Goal: Task Accomplishment & Management: Manage account settings

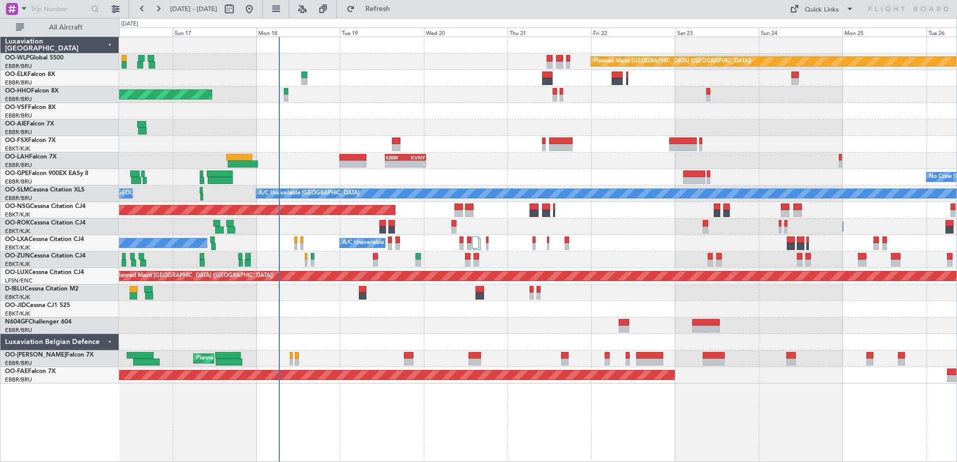
click at [571, 174] on div "Planned Maint [GEOGRAPHIC_DATA] ([GEOGRAPHIC_DATA]) AOG Maint Geneva ([GEOGRAPH…" at bounding box center [537, 210] width 837 height 347
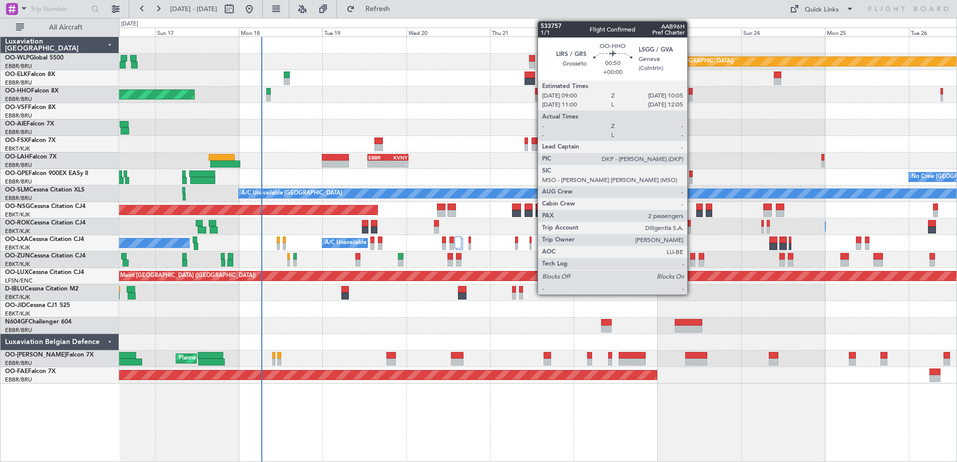
click at [692, 98] on div at bounding box center [691, 98] width 4 height 7
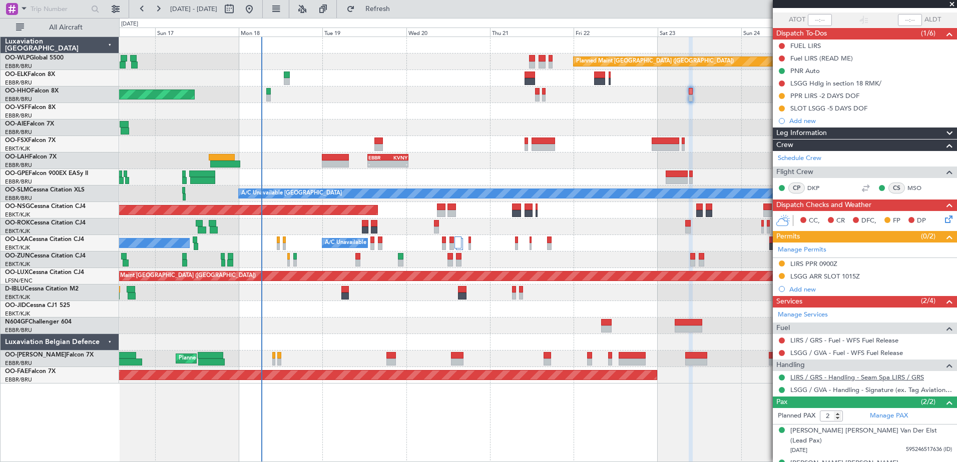
scroll to position [77, 0]
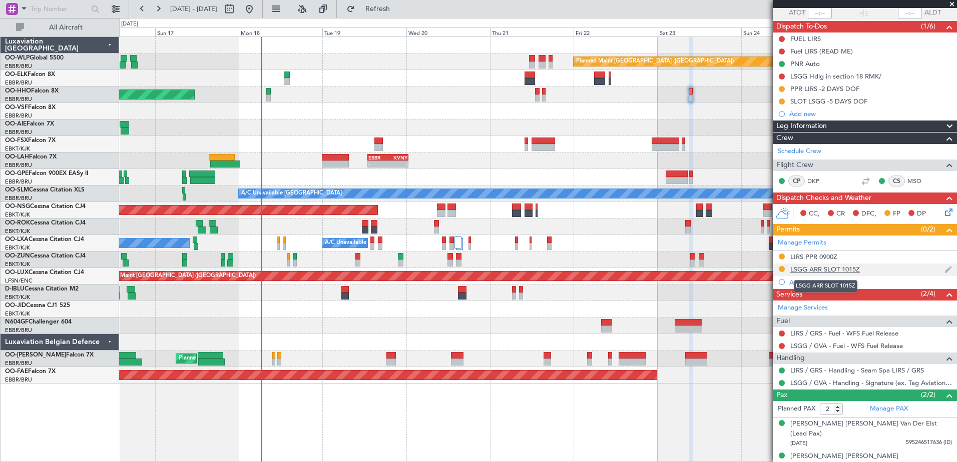
click at [823, 269] on div "LSGG ARR SLOT 1015Z" at bounding box center [825, 269] width 70 height 9
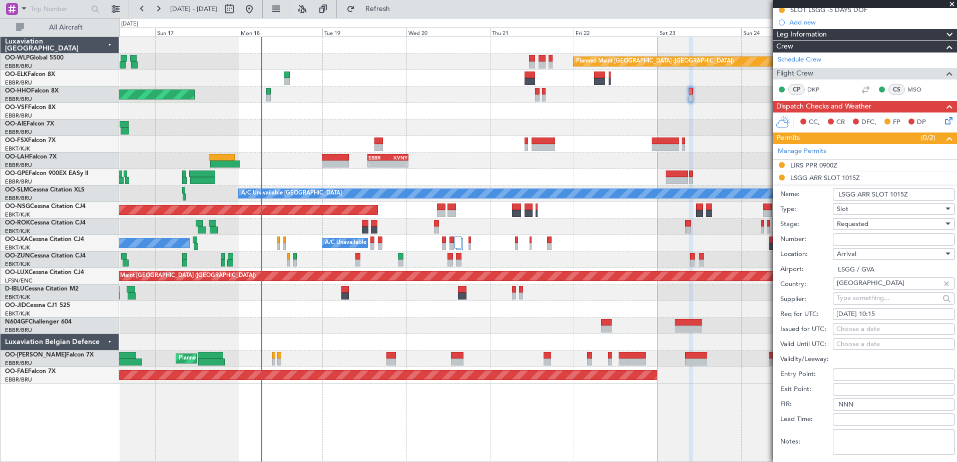
scroll to position [177, 0]
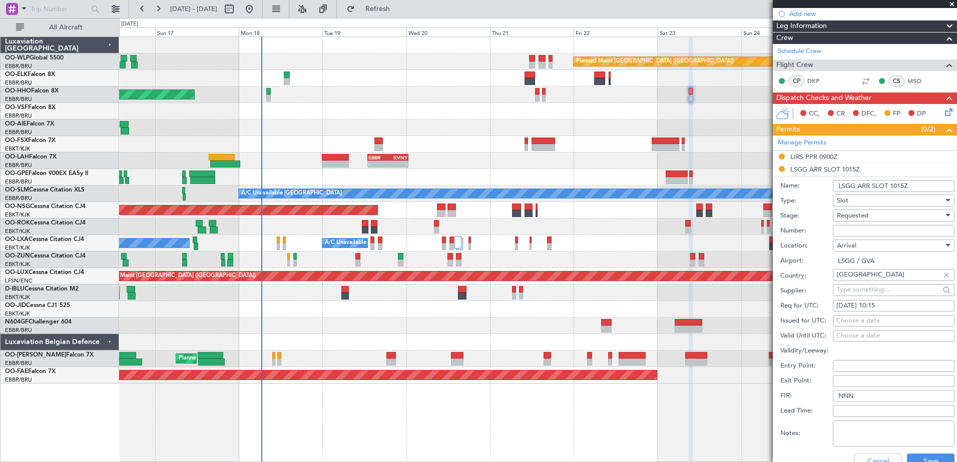
click at [856, 321] on div "Choose a date" at bounding box center [893, 321] width 115 height 10
select select "8"
select select "2025"
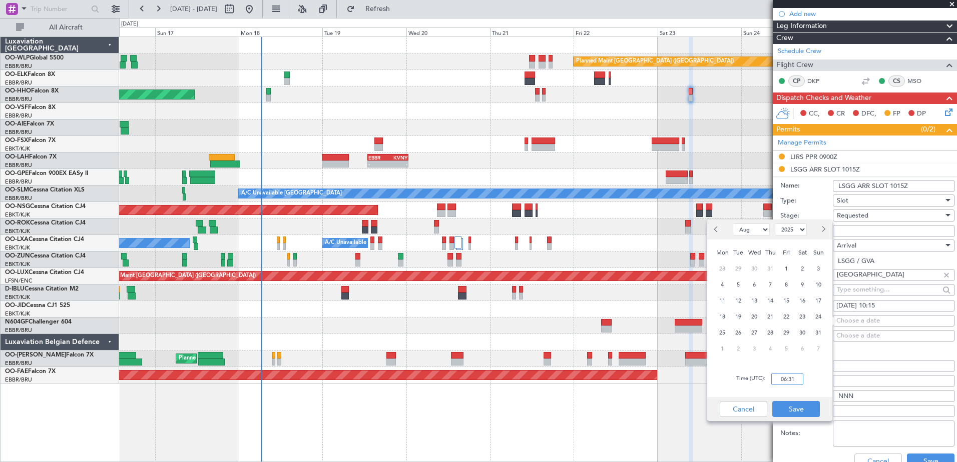
click at [786, 377] on input "06:31" at bounding box center [787, 379] width 32 height 12
click at [755, 410] on button "Cancel" at bounding box center [744, 409] width 48 height 16
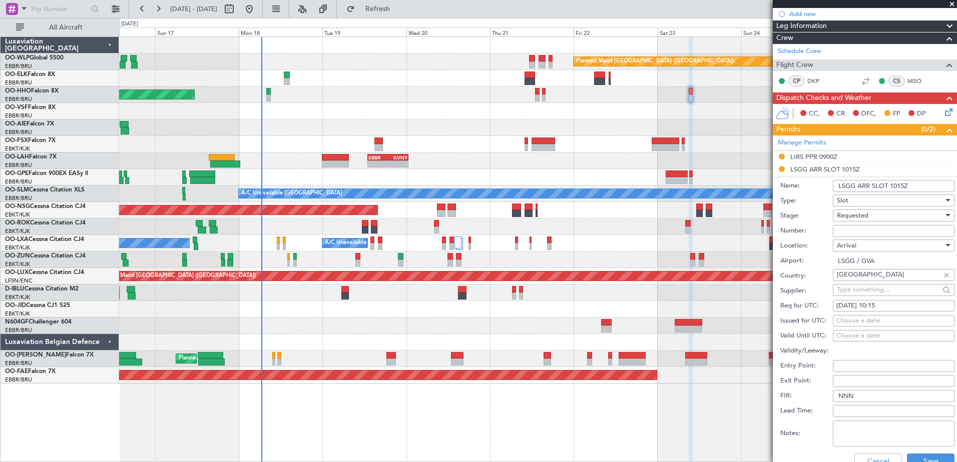
click at [865, 218] on span "Requested" at bounding box center [853, 215] width 32 height 9
click at [864, 214] on div at bounding box center [478, 231] width 957 height 462
paste input "082310101A"
type input "082310101A"
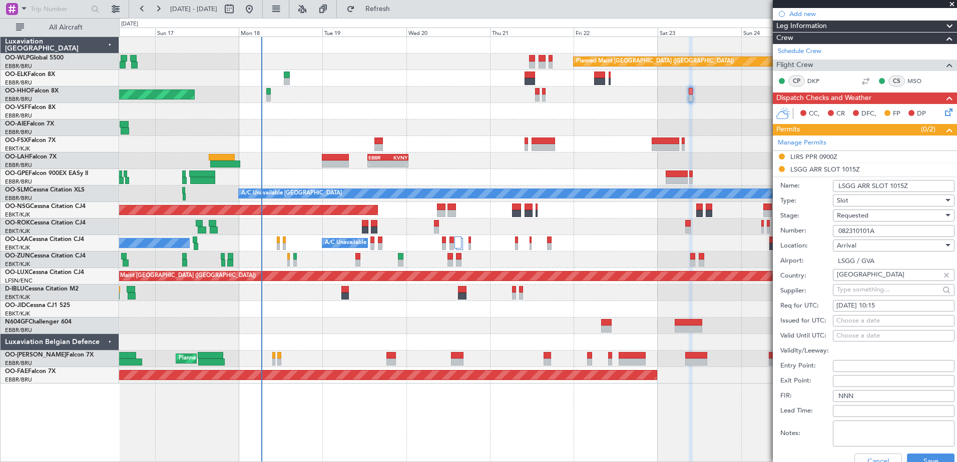
click at [880, 215] on div "Requested" at bounding box center [890, 215] width 107 height 15
click at [865, 287] on span "Received OK" at bounding box center [889, 291] width 105 height 15
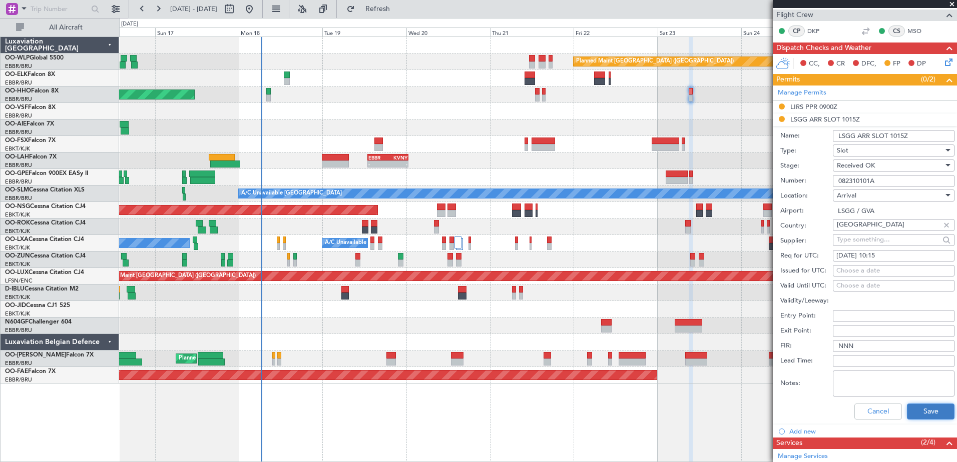
click at [913, 411] on button "Save" at bounding box center [931, 412] width 48 height 16
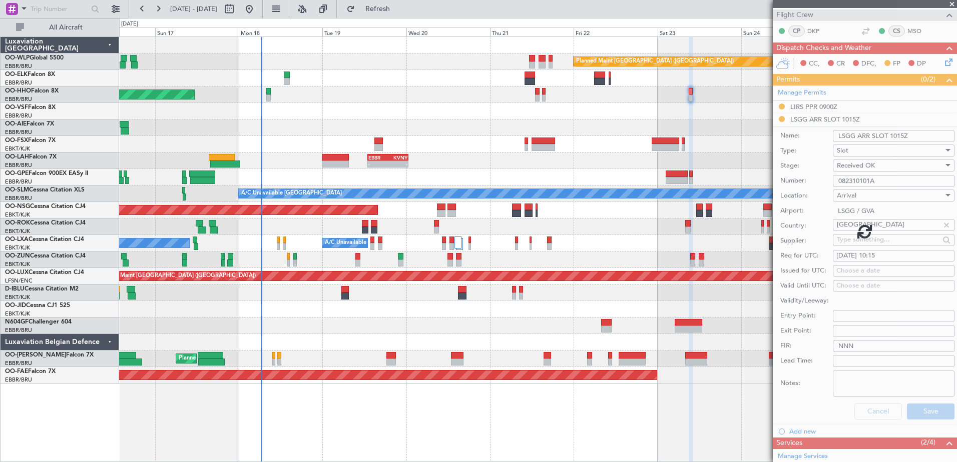
scroll to position [77, 0]
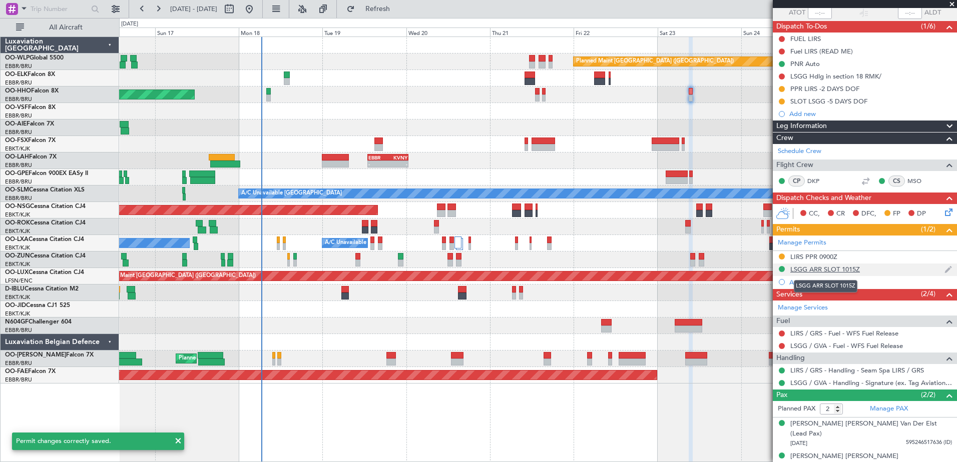
click at [847, 270] on div "LSGG ARR SLOT 1015Z" at bounding box center [825, 269] width 70 height 9
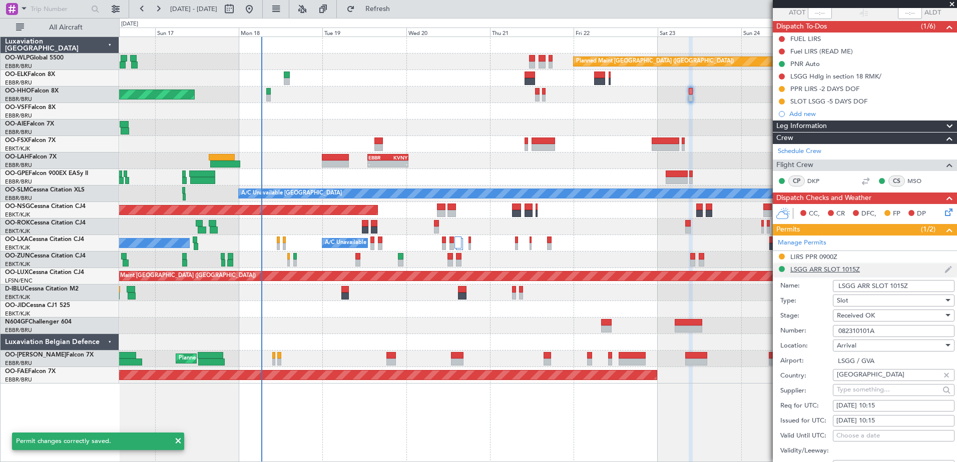
scroll to position [227, 0]
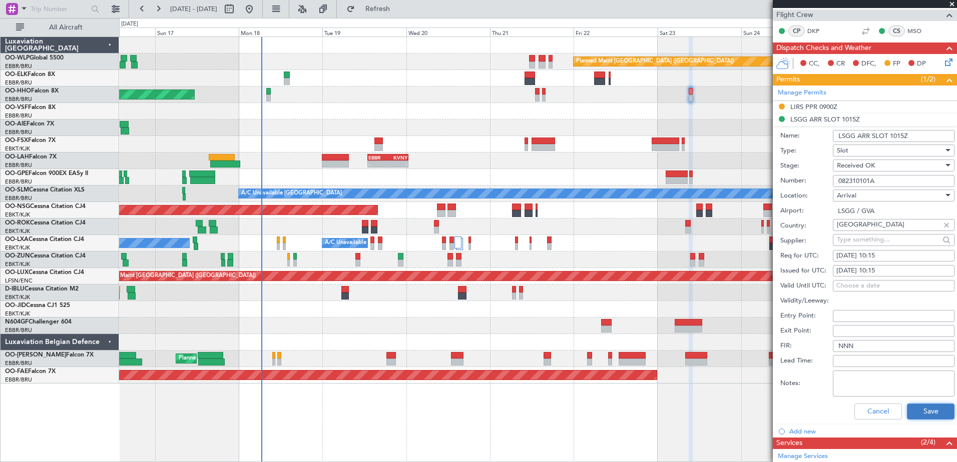
click at [922, 412] on button "Save" at bounding box center [931, 412] width 48 height 16
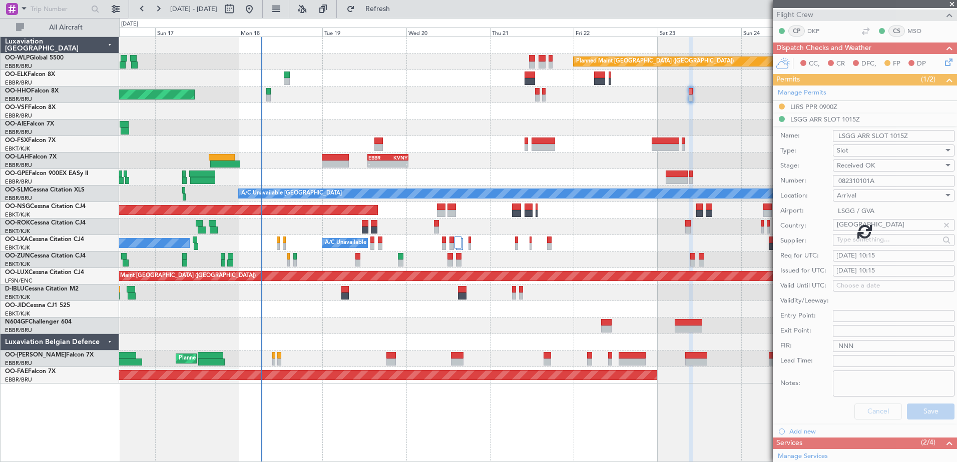
scroll to position [77, 0]
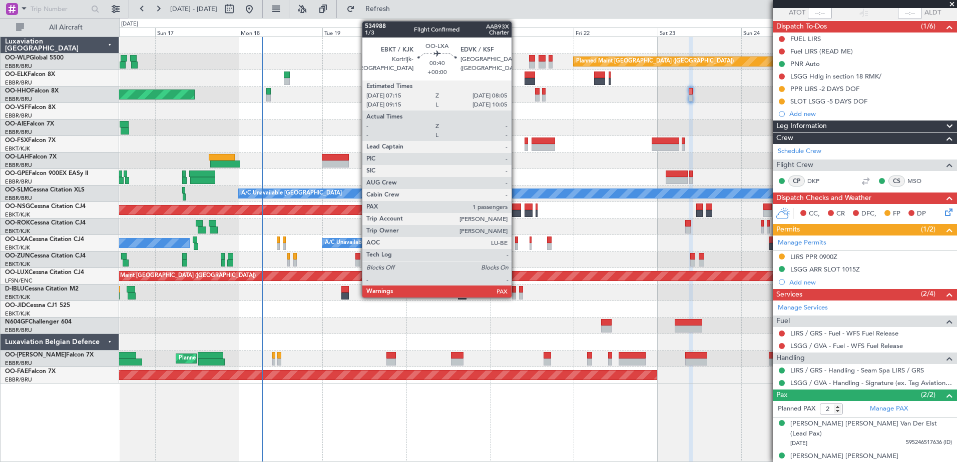
click at [516, 246] on div at bounding box center [516, 246] width 3 height 7
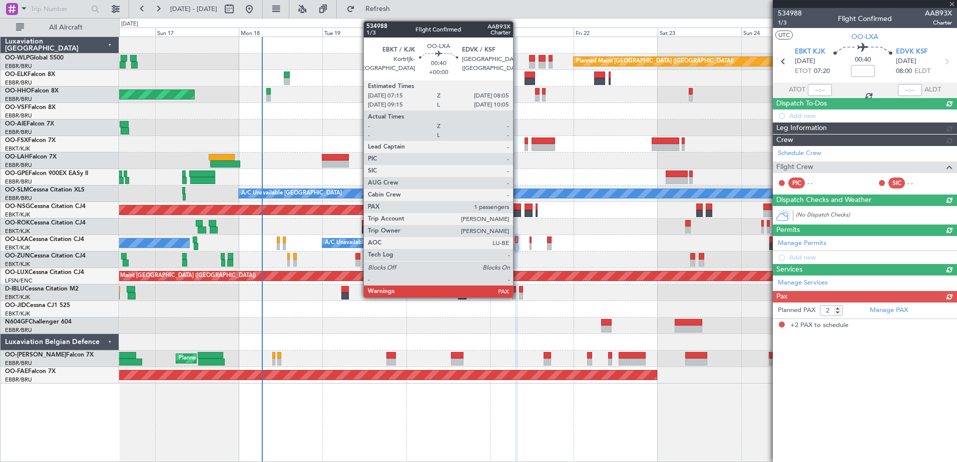
scroll to position [0, 0]
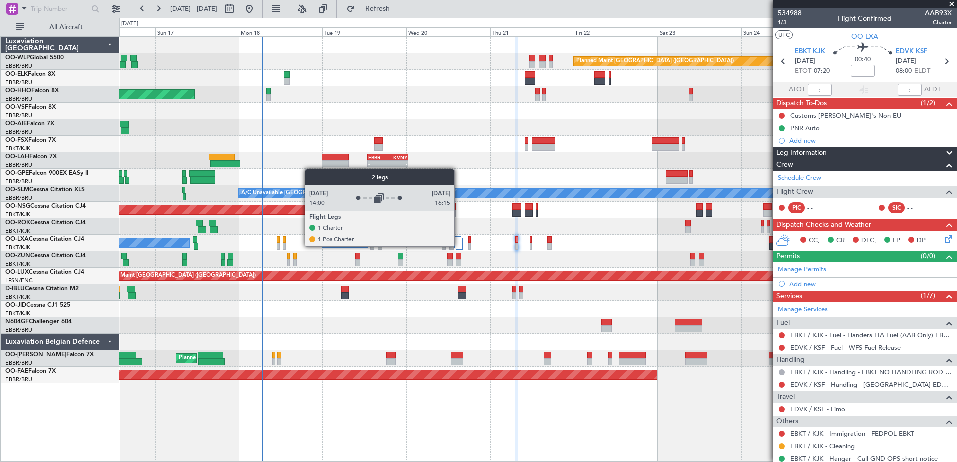
click at [459, 246] on div at bounding box center [457, 243] width 7 height 12
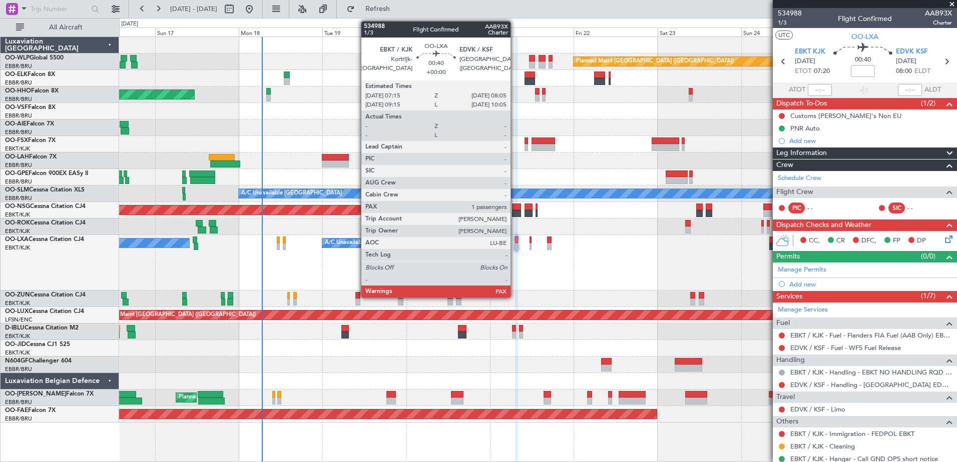
click at [515, 245] on div at bounding box center [516, 246] width 3 height 7
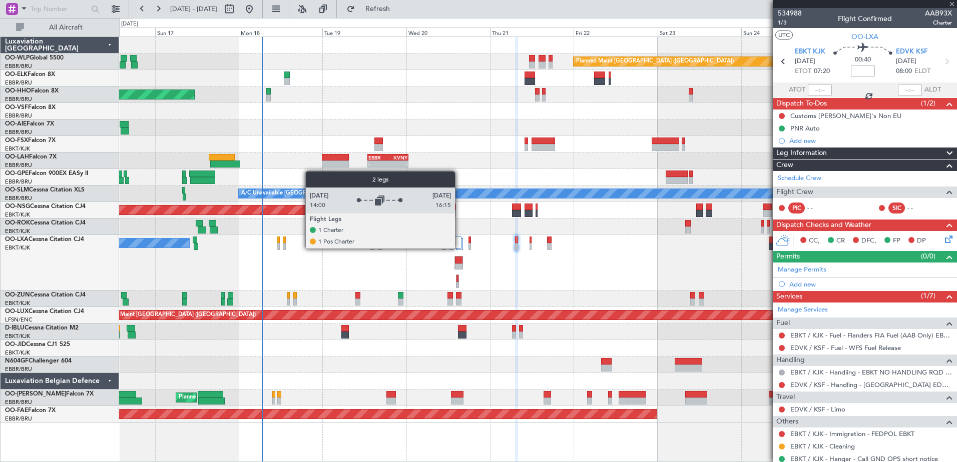
click at [459, 248] on div at bounding box center [457, 243] width 7 height 12
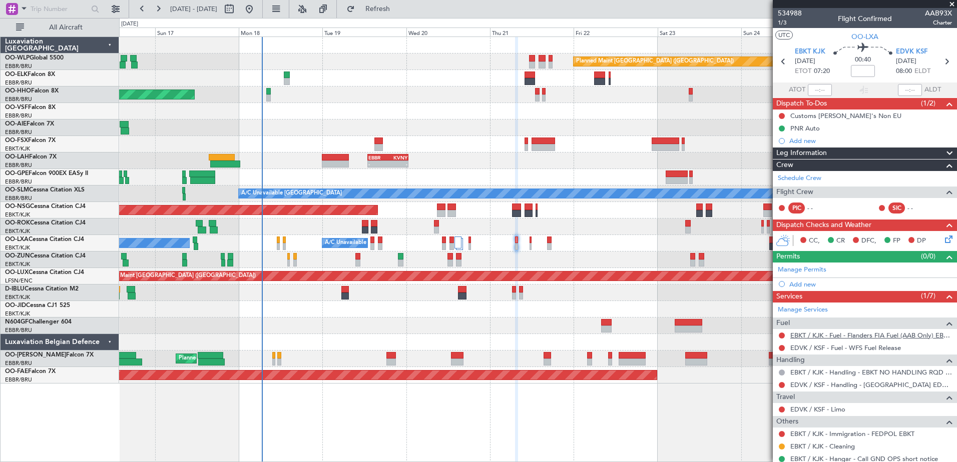
scroll to position [50, 0]
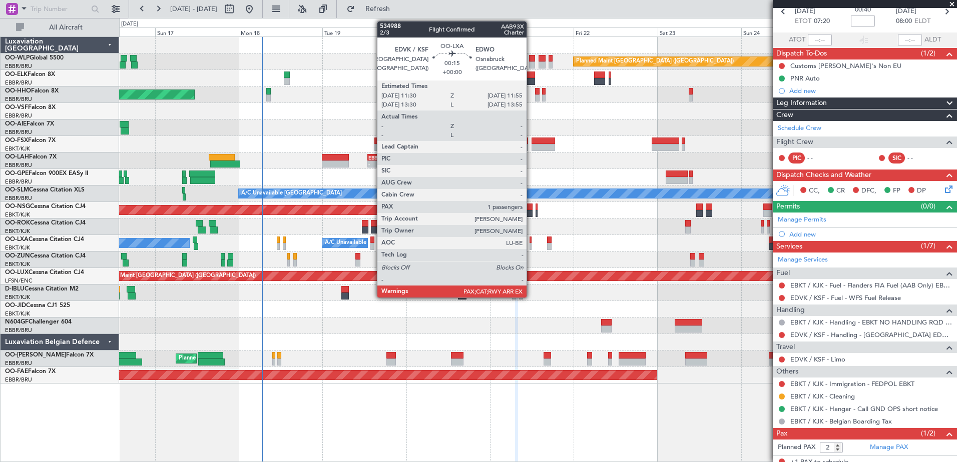
click at [530, 243] on div at bounding box center [530, 240] width 2 height 7
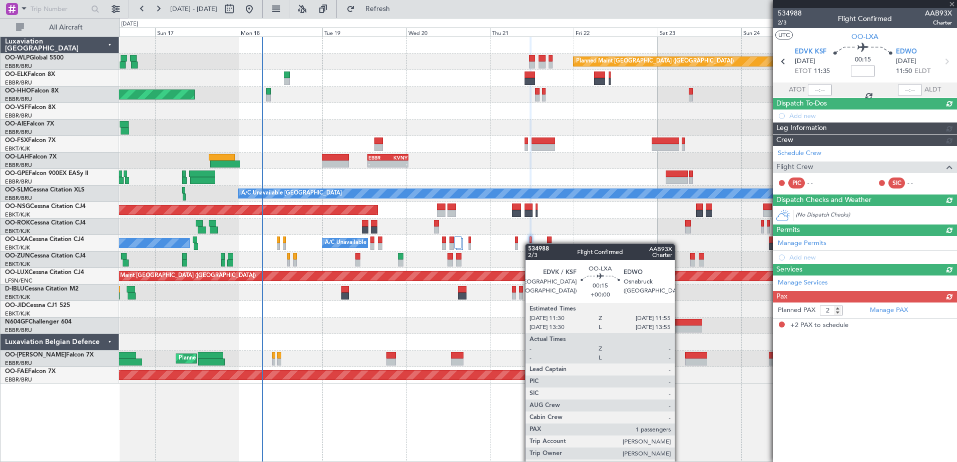
scroll to position [0, 0]
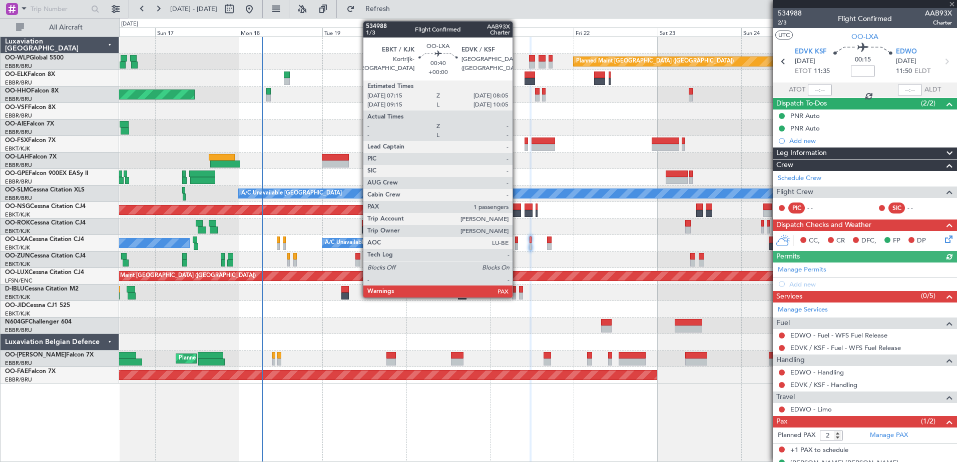
click at [517, 248] on div at bounding box center [516, 246] width 3 height 7
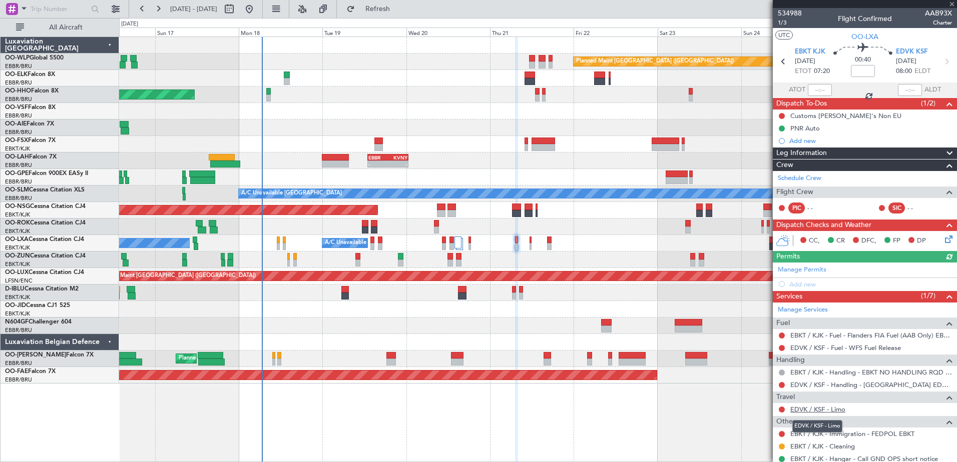
click at [831, 411] on link "EDVK / KSF - Limo" at bounding box center [817, 409] width 55 height 9
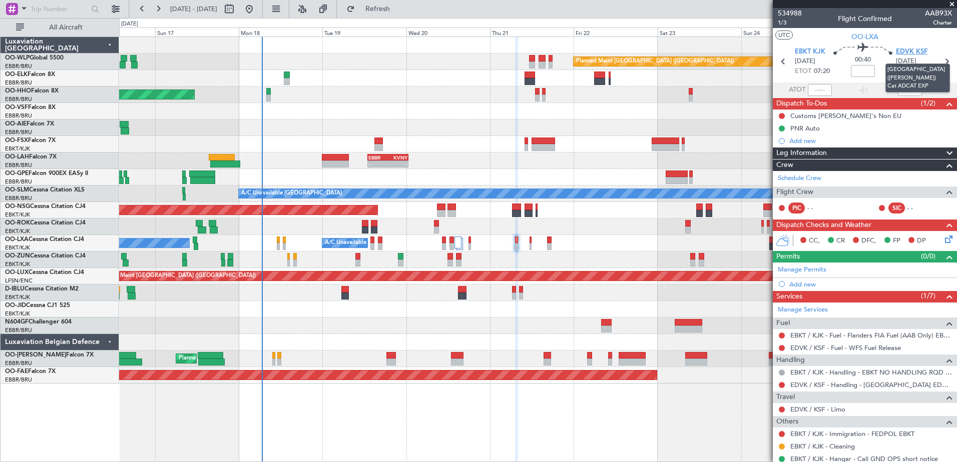
click at [907, 52] on span "EDVK KSF" at bounding box center [912, 52] width 32 height 10
click at [903, 52] on span "EDVK KSF" at bounding box center [912, 52] width 32 height 10
click at [943, 238] on icon at bounding box center [947, 238] width 8 height 8
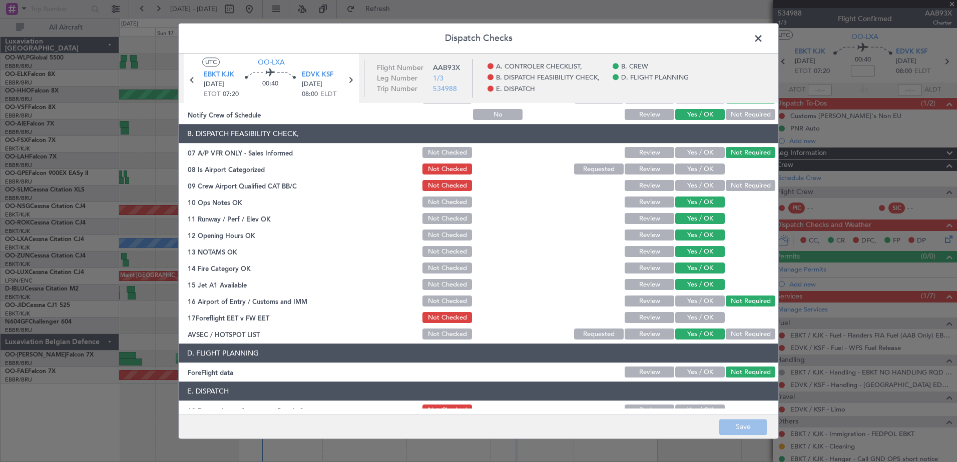
scroll to position [150, 0]
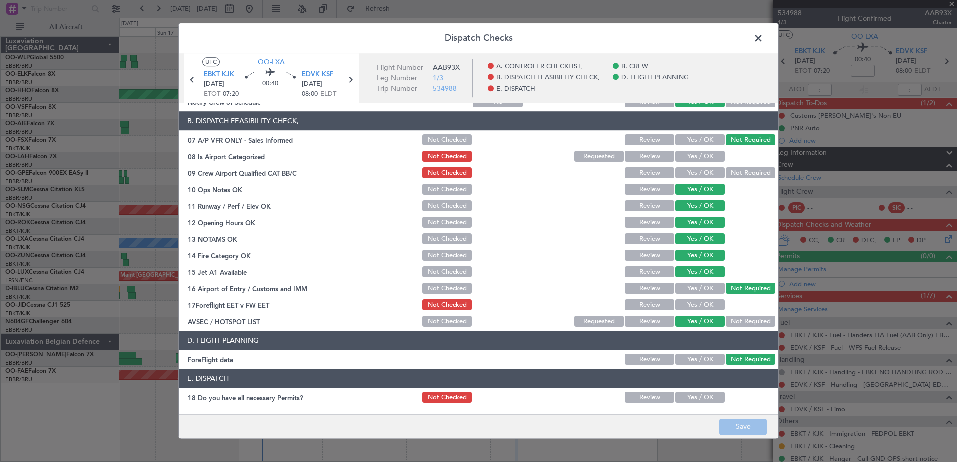
click at [763, 38] on span at bounding box center [763, 41] width 0 height 20
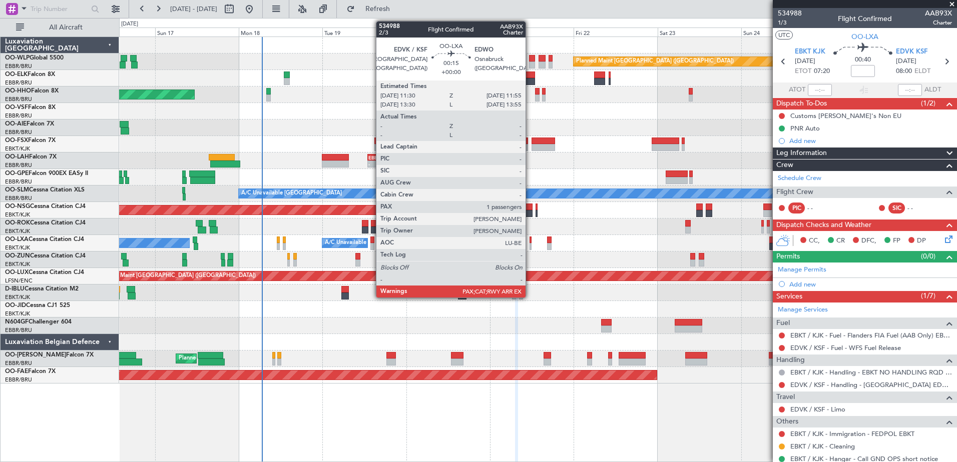
click at [530, 245] on div at bounding box center [530, 246] width 2 height 7
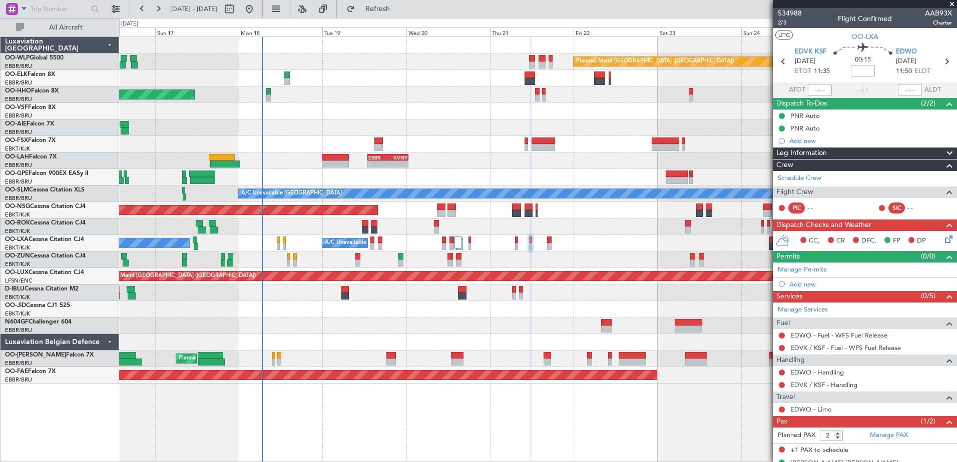
click at [943, 241] on icon at bounding box center [947, 238] width 8 height 8
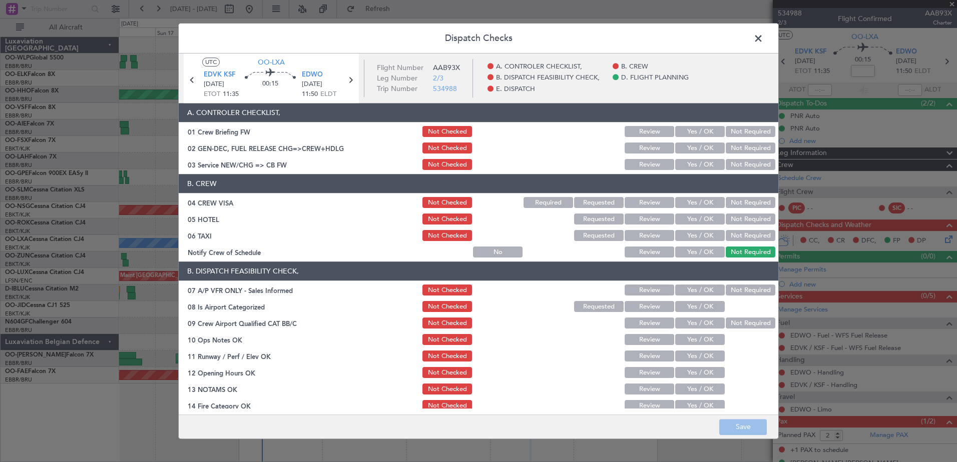
click at [763, 41] on span at bounding box center [763, 41] width 0 height 20
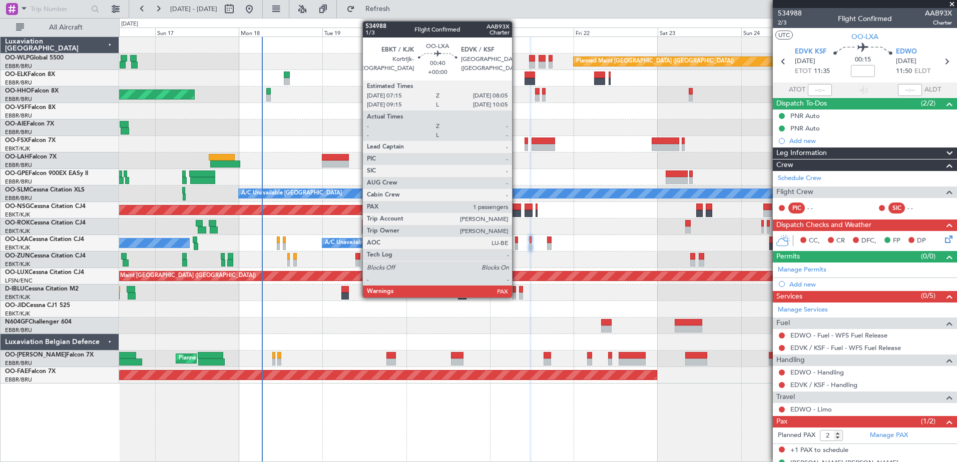
click at [516, 242] on div at bounding box center [516, 240] width 3 height 7
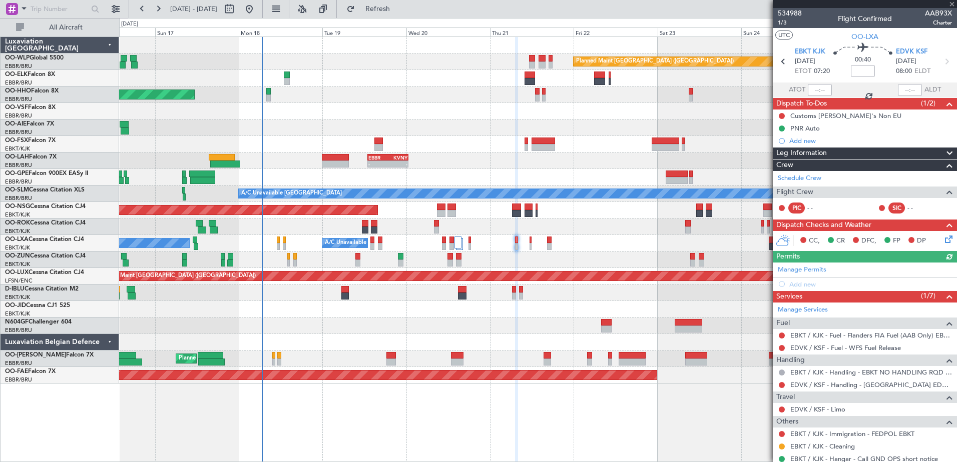
click at [943, 240] on icon at bounding box center [947, 238] width 8 height 8
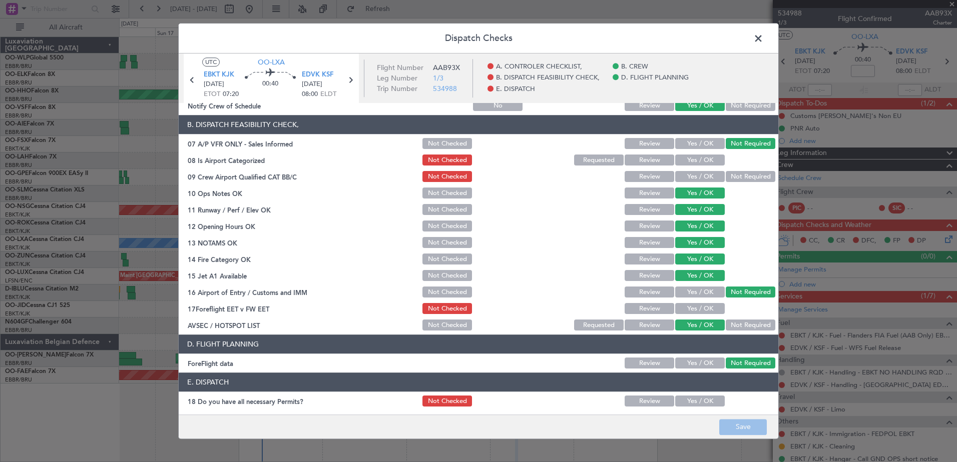
scroll to position [99, 0]
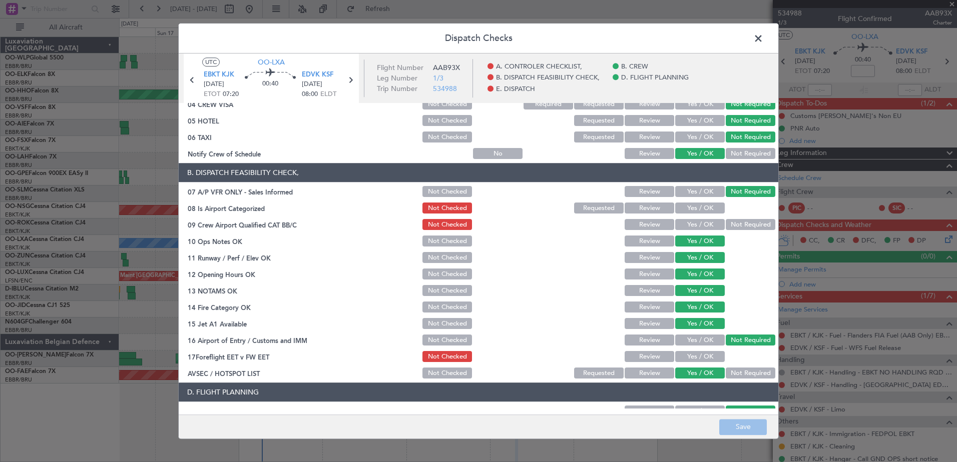
click at [763, 43] on span at bounding box center [763, 41] width 0 height 20
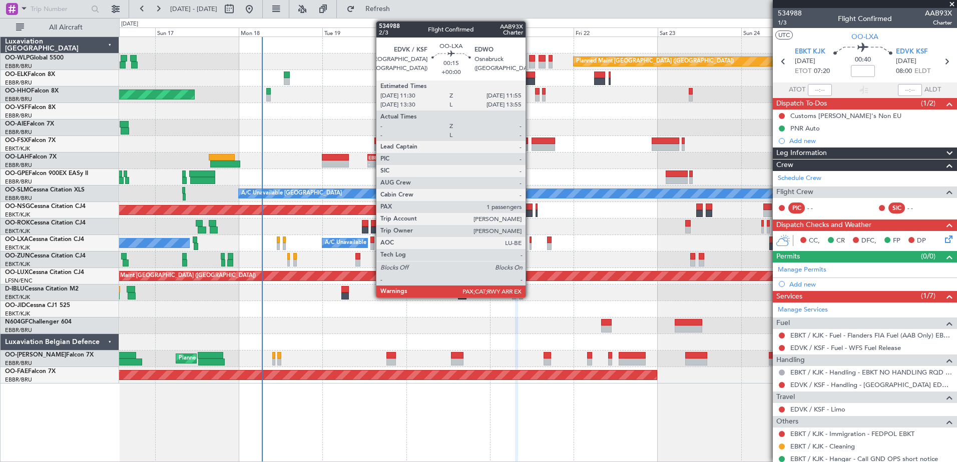
click at [530, 244] on div at bounding box center [530, 246] width 2 height 7
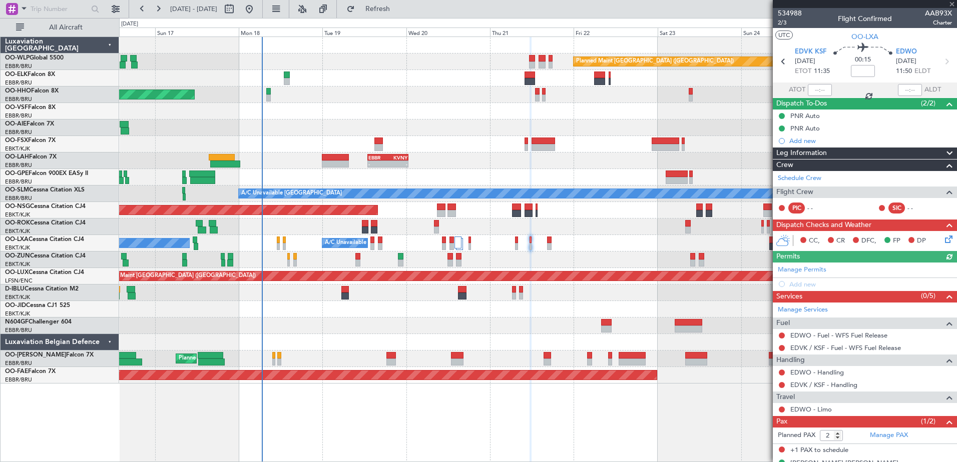
click at [943, 239] on icon at bounding box center [947, 238] width 8 height 8
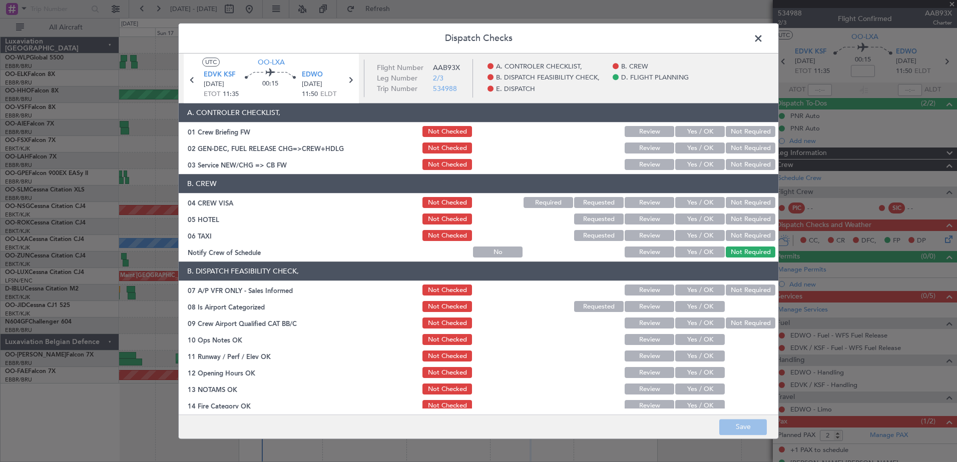
click at [763, 39] on span at bounding box center [763, 41] width 0 height 20
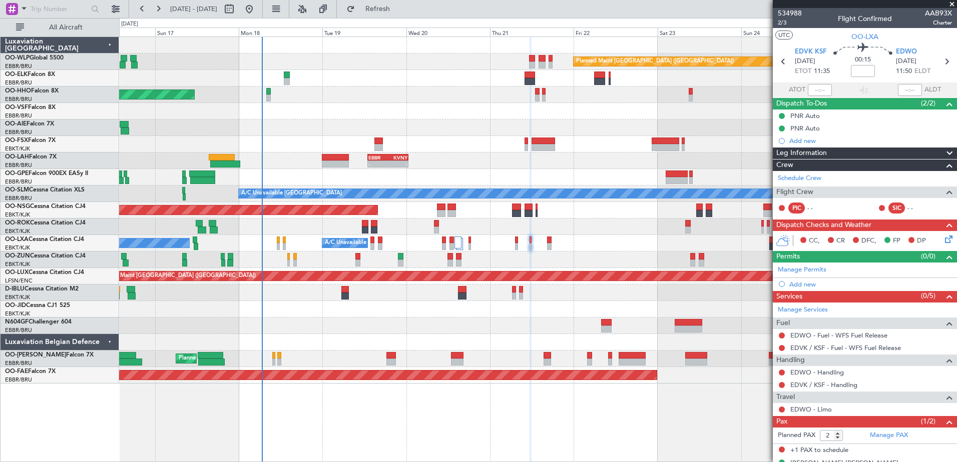
click at [550, 241] on div at bounding box center [549, 240] width 5 height 7
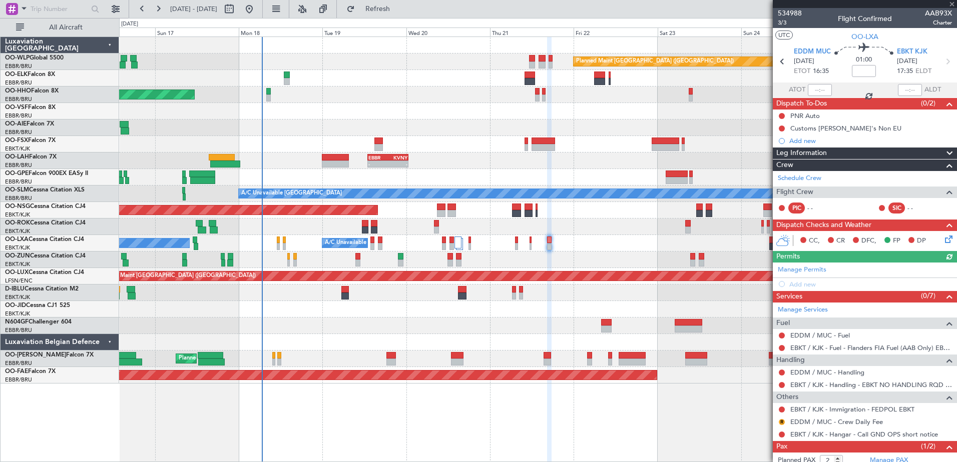
click at [943, 240] on icon at bounding box center [947, 238] width 8 height 8
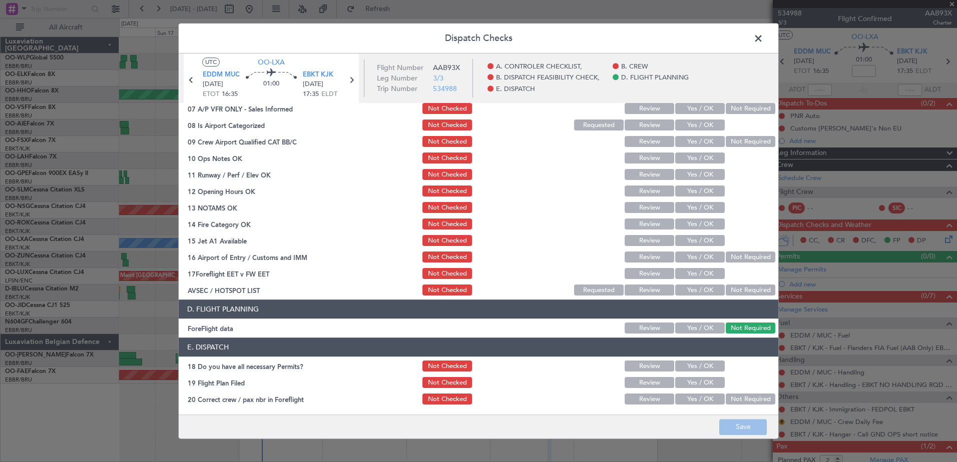
scroll to position [199, 0]
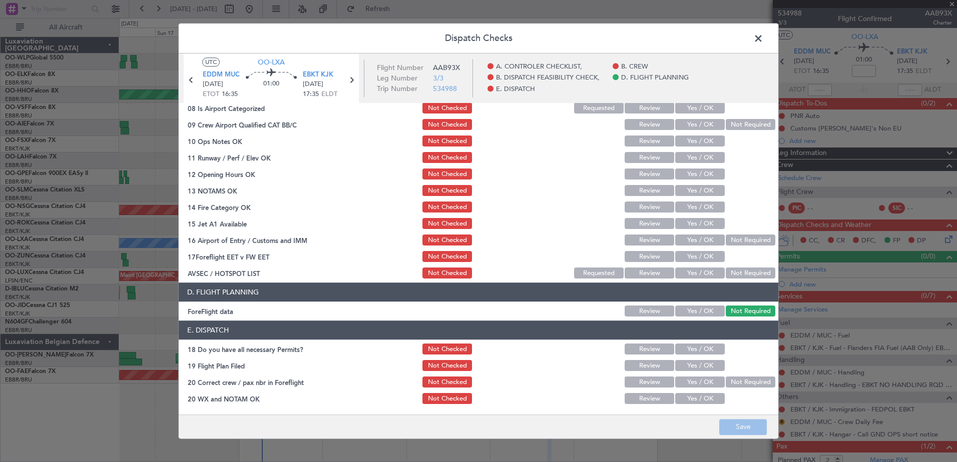
click at [763, 36] on span at bounding box center [763, 41] width 0 height 20
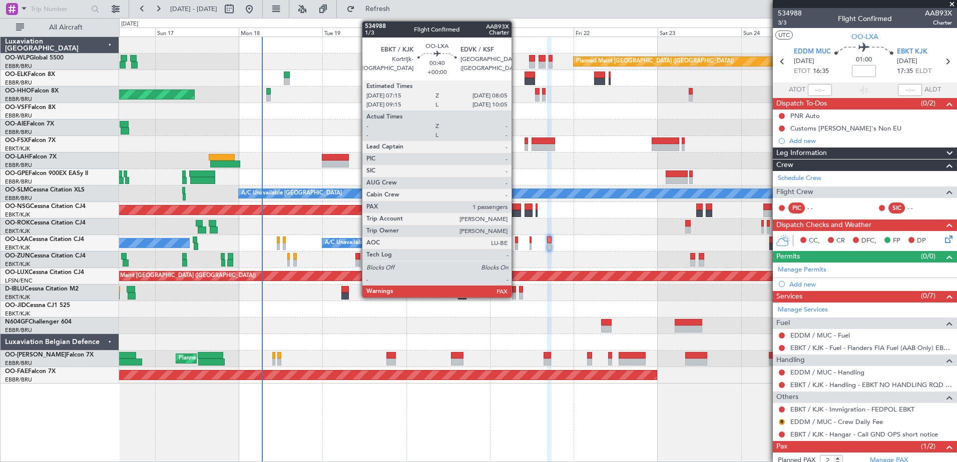
click at [516, 245] on div at bounding box center [516, 246] width 3 height 7
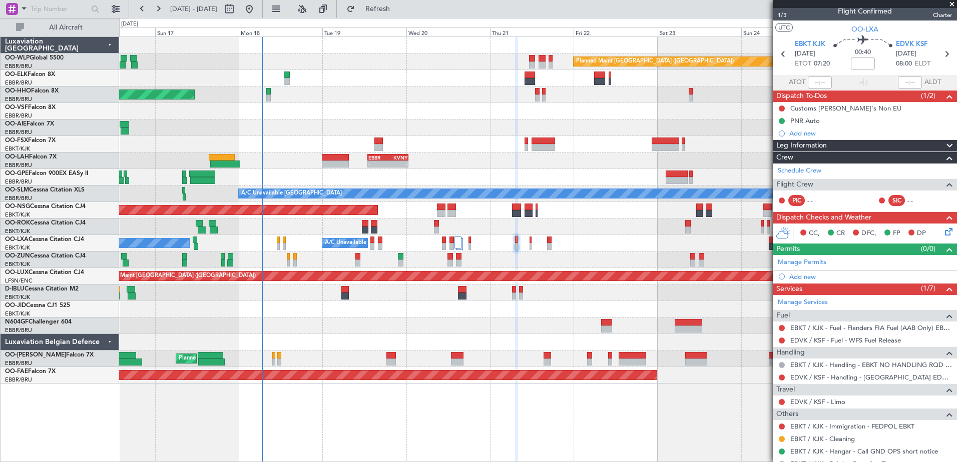
scroll to position [0, 0]
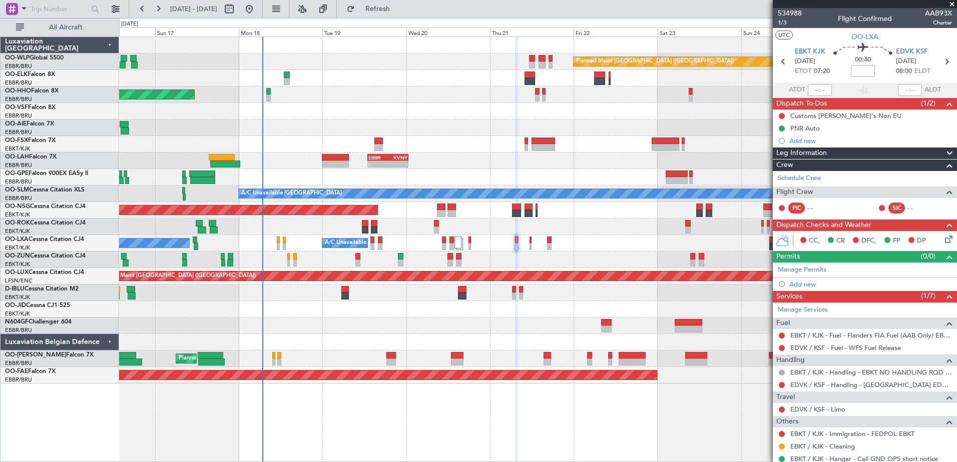
click at [531, 240] on div "No Crew Chambery (Aix-les-bains) A/C Unavailable Brussels (Brussels National) P…" at bounding box center [537, 243] width 837 height 17
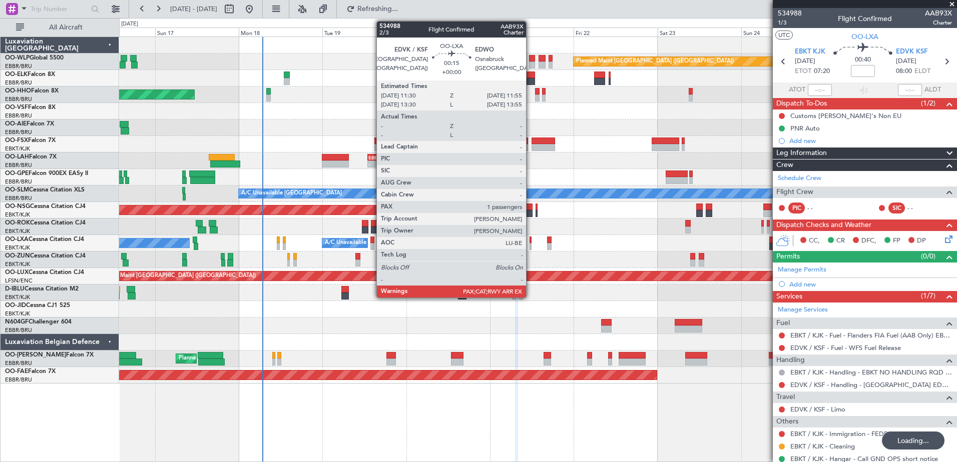
click at [530, 242] on div at bounding box center [530, 240] width 2 height 7
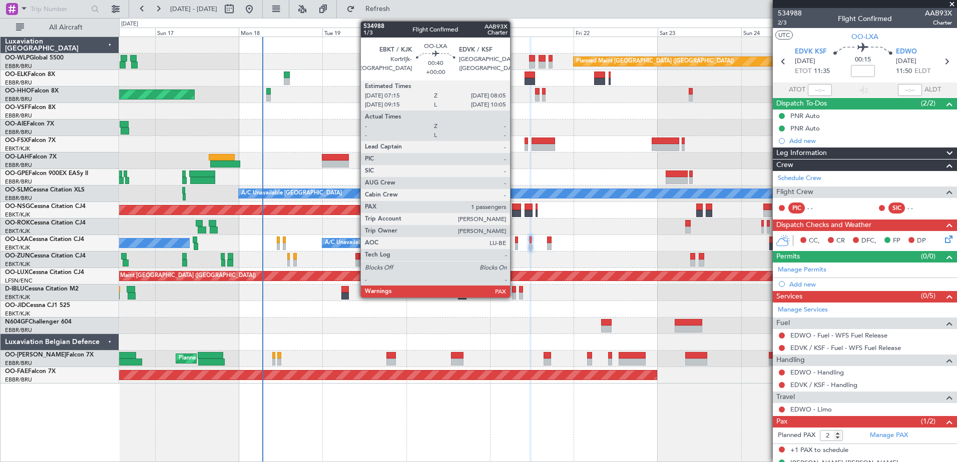
click at [516, 242] on div at bounding box center [516, 240] width 3 height 7
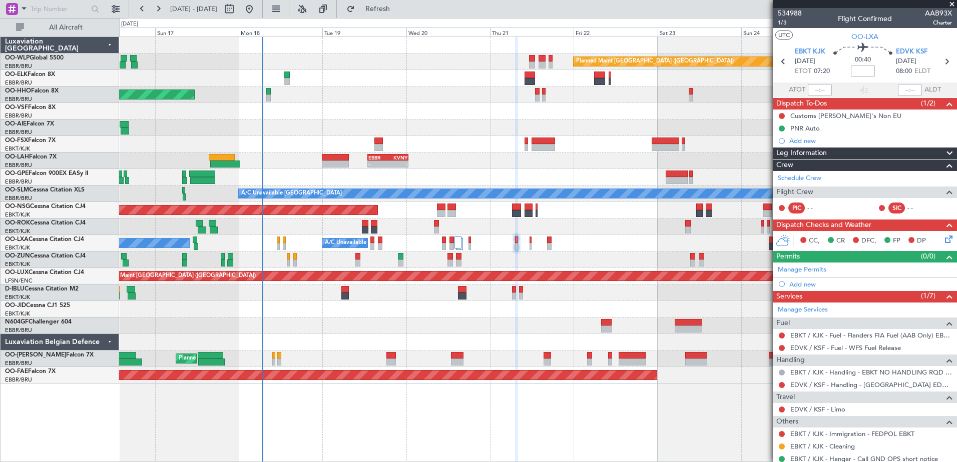
click at [943, 242] on icon at bounding box center [947, 238] width 8 height 8
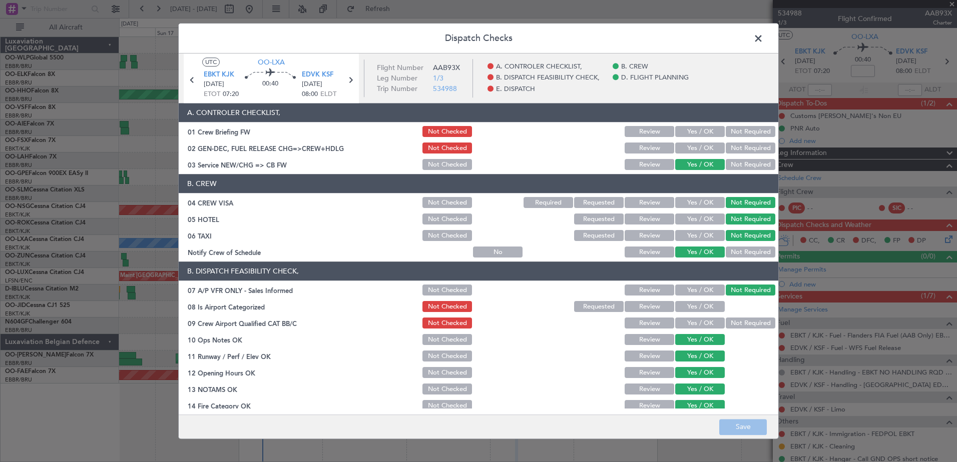
click at [763, 39] on span at bounding box center [763, 41] width 0 height 20
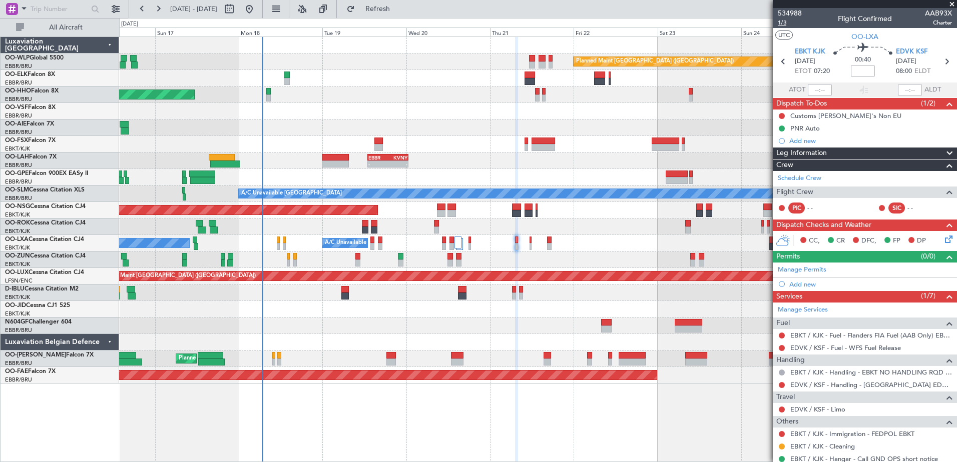
click at [782, 25] on span "1/3" at bounding box center [790, 23] width 24 height 9
click at [943, 239] on icon at bounding box center [947, 238] width 8 height 8
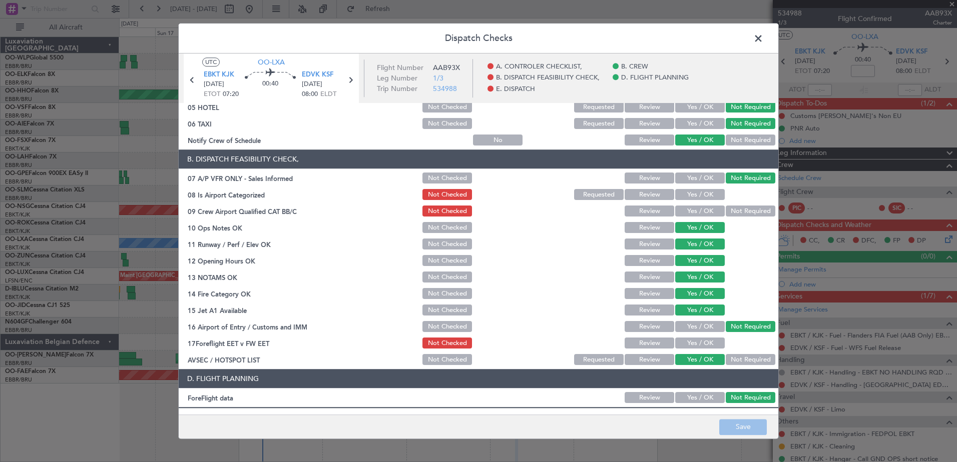
scroll to position [99, 0]
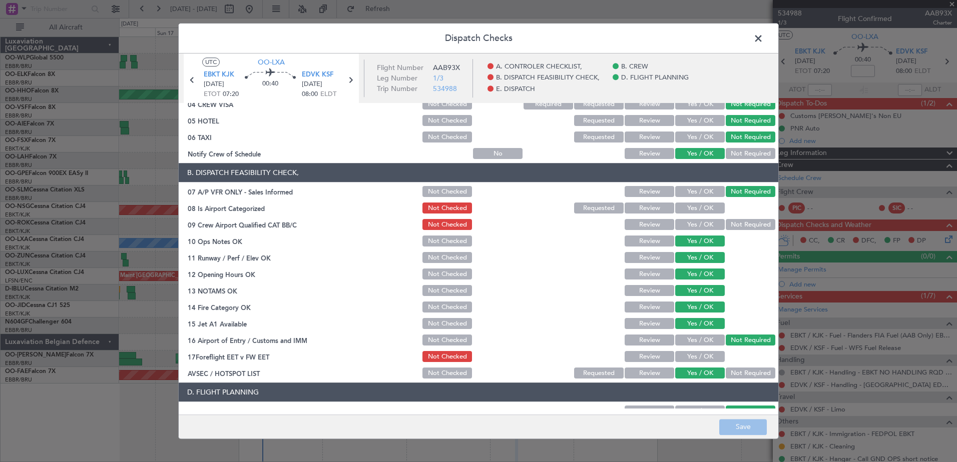
click at [763, 38] on span at bounding box center [763, 41] width 0 height 20
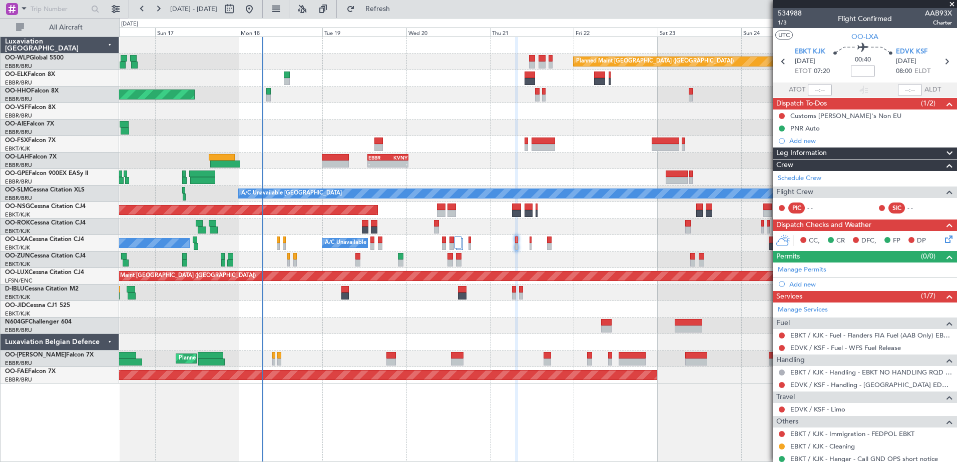
click at [943, 241] on icon at bounding box center [947, 238] width 8 height 8
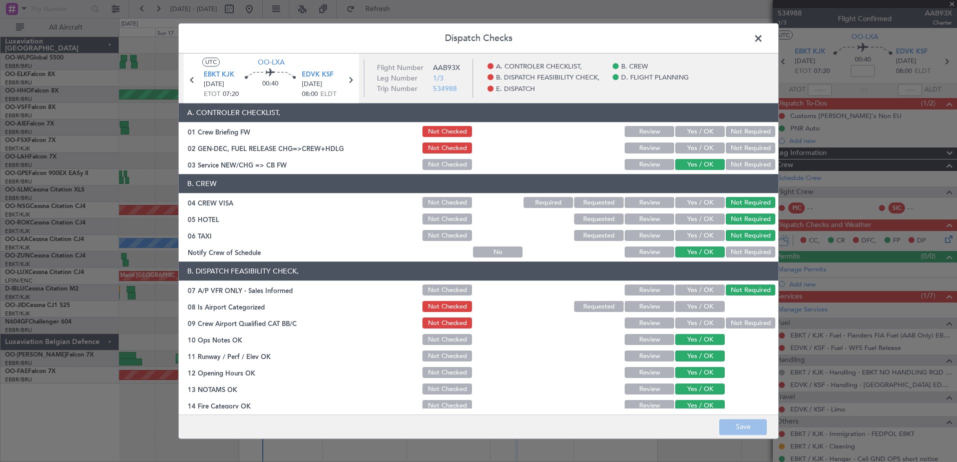
click at [704, 308] on button "Yes / OK" at bounding box center [700, 307] width 50 height 11
click at [729, 323] on button "Not Required" at bounding box center [751, 323] width 50 height 11
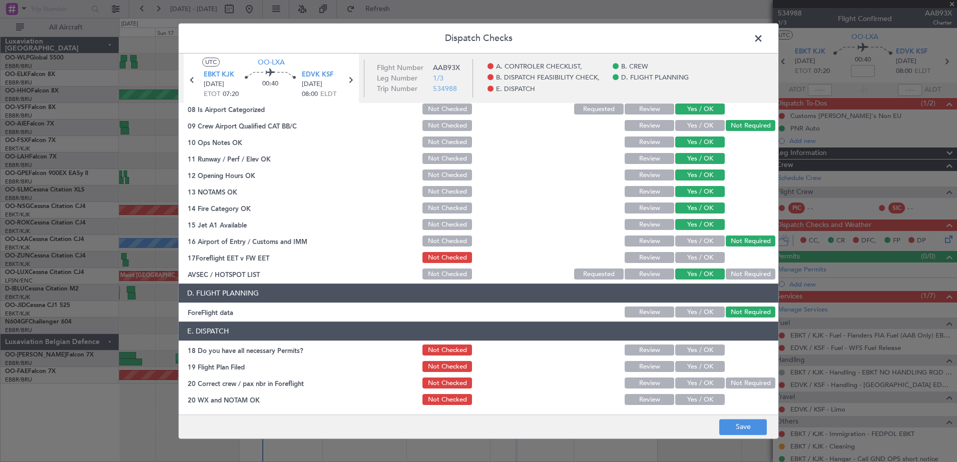
scroll to position [199, 0]
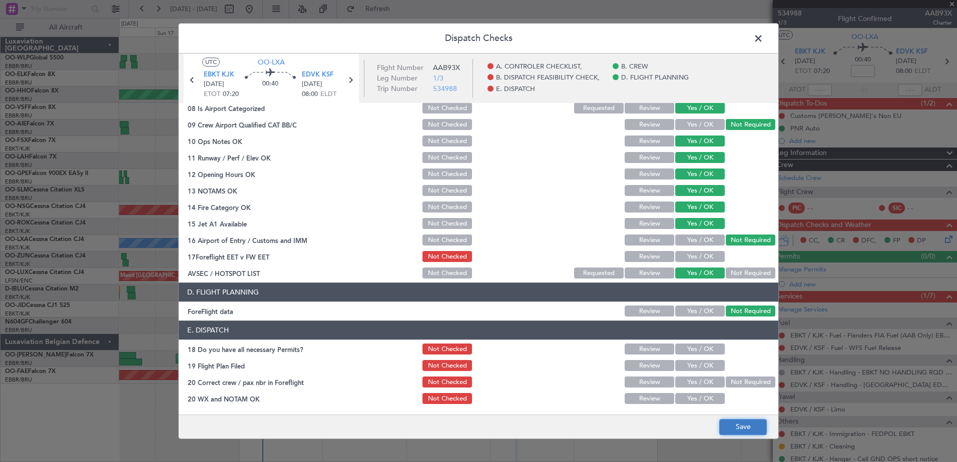
click at [758, 430] on button "Save" at bounding box center [743, 427] width 48 height 16
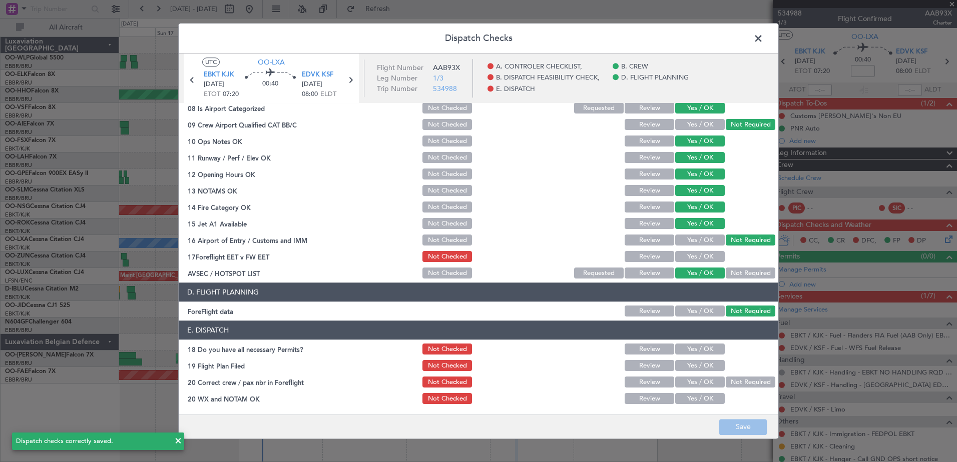
click at [763, 41] on span at bounding box center [763, 41] width 0 height 20
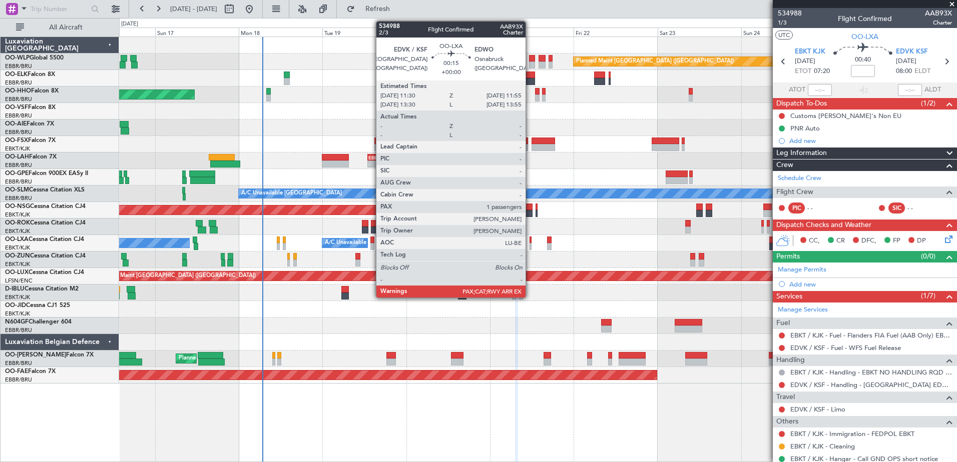
click at [530, 247] on div at bounding box center [530, 246] width 2 height 7
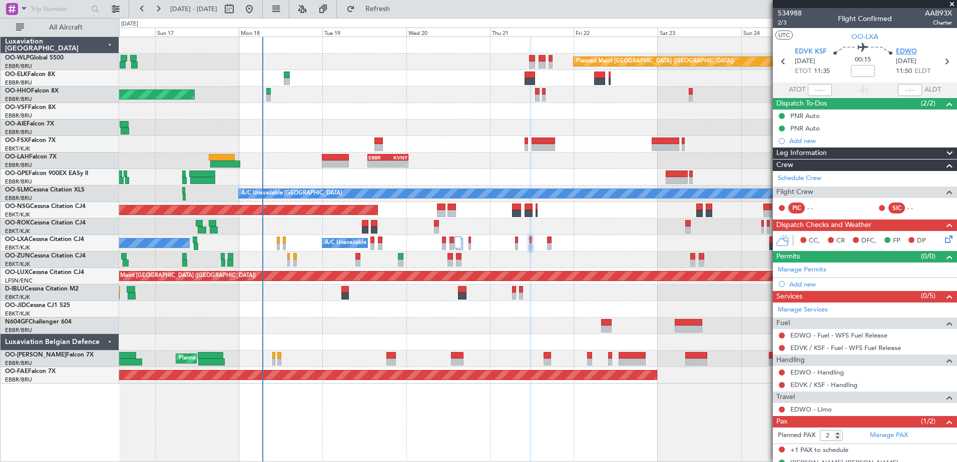
click at [903, 51] on span "EDWO" at bounding box center [906, 52] width 21 height 10
click at [944, 238] on icon at bounding box center [947, 238] width 8 height 8
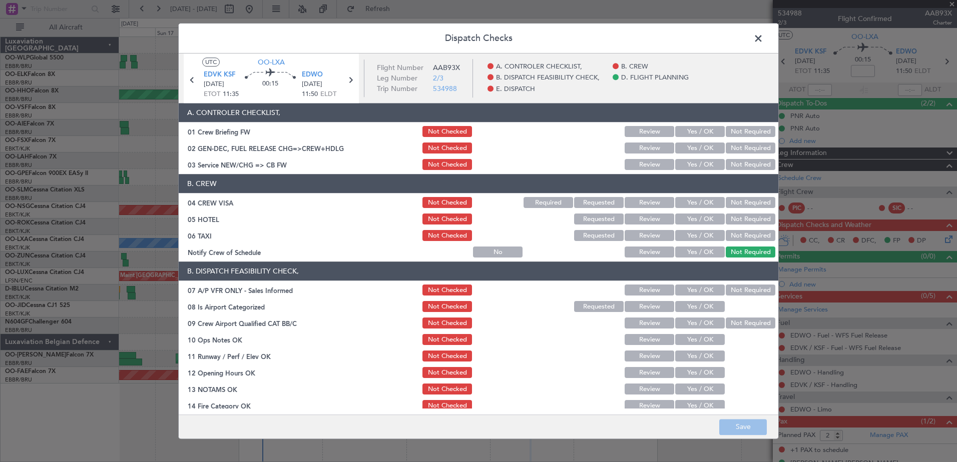
click at [763, 45] on span at bounding box center [763, 41] width 0 height 20
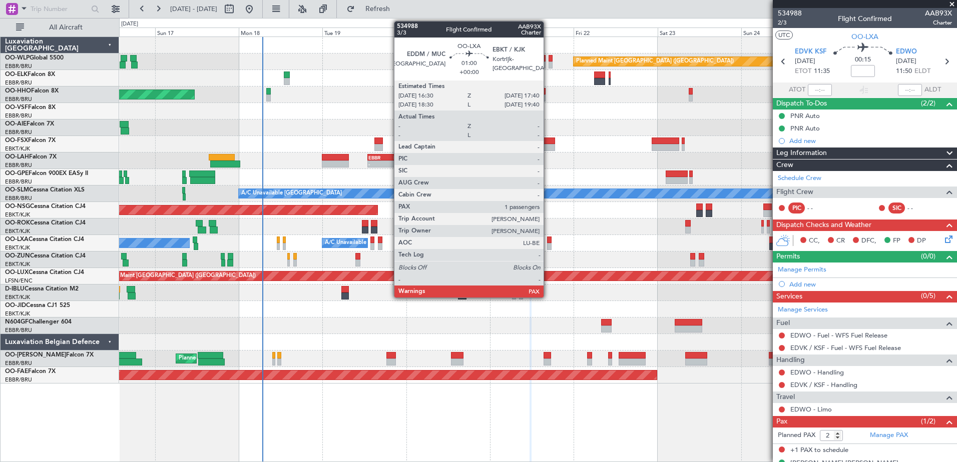
click at [548, 240] on div at bounding box center [549, 240] width 5 height 7
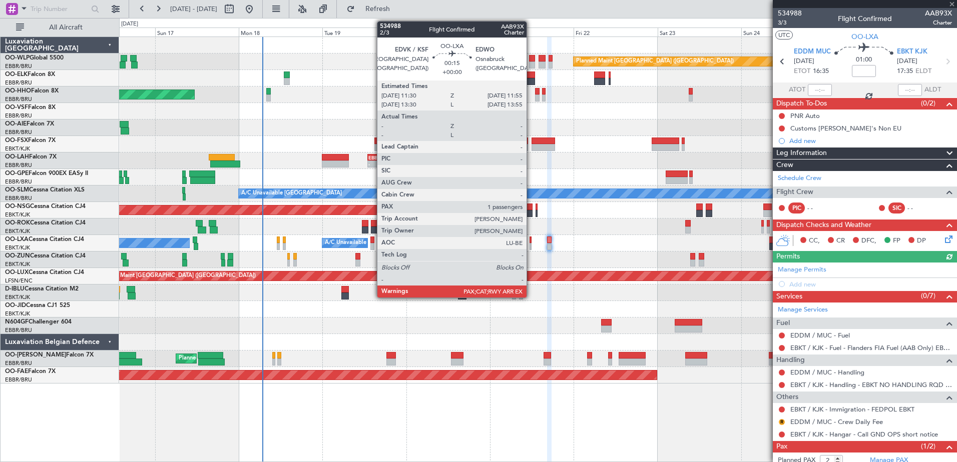
click at [531, 245] on div at bounding box center [530, 246] width 2 height 7
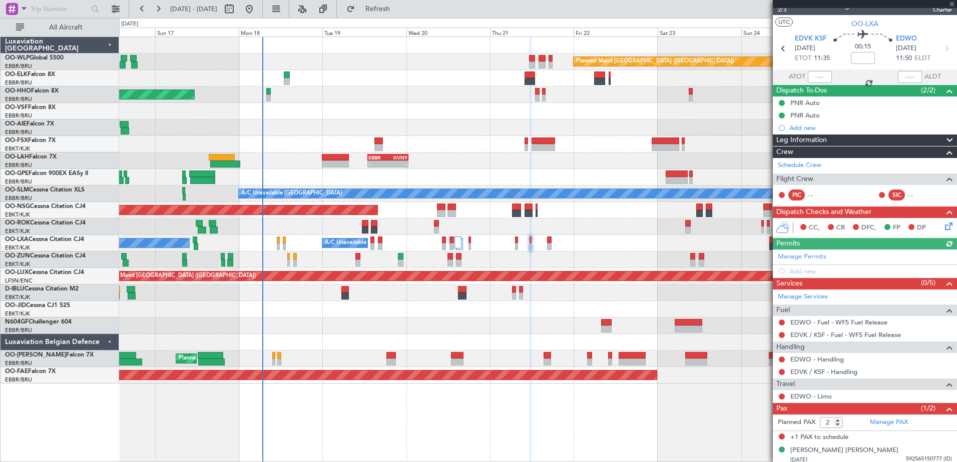
scroll to position [17, 0]
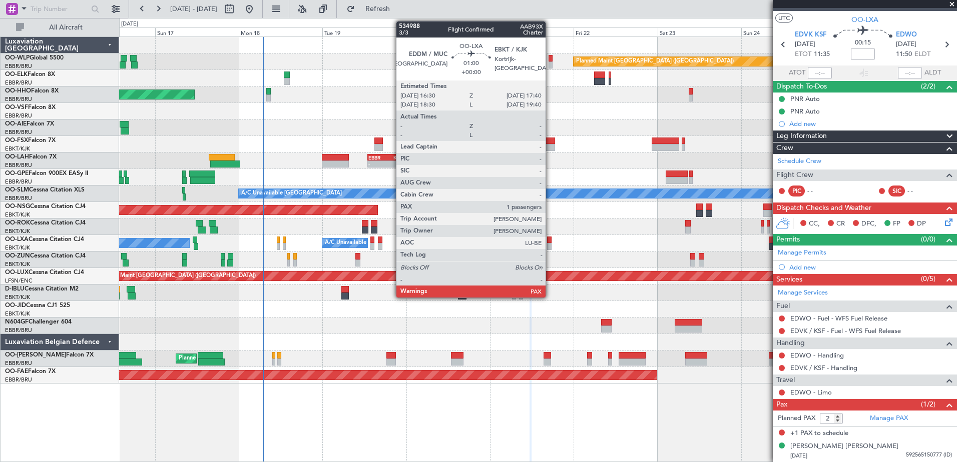
click at [550, 237] on div at bounding box center [549, 240] width 5 height 7
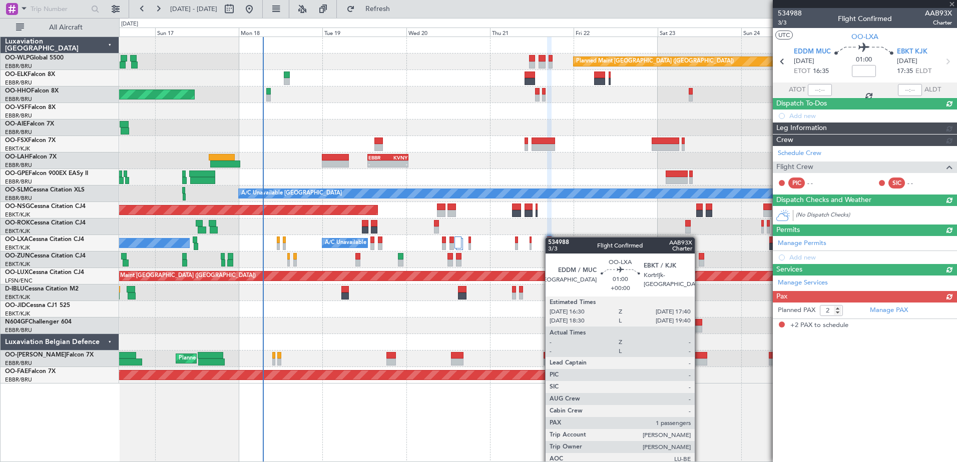
scroll to position [0, 0]
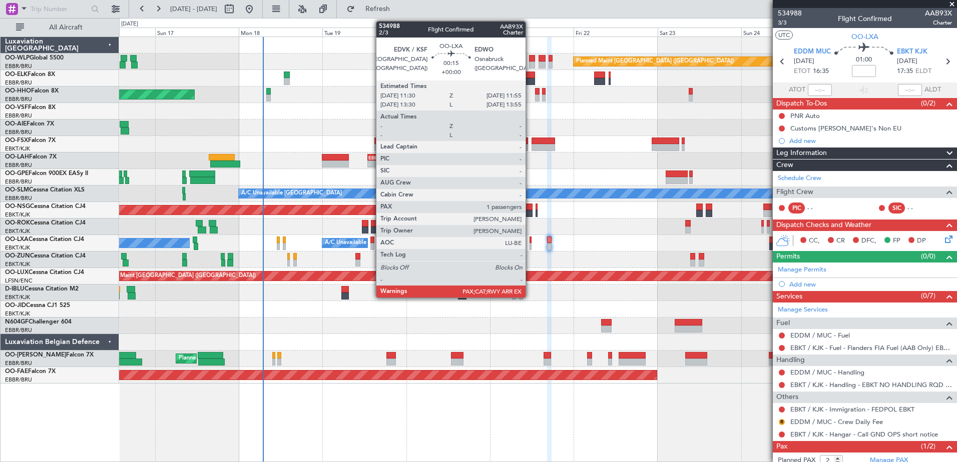
click at [530, 248] on div at bounding box center [530, 246] width 2 height 7
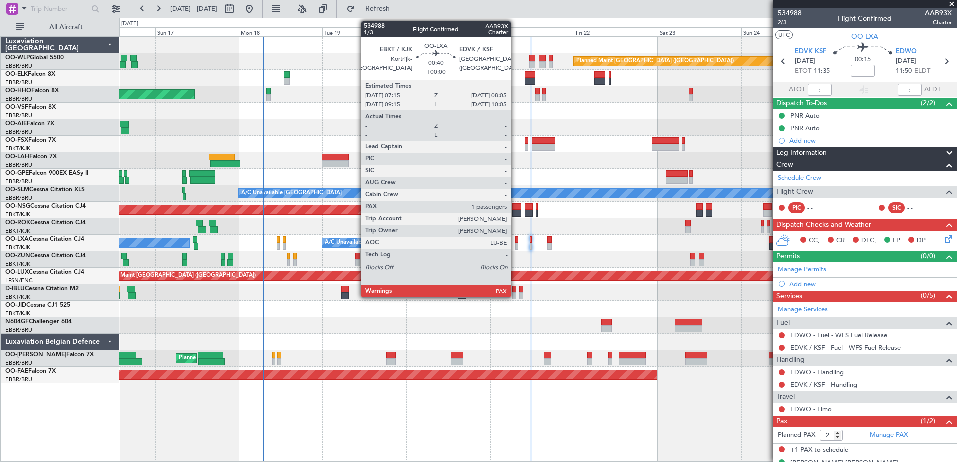
click at [515, 247] on div at bounding box center [516, 246] width 3 height 7
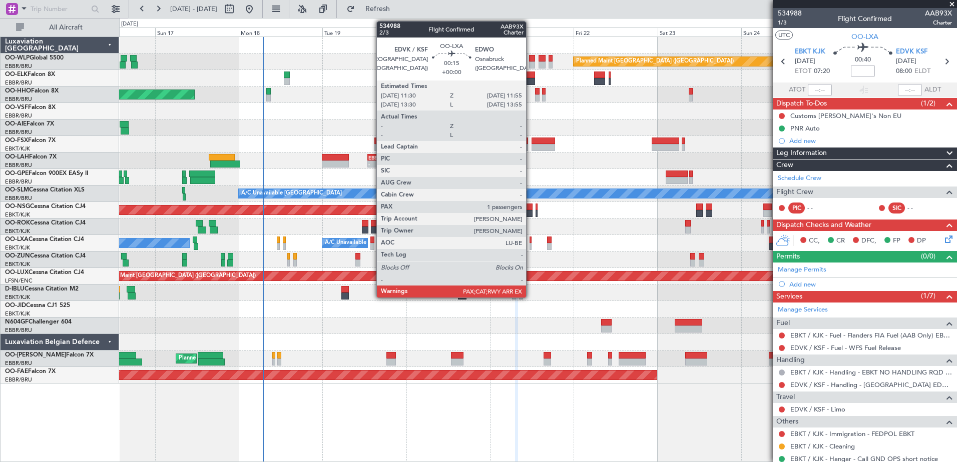
click at [530, 246] on div at bounding box center [530, 246] width 2 height 7
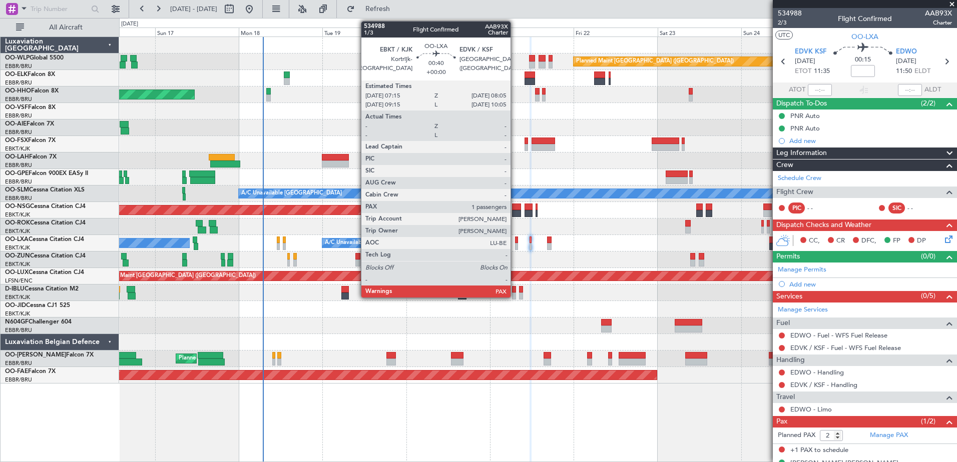
click at [515, 244] on div at bounding box center [516, 246] width 3 height 7
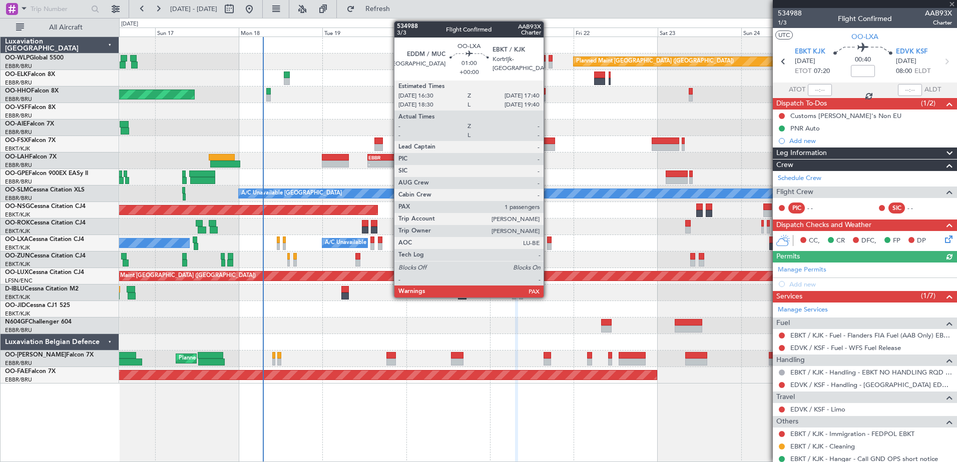
click at [548, 244] on div at bounding box center [549, 246] width 5 height 7
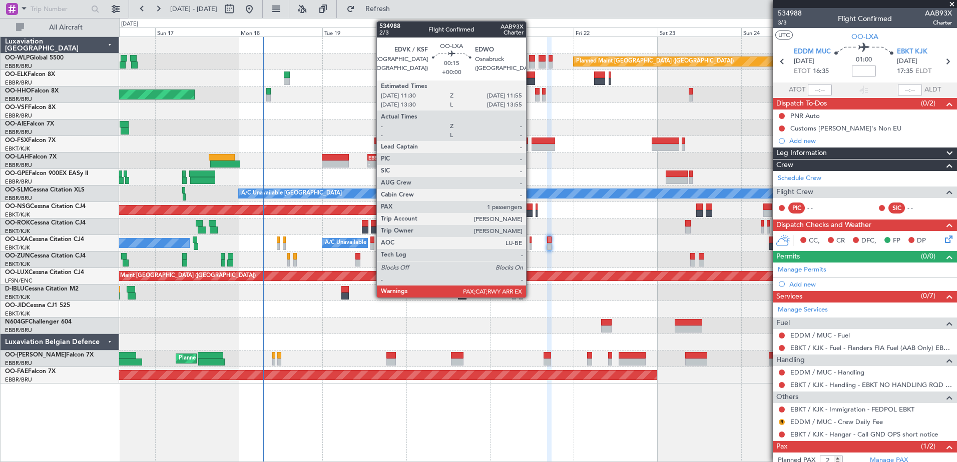
click at [530, 247] on div at bounding box center [530, 246] width 2 height 7
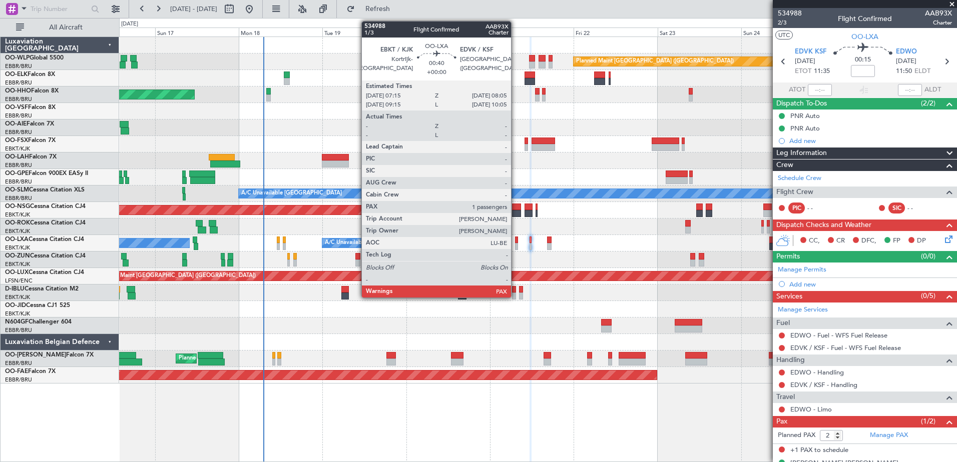
click at [516, 245] on div at bounding box center [516, 246] width 3 height 7
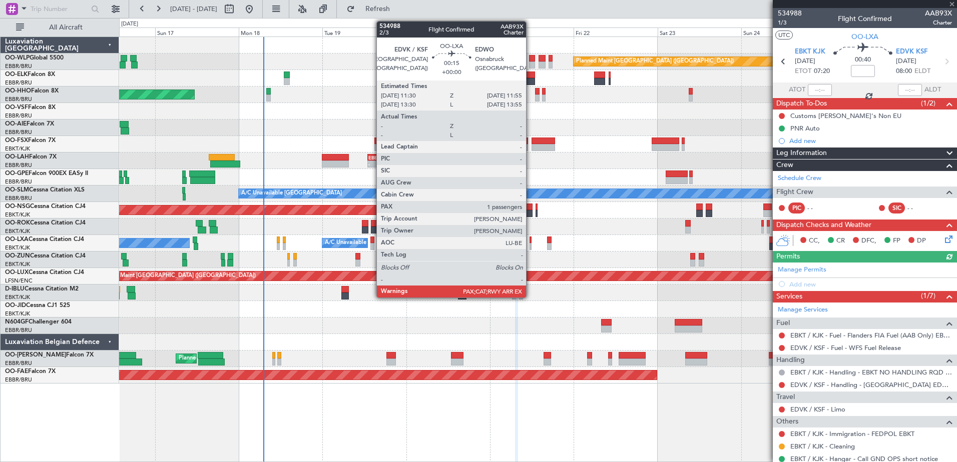
click at [530, 247] on div at bounding box center [530, 246] width 2 height 7
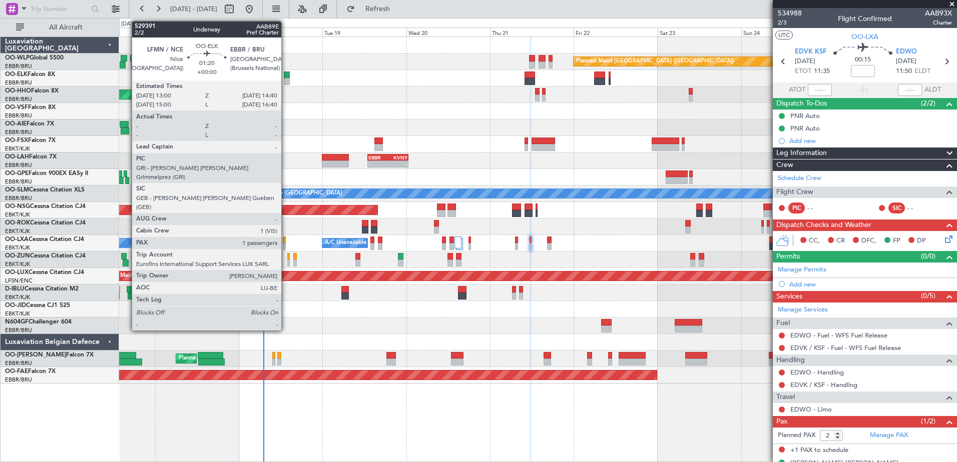
click at [286, 78] on div at bounding box center [287, 81] width 6 height 7
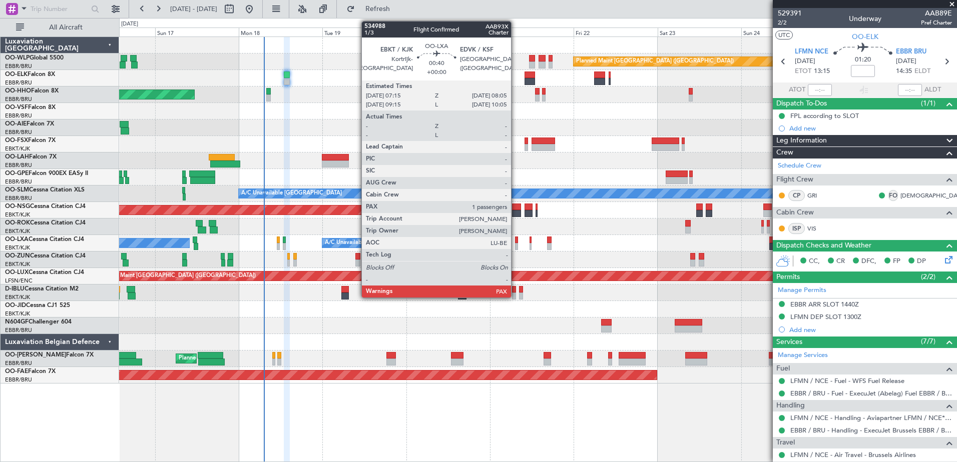
click at [515, 246] on div at bounding box center [516, 246] width 3 height 7
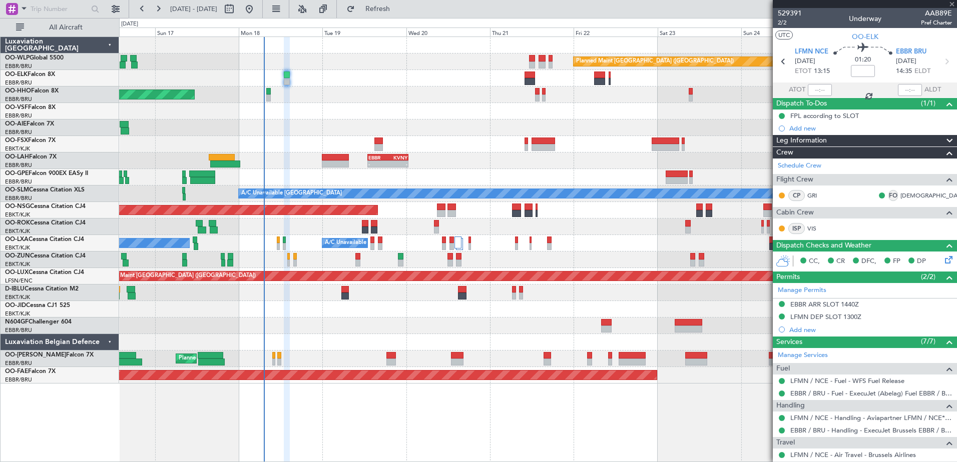
type input "2"
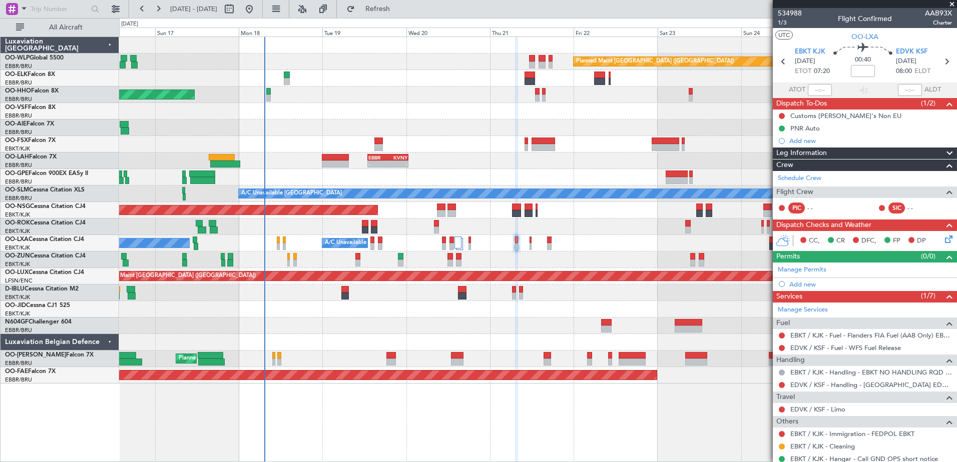
click at [529, 245] on div "No Crew Chambery ([GEOGRAPHIC_DATA]) A/C Unavailable [GEOGRAPHIC_DATA] ([GEOGRA…" at bounding box center [537, 243] width 837 height 17
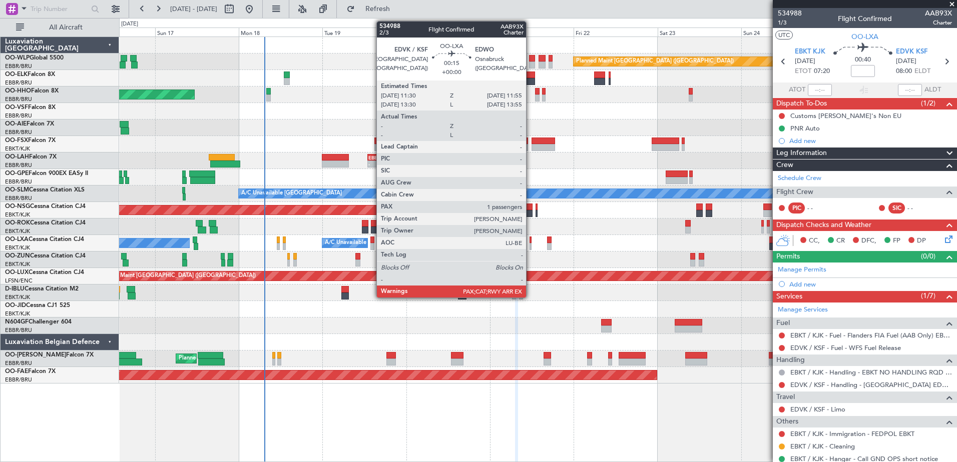
click at [530, 247] on div at bounding box center [530, 246] width 2 height 7
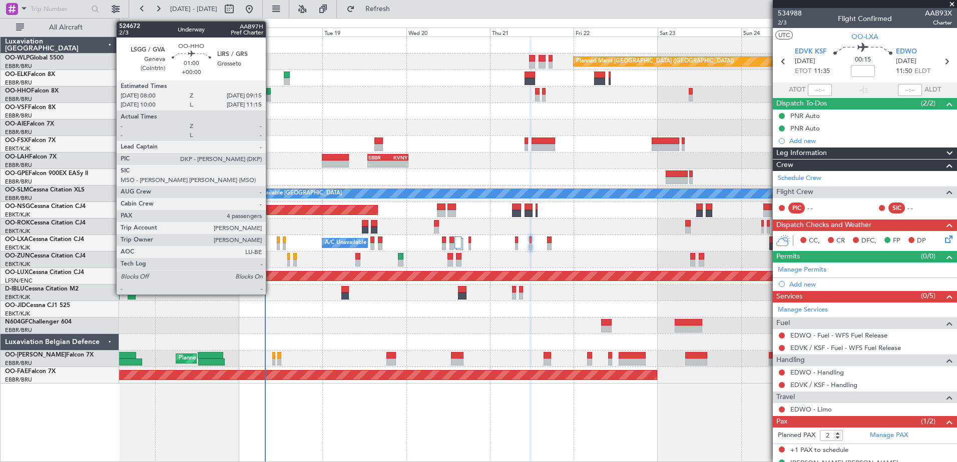
click at [270, 93] on div at bounding box center [268, 91] width 5 height 7
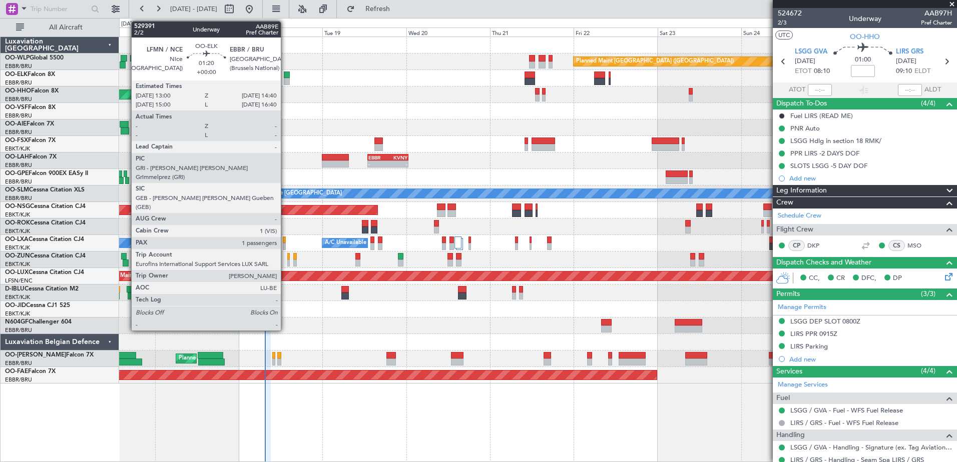
click at [286, 79] on div at bounding box center [287, 81] width 6 height 7
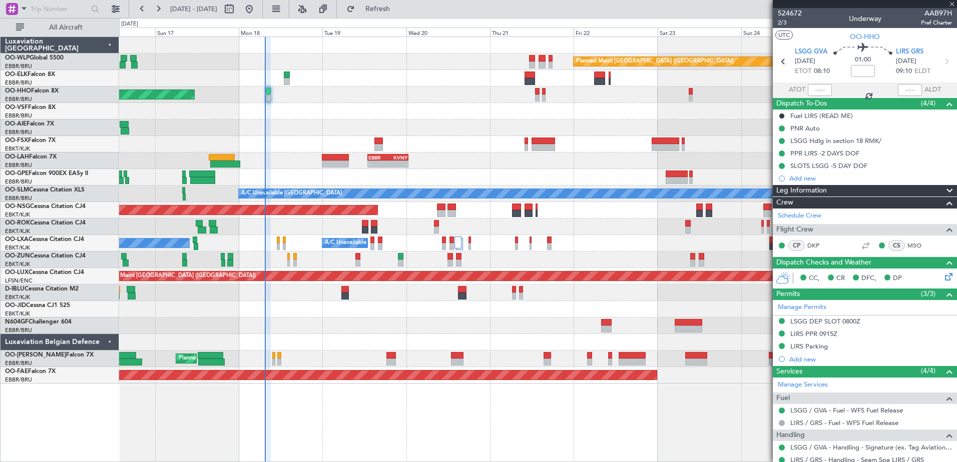
type input "1"
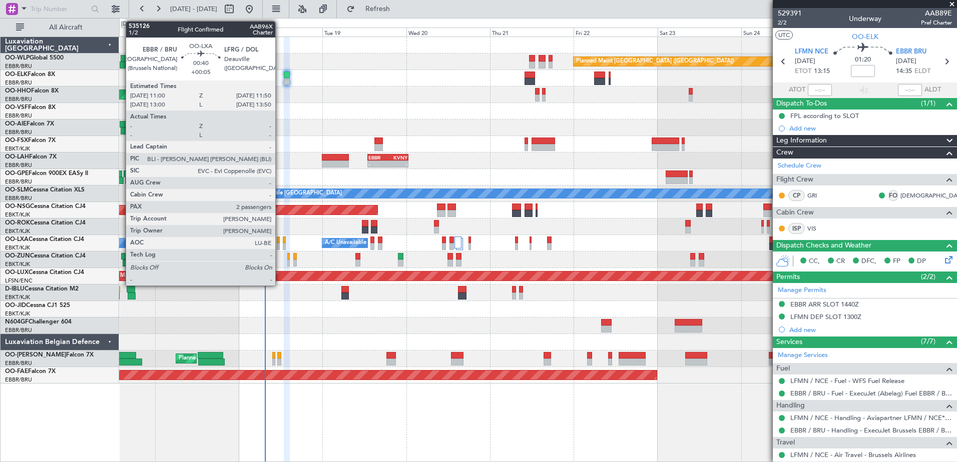
click at [280, 240] on div at bounding box center [278, 240] width 3 height 7
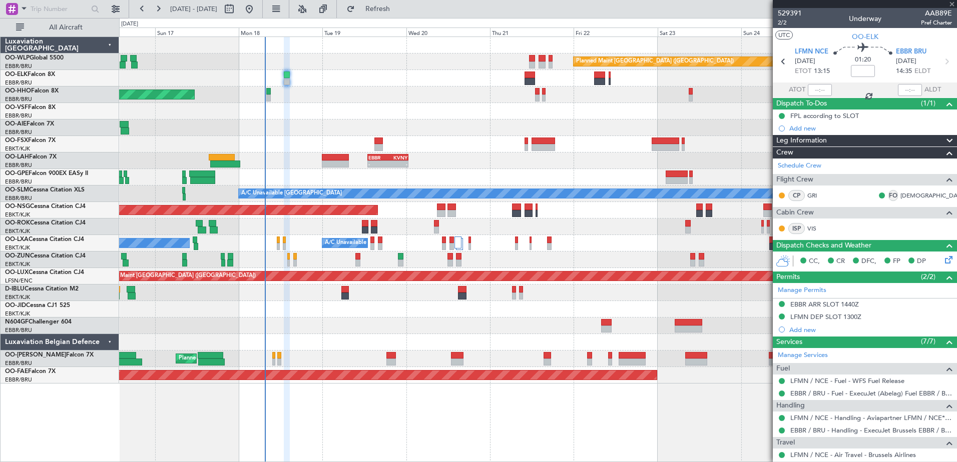
type input "+00:05"
type input "2"
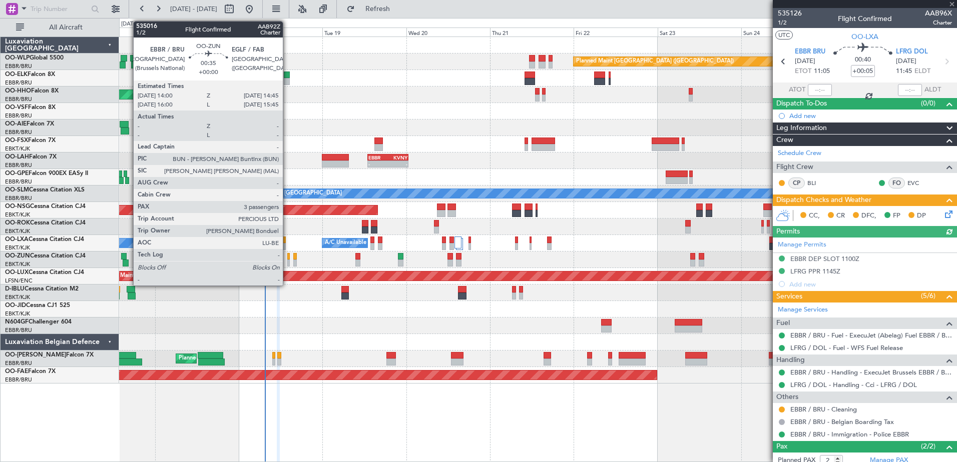
click at [287, 261] on div at bounding box center [288, 263] width 3 height 7
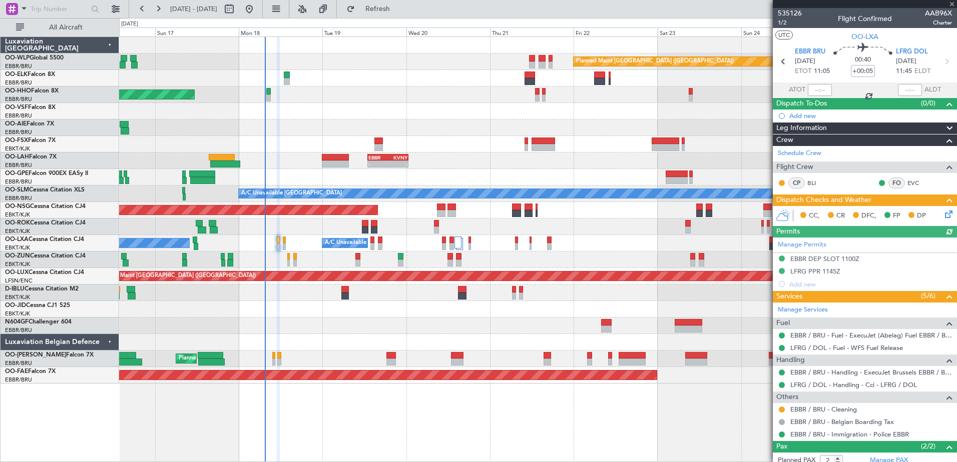
type input "3"
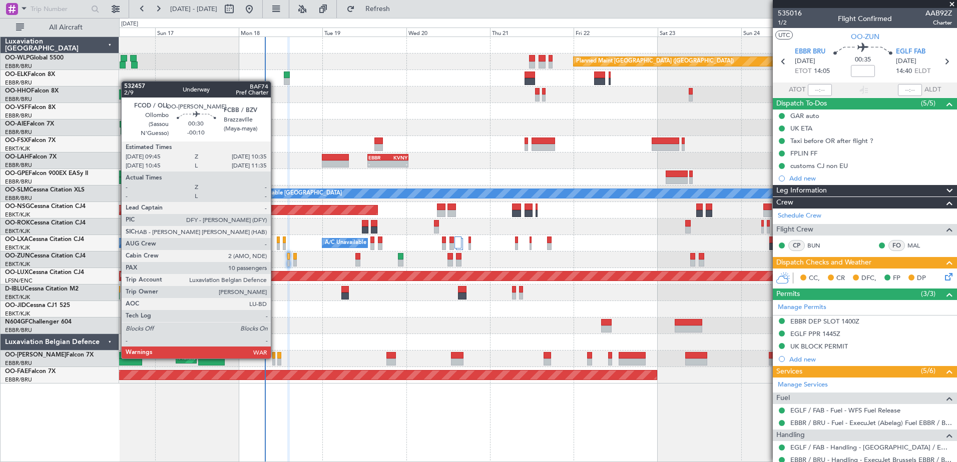
click at [275, 358] on div at bounding box center [273, 355] width 3 height 7
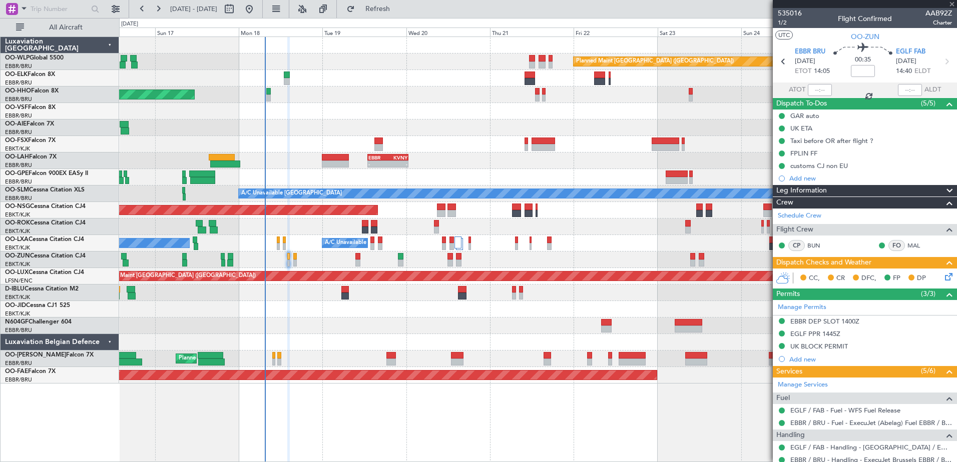
type input "-00:10"
type input "10"
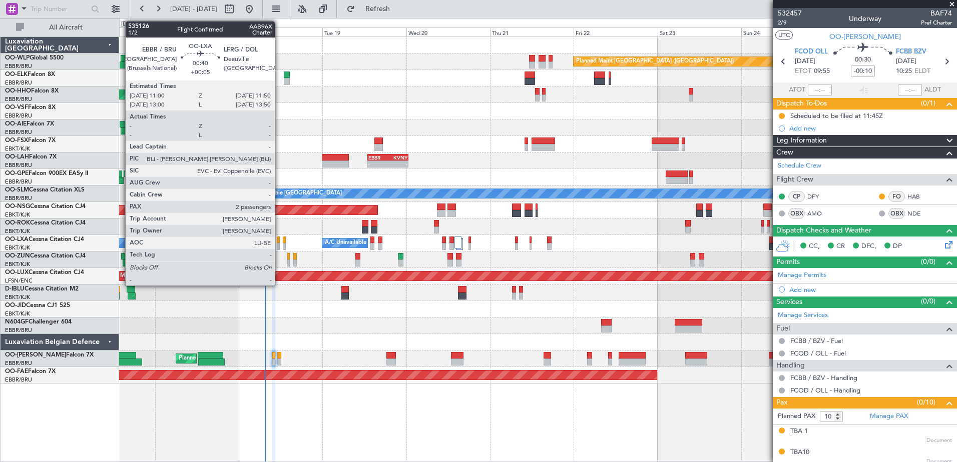
click at [279, 237] on div at bounding box center [278, 240] width 3 height 7
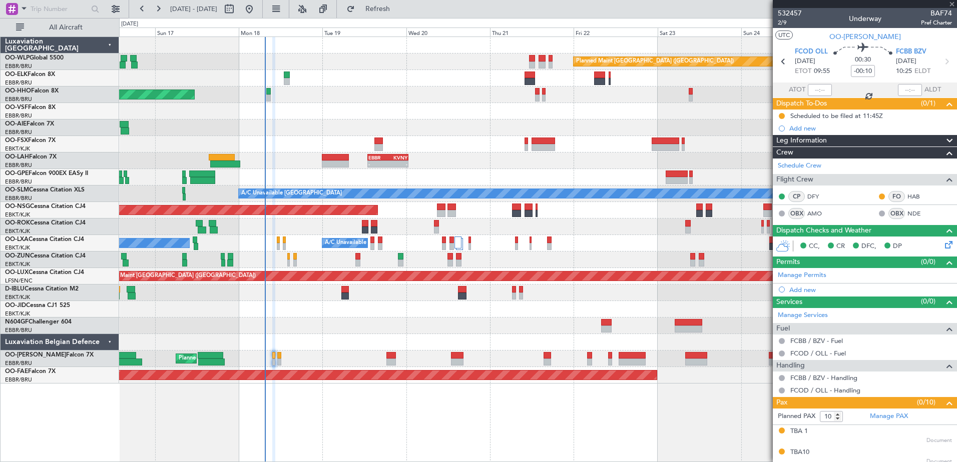
type input "+00:05"
type input "2"
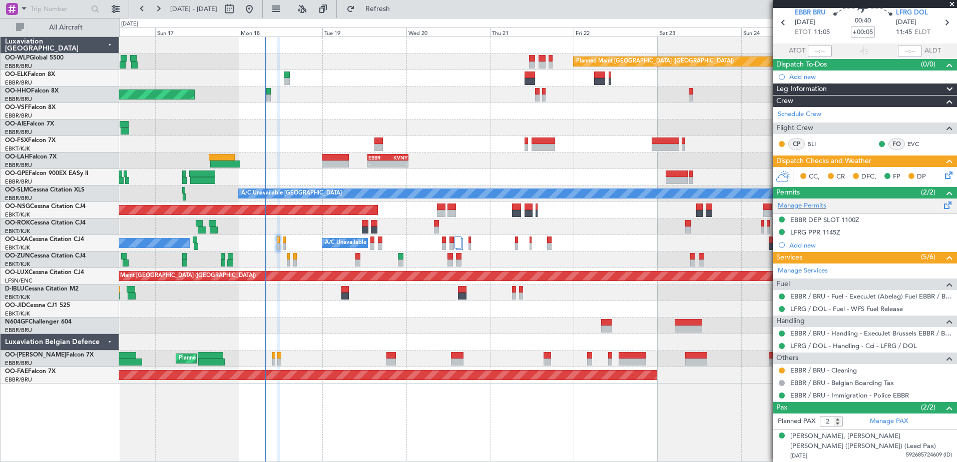
scroll to position [62, 0]
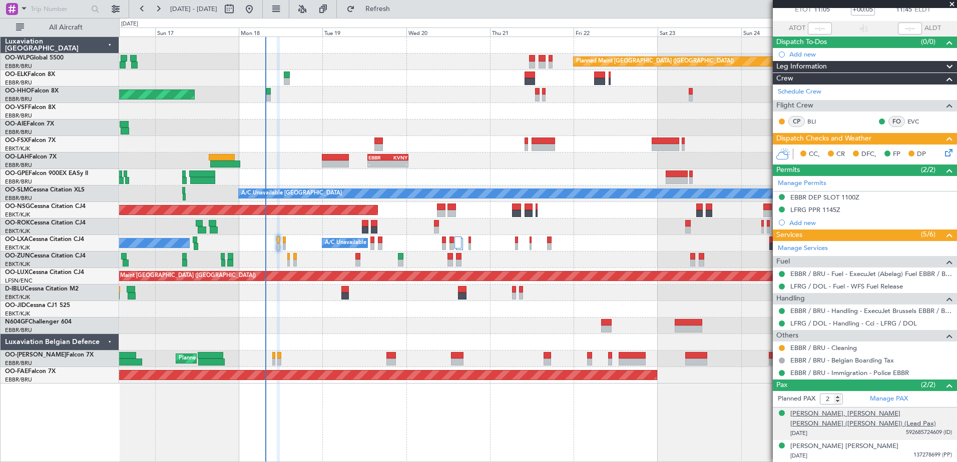
click at [888, 415] on div "Jean-Paul, Emile VAN GYSEL DE MEISE (Baron) (Lead Pax)" at bounding box center [871, 419] width 162 height 20
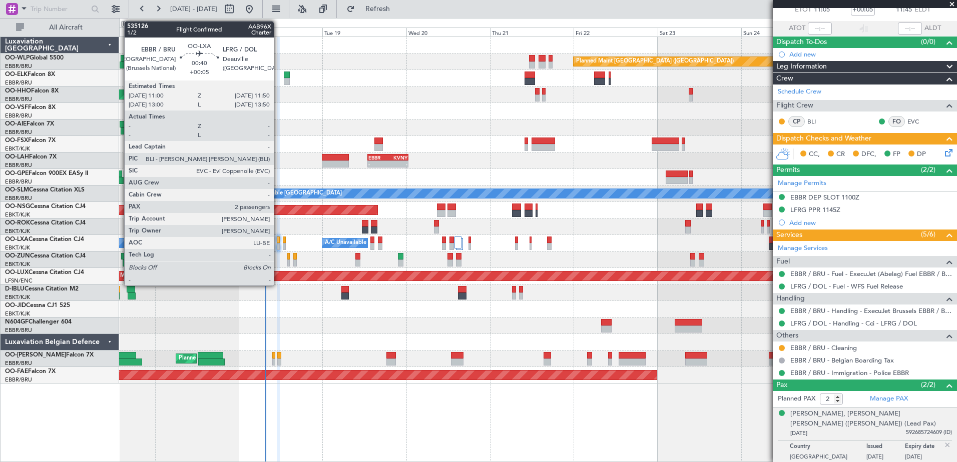
click at [278, 246] on div at bounding box center [278, 246] width 3 height 7
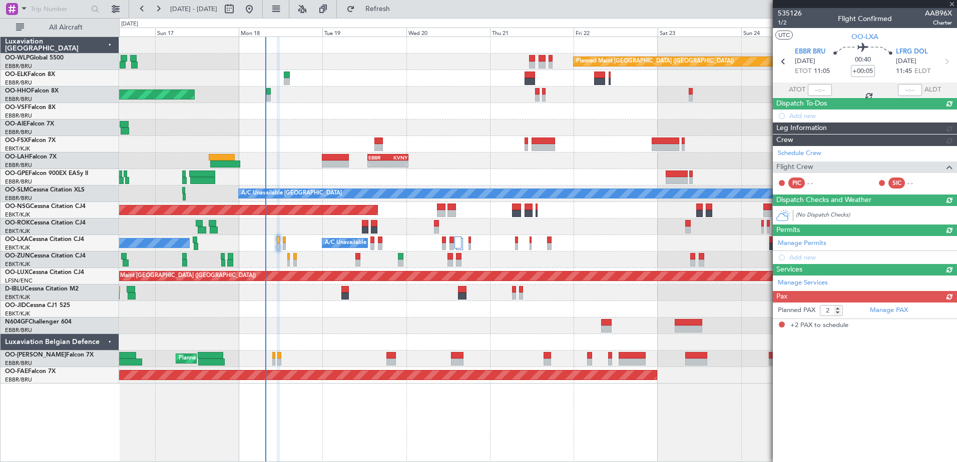
scroll to position [0, 0]
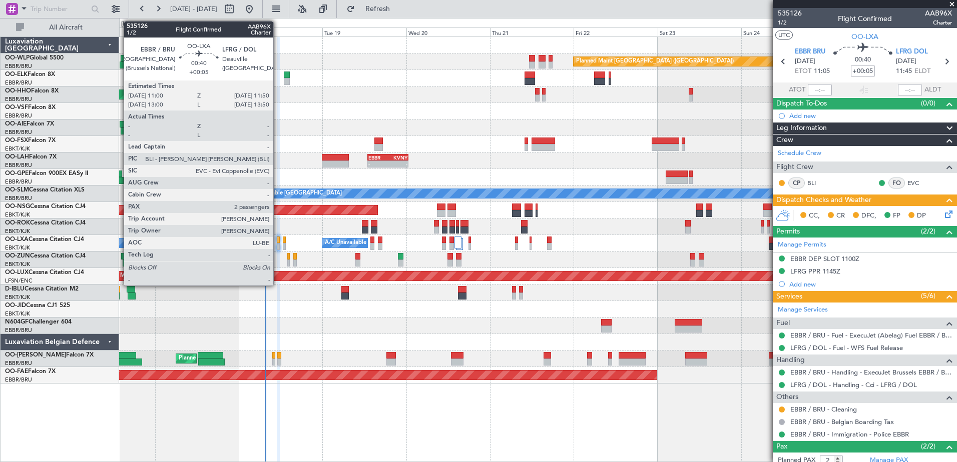
click at [278, 247] on div at bounding box center [278, 246] width 3 height 7
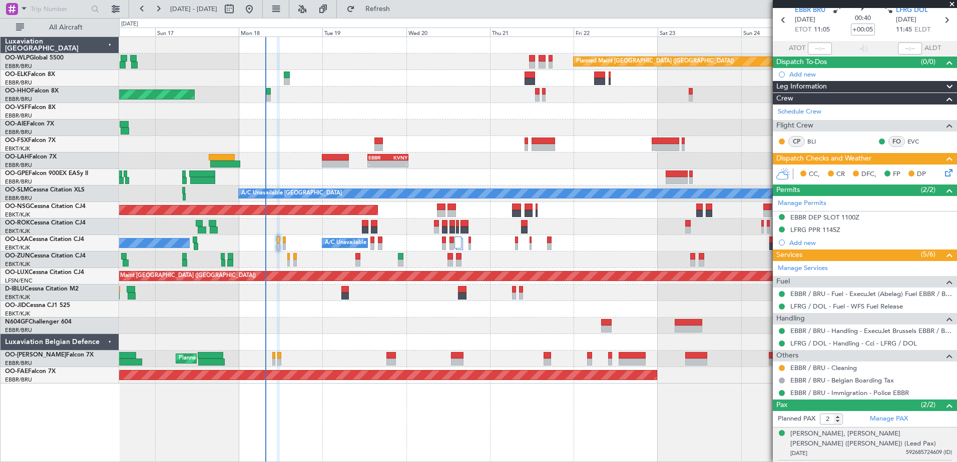
scroll to position [50, 0]
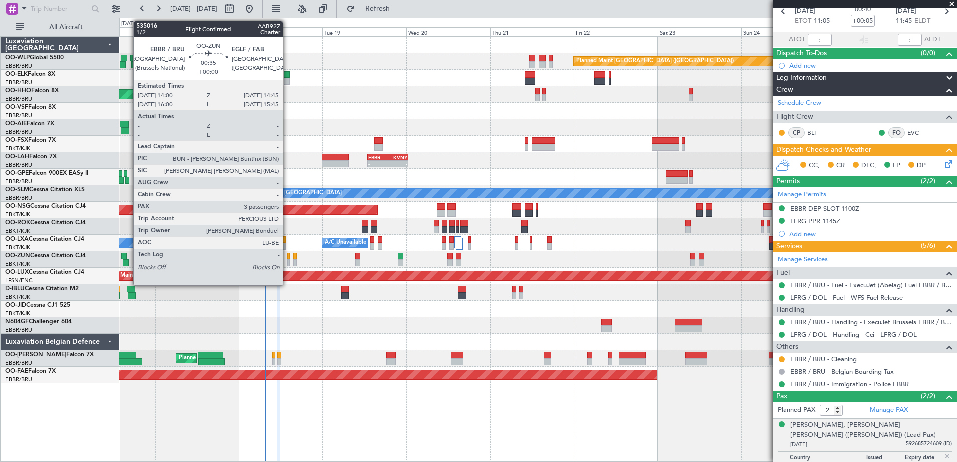
click at [287, 259] on div at bounding box center [288, 256] width 3 height 7
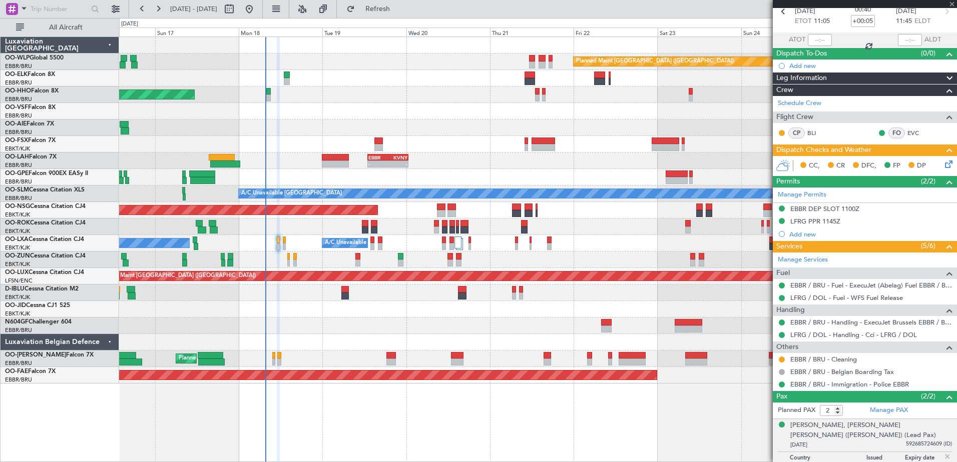
type input "3"
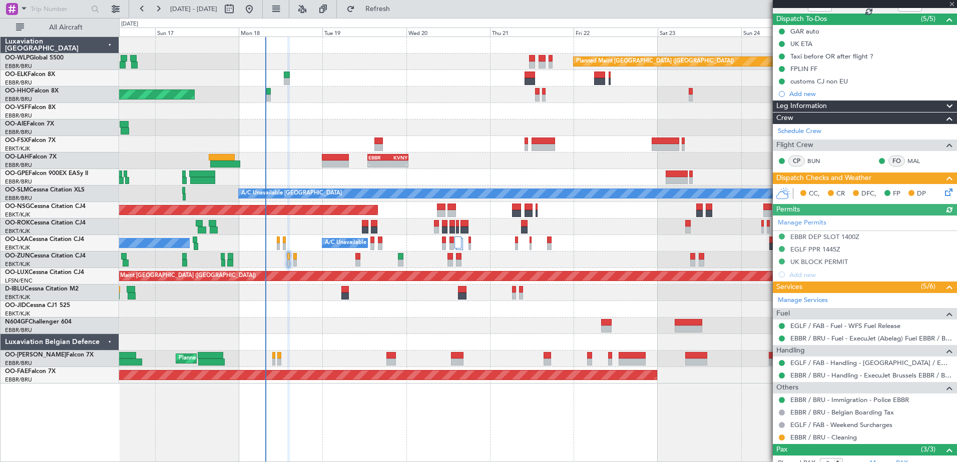
scroll to position [100, 0]
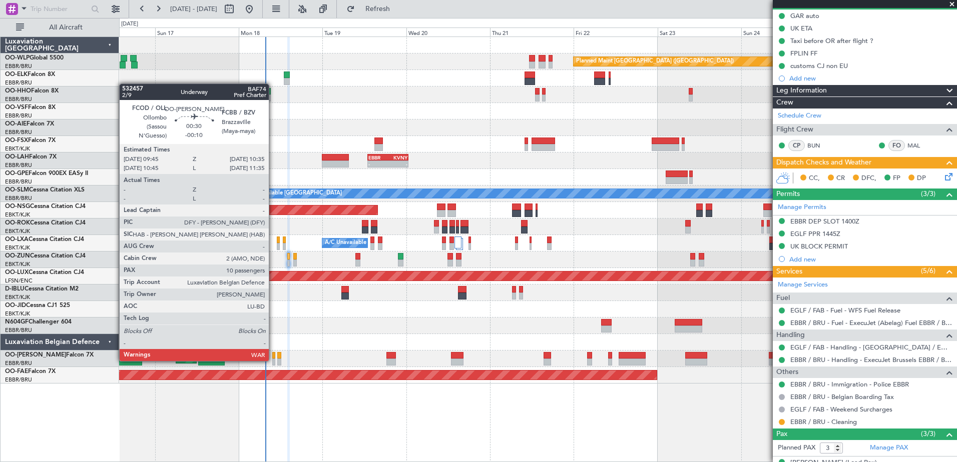
click at [273, 360] on div at bounding box center [273, 362] width 3 height 7
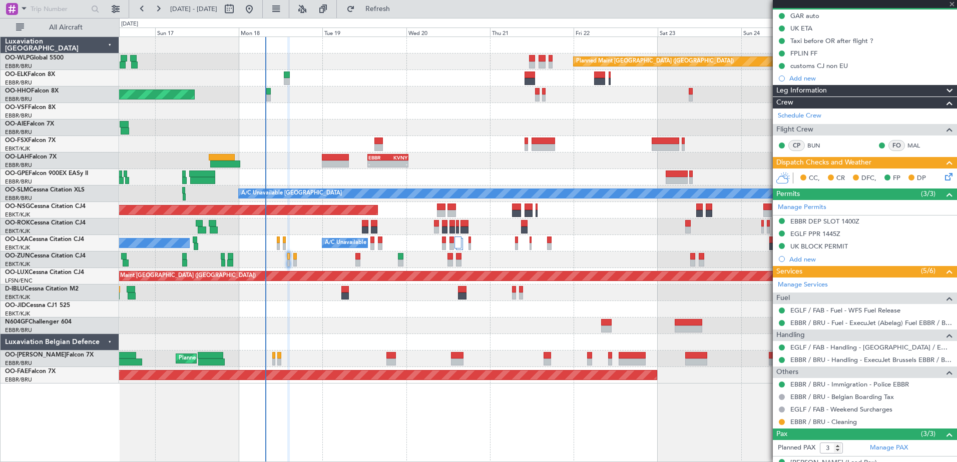
type input "-00:10"
type input "10"
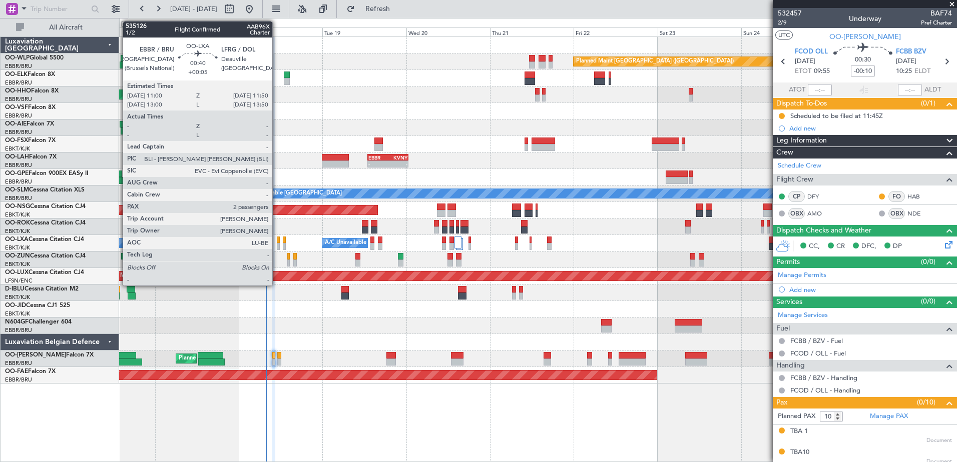
click at [277, 249] on div at bounding box center [278, 246] width 3 height 7
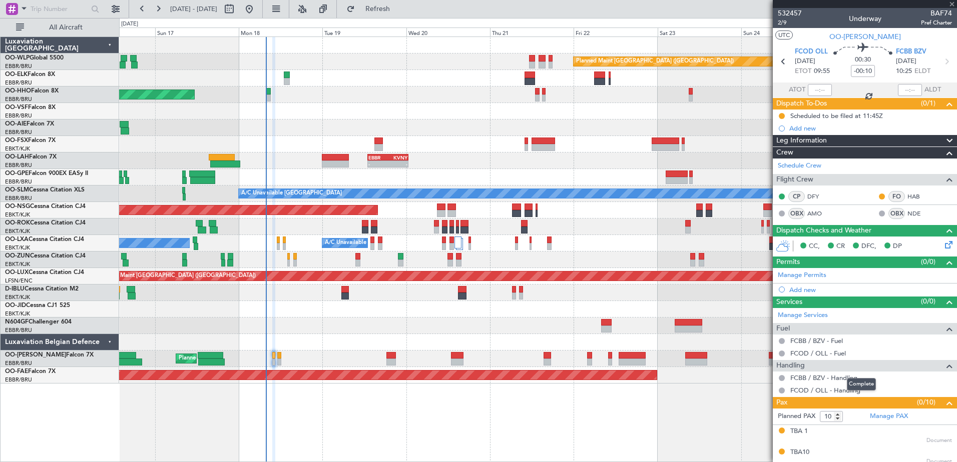
type input "+00:05"
type input "2"
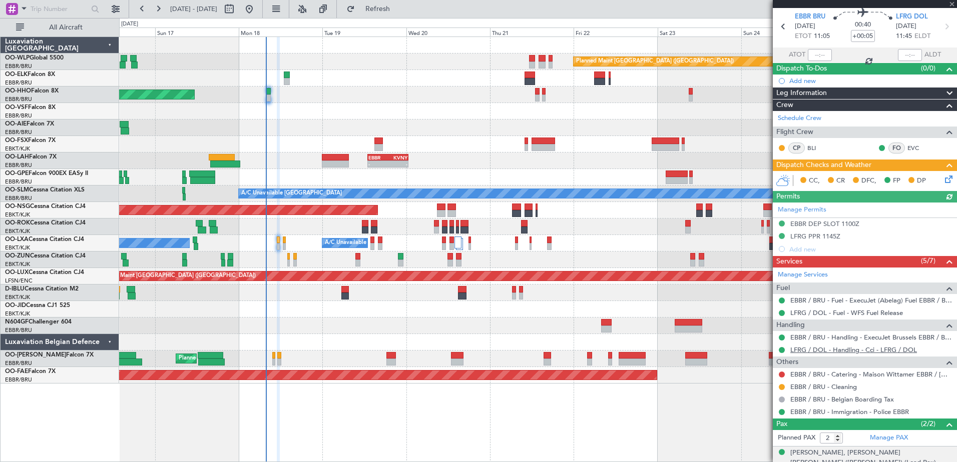
scroll to position [50, 0]
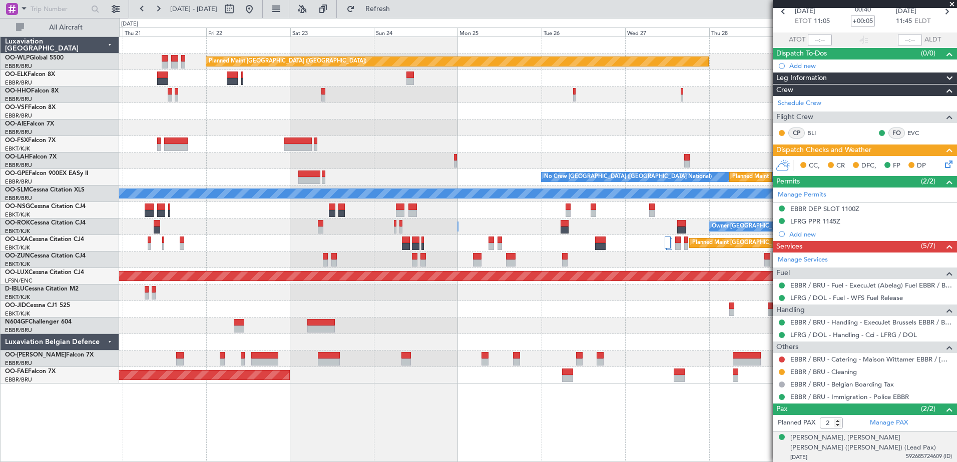
click at [191, 160] on div "Planned Maint Berlin (Brandenburg) Planned Maint London (Farnborough) EBBR 13:0…" at bounding box center [537, 210] width 837 height 347
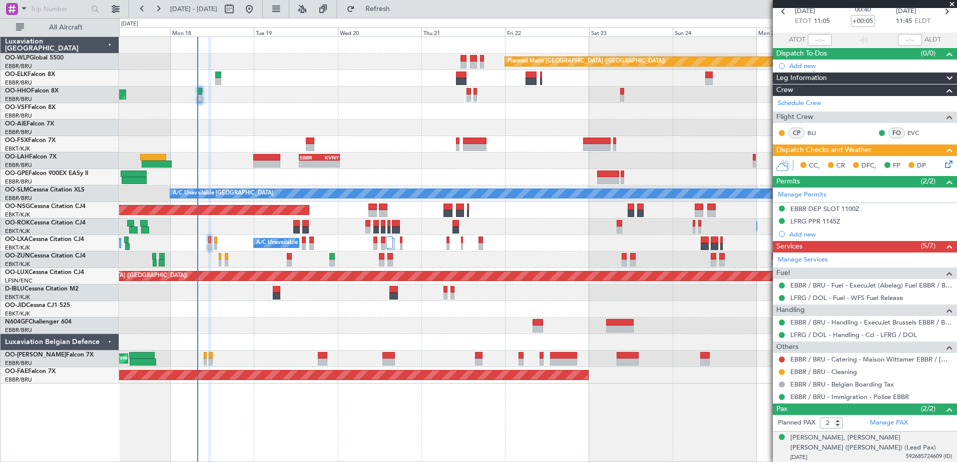
click at [620, 158] on div "EBBR 13:00 Z KVNY 00:45 Z - -" at bounding box center [537, 161] width 837 height 17
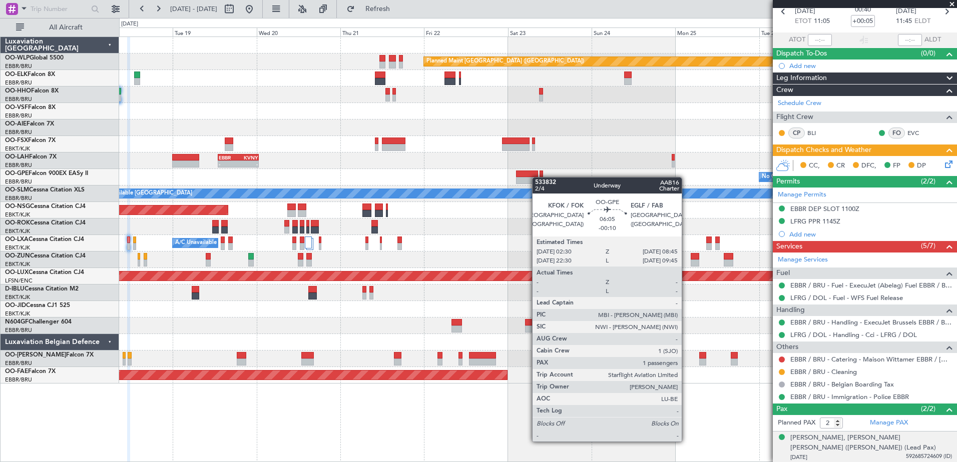
click at [532, 178] on div "Planned Maint Berlin (Brandenburg) AOG Maint Geneva (Cointrin) EBBR 13:00 Z KVN…" at bounding box center [537, 210] width 837 height 347
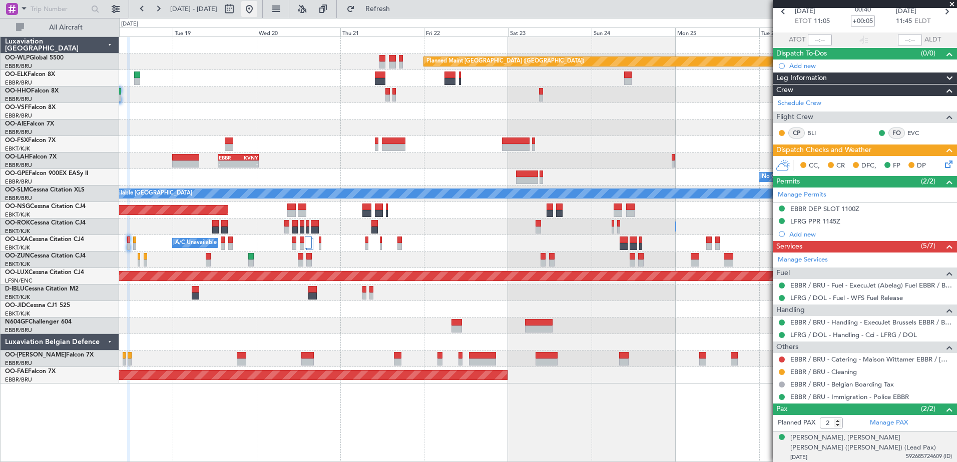
click at [257, 12] on button at bounding box center [249, 9] width 16 height 16
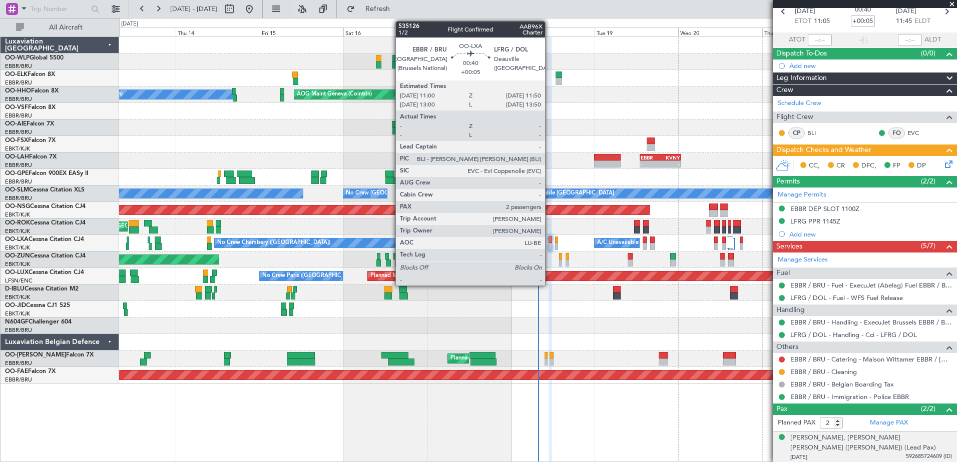
click at [549, 244] on div at bounding box center [549, 246] width 3 height 7
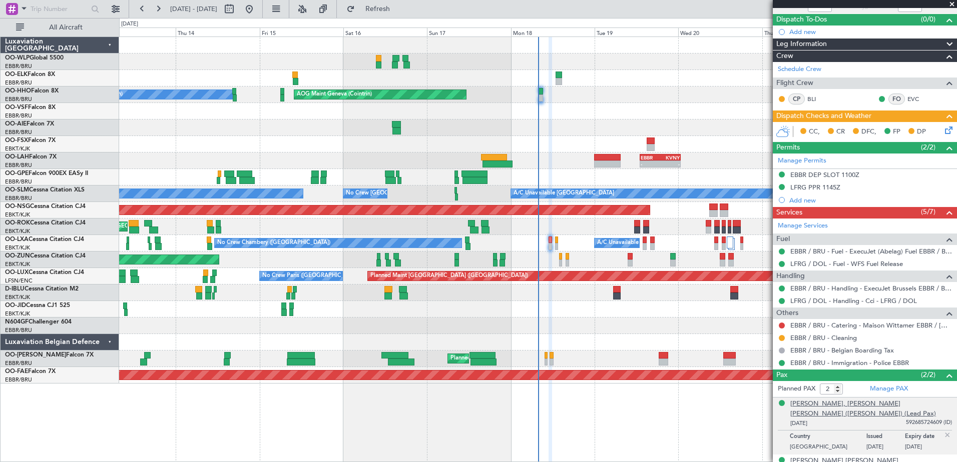
scroll to position [99, 0]
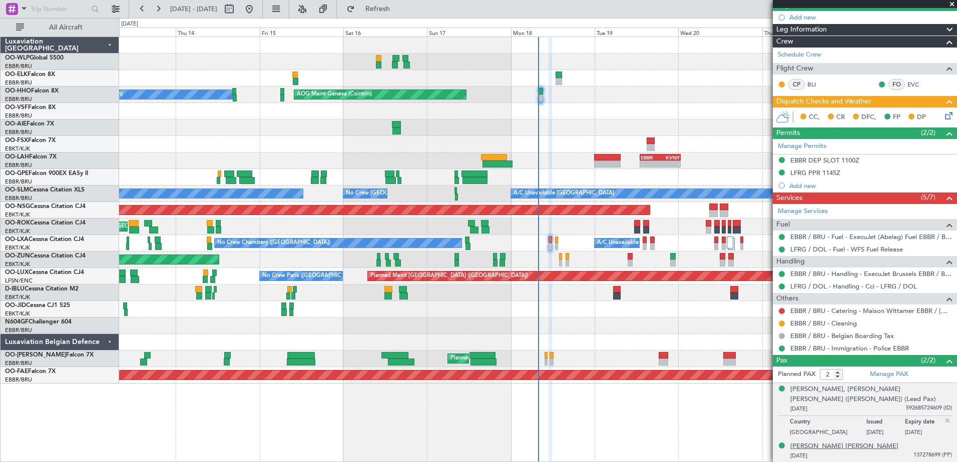
click at [881, 444] on div "Jacqueline Julia HOWARD-JOHNSTON" at bounding box center [844, 447] width 108 height 10
click at [848, 388] on div "Jean-Paul, Emile VAN GYSEL DE MEISE (Baron) (Lead Pax)" at bounding box center [871, 395] width 162 height 20
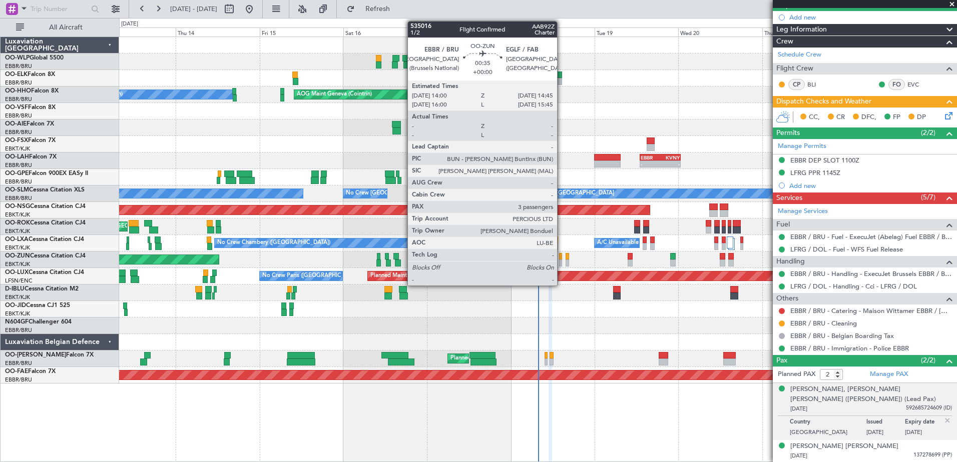
click at [561, 261] on div at bounding box center [560, 263] width 3 height 7
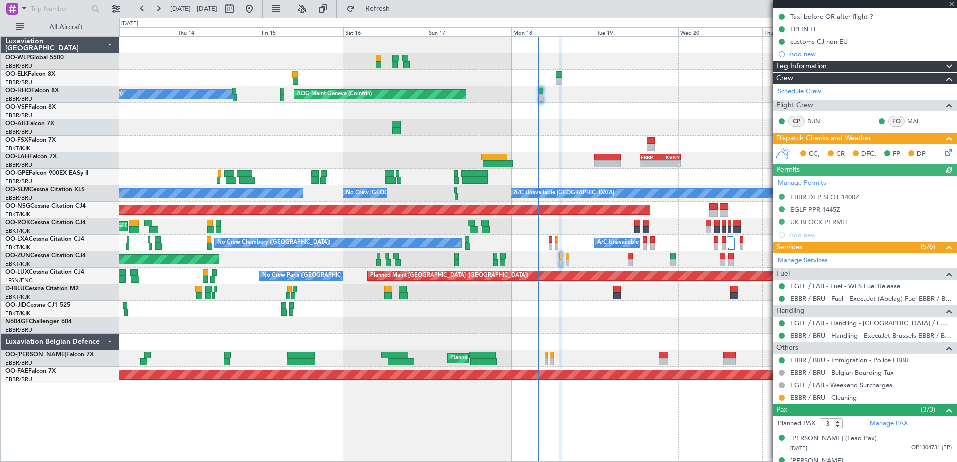
scroll to position [162, 0]
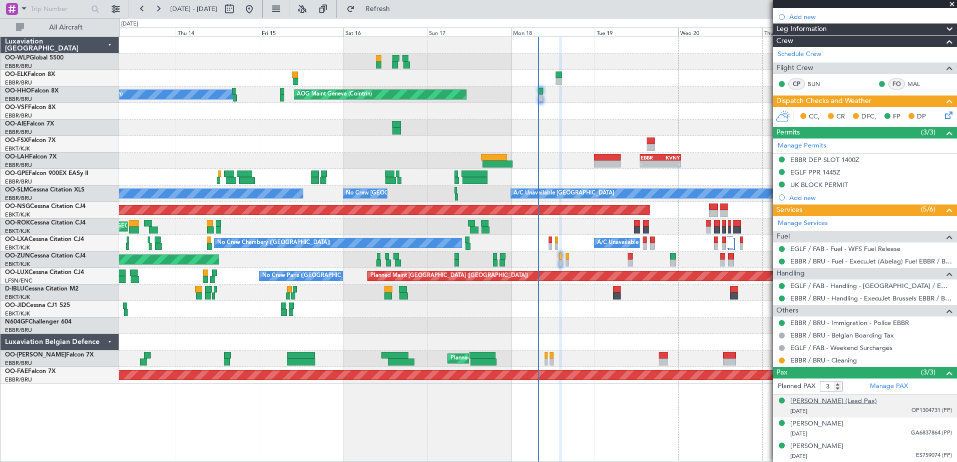
click at [830, 402] on div "Moise Katumbi (Lead Pax)" at bounding box center [833, 402] width 87 height 10
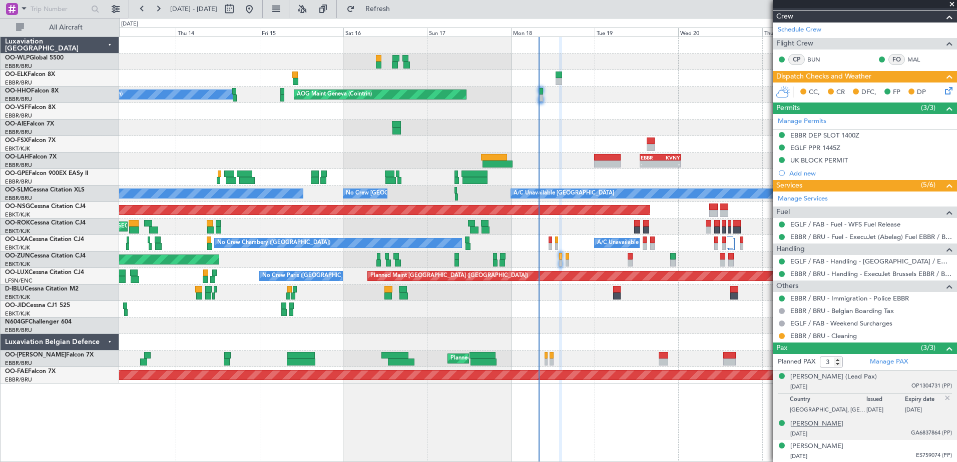
click at [826, 422] on div "Ariel Katumbi" at bounding box center [816, 424] width 53 height 10
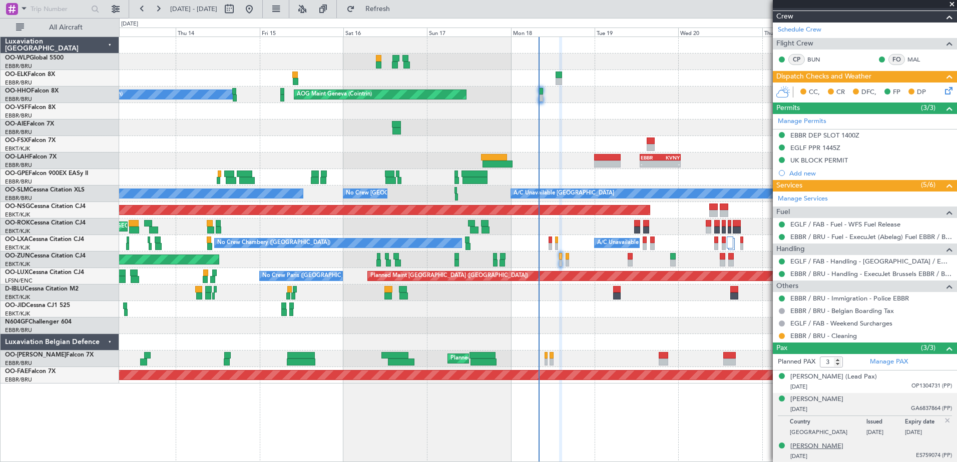
click at [822, 448] on div "Carine Nahayo" at bounding box center [816, 447] width 53 height 10
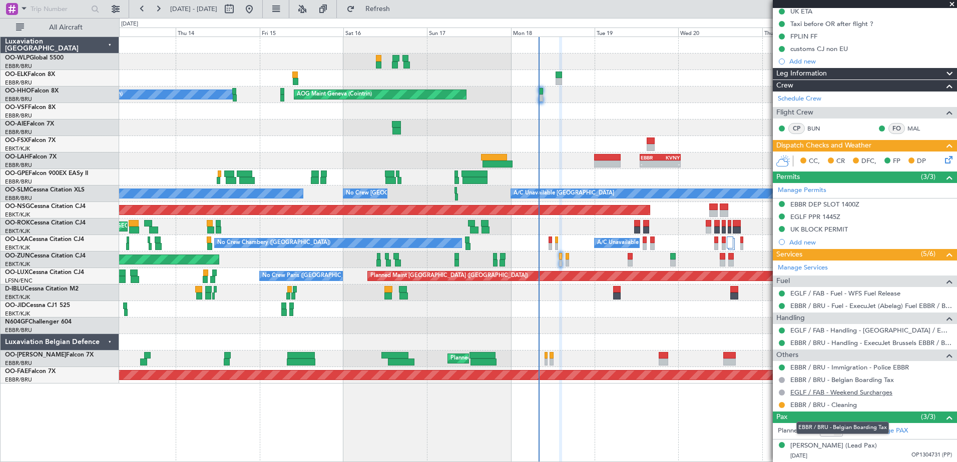
scroll to position [136, 0]
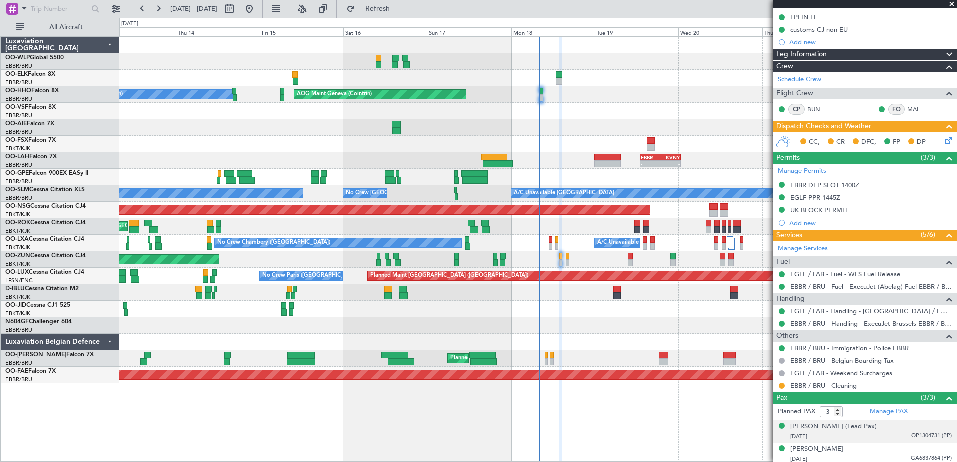
click at [831, 426] on div "Moise Katumbi (Lead Pax)" at bounding box center [833, 427] width 87 height 10
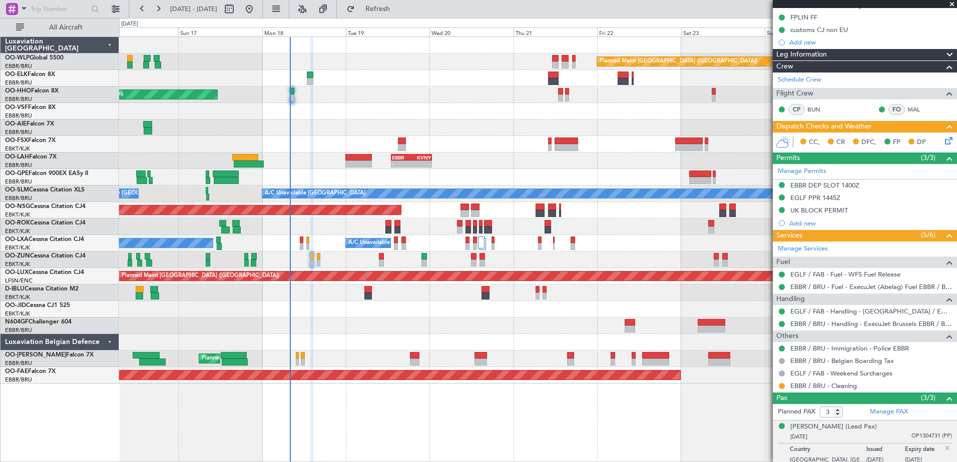
click at [444, 360] on div "Planned Maint Berlin (Brandenburg) AOG Maint Geneva (Cointrin) A/C Unavailable …" at bounding box center [537, 210] width 837 height 347
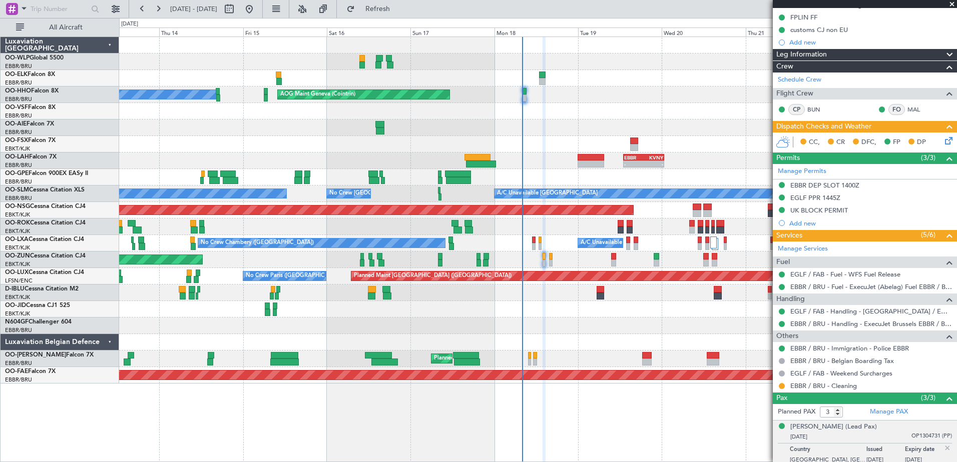
click at [776, 428] on fb-app "16 Aug 2025 - 26 Aug 2025 Refresh Quick Links All Aircraft Planned Maint Berlin…" at bounding box center [478, 235] width 957 height 455
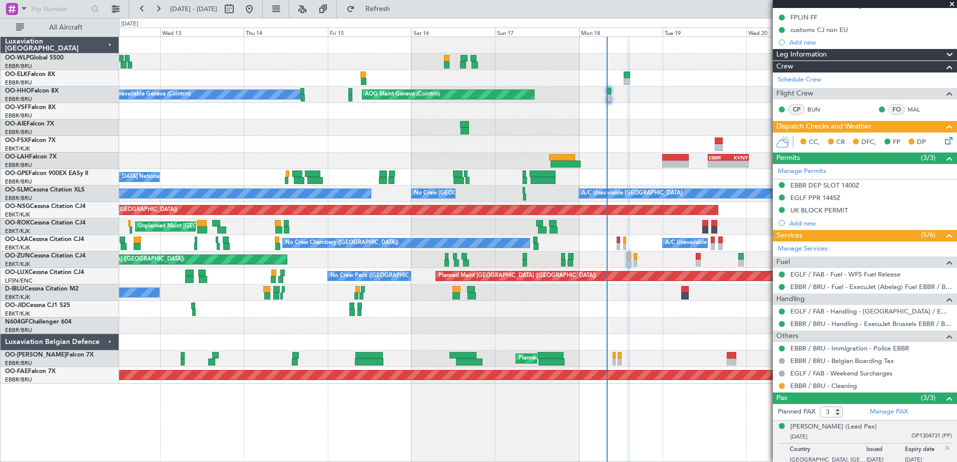
click at [555, 432] on div "Planned Maint Berlin (Brandenburg) AOG Maint Geneva (Cointrin) A/C Unavailable …" at bounding box center [538, 250] width 838 height 426
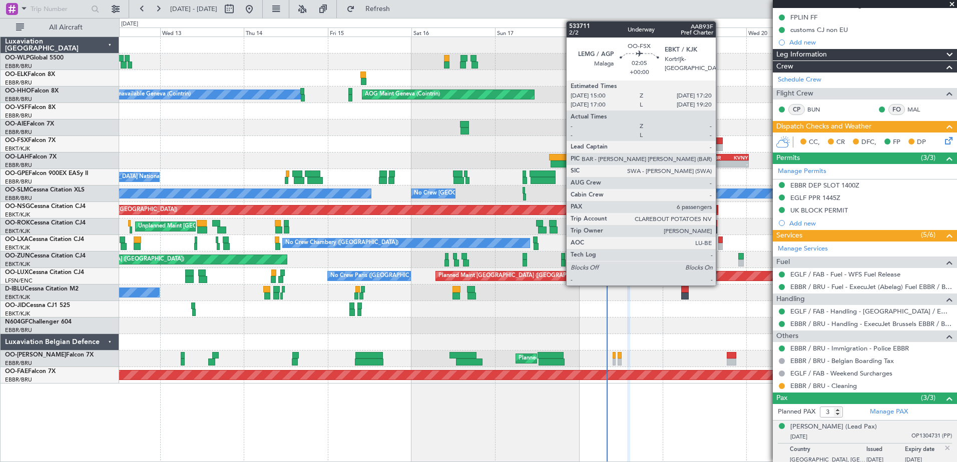
click at [720, 141] on div at bounding box center [719, 141] width 9 height 7
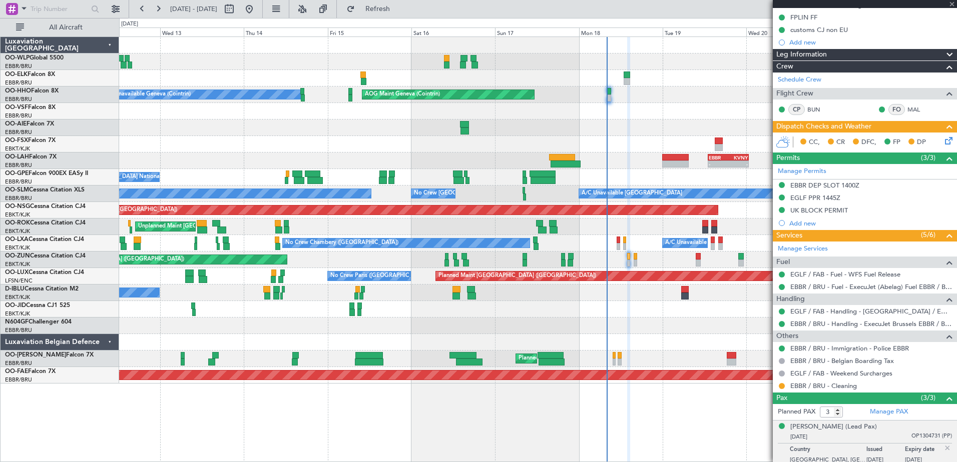
type input "6"
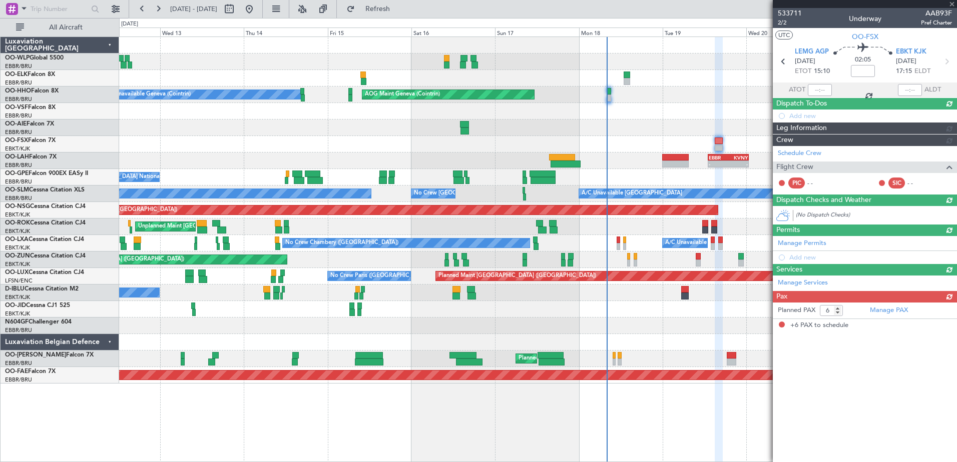
scroll to position [0, 0]
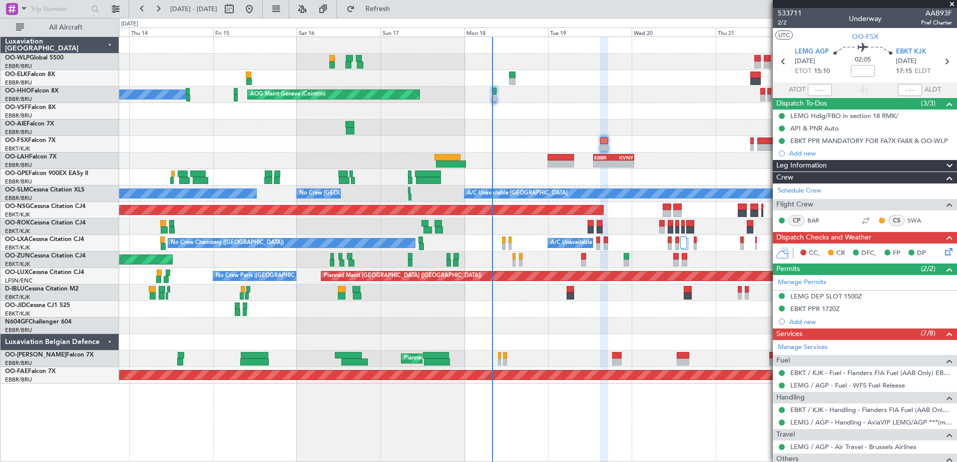
click at [590, 330] on div "Planned Maint Berlin (Brandenburg) AOG Maint Geneva (Cointrin) A/C Unavailable …" at bounding box center [537, 210] width 837 height 347
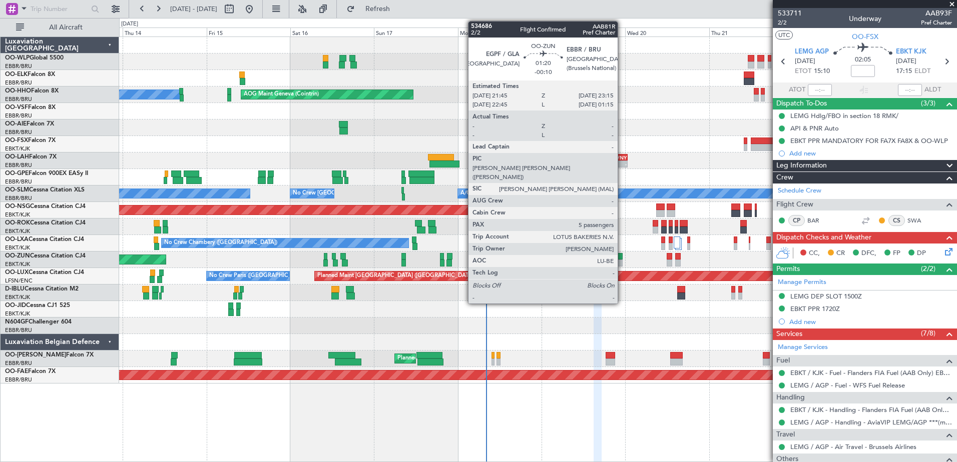
click at [622, 260] on div at bounding box center [620, 263] width 6 height 7
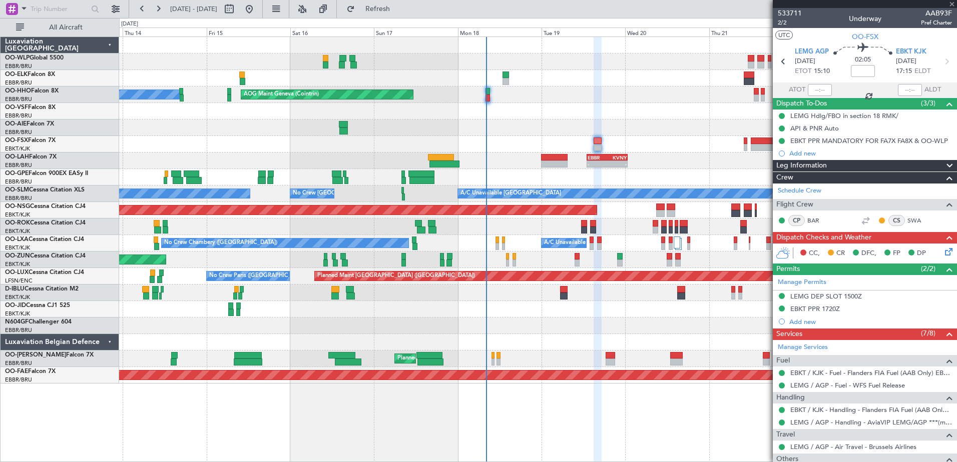
type input "-00:10"
type input "5"
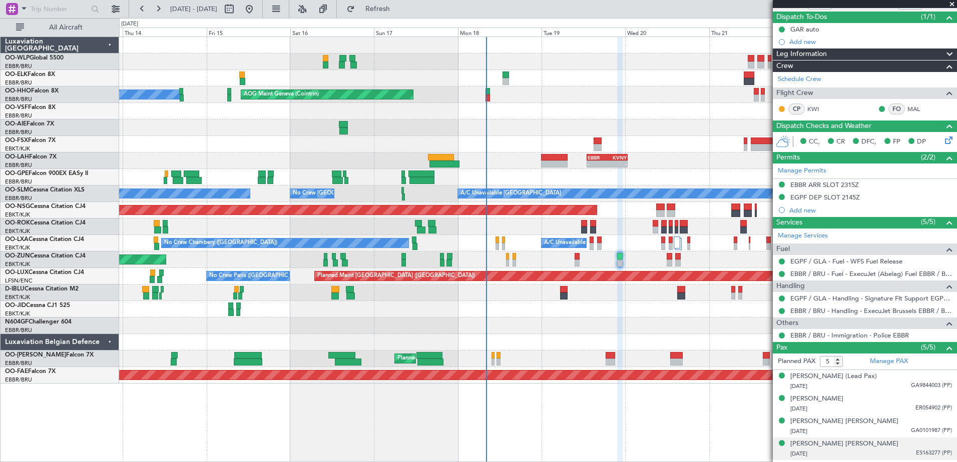
scroll to position [107, 0]
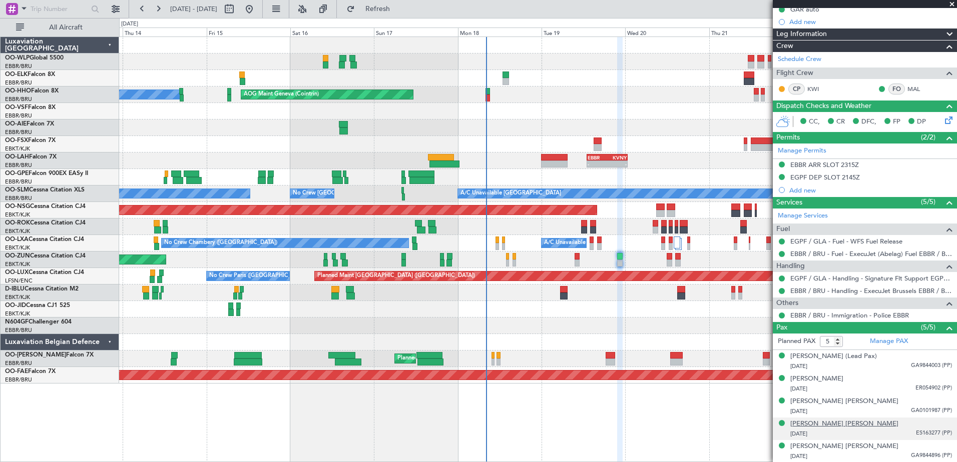
click at [848, 420] on div "Lucas Bart P. Verhaeghe" at bounding box center [844, 424] width 108 height 10
click at [830, 357] on div "Jan Marcel M Boone (Lead Pax)" at bounding box center [833, 357] width 87 height 10
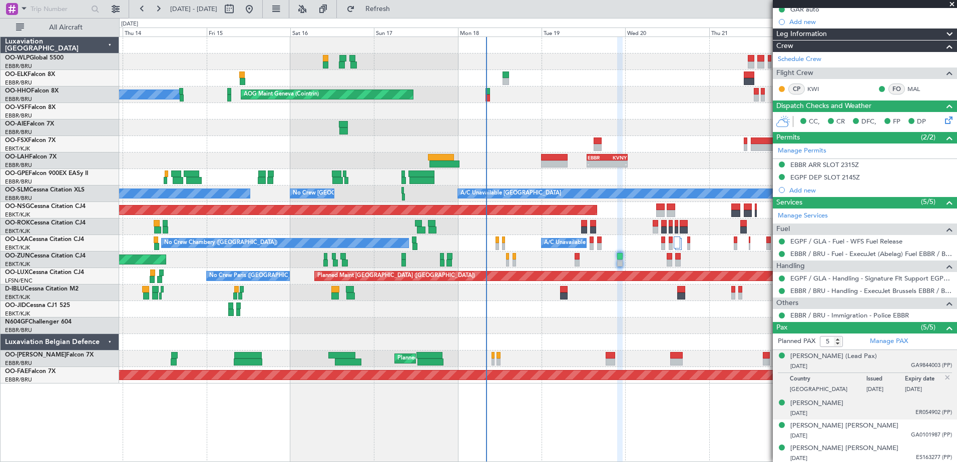
scroll to position [131, 0]
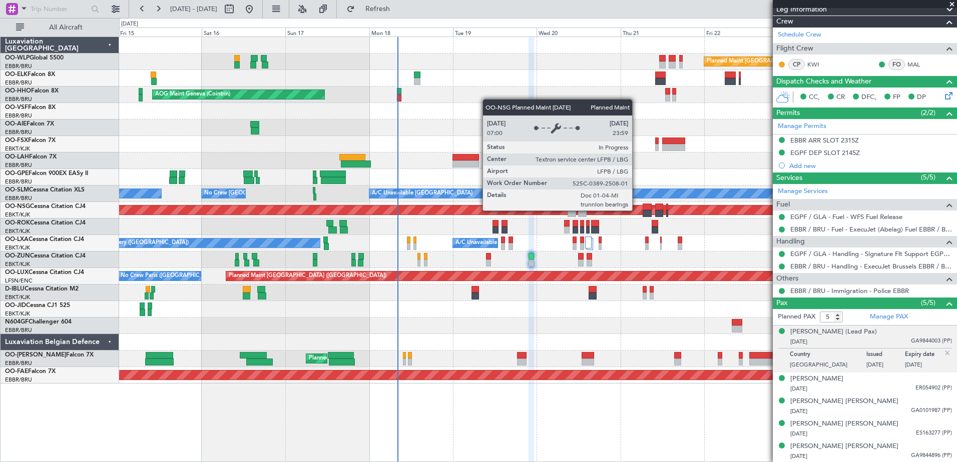
click at [538, 209] on div "Planned Maint [GEOGRAPHIC_DATA] ([GEOGRAPHIC_DATA])" at bounding box center [380, 210] width 1147 height 9
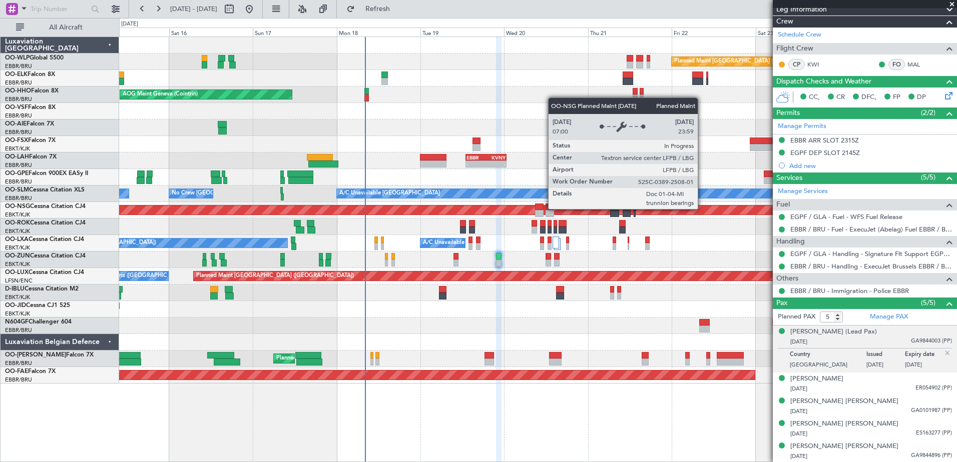
click at [680, 211] on div "Planned Maint [GEOGRAPHIC_DATA] ([GEOGRAPHIC_DATA])" at bounding box center [348, 210] width 1147 height 9
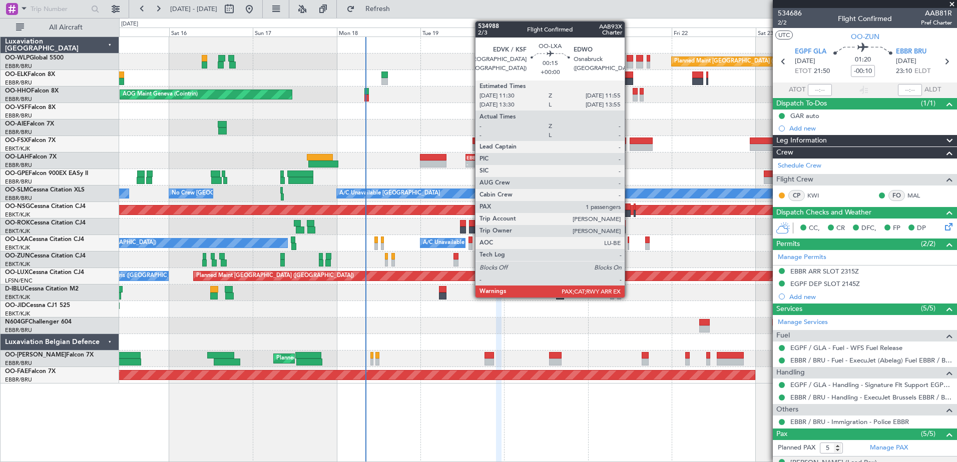
scroll to position [131, 0]
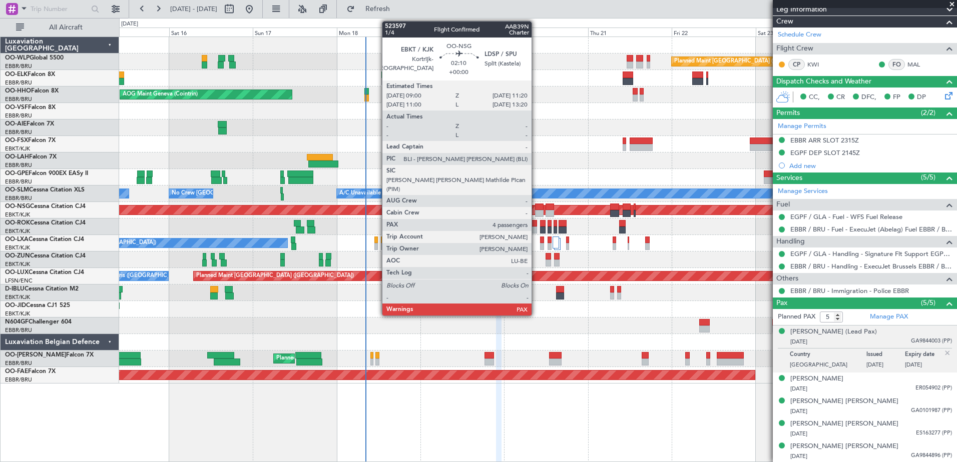
click at [536, 211] on div at bounding box center [539, 213] width 9 height 7
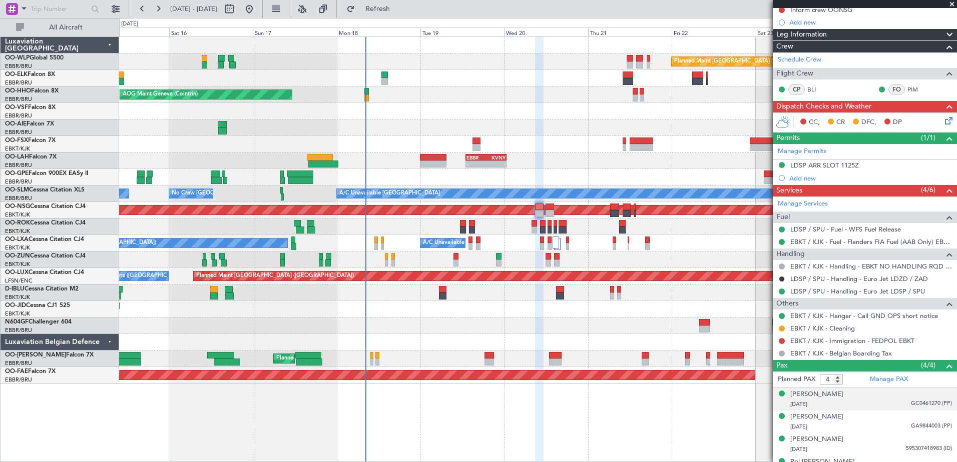
scroll to position [147, 0]
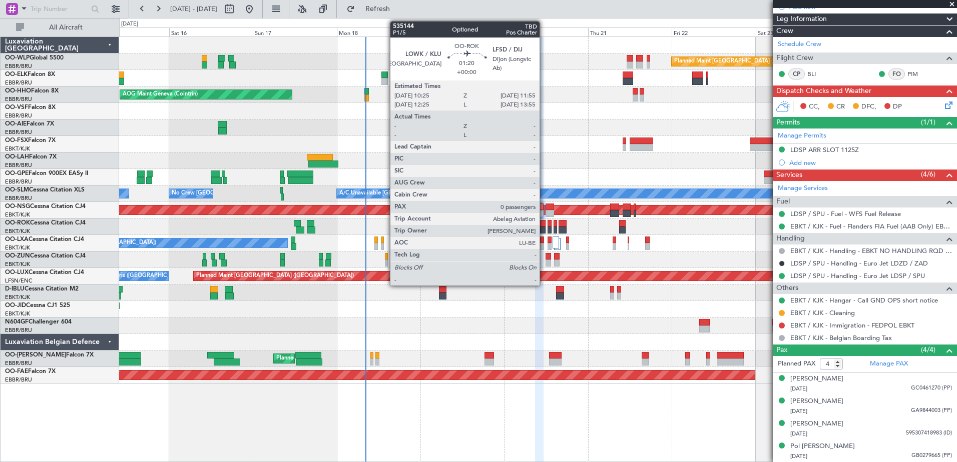
click at [544, 227] on div at bounding box center [543, 230] width 6 height 7
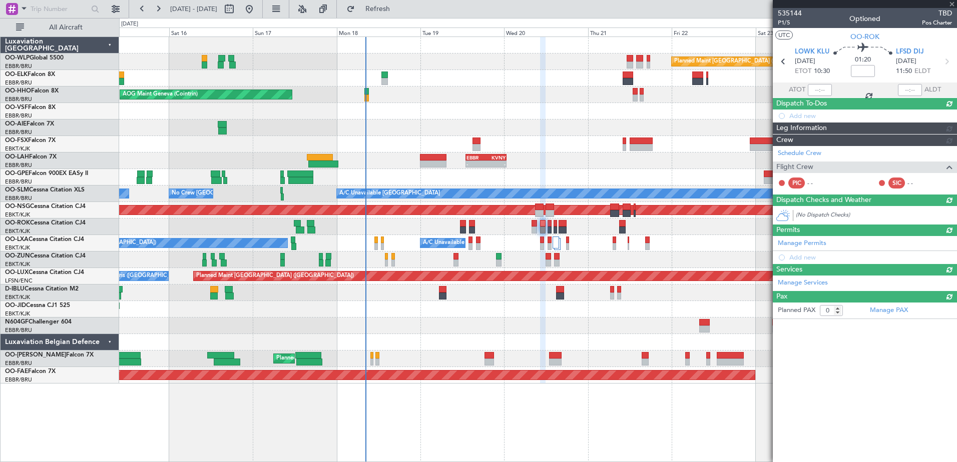
scroll to position [0, 0]
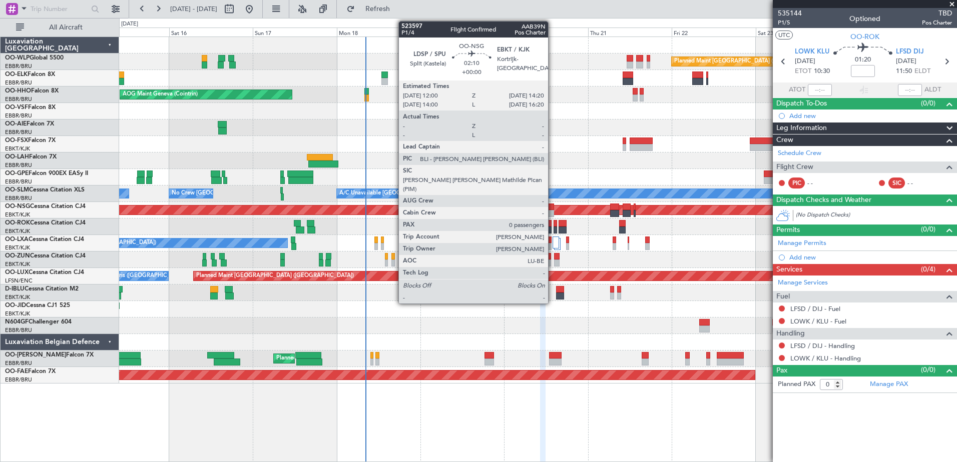
click at [552, 212] on div at bounding box center [549, 213] width 9 height 7
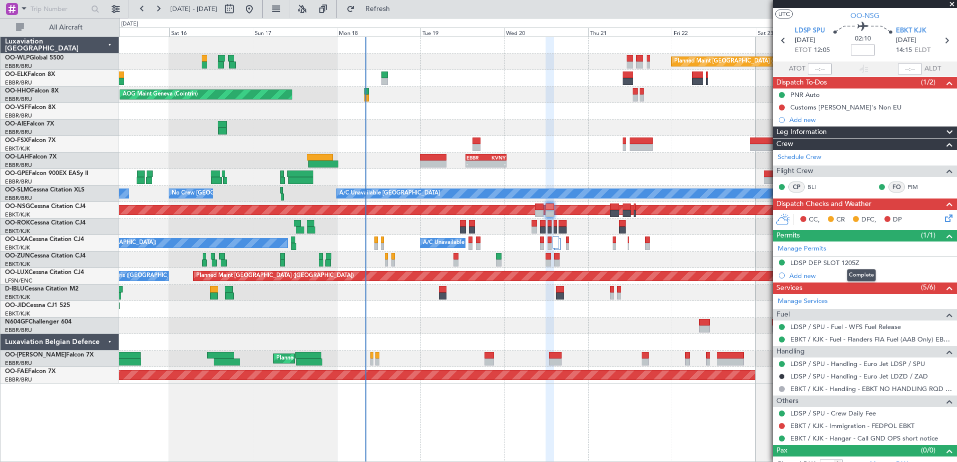
scroll to position [32, 0]
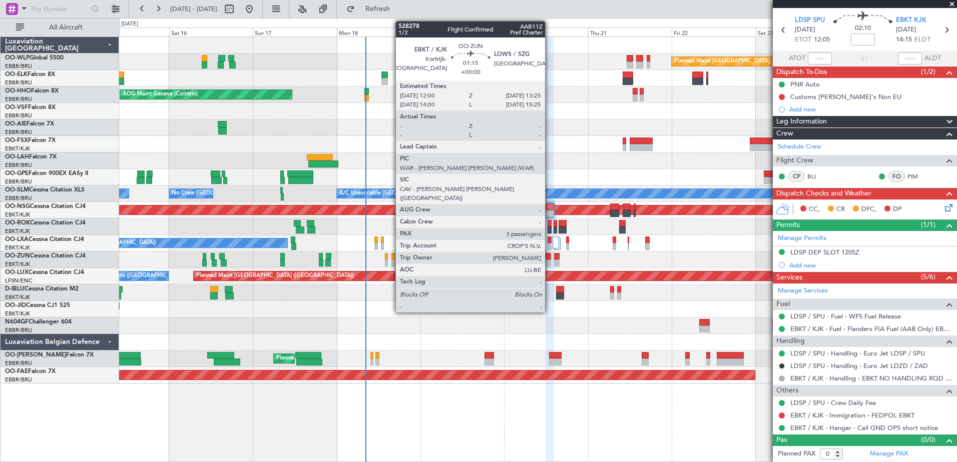
click at [549, 261] on div at bounding box center [547, 263] width 5 height 7
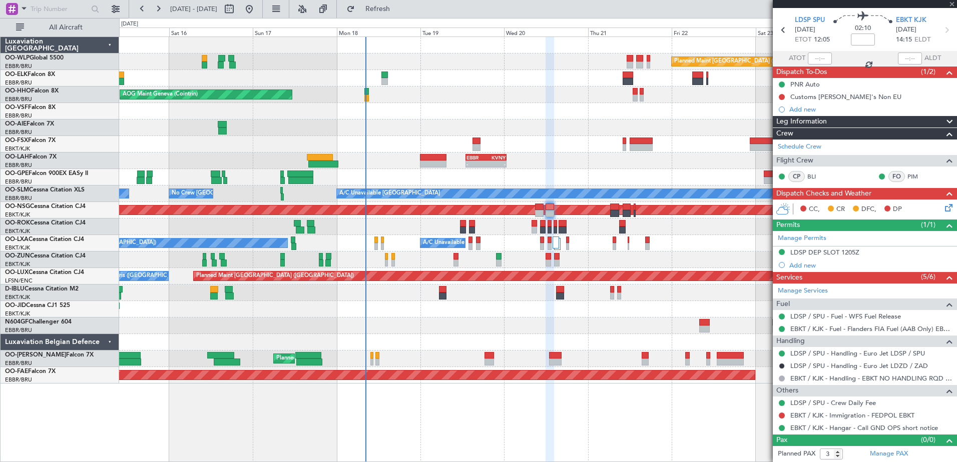
scroll to position [0, 0]
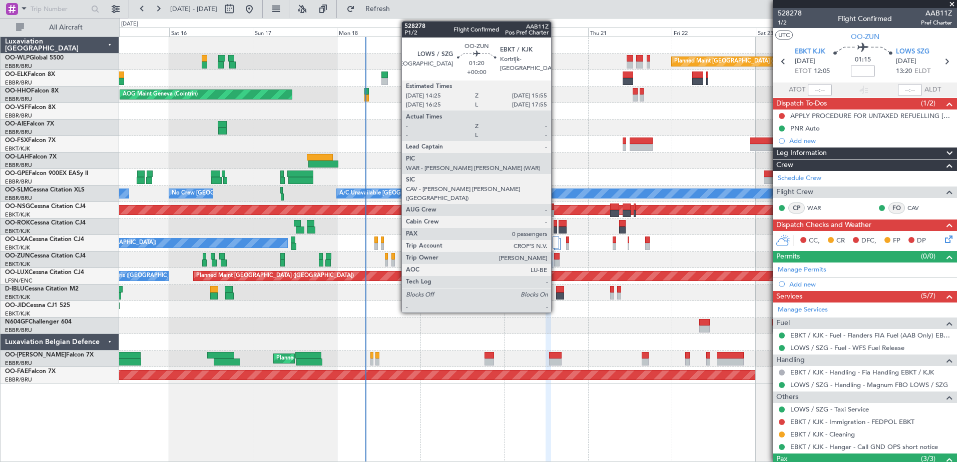
click at [555, 259] on div at bounding box center [557, 256] width 6 height 7
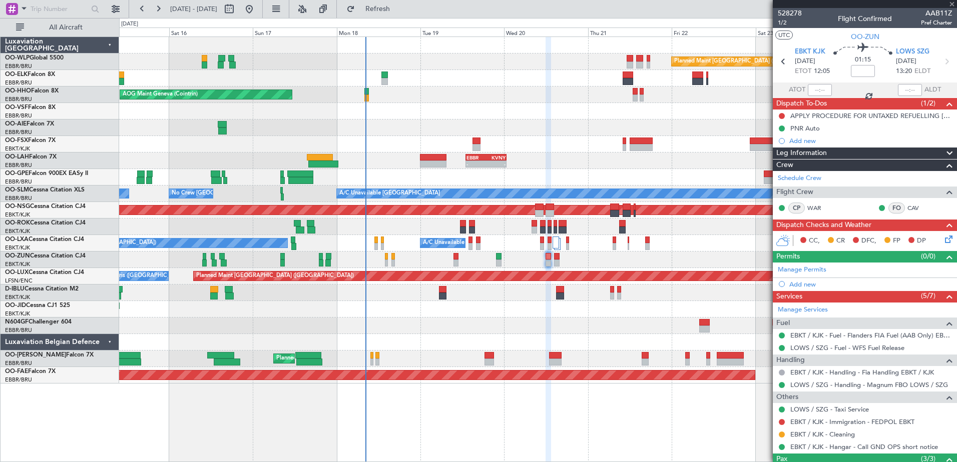
type input "0"
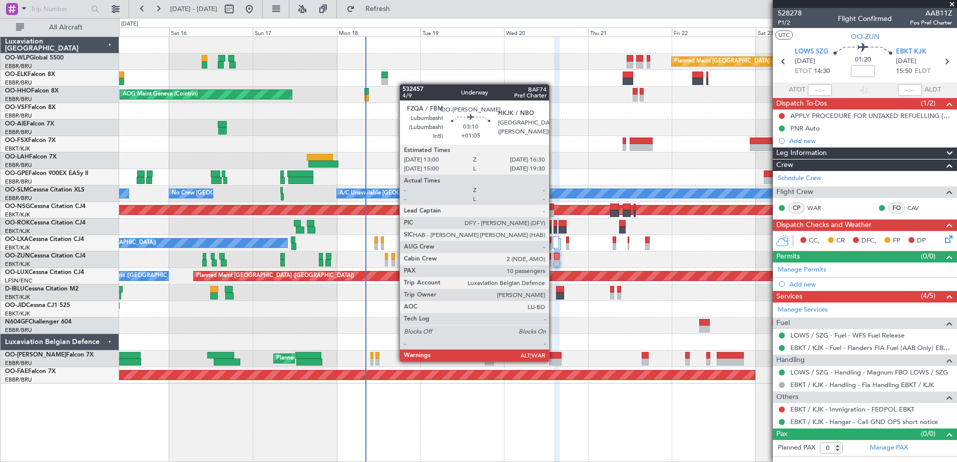
click at [553, 361] on div at bounding box center [555, 362] width 13 height 7
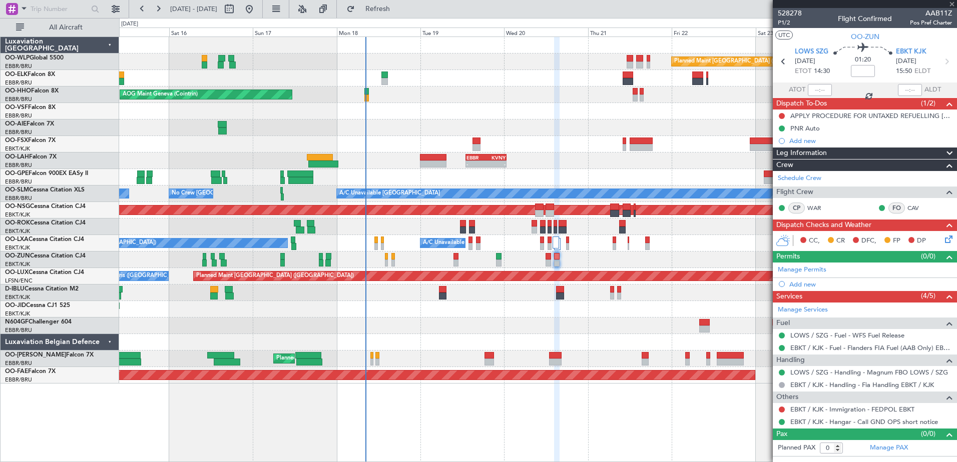
type input "+01:05"
type input "10"
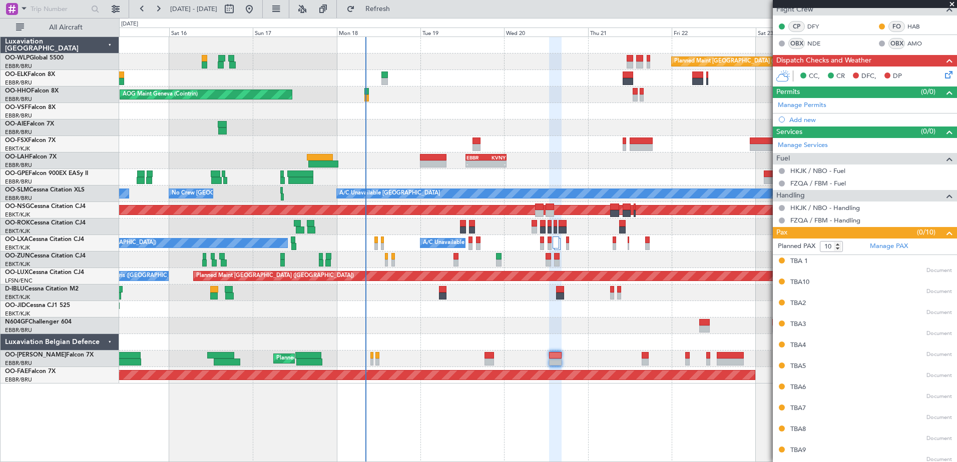
scroll to position [210, 0]
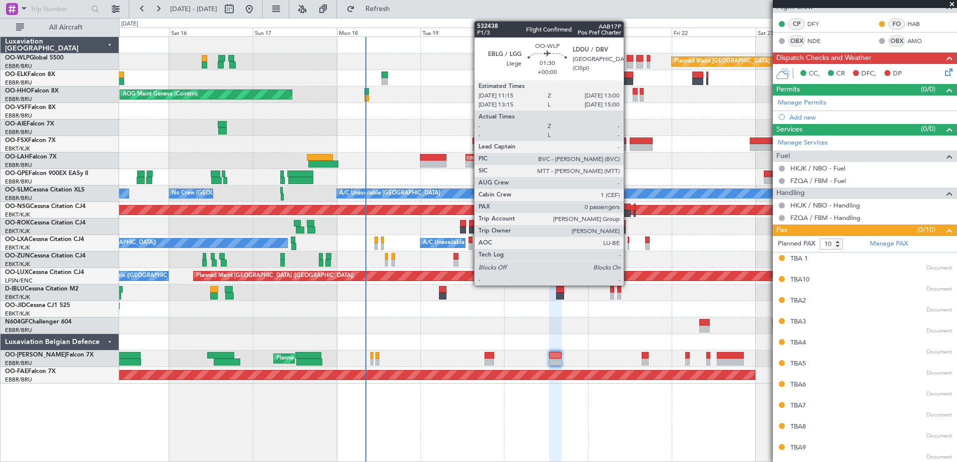
click at [628, 66] on div at bounding box center [630, 65] width 7 height 7
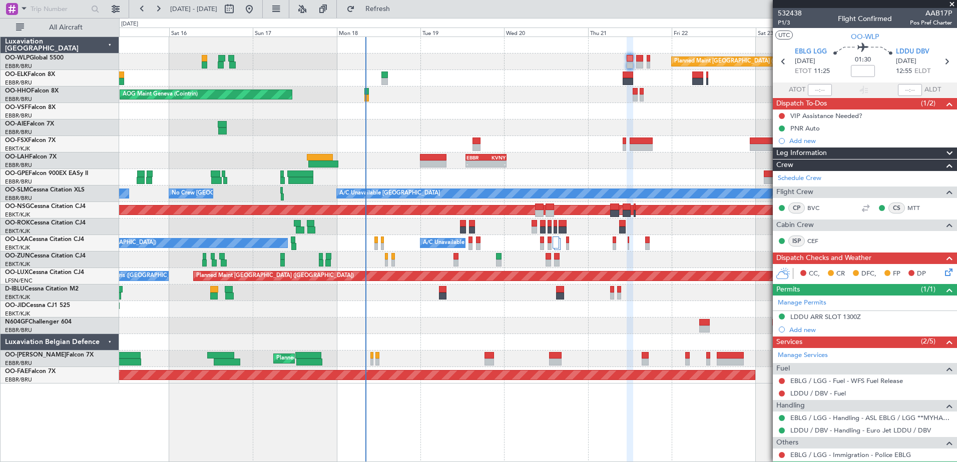
scroll to position [27, 0]
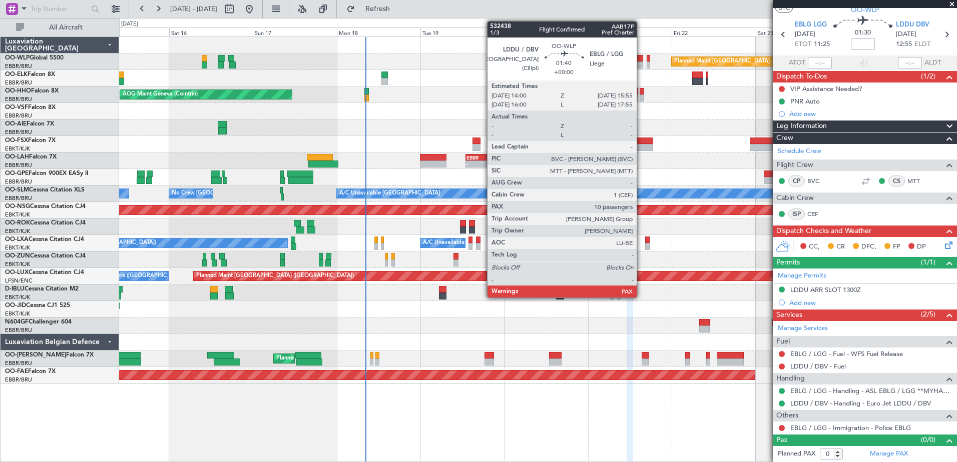
click at [641, 60] on div at bounding box center [639, 58] width 7 height 7
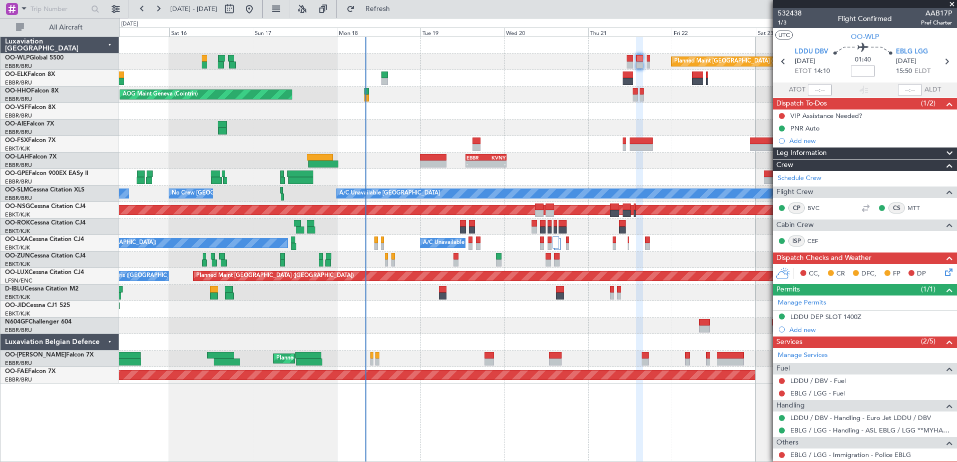
scroll to position [40, 0]
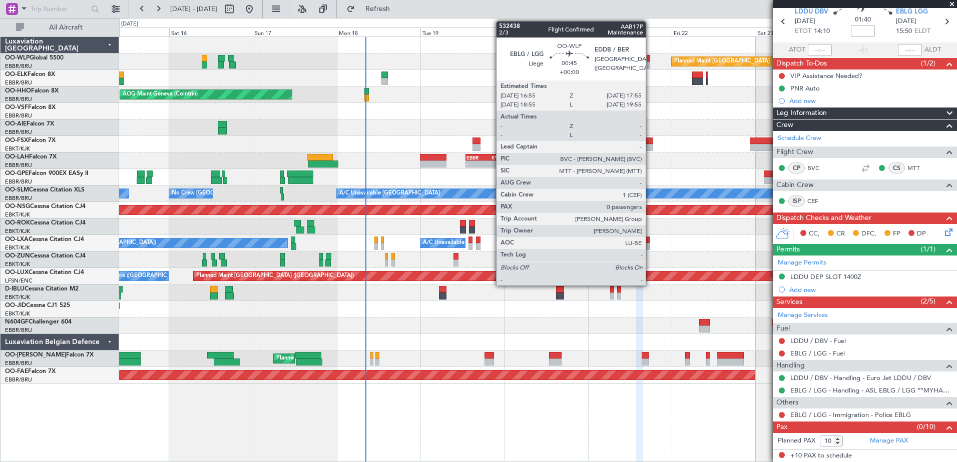
click at [650, 64] on div at bounding box center [649, 65] width 4 height 7
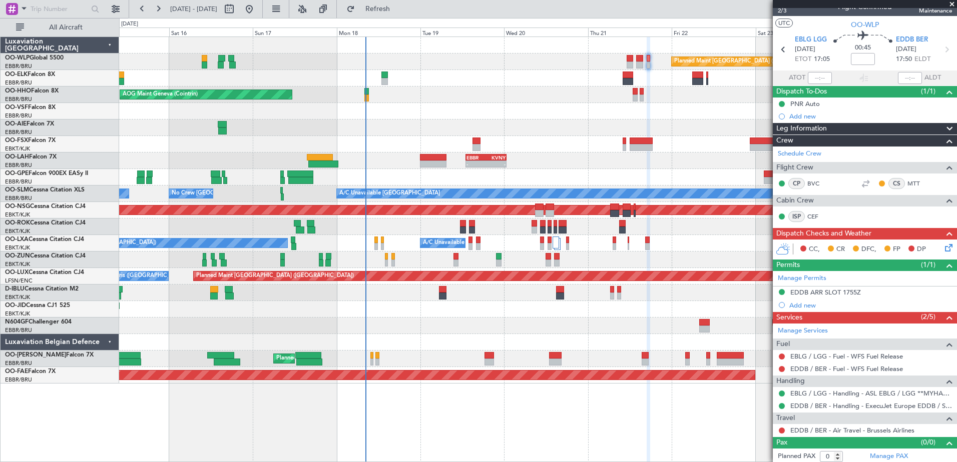
scroll to position [15, 0]
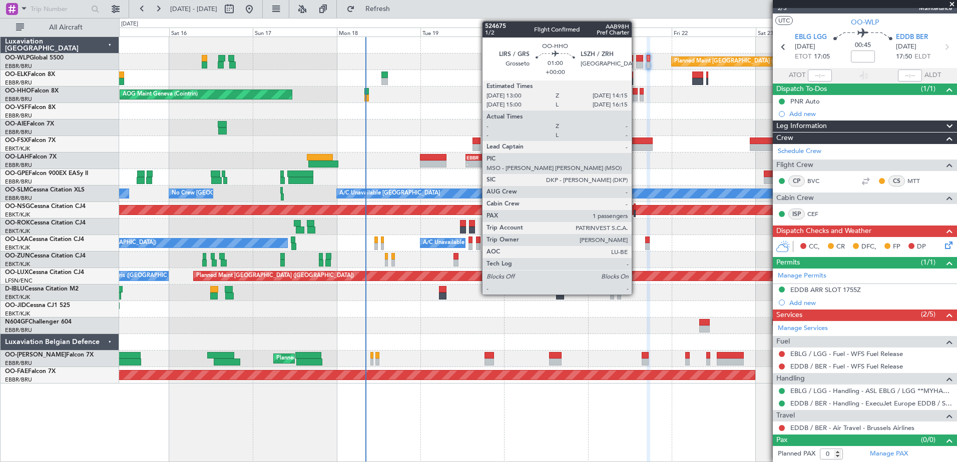
click at [636, 98] on div at bounding box center [635, 98] width 5 height 7
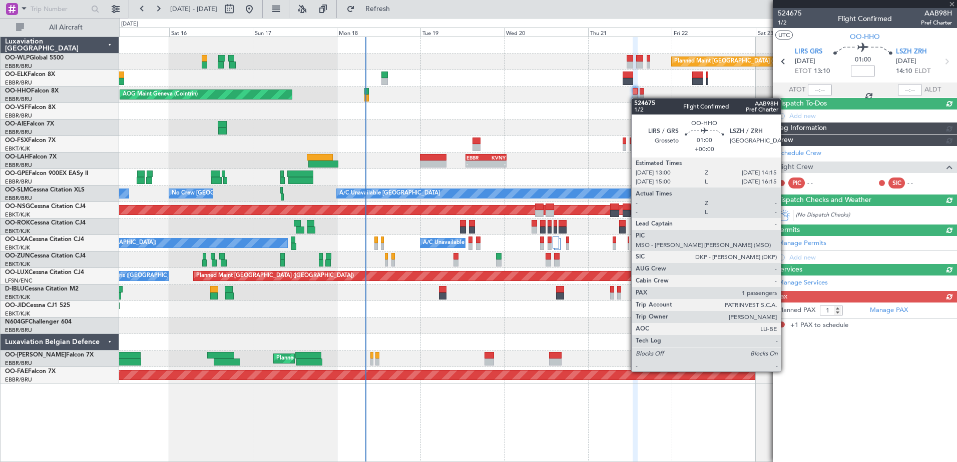
scroll to position [0, 0]
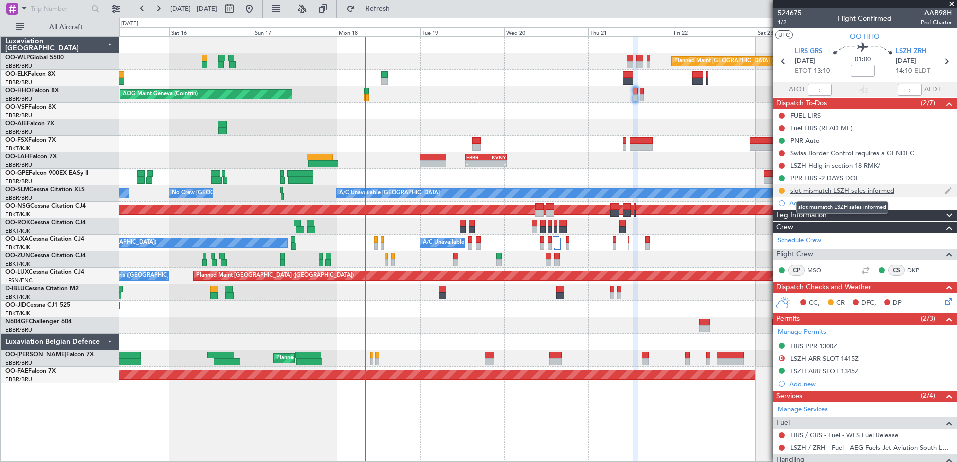
click at [885, 194] on div "slot mismatch LSZH sales informed" at bounding box center [842, 191] width 104 height 9
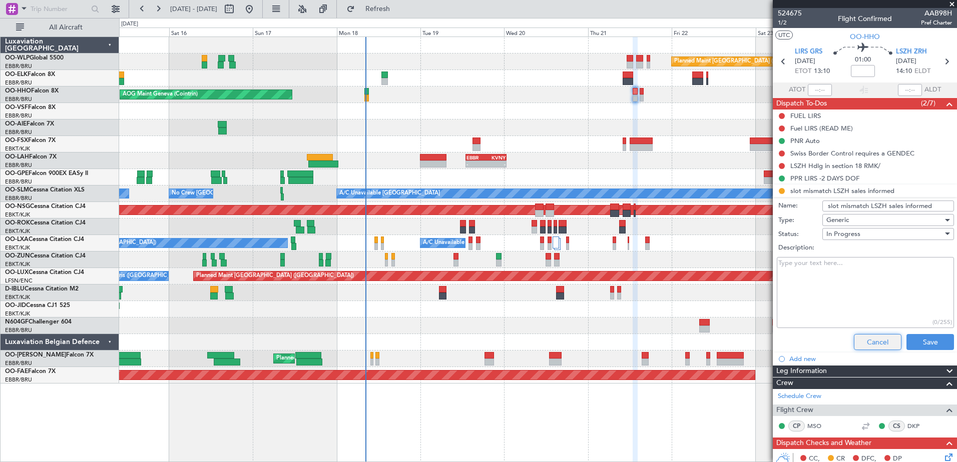
click at [879, 339] on button "Cancel" at bounding box center [878, 342] width 48 height 16
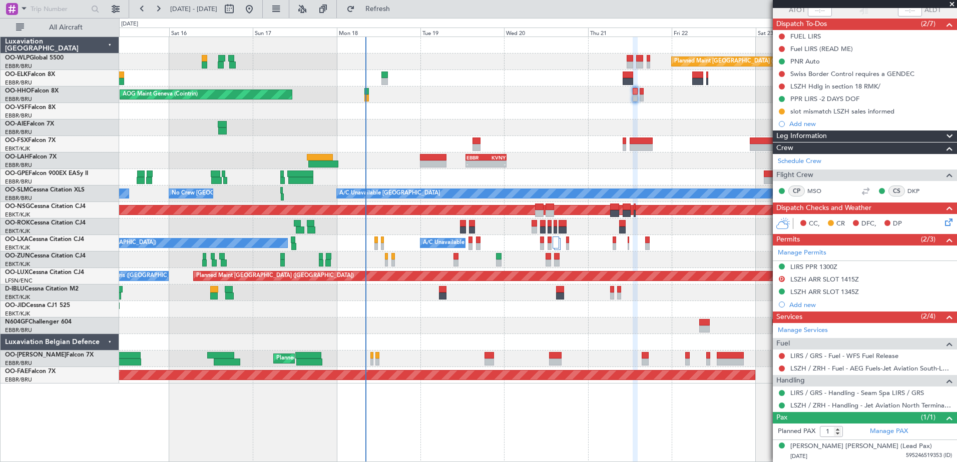
scroll to position [30, 0]
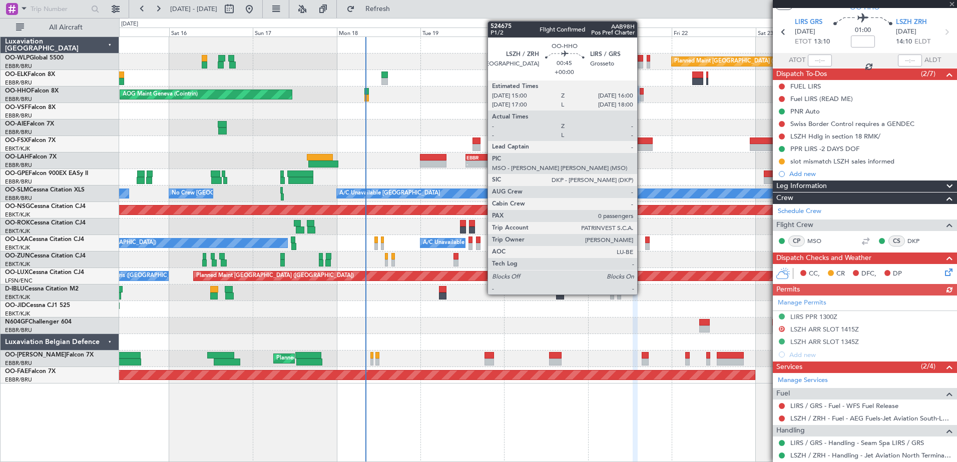
click at [642, 94] on div at bounding box center [642, 91] width 4 height 7
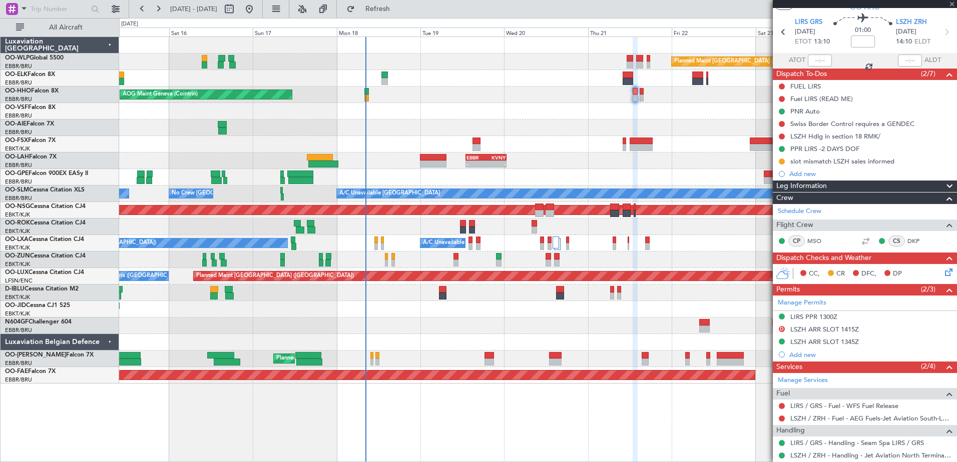
scroll to position [0, 0]
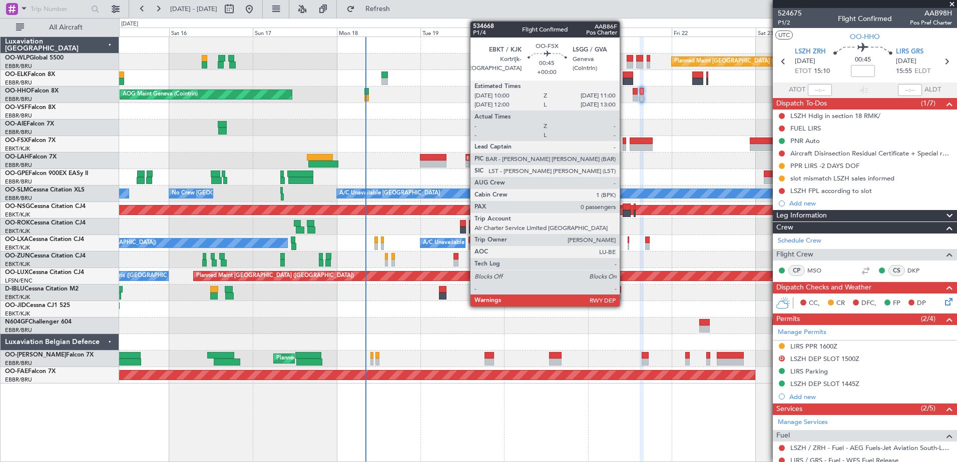
click at [624, 146] on div at bounding box center [625, 147] width 4 height 7
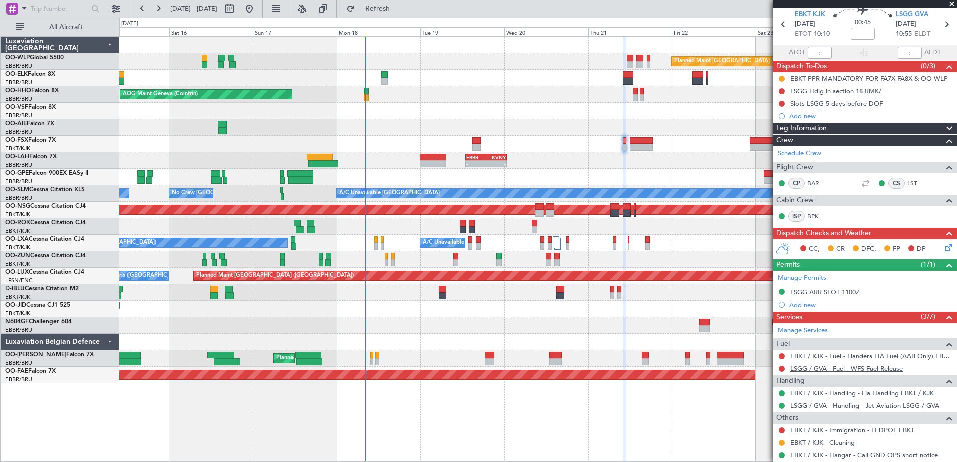
scroll to position [50, 0]
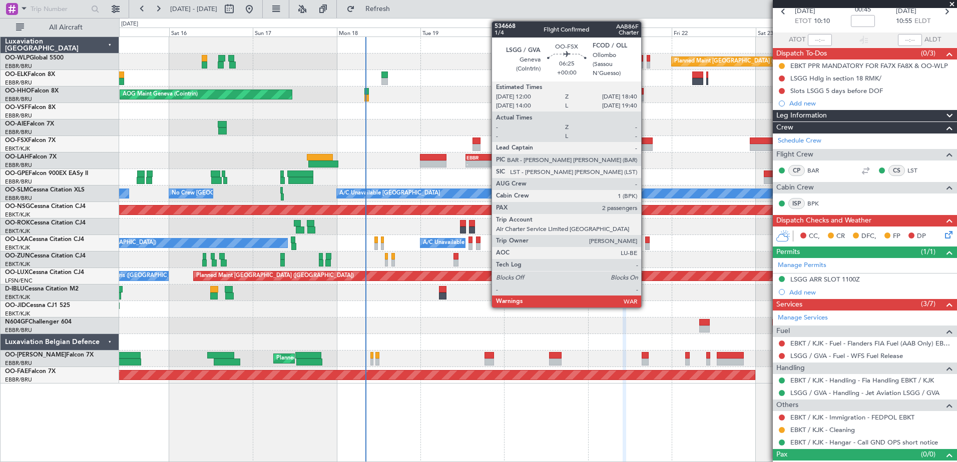
click at [646, 143] on div at bounding box center [642, 141] width 24 height 7
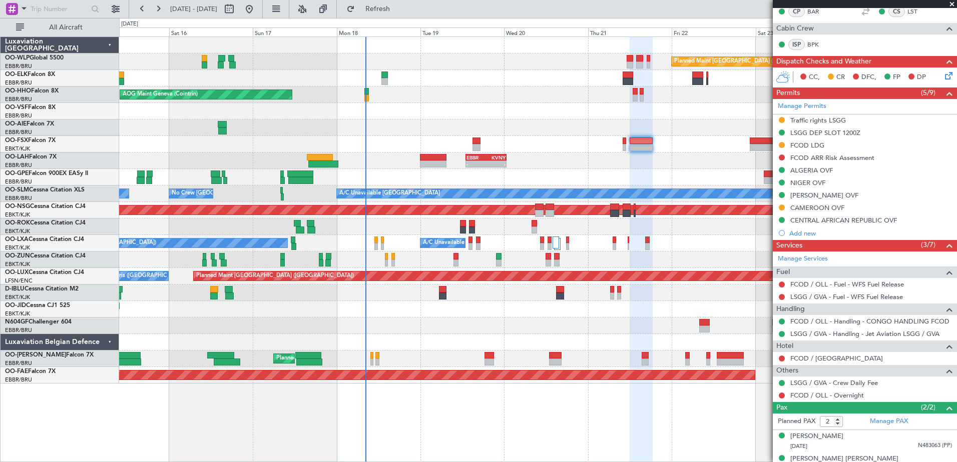
scroll to position [197, 0]
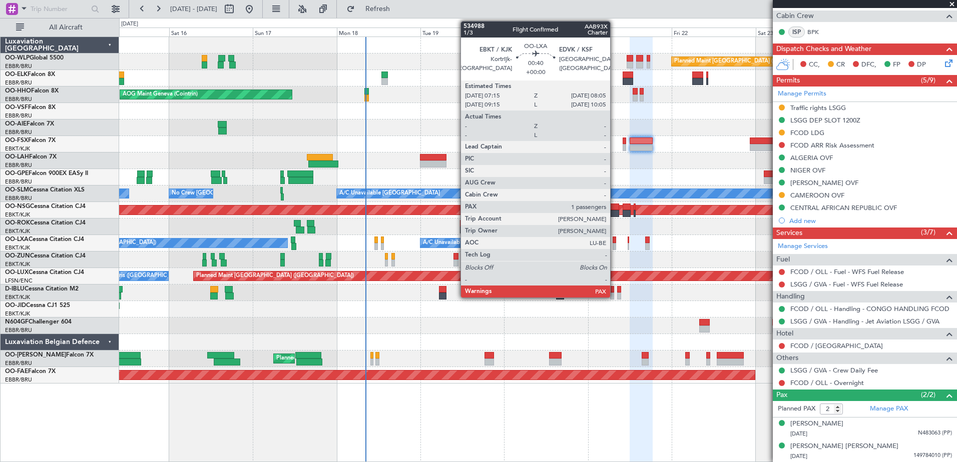
click at [615, 247] on div at bounding box center [614, 246] width 3 height 7
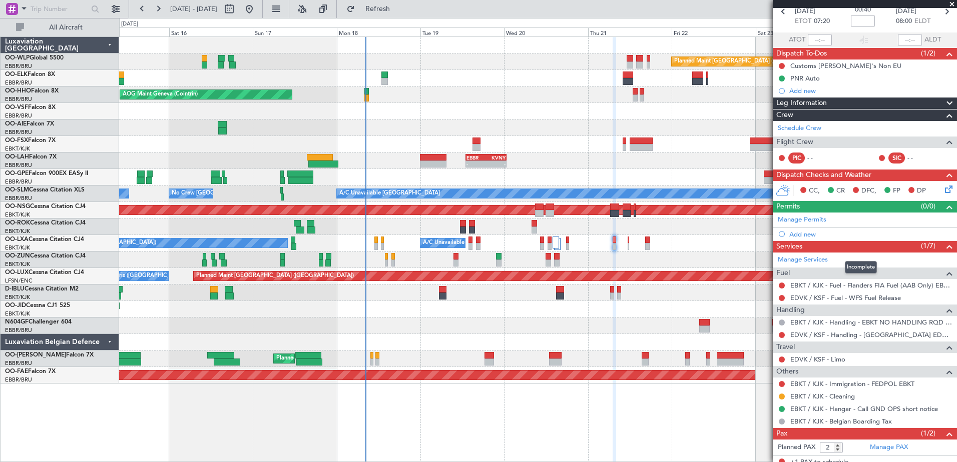
scroll to position [79, 0]
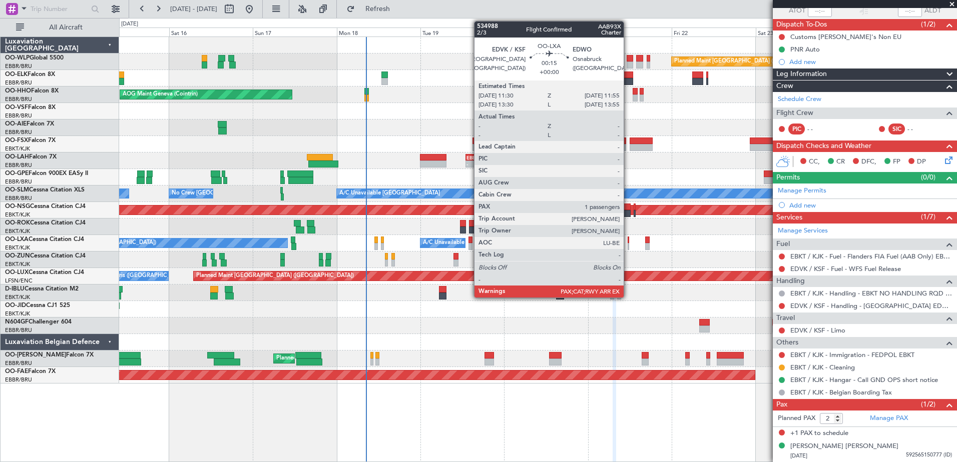
click at [628, 244] on div at bounding box center [629, 246] width 2 height 7
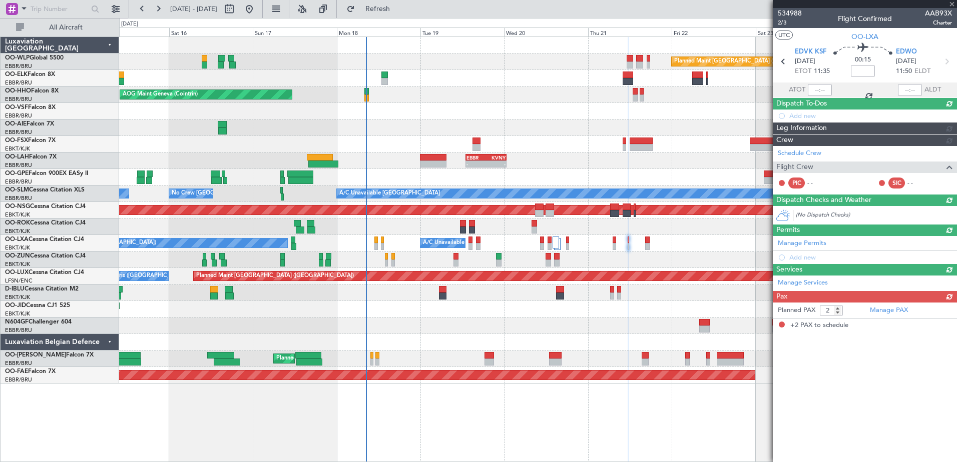
scroll to position [0, 0]
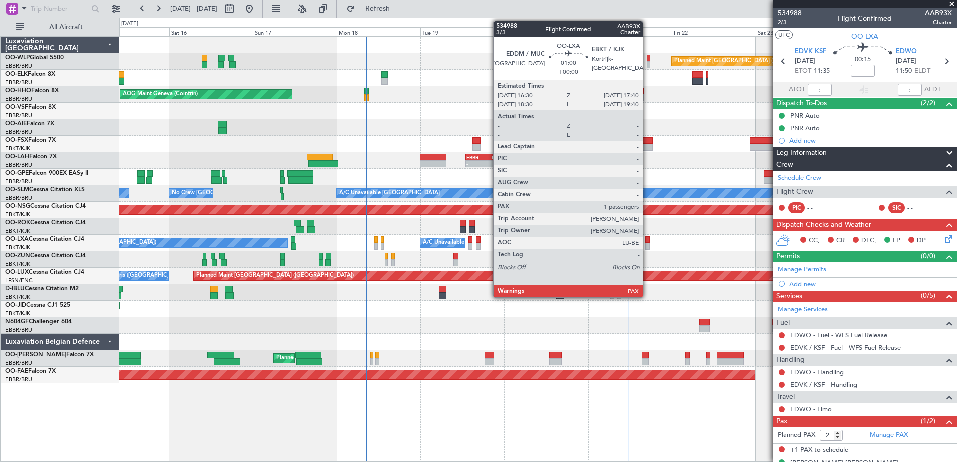
click at [647, 242] on div at bounding box center [647, 240] width 5 height 7
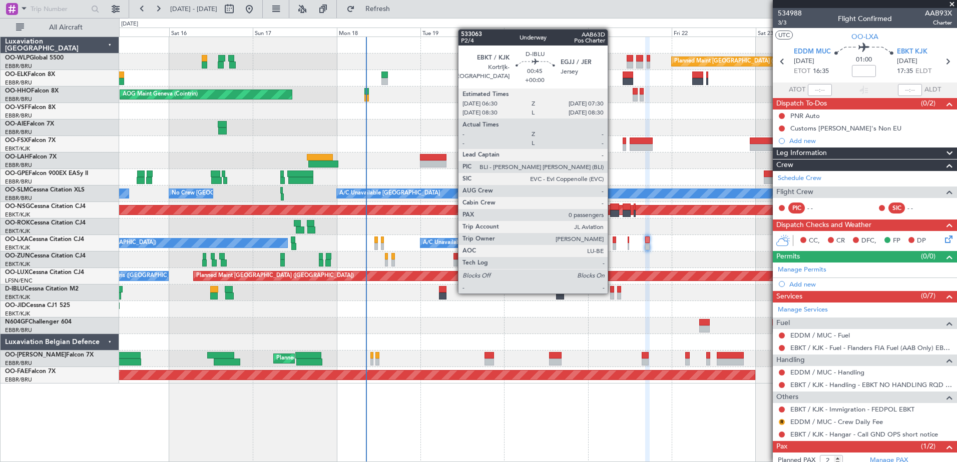
click at [612, 293] on div at bounding box center [612, 296] width 4 height 7
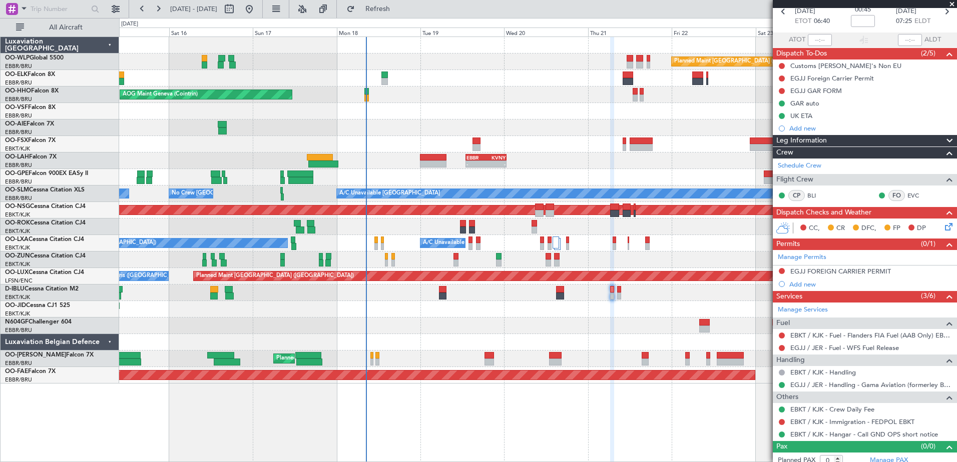
scroll to position [57, 0]
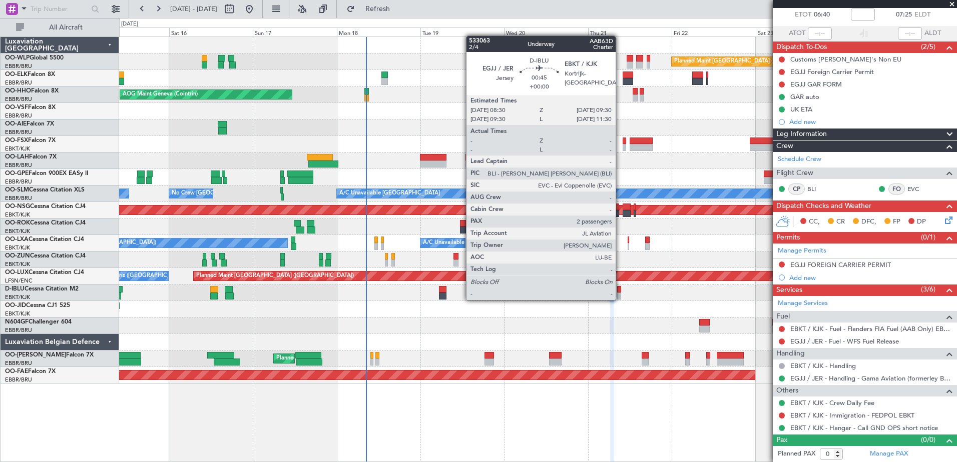
click at [620, 299] on div at bounding box center [619, 296] width 4 height 7
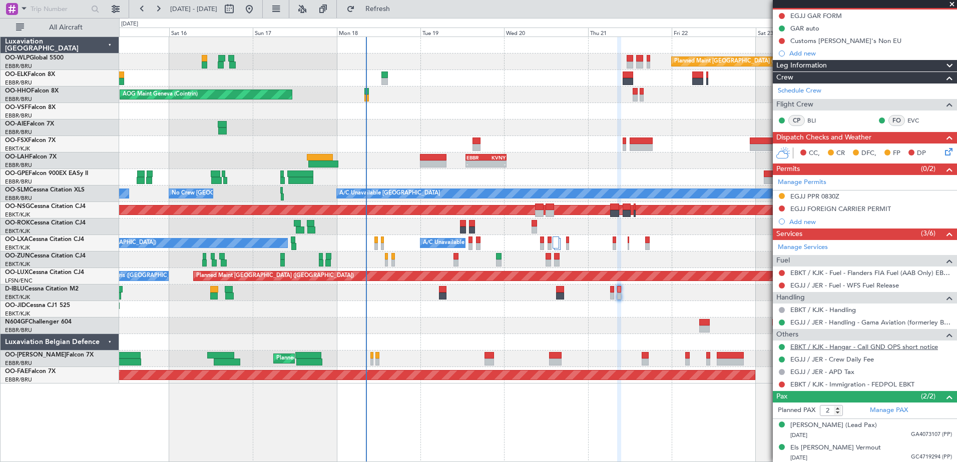
scroll to position [102, 0]
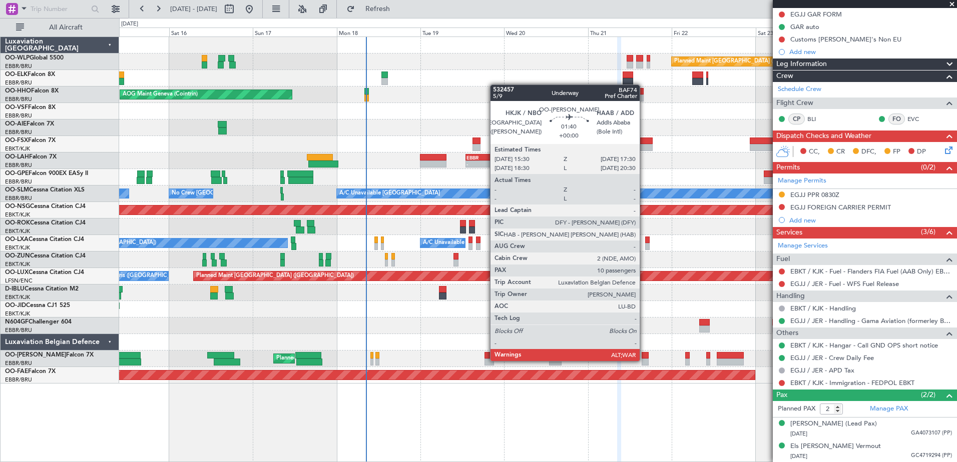
click at [644, 360] on div at bounding box center [645, 362] width 7 height 7
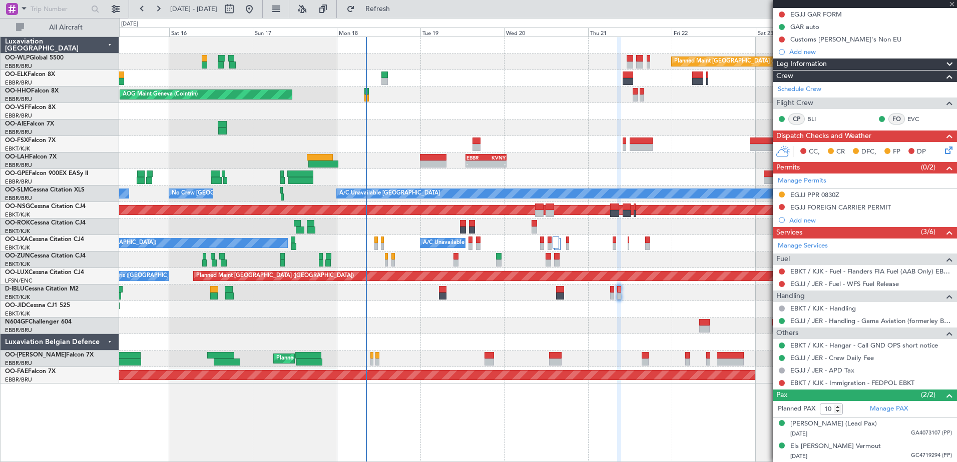
scroll to position [0, 0]
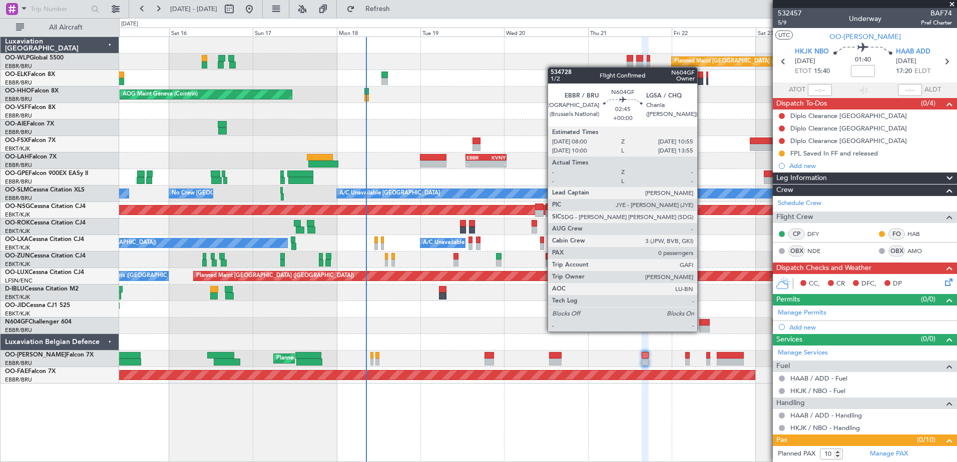
click at [702, 332] on div at bounding box center [704, 329] width 11 height 7
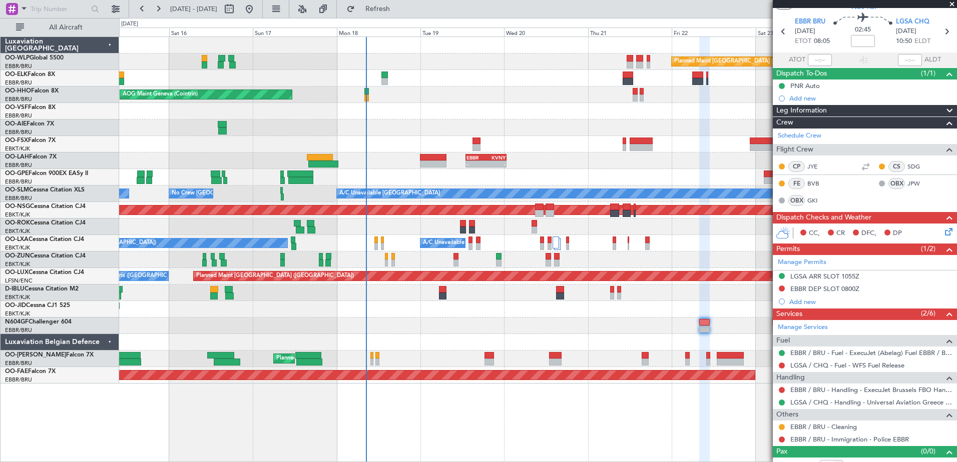
scroll to position [42, 0]
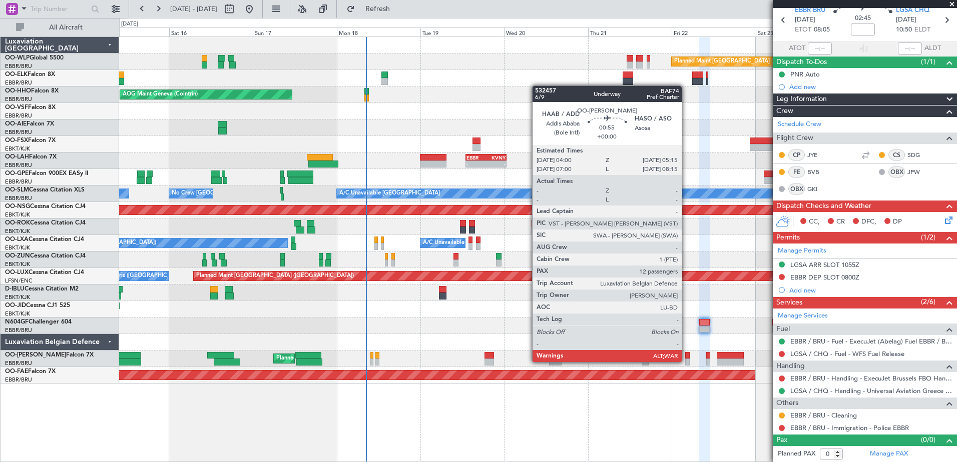
click at [686, 361] on div at bounding box center [687, 362] width 5 height 7
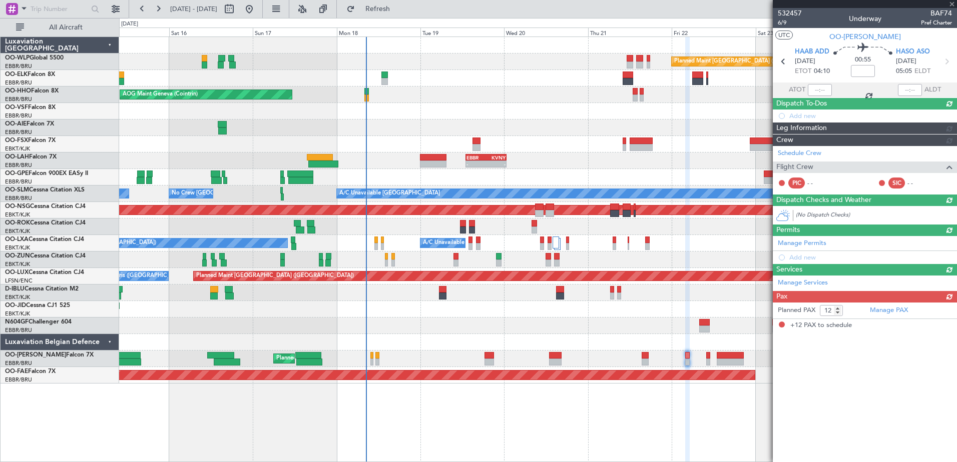
scroll to position [0, 0]
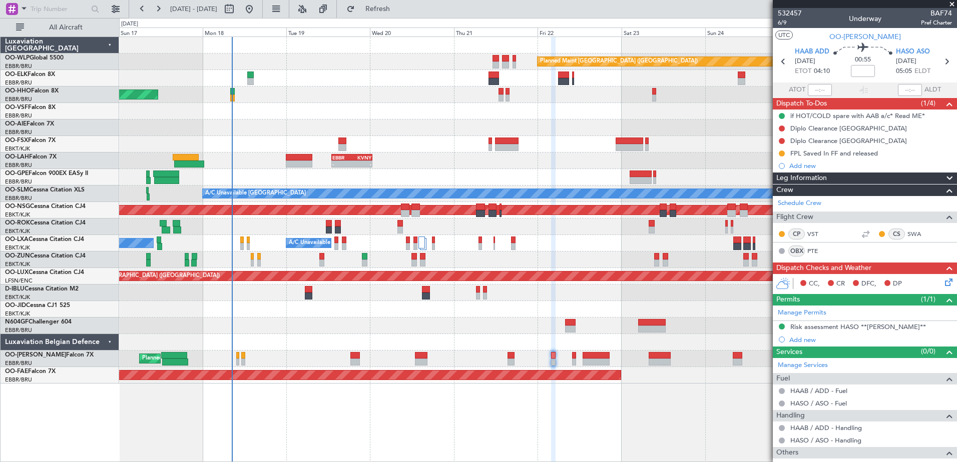
click at [597, 337] on div "Planned Maint Berlin (Brandenburg) AOG Maint Geneva (Cointrin) A/C Unavailable …" at bounding box center [537, 210] width 837 height 347
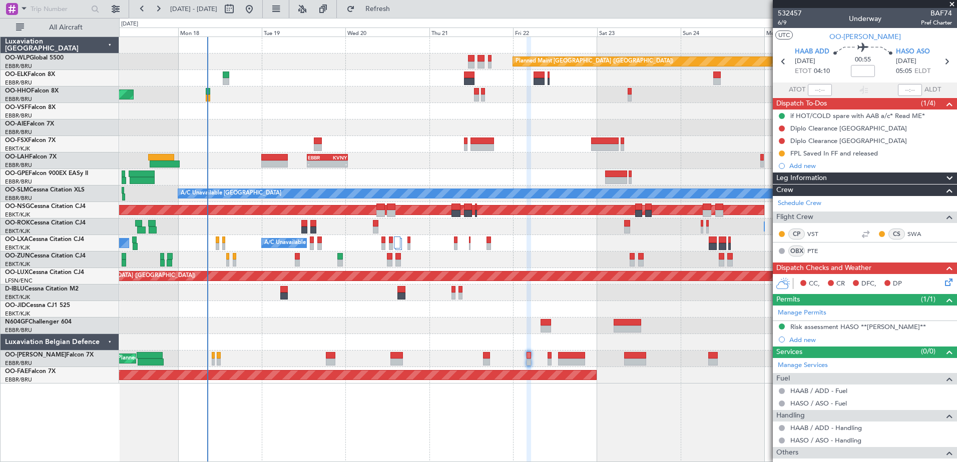
click at [571, 338] on div at bounding box center [537, 342] width 837 height 17
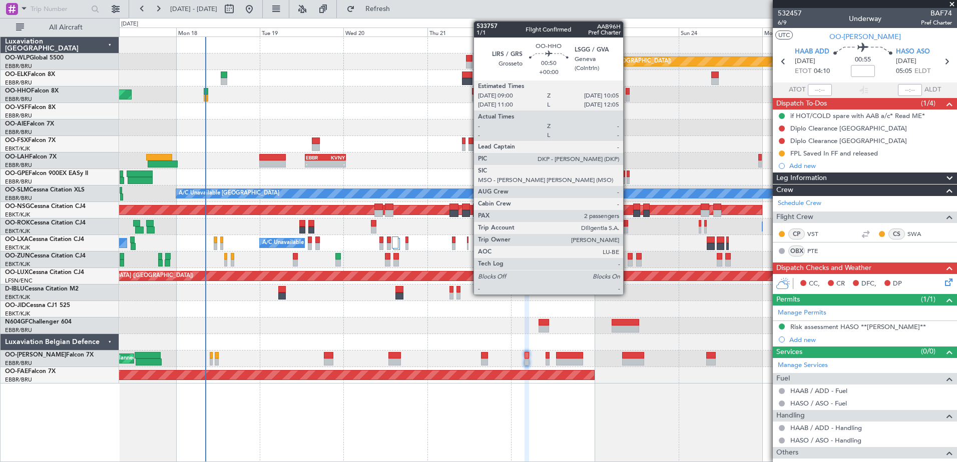
click at [628, 96] on div at bounding box center [628, 98] width 4 height 7
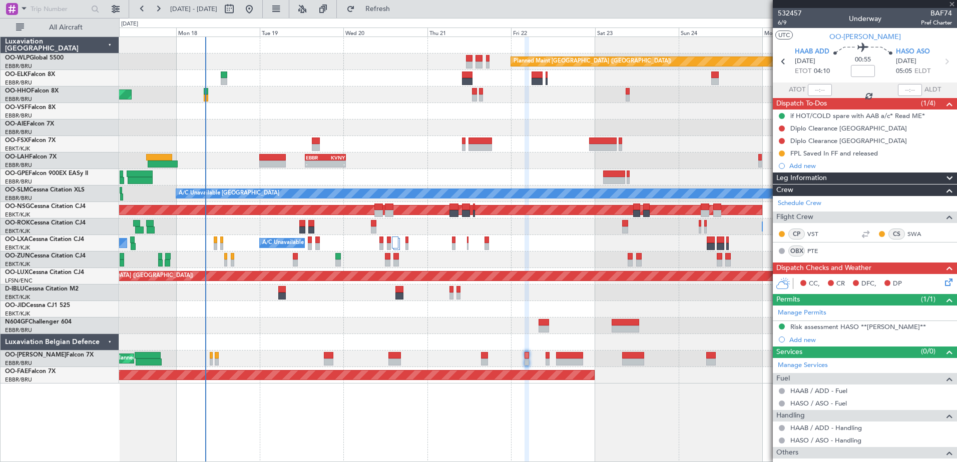
type input "2"
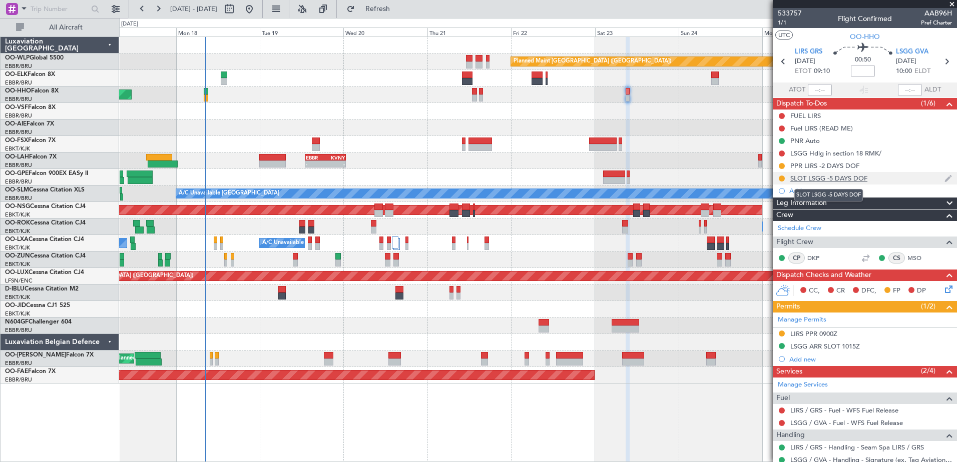
click at [842, 180] on div "SLOT LSGG -5 DAYS DOF" at bounding box center [828, 178] width 77 height 9
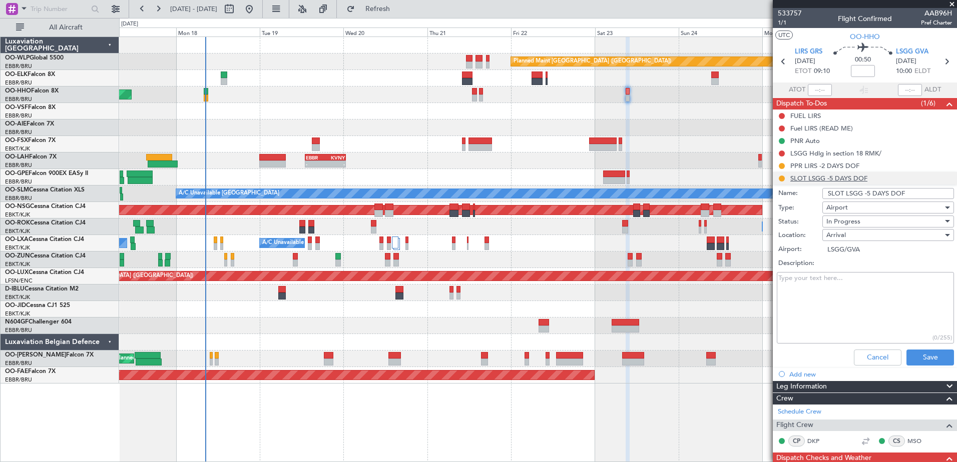
click at [842, 180] on li "SLOT LSGG -5 DAYS DOF Name: SLOT LSGG -5 DAYS DOF Type: Airport Status: In Prog…" at bounding box center [865, 271] width 184 height 198
click at [878, 359] on button "Cancel" at bounding box center [878, 358] width 48 height 16
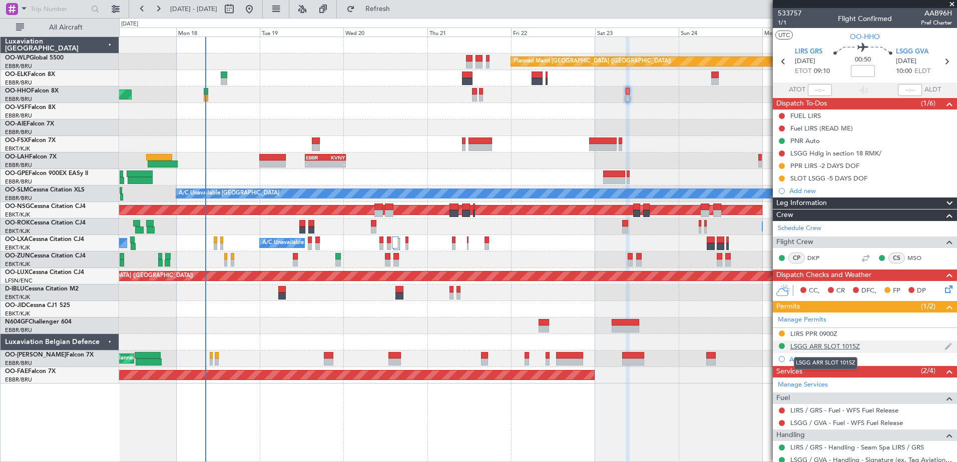
click at [826, 348] on div "LSGG ARR SLOT 1015Z" at bounding box center [825, 346] width 70 height 9
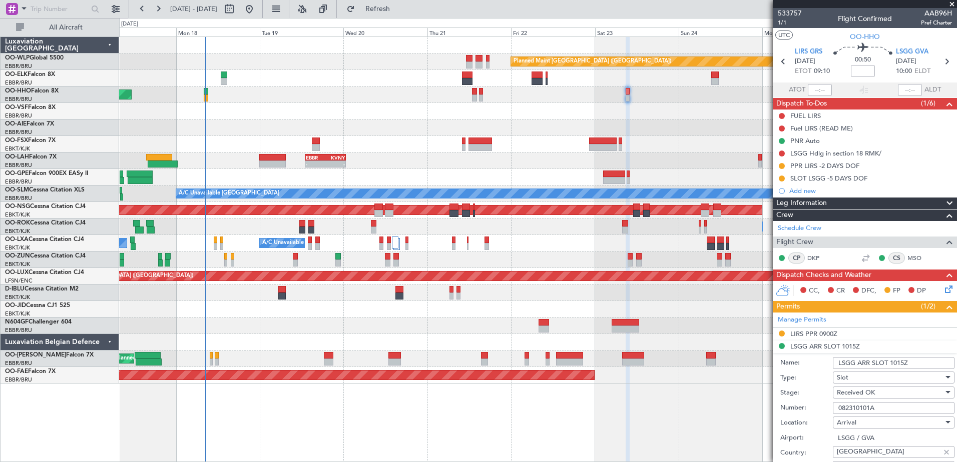
scroll to position [50, 0]
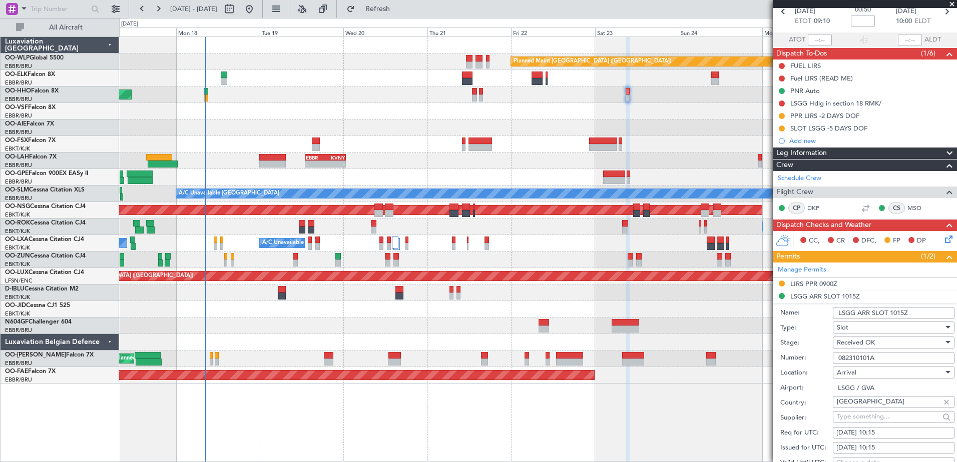
click at [835, 295] on li "LSGG ARR SLOT 1015Z Name: LSGG ARR SLOT 1015Z Type: Slot Stage: Received OK Num…" at bounding box center [865, 446] width 184 height 311
click at [782, 127] on button at bounding box center [782, 129] width 6 height 6
click at [781, 169] on span "Completed" at bounding box center [785, 173] width 33 height 10
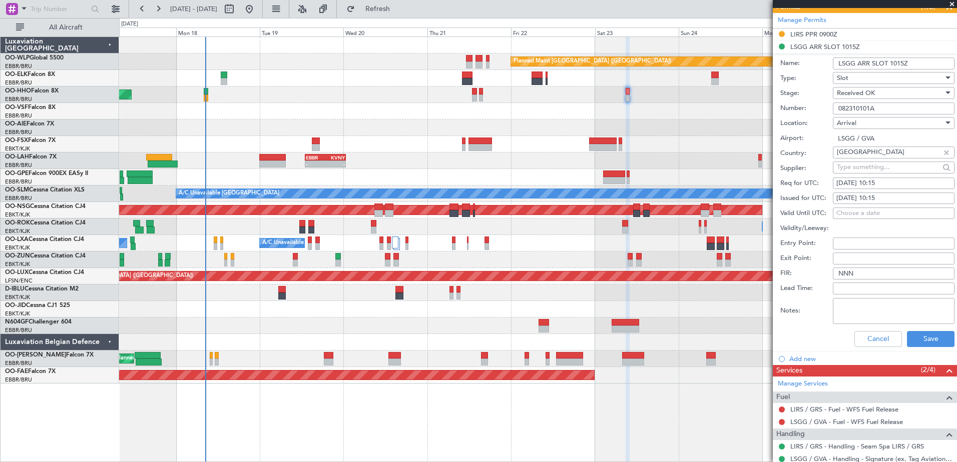
scroll to position [300, 0]
click at [875, 340] on button "Cancel" at bounding box center [878, 339] width 48 height 16
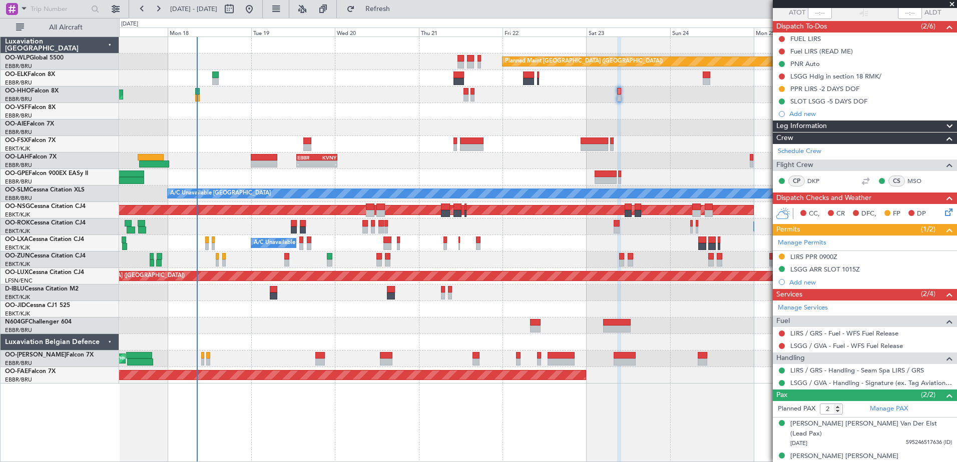
click at [697, 152] on div at bounding box center [537, 144] width 837 height 17
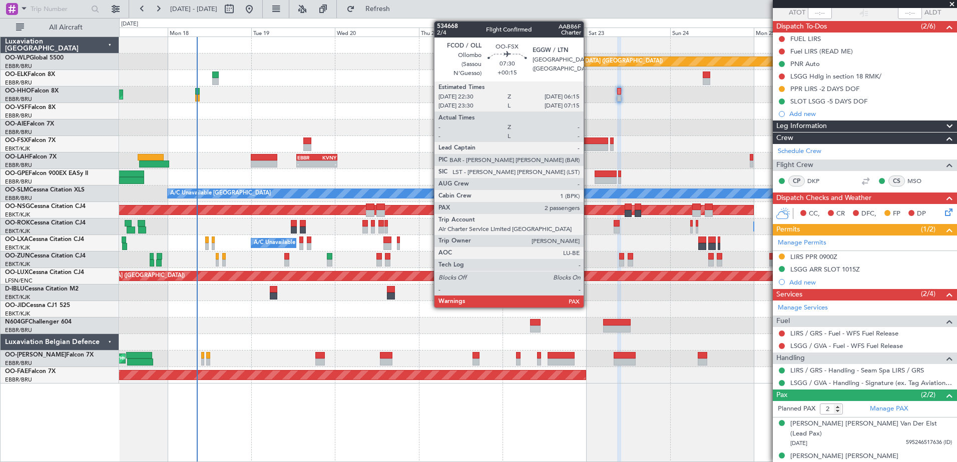
click at [589, 144] on div at bounding box center [595, 147] width 28 height 7
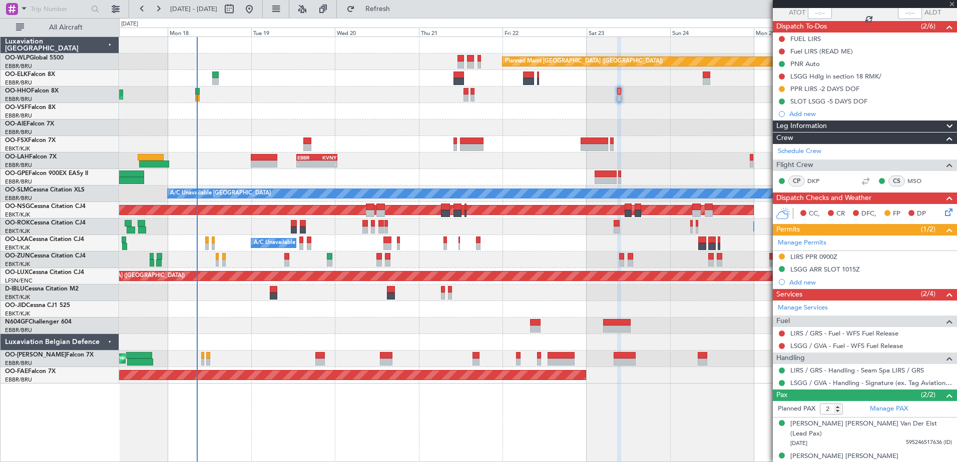
type input "+00:15"
type input "4"
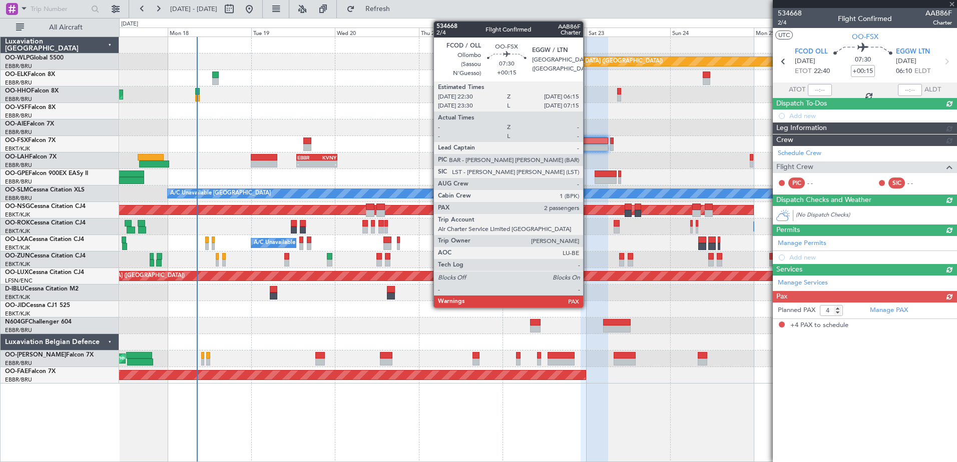
scroll to position [0, 0]
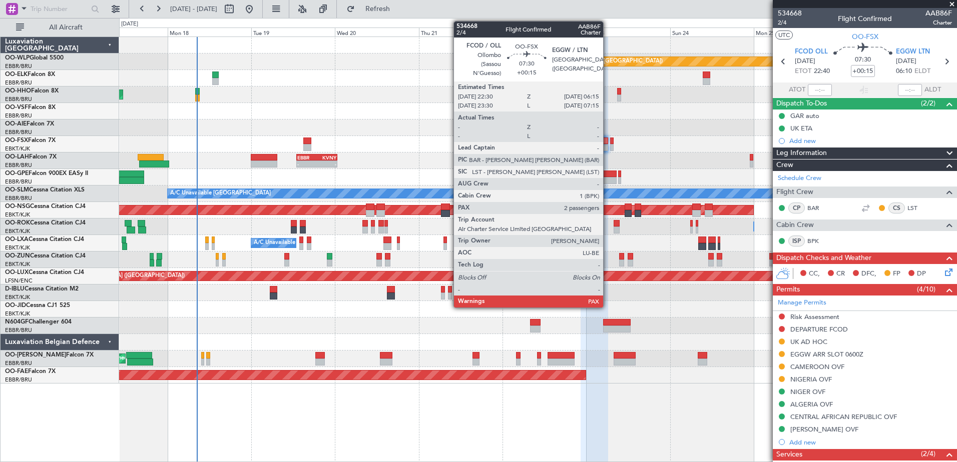
click at [608, 150] on div at bounding box center [595, 147] width 28 height 7
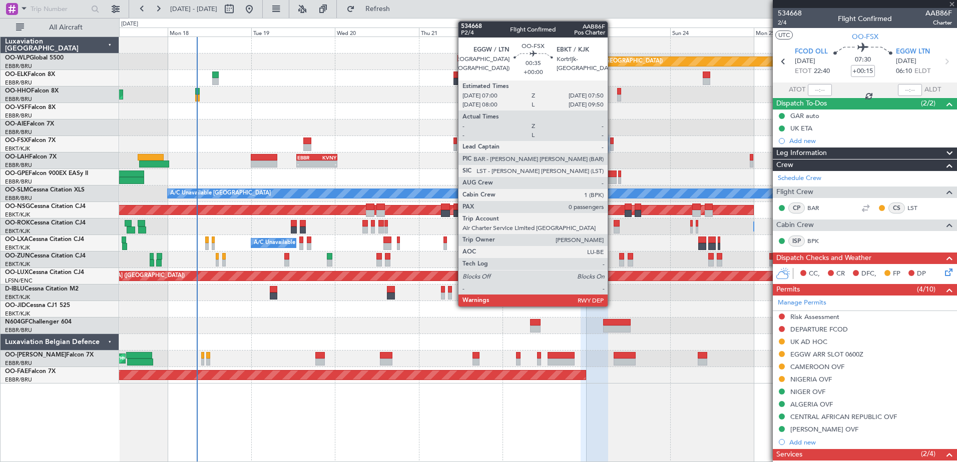
click at [612, 148] on div at bounding box center [611, 147] width 3 height 7
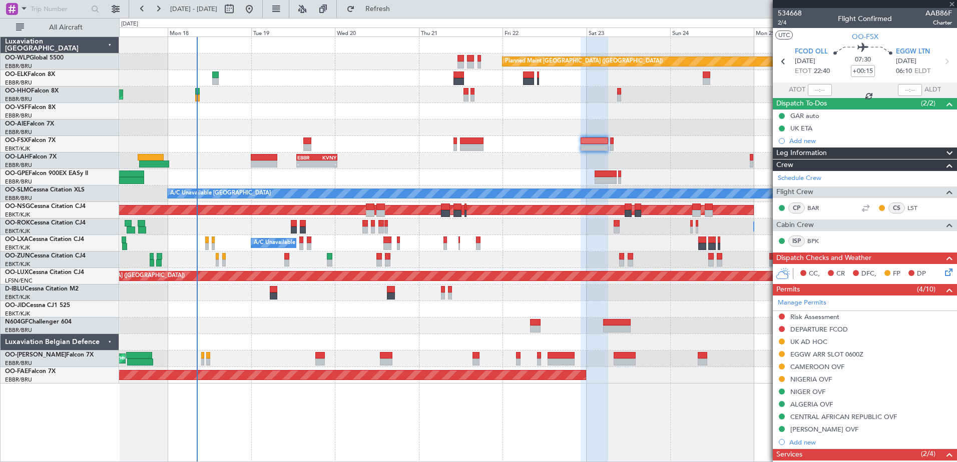
type input "0"
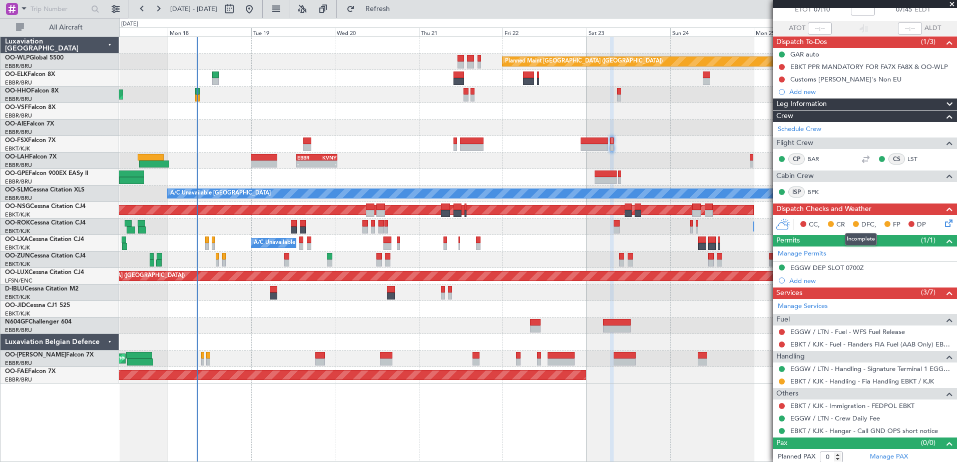
scroll to position [65, 0]
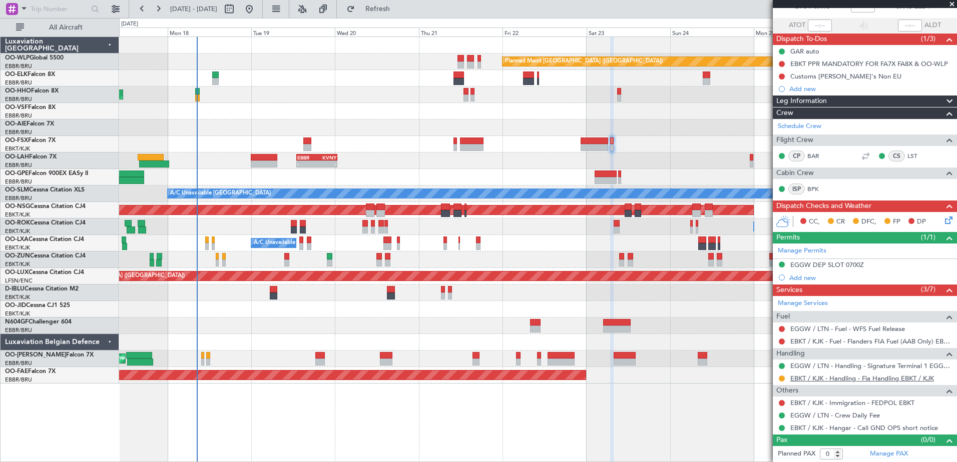
click at [807, 376] on link "EBKT / KJK - Handling - Fia Handling EBKT / KJK" at bounding box center [862, 378] width 144 height 9
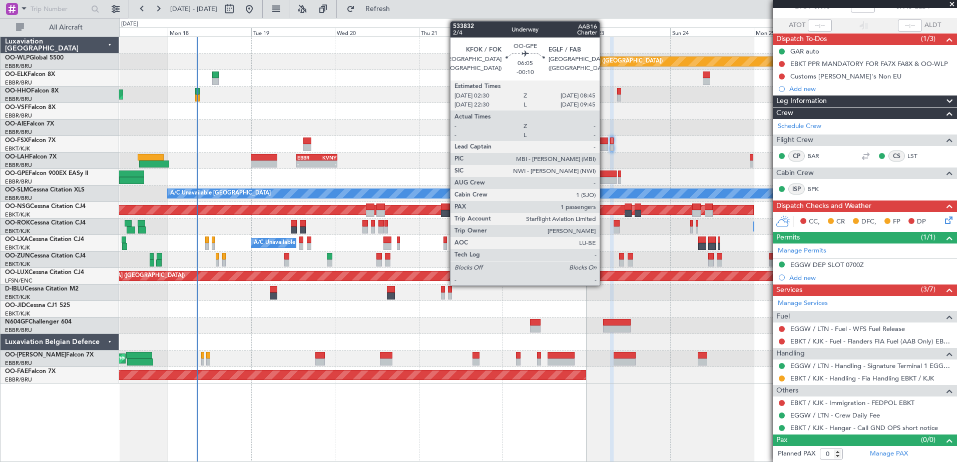
click at [604, 177] on div at bounding box center [606, 174] width 22 height 7
type input "-00:10"
type input "1"
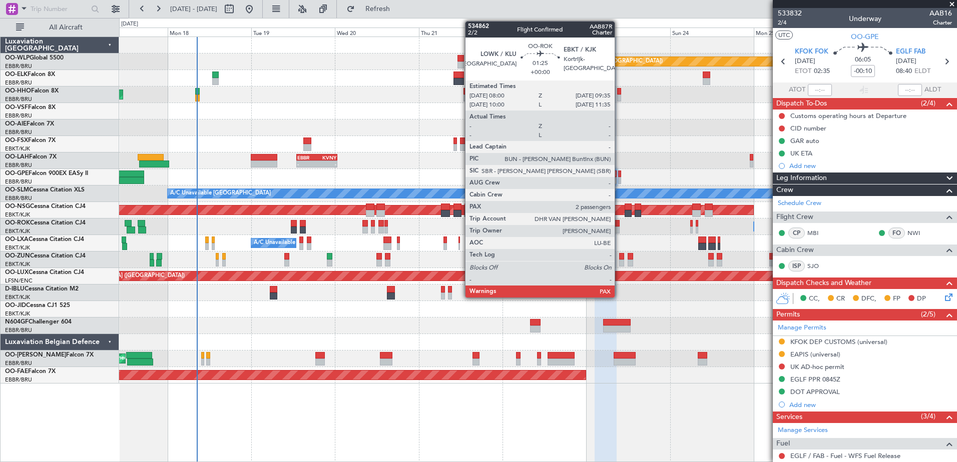
click at [619, 228] on div at bounding box center [617, 230] width 6 height 7
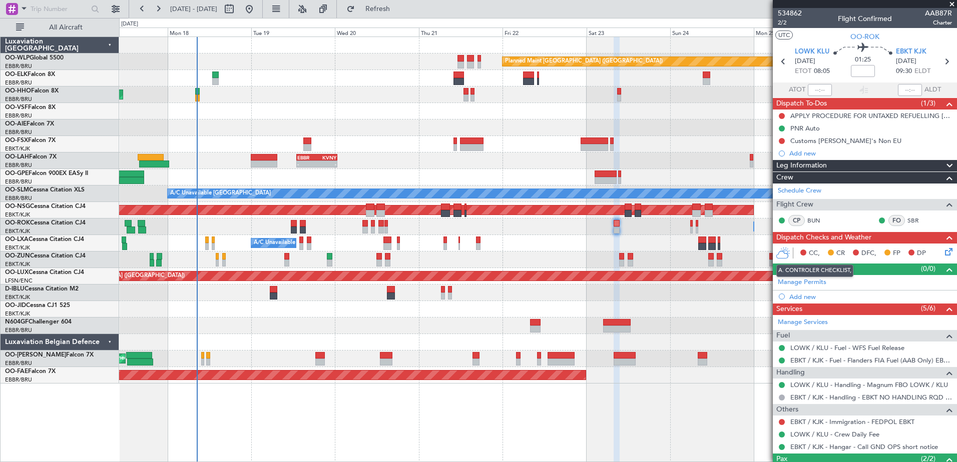
scroll to position [50, 0]
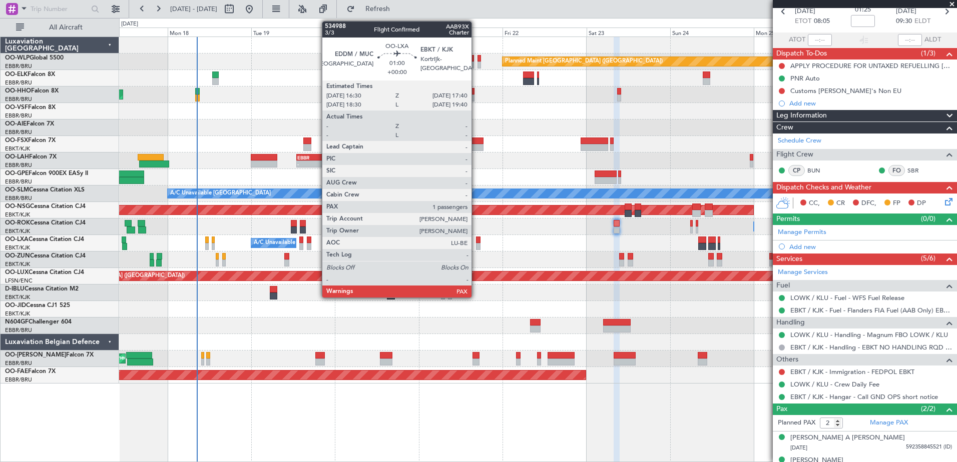
click at [476, 246] on div at bounding box center [478, 246] width 5 height 7
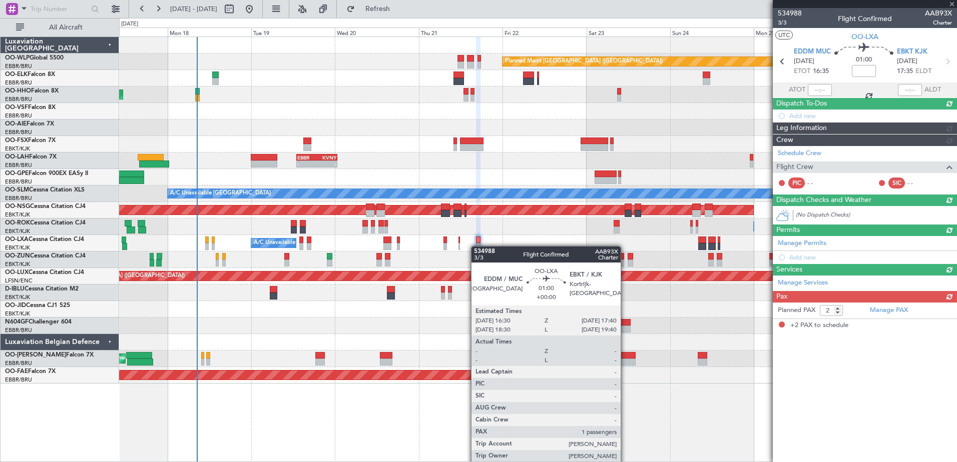
scroll to position [0, 0]
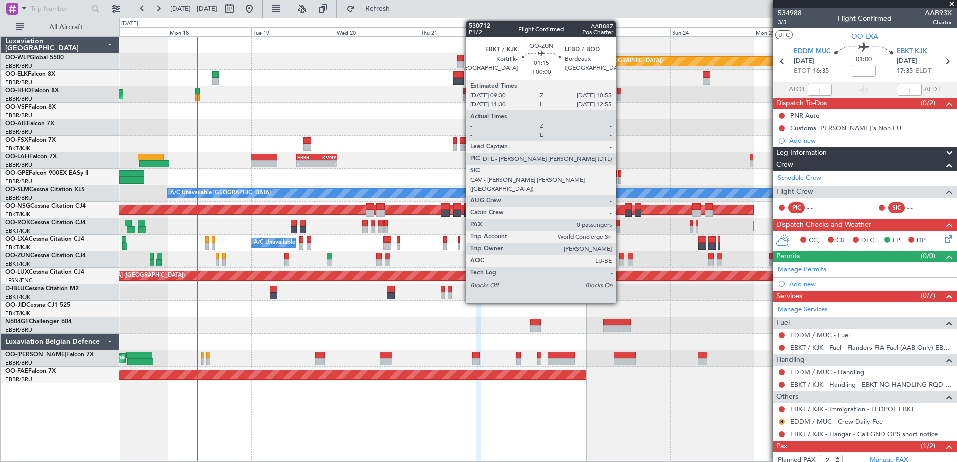
click at [620, 263] on div at bounding box center [621, 263] width 5 height 7
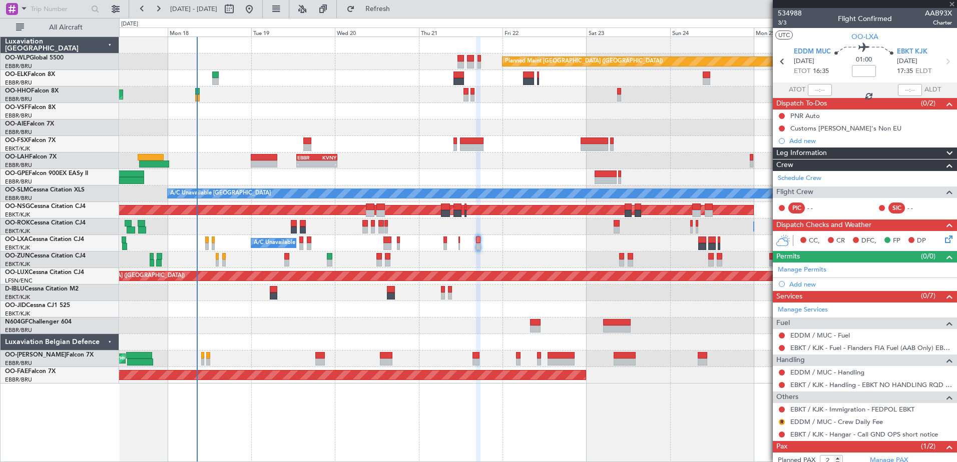
type input "0"
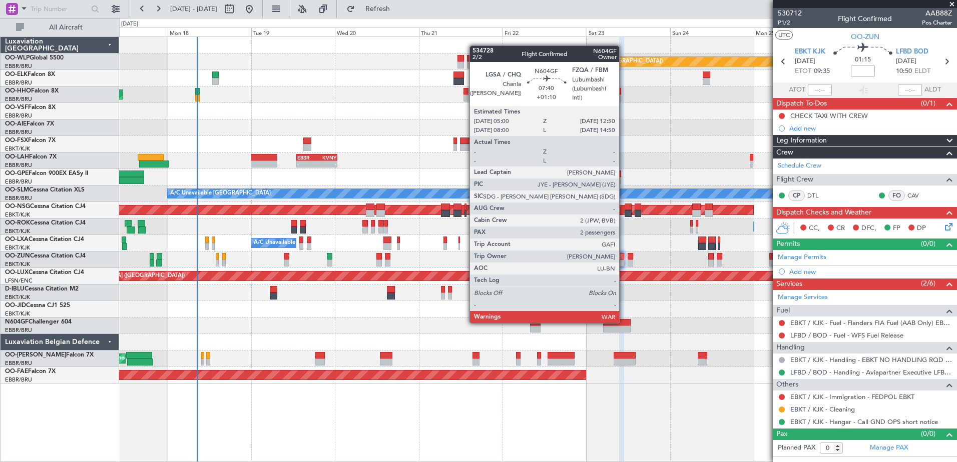
click at [624, 322] on div at bounding box center [617, 322] width 28 height 7
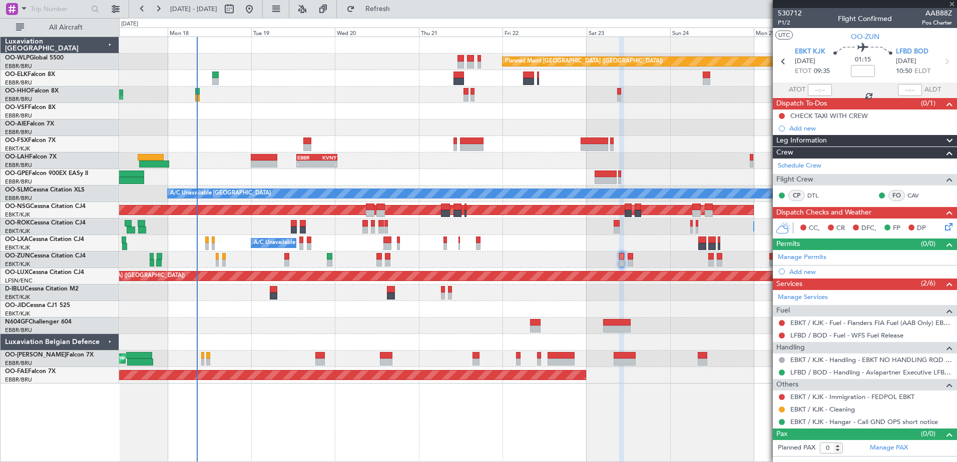
type input "+01:10"
type input "2"
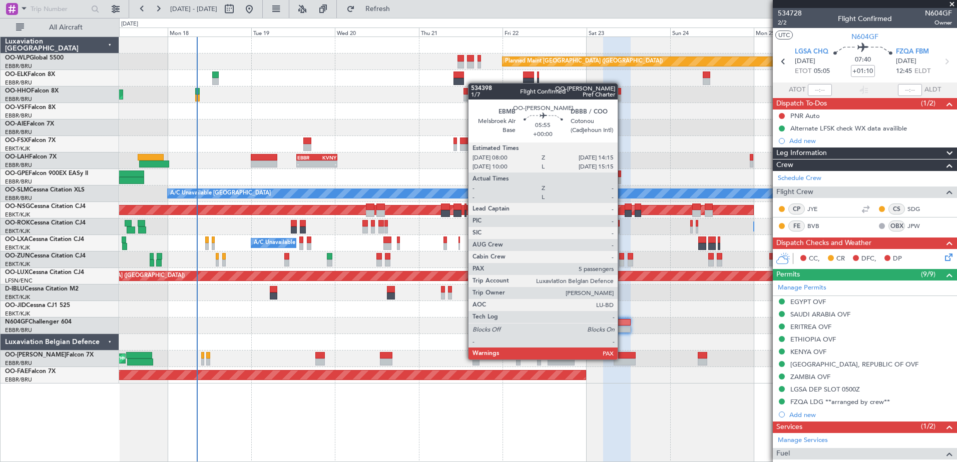
click at [622, 359] on div at bounding box center [625, 362] width 22 height 7
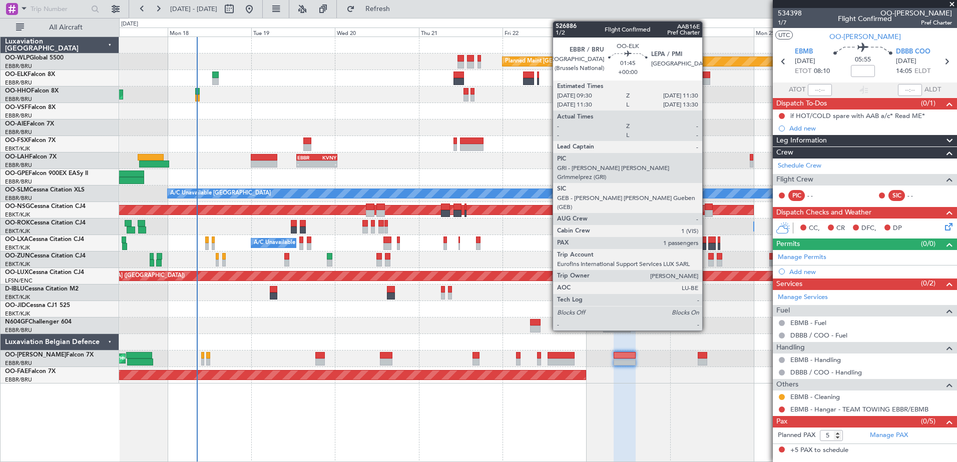
click at [707, 78] on div at bounding box center [706, 81] width 7 height 7
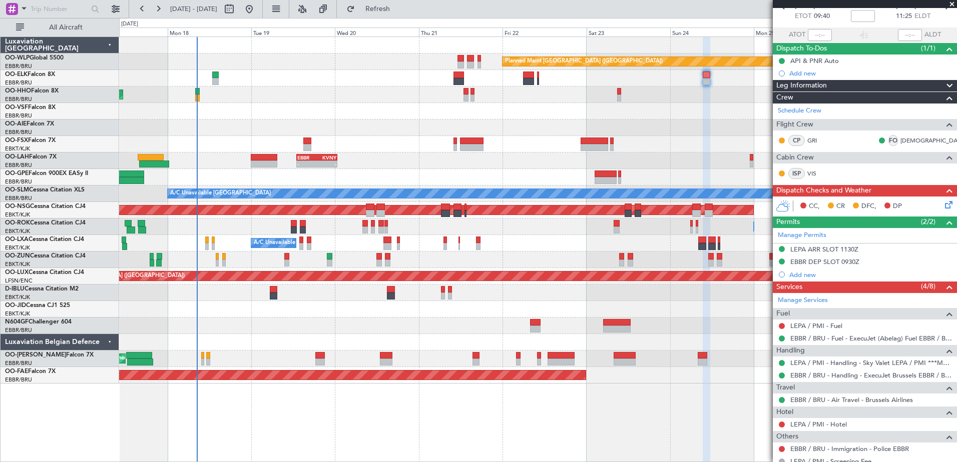
scroll to position [124, 0]
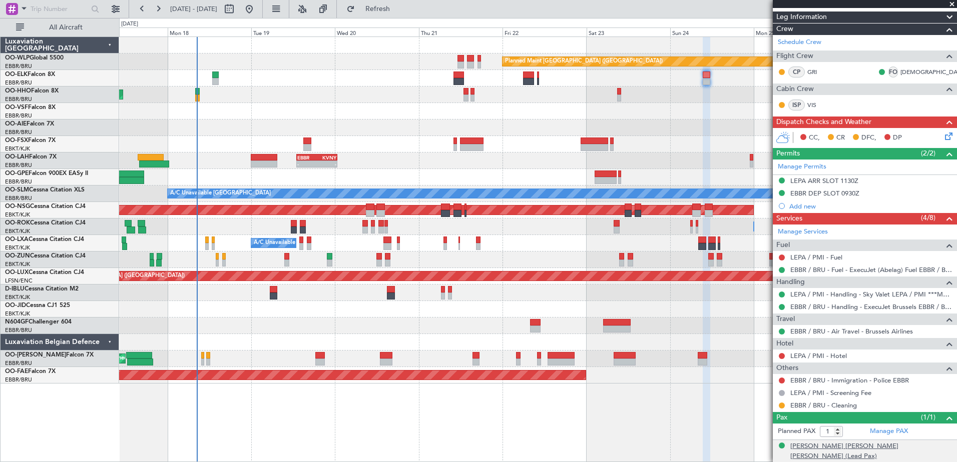
click at [892, 442] on div "Gilles Gérard Jean Henri MARTIN (Lead Pax)" at bounding box center [871, 452] width 162 height 20
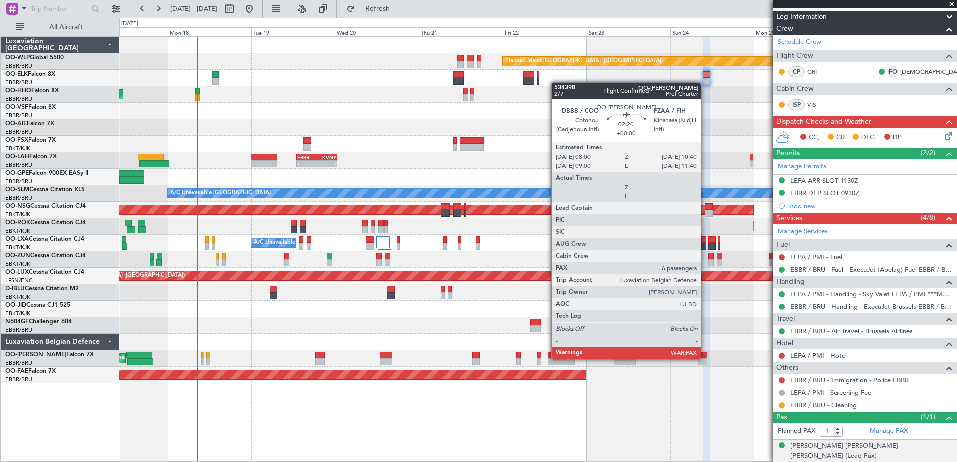
click at [705, 358] on div at bounding box center [703, 355] width 10 height 7
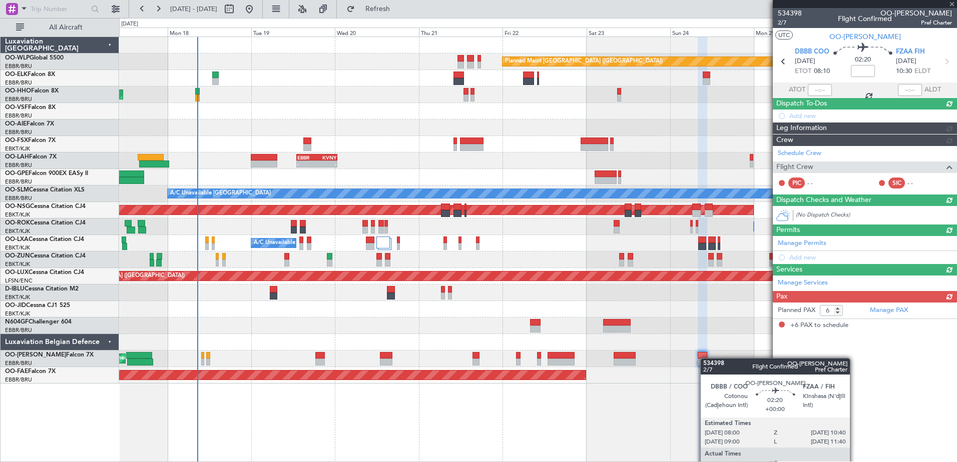
scroll to position [0, 0]
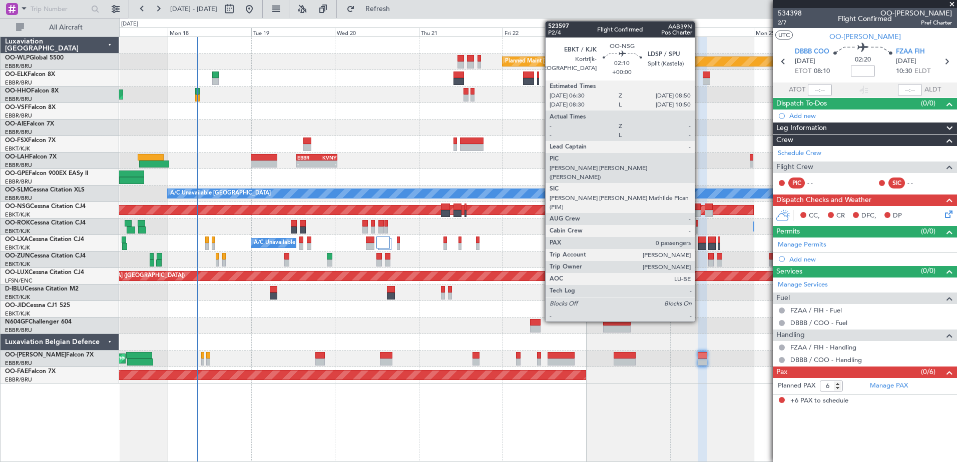
click at [699, 210] on div at bounding box center [696, 207] width 9 height 7
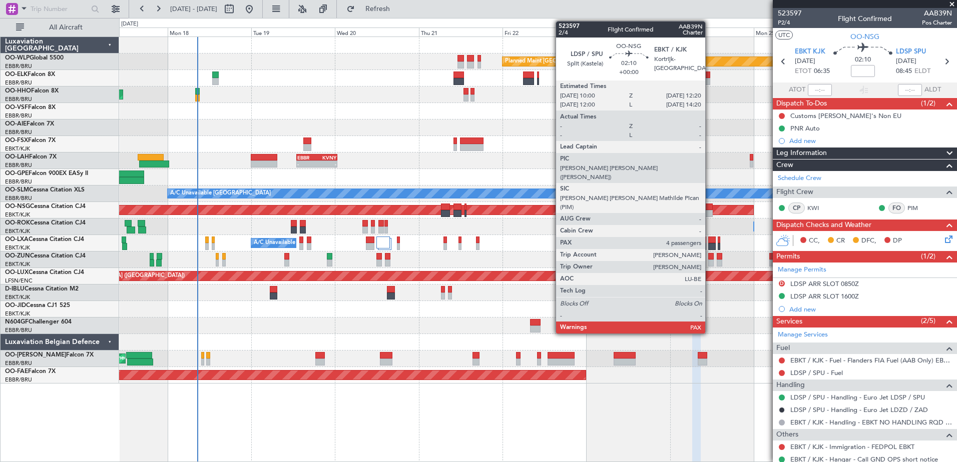
click at [710, 212] on div at bounding box center [709, 213] width 9 height 7
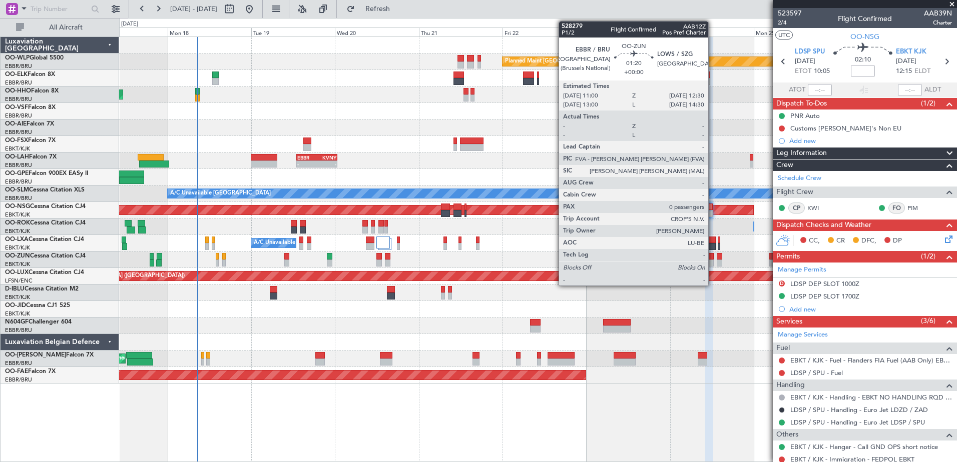
click at [713, 265] on div at bounding box center [711, 263] width 6 height 7
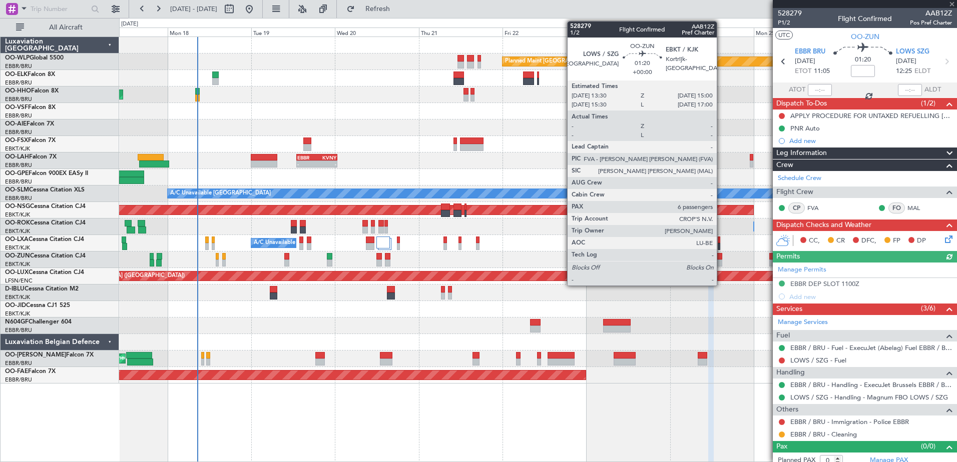
click at [721, 262] on div at bounding box center [720, 263] width 6 height 7
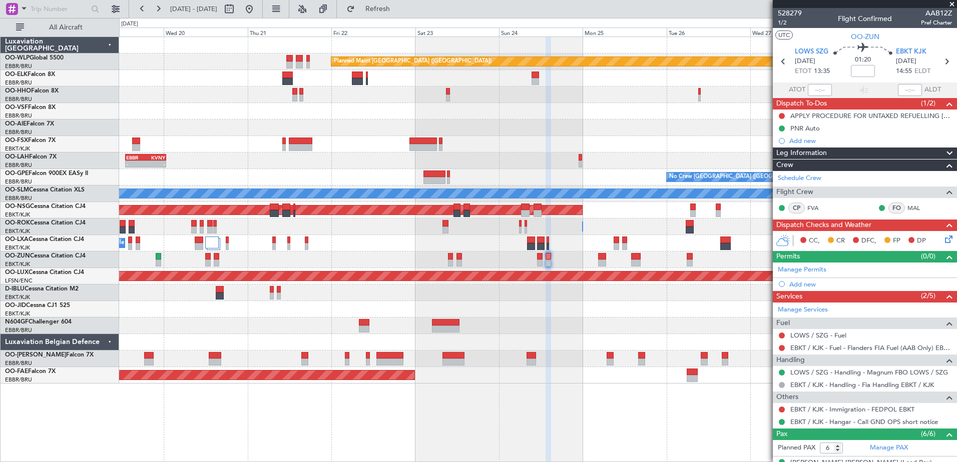
click at [567, 382] on div "Planned Maint Berlin (Brandenburg) AOG Maint Geneva (Cointrin) - - EBBR 13:00 Z…" at bounding box center [537, 210] width 837 height 347
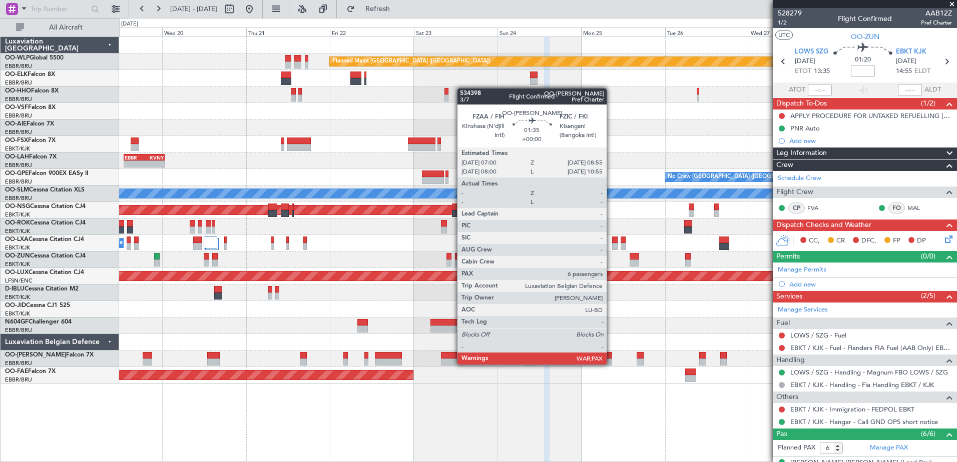
click at [611, 364] on div at bounding box center [608, 362] width 7 height 7
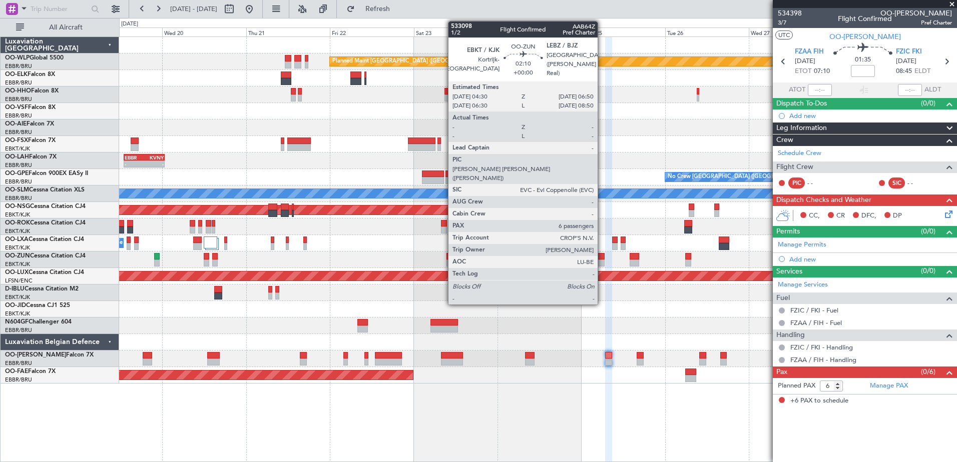
click at [602, 265] on div at bounding box center [601, 263] width 9 height 7
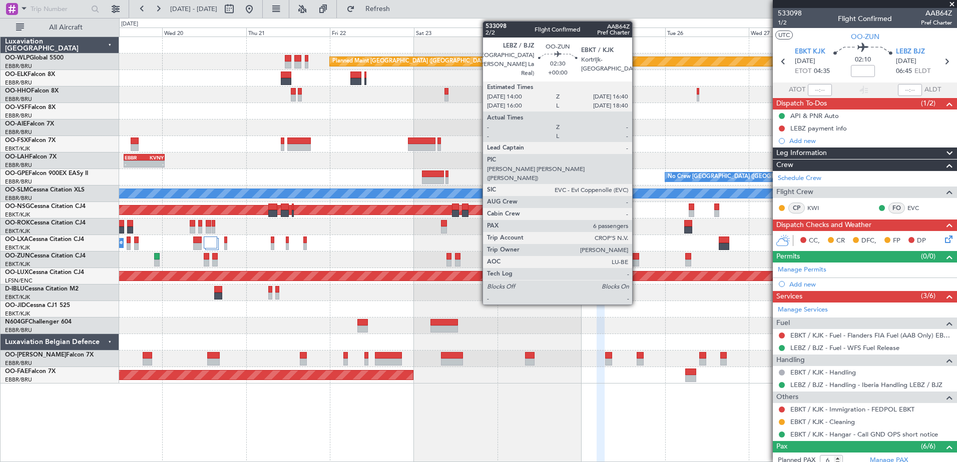
click at [637, 261] on div at bounding box center [635, 263] width 10 height 7
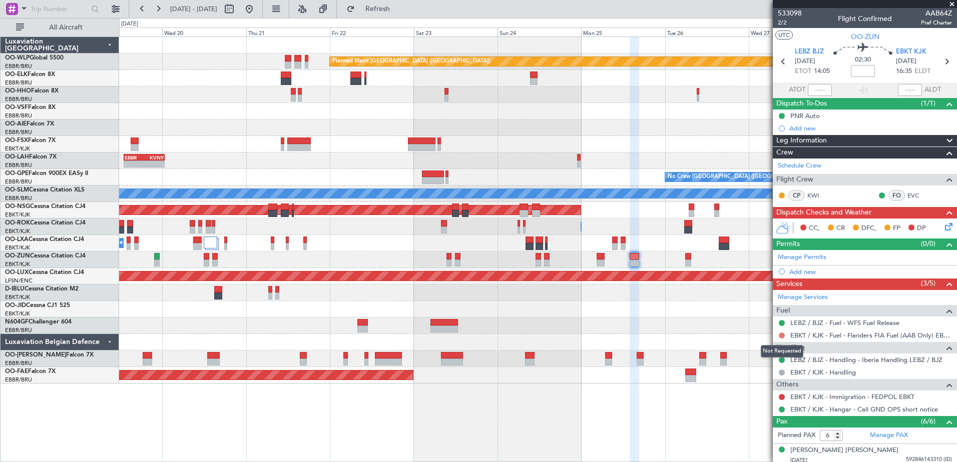
click at [780, 334] on button at bounding box center [782, 336] width 6 height 6
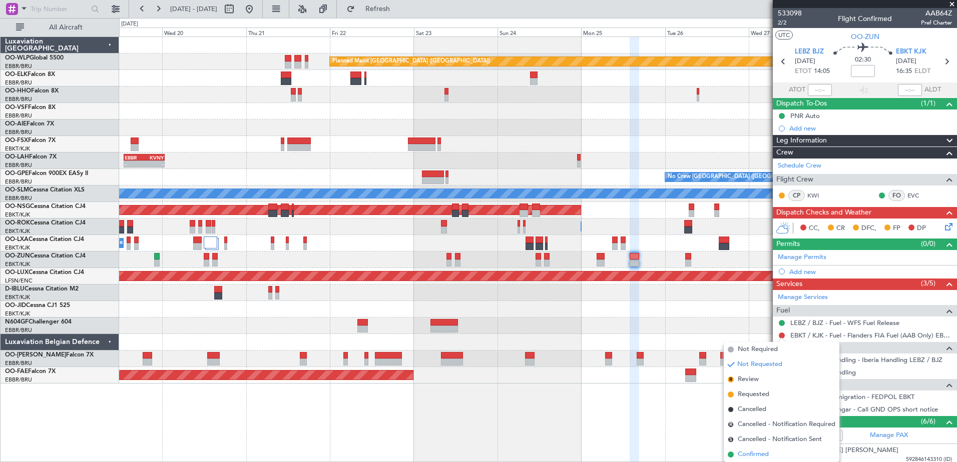
click at [755, 453] on span "Confirmed" at bounding box center [753, 455] width 31 height 10
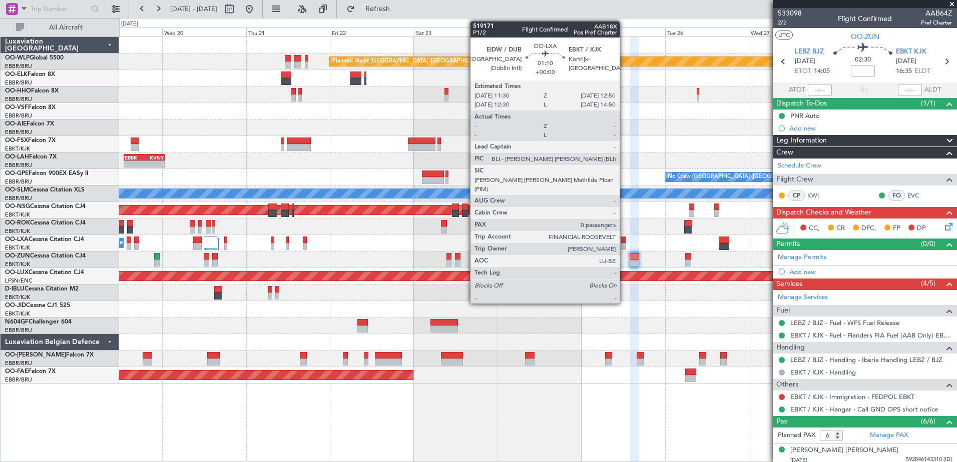
click at [624, 240] on div at bounding box center [623, 240] width 5 height 7
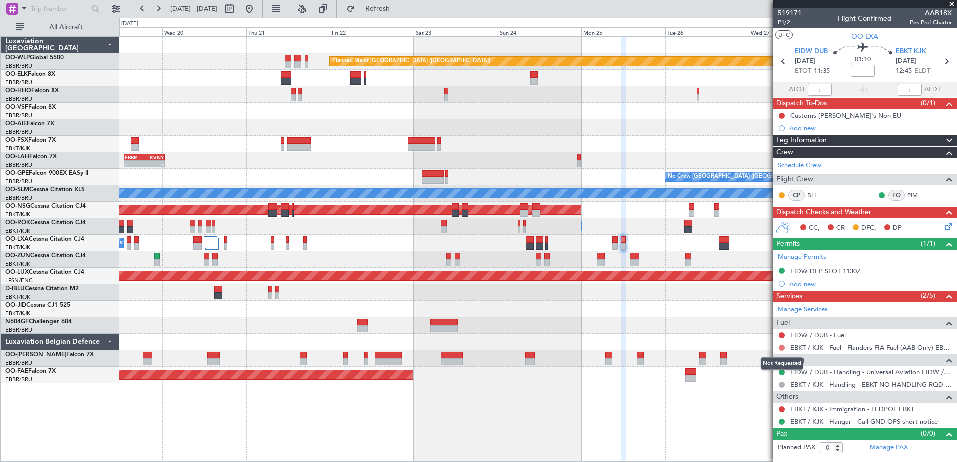
click at [780, 346] on button at bounding box center [782, 348] width 6 height 6
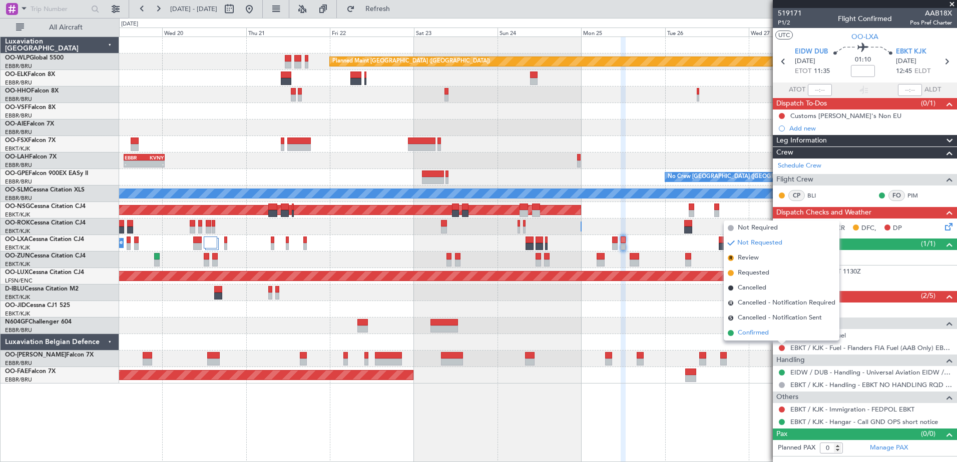
click at [768, 329] on span "Confirmed" at bounding box center [753, 333] width 31 height 10
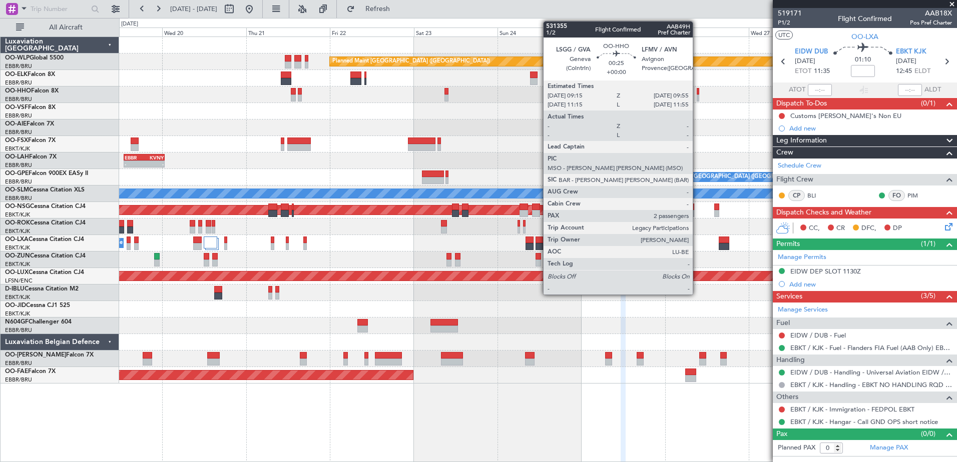
click at [697, 96] on div at bounding box center [698, 98] width 3 height 7
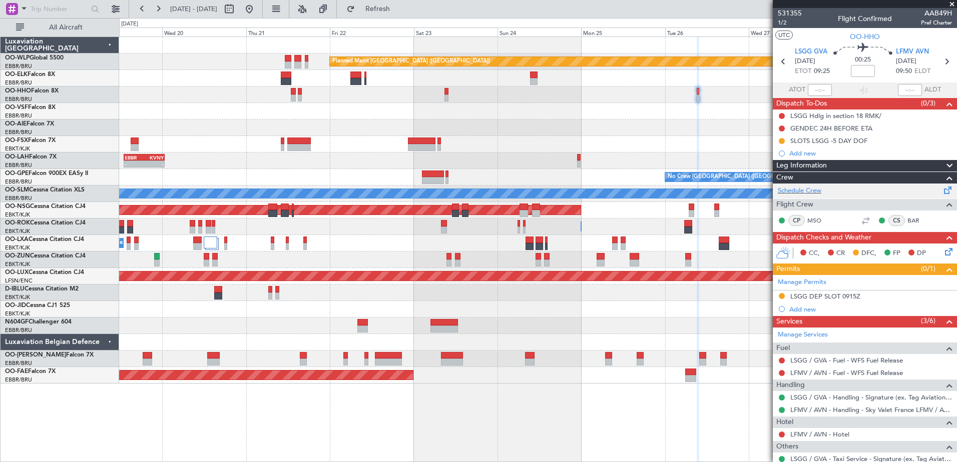
scroll to position [50, 0]
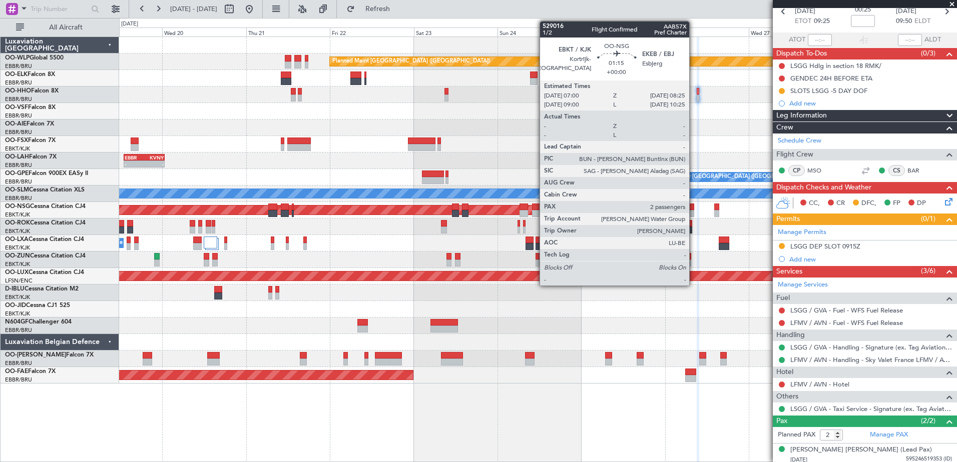
click at [694, 210] on div at bounding box center [691, 213] width 5 height 7
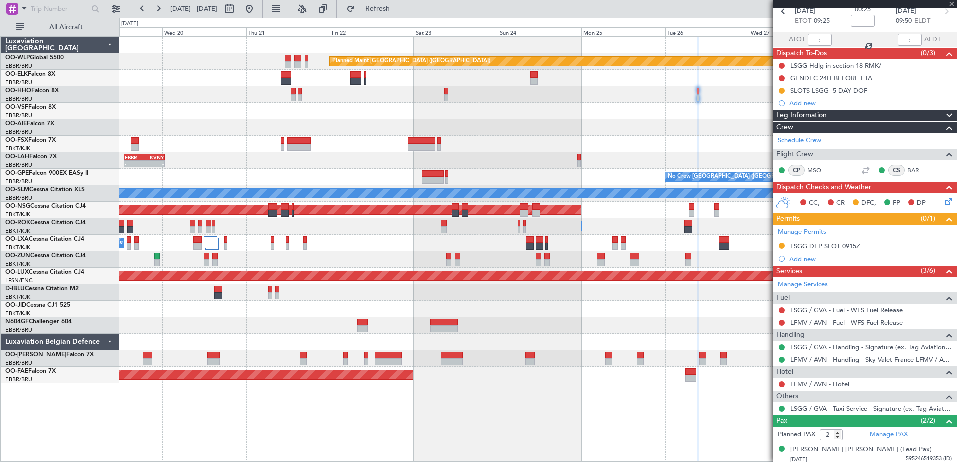
scroll to position [0, 0]
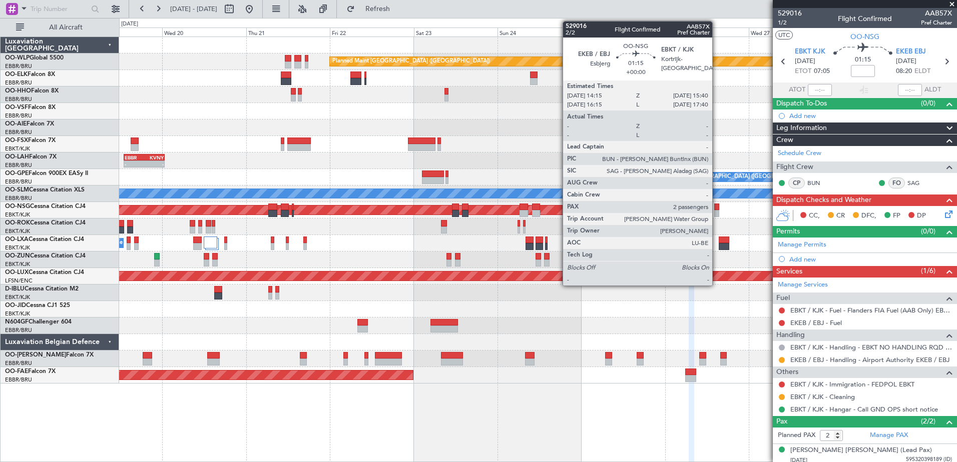
click at [717, 212] on div at bounding box center [716, 213] width 5 height 7
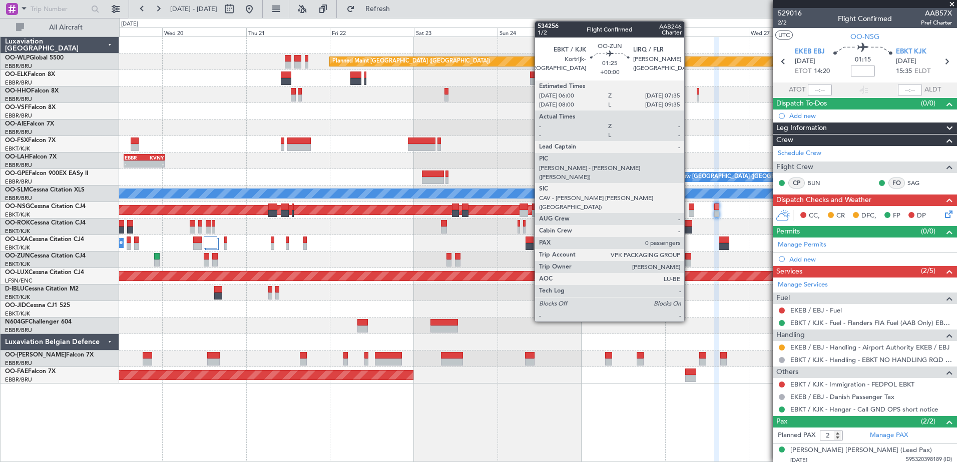
click at [688, 257] on div at bounding box center [688, 256] width 6 height 7
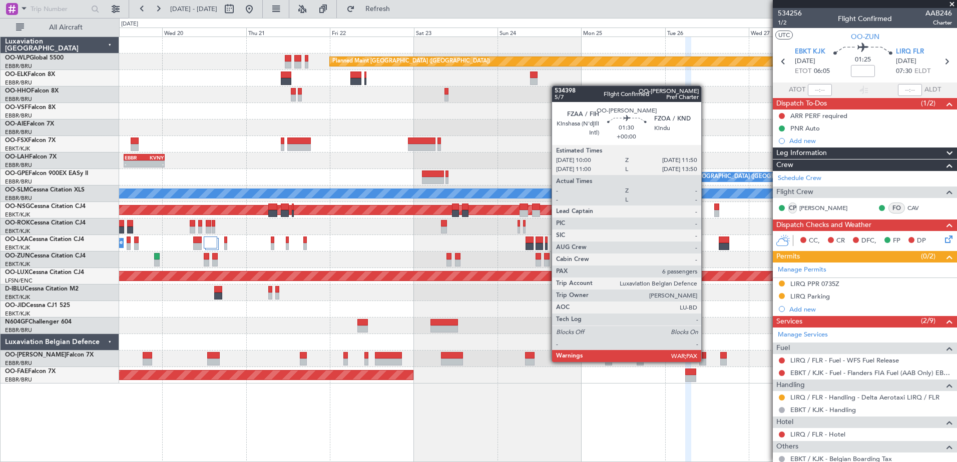
click at [705, 360] on div at bounding box center [702, 362] width 7 height 7
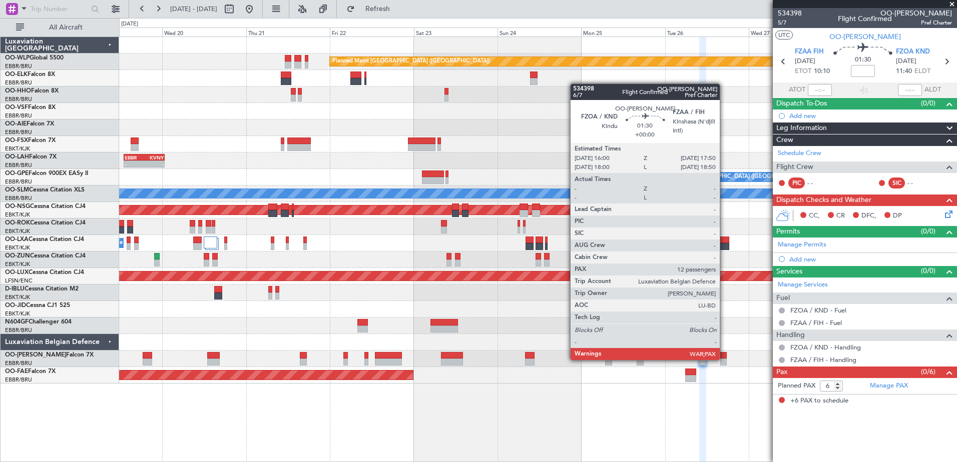
click at [724, 359] on div at bounding box center [723, 362] width 7 height 7
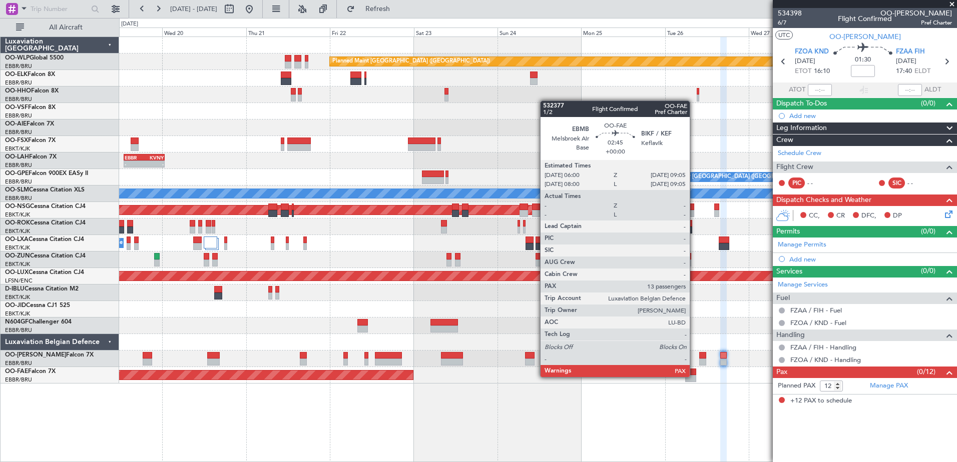
click at [694, 376] on div at bounding box center [690, 378] width 11 height 7
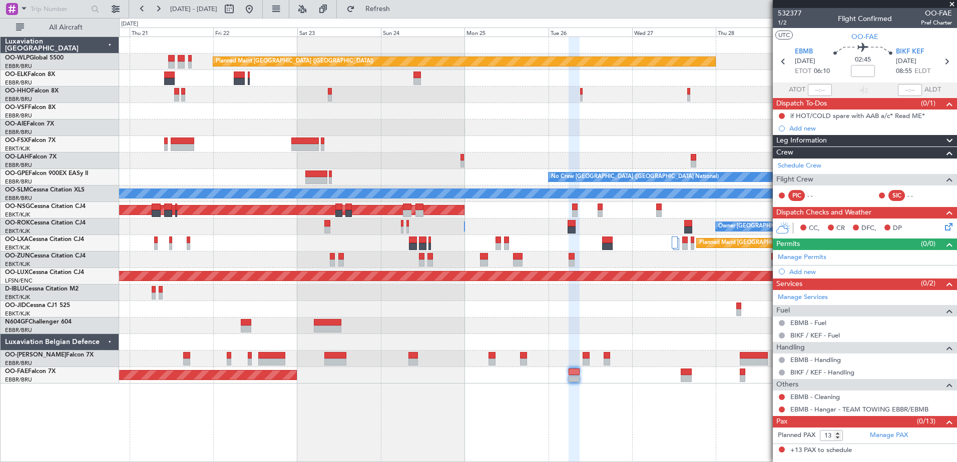
click at [593, 404] on div "Planned Maint Berlin (Brandenburg) Planned Maint London (Farnborough) EBBR 13:0…" at bounding box center [538, 250] width 838 height 426
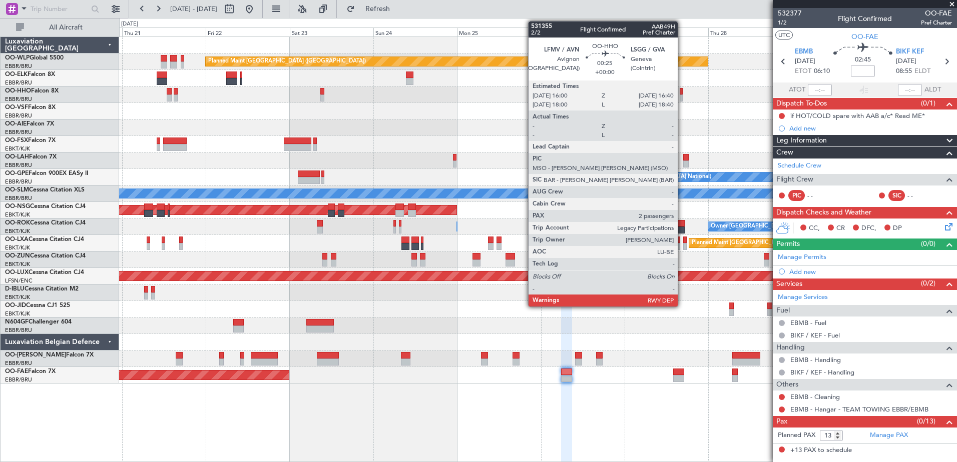
click at [682, 92] on div at bounding box center [681, 91] width 3 height 7
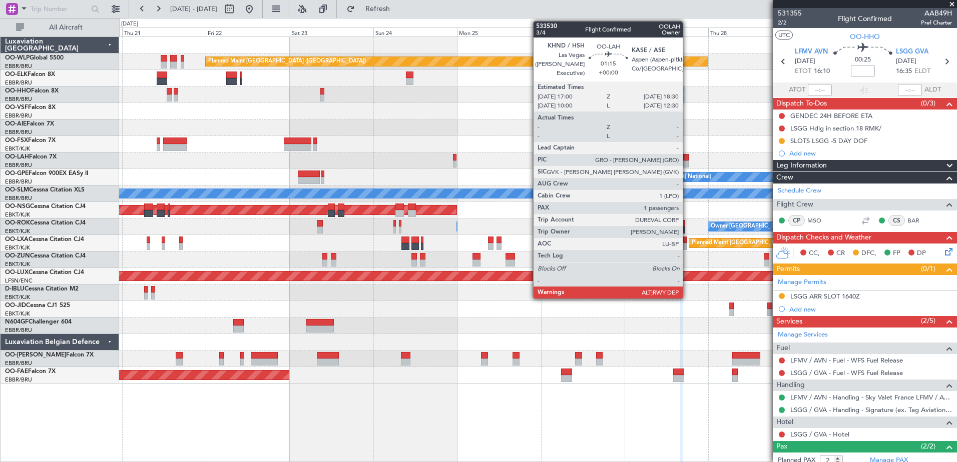
click at [687, 159] on div at bounding box center [686, 157] width 6 height 7
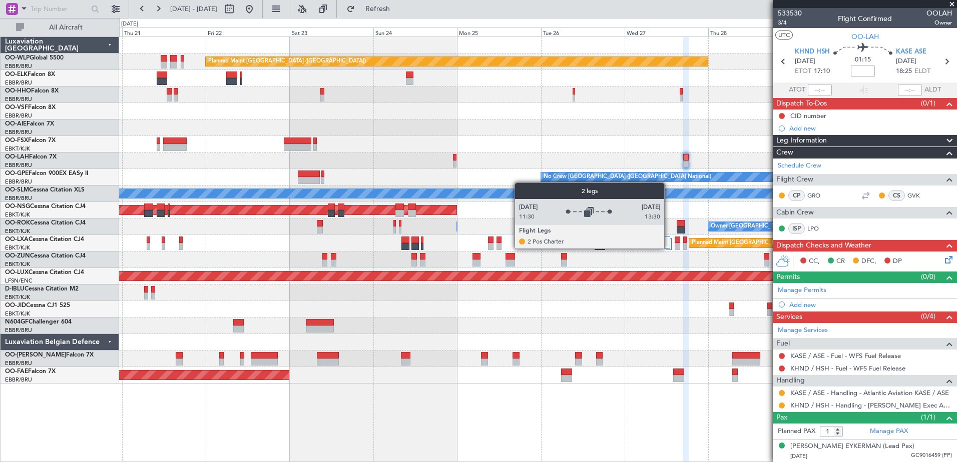
click at [669, 248] on div at bounding box center [667, 243] width 6 height 12
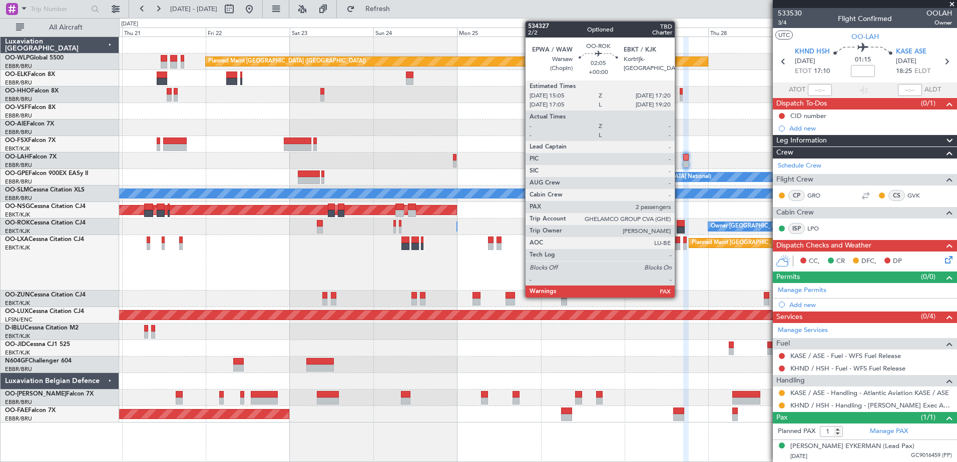
click at [679, 229] on div at bounding box center [681, 230] width 8 height 7
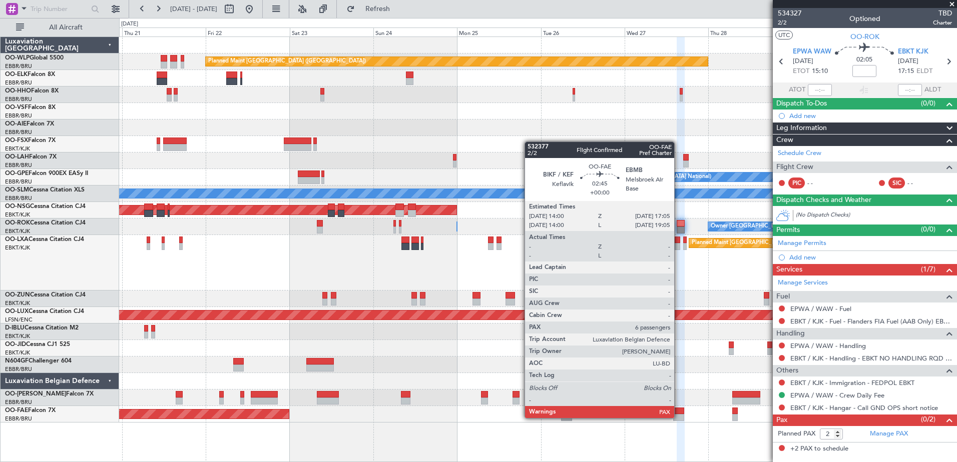
click at [679, 417] on div at bounding box center [678, 417] width 11 height 7
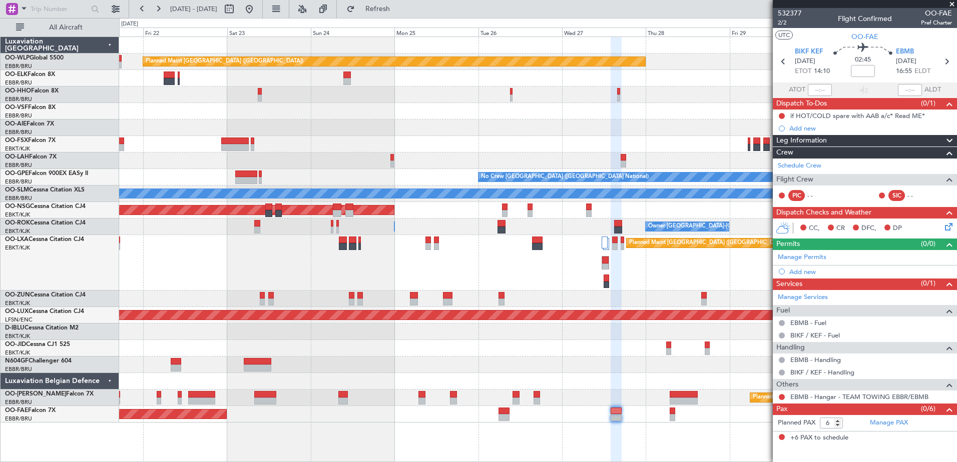
click at [663, 459] on div "Planned Maint Berlin (Brandenburg) Planned Maint London (Farnborough) EBBR 13:0…" at bounding box center [538, 250] width 838 height 426
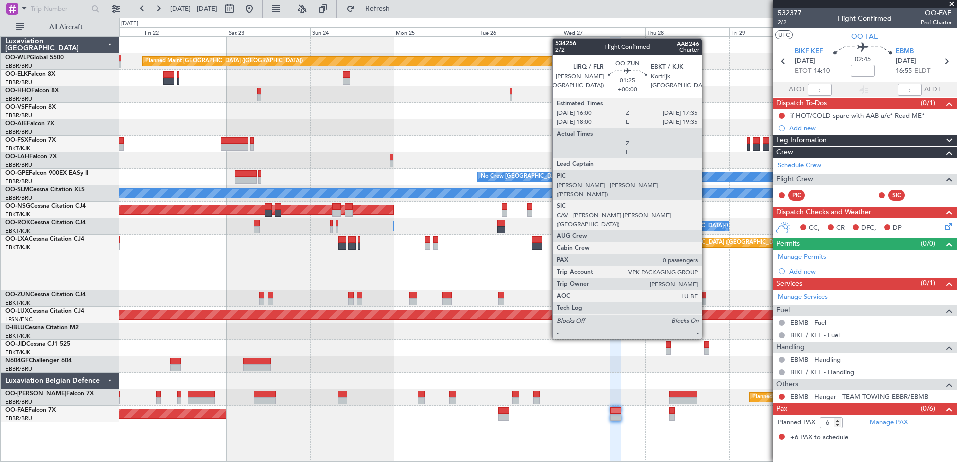
click at [706, 302] on div at bounding box center [704, 302] width 6 height 7
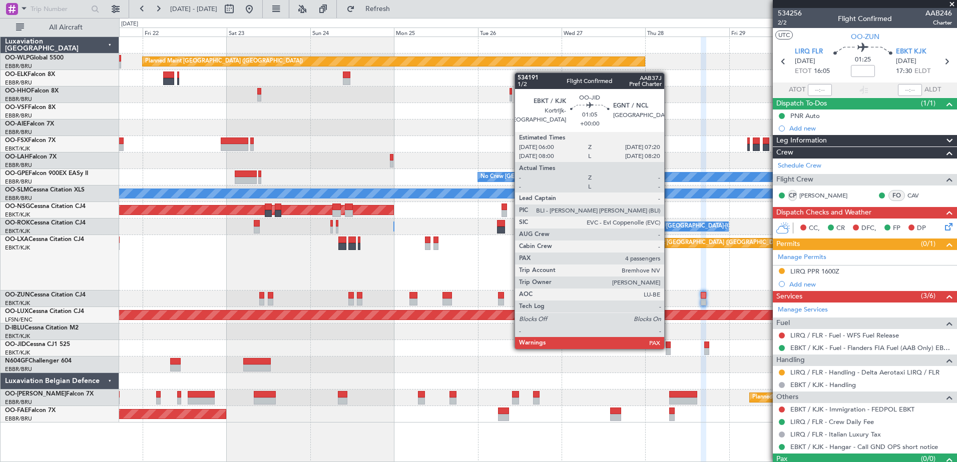
click at [669, 348] on div at bounding box center [668, 351] width 5 height 7
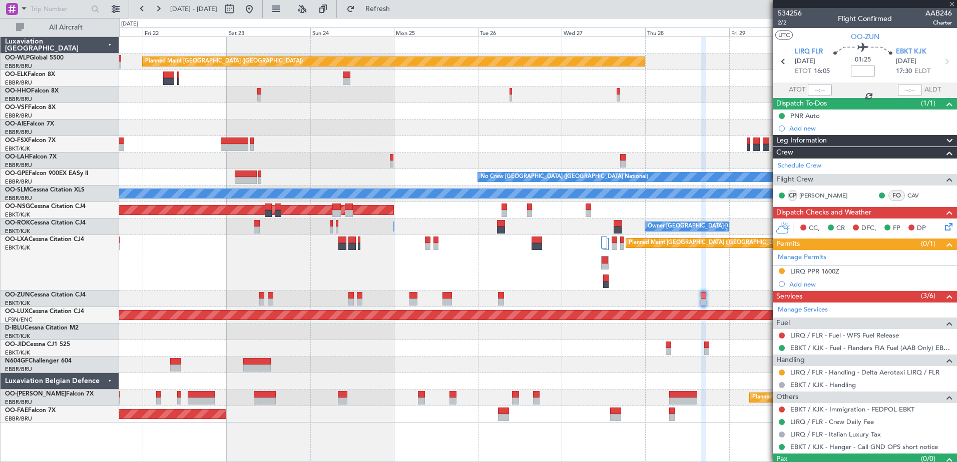
type input "4"
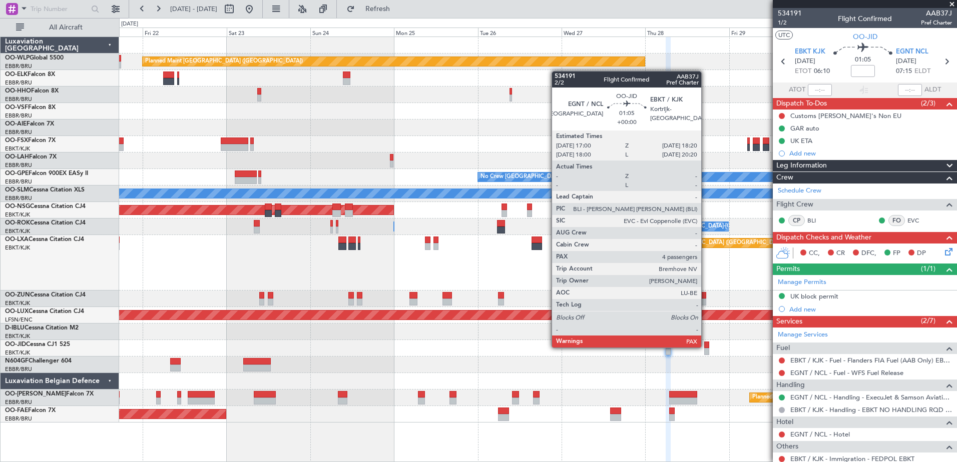
click at [706, 347] on div at bounding box center [706, 345] width 5 height 7
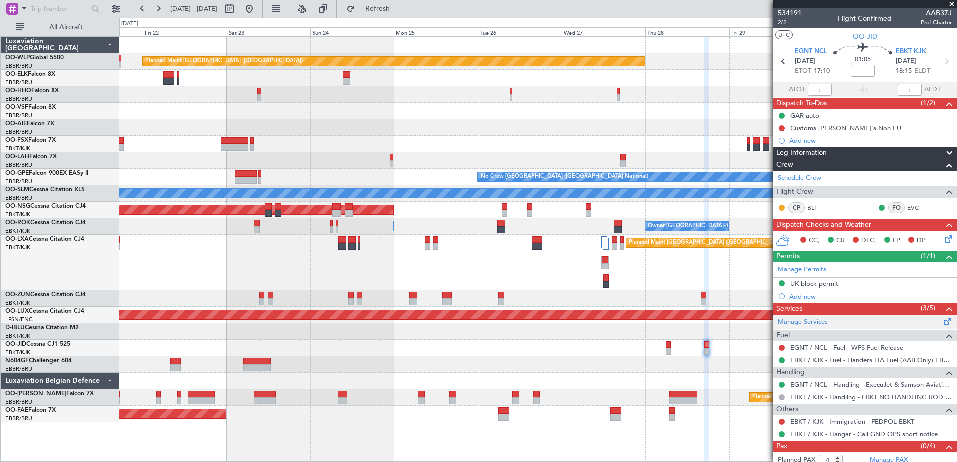
scroll to position [20, 0]
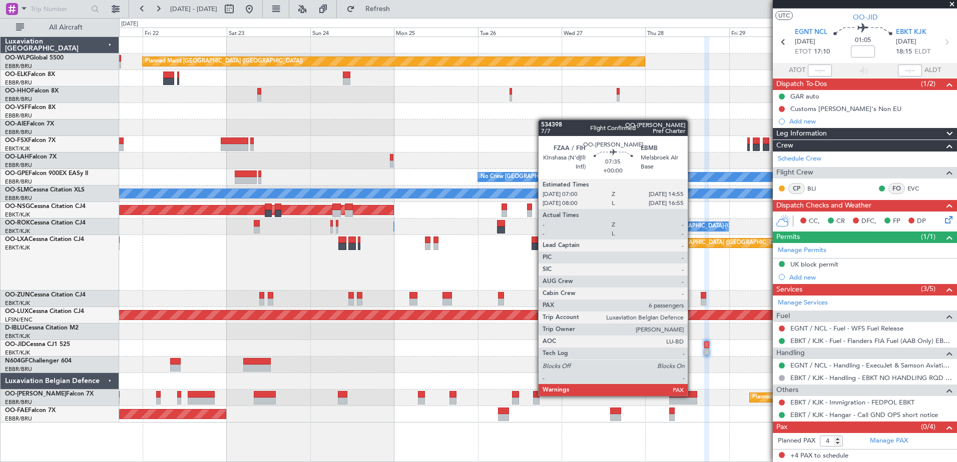
click at [692, 395] on div at bounding box center [683, 394] width 28 height 7
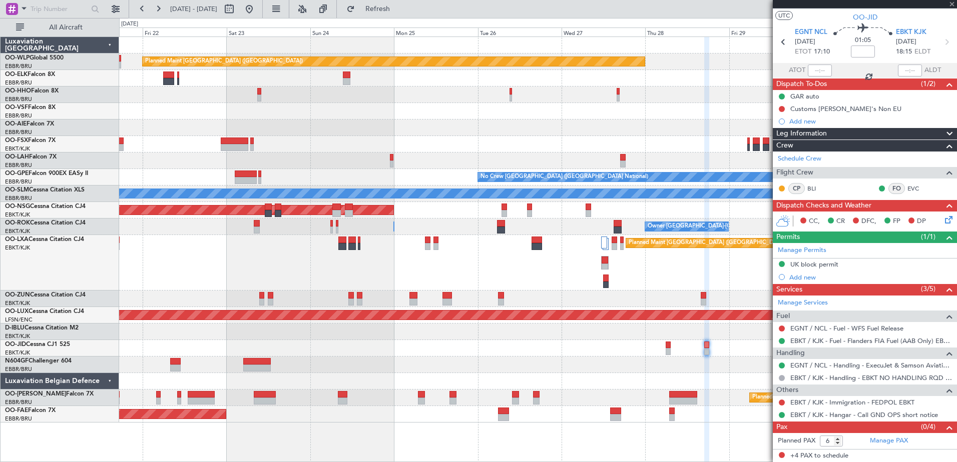
scroll to position [0, 0]
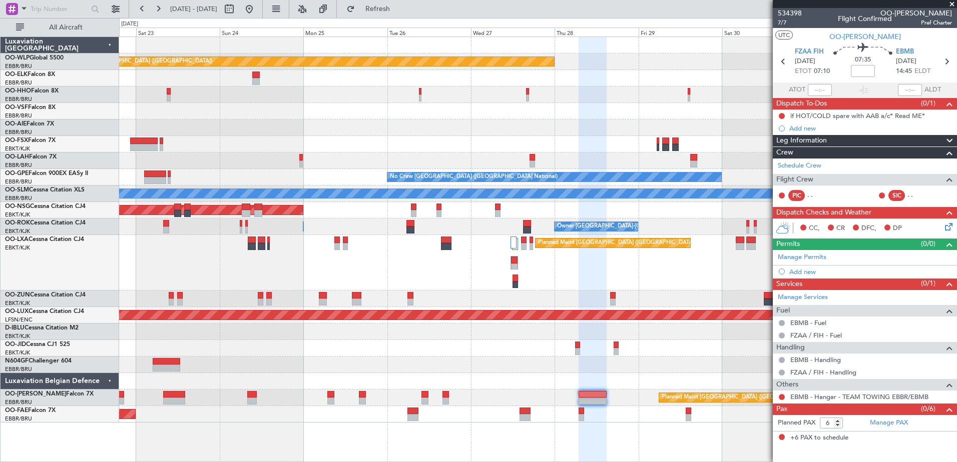
click at [650, 372] on div "Planned Maint [GEOGRAPHIC_DATA] ([GEOGRAPHIC_DATA]) Planned Maint [GEOGRAPHIC_D…" at bounding box center [537, 230] width 837 height 386
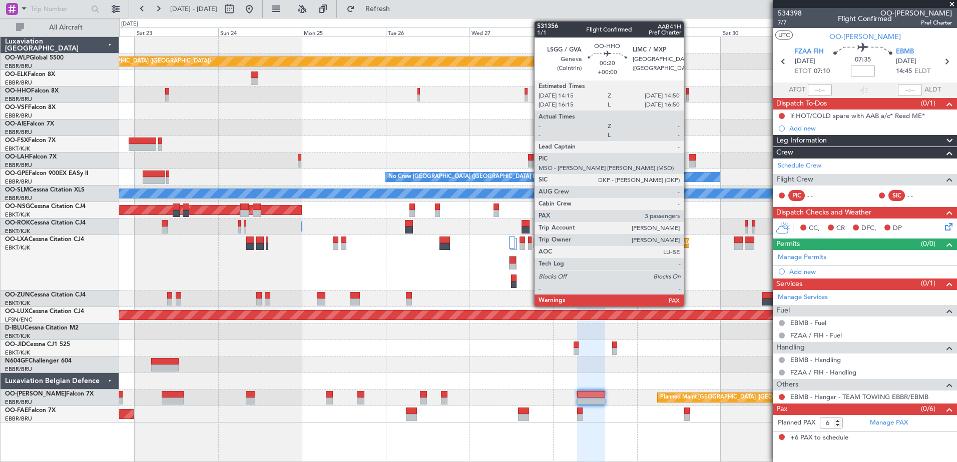
click at [688, 94] on div at bounding box center [687, 91] width 3 height 7
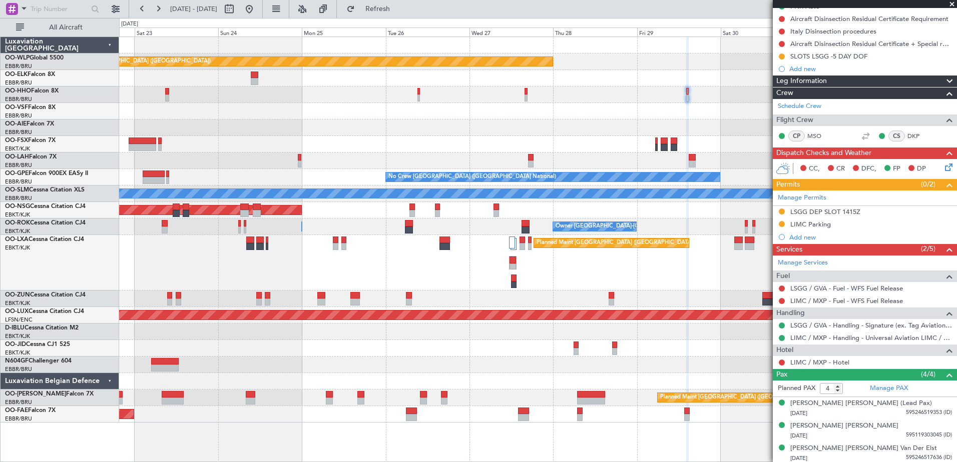
scroll to position [150, 0]
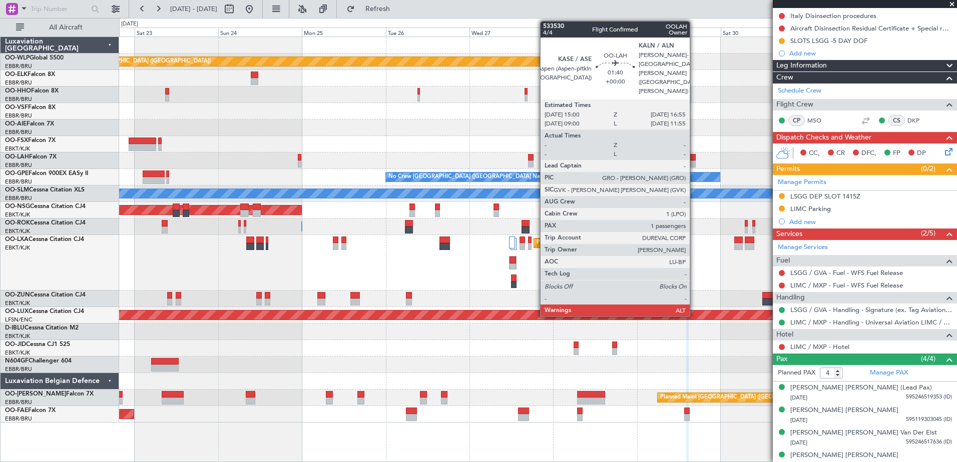
click at [694, 162] on div at bounding box center [692, 164] width 7 height 7
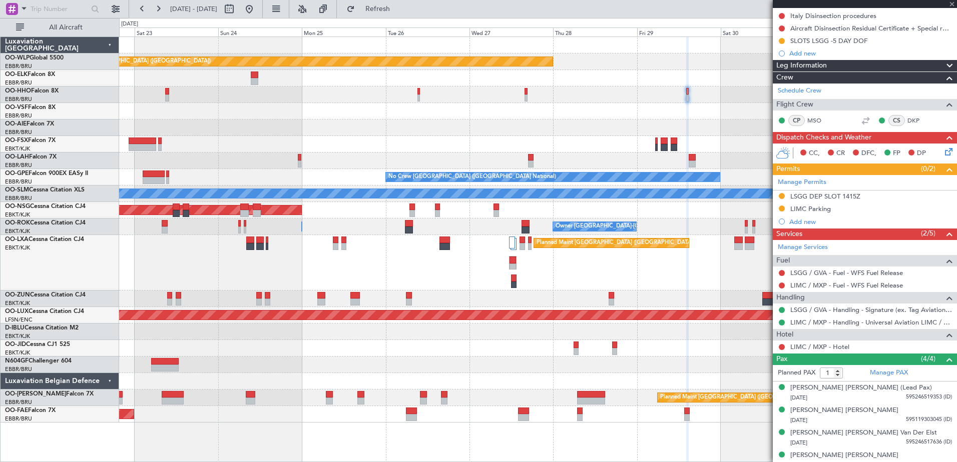
scroll to position [0, 0]
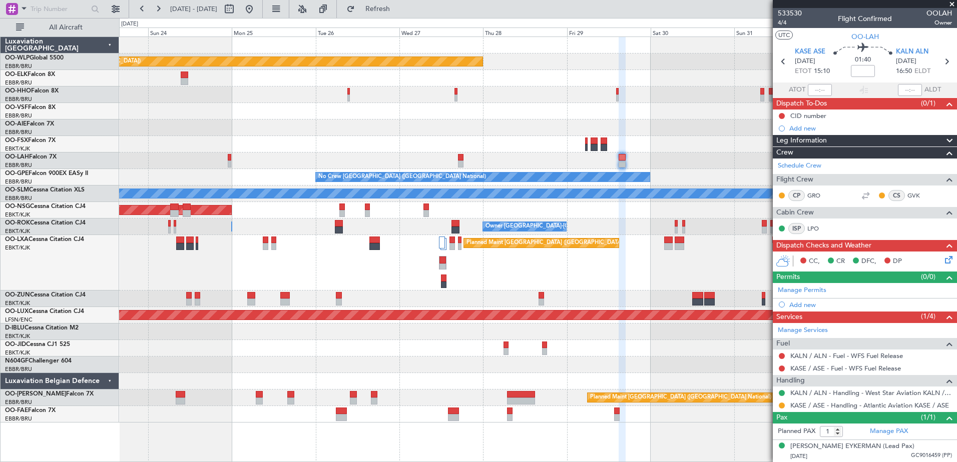
click at [651, 348] on div "Planned Maint [GEOGRAPHIC_DATA] ([GEOGRAPHIC_DATA]) Planned Maint [GEOGRAPHIC_D…" at bounding box center [537, 230] width 837 height 386
click at [676, 223] on div "Owner [GEOGRAPHIC_DATA]-[GEOGRAPHIC_DATA] Owner [GEOGRAPHIC_DATA]-[GEOGRAPHIC_D…" at bounding box center [537, 227] width 837 height 17
click at [676, 227] on div "Owner [GEOGRAPHIC_DATA]-[GEOGRAPHIC_DATA] Owner [GEOGRAPHIC_DATA]-[GEOGRAPHIC_D…" at bounding box center [537, 227] width 837 height 17
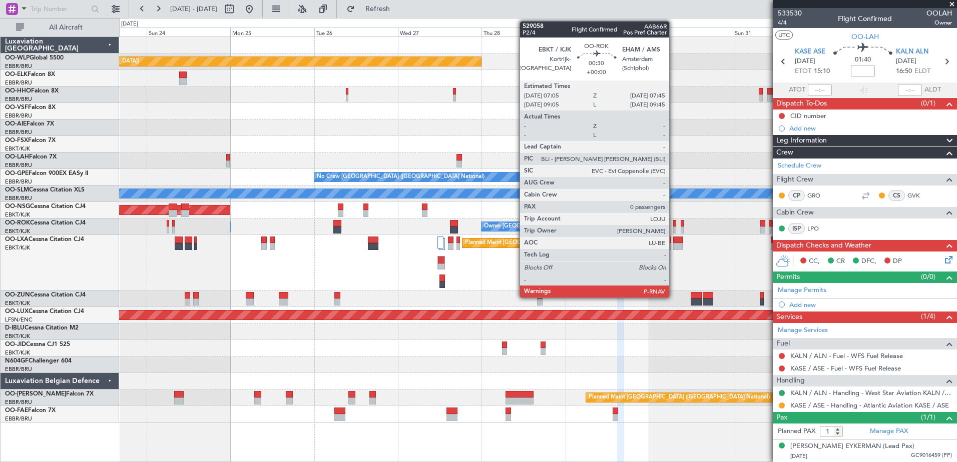
click at [674, 229] on div at bounding box center [674, 230] width 3 height 7
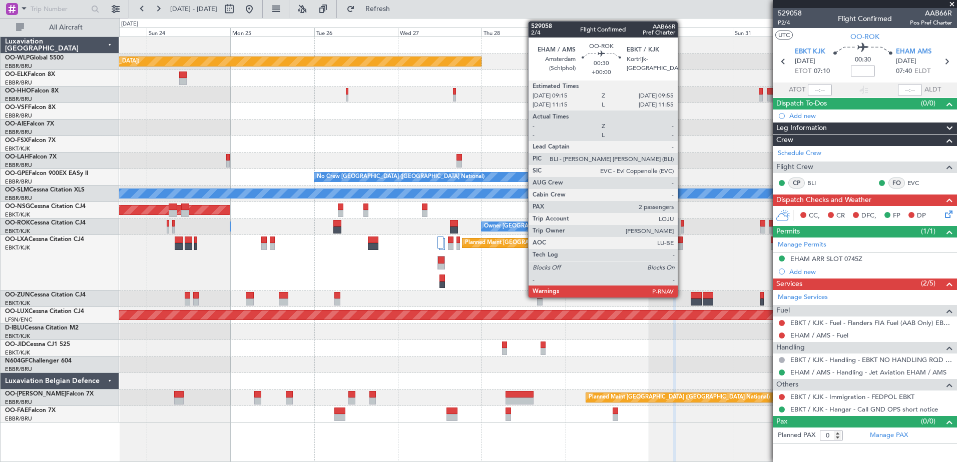
click at [682, 228] on div at bounding box center [682, 230] width 3 height 7
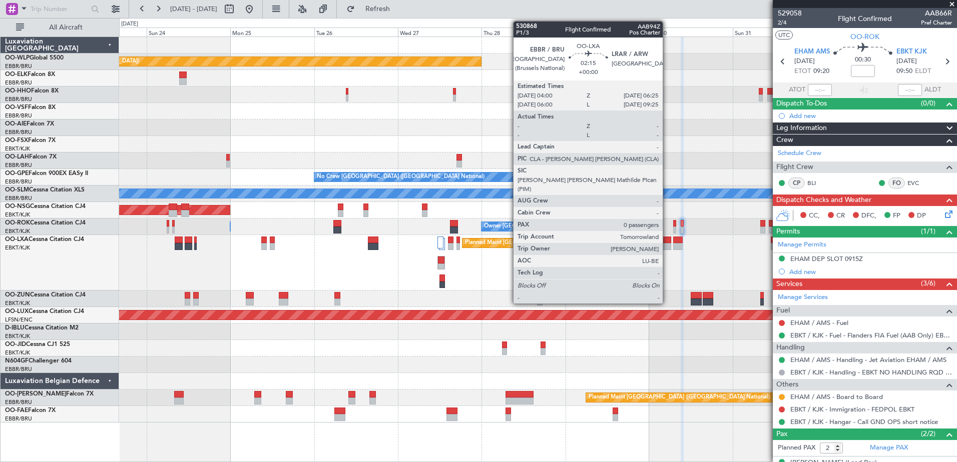
click at [667, 246] on div at bounding box center [667, 246] width 9 height 7
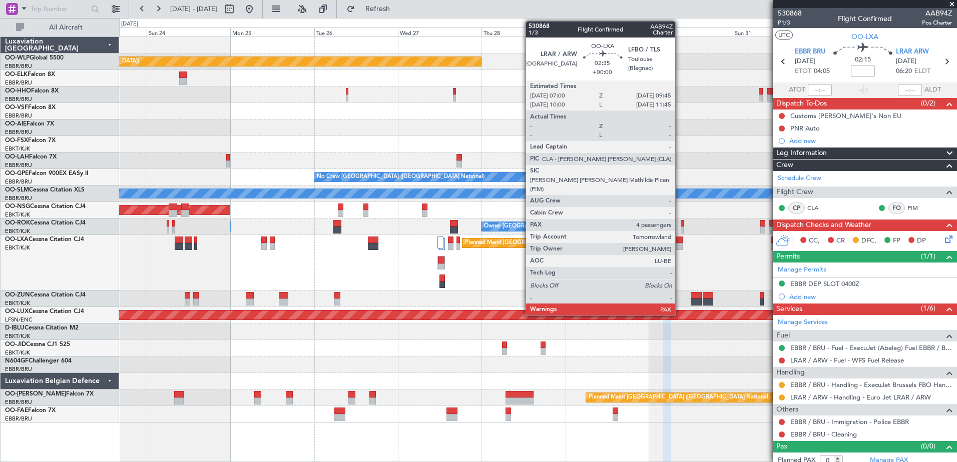
click at [680, 242] on div at bounding box center [678, 240] width 10 height 7
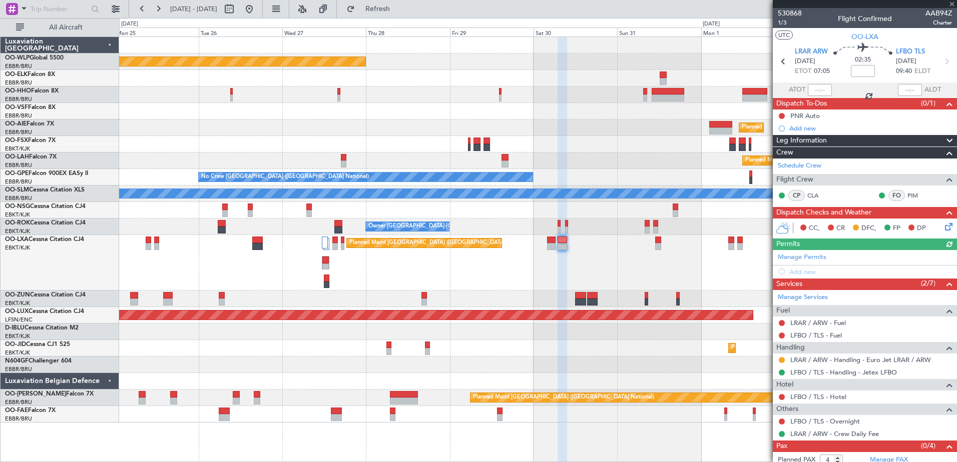
click at [652, 304] on div at bounding box center [537, 299] width 837 height 17
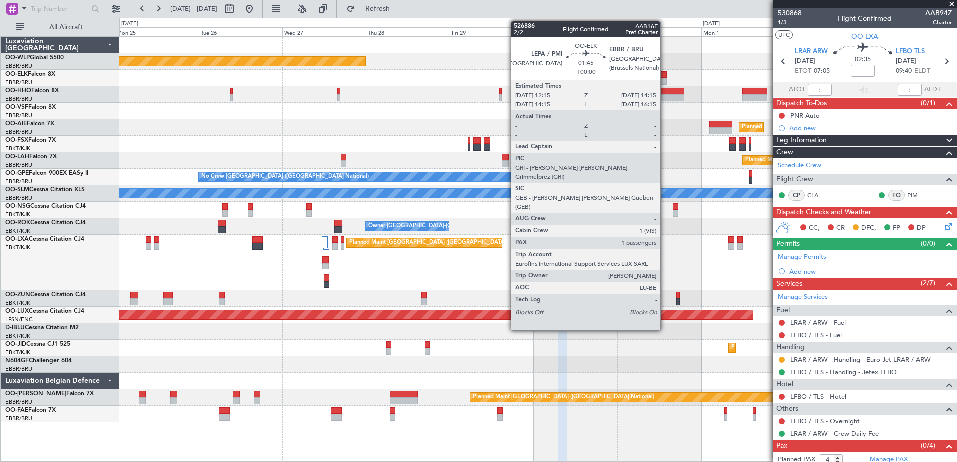
click at [665, 76] on div at bounding box center [663, 75] width 7 height 7
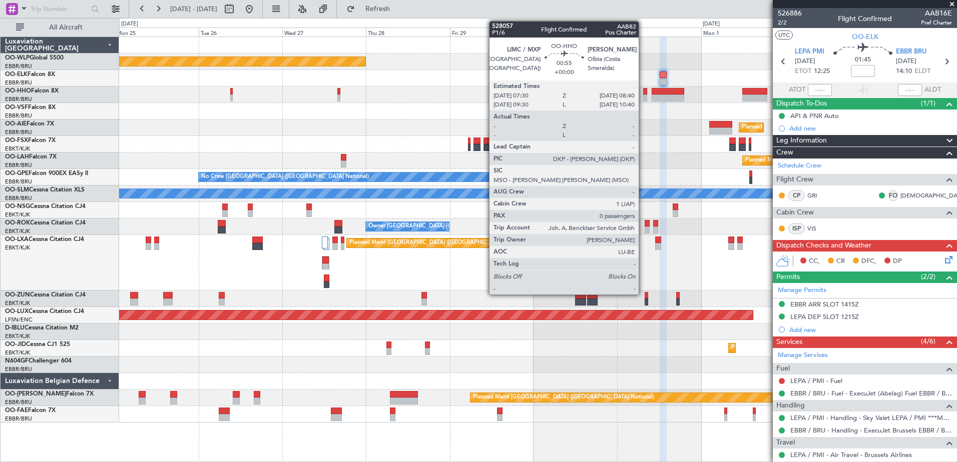
click at [643, 94] on div at bounding box center [645, 91] width 5 height 7
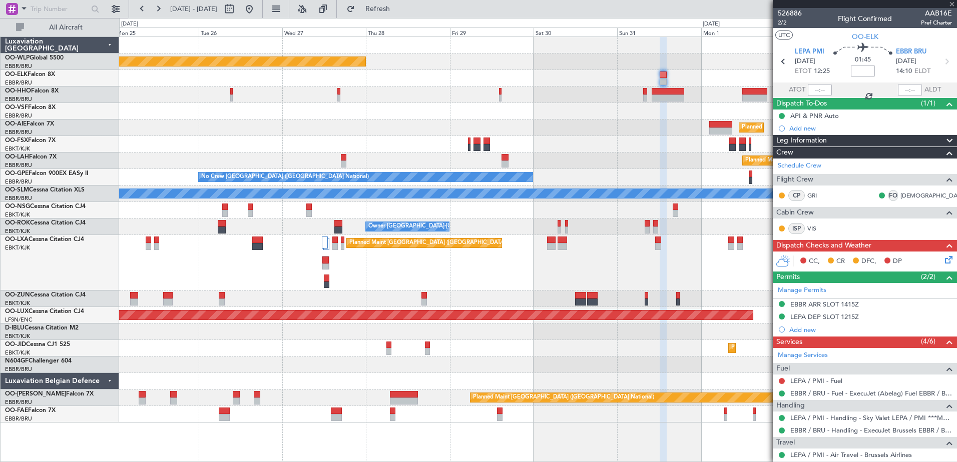
type input "0"
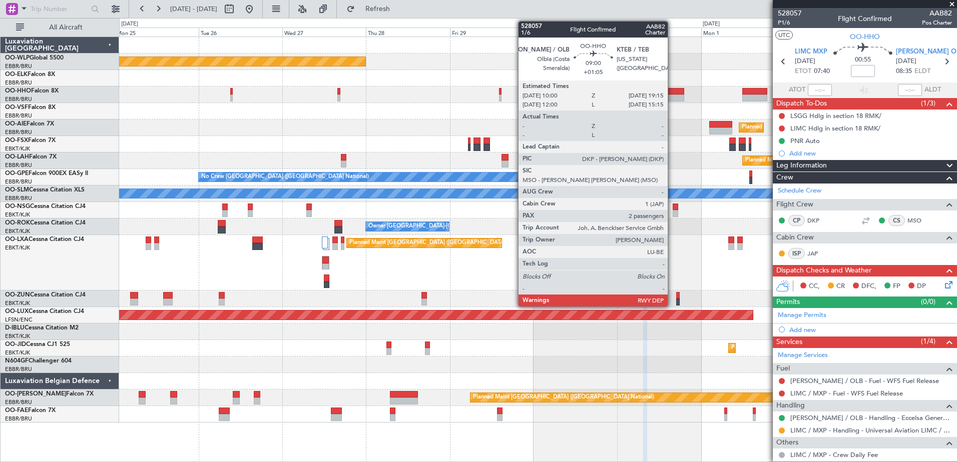
click at [672, 99] on div at bounding box center [668, 98] width 33 height 7
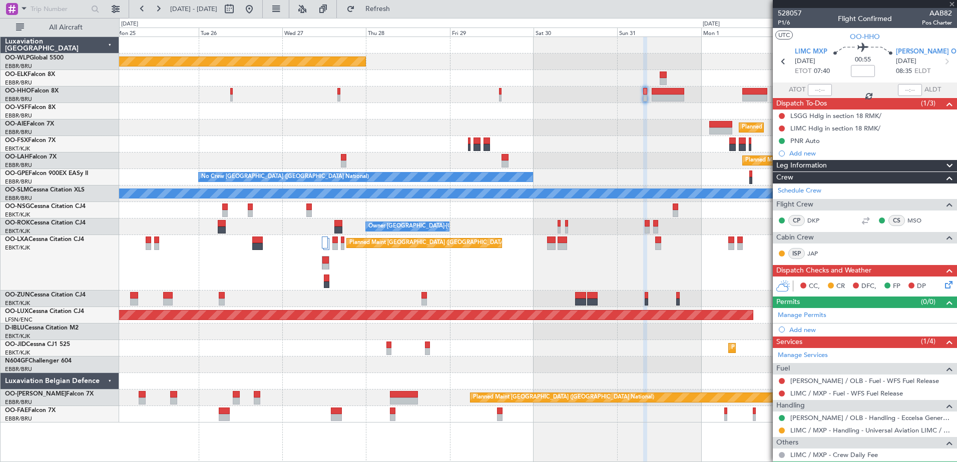
type input "+01:05"
type input "2"
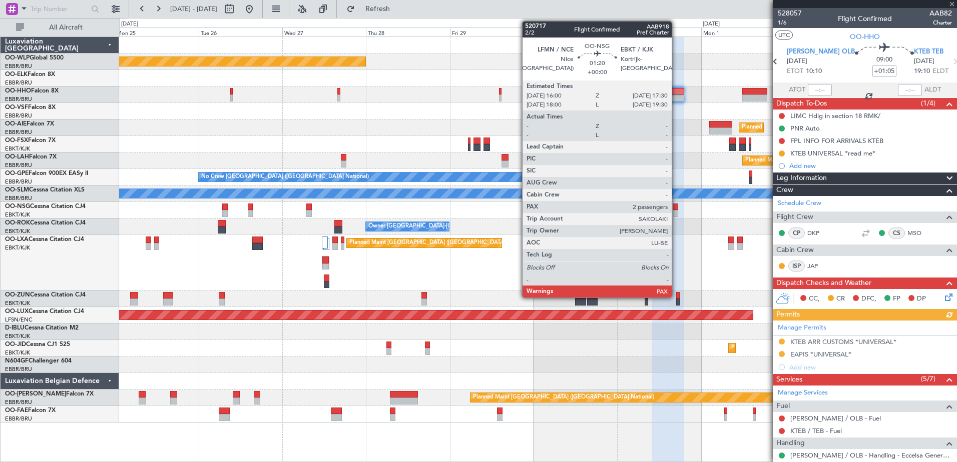
click at [675, 210] on div at bounding box center [676, 207] width 6 height 7
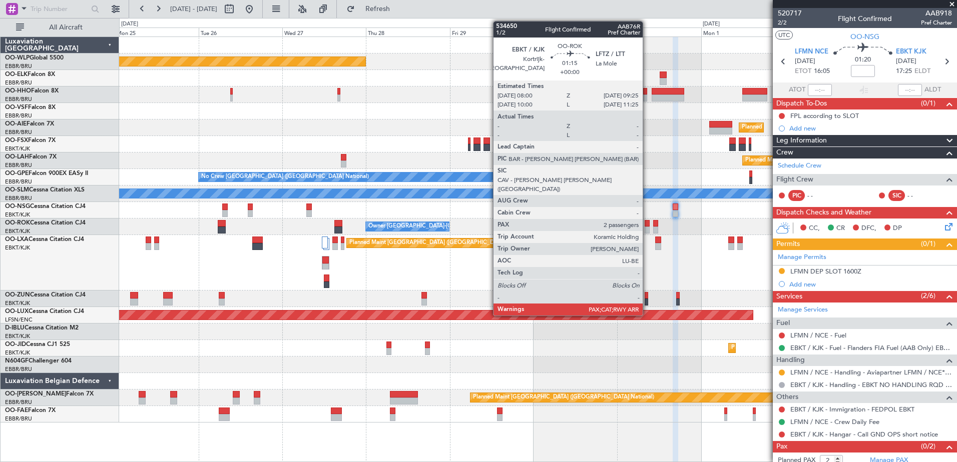
click at [647, 224] on div at bounding box center [647, 223] width 5 height 7
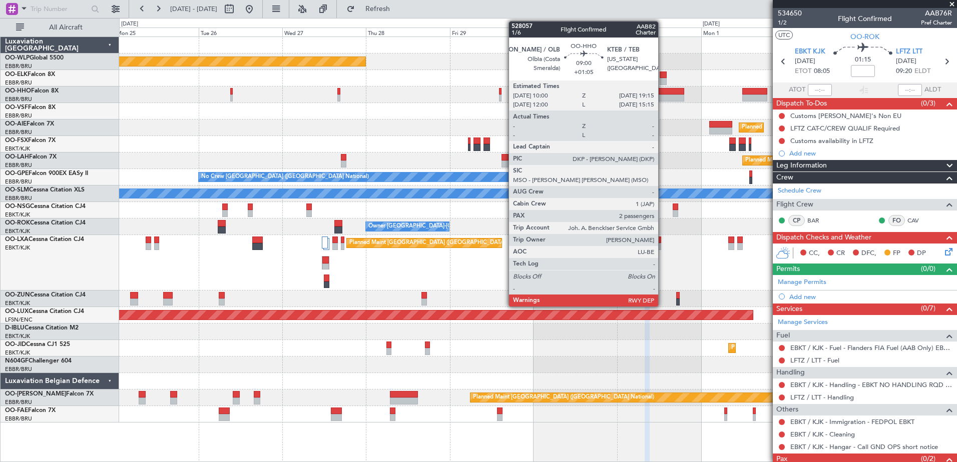
click at [663, 92] on div at bounding box center [668, 91] width 33 height 7
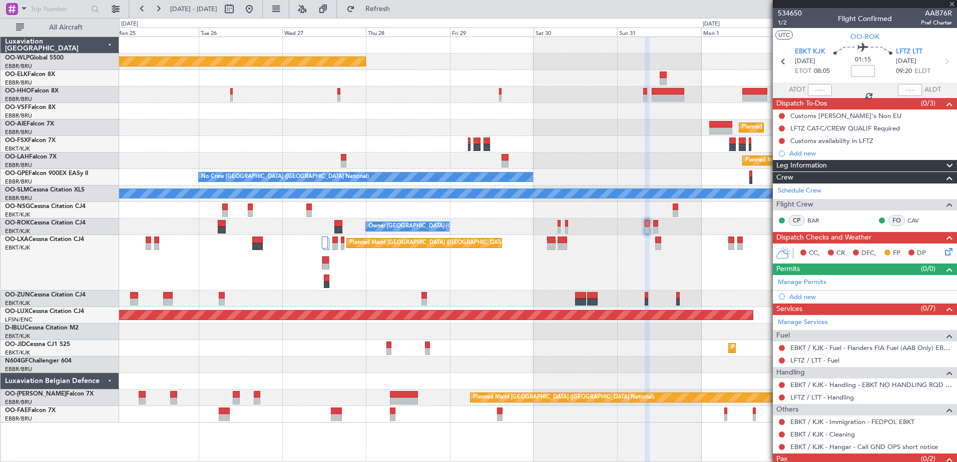
type input "+01:05"
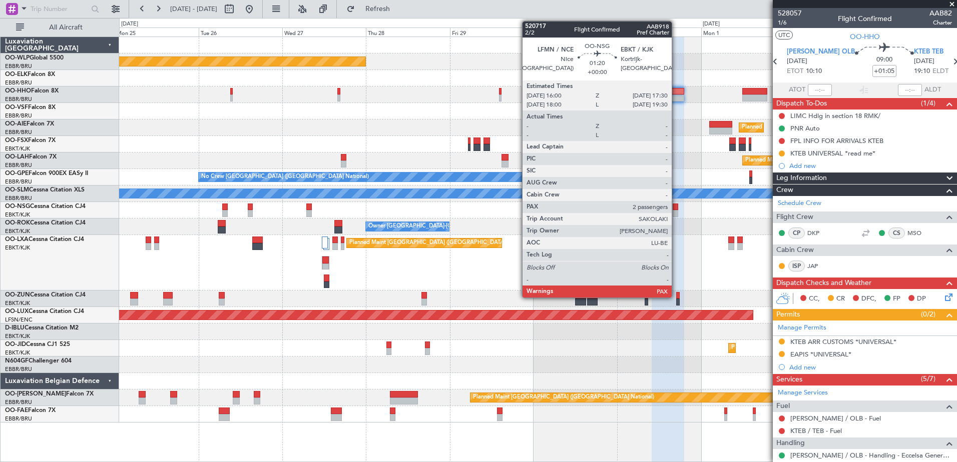
click at [675, 208] on div at bounding box center [676, 207] width 6 height 7
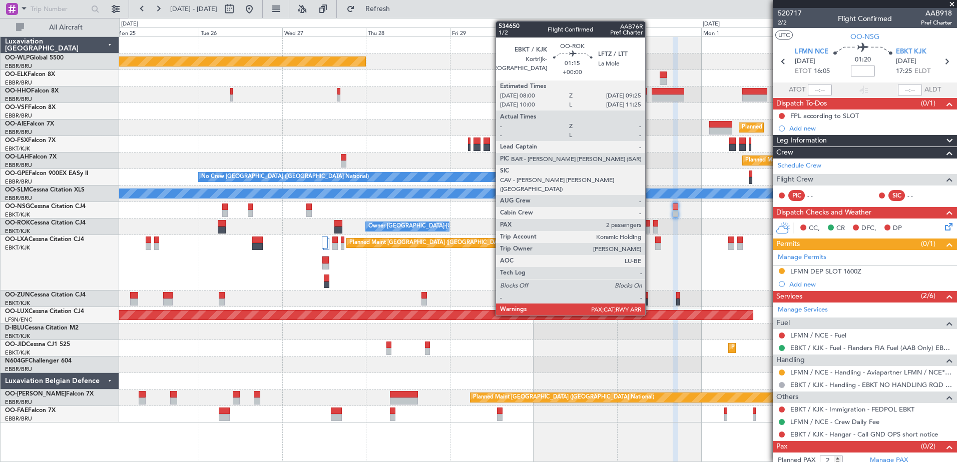
click at [650, 228] on div at bounding box center [647, 230] width 5 height 7
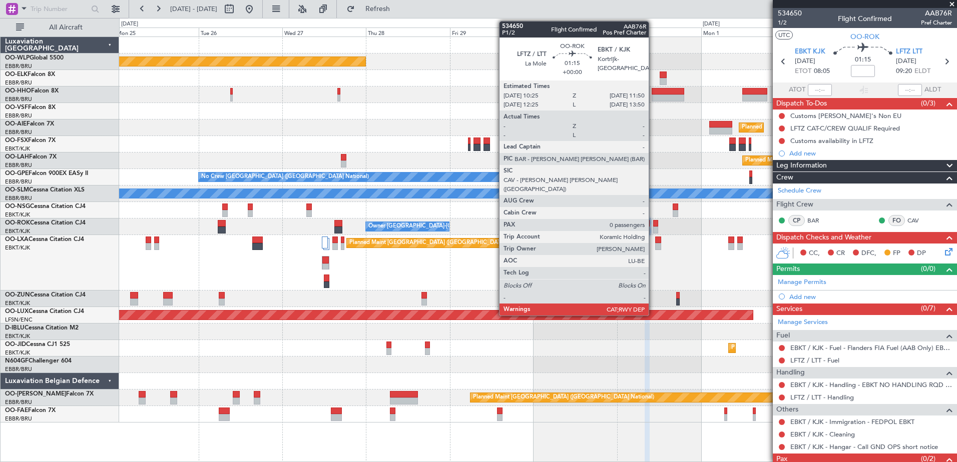
click at [653, 226] on div at bounding box center [655, 223] width 5 height 7
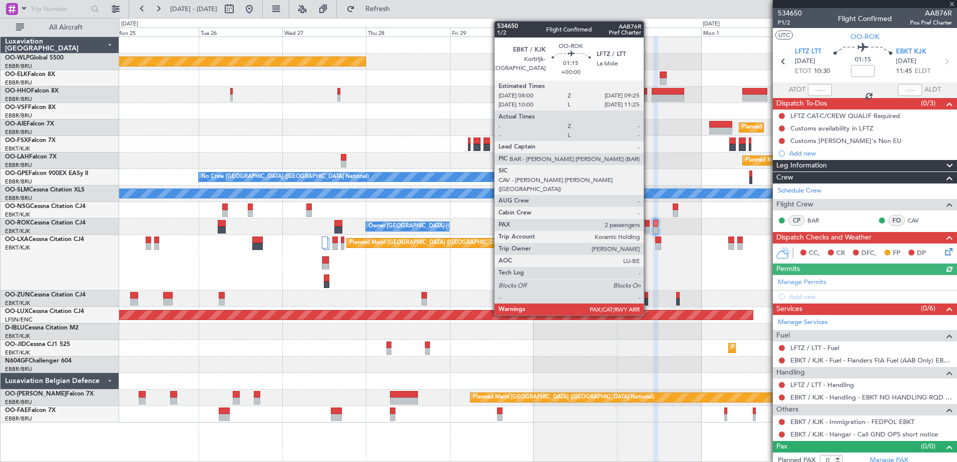
click at [648, 226] on div at bounding box center [647, 223] width 5 height 7
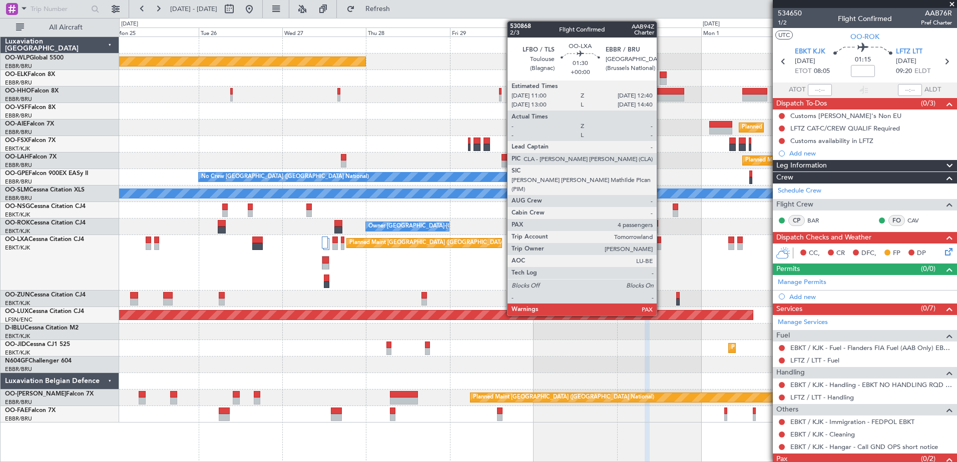
click at [661, 247] on div at bounding box center [658, 246] width 6 height 7
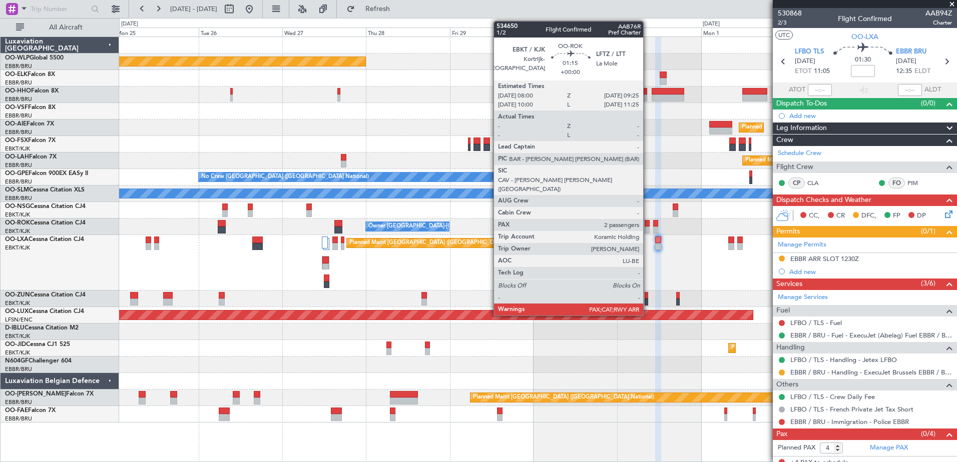
click at [648, 231] on div at bounding box center [647, 230] width 5 height 7
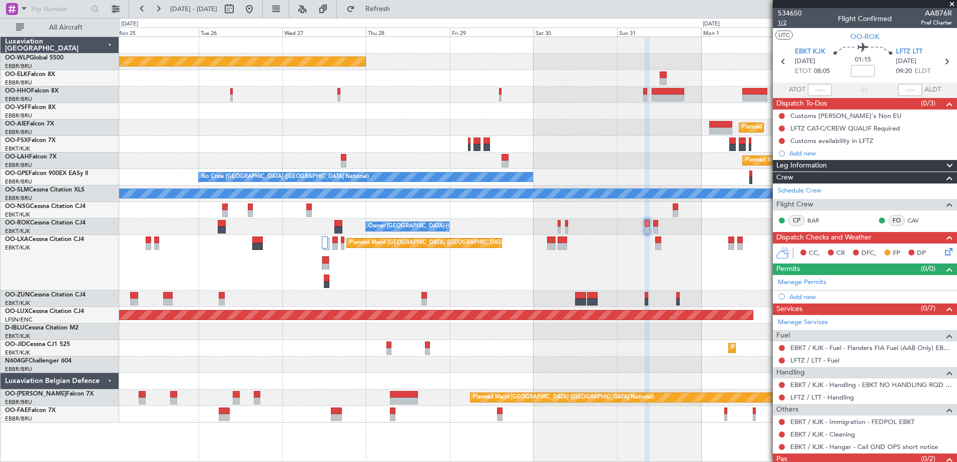
click at [783, 24] on span "1/2" at bounding box center [790, 23] width 24 height 9
click at [822, 397] on link "LFTZ / LTT - Handling" at bounding box center [822, 397] width 64 height 9
click at [257, 11] on button at bounding box center [249, 9] width 16 height 16
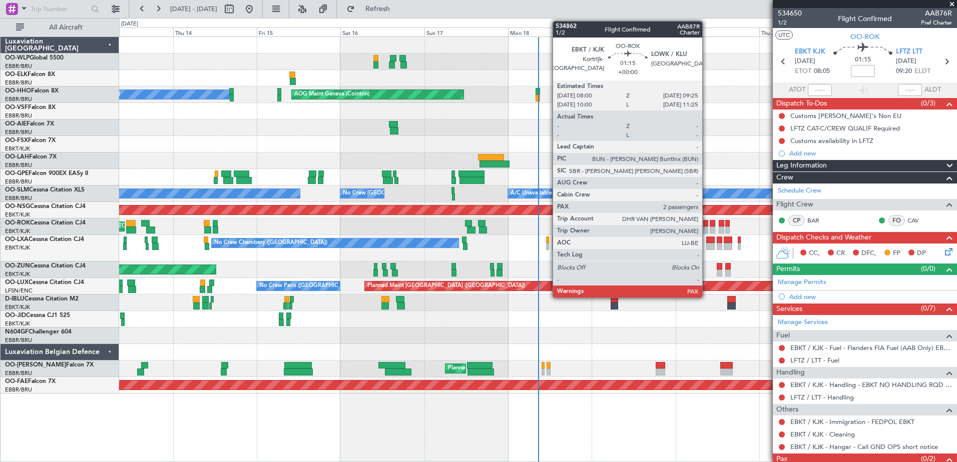
click at [707, 229] on div at bounding box center [705, 230] width 5 height 7
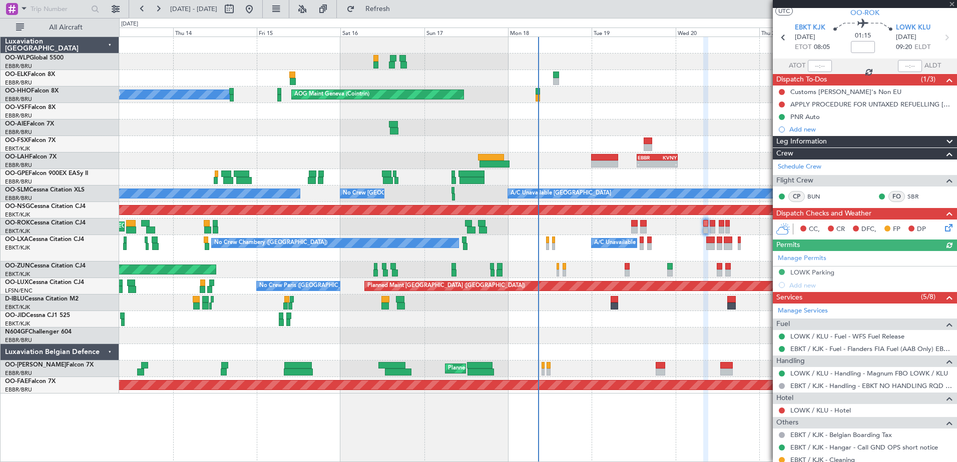
scroll to position [50, 0]
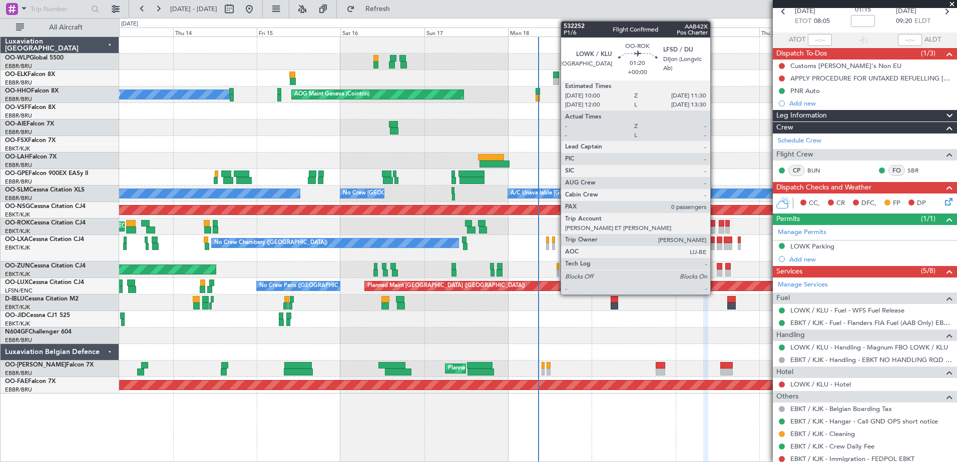
click at [715, 229] on div at bounding box center [713, 230] width 6 height 7
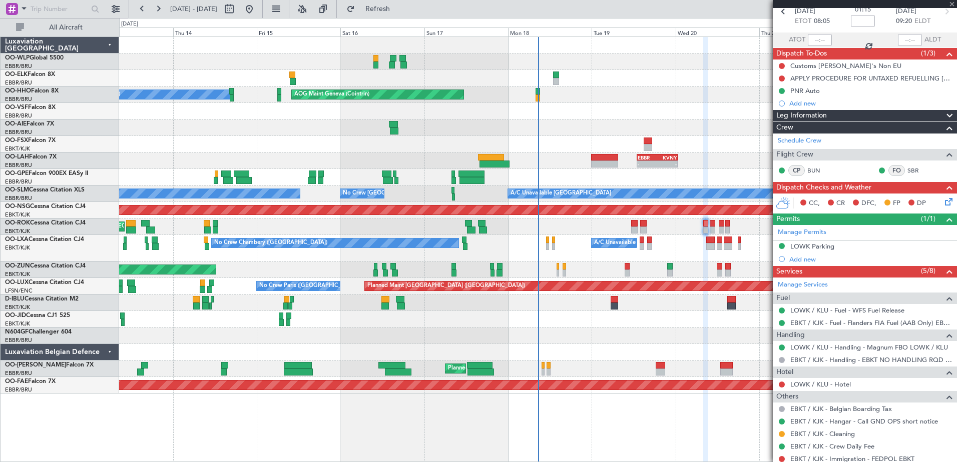
type input "0"
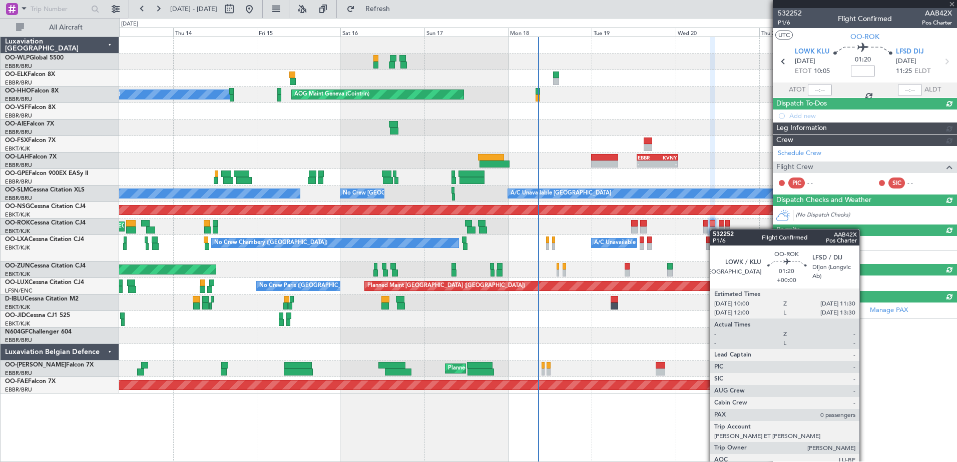
scroll to position [0, 0]
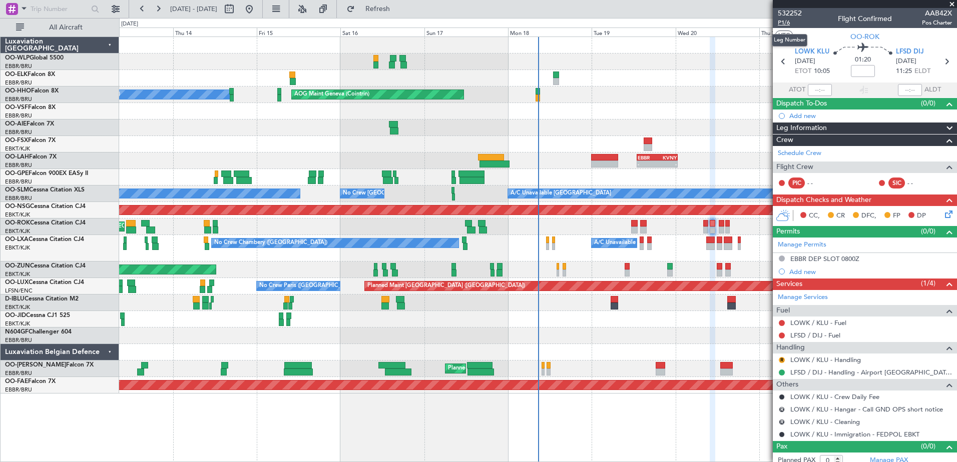
click at [789, 23] on span "P1/6" at bounding box center [790, 23] width 24 height 9
click at [786, 23] on span "P1/6" at bounding box center [790, 23] width 24 height 9
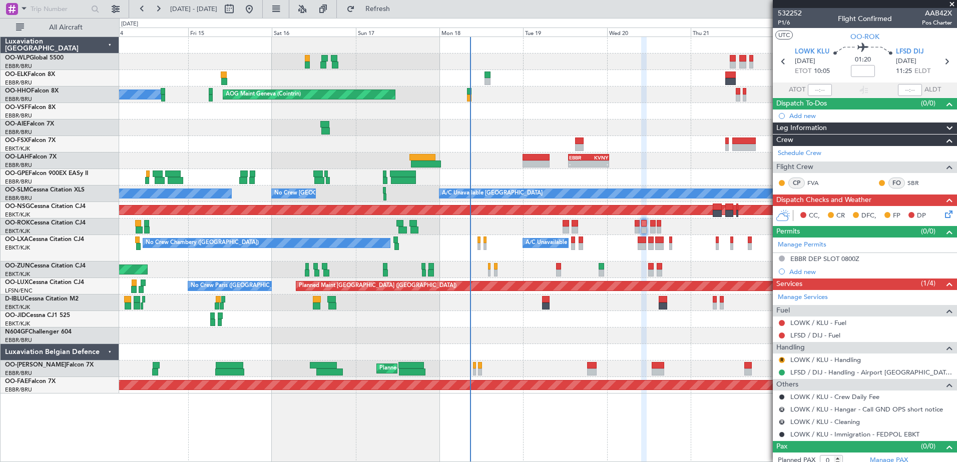
click at [587, 365] on div "Planned Maint Berlin (Brandenburg) AOG Maint Geneva (Cointrin) A/C Unavailable …" at bounding box center [537, 215] width 837 height 357
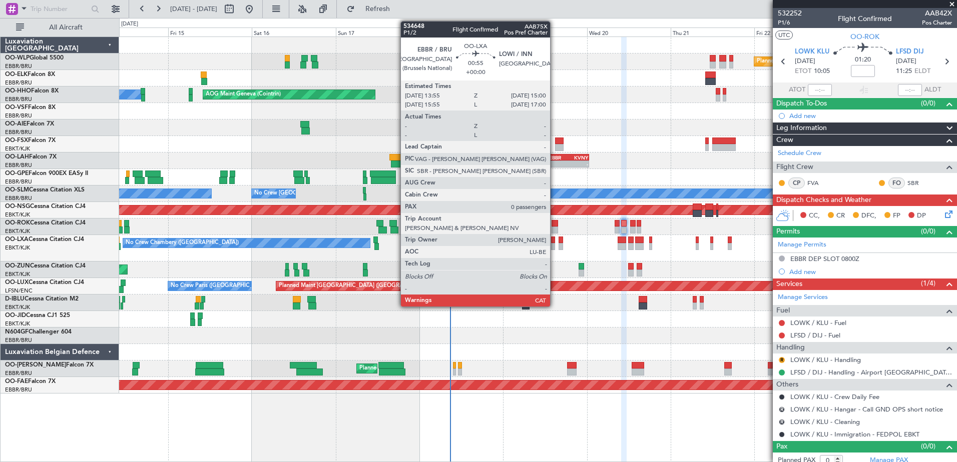
click at [554, 245] on div at bounding box center [553, 246] width 4 height 7
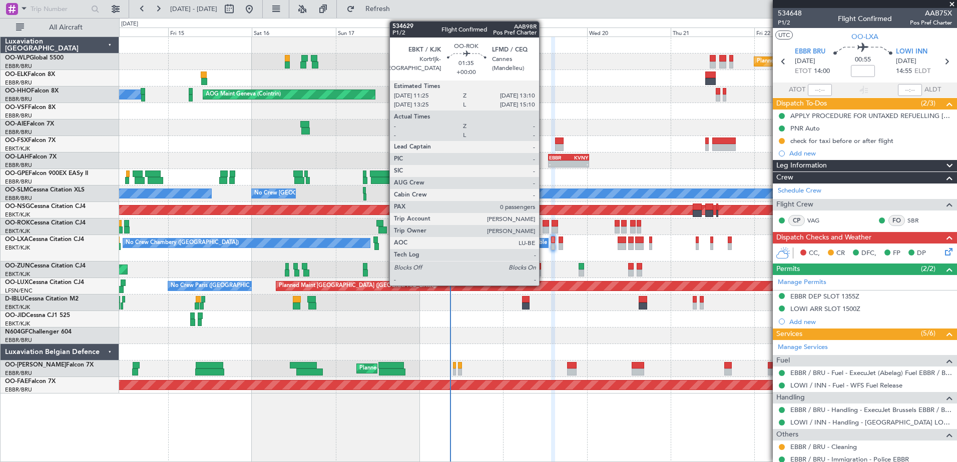
click at [543, 225] on div at bounding box center [545, 223] width 7 height 7
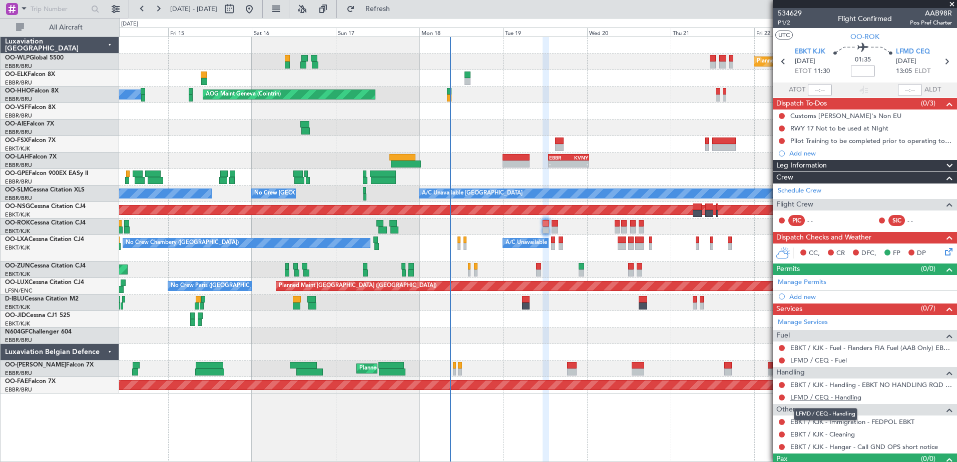
click at [848, 394] on link "LFMD / CEQ - Handling" at bounding box center [825, 397] width 71 height 9
click at [402, 3] on button "Refresh" at bounding box center [372, 9] width 60 height 16
click at [844, 360] on link "LFMD / CEQ - Fuel" at bounding box center [818, 360] width 57 height 9
click at [392, 9] on span "Refresh" at bounding box center [378, 9] width 42 height 7
click at [904, 52] on span "LFMD CEQ" at bounding box center [913, 52] width 34 height 10
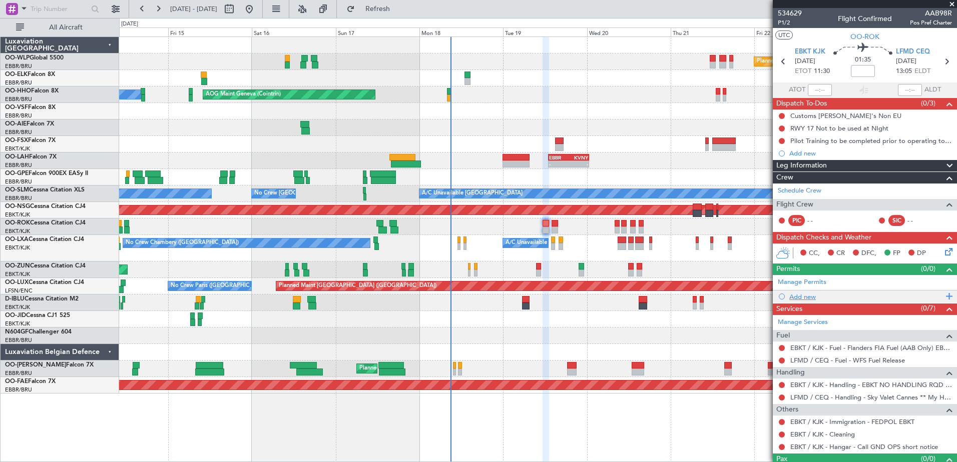
click at [817, 301] on div "Add new" at bounding box center [865, 297] width 184 height 13
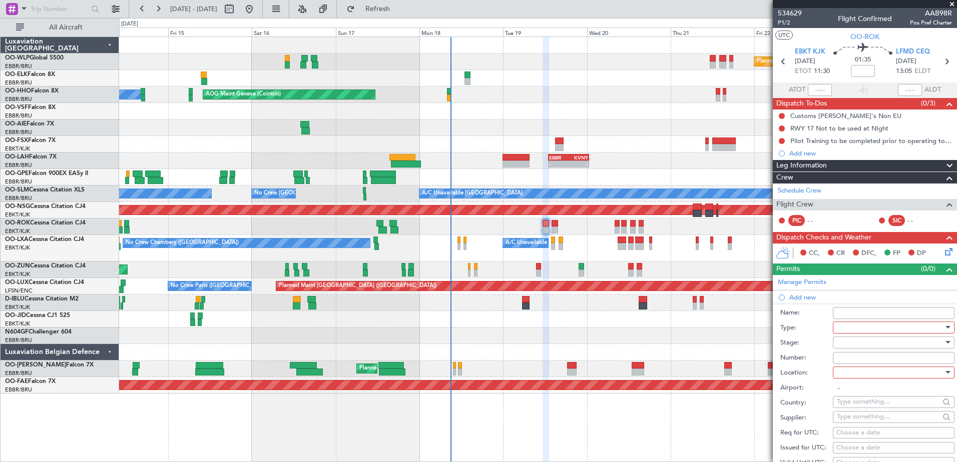
click at [878, 325] on div at bounding box center [890, 327] width 107 height 15
click at [851, 379] on span "PPR" at bounding box center [889, 377] width 105 height 15
click at [863, 373] on div at bounding box center [890, 372] width 107 height 15
click at [867, 426] on span "Arrival" at bounding box center [889, 422] width 105 height 15
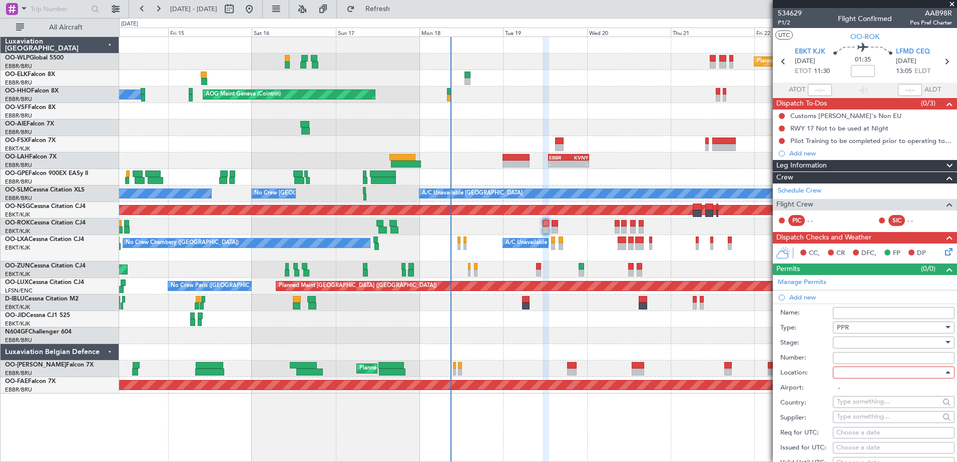
type input "LFMD / CEQ"
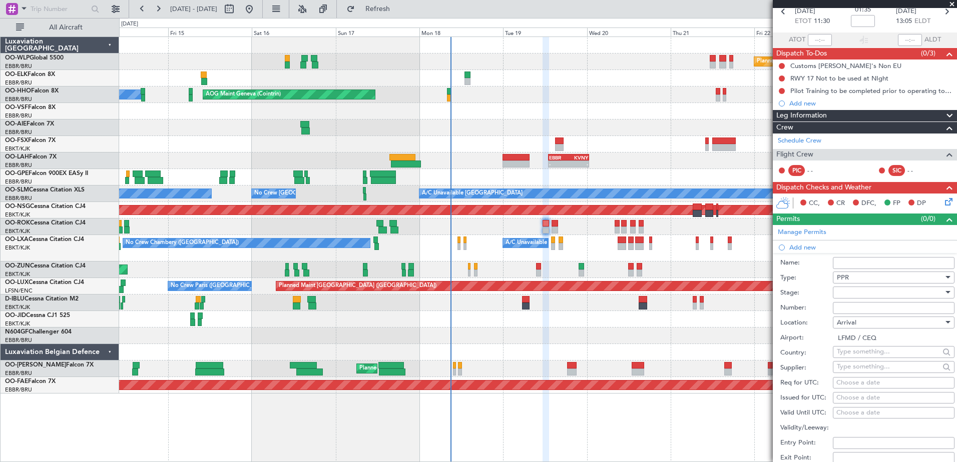
scroll to position [100, 0]
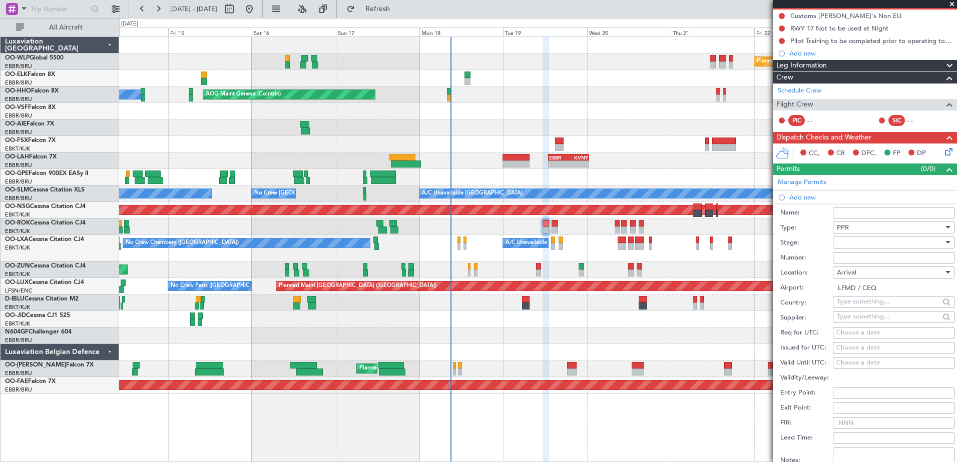
click at [852, 336] on div "Choose a date" at bounding box center [893, 333] width 115 height 10
select select "8"
select select "2025"
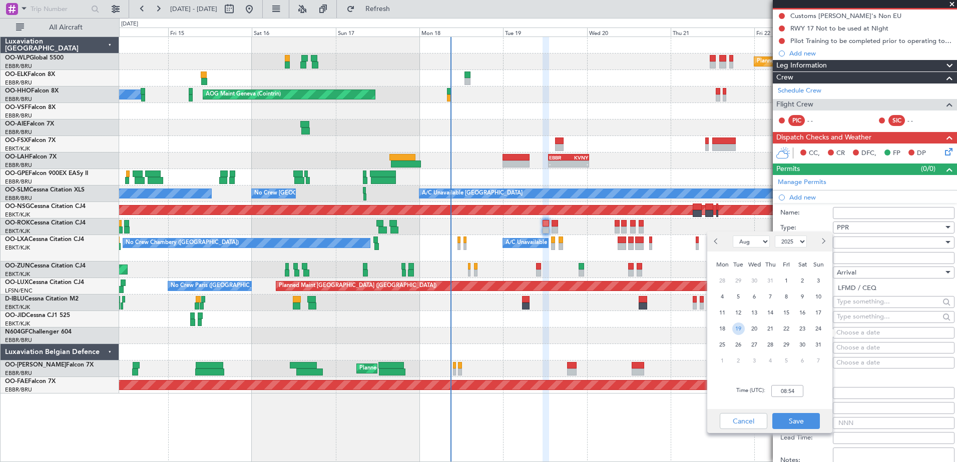
click at [733, 329] on span "19" at bounding box center [738, 329] width 13 height 13
click at [789, 392] on input "00:00" at bounding box center [787, 391] width 32 height 12
type input "0"
type input "13:10"
click at [779, 421] on button "Save" at bounding box center [796, 421] width 48 height 16
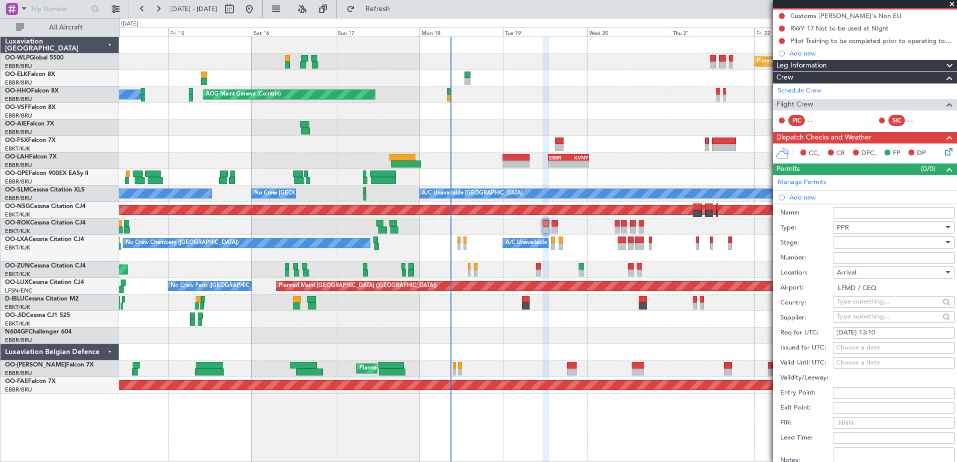
scroll to position [150, 0]
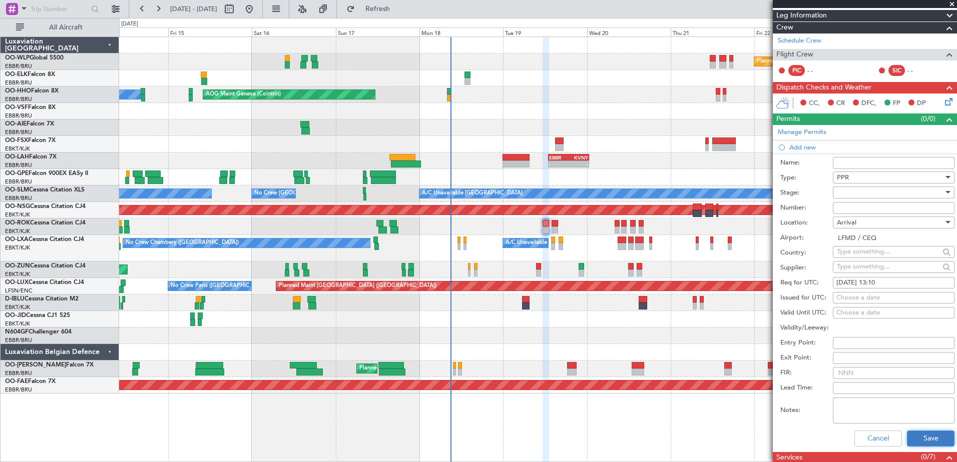
click at [921, 434] on button "Save" at bounding box center [931, 439] width 48 height 16
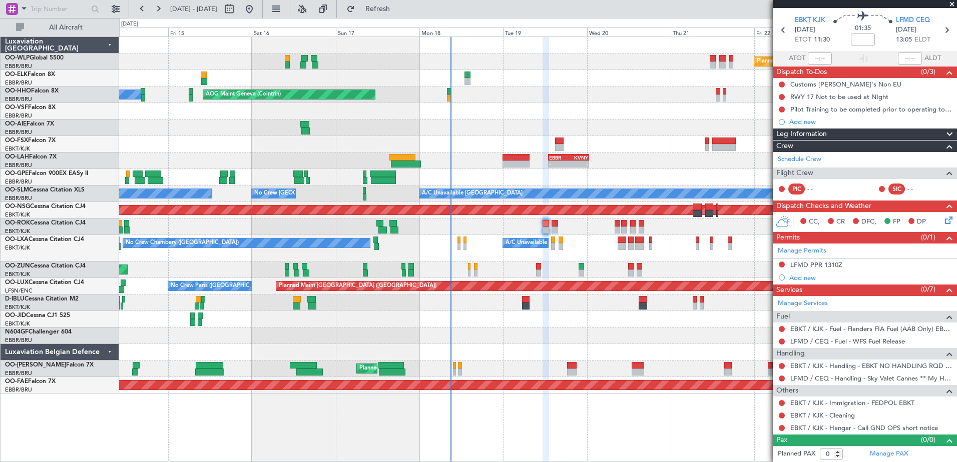
scroll to position [0, 0]
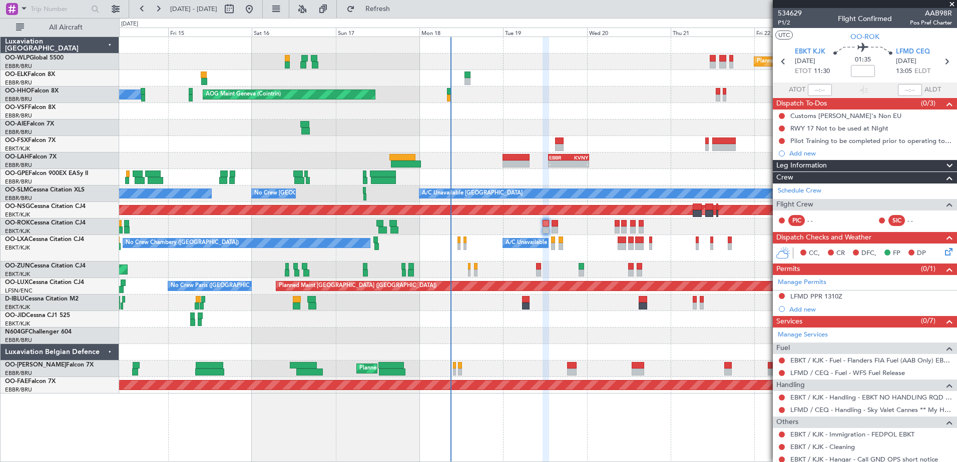
click at [943, 254] on icon at bounding box center [947, 250] width 8 height 8
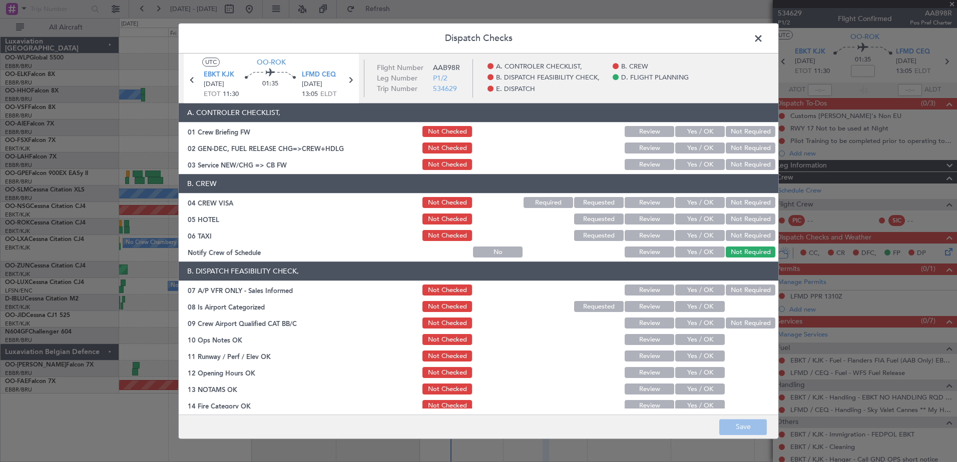
click at [689, 292] on button "Yes / OK" at bounding box center [700, 290] width 50 height 11
click at [689, 303] on button "Yes / OK" at bounding box center [700, 307] width 50 height 11
click at [684, 321] on button "Yes / OK" at bounding box center [700, 323] width 50 height 11
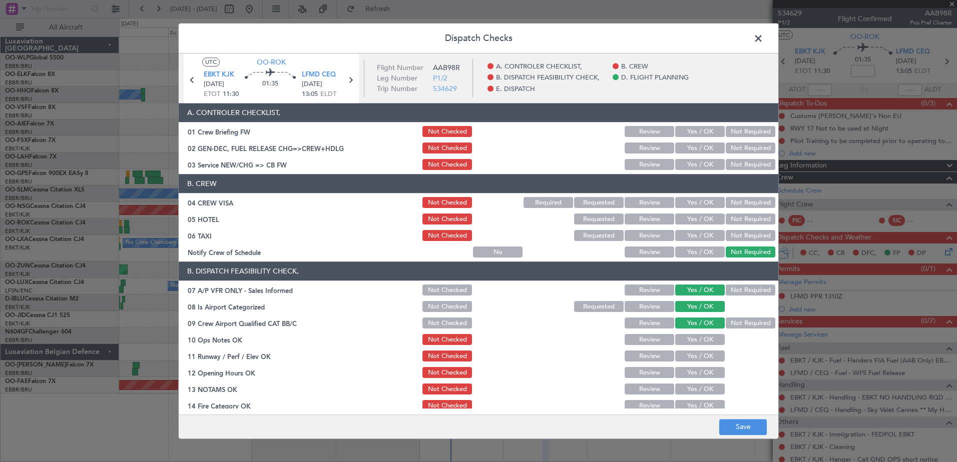
click at [684, 337] on button "Yes / OK" at bounding box center [700, 340] width 50 height 11
click at [685, 355] on button "Yes / OK" at bounding box center [700, 356] width 50 height 11
click at [687, 368] on button "Yes / OK" at bounding box center [700, 373] width 50 height 11
click at [687, 393] on button "Yes / OK" at bounding box center [700, 389] width 50 height 11
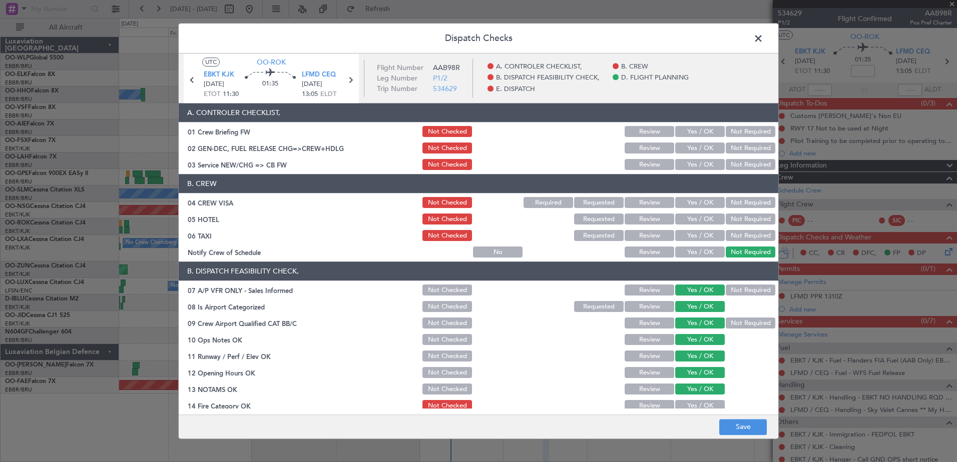
click at [688, 409] on main "UTC OO-ROK EBKT KJK 19/08/2025 ETOT 11:30 01:35 LFMD CEQ 19/08/2025 13:05 ELDT …" at bounding box center [479, 236] width 600 height 365
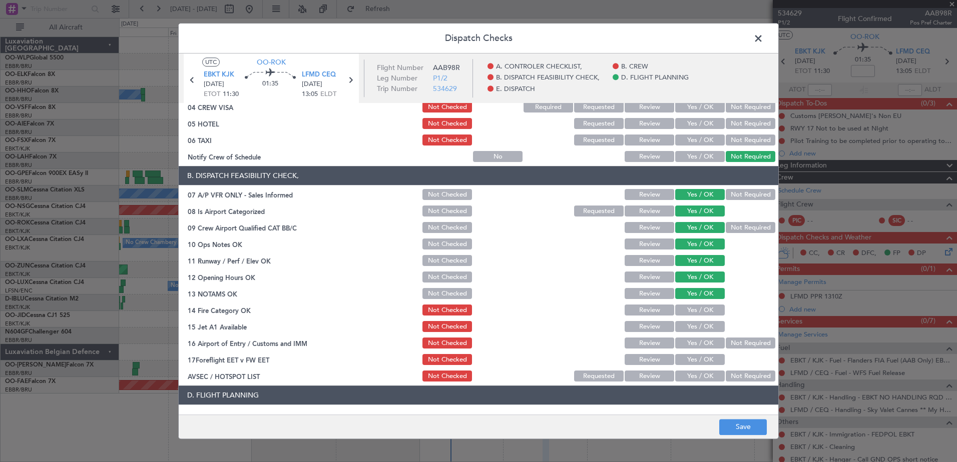
scroll to position [150, 0]
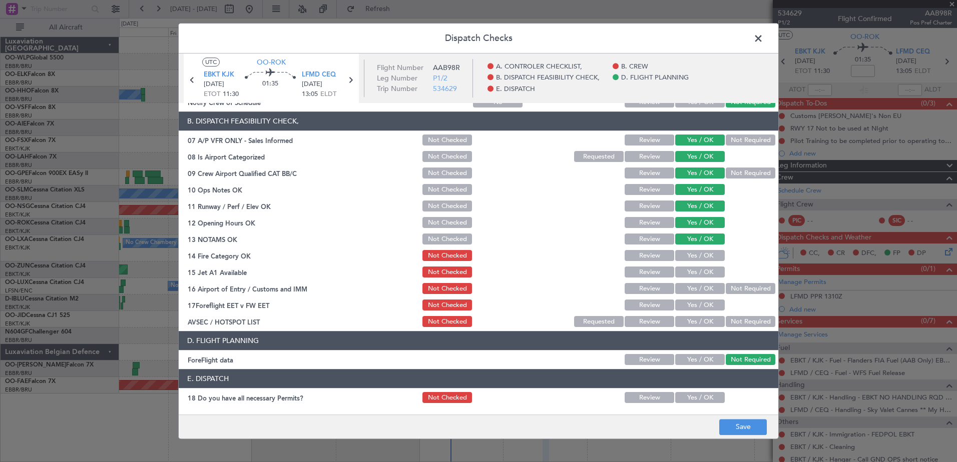
click at [691, 256] on button "Yes / OK" at bounding box center [700, 256] width 50 height 11
click at [691, 280] on section "B. DISPATCH FEASIBILITY CHECK, 07 A/P VFR ONLY - Sales Informed Not Checked Rev…" at bounding box center [479, 220] width 600 height 217
click at [692, 276] on button "Yes / OK" at bounding box center [700, 272] width 50 height 11
click at [692, 287] on button "Yes / OK" at bounding box center [700, 289] width 50 height 11
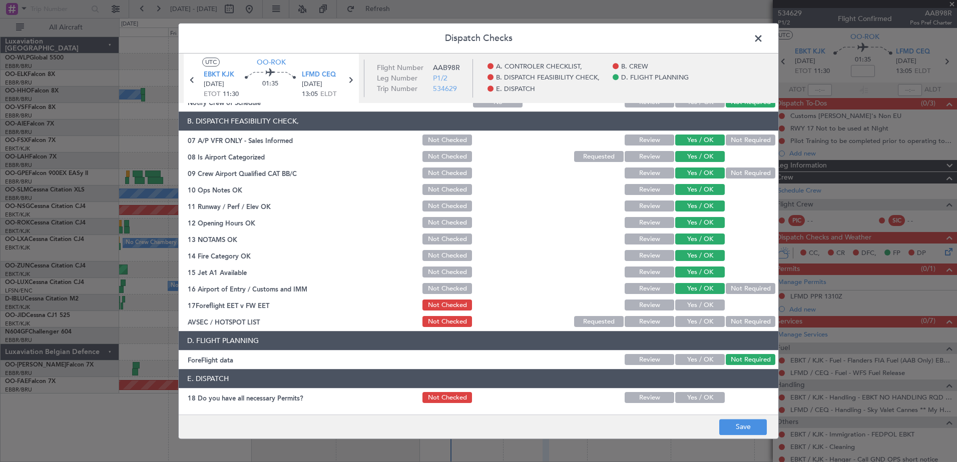
click at [694, 312] on div "Yes / OK" at bounding box center [699, 306] width 51 height 14
click at [694, 308] on button "Yes / OK" at bounding box center [700, 305] width 50 height 11
click at [694, 322] on button "Yes / OK" at bounding box center [700, 322] width 50 height 11
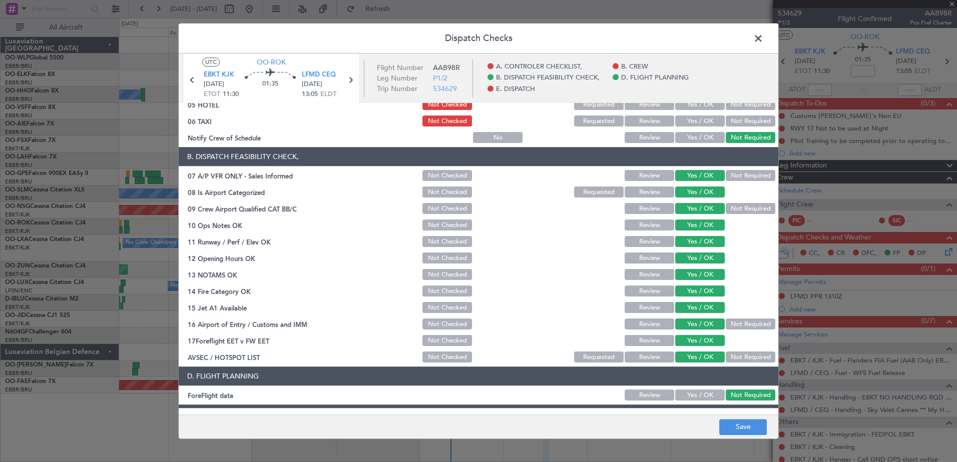
scroll to position [100, 0]
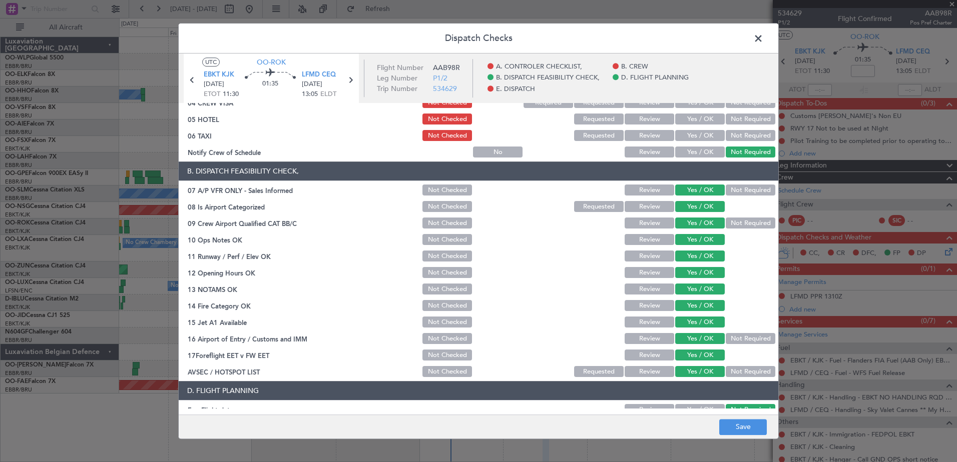
click at [726, 195] on button "Not Required" at bounding box center [751, 190] width 50 height 11
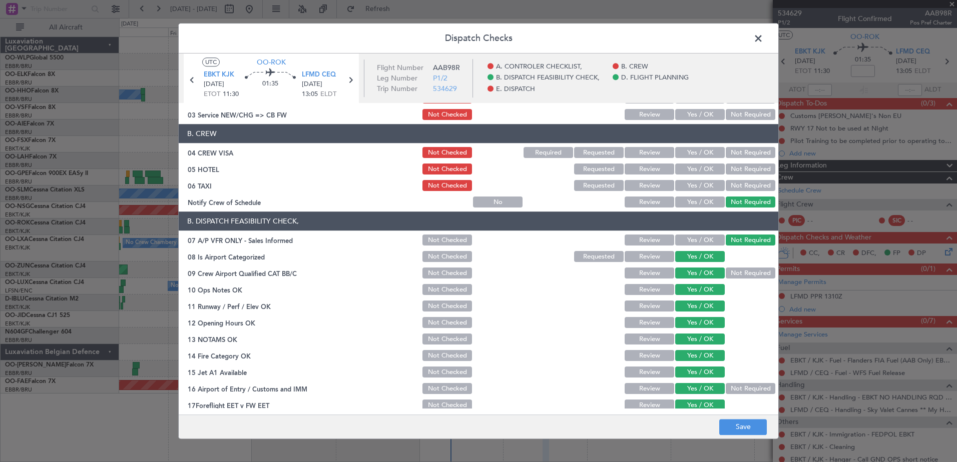
scroll to position [0, 0]
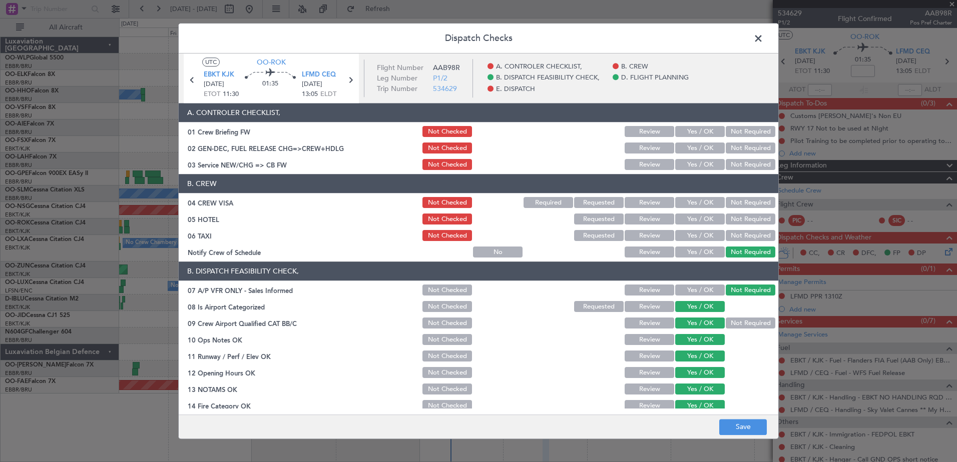
click at [738, 198] on button "Not Required" at bounding box center [751, 203] width 50 height 11
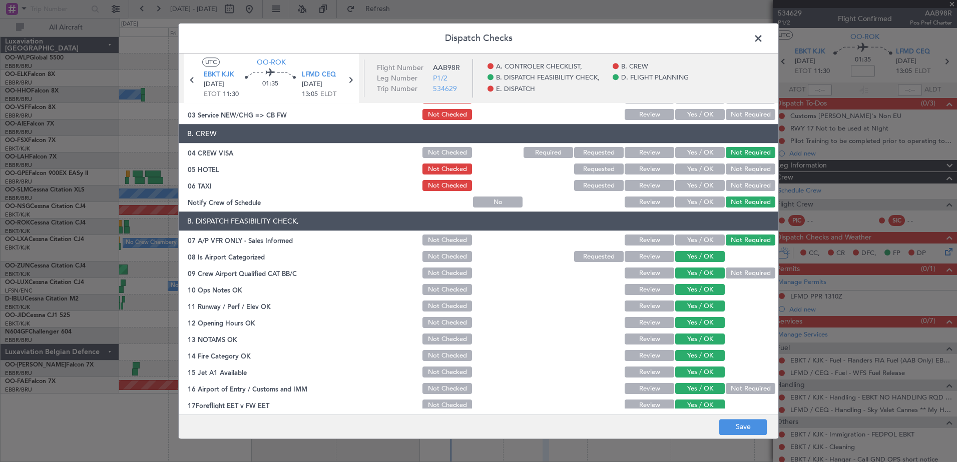
scroll to position [100, 0]
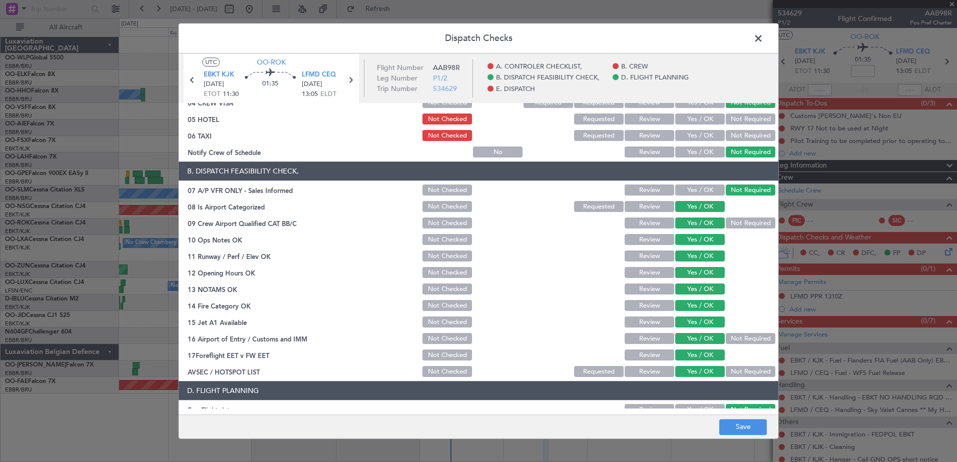
click at [658, 223] on button "Review" at bounding box center [650, 223] width 50 height 11
click at [747, 427] on button "Save" at bounding box center [743, 427] width 48 height 16
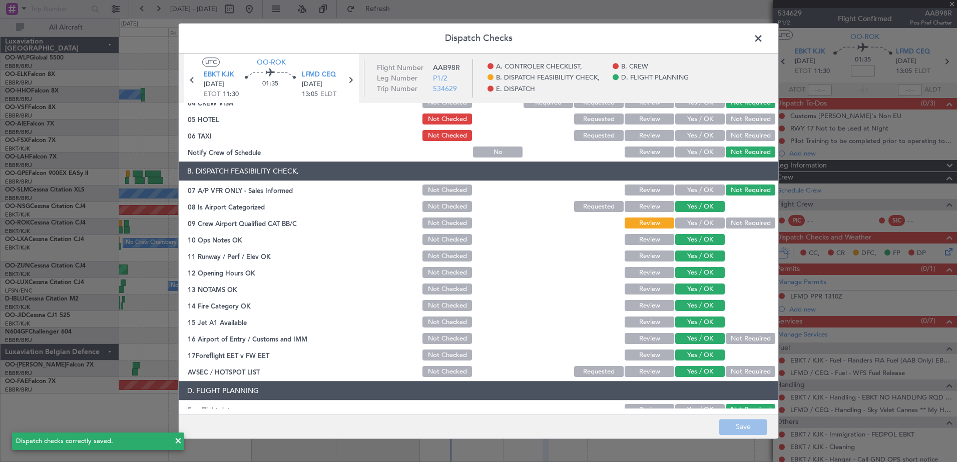
drag, startPoint x: 758, startPoint y: 36, endPoint x: 751, endPoint y: 35, distance: 7.0
click at [763, 38] on span at bounding box center [763, 41] width 0 height 20
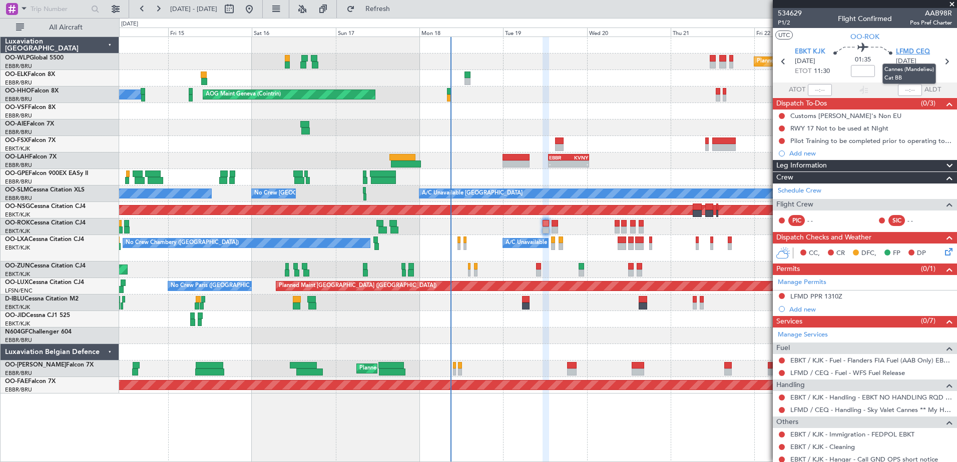
click at [905, 49] on span "LFMD CEQ" at bounding box center [913, 52] width 34 height 10
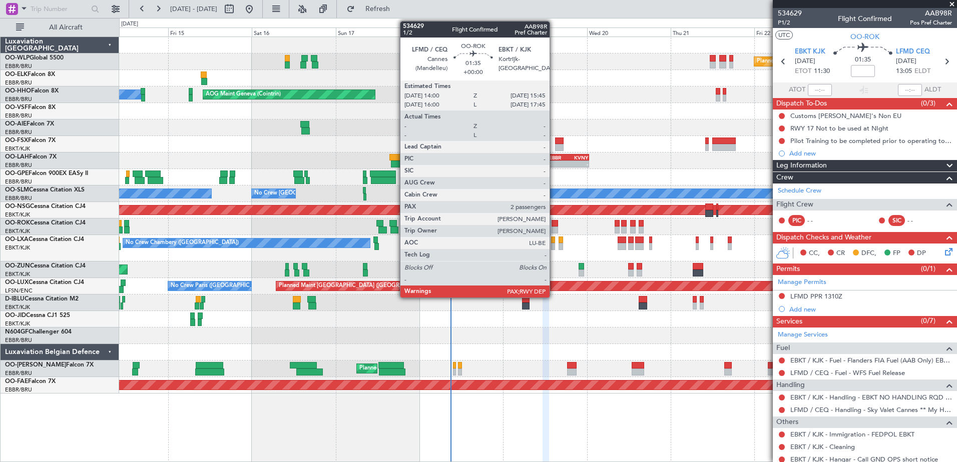
click at [554, 225] on div at bounding box center [554, 223] width 7 height 7
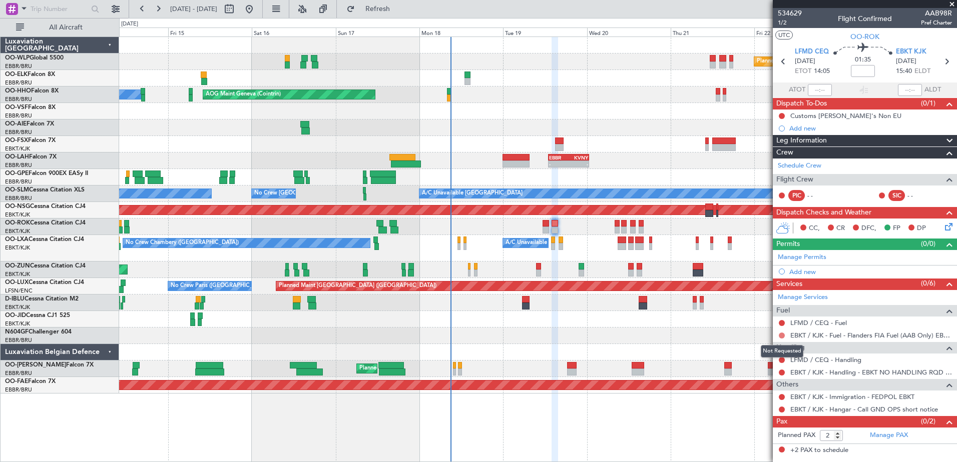
click at [779, 335] on button at bounding box center [782, 336] width 6 height 6
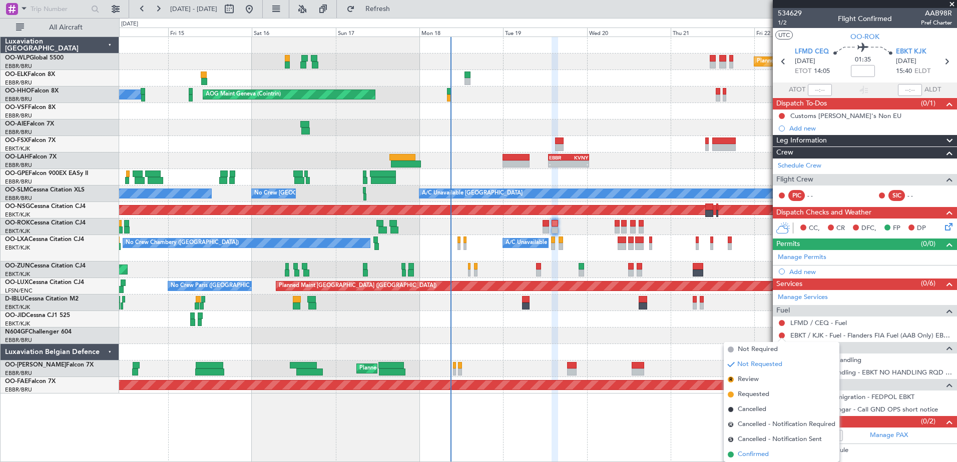
click at [755, 452] on span "Confirmed" at bounding box center [753, 455] width 31 height 10
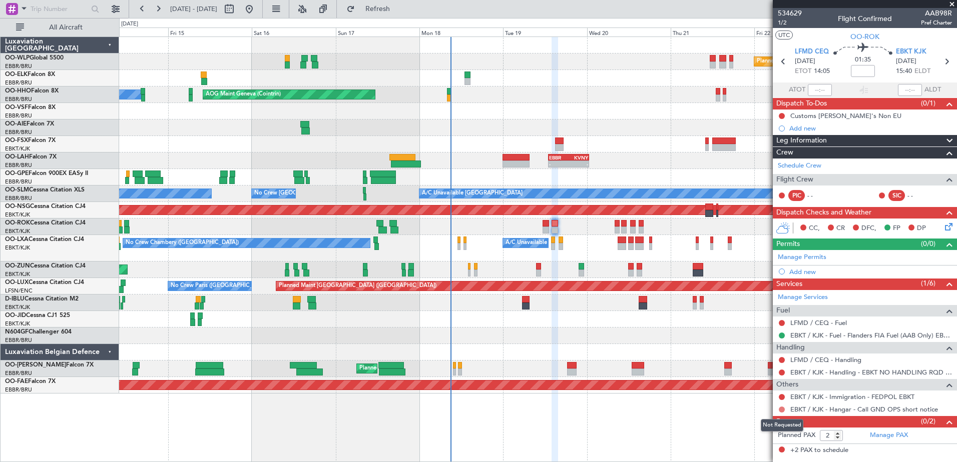
click at [783, 409] on button at bounding box center [782, 410] width 6 height 6
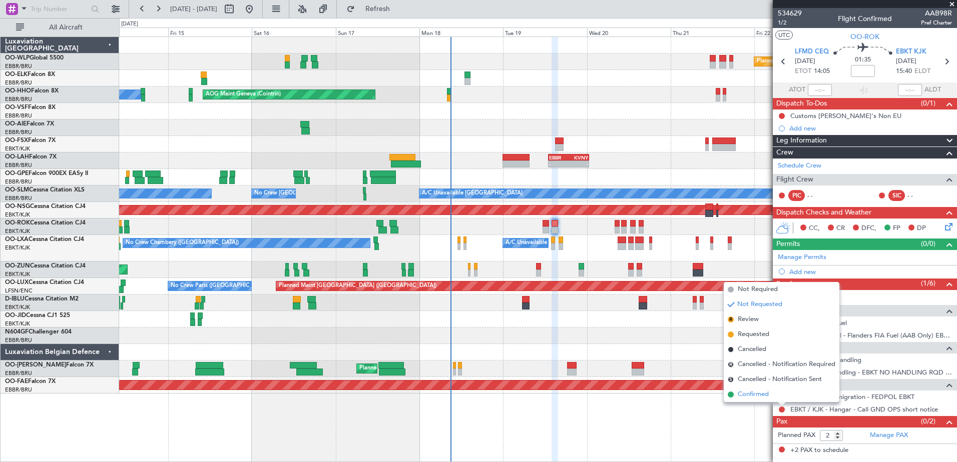
click at [782, 392] on li "Confirmed" at bounding box center [782, 394] width 116 height 15
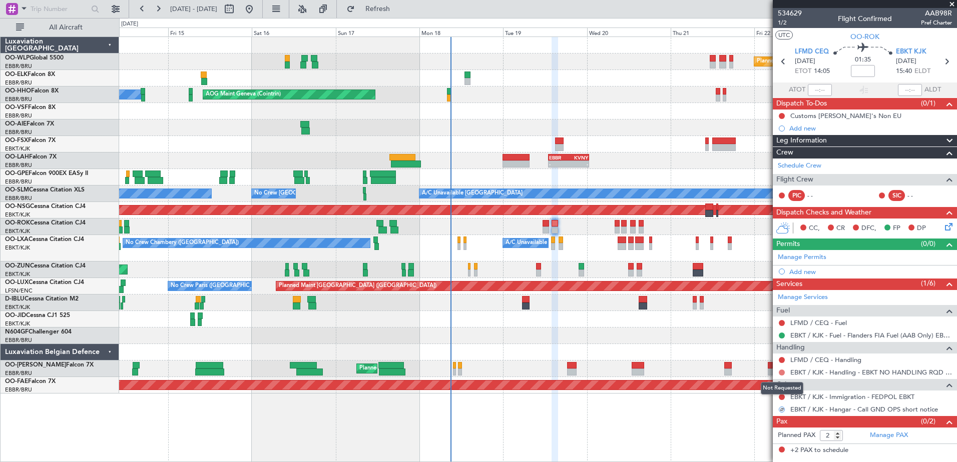
click at [781, 371] on button at bounding box center [782, 373] width 6 height 6
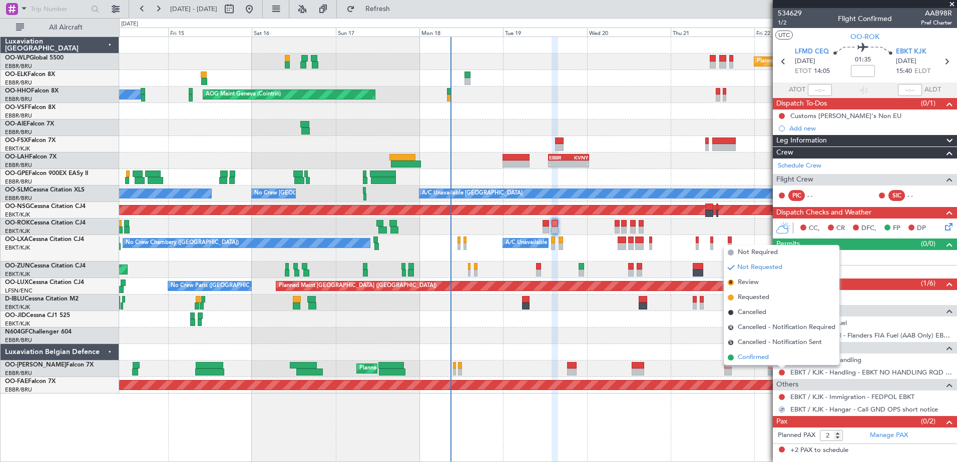
click at [773, 356] on li "Confirmed" at bounding box center [782, 357] width 116 height 15
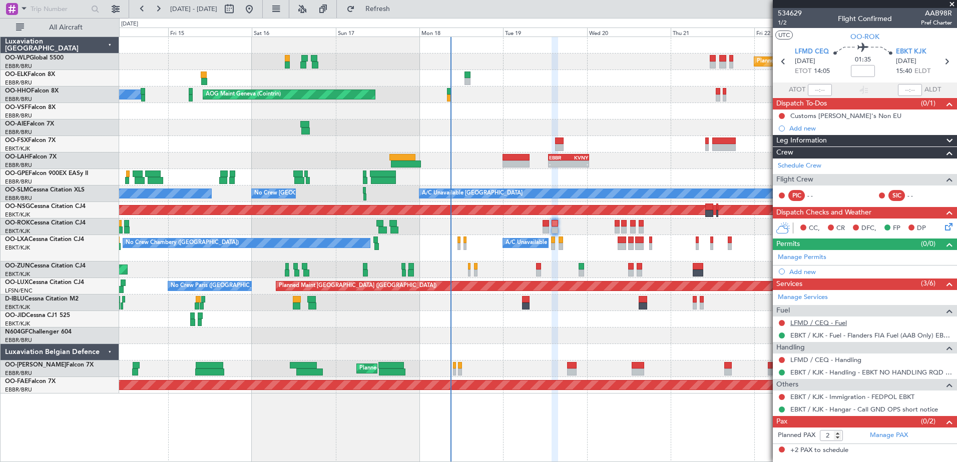
click at [839, 323] on link "LFMD / CEQ - Fuel" at bounding box center [818, 323] width 57 height 9
click at [822, 360] on link "LFMD / CEQ - Handling" at bounding box center [825, 360] width 71 height 9
click at [391, 5] on button "Refresh" at bounding box center [372, 9] width 60 height 16
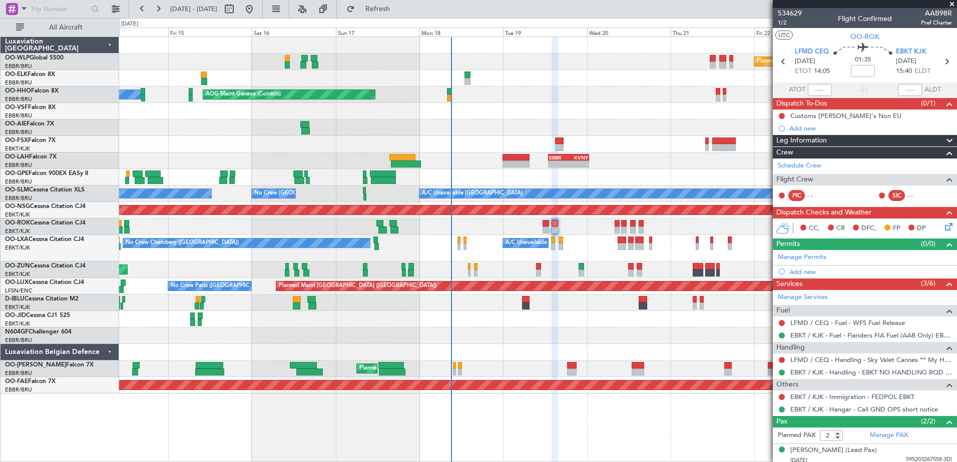
click at [943, 225] on icon at bounding box center [947, 225] width 8 height 8
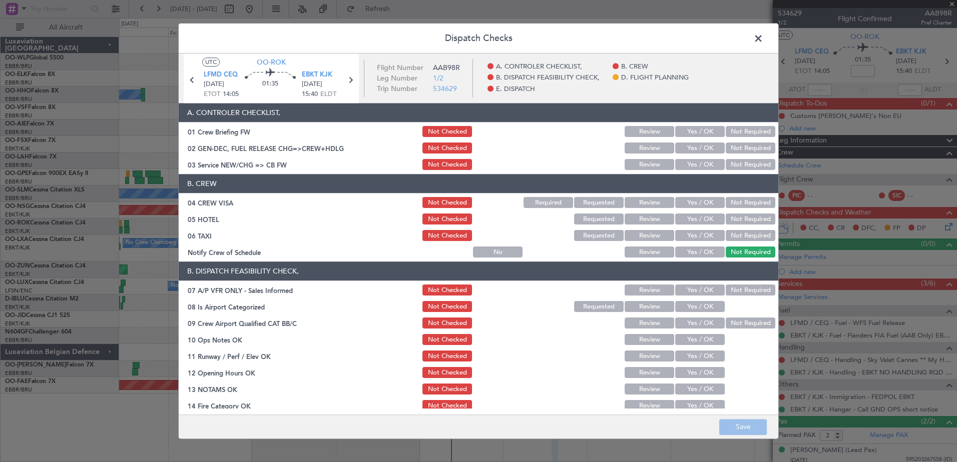
scroll to position [50, 0]
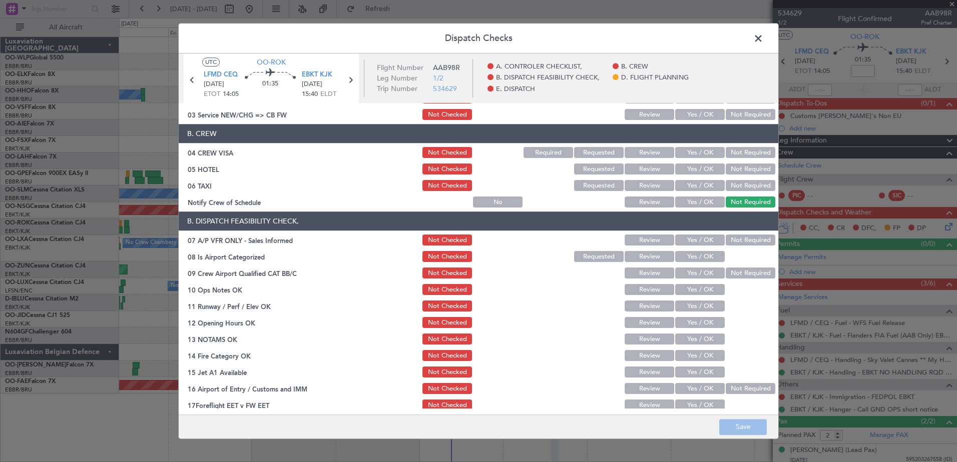
click at [649, 277] on button "Review" at bounding box center [650, 273] width 50 height 11
click at [708, 242] on button "Yes / OK" at bounding box center [700, 240] width 50 height 11
click at [701, 253] on button "Yes / OK" at bounding box center [700, 257] width 50 height 11
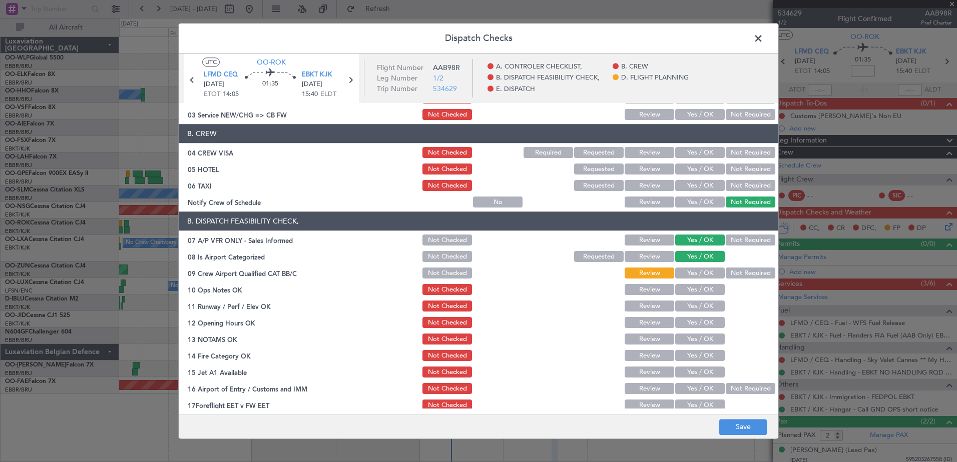
click at [740, 240] on button "Not Required" at bounding box center [751, 240] width 50 height 11
click at [700, 287] on button "Yes / OK" at bounding box center [700, 290] width 50 height 11
click at [698, 312] on button "Yes / OK" at bounding box center [700, 306] width 50 height 11
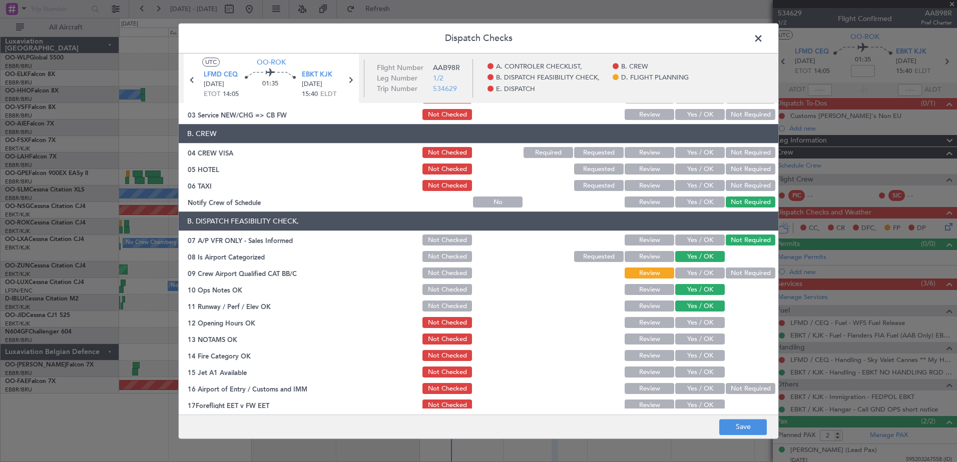
click at [694, 328] on button "Yes / OK" at bounding box center [700, 323] width 50 height 11
click at [692, 347] on section "B. DISPATCH FEASIBILITY CHECK, 07 A/P VFR ONLY - Sales Informed Not Checked Rev…" at bounding box center [479, 320] width 600 height 217
click at [691, 340] on button "Yes / OK" at bounding box center [700, 339] width 50 height 11
click at [690, 354] on button "Yes / OK" at bounding box center [700, 356] width 50 height 11
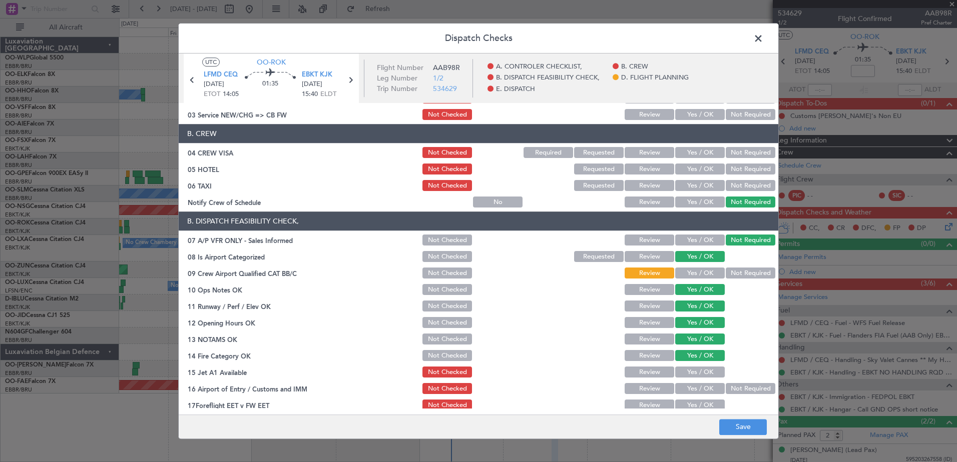
click at [688, 371] on button "Yes / OK" at bounding box center [700, 372] width 50 height 11
click at [690, 393] on button "Yes / OK" at bounding box center [700, 389] width 50 height 11
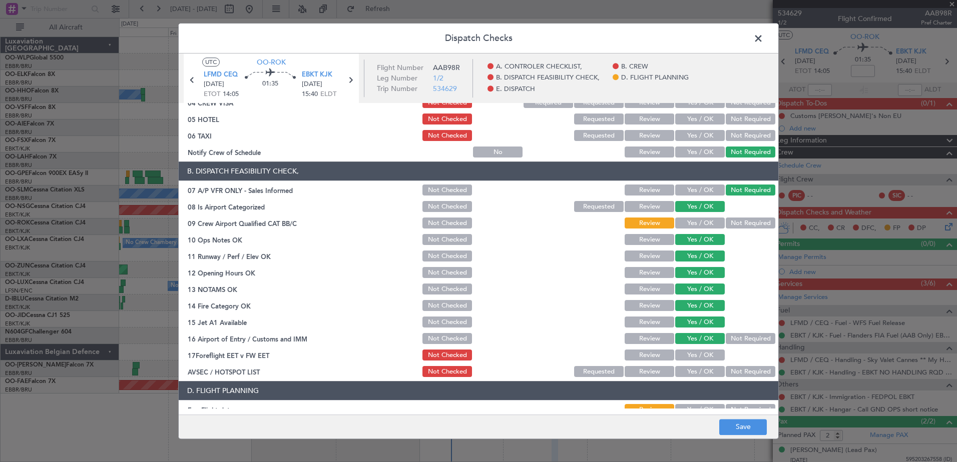
click at [694, 356] on button "Yes / OK" at bounding box center [700, 355] width 50 height 11
click at [692, 362] on div "Yes / OK" at bounding box center [699, 356] width 51 height 14
click at [691, 373] on button "Yes / OK" at bounding box center [700, 372] width 50 height 11
click at [727, 366] on div "Not Required" at bounding box center [749, 372] width 51 height 14
click at [732, 371] on button "Not Required" at bounding box center [751, 372] width 50 height 11
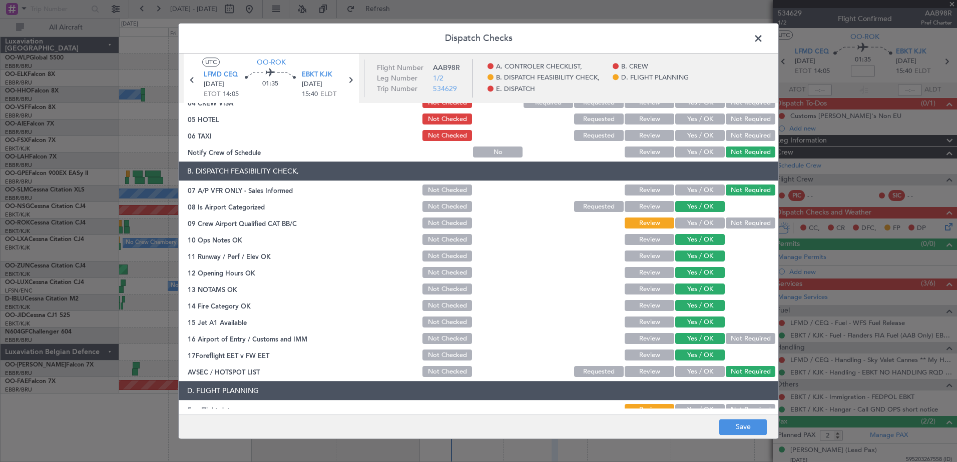
click at [745, 340] on button "Not Required" at bounding box center [751, 339] width 50 height 11
click at [753, 429] on button "Save" at bounding box center [743, 427] width 48 height 16
click at [763, 39] on span at bounding box center [763, 41] width 0 height 20
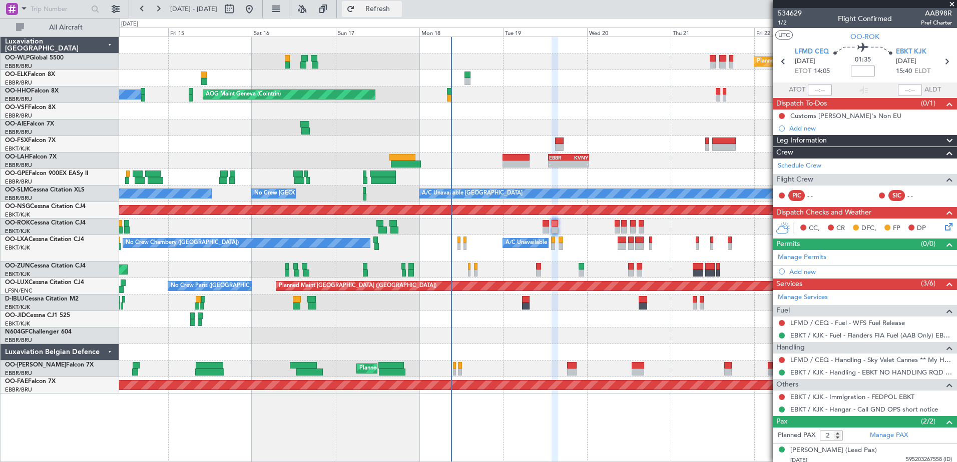
click at [399, 12] on span "Refresh" at bounding box center [378, 9] width 42 height 7
click at [549, 227] on div "Unplanned Maint Kortrijk-Wevelgem Owner Kortrijk-Wevelgem" at bounding box center [537, 227] width 837 height 17
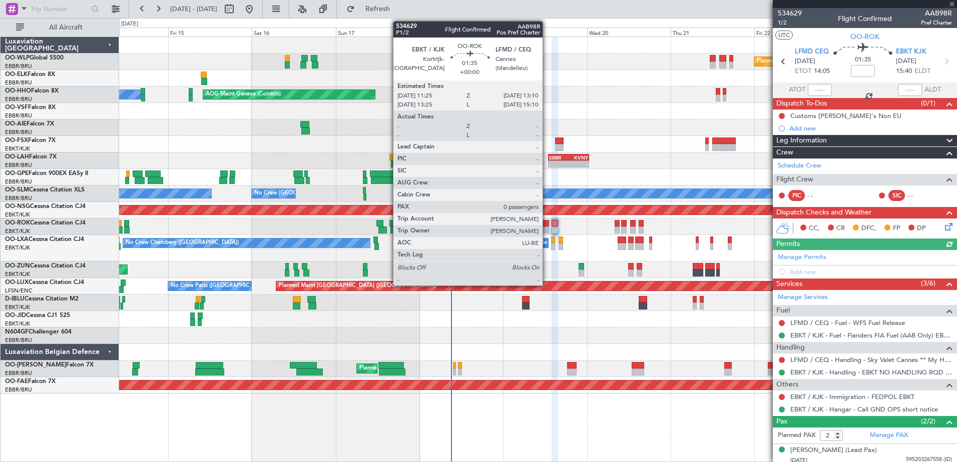
click at [547, 228] on div at bounding box center [545, 230] width 7 height 7
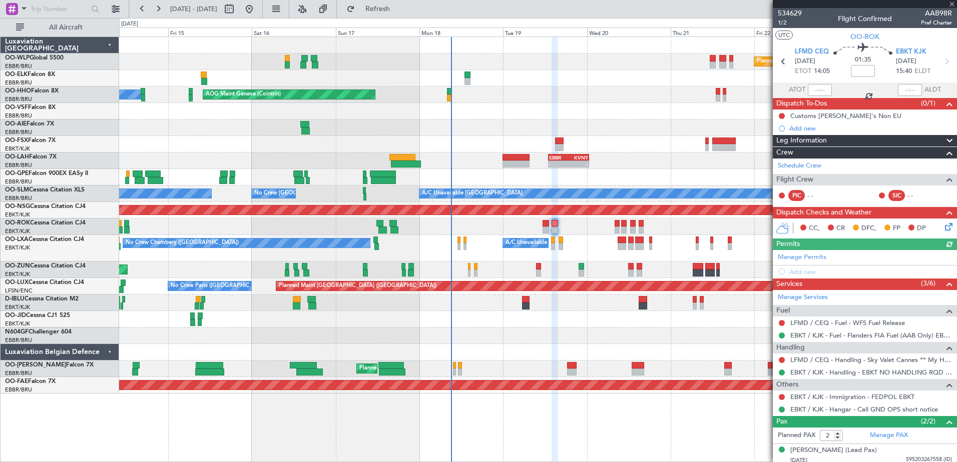
type input "0"
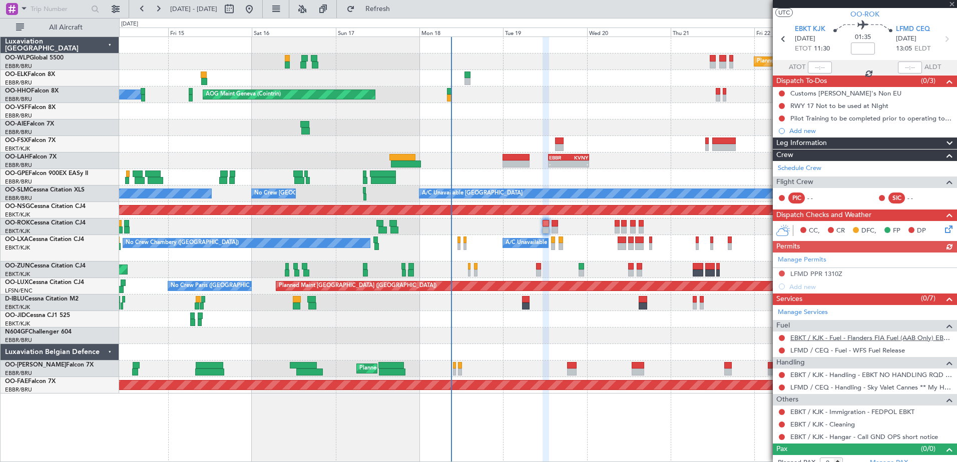
scroll to position [32, 0]
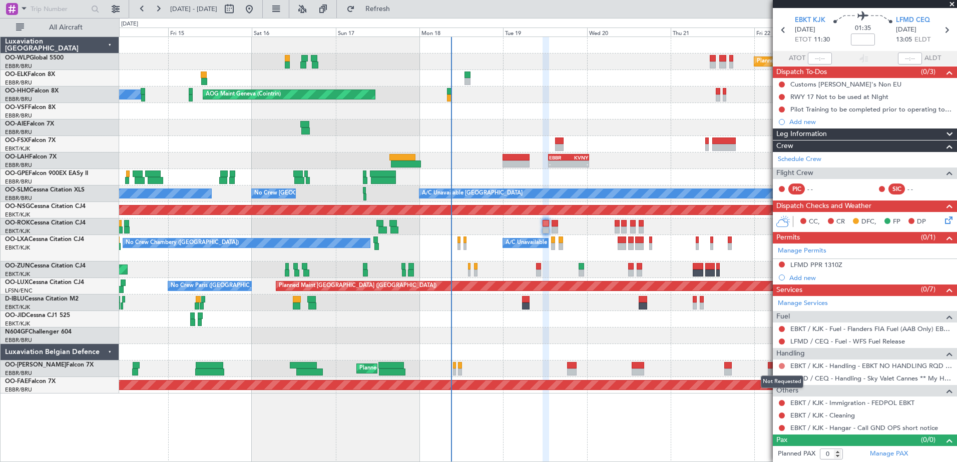
click at [779, 364] on button at bounding box center [782, 366] width 6 height 6
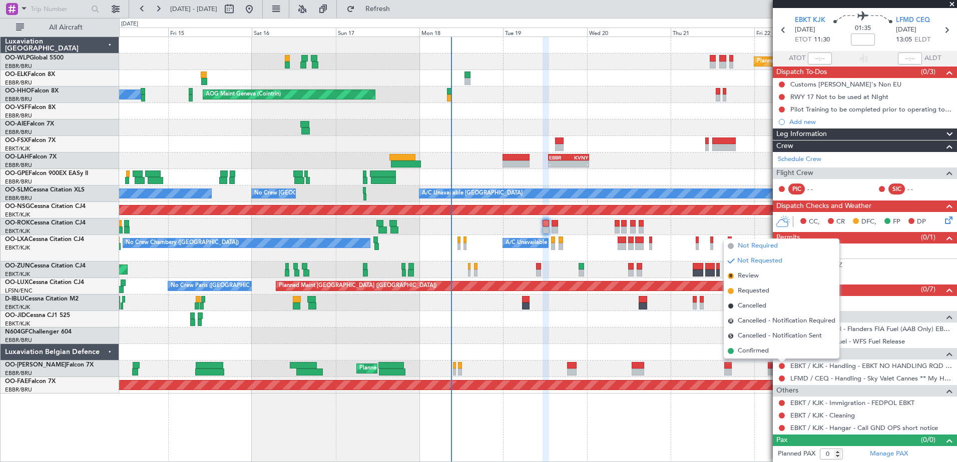
click at [739, 248] on span "Not Required" at bounding box center [758, 246] width 40 height 10
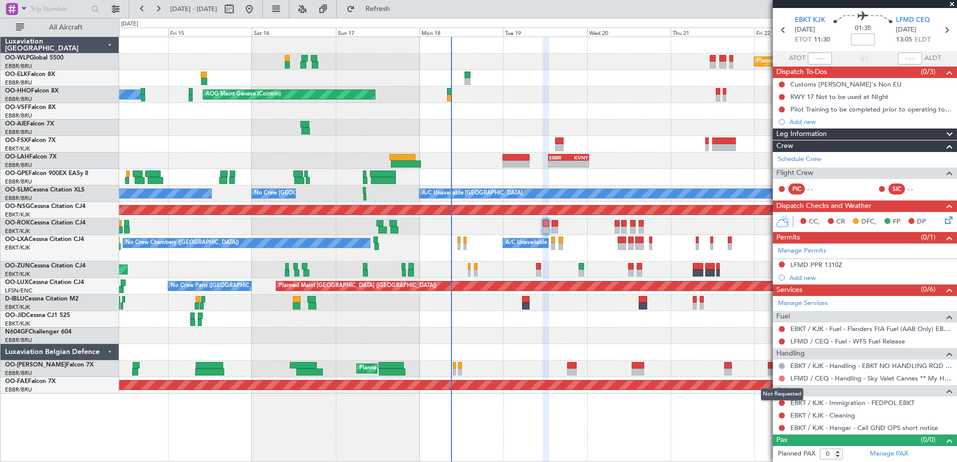
click at [780, 379] on button at bounding box center [782, 379] width 6 height 6
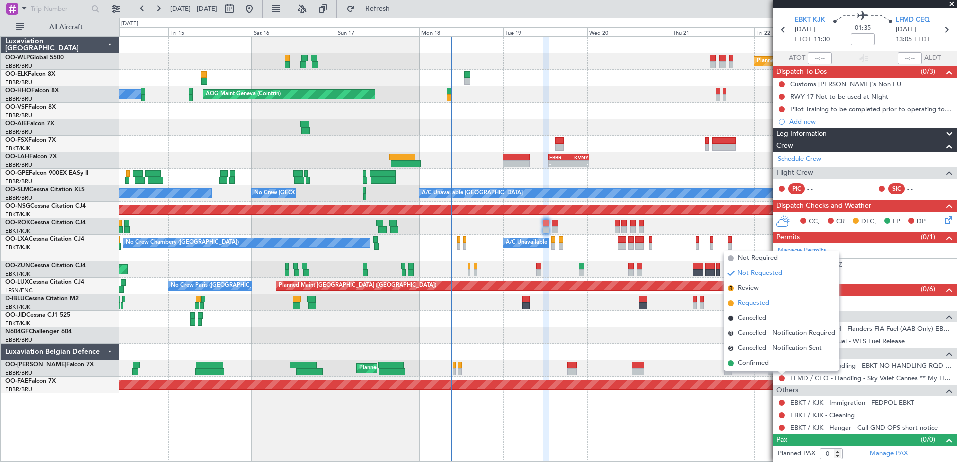
click at [762, 299] on span "Requested" at bounding box center [754, 304] width 32 height 10
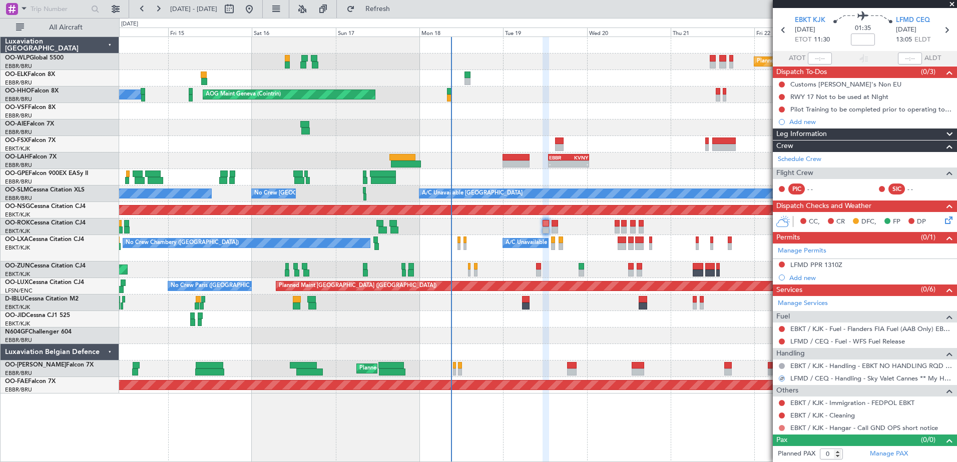
click at [781, 428] on button at bounding box center [782, 428] width 6 height 6
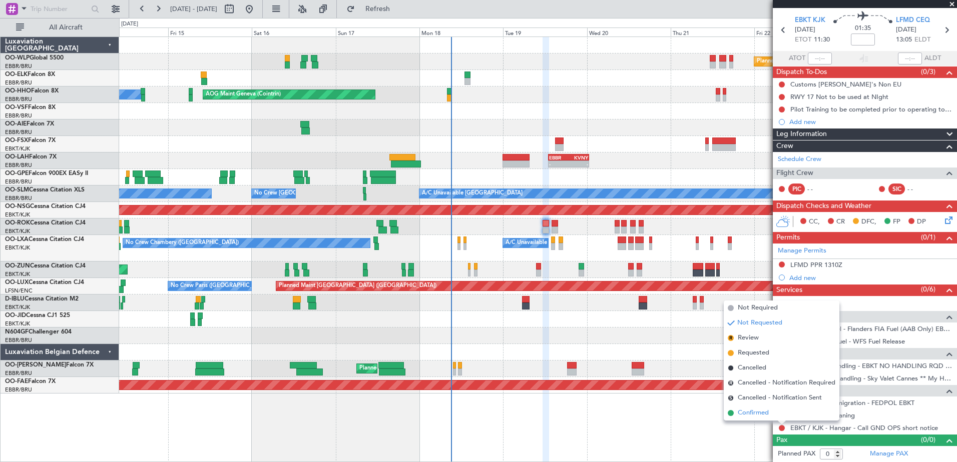
click at [760, 414] on span "Confirmed" at bounding box center [753, 413] width 31 height 10
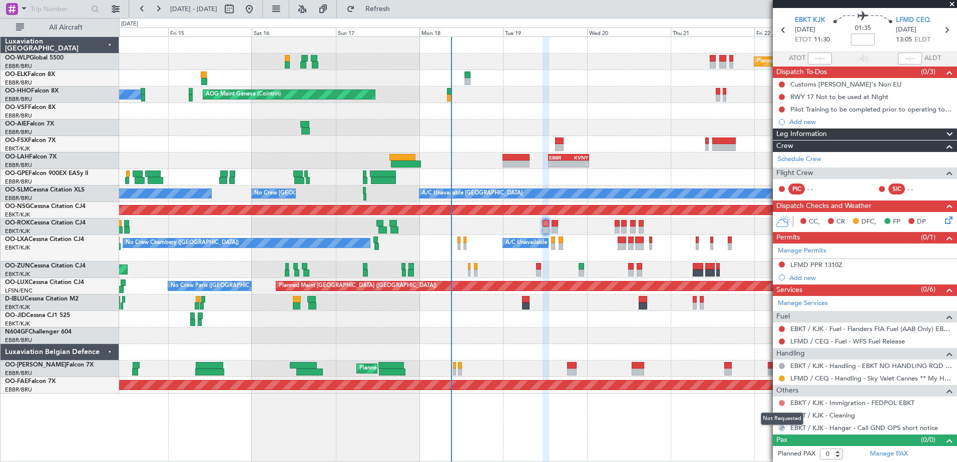
click at [782, 403] on button at bounding box center [782, 403] width 6 height 6
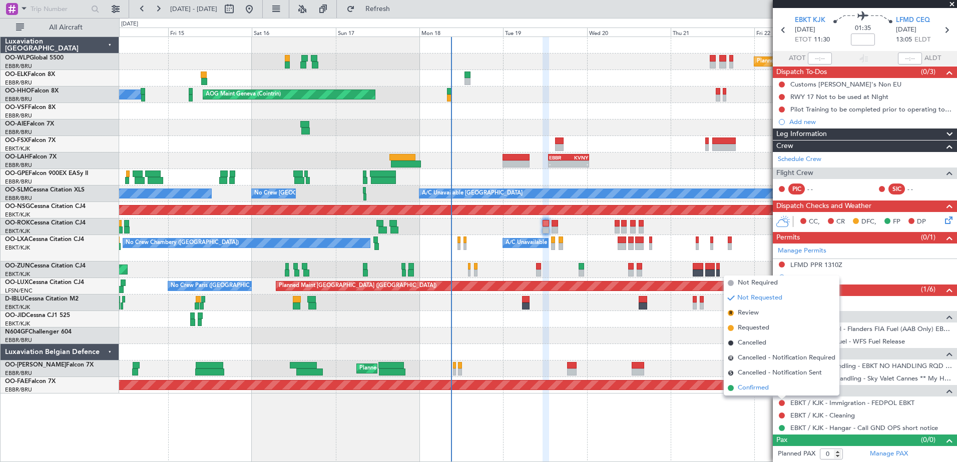
click at [778, 390] on li "Confirmed" at bounding box center [782, 388] width 116 height 15
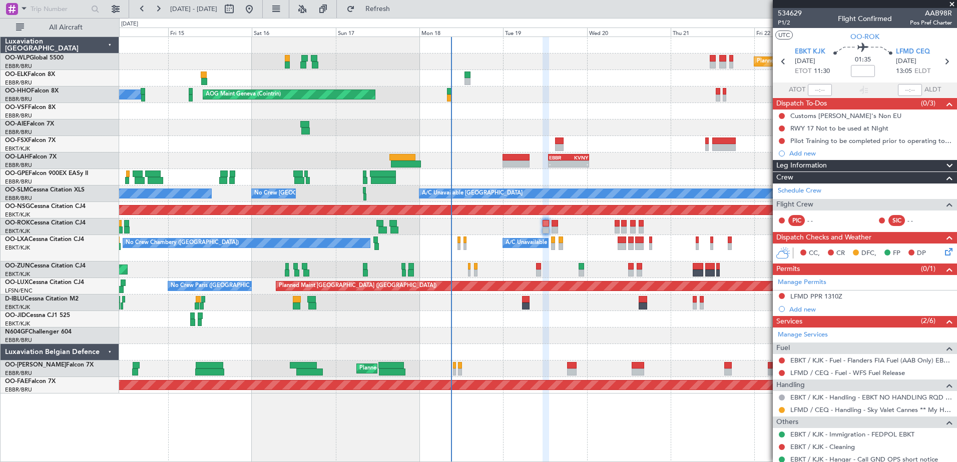
scroll to position [32, 0]
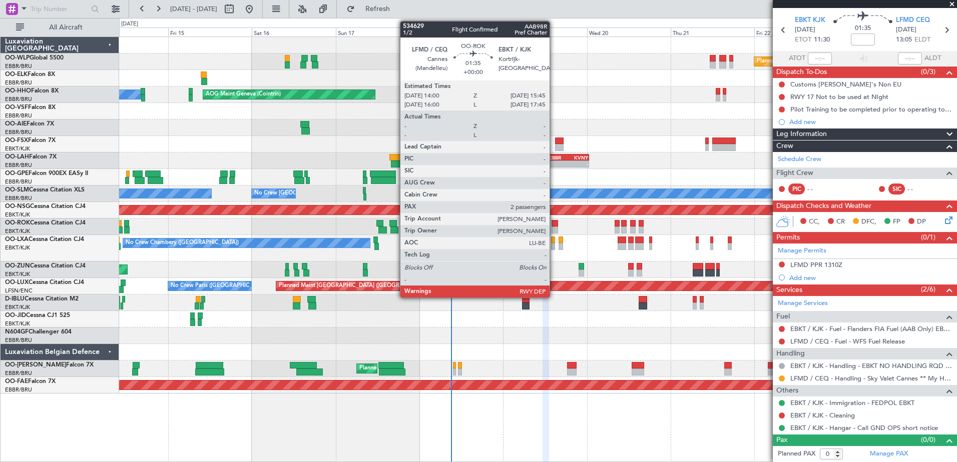
click at [554, 224] on div at bounding box center [554, 223] width 7 height 7
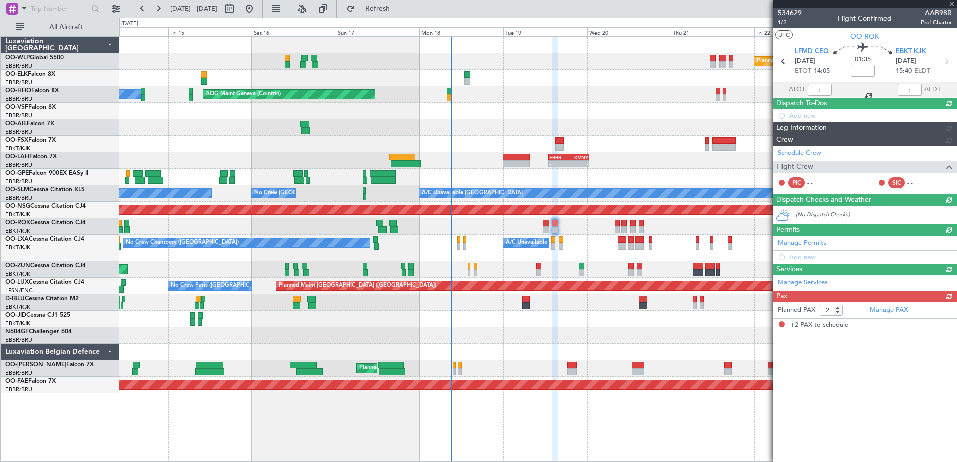
scroll to position [0, 0]
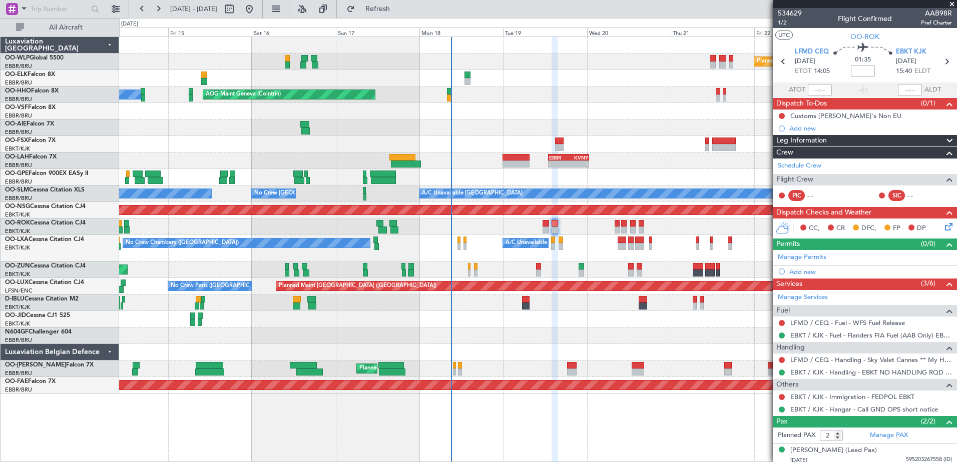
click at [783, 400] on div at bounding box center [782, 397] width 8 height 8
click at [782, 399] on button at bounding box center [782, 397] width 6 height 6
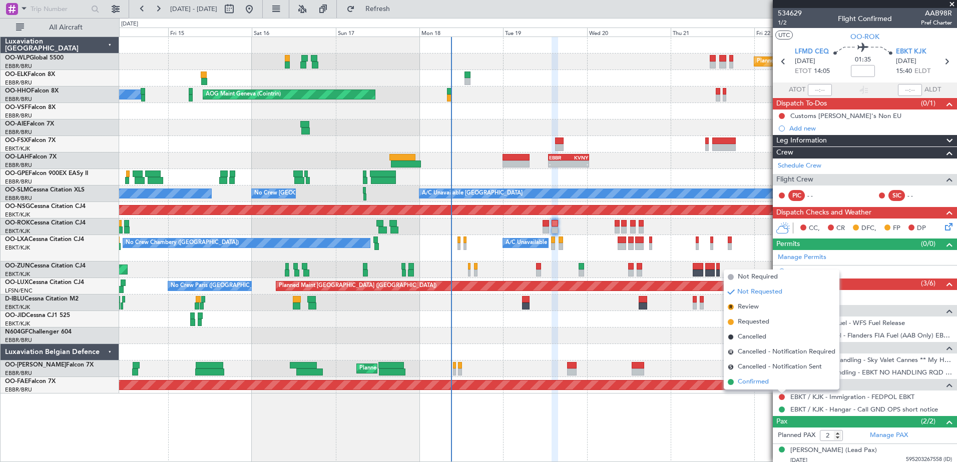
click at [776, 384] on li "Confirmed" at bounding box center [782, 382] width 116 height 15
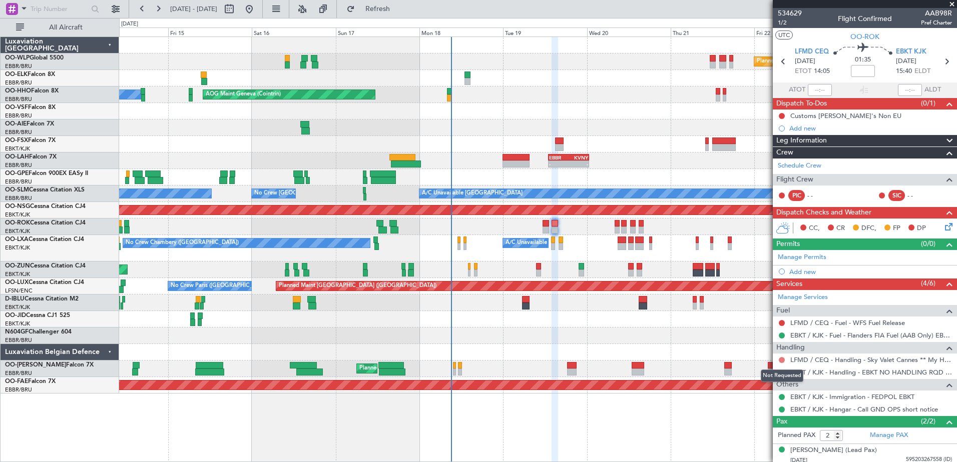
click at [782, 360] on button at bounding box center [782, 360] width 6 height 6
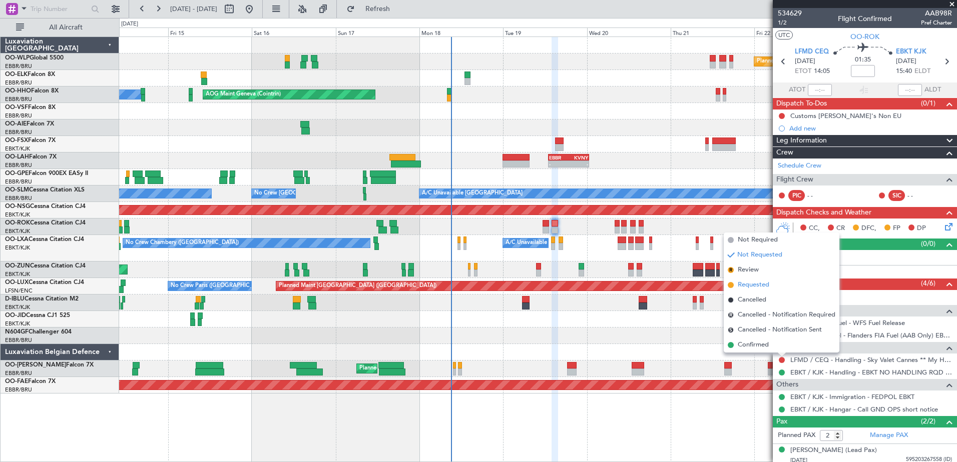
click at [767, 280] on span "Requested" at bounding box center [754, 285] width 32 height 10
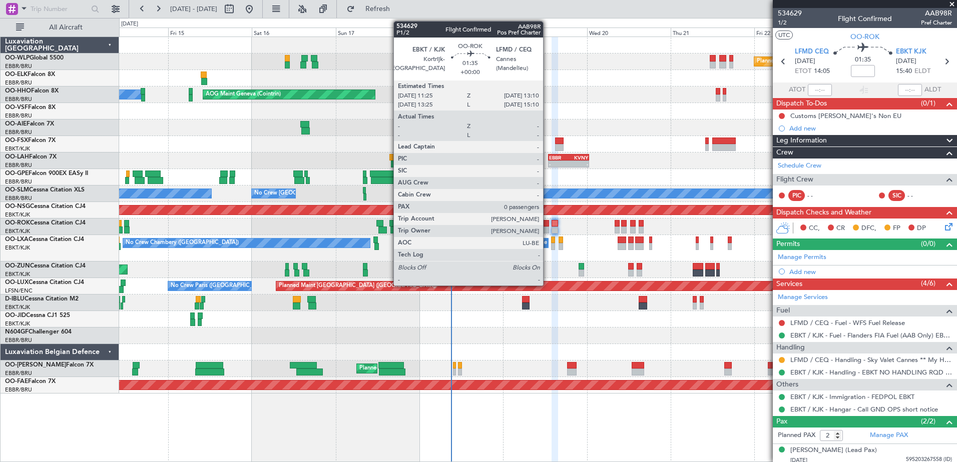
click at [547, 227] on div at bounding box center [545, 230] width 7 height 7
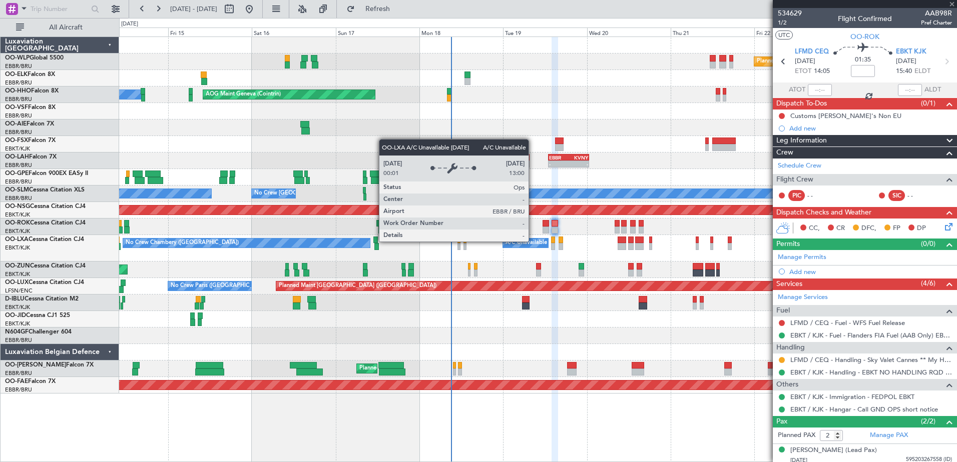
type input "0"
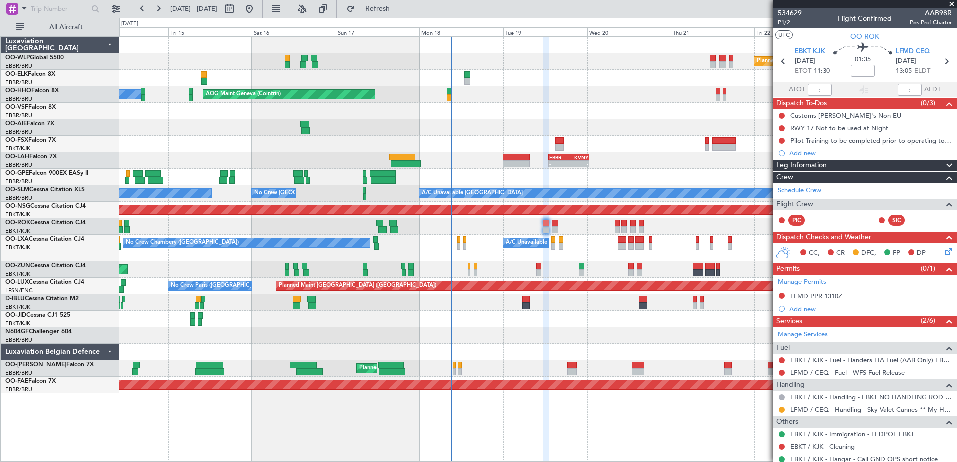
click at [906, 361] on link "EBKT / KJK - Fuel - Flanders FIA Fuel (AAB Only) EBKT / KJK" at bounding box center [871, 360] width 162 height 9
click at [780, 360] on button at bounding box center [782, 361] width 6 height 6
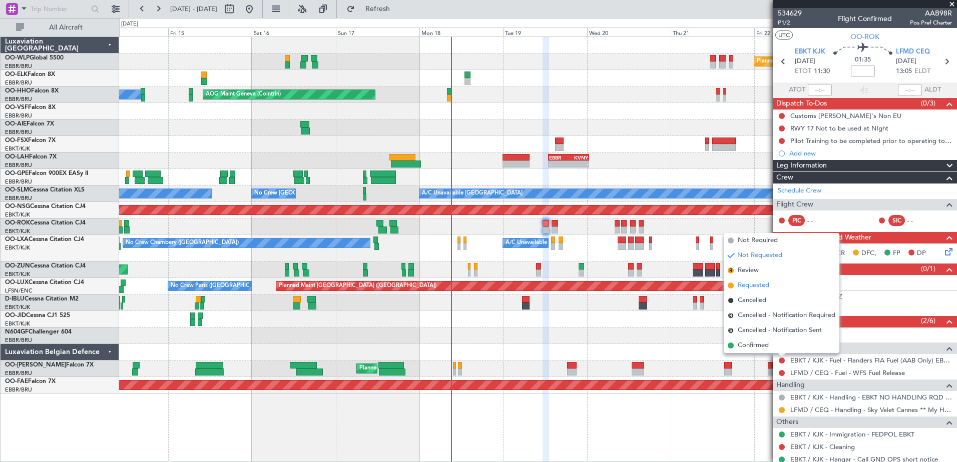
click at [764, 285] on span "Requested" at bounding box center [754, 286] width 32 height 10
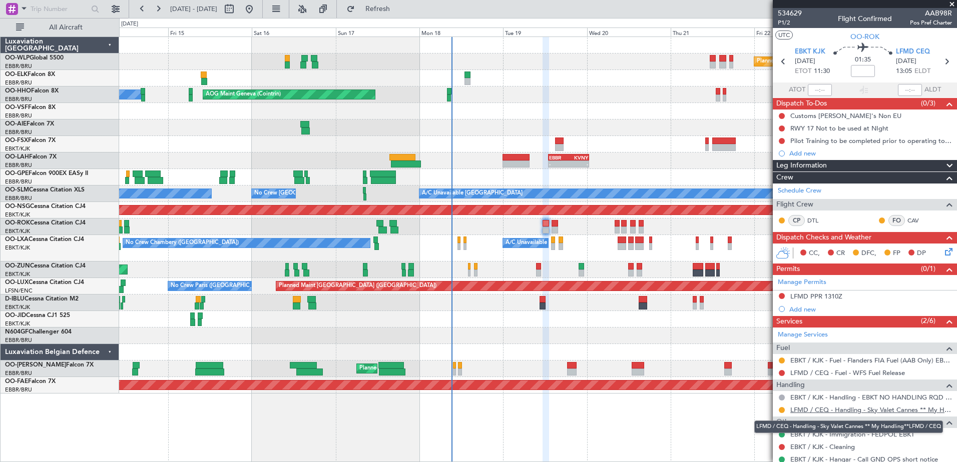
click at [826, 410] on link "LFMD / CEQ - Handling - Sky Valet Cannes ** My Handling**LFMD / CEQ" at bounding box center [871, 410] width 162 height 9
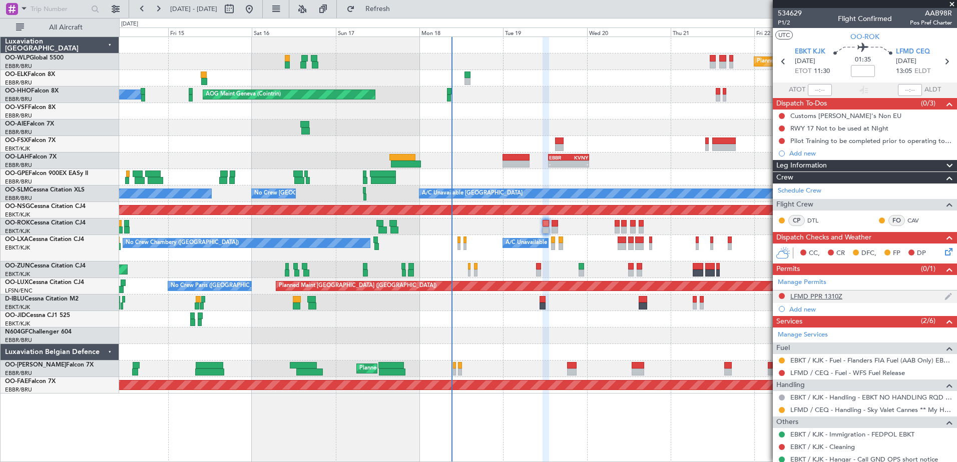
click at [944, 297] on img at bounding box center [948, 296] width 8 height 9
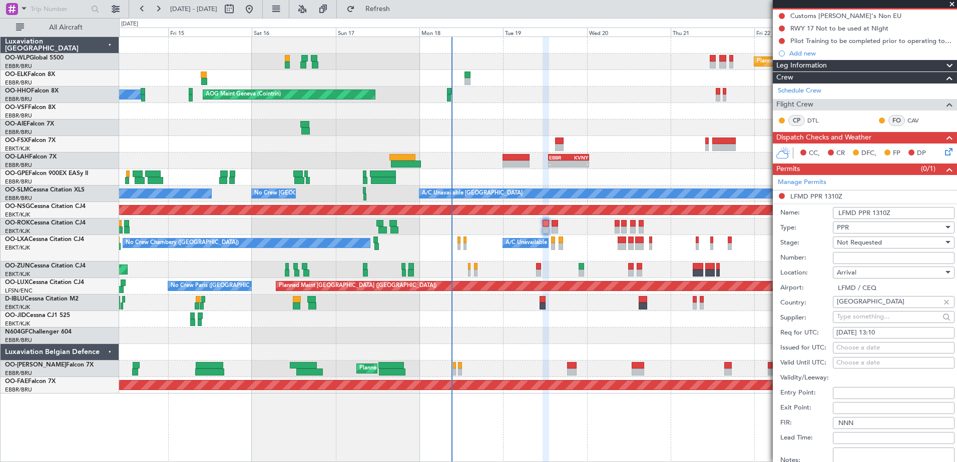
scroll to position [150, 0]
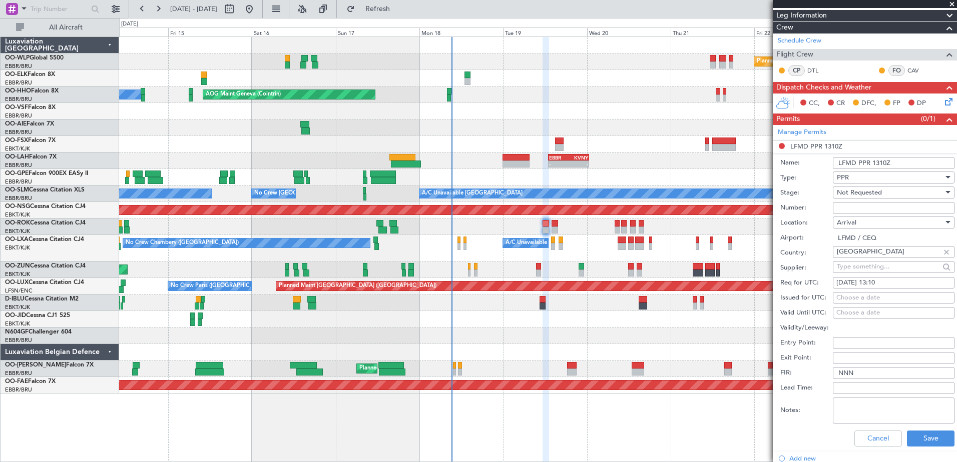
click at [853, 209] on input "Number:" at bounding box center [894, 208] width 122 height 12
paste input "LFMDA000012823"
type input "LFMDA000012823"
click at [926, 436] on button "Save" at bounding box center [931, 439] width 48 height 16
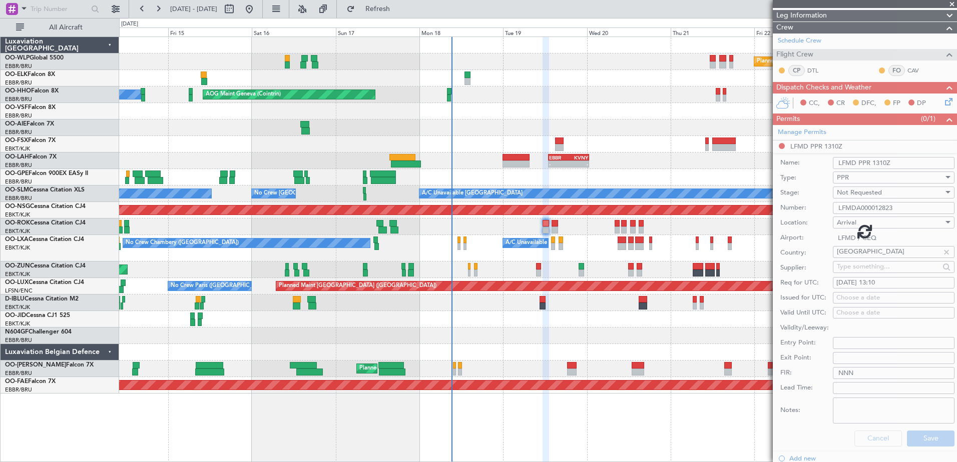
scroll to position [32, 0]
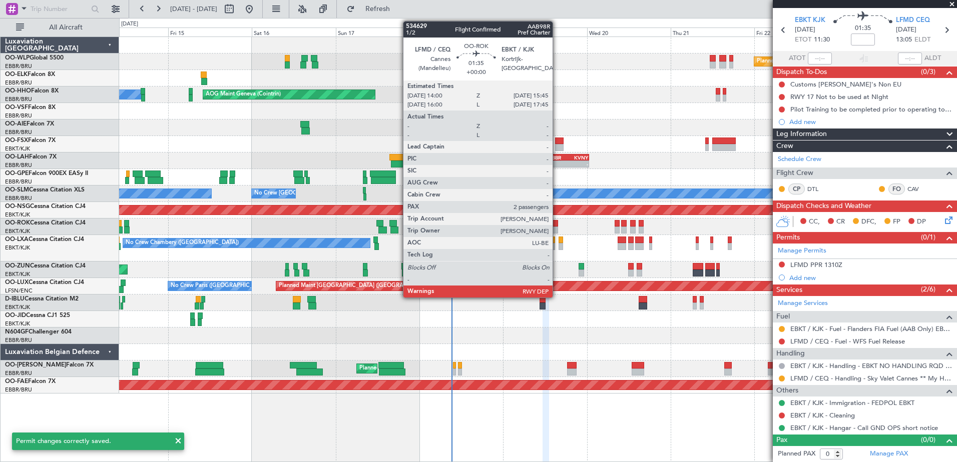
click at [557, 230] on div at bounding box center [554, 230] width 7 height 7
click at [555, 225] on div at bounding box center [554, 223] width 7 height 7
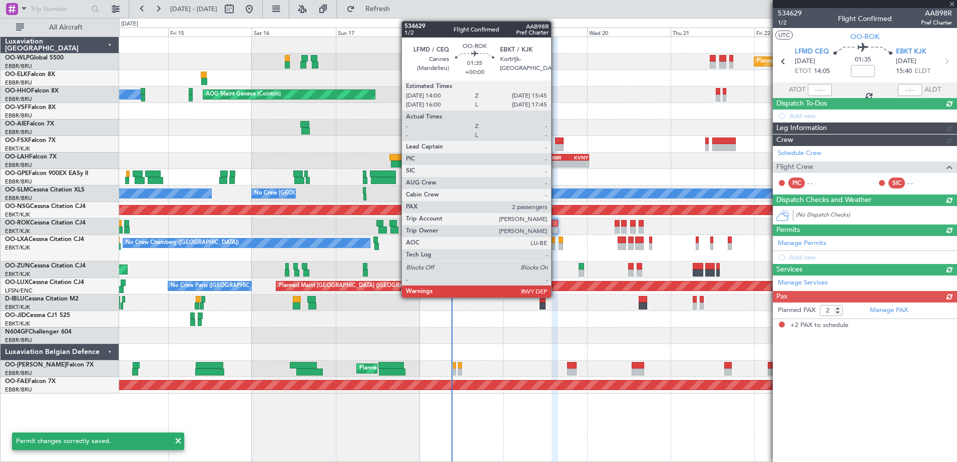
scroll to position [0, 0]
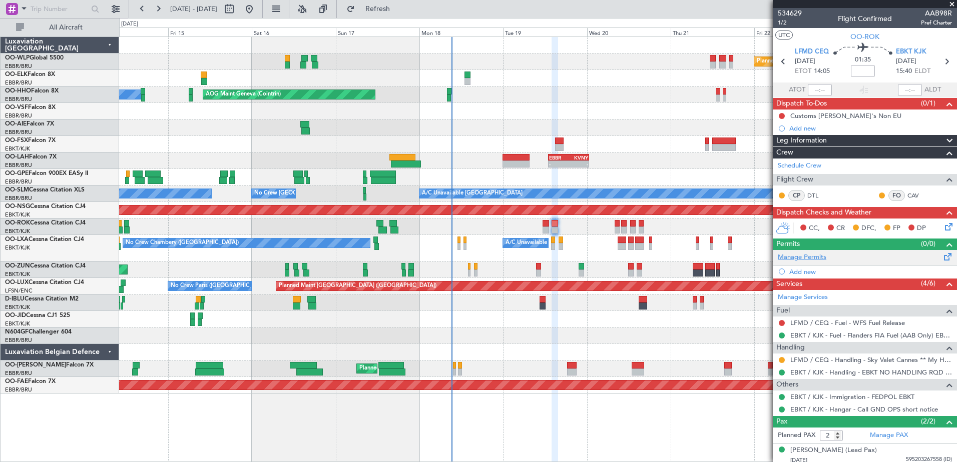
click at [814, 256] on link "Manage Permits" at bounding box center [802, 258] width 49 height 10
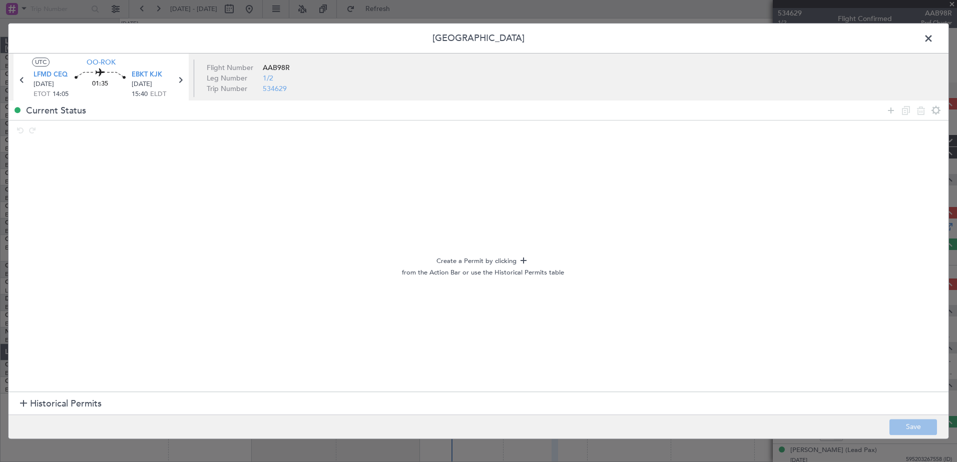
click at [933, 36] on span at bounding box center [933, 41] width 0 height 20
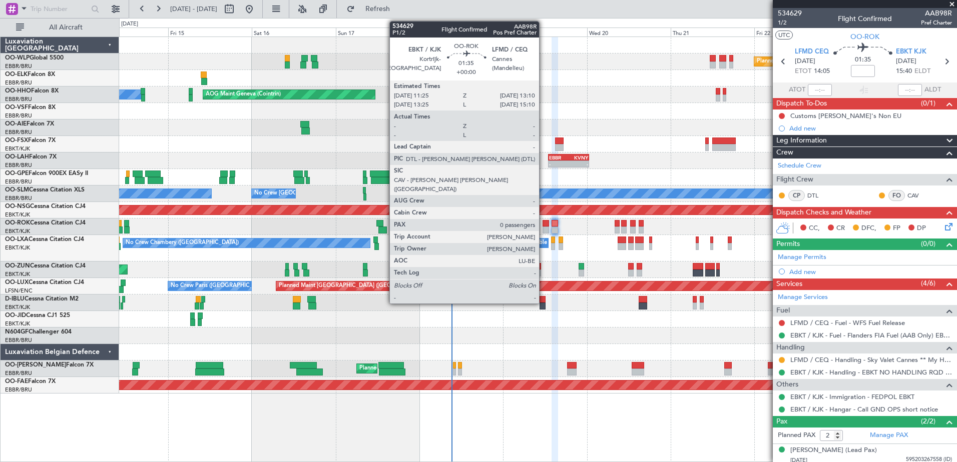
click at [544, 229] on div at bounding box center [545, 230] width 7 height 7
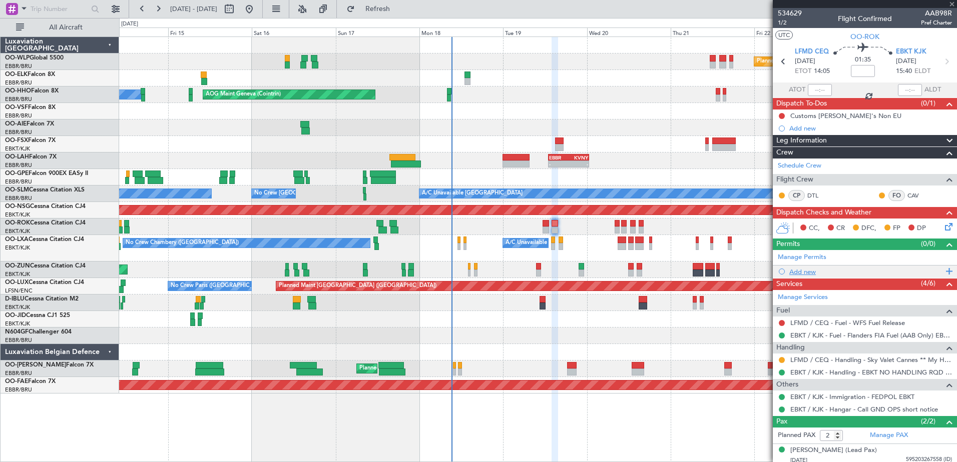
type input "0"
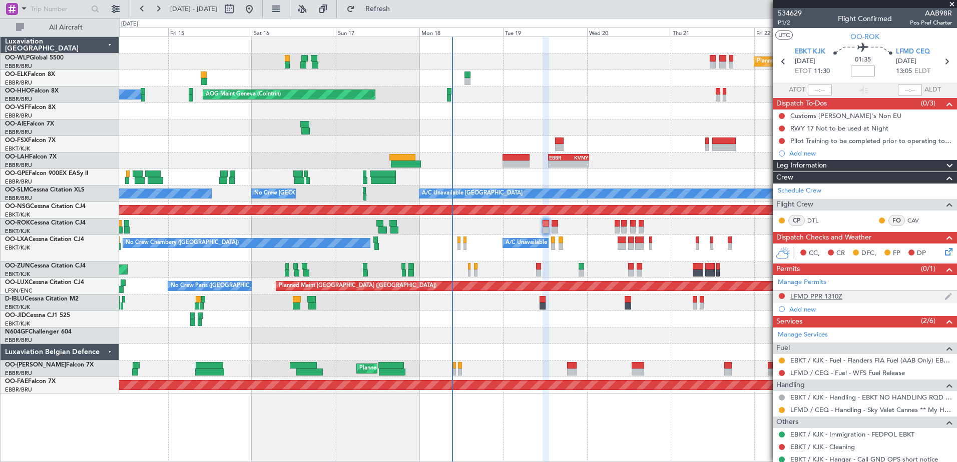
click at [802, 298] on div "LFMD PPR 1310Z" at bounding box center [816, 296] width 52 height 9
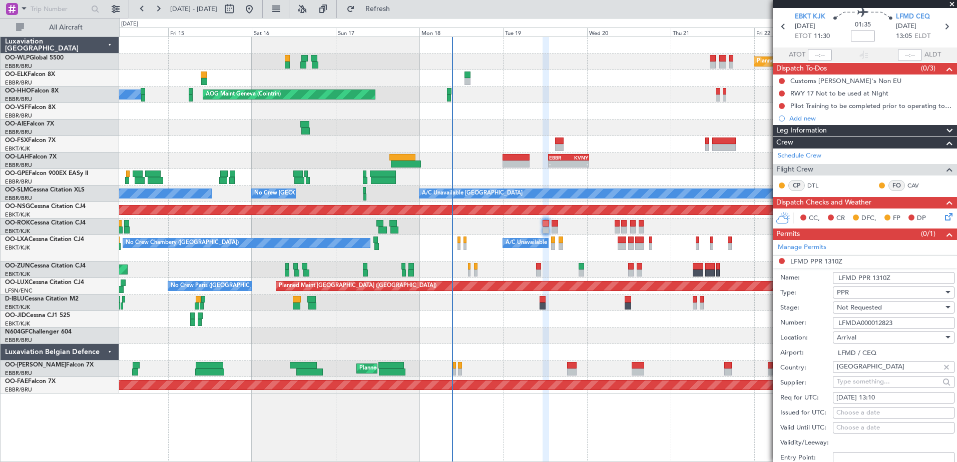
scroll to position [50, 0]
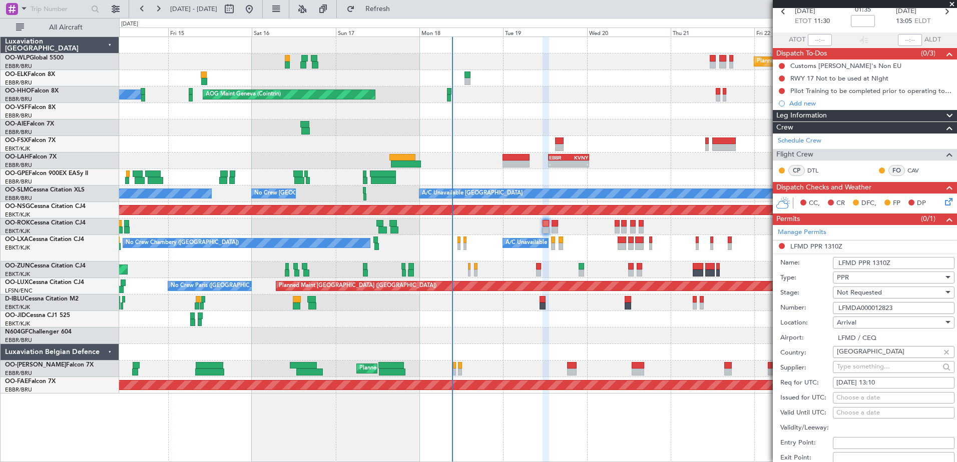
click at [840, 398] on div "Choose a date" at bounding box center [893, 398] width 115 height 10
select select "8"
select select "2025"
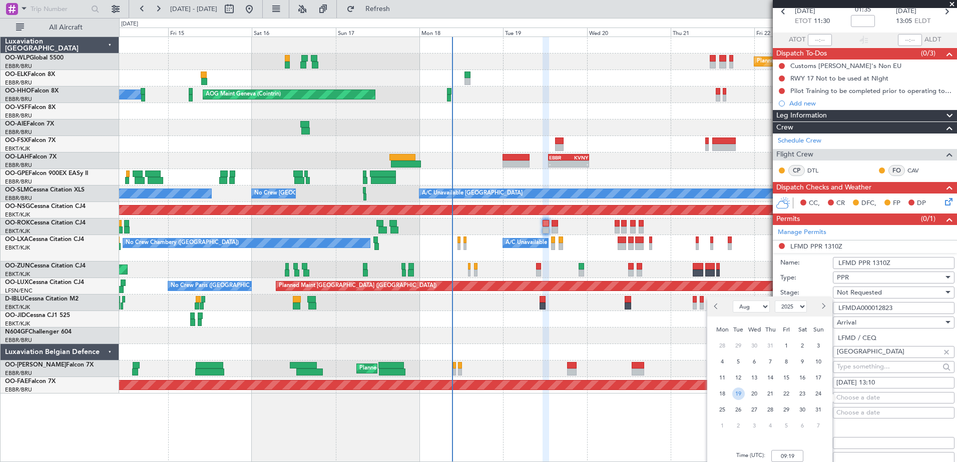
click at [740, 391] on span "19" at bounding box center [738, 394] width 13 height 13
click at [783, 454] on input "00:00" at bounding box center [787, 456] width 32 height 12
click at [783, 455] on input "00:00" at bounding box center [787, 456] width 32 height 12
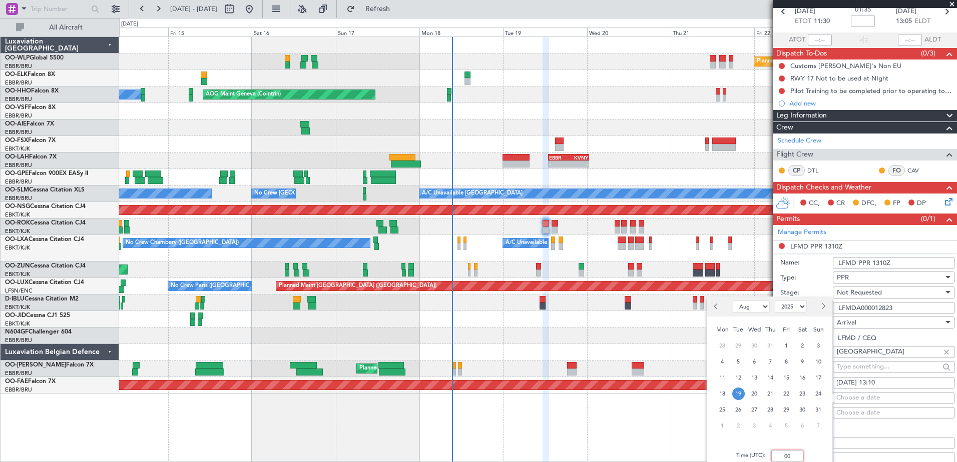
type input "0"
type input "13:20"
click at [890, 396] on div "Choose a date" at bounding box center [893, 398] width 115 height 10
select select "8"
select select "2025"
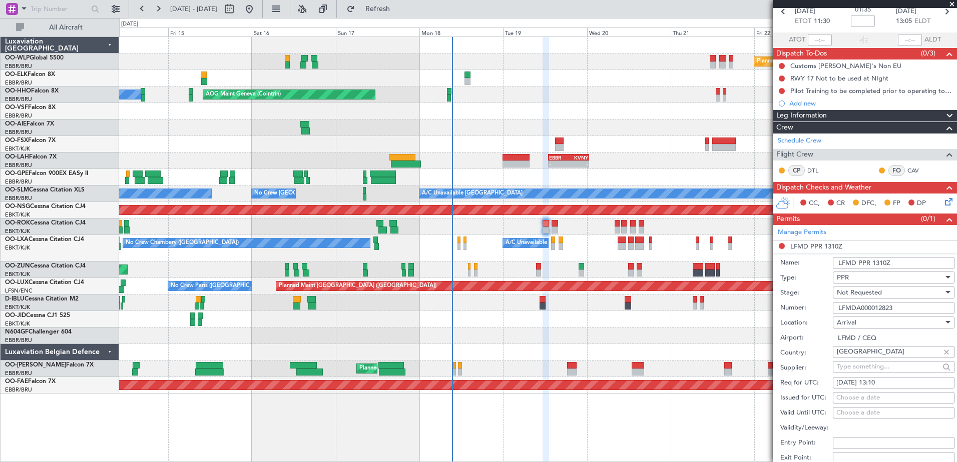
click at [923, 381] on div "[DATE] 13:10" at bounding box center [893, 383] width 115 height 10
select select "8"
select select "2025"
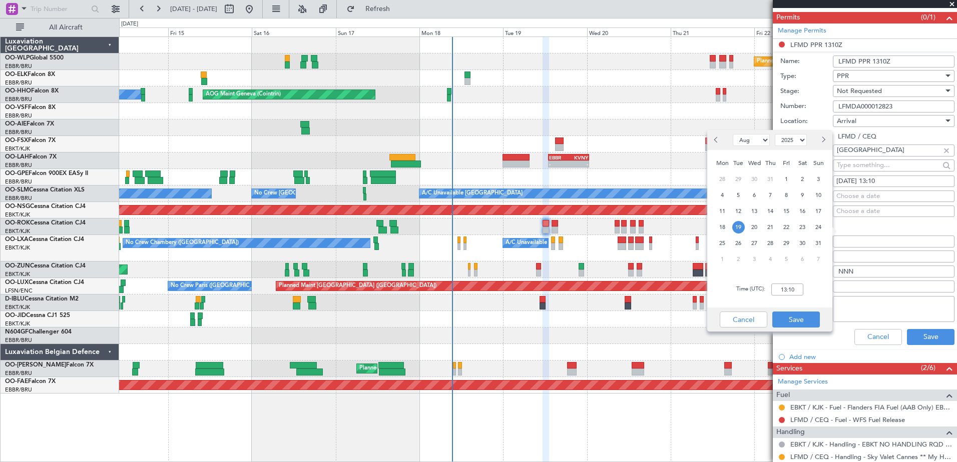
scroll to position [200, 0]
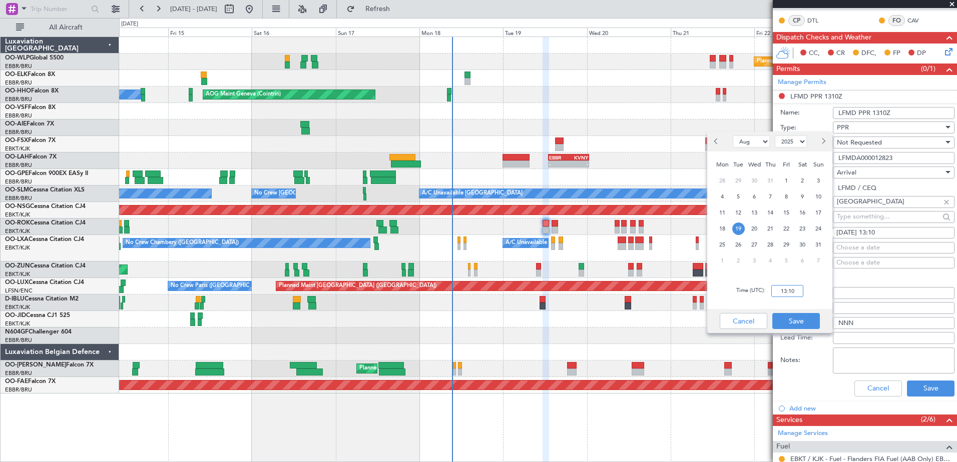
click at [795, 292] on input "13:10" at bounding box center [787, 291] width 32 height 12
type input "13:20"
click at [792, 321] on button "Save" at bounding box center [796, 321] width 48 height 16
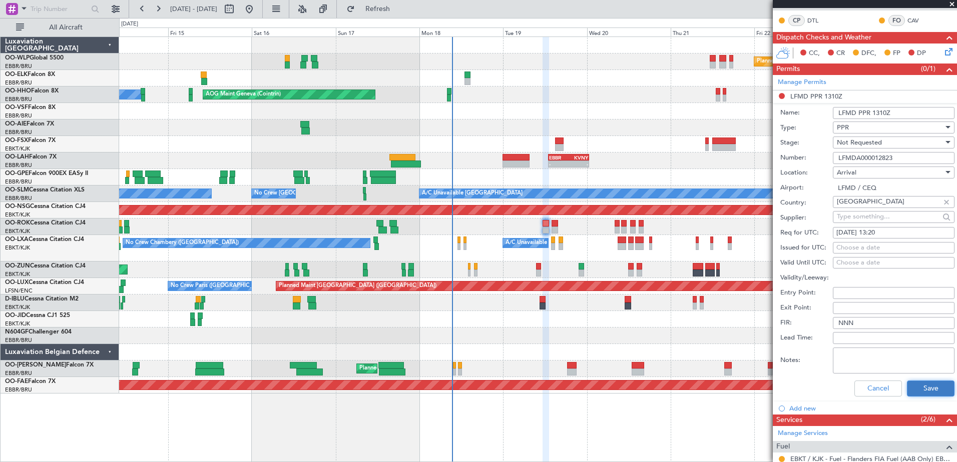
click at [923, 386] on button "Save" at bounding box center [931, 389] width 48 height 16
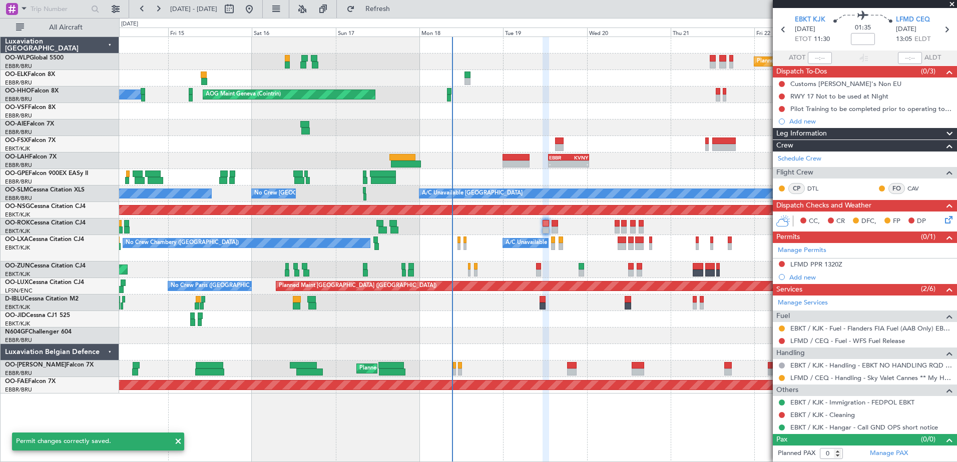
scroll to position [32, 0]
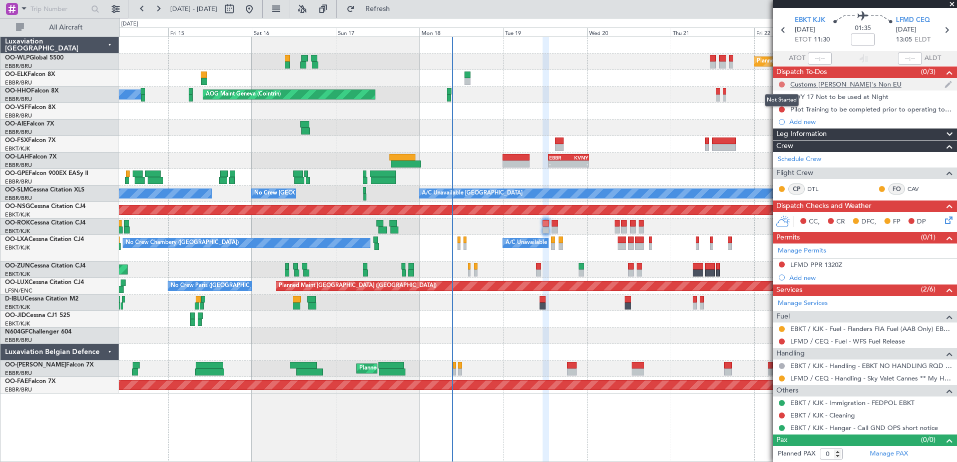
click at [780, 85] on button at bounding box center [782, 85] width 6 height 6
click at [771, 128] on span "Completed" at bounding box center [786, 129] width 33 height 10
click at [804, 247] on link "Manage Permits" at bounding box center [802, 251] width 49 height 10
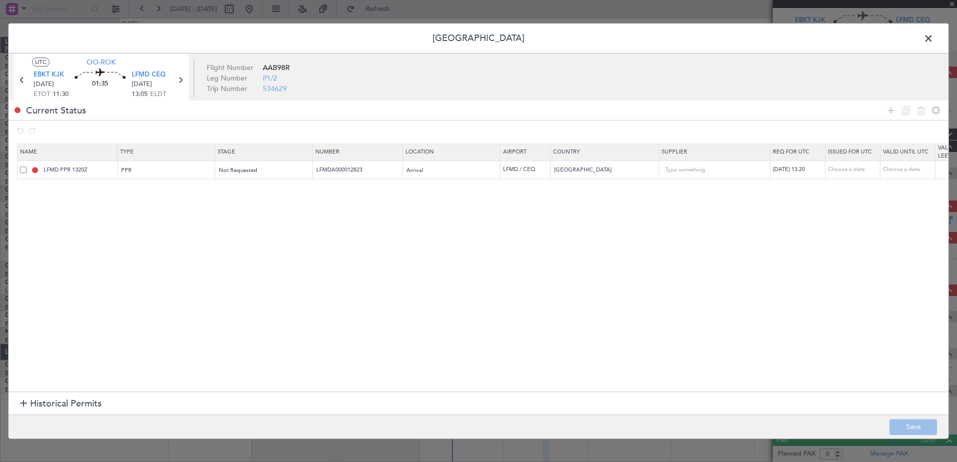
click at [933, 42] on span at bounding box center [933, 41] width 0 height 20
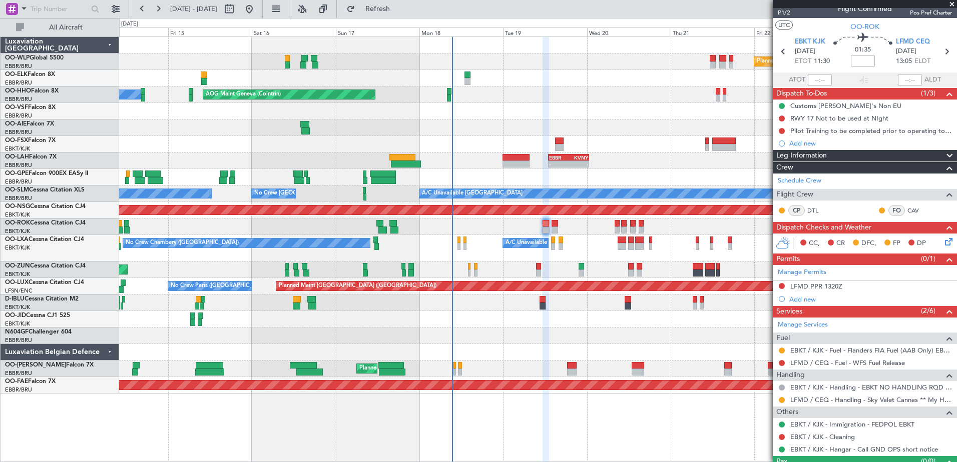
scroll to position [0, 0]
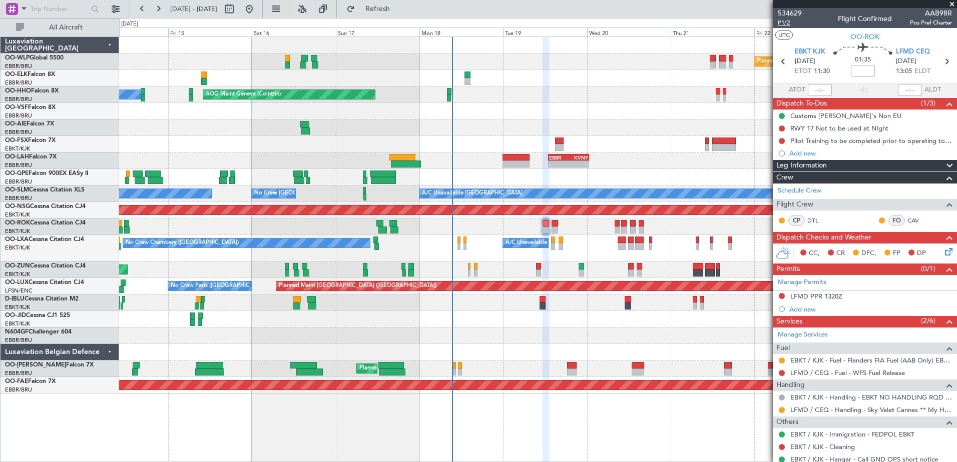
click at [780, 22] on span "P1/2" at bounding box center [790, 23] width 24 height 9
click at [388, 4] on button "Refresh" at bounding box center [372, 9] width 60 height 16
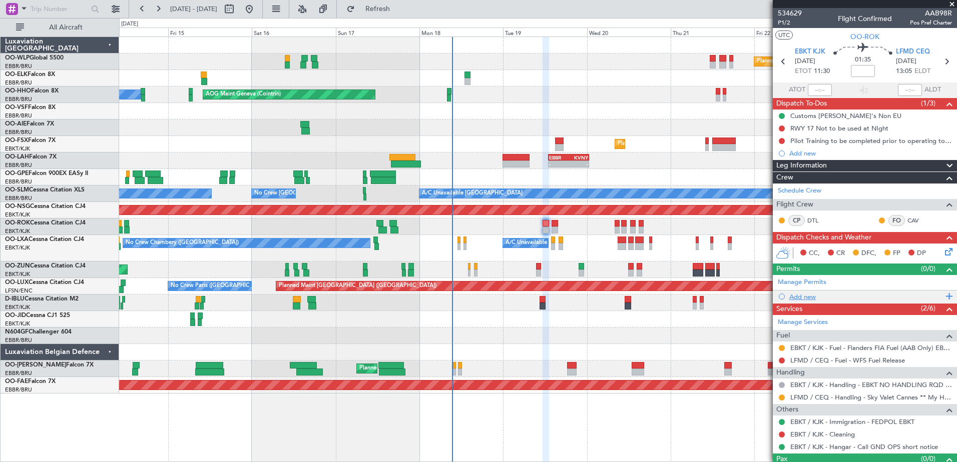
click at [810, 297] on div "Add new" at bounding box center [866, 297] width 154 height 9
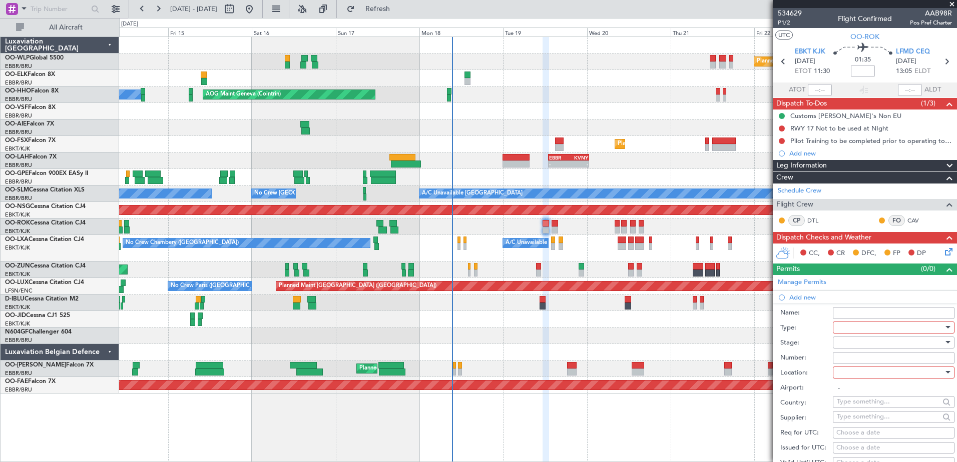
click at [853, 329] on div at bounding box center [890, 327] width 107 height 15
click at [863, 420] on span "Slot" at bounding box center [889, 421] width 105 height 15
click at [847, 345] on div at bounding box center [890, 342] width 107 height 15
click at [810, 361] on div at bounding box center [478, 231] width 957 height 462
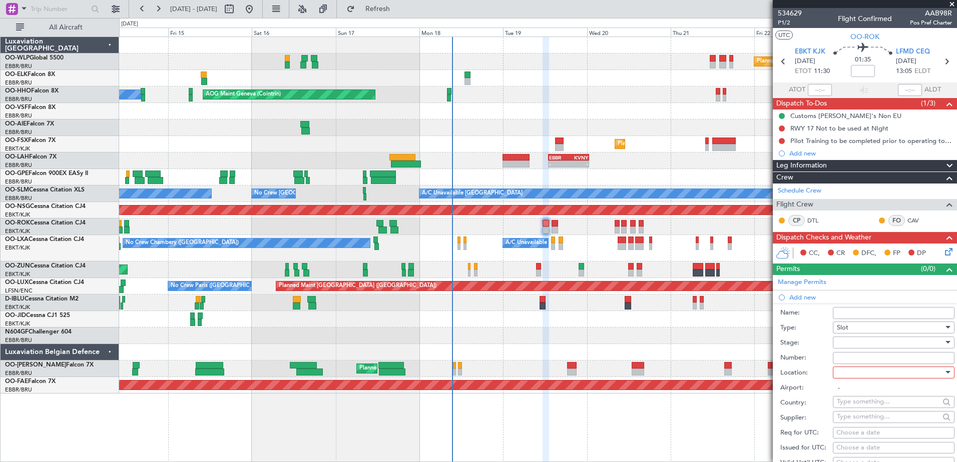
click at [862, 361] on input "Number:" at bounding box center [894, 358] width 122 height 12
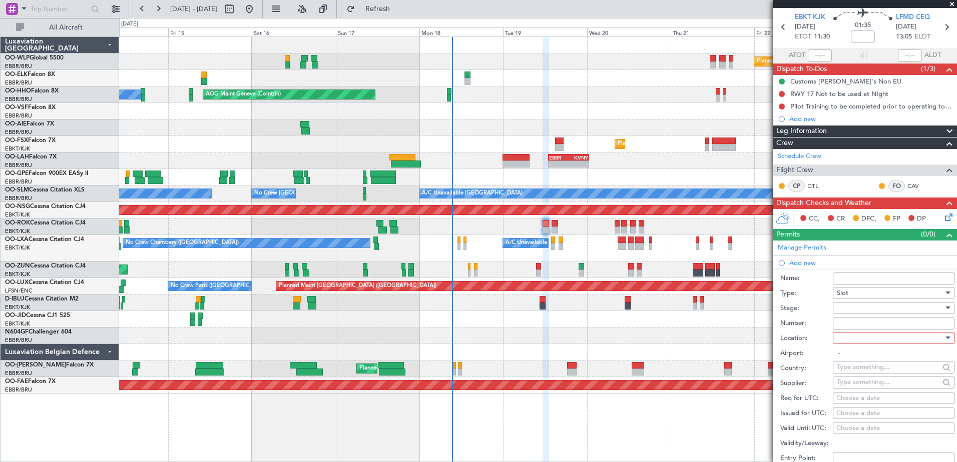
scroll to position [50, 0]
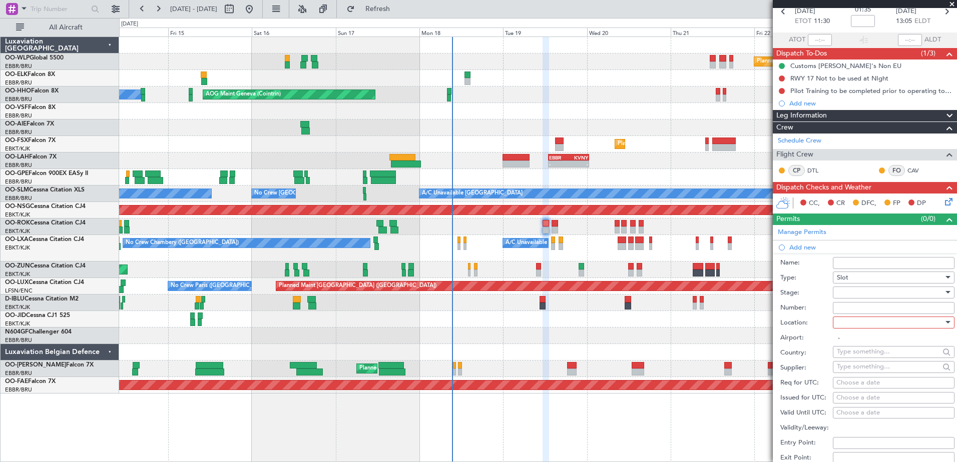
click at [855, 306] on input "Number:" at bounding box center [894, 308] width 122 height 12
paste input "LFMDA000012823"
type input "LFMDA000012823"
click at [864, 381] on div "Choose a date" at bounding box center [893, 383] width 115 height 10
select select "8"
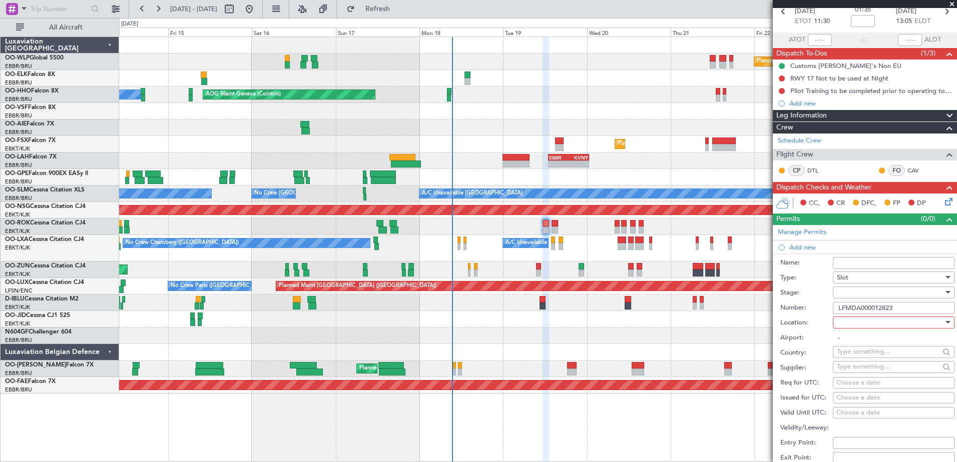
select select "2025"
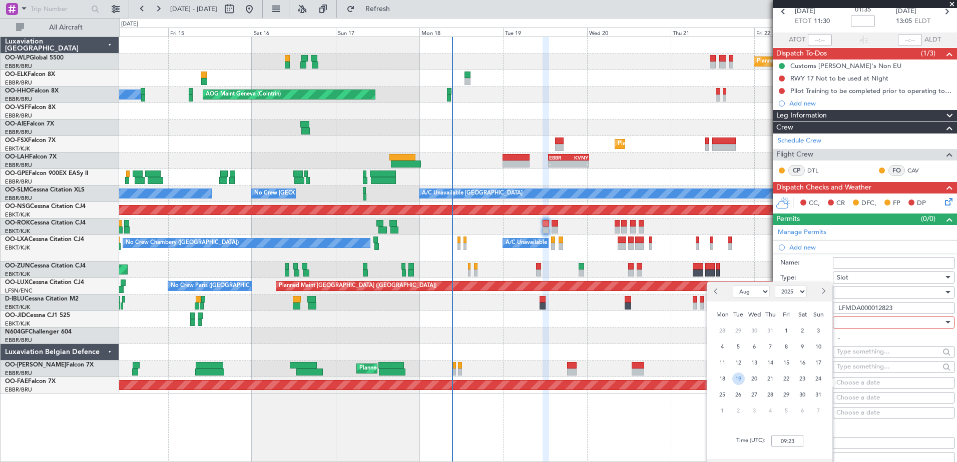
click at [740, 382] on span "19" at bounding box center [738, 379] width 13 height 13
click at [789, 442] on input "00:00" at bounding box center [787, 441] width 32 height 12
type input "0"
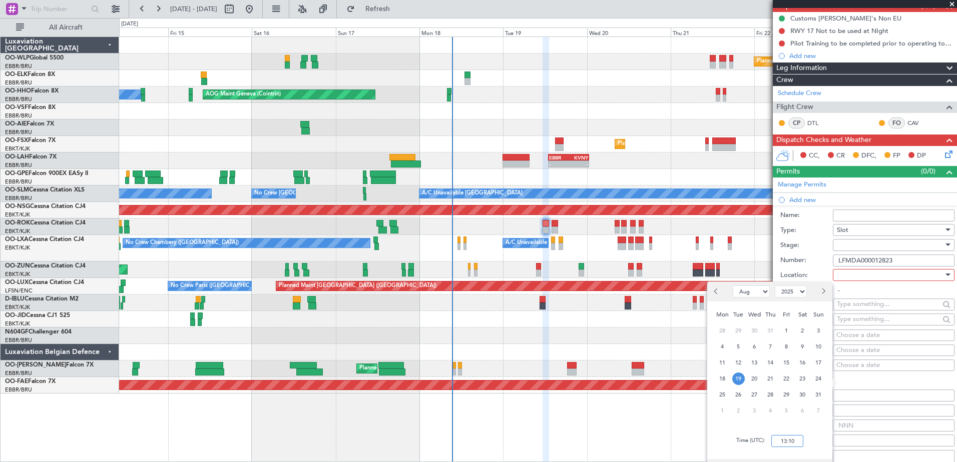
scroll to position [150, 0]
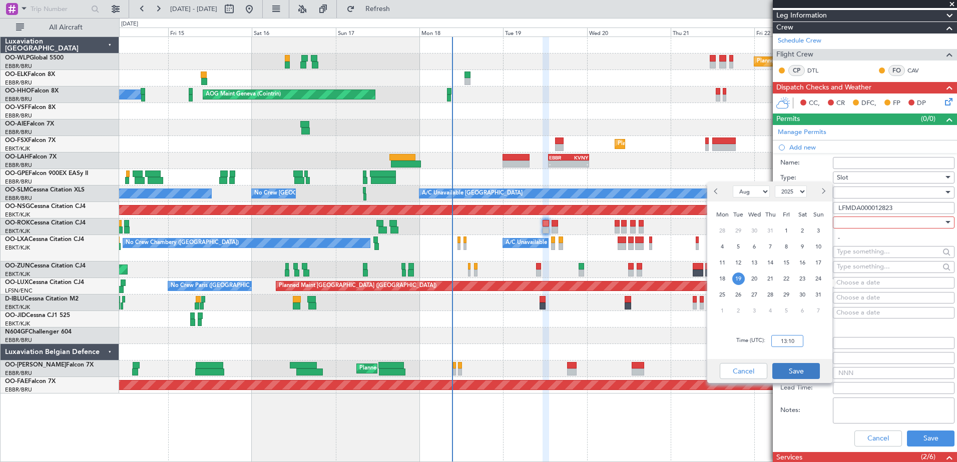
type input "13:10"
click at [803, 374] on button "Save" at bounding box center [796, 371] width 48 height 16
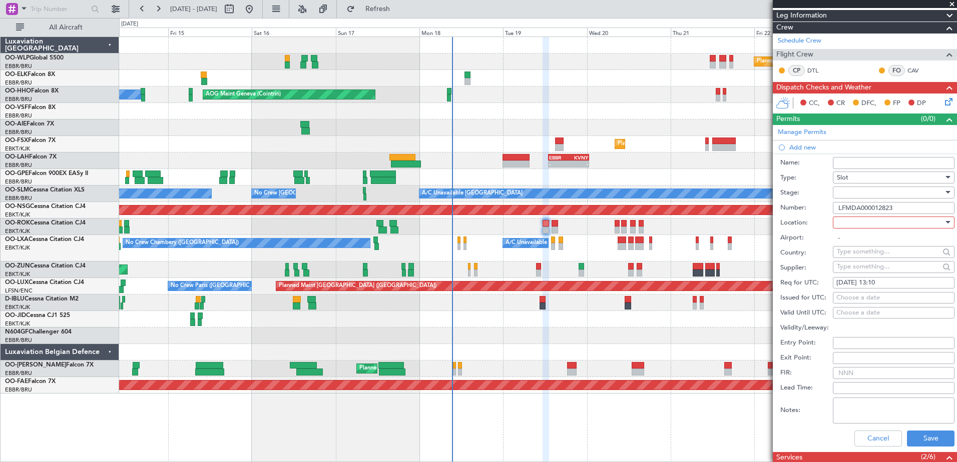
click at [860, 295] on div "Choose a date" at bounding box center [893, 298] width 115 height 10
select select "8"
select select "2025"
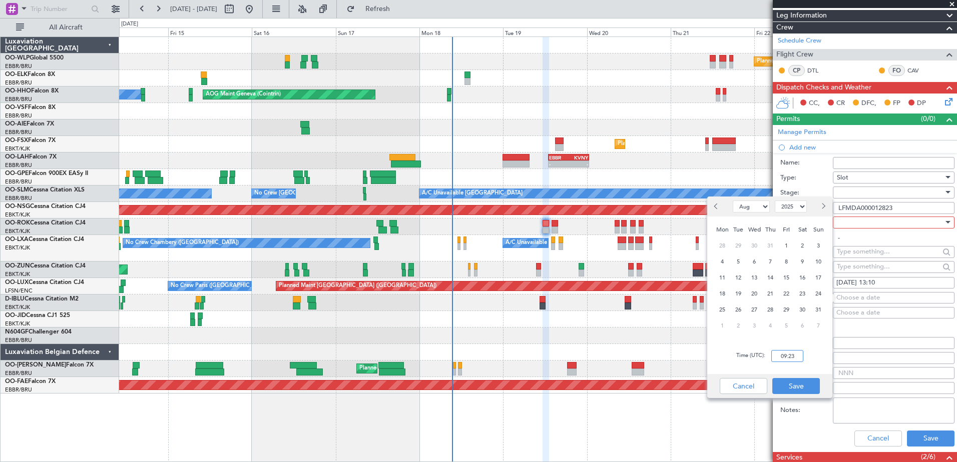
click at [787, 357] on input "09:23" at bounding box center [787, 356] width 32 height 12
type input "13:20"
click at [798, 379] on button "Save" at bounding box center [796, 386] width 48 height 16
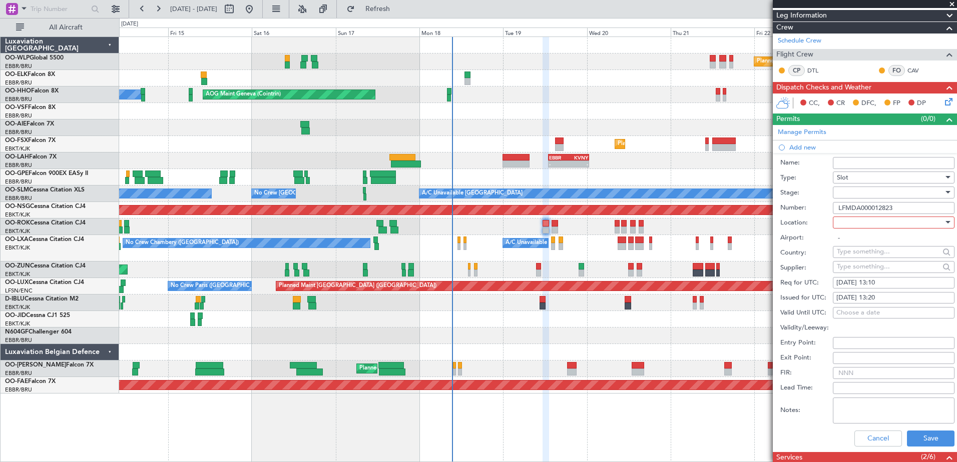
click at [884, 227] on div at bounding box center [890, 222] width 107 height 15
click at [869, 276] on span "Arrival" at bounding box center [889, 272] width 105 height 15
type input "LFMD / CEQ"
click at [915, 444] on button "Save" at bounding box center [931, 439] width 48 height 16
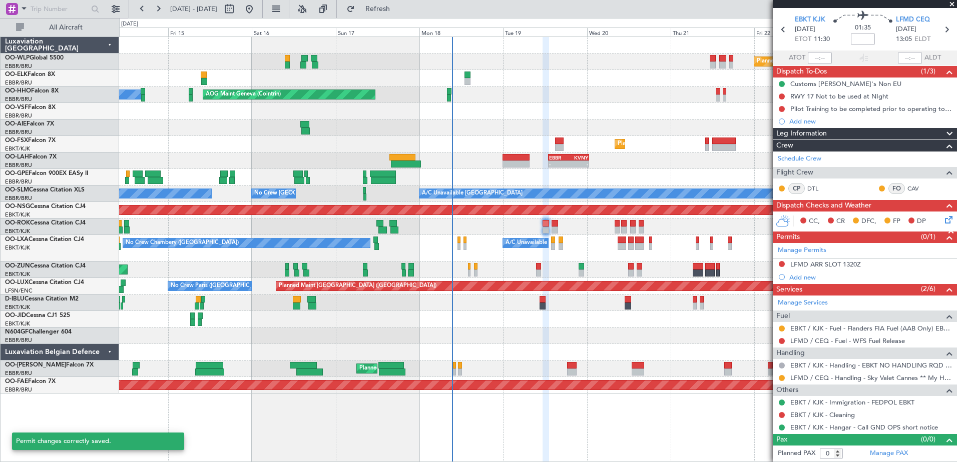
scroll to position [32, 0]
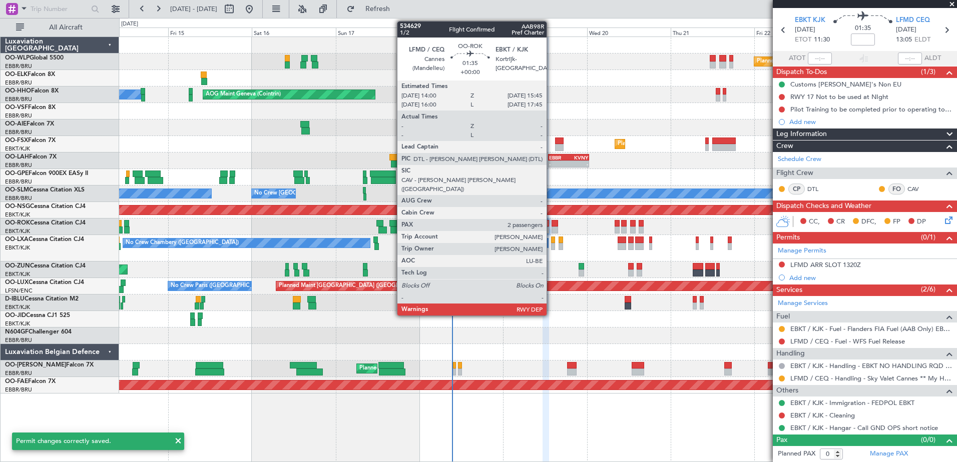
click at [548, 226] on div at bounding box center [545, 223] width 7 height 7
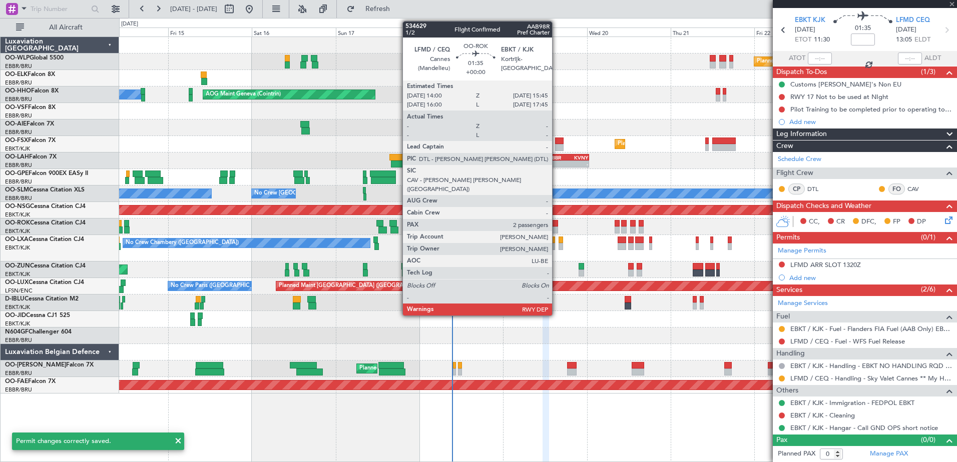
click at [557, 226] on div at bounding box center [554, 223] width 7 height 7
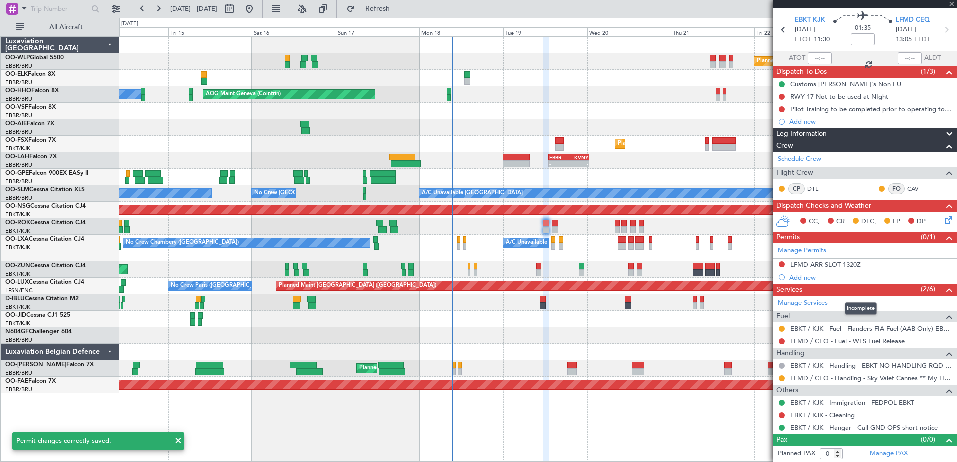
type input "2"
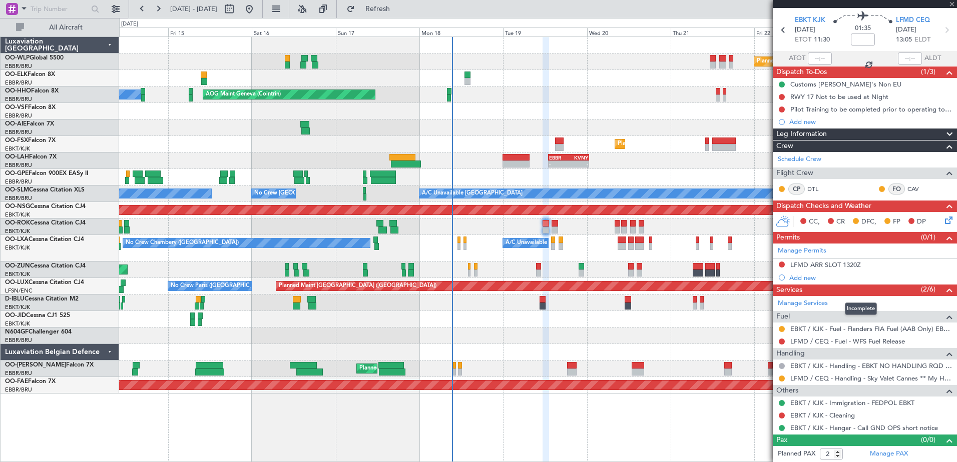
scroll to position [0, 0]
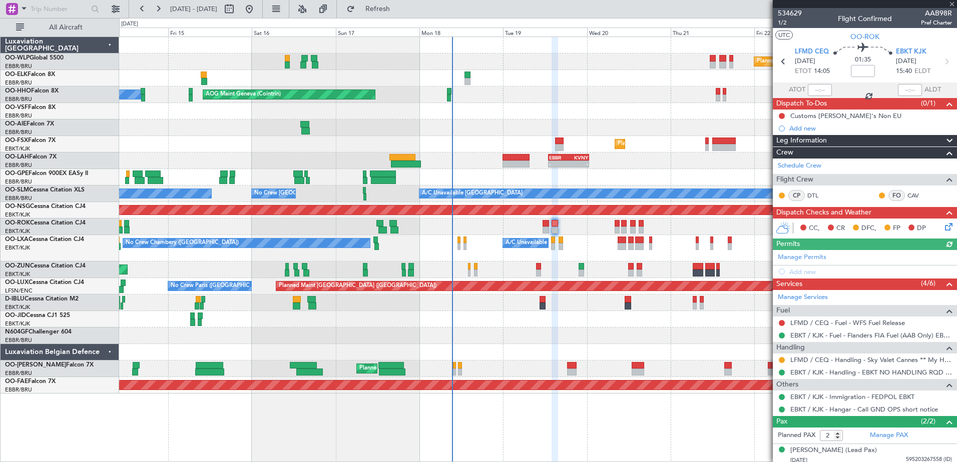
click at [818, 257] on div "Manage Permits Add new" at bounding box center [865, 264] width 184 height 28
click at [818, 257] on link "Manage Permits" at bounding box center [802, 258] width 49 height 10
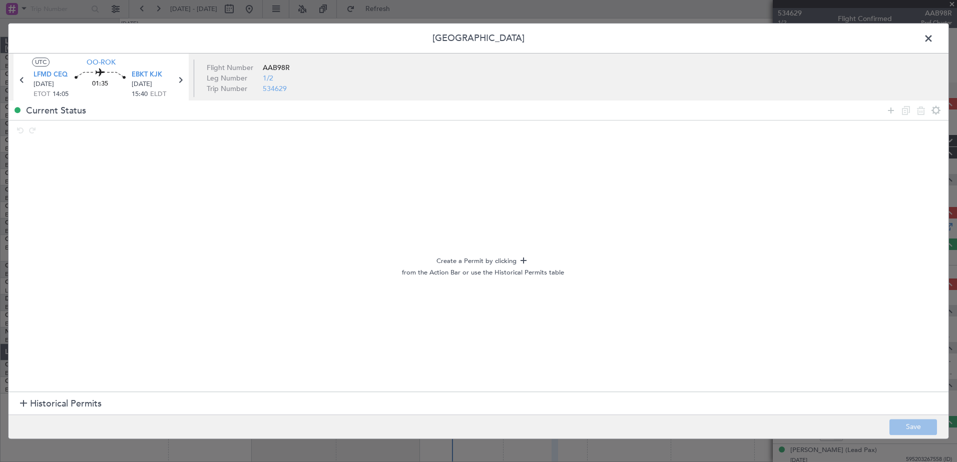
click at [933, 37] on span at bounding box center [933, 41] width 0 height 20
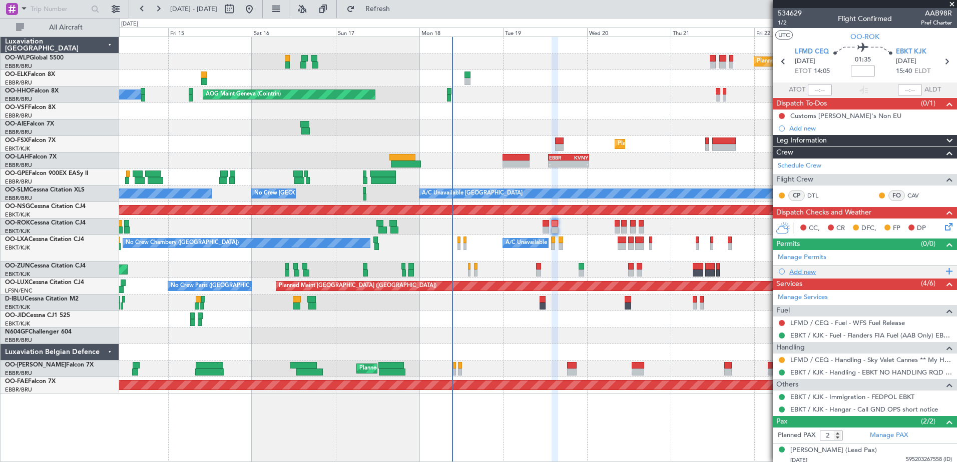
click at [806, 268] on div "Add new" at bounding box center [866, 272] width 154 height 9
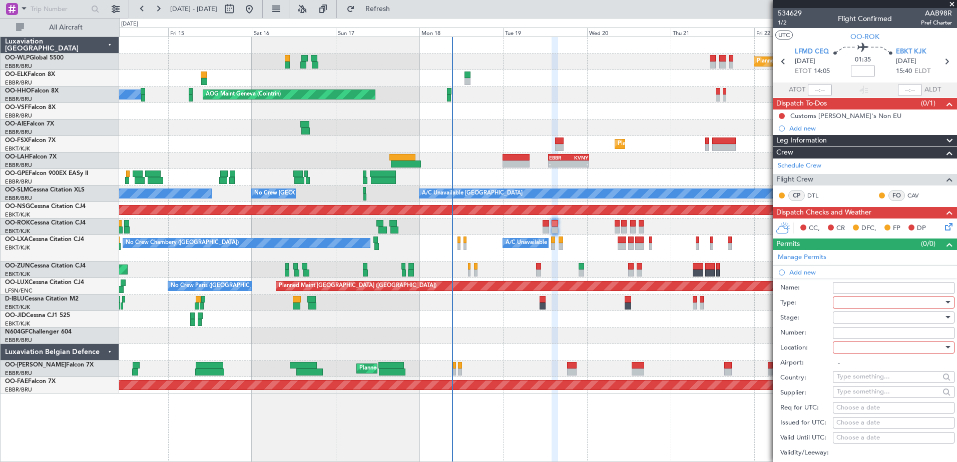
click at [855, 302] on div at bounding box center [890, 302] width 107 height 15
click at [862, 396] on span "Slot" at bounding box center [889, 396] width 105 height 15
click at [860, 321] on div at bounding box center [890, 317] width 107 height 15
click at [867, 395] on span "Received OK" at bounding box center [889, 397] width 105 height 15
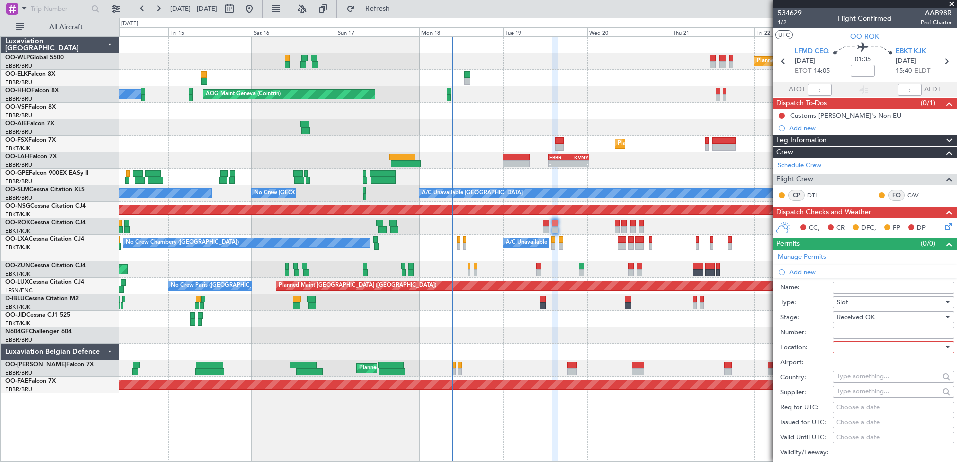
click at [857, 347] on div at bounding box center [890, 347] width 107 height 15
click at [858, 369] on span "Departure" at bounding box center [889, 367] width 105 height 15
type input "LFMD / CEQ"
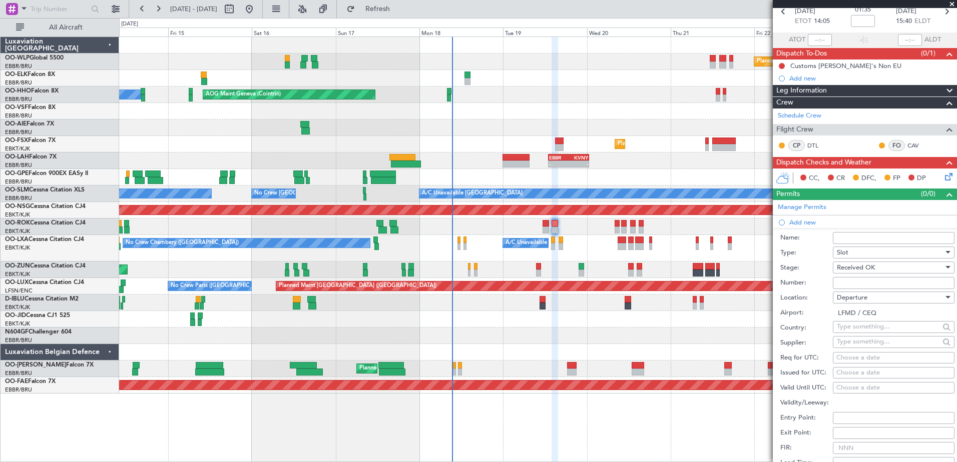
click at [859, 355] on div "Choose a date" at bounding box center [893, 358] width 115 height 10
select select "8"
select select "2025"
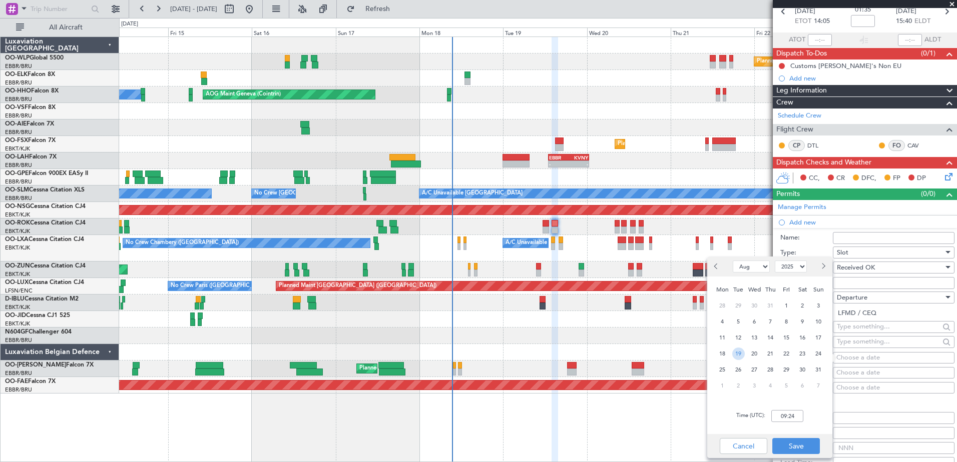
click at [741, 358] on span "19" at bounding box center [738, 354] width 13 height 13
type input "14:00"
click at [800, 447] on button "Save" at bounding box center [796, 446] width 48 height 16
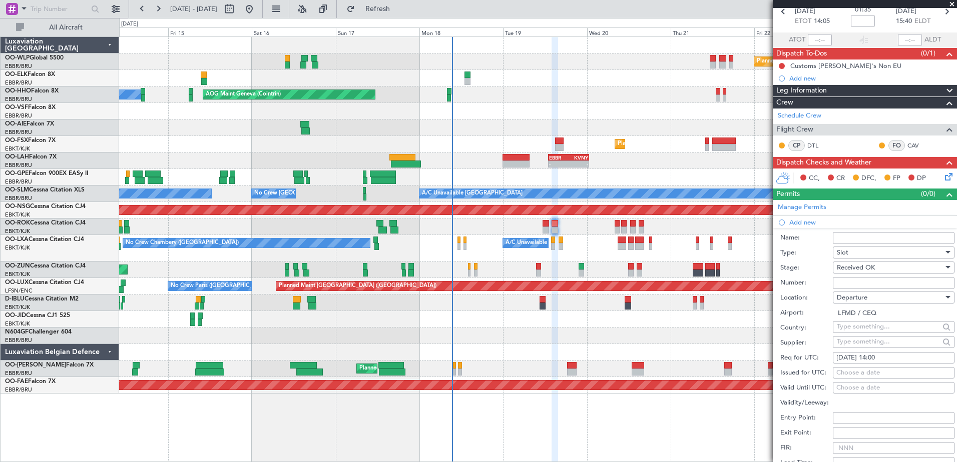
click at [850, 370] on div "Choose a date" at bounding box center [893, 373] width 115 height 10
select select "8"
select select "2025"
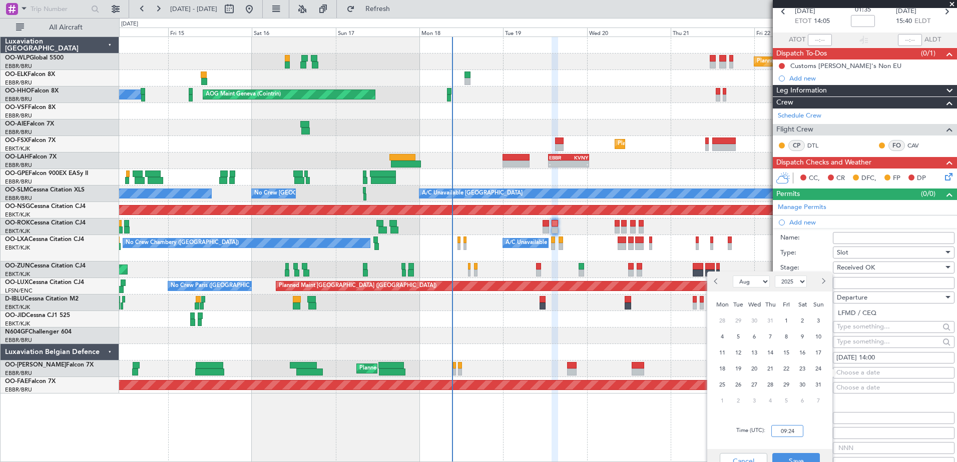
click at [776, 429] on input "09:24" at bounding box center [787, 431] width 32 height 12
type input "14:00"
click at [798, 460] on button "Save" at bounding box center [796, 461] width 48 height 16
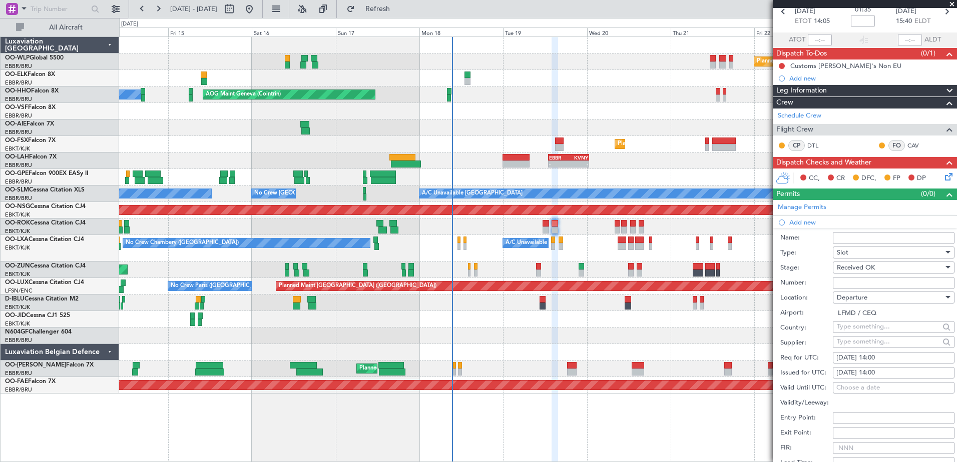
click at [852, 285] on input "Number:" at bounding box center [894, 283] width 122 height 12
paste input "LFMDD000012824"
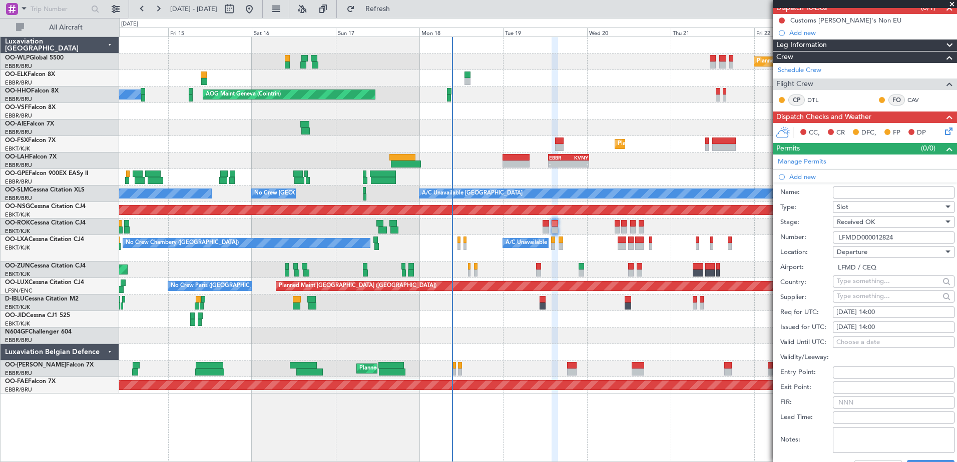
scroll to position [150, 0]
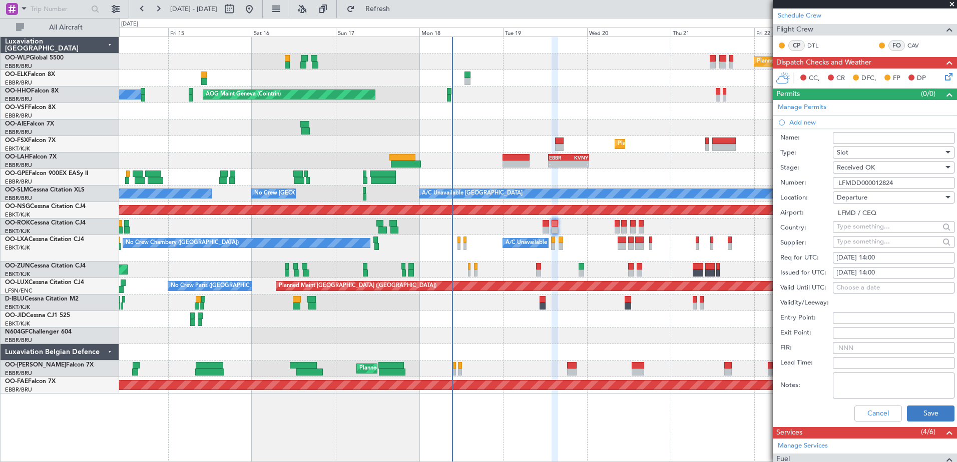
type input "LFMDD000012824"
click at [919, 410] on button "Save" at bounding box center [931, 414] width 48 height 16
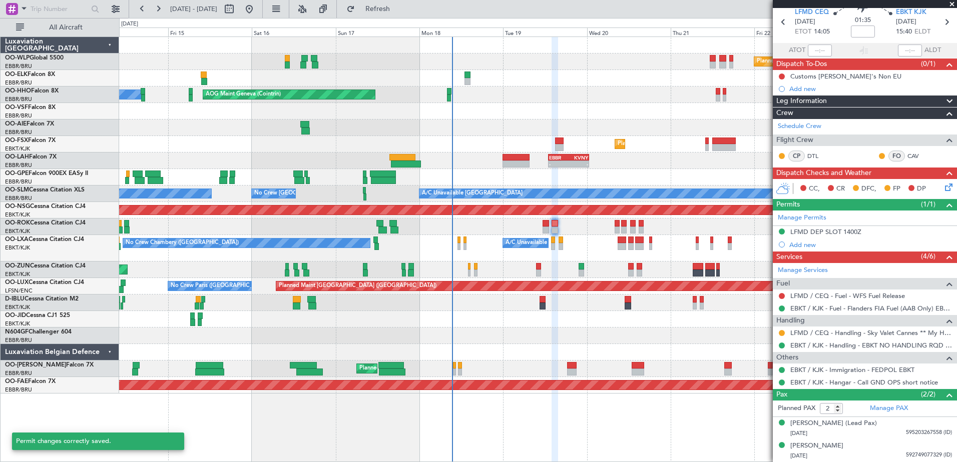
scroll to position [39, 0]
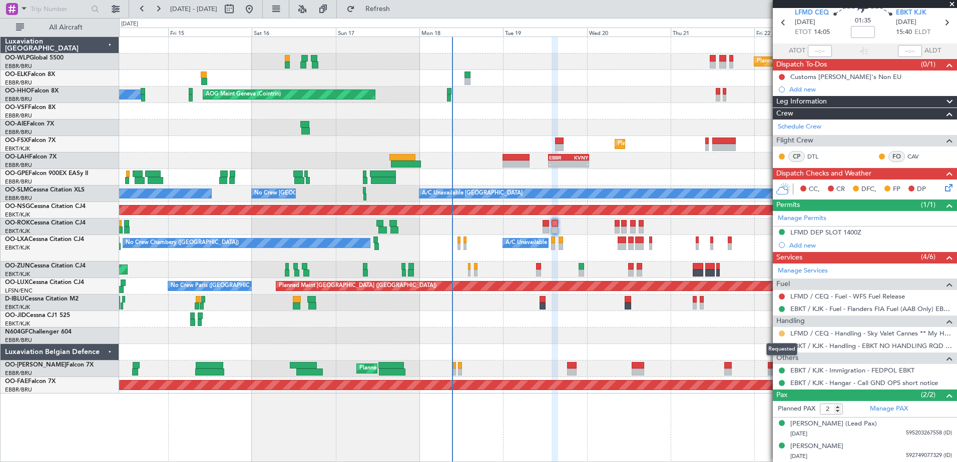
click at [781, 333] on button at bounding box center [782, 334] width 6 height 6
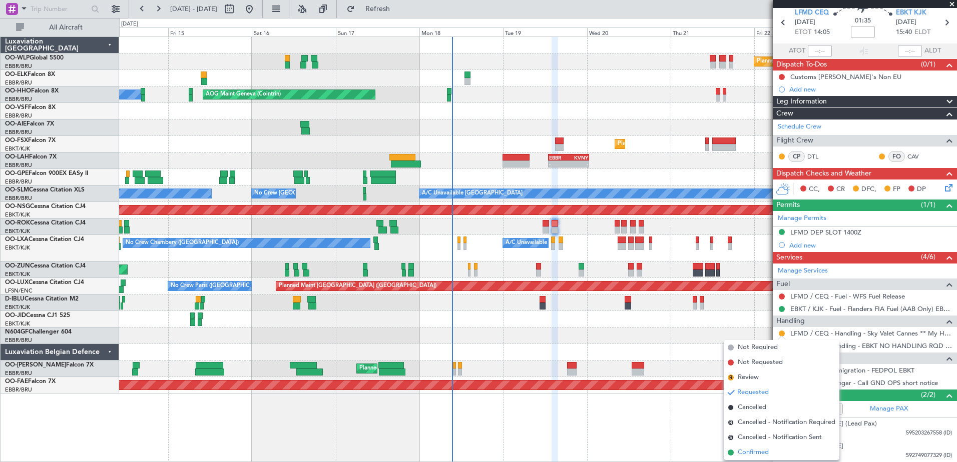
click at [756, 456] on span "Confirmed" at bounding box center [753, 453] width 31 height 10
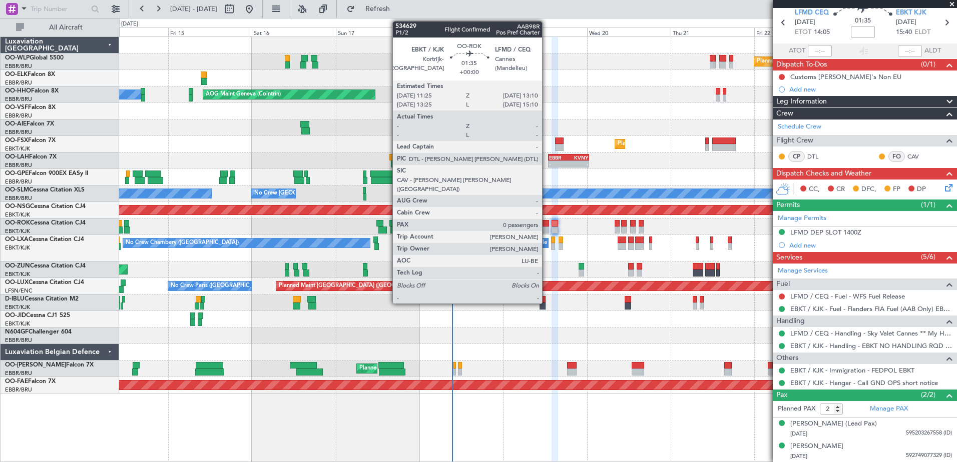
click at [546, 230] on div at bounding box center [545, 230] width 7 height 7
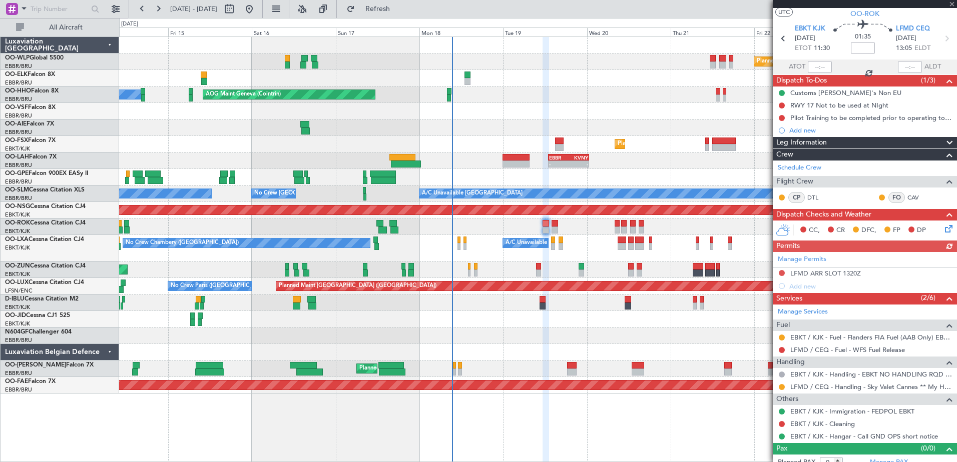
scroll to position [32, 0]
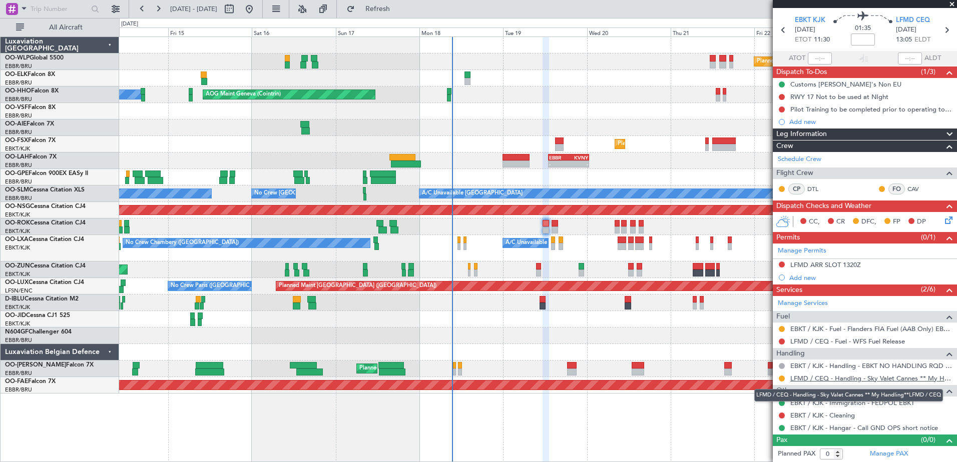
click at [828, 377] on link "LFMD / CEQ - Handling - Sky Valet Cannes ** My Handling**LFMD / CEQ" at bounding box center [871, 378] width 162 height 9
click at [779, 380] on button at bounding box center [782, 379] width 6 height 6
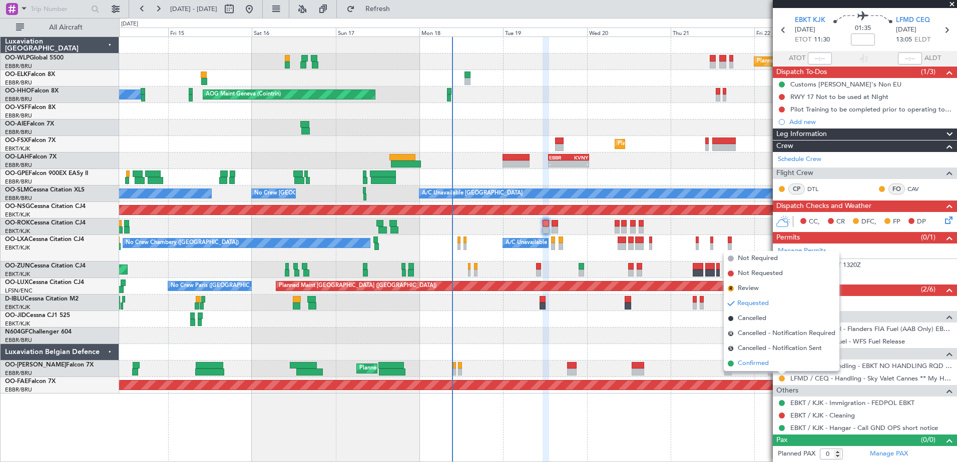
click at [739, 363] on span "Confirmed" at bounding box center [753, 364] width 31 height 10
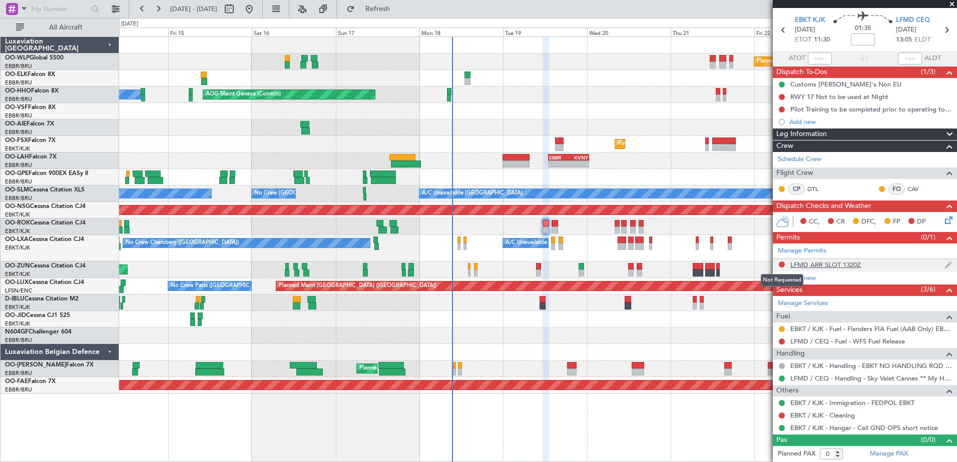
click at [785, 262] on div at bounding box center [782, 265] width 8 height 8
click at [781, 265] on button at bounding box center [782, 265] width 6 height 6
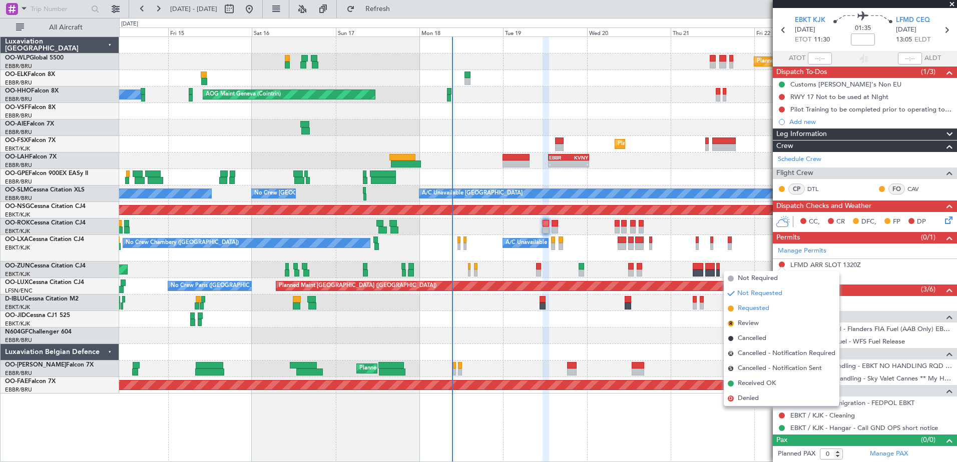
click at [761, 308] on span "Requested" at bounding box center [754, 309] width 32 height 10
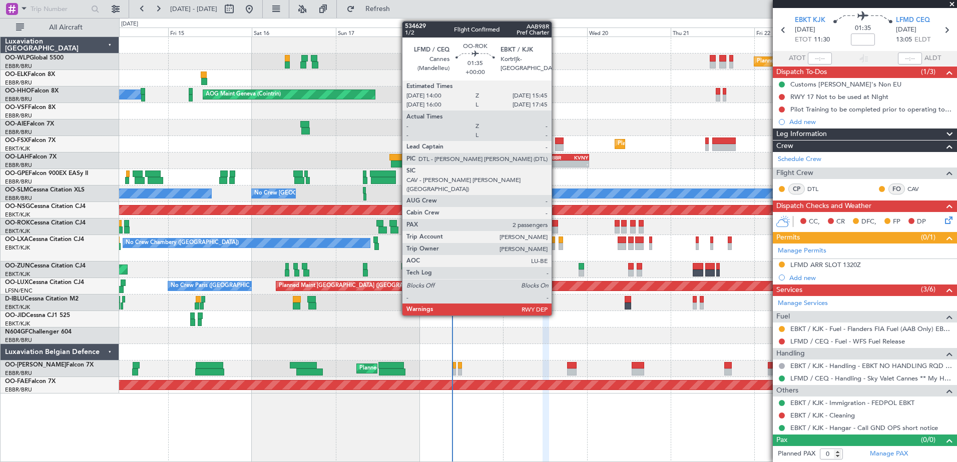
click at [556, 228] on div at bounding box center [554, 230] width 7 height 7
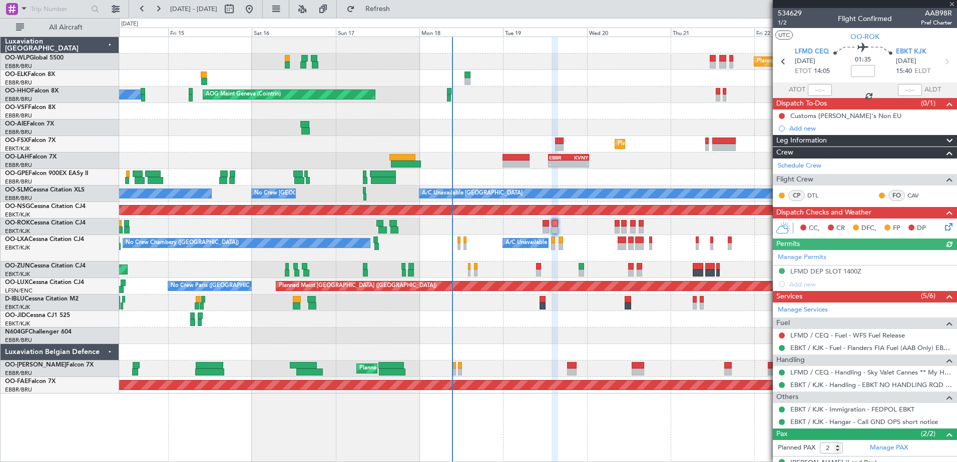
scroll to position [39, 0]
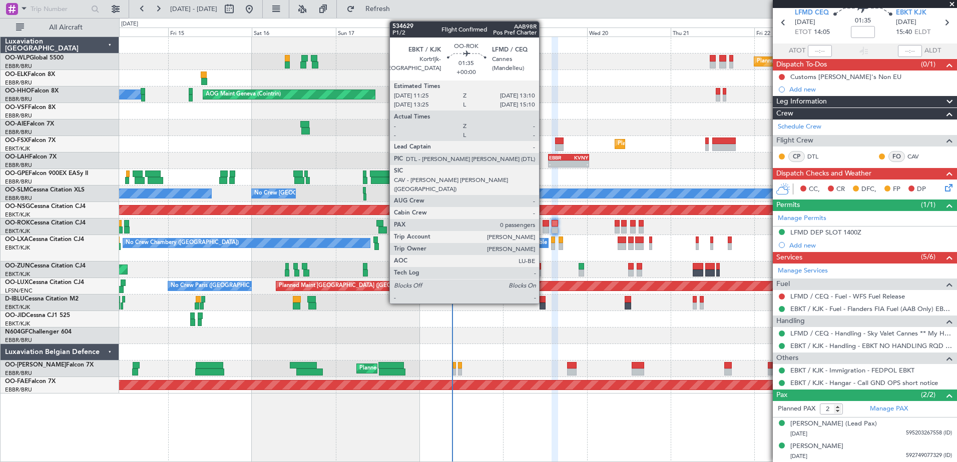
click at [543, 229] on div at bounding box center [545, 230] width 7 height 7
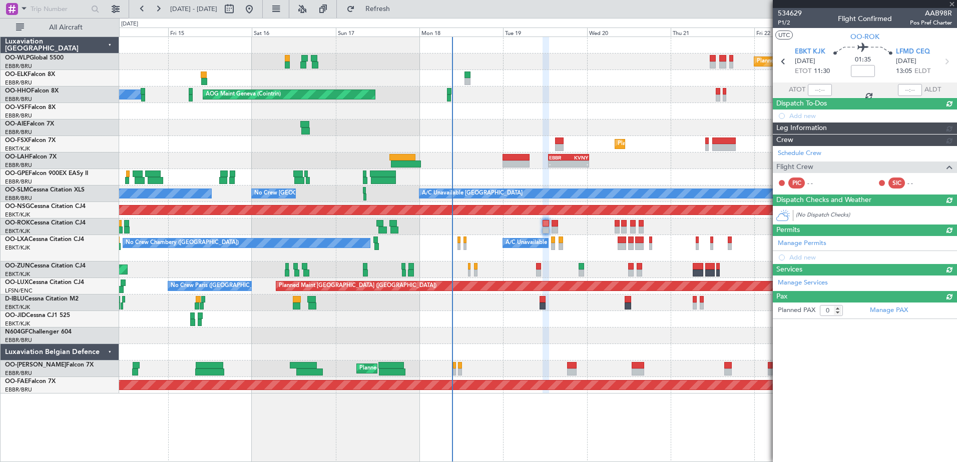
scroll to position [0, 0]
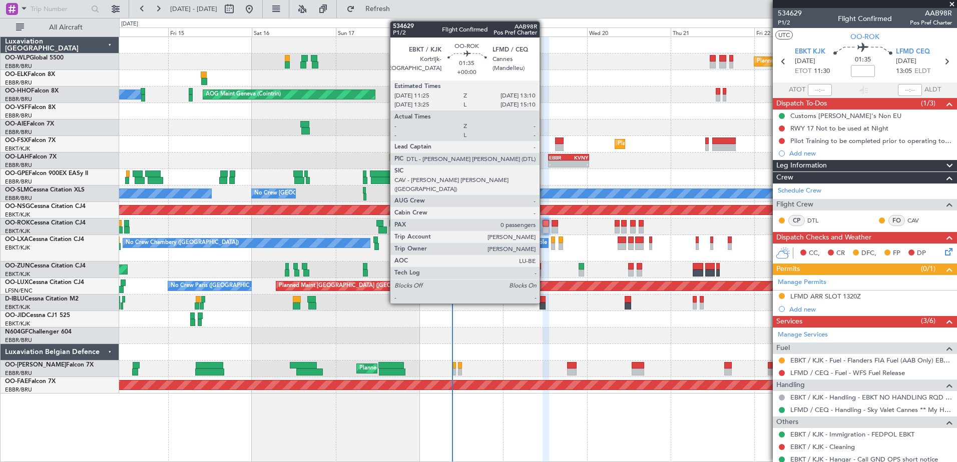
click at [544, 227] on div at bounding box center [545, 230] width 7 height 7
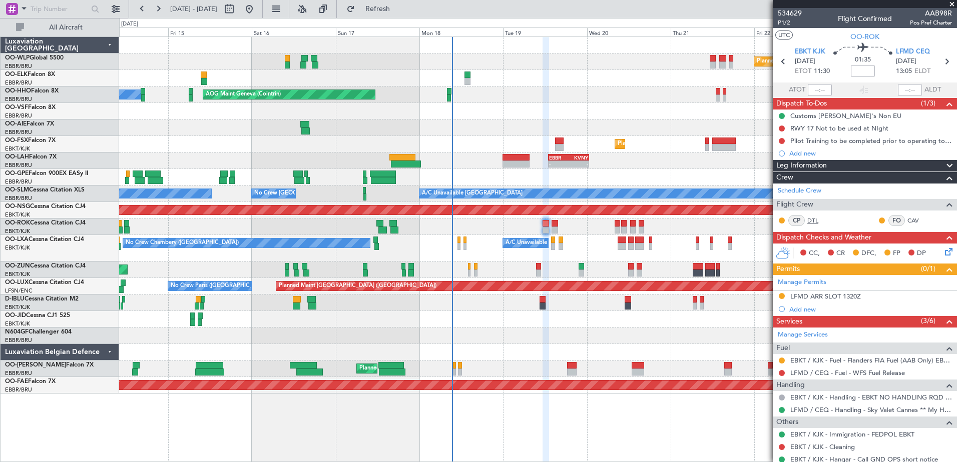
click at [808, 223] on link "DTL" at bounding box center [818, 220] width 23 height 9
click at [908, 217] on link "CAV" at bounding box center [918, 220] width 23 height 9
click at [899, 50] on span "LFMD CEQ" at bounding box center [913, 52] width 34 height 10
click at [781, 138] on button at bounding box center [782, 141] width 6 height 6
click at [786, 184] on span "Completed" at bounding box center [786, 185] width 33 height 10
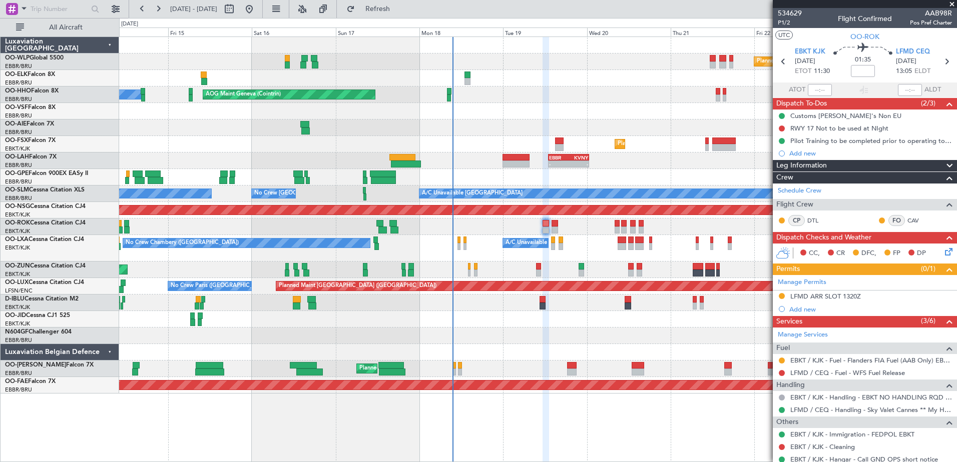
click at [943, 250] on icon at bounding box center [947, 250] width 8 height 8
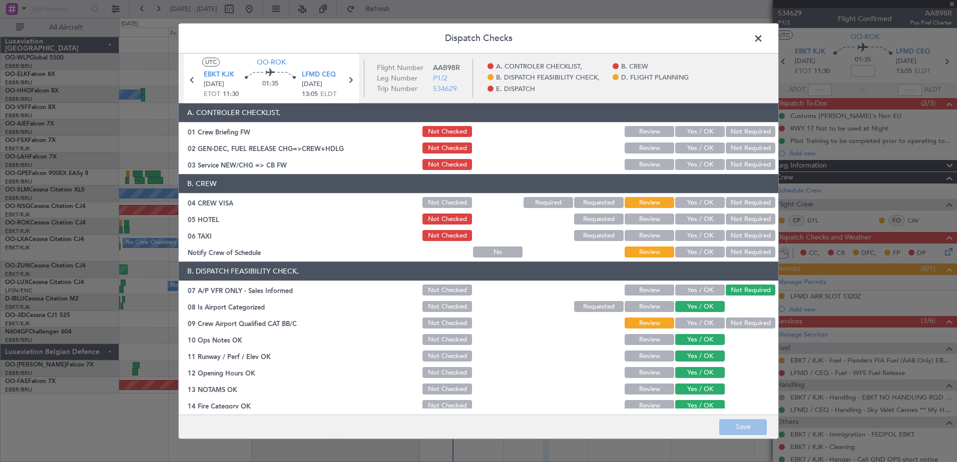
click at [693, 320] on button "Yes / OK" at bounding box center [700, 323] width 50 height 11
click at [683, 166] on button "Yes / OK" at bounding box center [700, 165] width 50 height 11
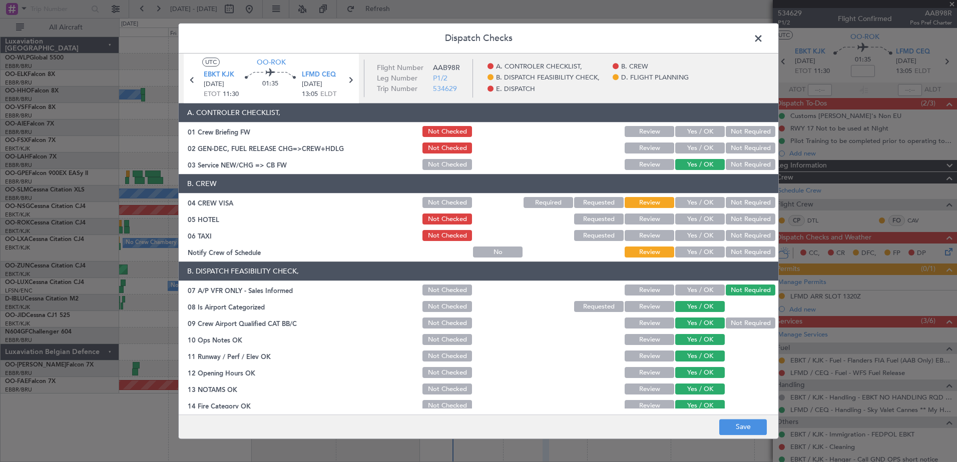
click at [700, 247] on button "Yes / OK" at bounding box center [700, 252] width 50 height 11
click at [692, 199] on button "Yes / OK" at bounding box center [700, 203] width 50 height 11
click at [740, 436] on footer "Save" at bounding box center [479, 427] width 600 height 24
click at [738, 429] on button "Save" at bounding box center [743, 427] width 48 height 16
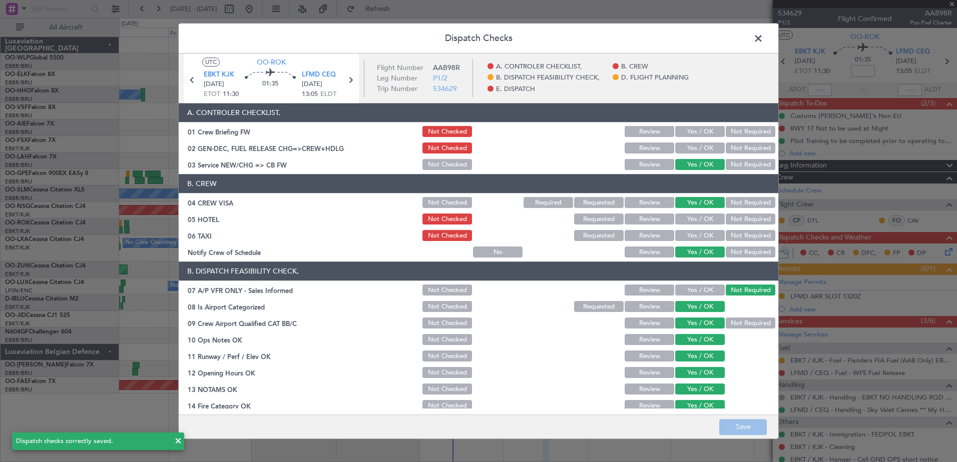
click at [763, 45] on span at bounding box center [763, 41] width 0 height 20
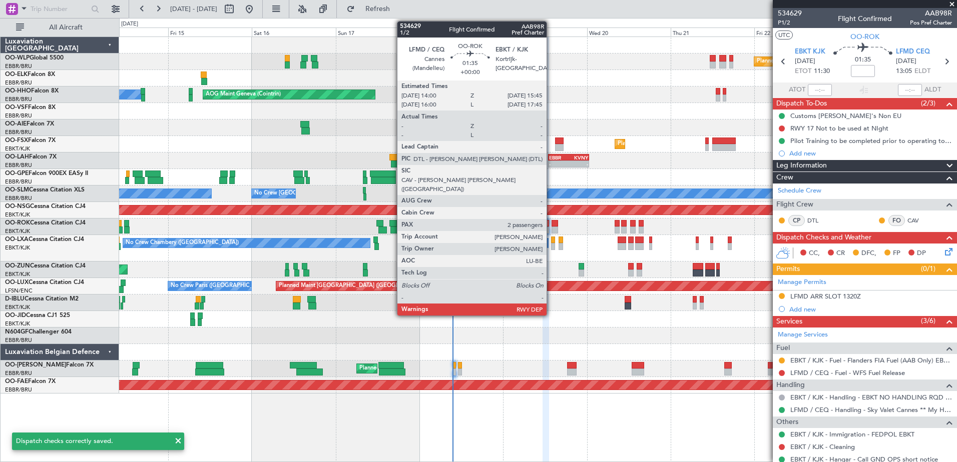
click at [551, 228] on div at bounding box center [554, 230] width 7 height 7
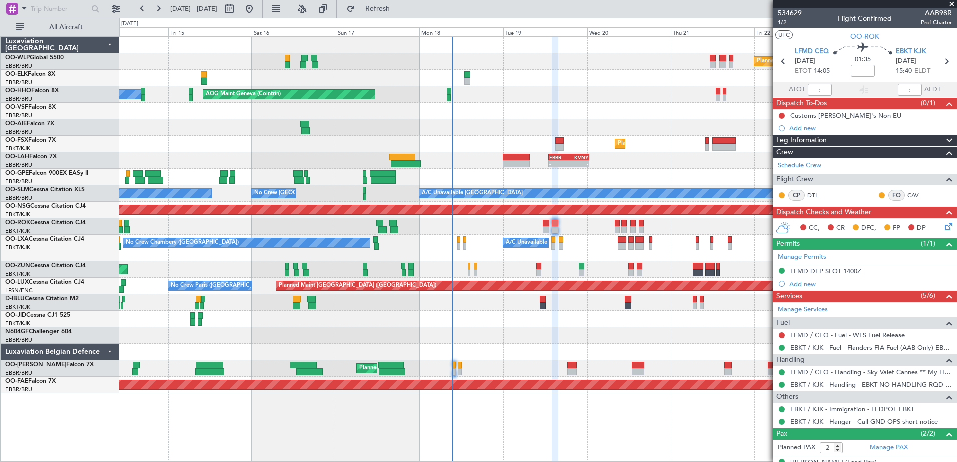
click at [943, 227] on icon at bounding box center [947, 225] width 8 height 8
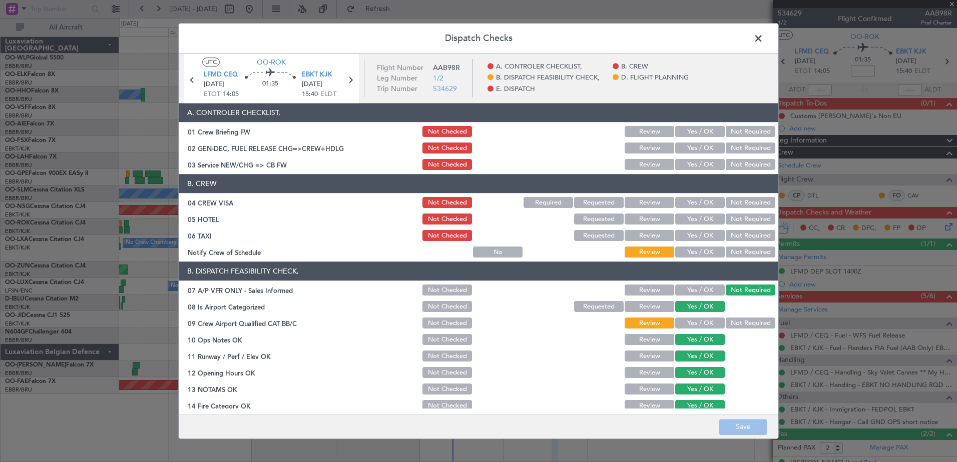
click at [690, 200] on button "Yes / OK" at bounding box center [700, 203] width 50 height 11
click at [697, 258] on button "Yes / OK" at bounding box center [700, 252] width 50 height 11
click at [691, 171] on div "Yes / OK" at bounding box center [699, 165] width 51 height 14
click at [693, 166] on button "Yes / OK" at bounding box center [700, 165] width 50 height 11
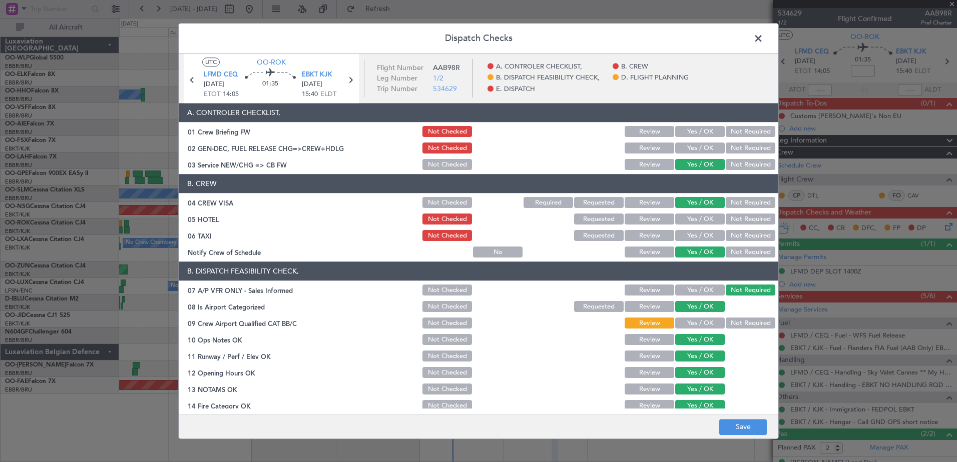
click at [689, 327] on button "Yes / OK" at bounding box center [700, 323] width 50 height 11
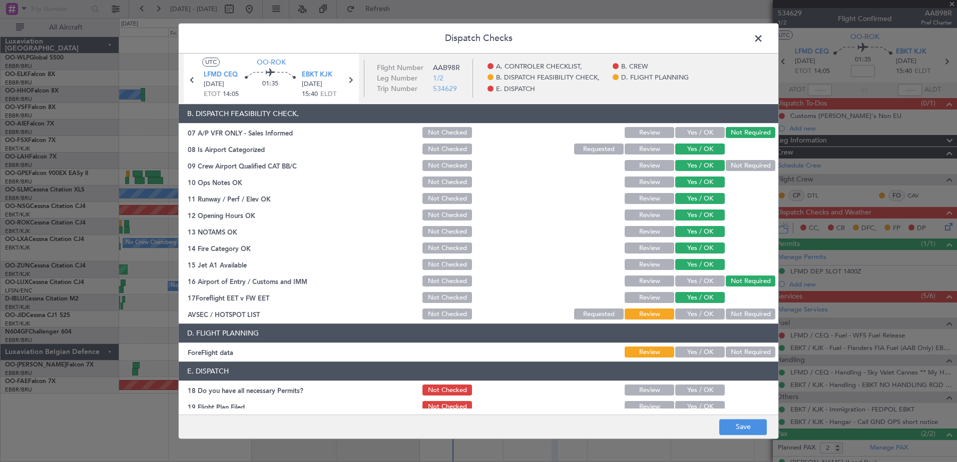
scroll to position [199, 0]
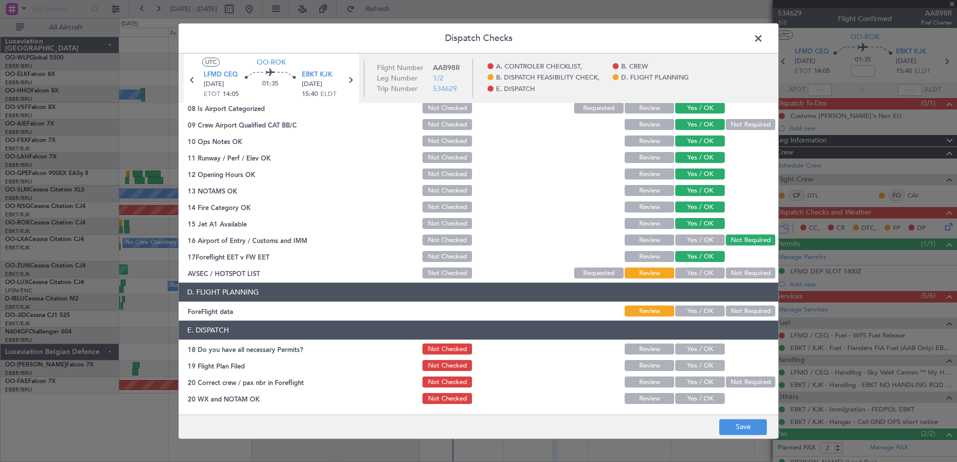
click at [735, 273] on button "Not Required" at bounding box center [751, 273] width 50 height 11
click at [742, 426] on button "Save" at bounding box center [743, 427] width 48 height 16
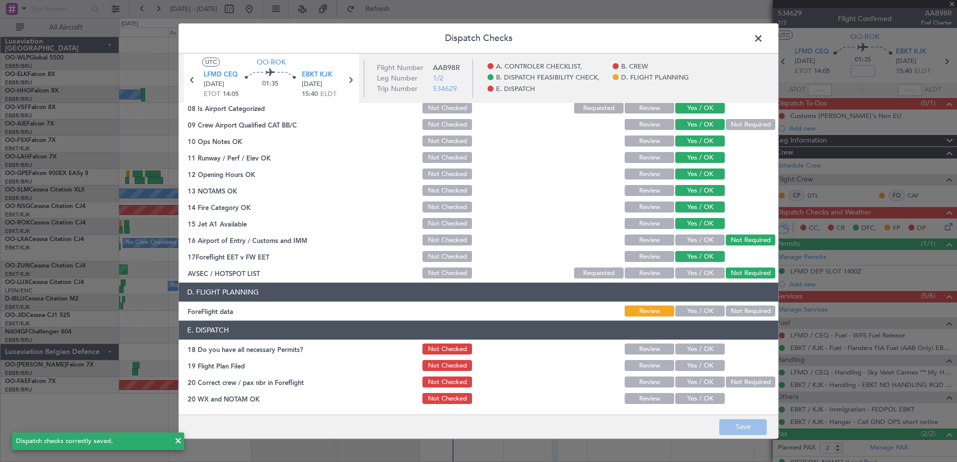
click at [763, 43] on span at bounding box center [763, 41] width 0 height 20
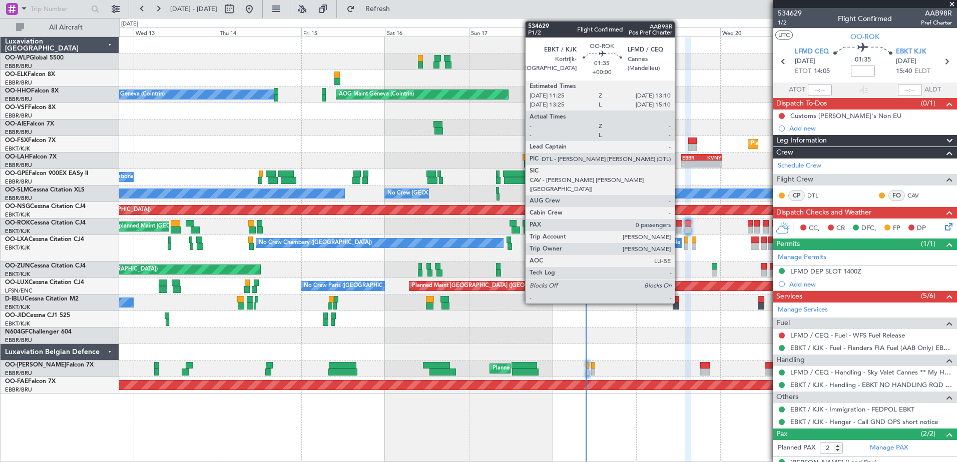
click at [679, 230] on div at bounding box center [679, 230] width 7 height 7
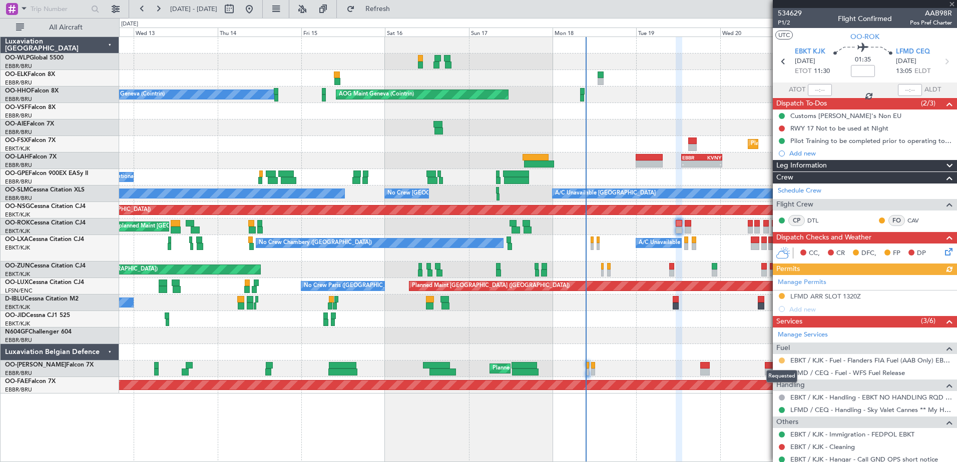
click at [780, 361] on button at bounding box center [782, 361] width 6 height 6
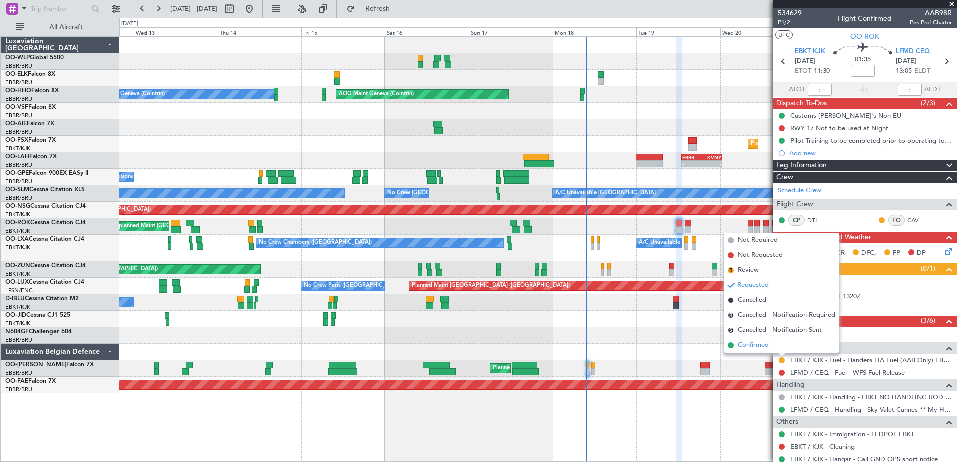
click at [754, 346] on span "Confirmed" at bounding box center [753, 346] width 31 height 10
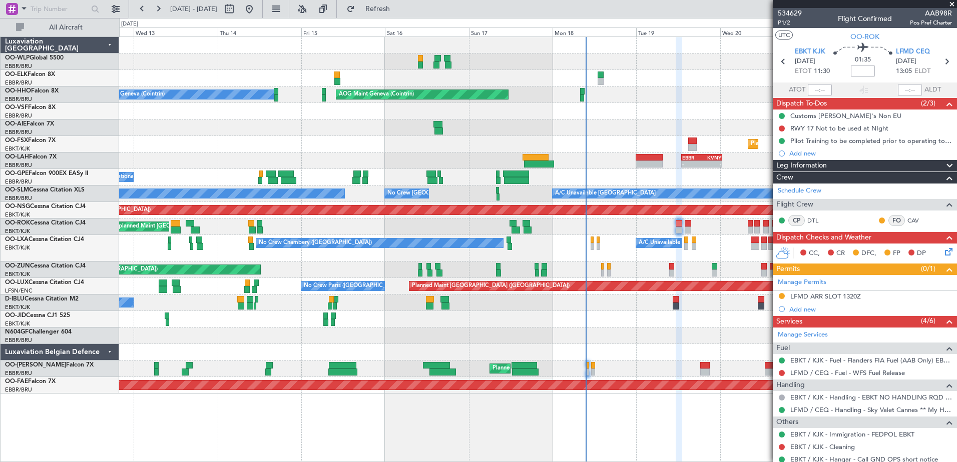
click at [884, 371] on mat-tooltip-component "EBKT / KJK - Fuel - Flanders FIA Fuel (AAB Only) EBKT / KJK" at bounding box center [864, 377] width 168 height 27
click at [847, 371] on link "LFMD / CEQ - Fuel - WFS Fuel Release" at bounding box center [847, 373] width 115 height 9
click at [818, 374] on link "LFMD / CEQ - Fuel - WFS Fuel Release" at bounding box center [847, 373] width 115 height 9
click at [399, 13] on span "Refresh" at bounding box center [378, 9] width 42 height 7
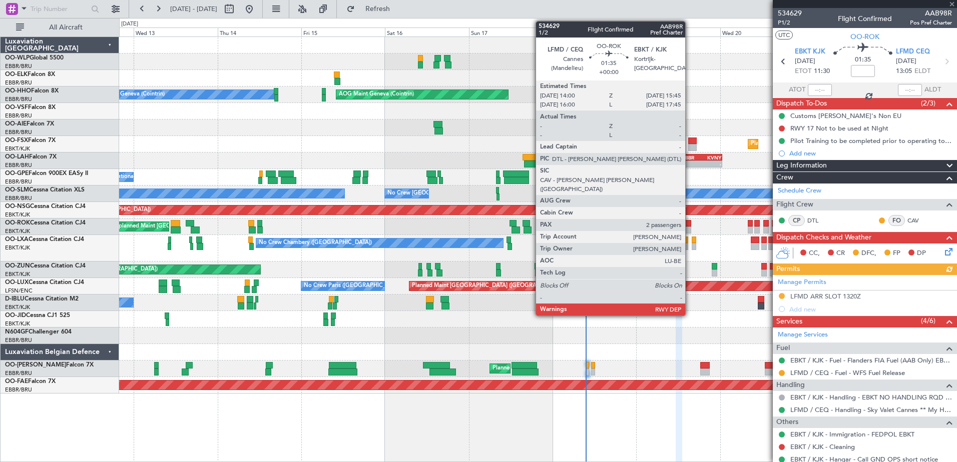
click at [690, 227] on div at bounding box center [688, 230] width 7 height 7
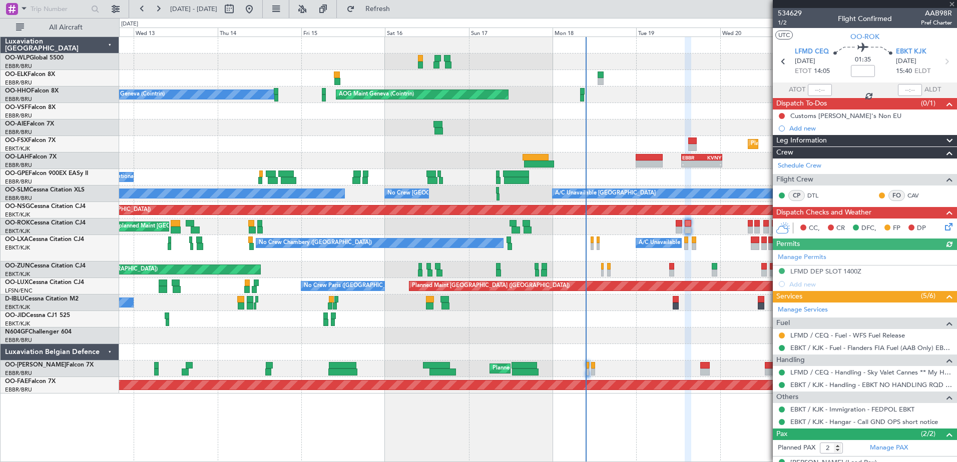
click at [684, 231] on div "Unplanned Maint Kortrijk-Wevelgem Owner Kortrijk-Wevelgem" at bounding box center [537, 227] width 837 height 17
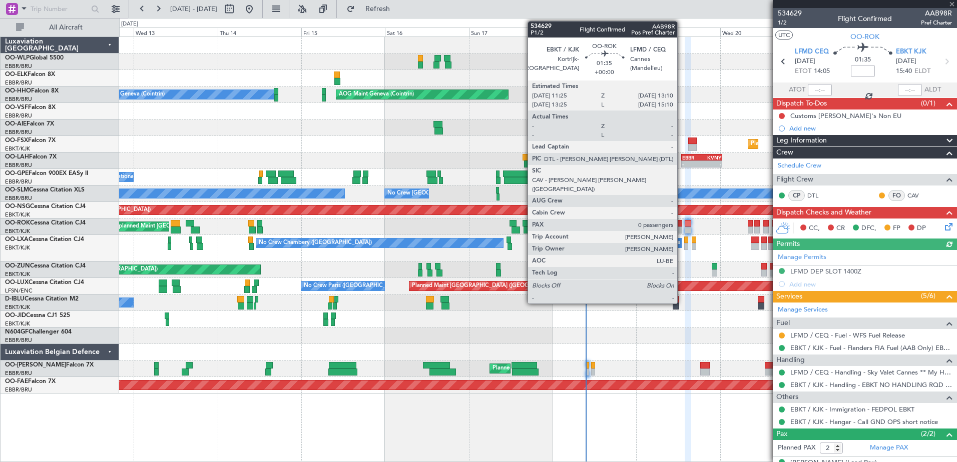
click at [682, 232] on div at bounding box center [679, 230] width 7 height 7
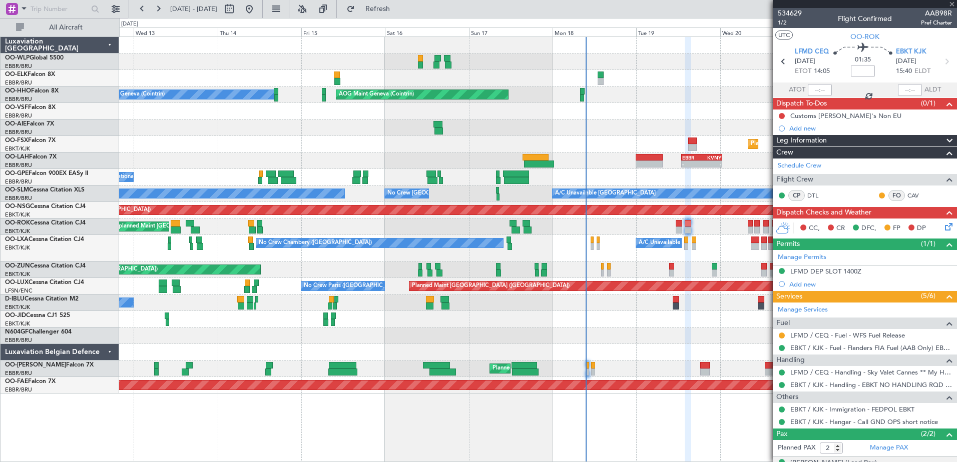
type input "0"
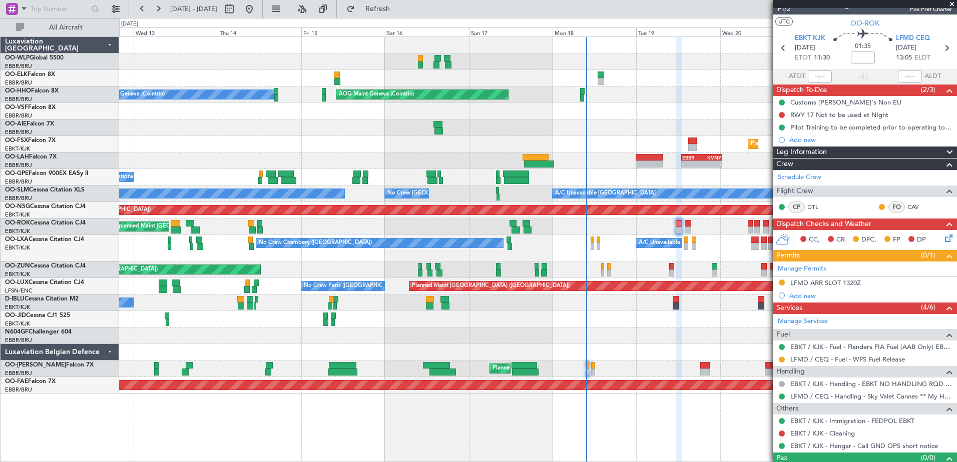
scroll to position [0, 0]
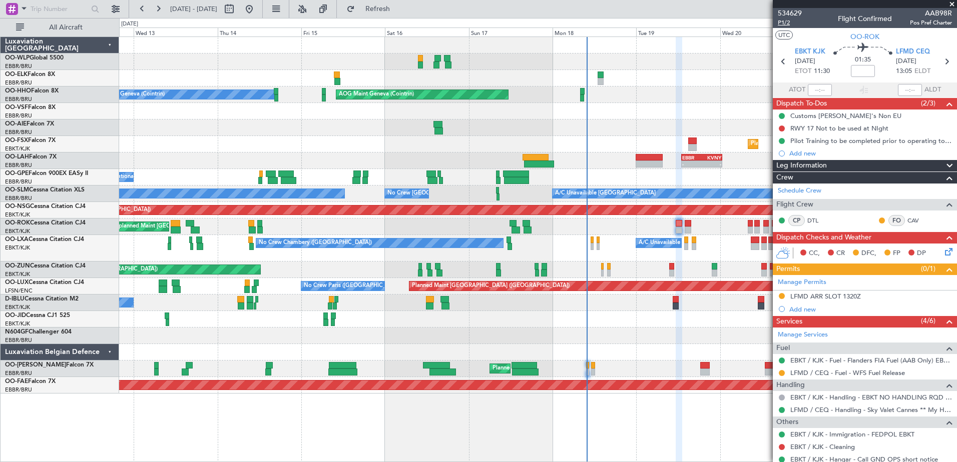
click at [783, 26] on span "P1/2" at bounding box center [790, 23] width 24 height 9
click at [401, 3] on button "Refresh" at bounding box center [372, 9] width 60 height 16
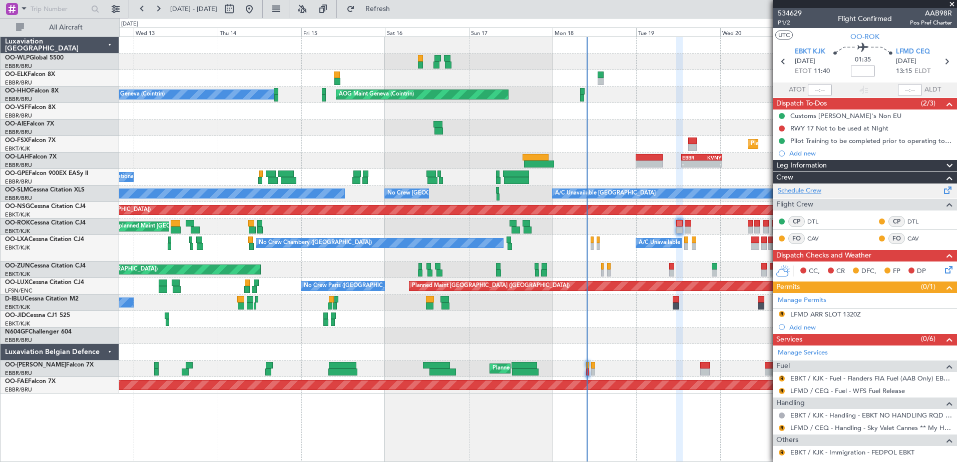
click at [811, 189] on link "Schedule Crew" at bounding box center [800, 191] width 44 height 10
click at [783, 315] on button "R" at bounding box center [782, 314] width 6 height 6
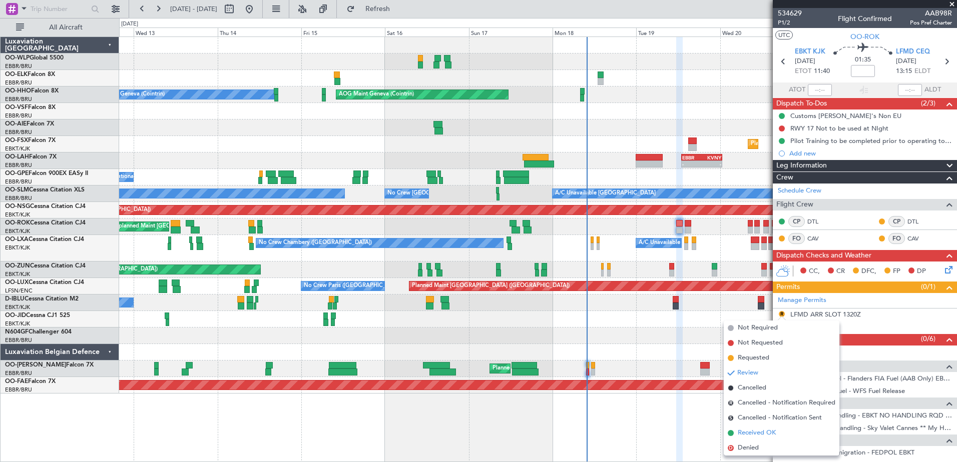
click at [761, 429] on span "Received OK" at bounding box center [757, 433] width 38 height 10
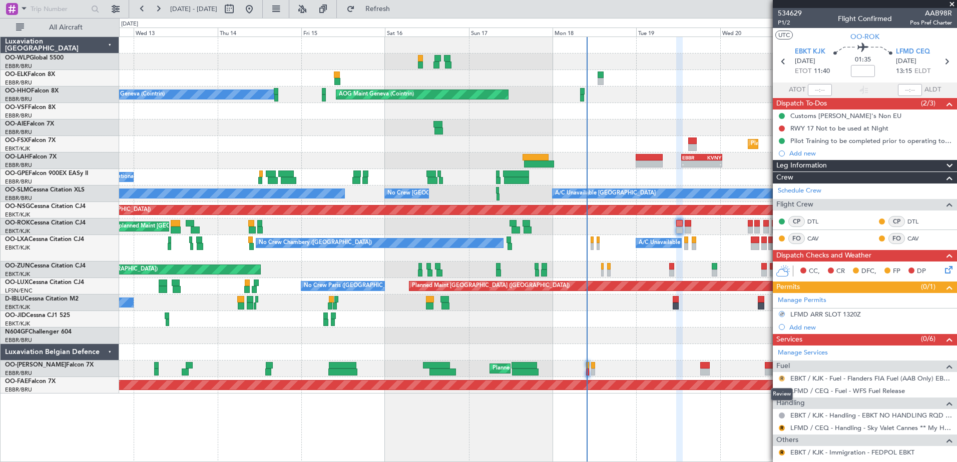
click at [780, 379] on button "R" at bounding box center [782, 379] width 6 height 6
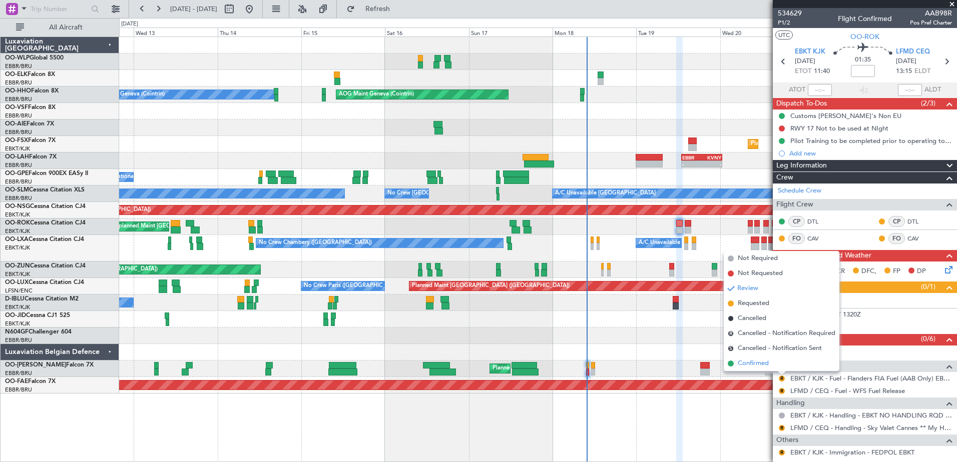
click at [769, 365] on li "Confirmed" at bounding box center [782, 363] width 116 height 15
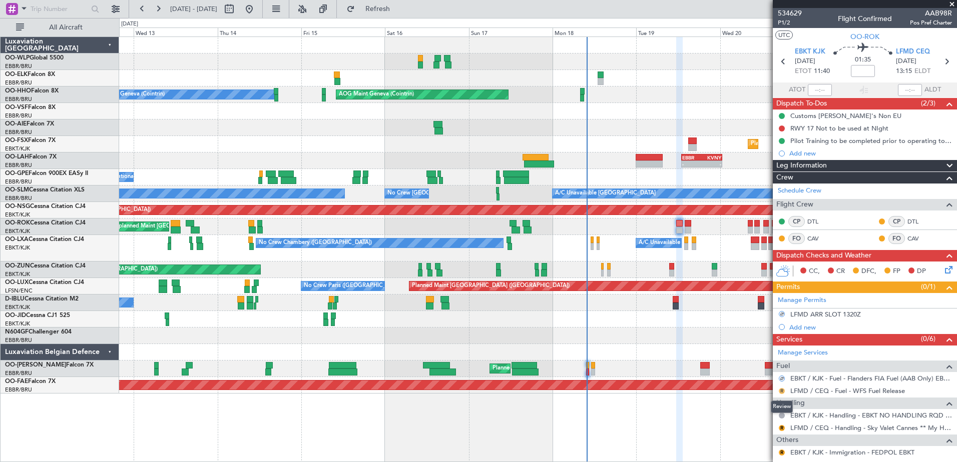
click at [784, 390] on button "R" at bounding box center [782, 391] width 6 height 6
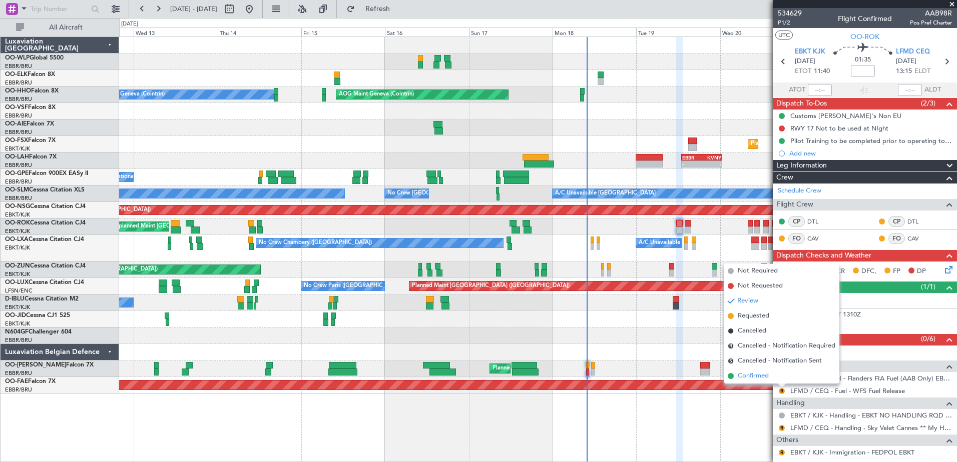
click at [779, 377] on li "Confirmed" at bounding box center [782, 376] width 116 height 15
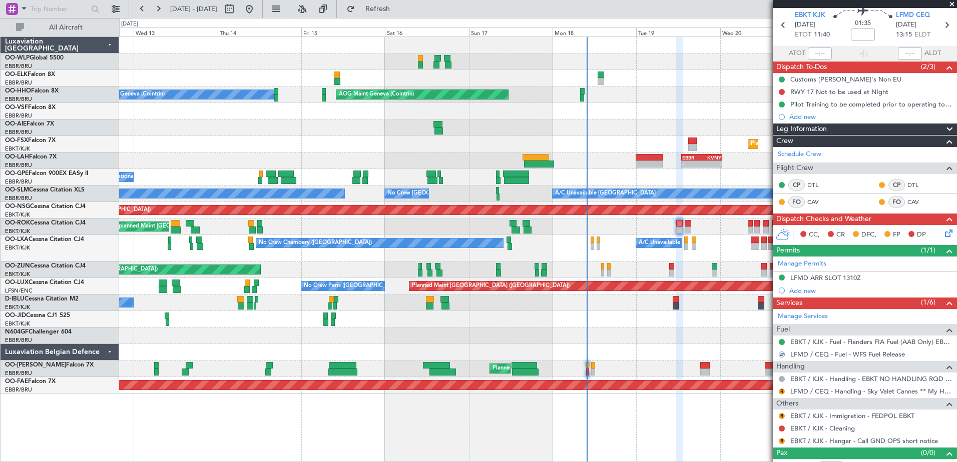
scroll to position [50, 0]
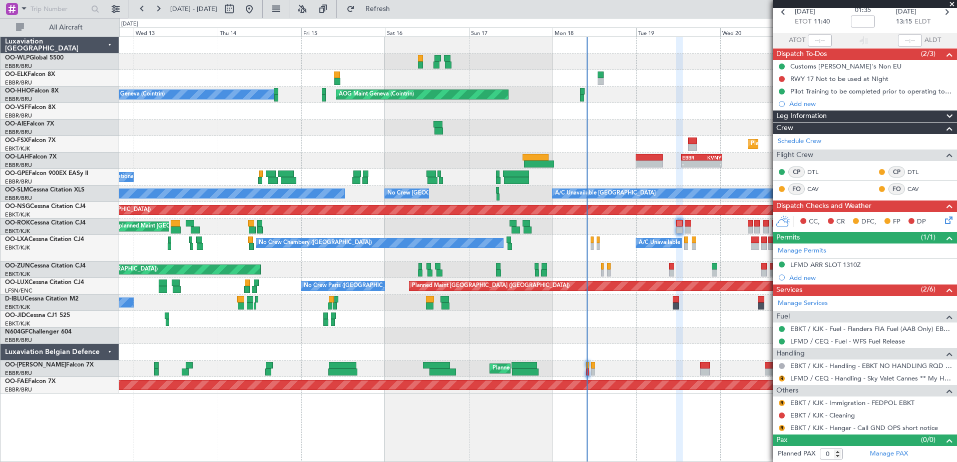
click at [779, 382] on mat-tooltip-component "Review" at bounding box center [782, 394] width 36 height 27
click at [781, 378] on button "R" at bounding box center [782, 379] width 6 height 6
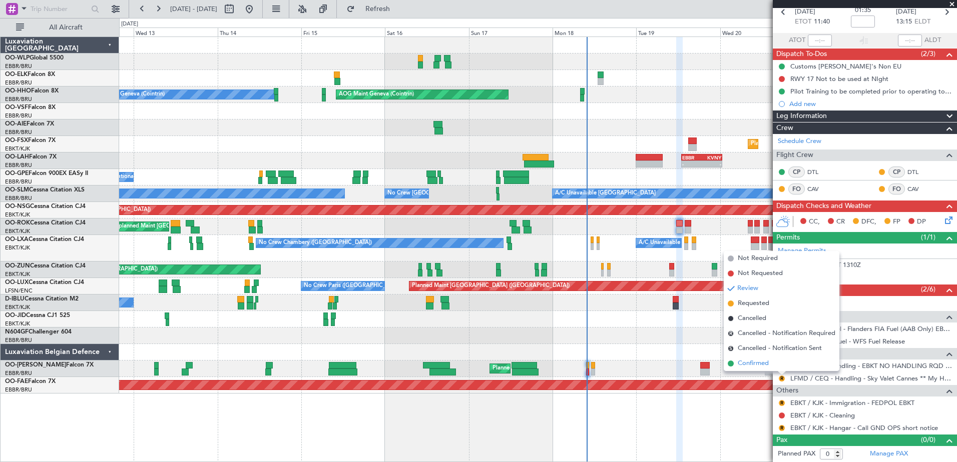
click at [772, 367] on li "Confirmed" at bounding box center [782, 363] width 116 height 15
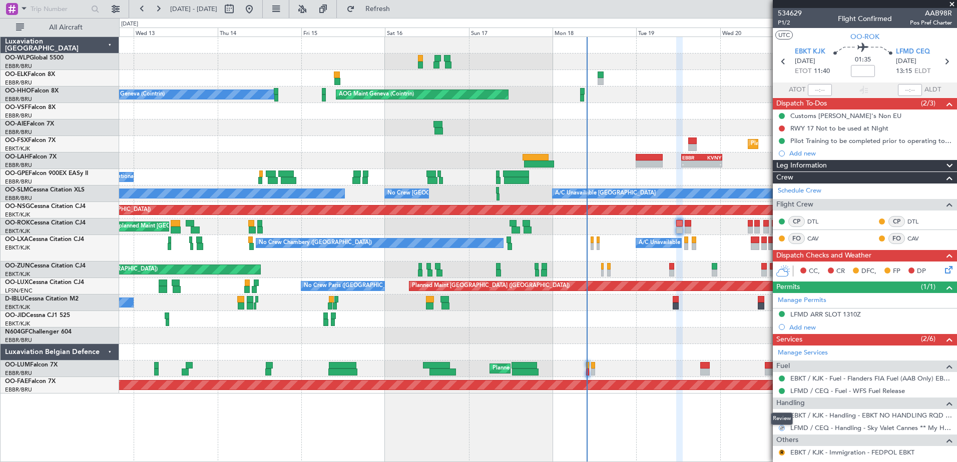
scroll to position [50, 0]
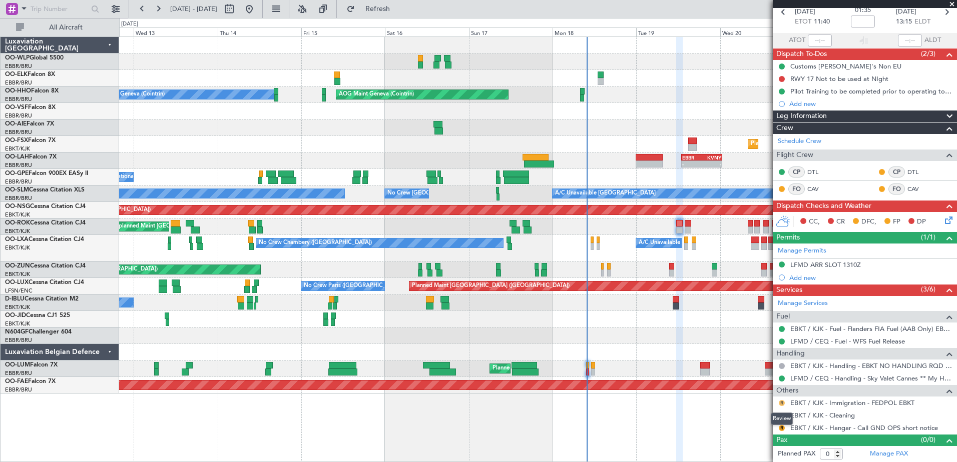
click at [782, 403] on button "R" at bounding box center [782, 403] width 6 height 6
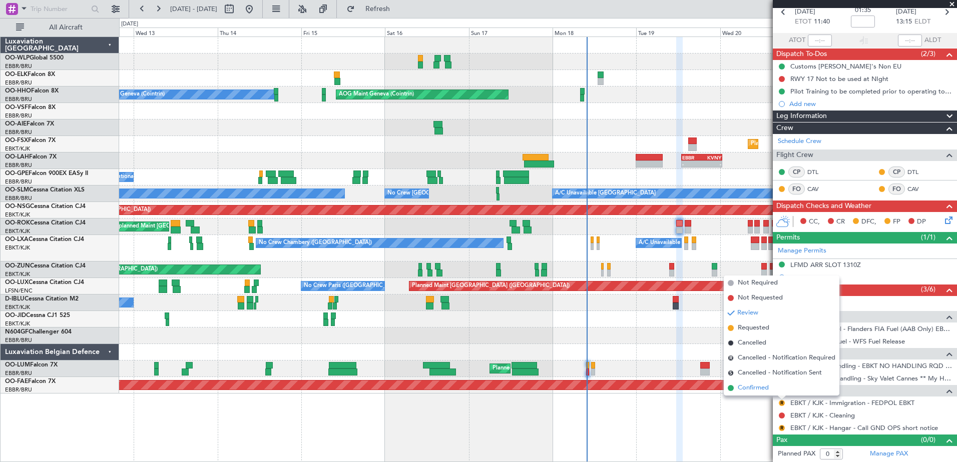
click at [773, 391] on li "Confirmed" at bounding box center [782, 388] width 116 height 15
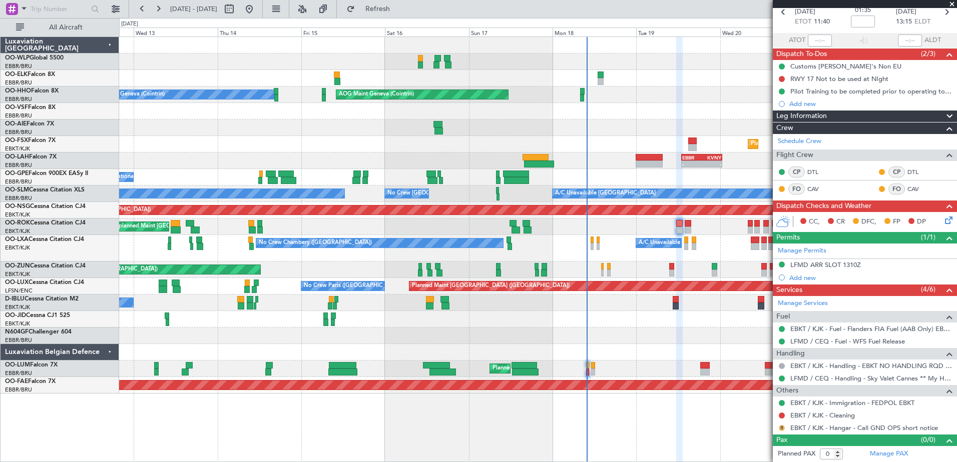
click at [781, 428] on button "R" at bounding box center [782, 428] width 6 height 6
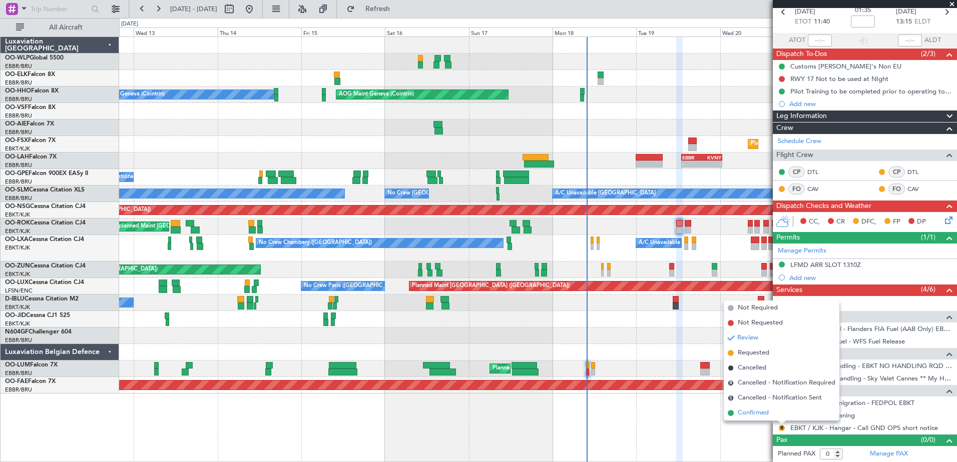
click at [760, 414] on span "Confirmed" at bounding box center [753, 413] width 31 height 10
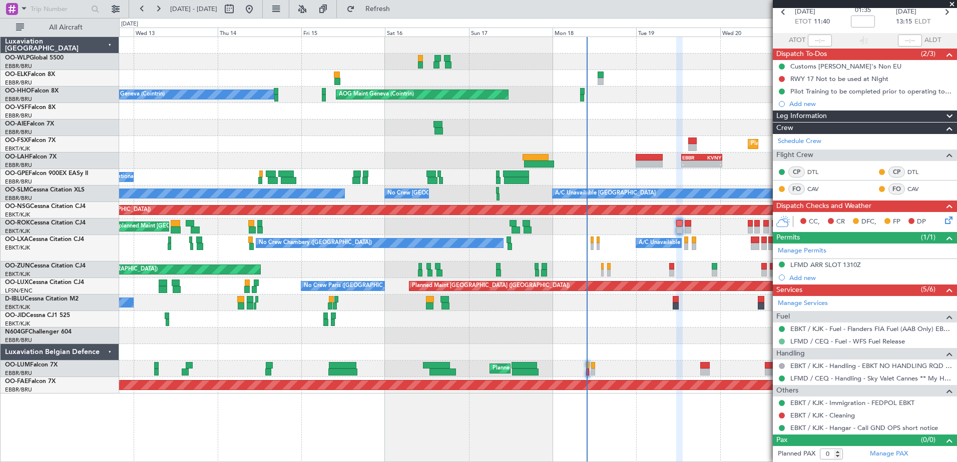
click at [781, 343] on button at bounding box center [782, 342] width 6 height 6
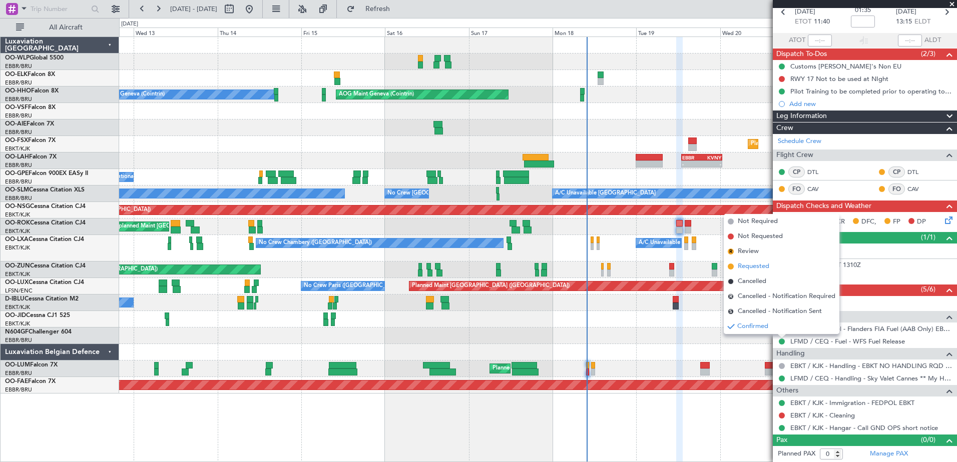
click at [752, 270] on span "Requested" at bounding box center [754, 267] width 32 height 10
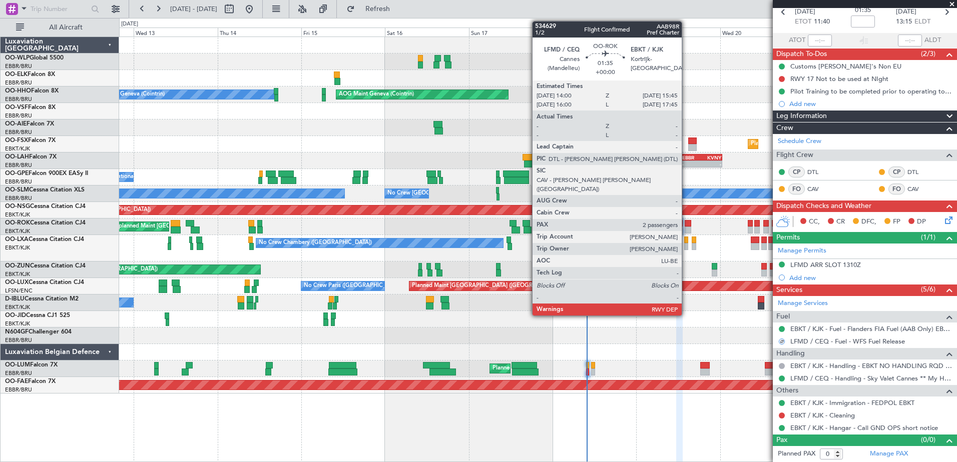
click at [686, 223] on div at bounding box center [688, 223] width 7 height 7
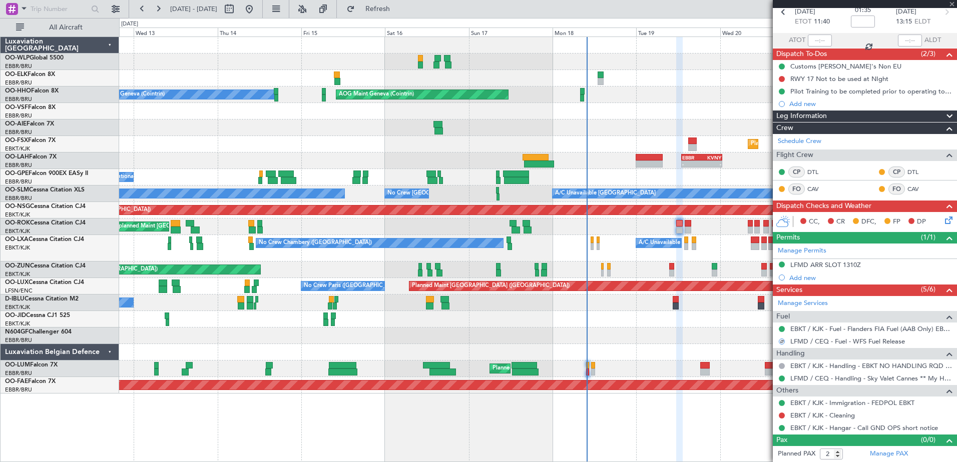
scroll to position [0, 0]
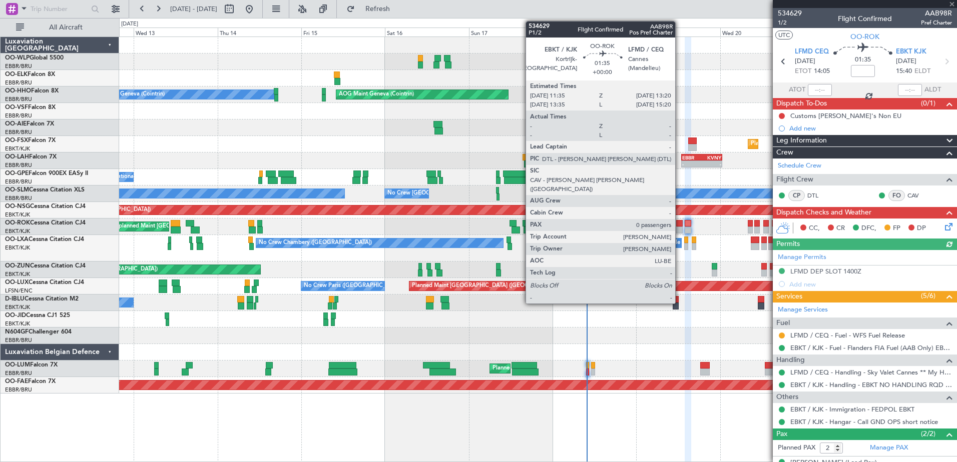
click at [680, 230] on div at bounding box center [679, 230] width 7 height 7
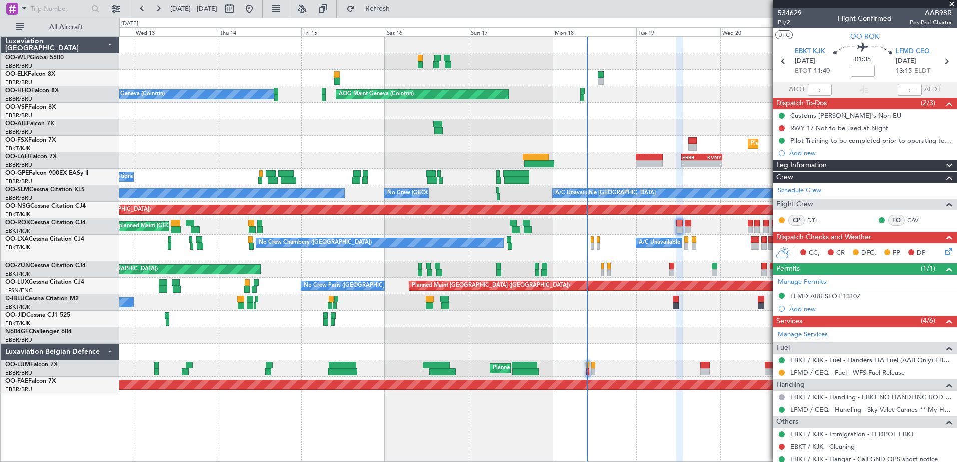
click at [943, 254] on icon at bounding box center [947, 250] width 8 height 8
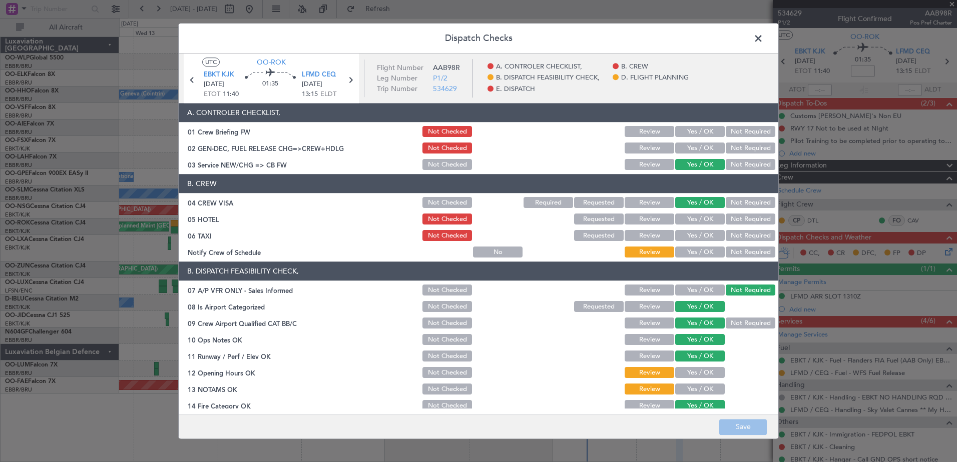
click at [709, 252] on button "Yes / OK" at bounding box center [700, 252] width 50 height 11
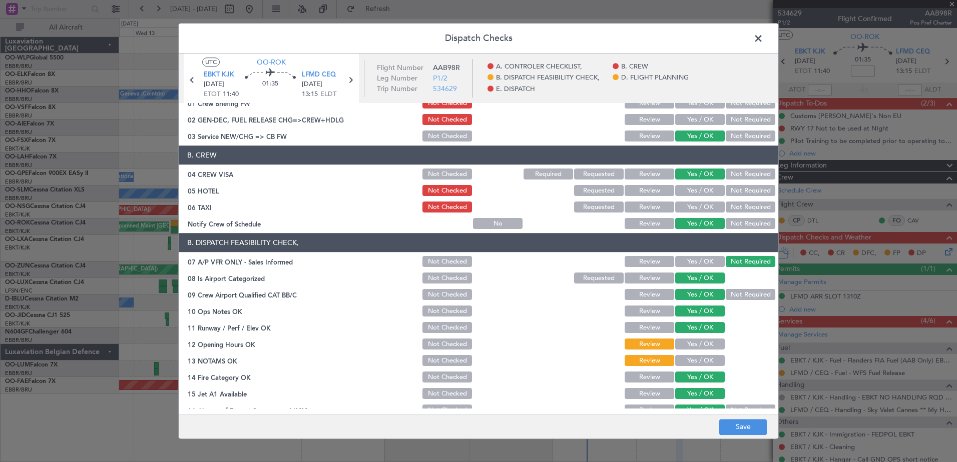
scroll to position [50, 0]
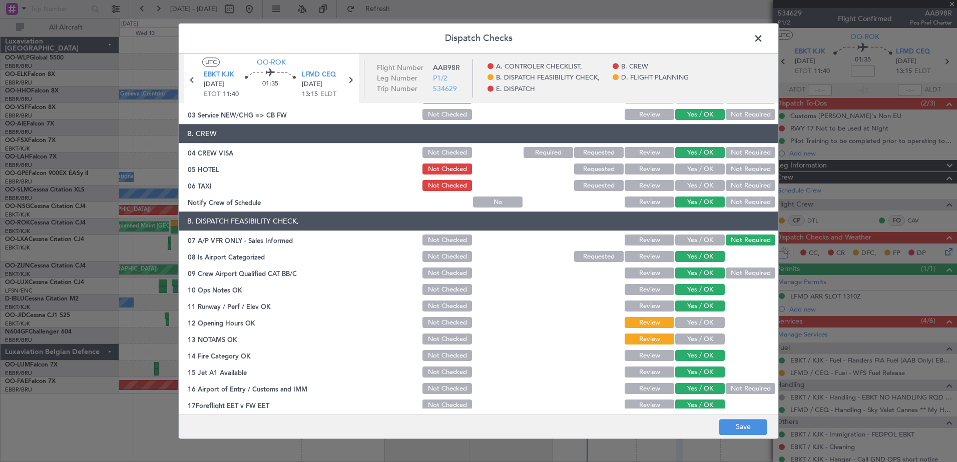
click at [700, 327] on button "Yes / OK" at bounding box center [700, 323] width 50 height 11
click at [694, 344] on button "Yes / OK" at bounding box center [700, 339] width 50 height 11
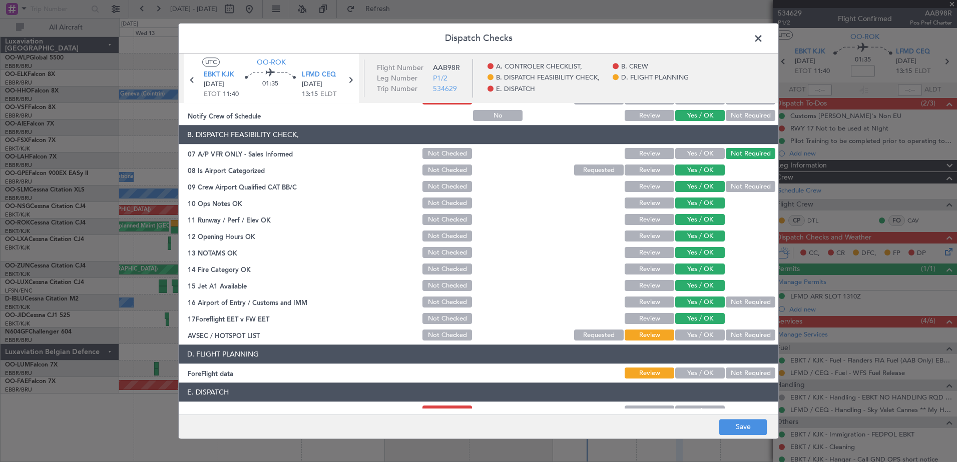
scroll to position [199, 0]
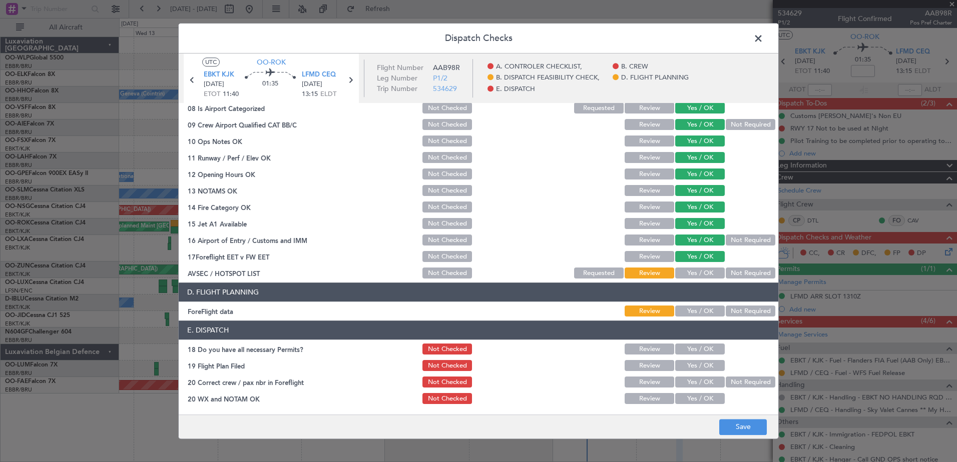
click at [747, 273] on button "Not Required" at bounding box center [751, 273] width 50 height 11
click at [744, 428] on button "Save" at bounding box center [743, 427] width 48 height 16
click at [763, 37] on span at bounding box center [763, 41] width 0 height 20
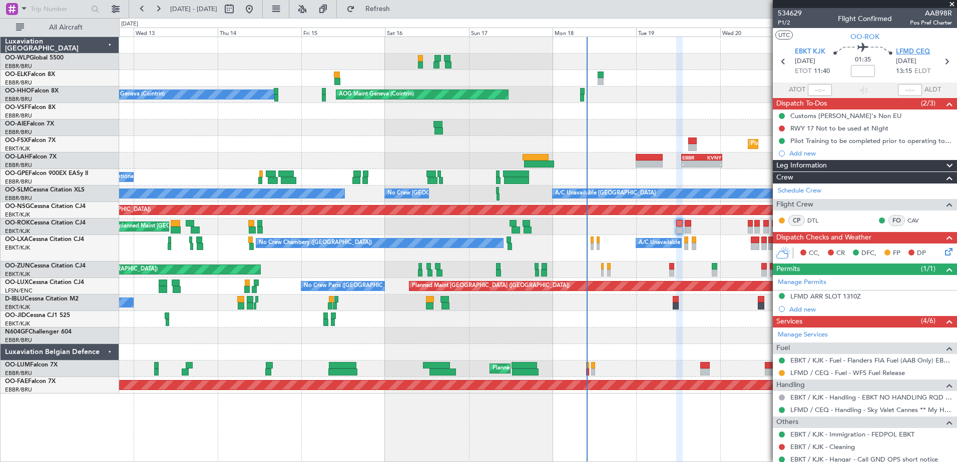
click at [917, 50] on span "LFMD CEQ" at bounding box center [913, 52] width 34 height 10
click at [816, 296] on div "LFMD ARR SLOT 1310Z" at bounding box center [825, 296] width 71 height 9
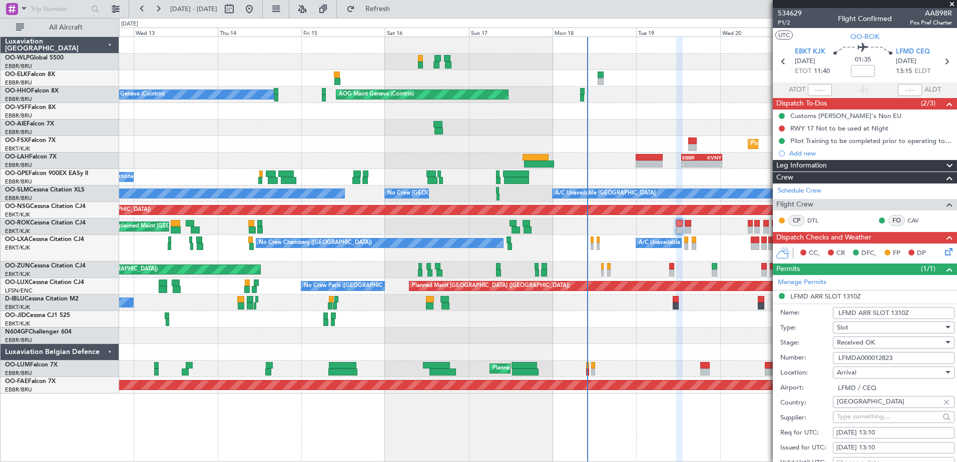
drag, startPoint x: 903, startPoint y: 360, endPoint x: 824, endPoint y: 361, distance: 78.6
click at [824, 361] on div "Number: LFMDA000012823" at bounding box center [867, 358] width 174 height 15
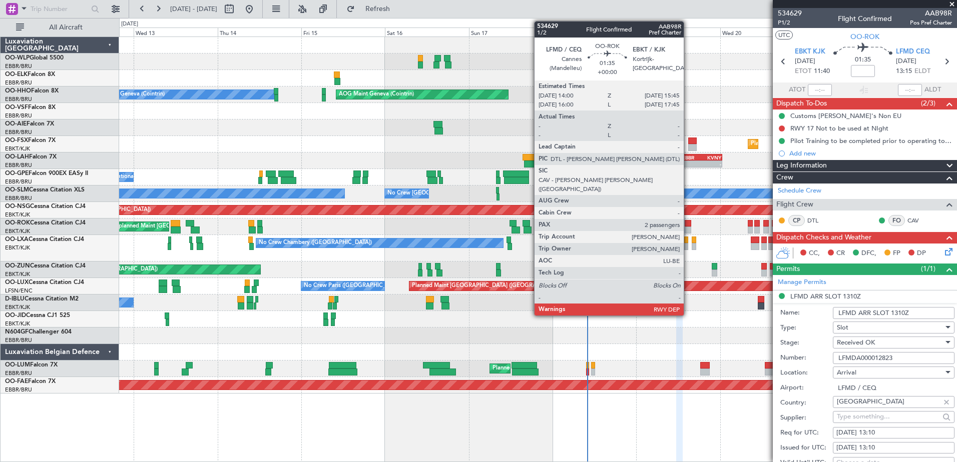
click at [689, 226] on div at bounding box center [688, 223] width 7 height 7
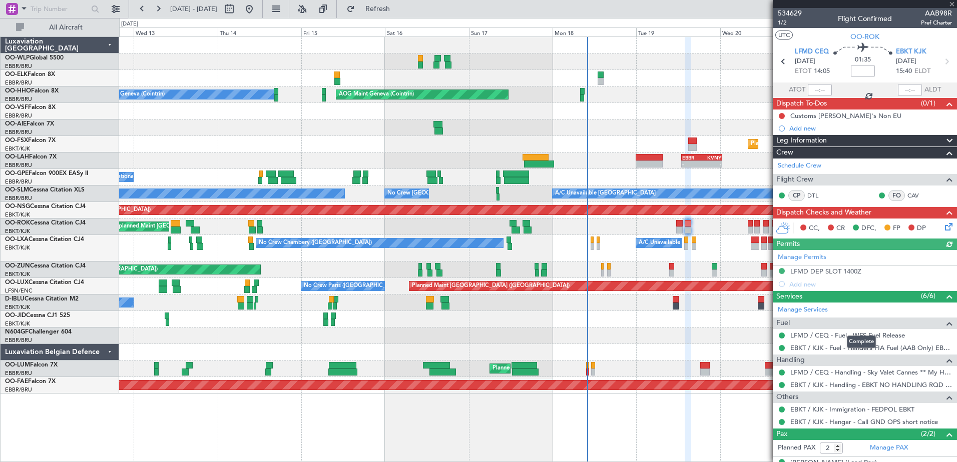
scroll to position [39, 0]
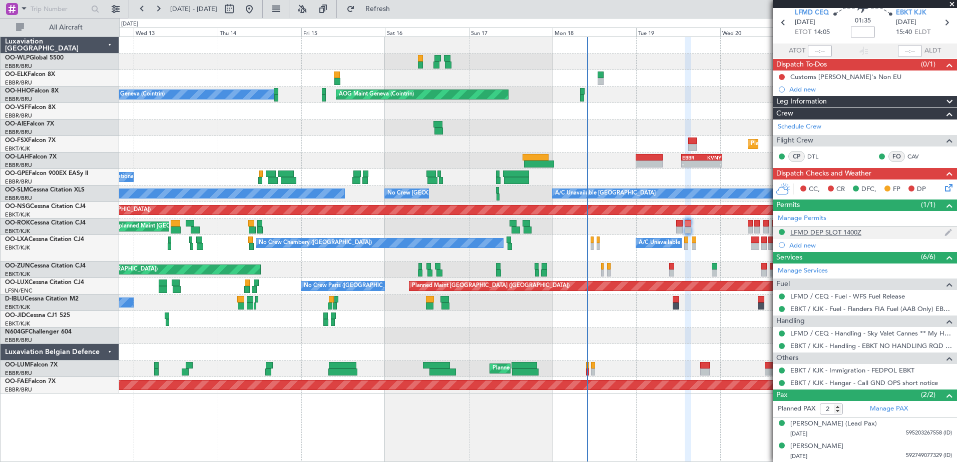
click at [829, 233] on div "LFMD DEP SLOT 1400Z" at bounding box center [825, 232] width 71 height 9
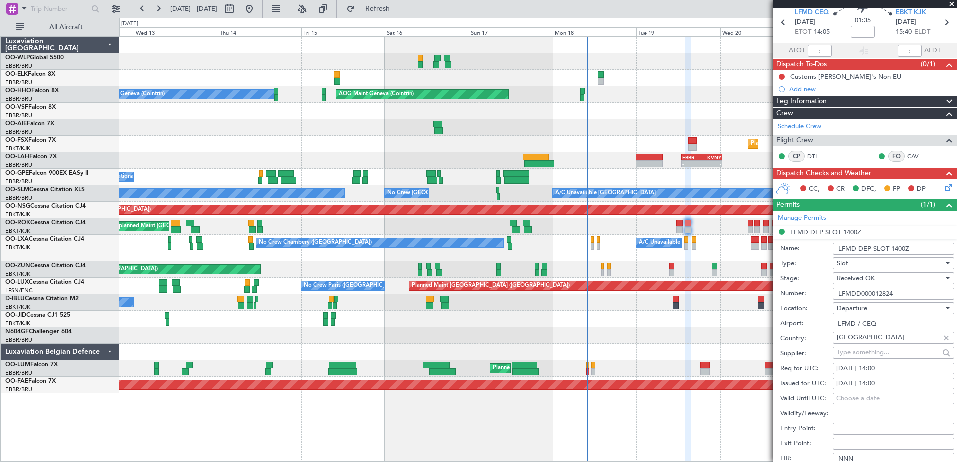
drag, startPoint x: 900, startPoint y: 293, endPoint x: 831, endPoint y: 296, distance: 69.1
click at [831, 296] on div "Number: LFMDD000012824" at bounding box center [867, 294] width 174 height 15
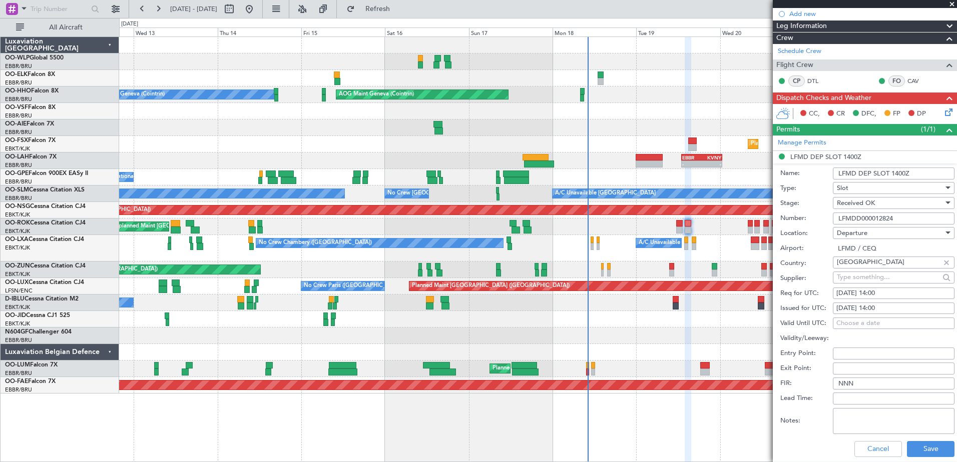
scroll to position [189, 0]
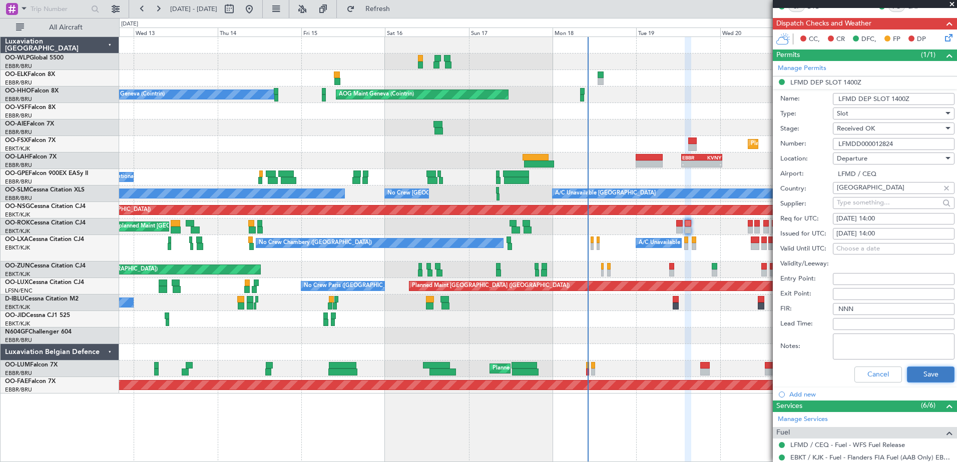
click at [907, 368] on button "Save" at bounding box center [931, 375] width 48 height 16
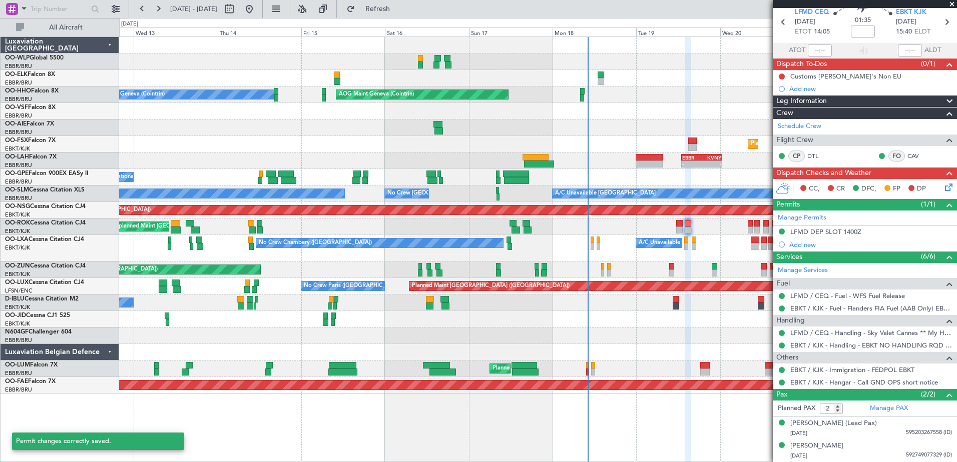
scroll to position [39, 0]
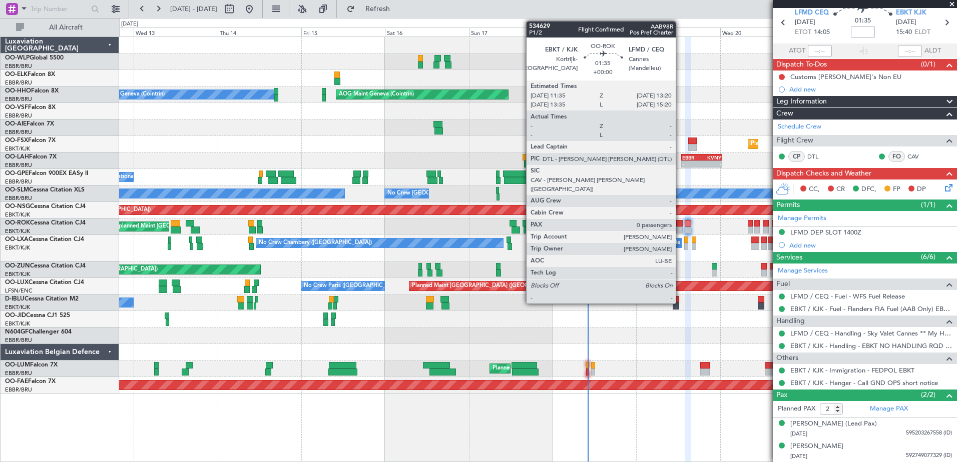
click at [680, 229] on div at bounding box center [679, 230] width 7 height 7
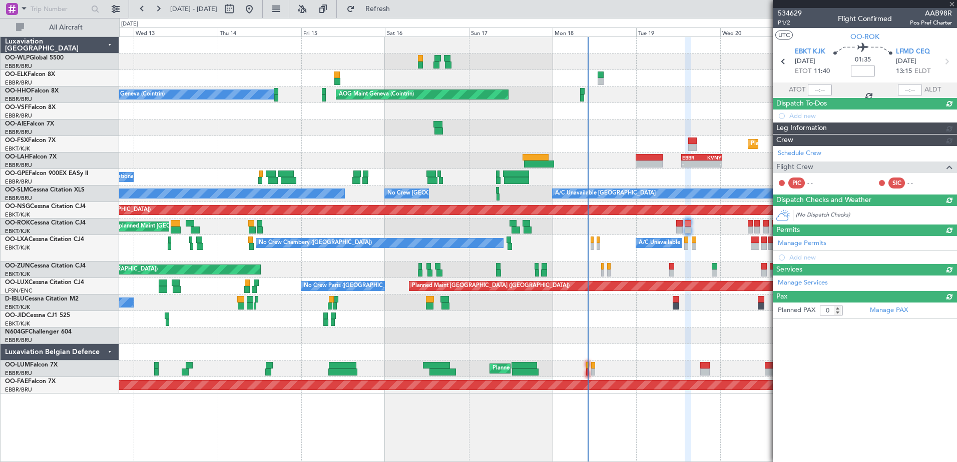
scroll to position [0, 0]
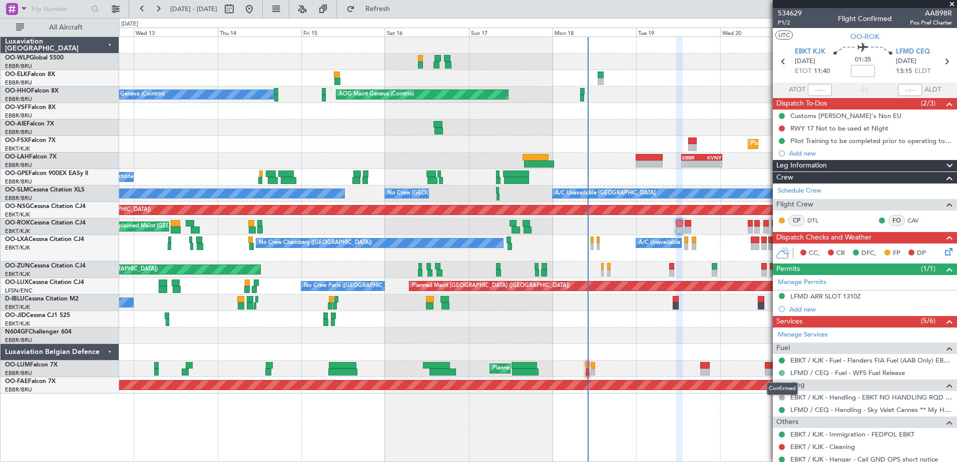
click at [781, 373] on button at bounding box center [782, 373] width 6 height 6
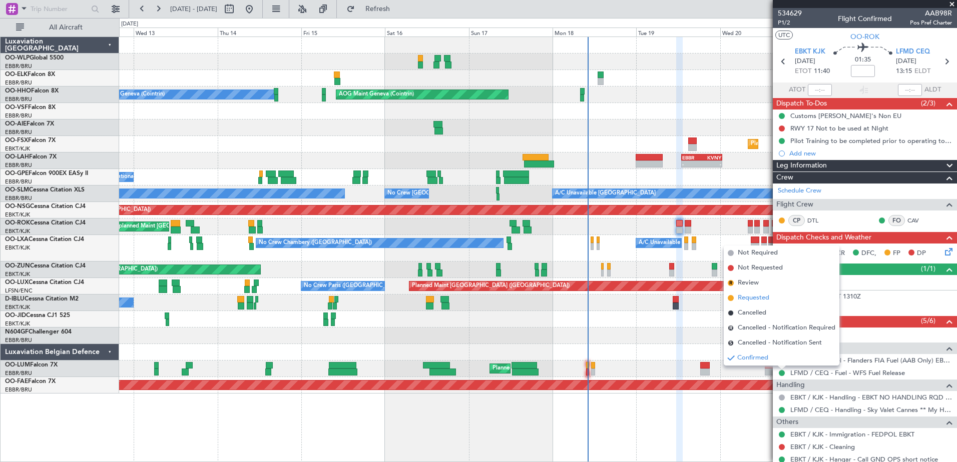
click at [763, 301] on span "Requested" at bounding box center [754, 298] width 32 height 10
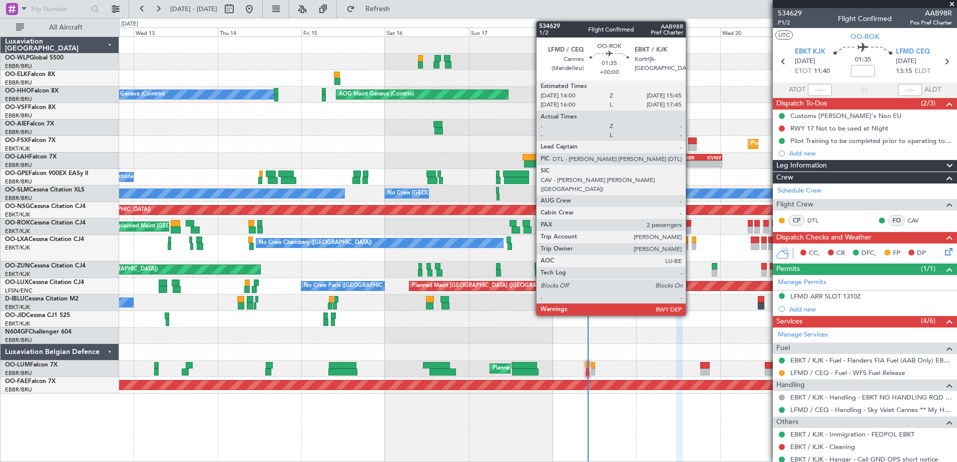
click at [690, 232] on div at bounding box center [688, 230] width 7 height 7
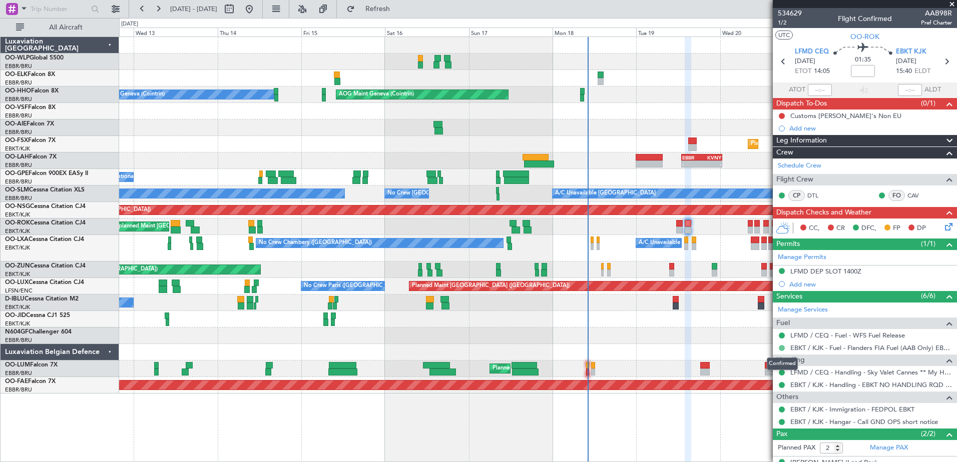
click at [783, 348] on button at bounding box center [782, 348] width 6 height 6
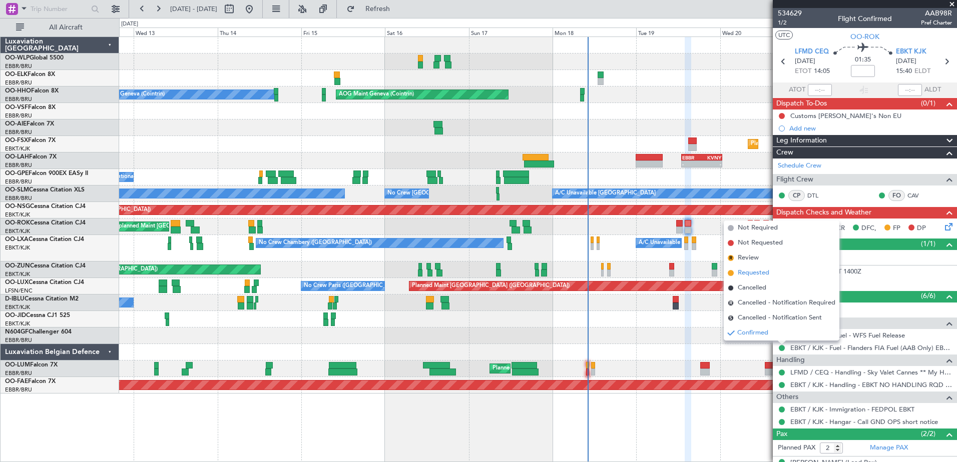
click at [773, 277] on li "Requested" at bounding box center [782, 273] width 116 height 15
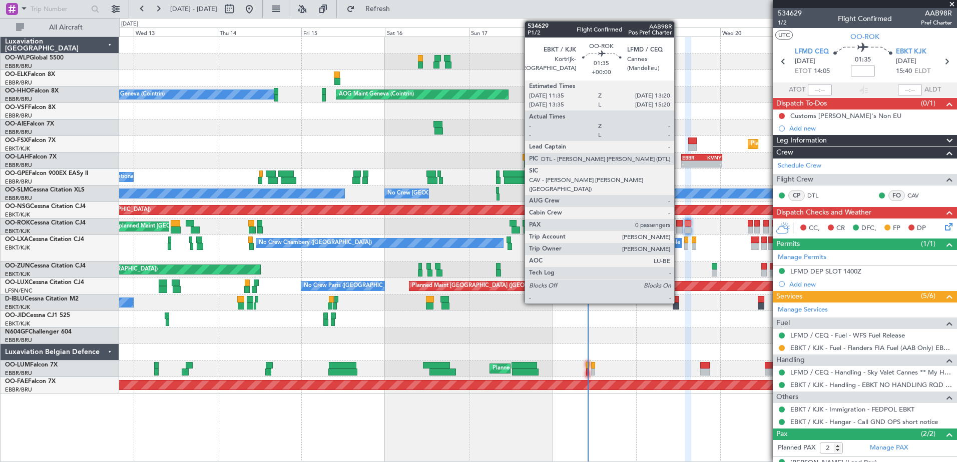
click at [679, 234] on div "Unplanned Maint Kortrijk-Wevelgem Owner Kortrijk-Wevelgem" at bounding box center [537, 227] width 837 height 17
click at [680, 233] on div at bounding box center [679, 230] width 7 height 7
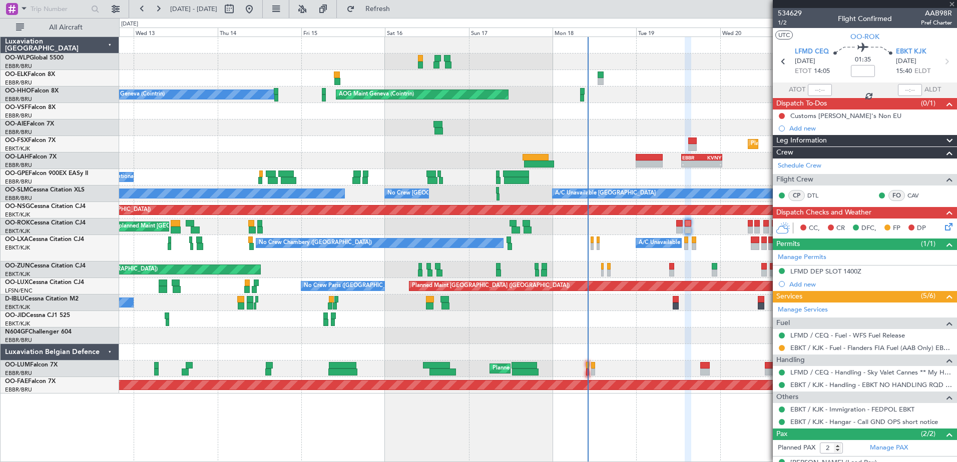
type input "0"
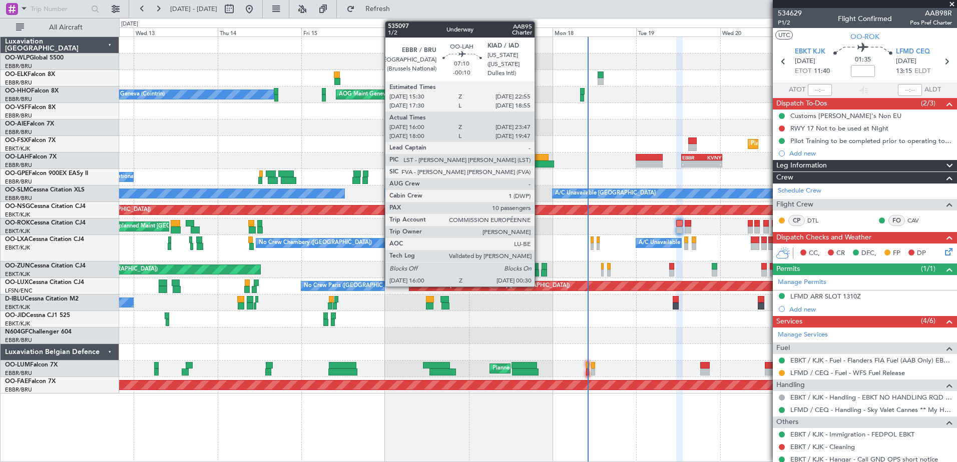
click at [539, 165] on div at bounding box center [539, 164] width 30 height 7
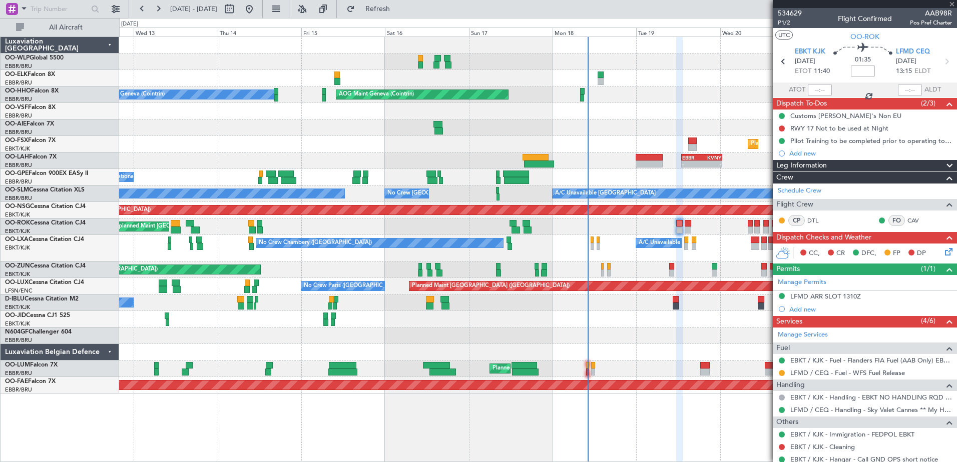
type input "-00:10"
type input "16:10"
type input "23:42"
type input "10"
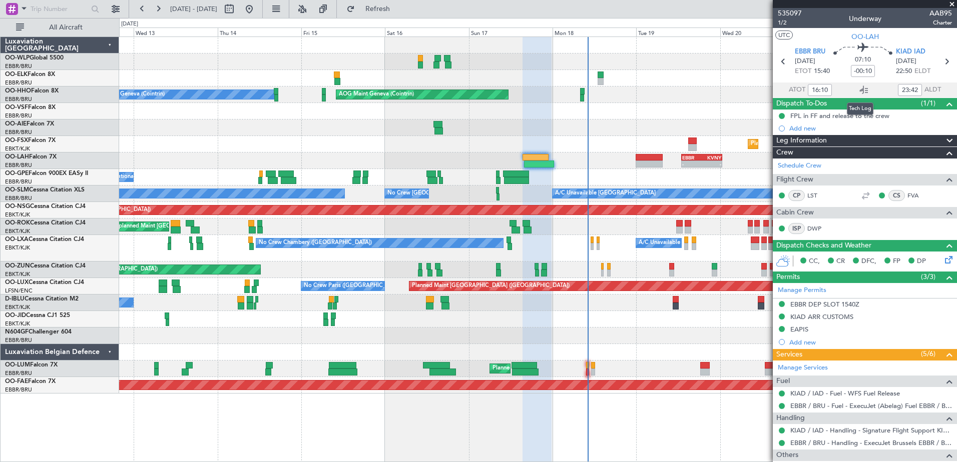
click at [861, 92] on icon at bounding box center [864, 90] width 12 height 12
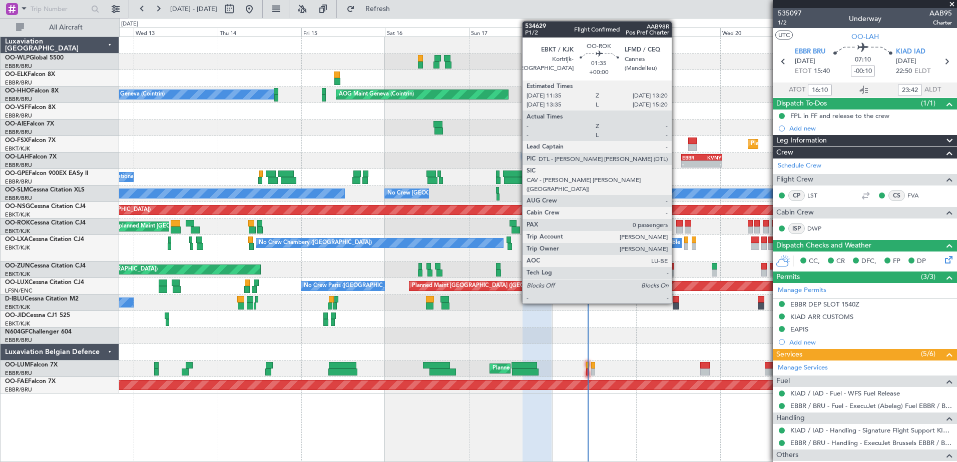
click at [676, 228] on div at bounding box center [679, 230] width 7 height 7
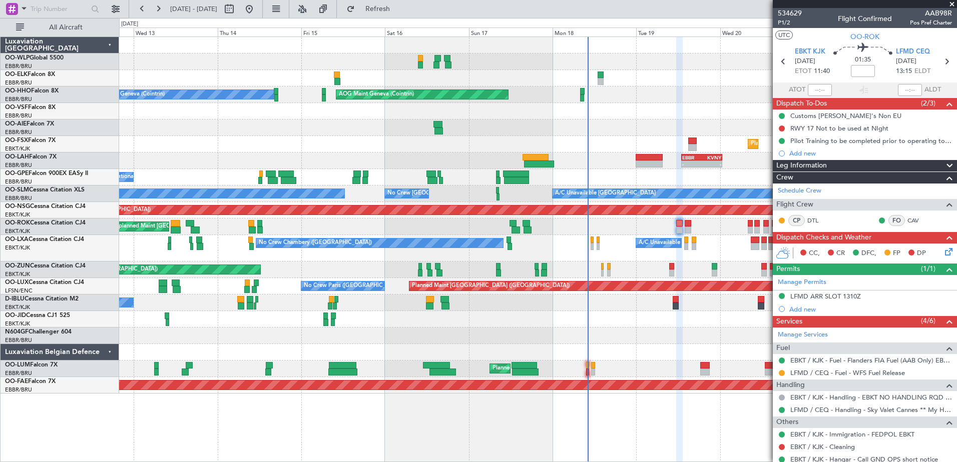
scroll to position [32, 0]
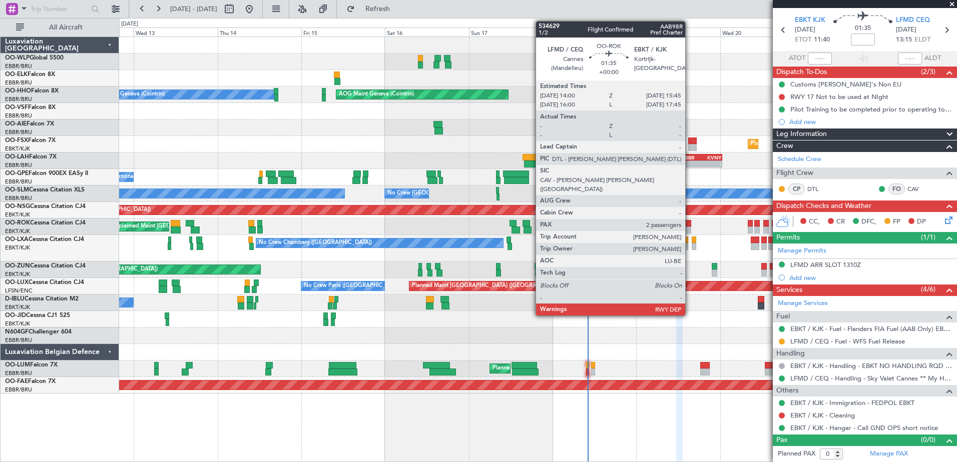
click at [690, 228] on div at bounding box center [688, 230] width 7 height 7
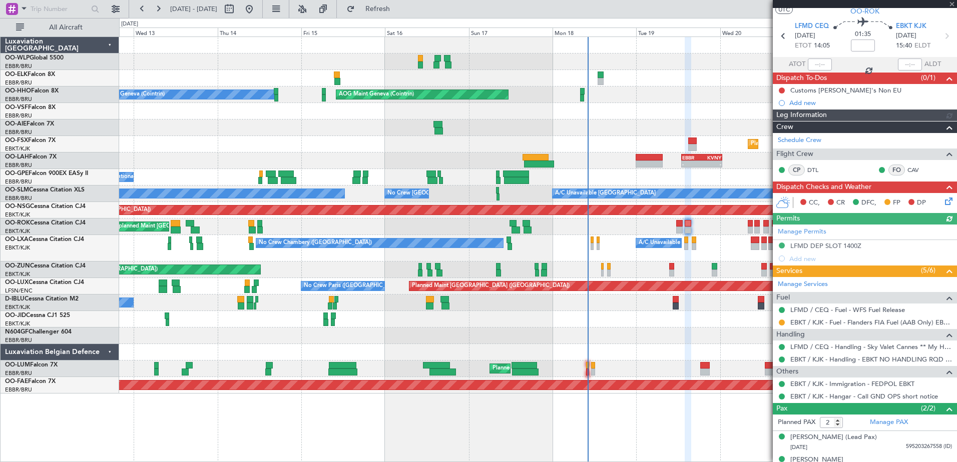
scroll to position [39, 0]
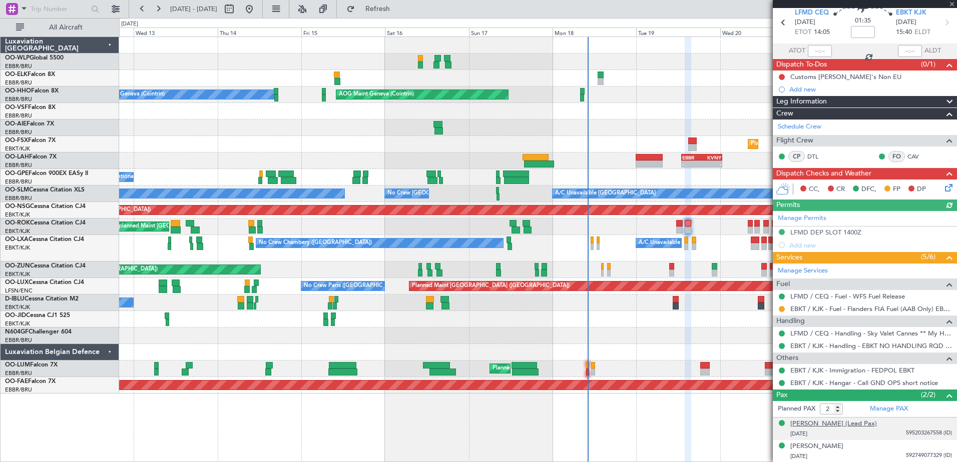
click at [854, 421] on div "[PERSON_NAME] (Lead Pax)" at bounding box center [833, 424] width 87 height 10
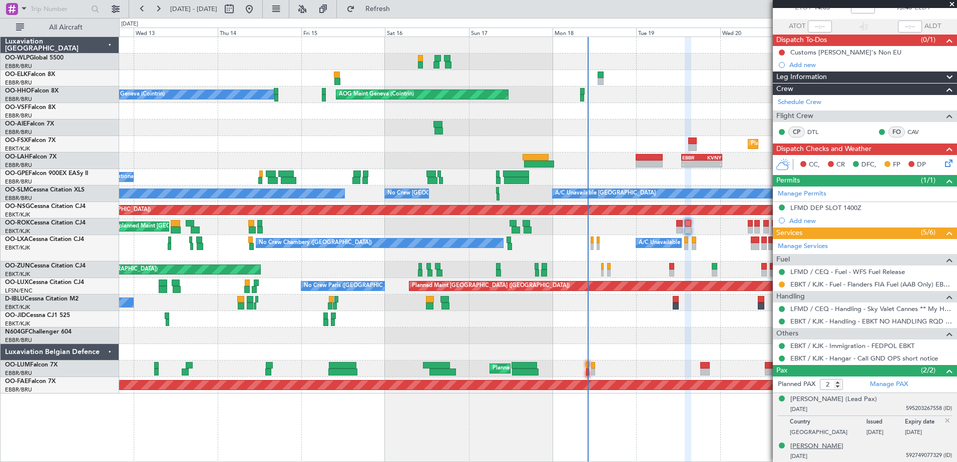
click at [811, 444] on div "[PERSON_NAME]" at bounding box center [816, 447] width 53 height 10
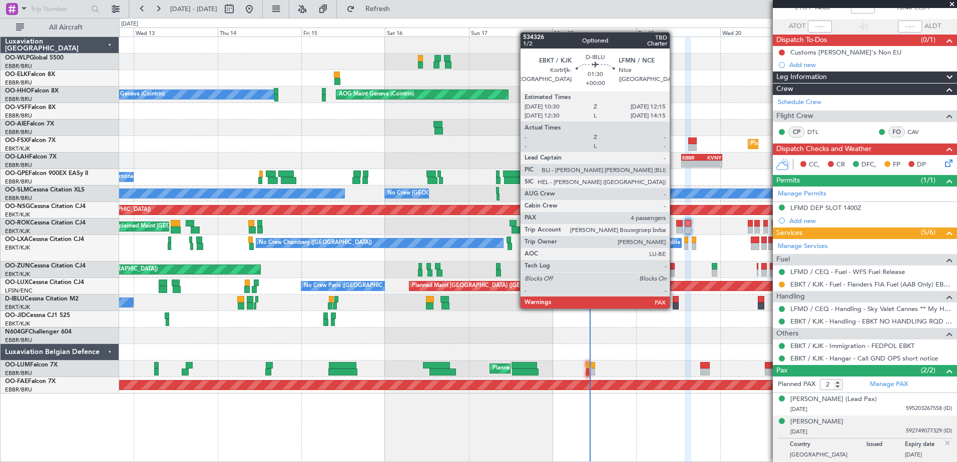
click at [674, 308] on div at bounding box center [676, 306] width 7 height 7
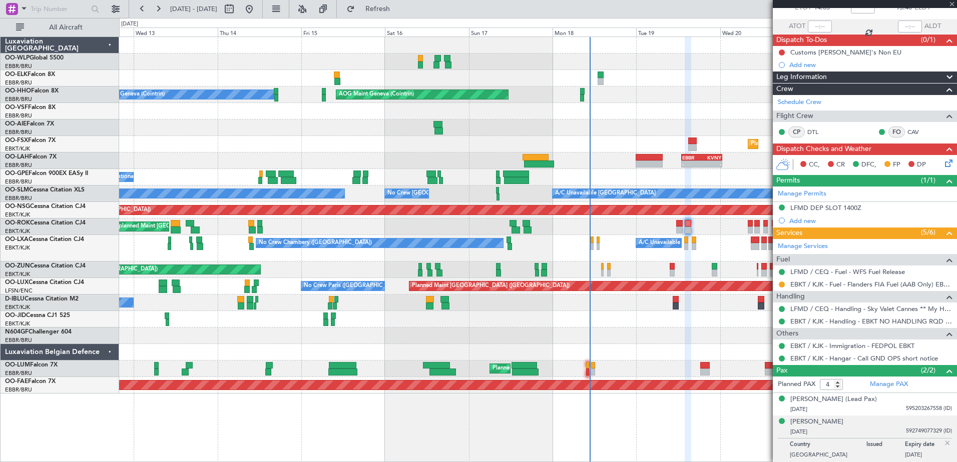
scroll to position [0, 0]
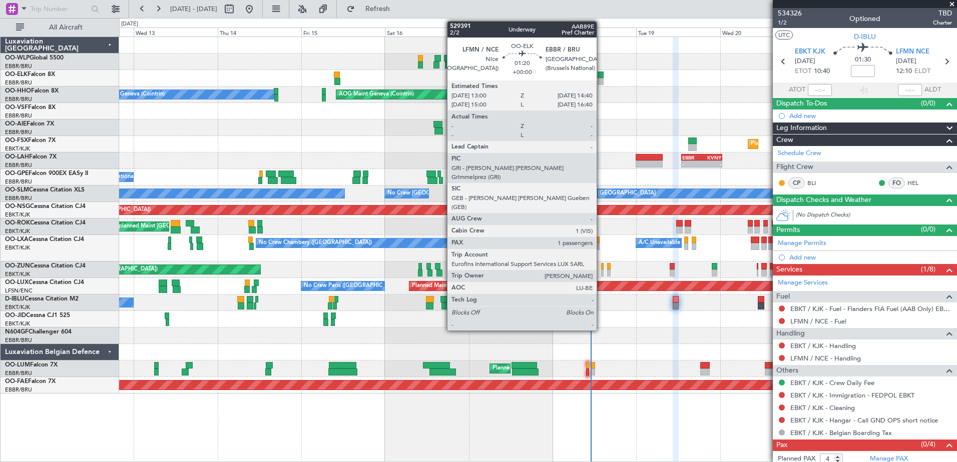
click at [601, 76] on div at bounding box center [601, 75] width 6 height 7
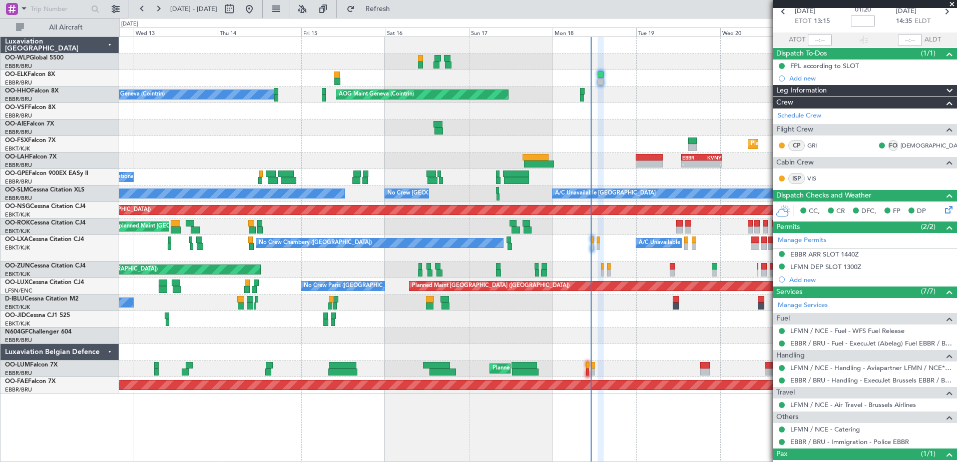
scroll to position [87, 0]
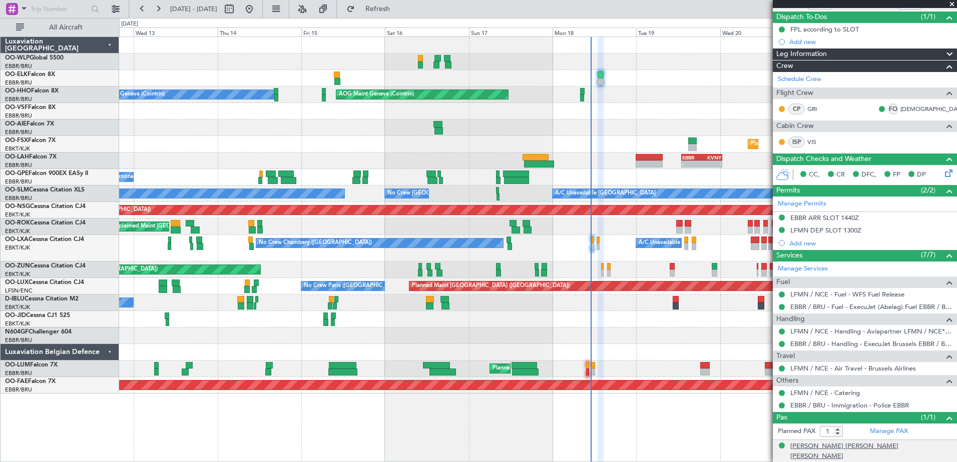
click at [872, 447] on div "Gilles Gérard Jean Henri MARTIN" at bounding box center [871, 452] width 162 height 20
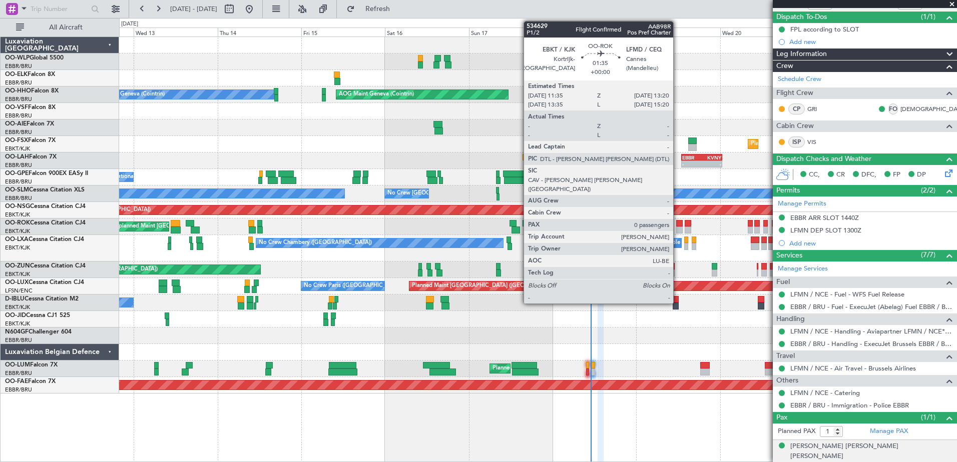
click at [678, 232] on div at bounding box center [679, 230] width 7 height 7
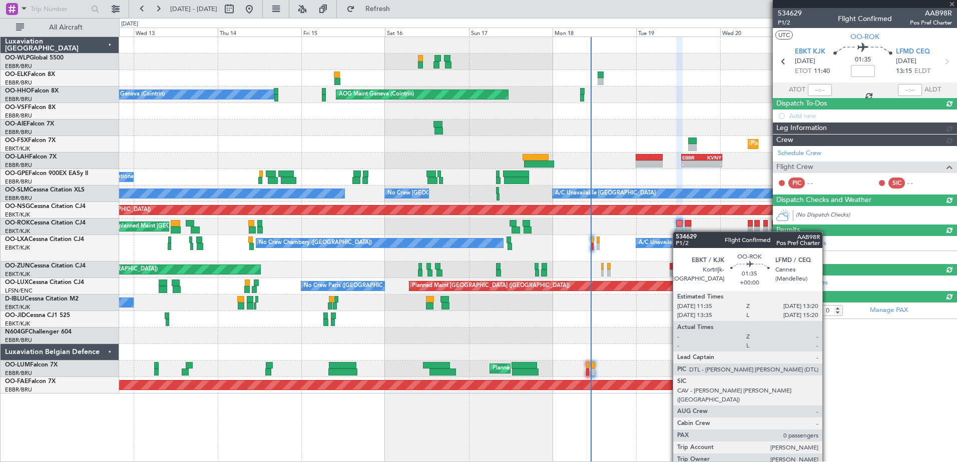
scroll to position [0, 0]
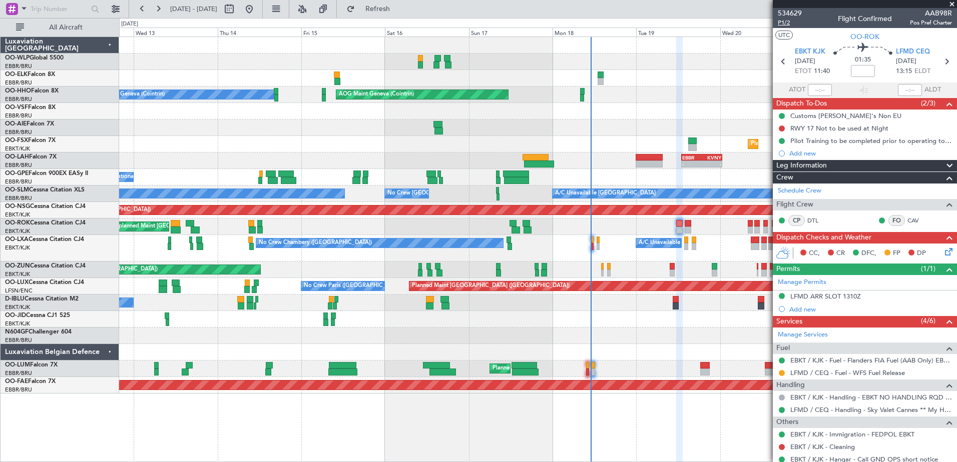
click at [785, 25] on span "P1/2" at bounding box center [790, 23] width 24 height 9
click at [943, 251] on icon at bounding box center [947, 250] width 8 height 8
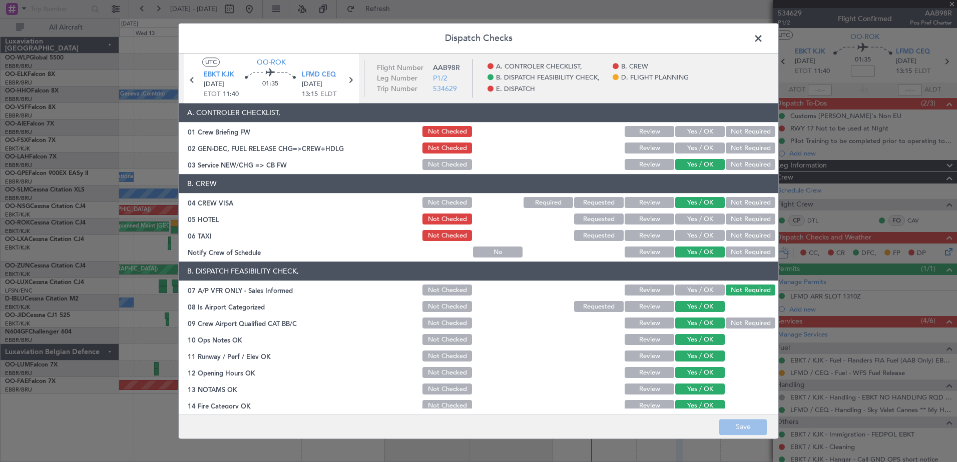
click at [700, 149] on button "Yes / OK" at bounding box center [700, 148] width 50 height 11
click at [704, 133] on button "Yes / OK" at bounding box center [700, 132] width 50 height 11
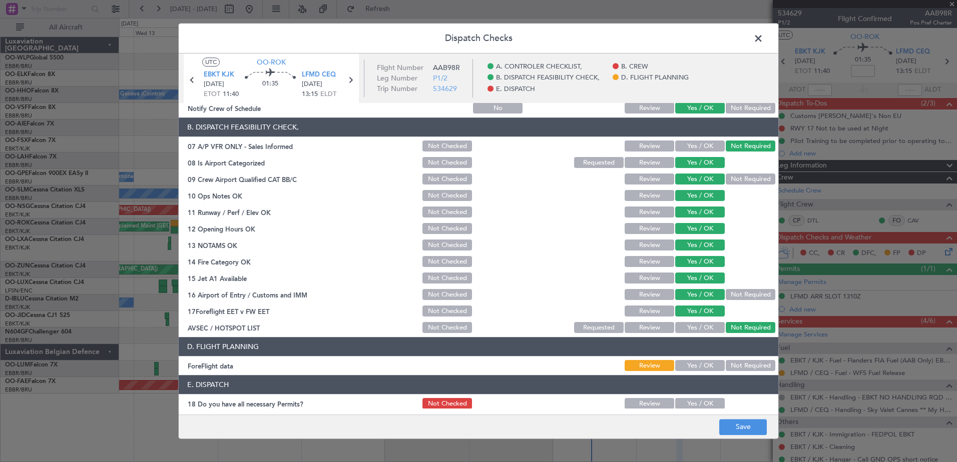
scroll to position [199, 0]
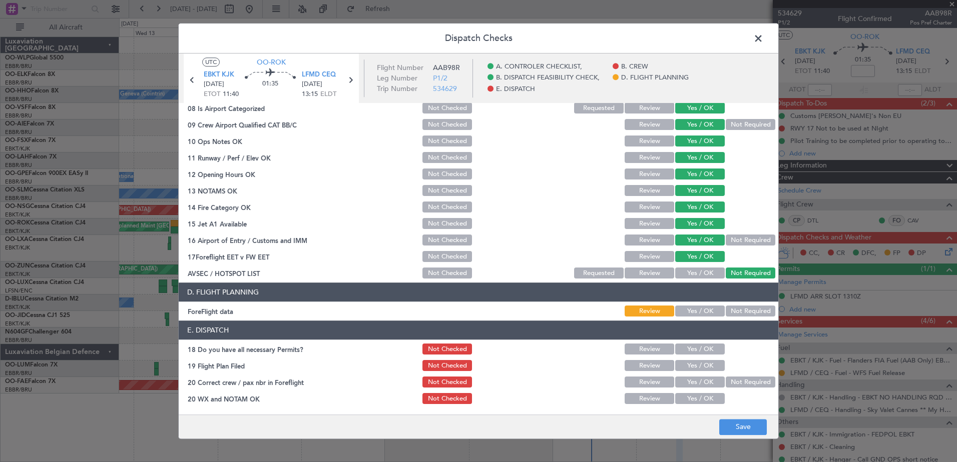
click at [693, 366] on button "Yes / OK" at bounding box center [700, 366] width 50 height 11
click at [692, 351] on button "Yes / OK" at bounding box center [700, 349] width 50 height 11
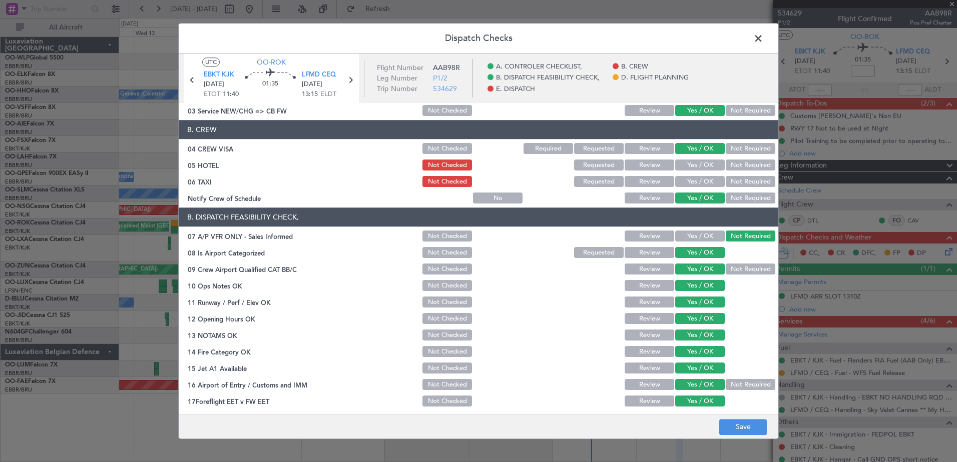
scroll to position [0, 0]
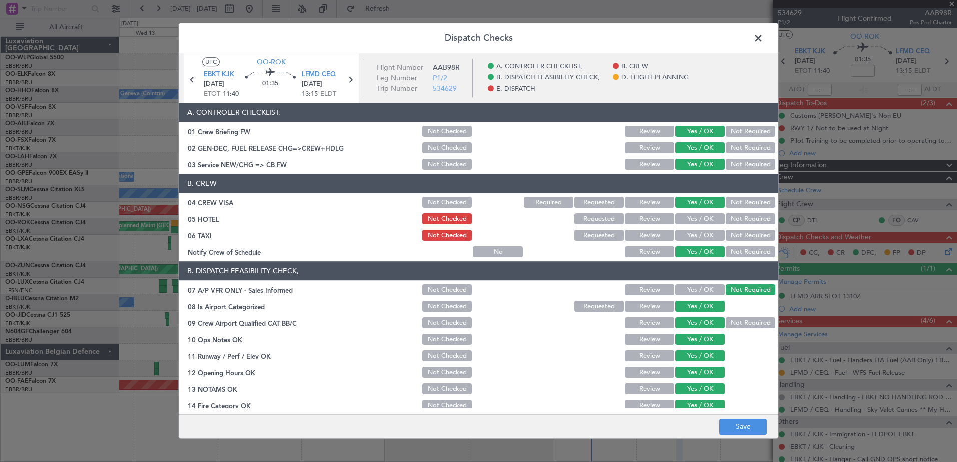
click at [742, 215] on button "Not Required" at bounding box center [751, 219] width 50 height 11
click at [741, 232] on button "Not Required" at bounding box center [751, 236] width 50 height 11
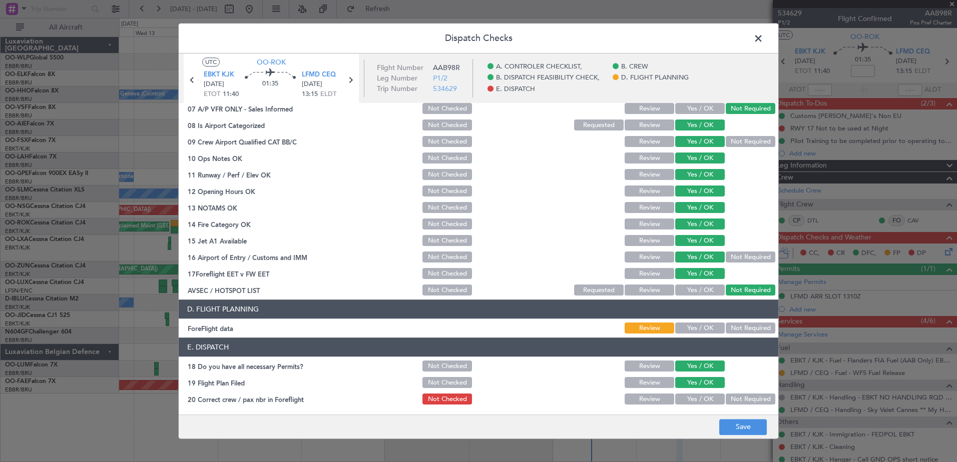
scroll to position [199, 0]
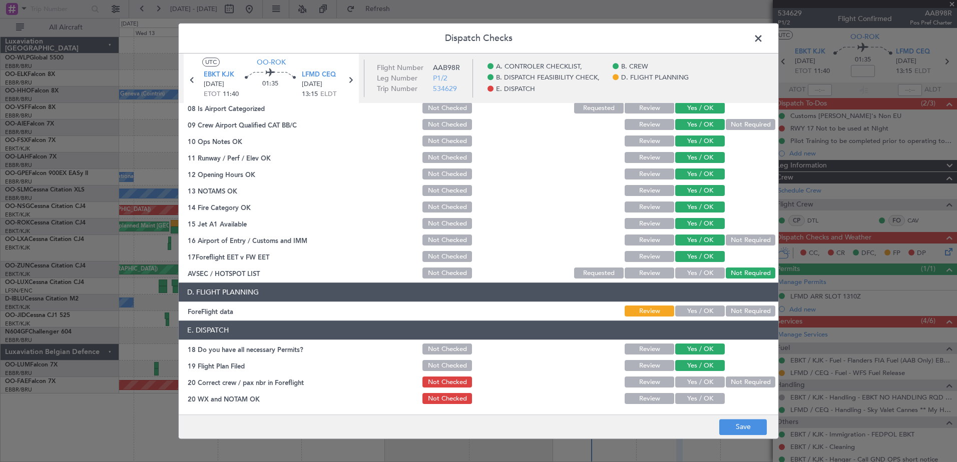
click at [700, 388] on button "Yes / OK" at bounding box center [700, 382] width 50 height 11
click at [710, 401] on button "Yes / OK" at bounding box center [700, 399] width 50 height 11
click at [734, 424] on button "Save" at bounding box center [743, 427] width 48 height 16
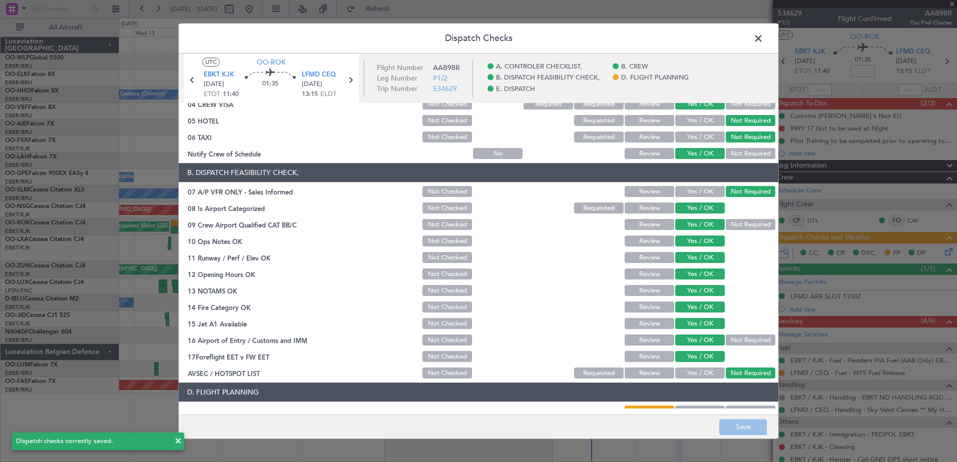
scroll to position [0, 0]
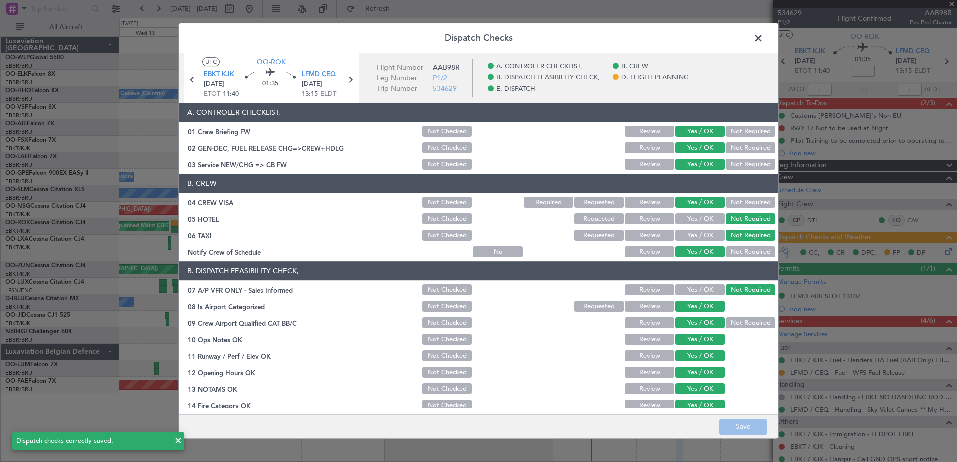
click at [763, 45] on span at bounding box center [763, 41] width 0 height 20
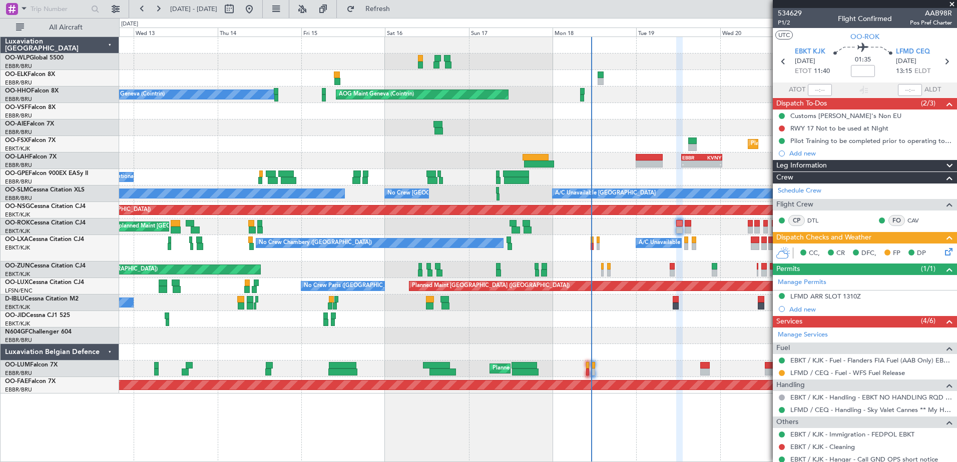
click at [944, 252] on icon at bounding box center [947, 250] width 8 height 8
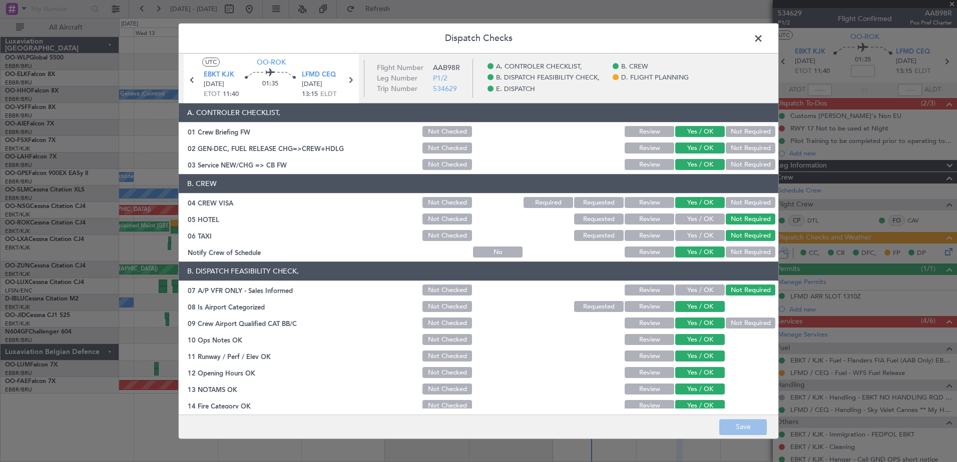
click at [644, 128] on button "Review" at bounding box center [650, 132] width 50 height 11
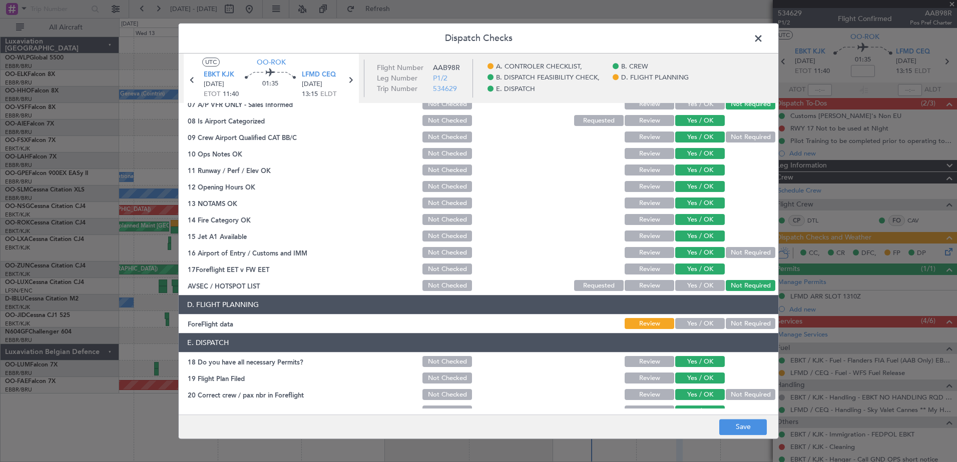
scroll to position [199, 0]
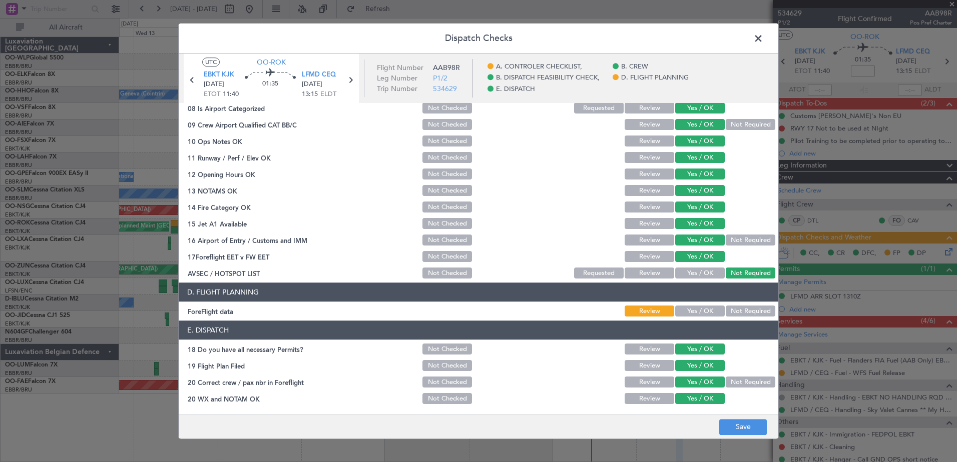
click at [687, 312] on button "Yes / OK" at bounding box center [700, 311] width 50 height 11
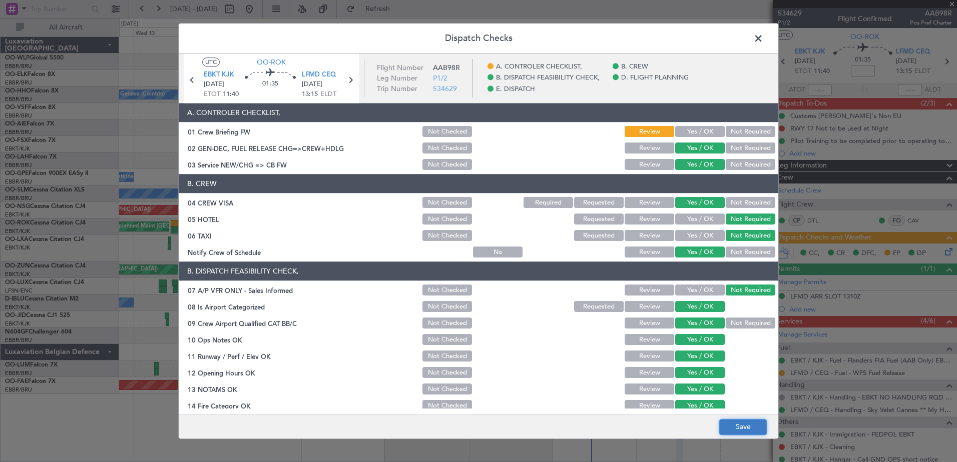
click at [733, 422] on button "Save" at bounding box center [743, 427] width 48 height 16
click at [763, 41] on span at bounding box center [763, 41] width 0 height 20
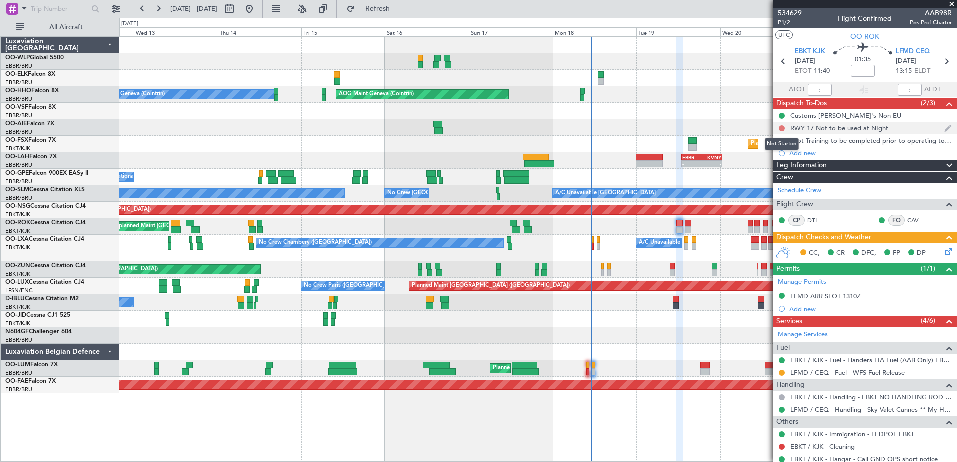
click at [780, 129] on button at bounding box center [782, 129] width 6 height 6
click at [773, 191] on span "Cancelled" at bounding box center [784, 188] width 29 height 10
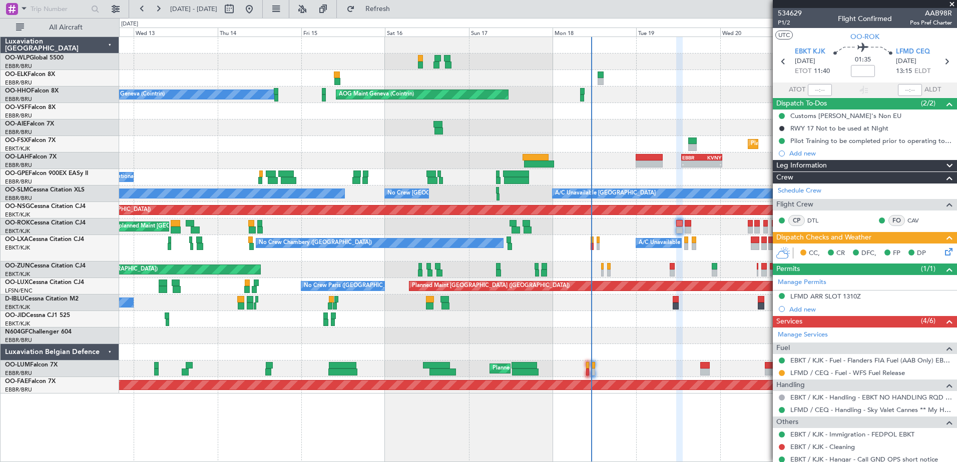
click at [683, 231] on div "Unplanned Maint Kortrijk-Wevelgem Owner Kortrijk-Wevelgem" at bounding box center [537, 227] width 837 height 17
click at [695, 229] on div "Unplanned Maint Kortrijk-Wevelgem Owner Kortrijk-Wevelgem" at bounding box center [537, 227] width 837 height 17
click at [692, 230] on div "Unplanned Maint Kortrijk-Wevelgem Owner Kortrijk-Wevelgem" at bounding box center [537, 227] width 837 height 17
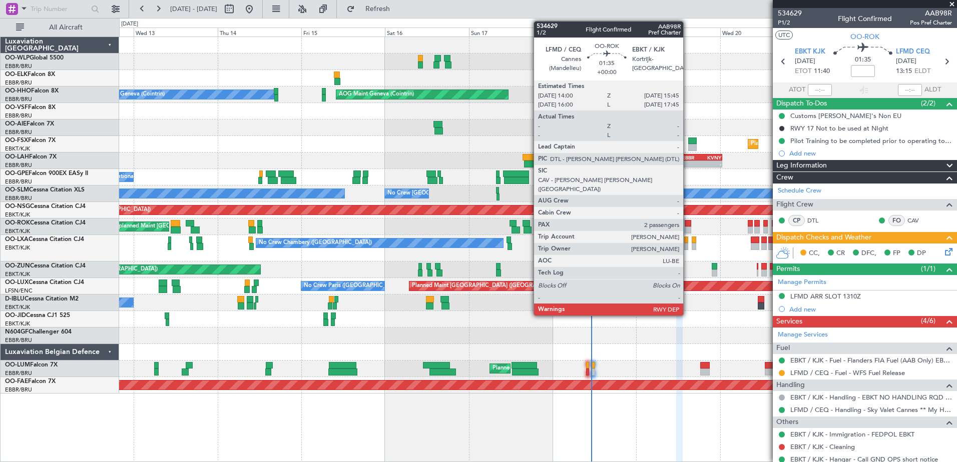
click at [688, 231] on div at bounding box center [688, 230] width 7 height 7
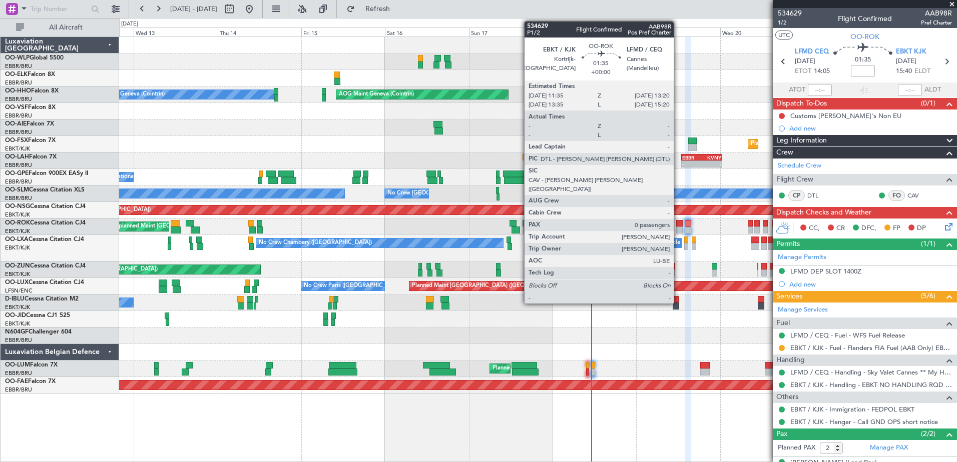
click at [678, 225] on div at bounding box center [679, 223] width 7 height 7
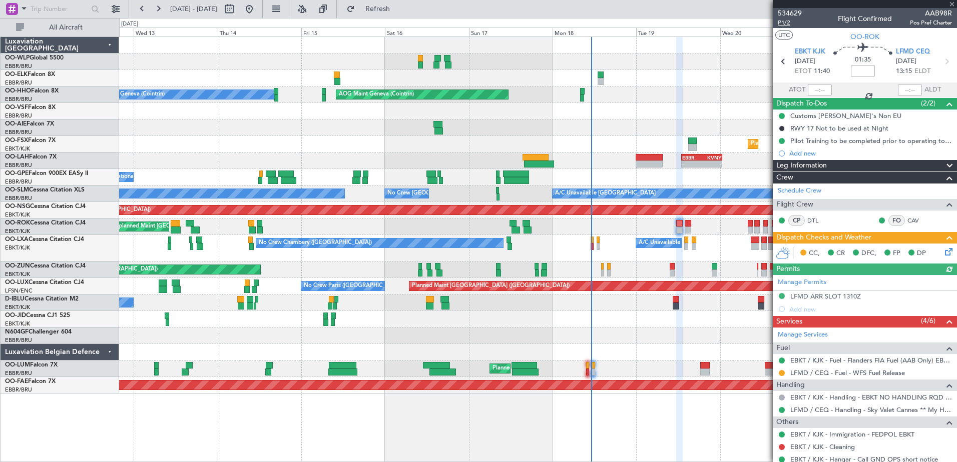
click at [785, 24] on span "P1/2" at bounding box center [790, 23] width 24 height 9
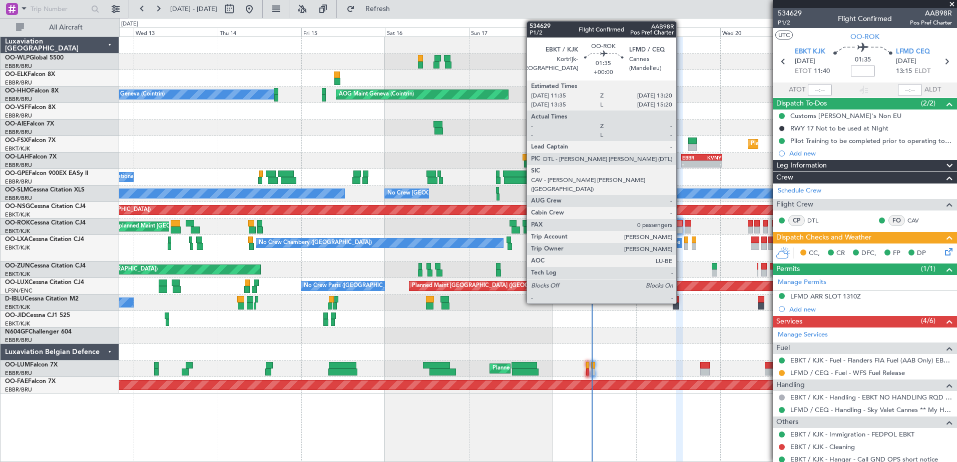
click at [681, 224] on div at bounding box center [679, 223] width 7 height 7
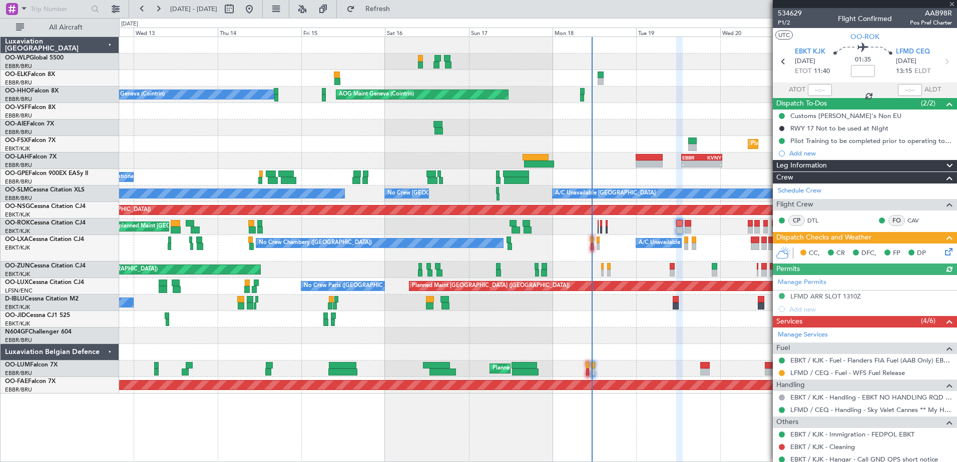
click at [943, 254] on icon at bounding box center [947, 250] width 8 height 8
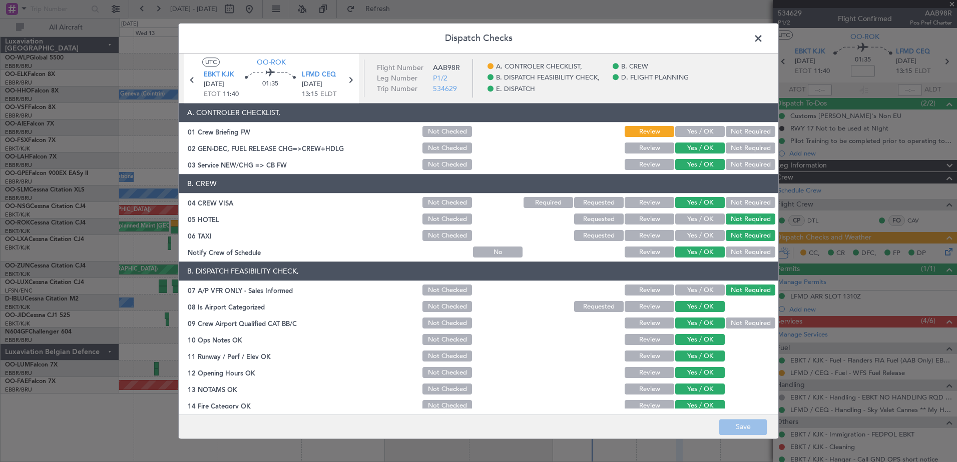
click at [691, 136] on button "Yes / OK" at bounding box center [700, 132] width 50 height 11
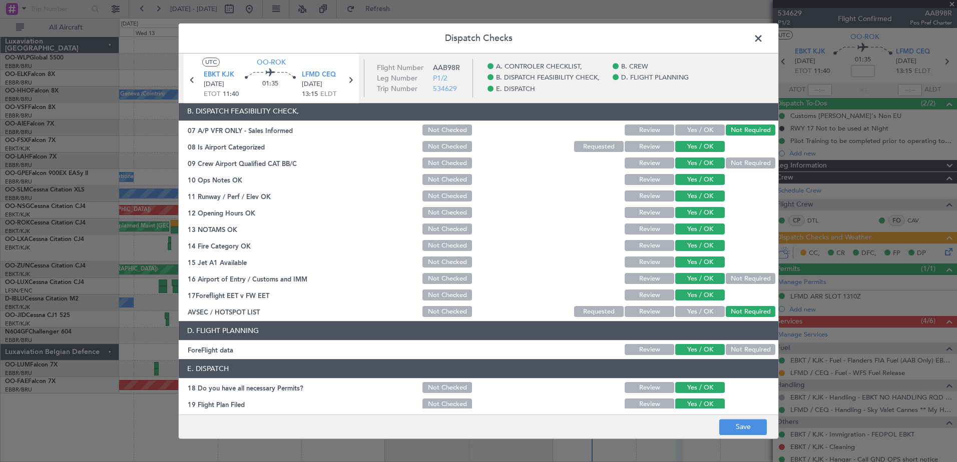
scroll to position [199, 0]
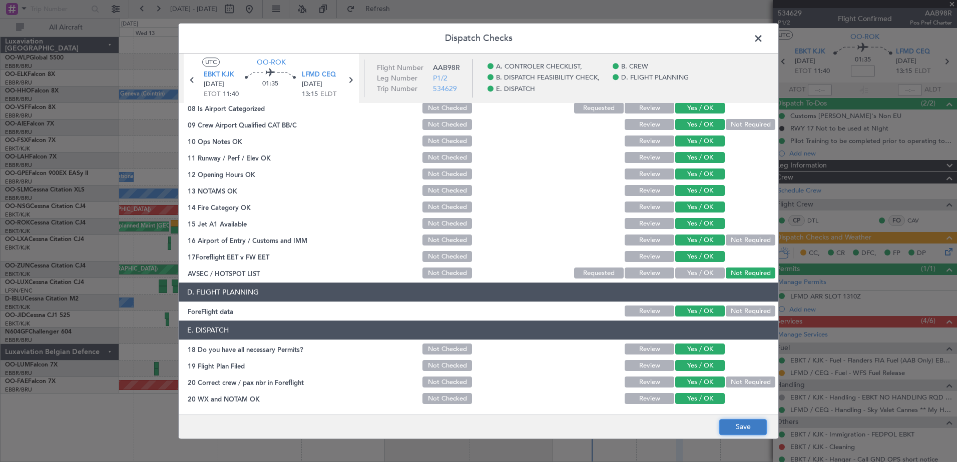
click at [737, 426] on button "Save" at bounding box center [743, 427] width 48 height 16
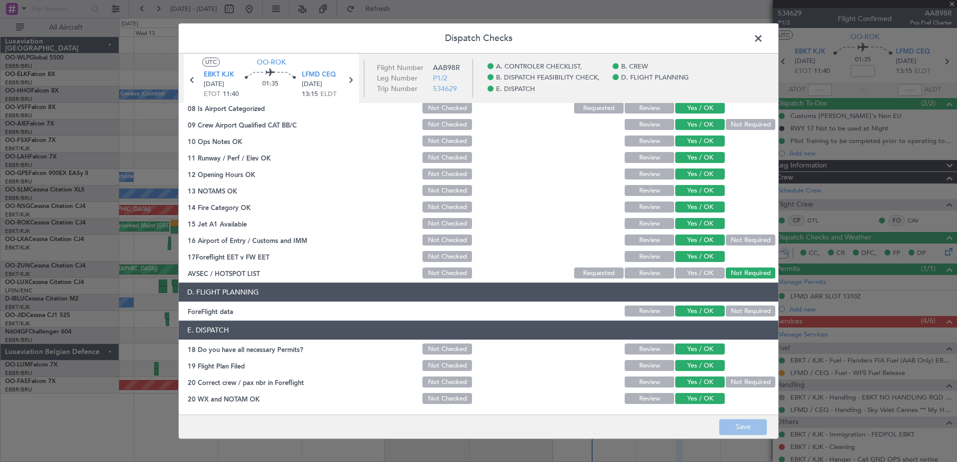
click at [763, 40] on span at bounding box center [763, 41] width 0 height 20
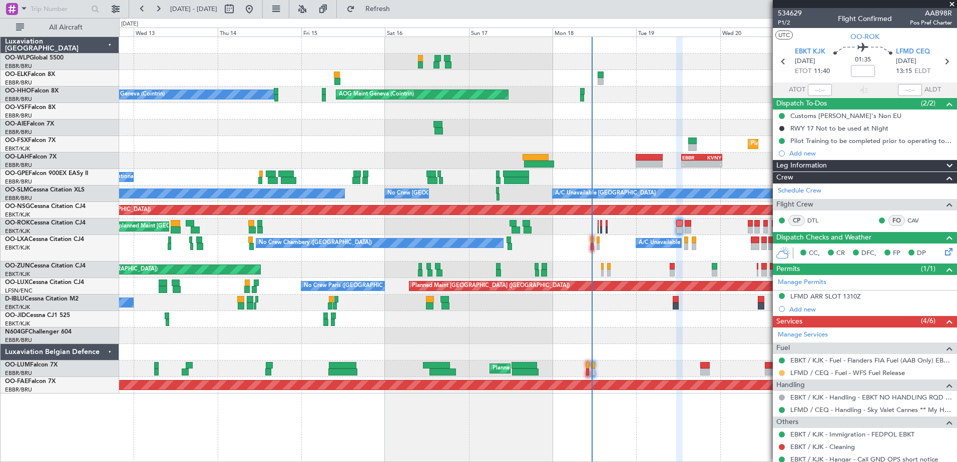
click at [782, 375] on button at bounding box center [782, 373] width 6 height 6
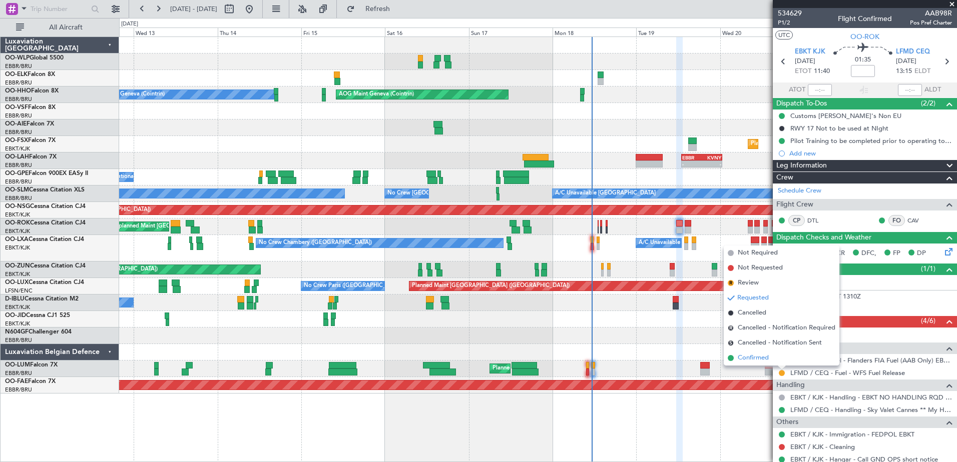
click at [756, 360] on span "Confirmed" at bounding box center [753, 358] width 31 height 10
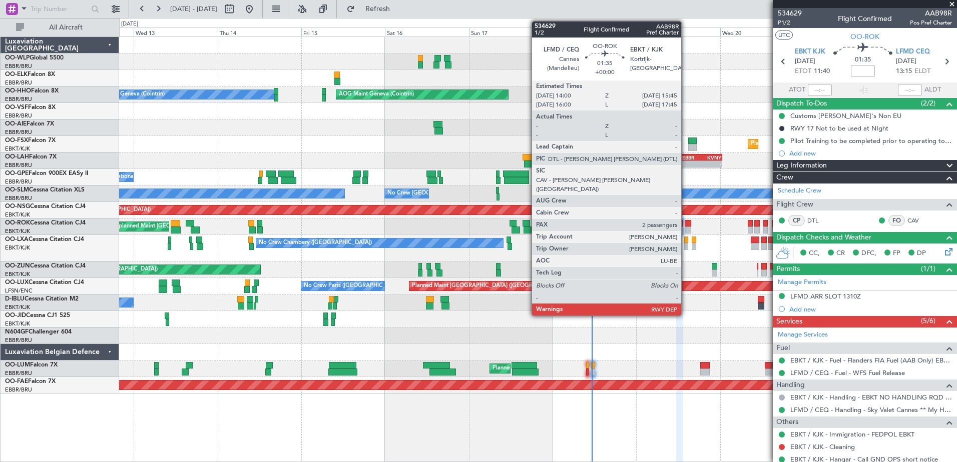
click at [686, 224] on div at bounding box center [688, 223] width 7 height 7
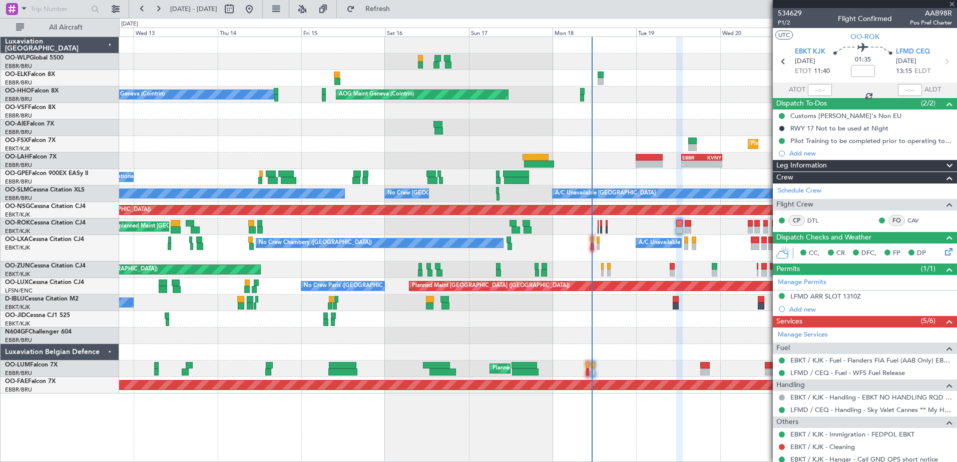
type input "2"
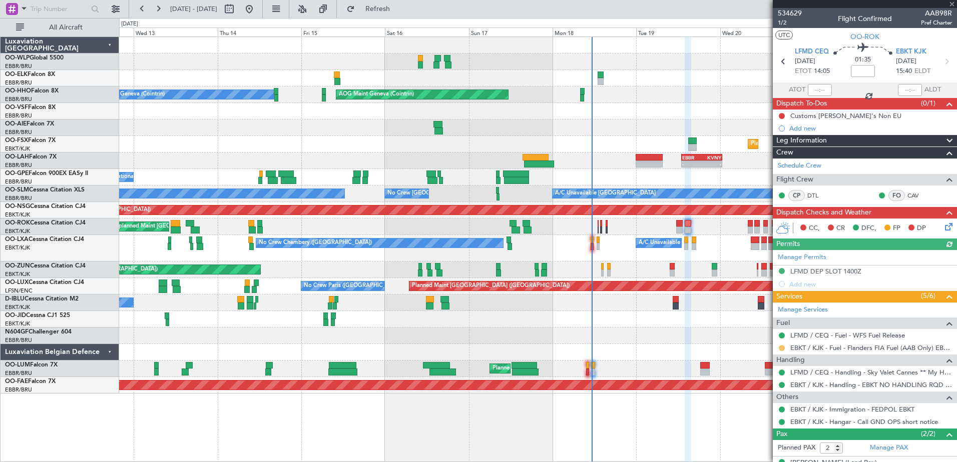
click at [782, 348] on button at bounding box center [782, 348] width 6 height 6
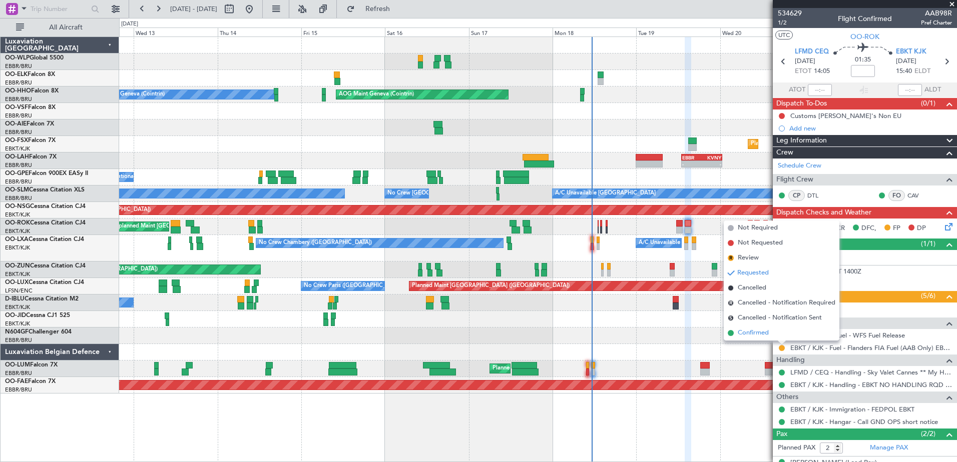
click at [749, 327] on li "Confirmed" at bounding box center [782, 333] width 116 height 15
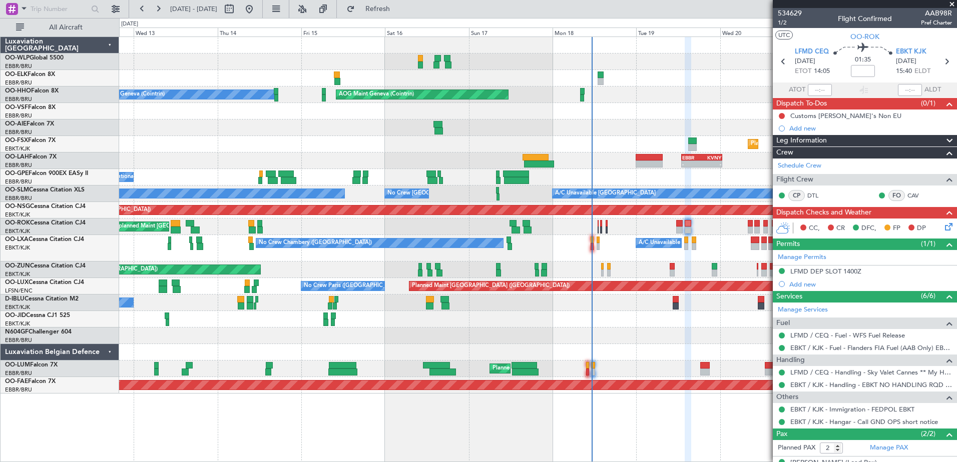
click at [943, 229] on icon at bounding box center [947, 225] width 8 height 8
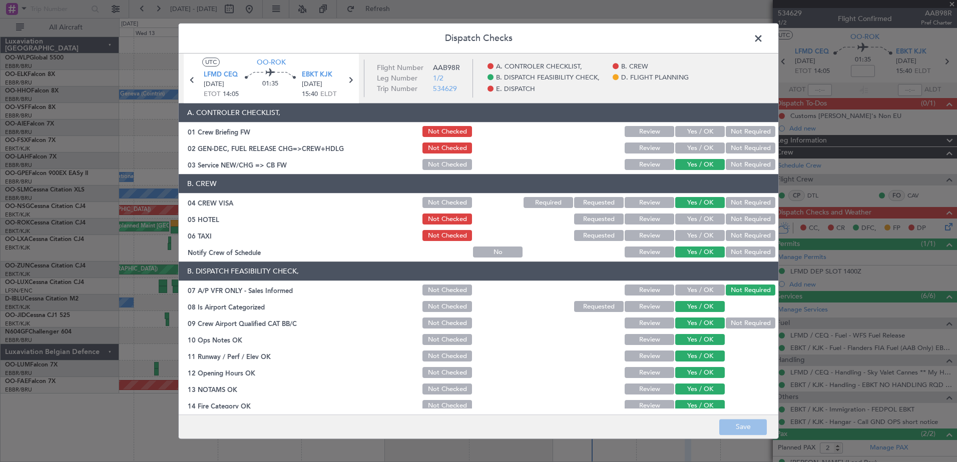
click at [703, 135] on button "Yes / OK" at bounding box center [700, 132] width 50 height 11
click at [700, 147] on button "Yes / OK" at bounding box center [700, 148] width 50 height 11
click at [729, 224] on button "Not Required" at bounding box center [751, 219] width 50 height 11
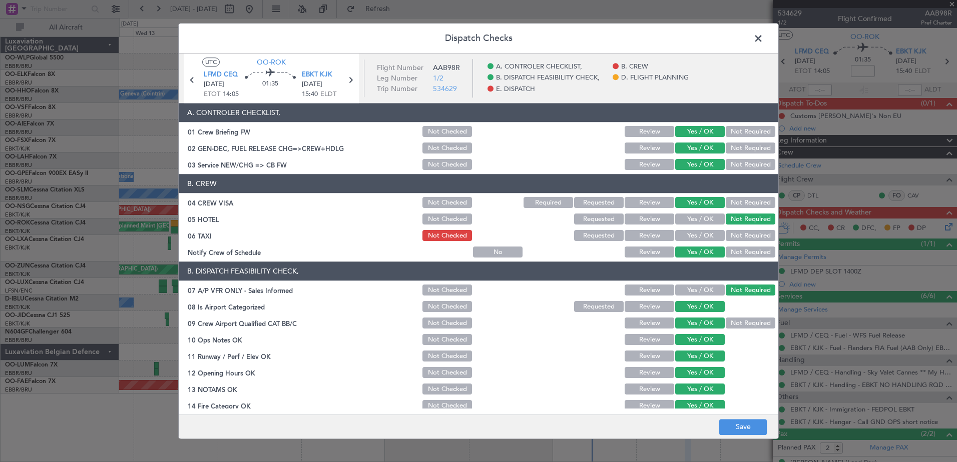
click at [734, 231] on button "Not Required" at bounding box center [751, 236] width 50 height 11
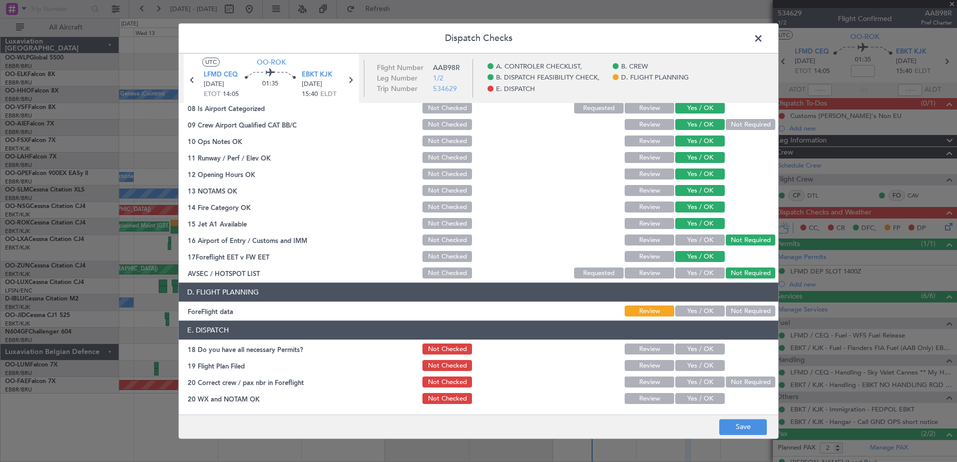
click at [726, 311] on button "Not Required" at bounding box center [751, 311] width 50 height 11
click at [699, 310] on button "Yes / OK" at bounding box center [700, 311] width 50 height 11
drag, startPoint x: 699, startPoint y: 335, endPoint x: 699, endPoint y: 359, distance: 24.0
click at [699, 336] on header "E. DISPATCH" at bounding box center [479, 330] width 600 height 19
click at [699, 359] on div "Yes / OK" at bounding box center [699, 366] width 51 height 14
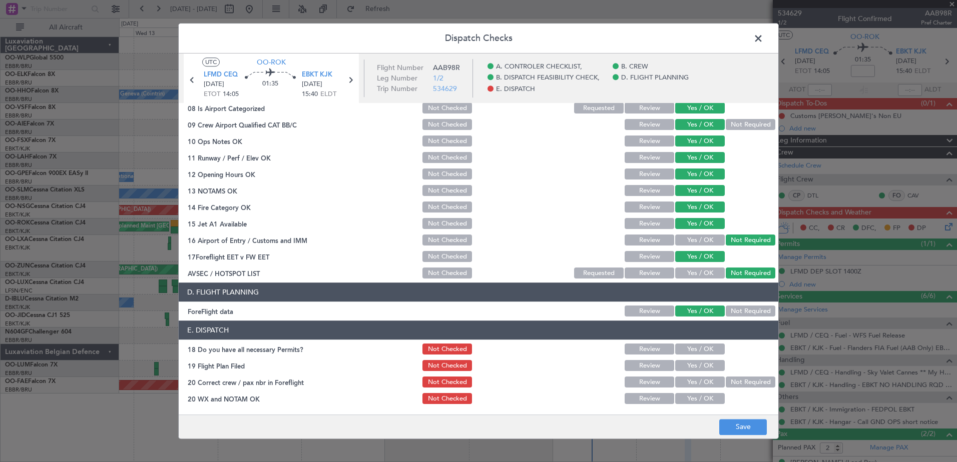
click at [699, 350] on button "Yes / OK" at bounding box center [700, 349] width 50 height 11
click at [699, 363] on button "Yes / OK" at bounding box center [700, 366] width 50 height 11
click at [694, 387] on button "Yes / OK" at bounding box center [700, 382] width 50 height 11
click at [692, 398] on button "Yes / OK" at bounding box center [700, 399] width 50 height 11
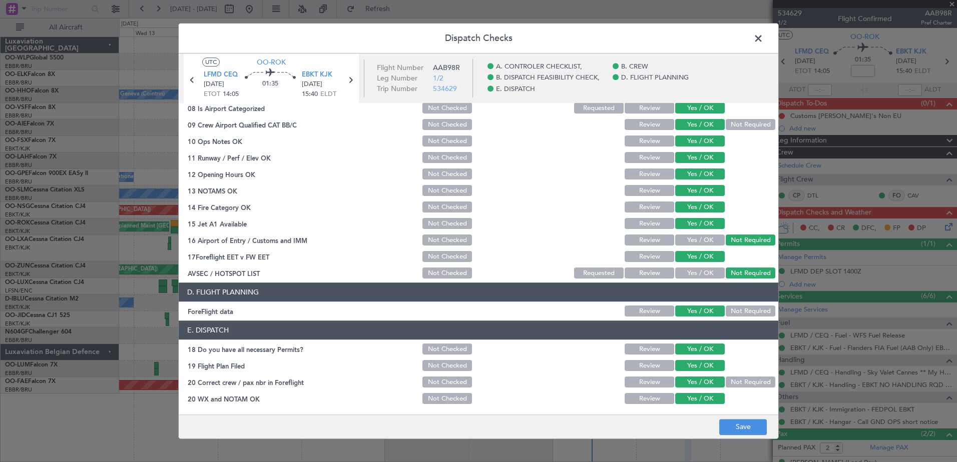
click at [724, 419] on footer "Save" at bounding box center [479, 427] width 600 height 24
click at [729, 430] on button "Save" at bounding box center [743, 427] width 48 height 16
click at [763, 42] on span at bounding box center [763, 41] width 0 height 20
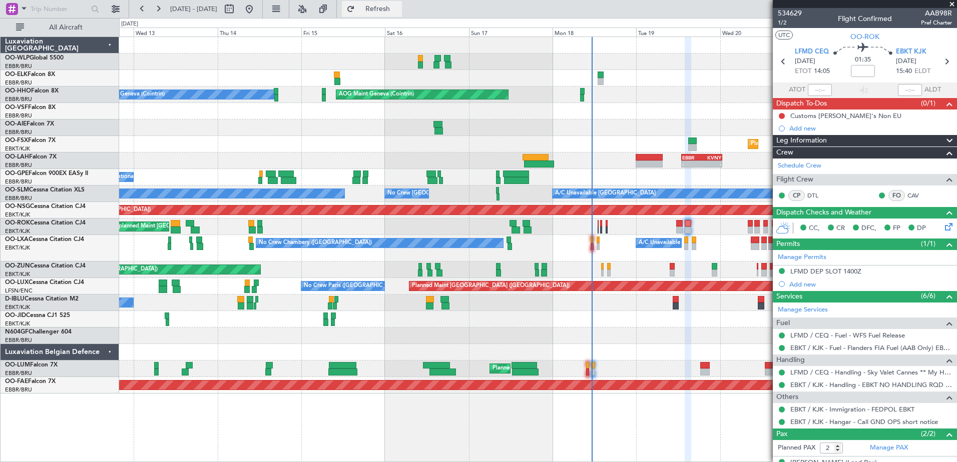
click at [399, 12] on span "Refresh" at bounding box center [378, 9] width 42 height 7
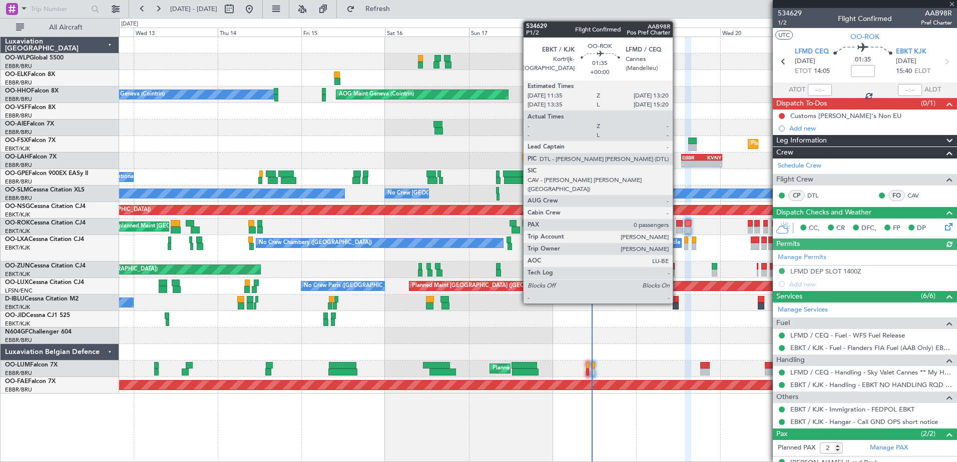
click at [677, 228] on div at bounding box center [679, 230] width 7 height 7
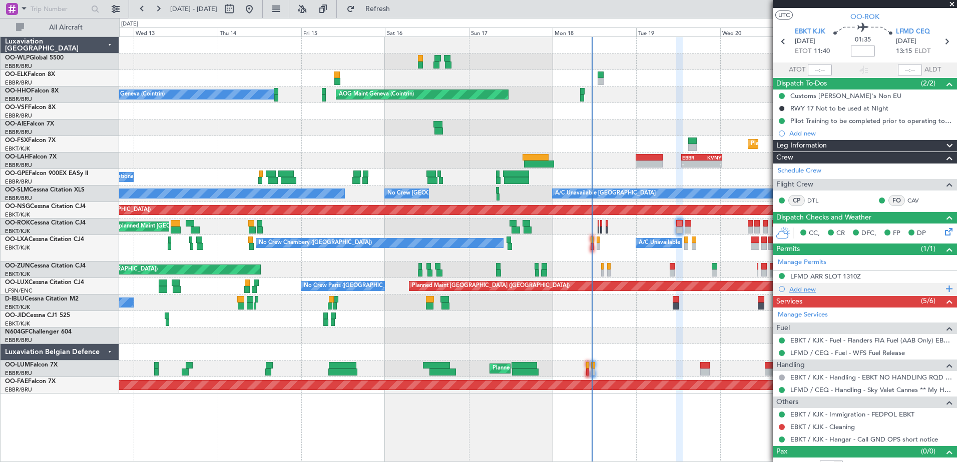
scroll to position [32, 0]
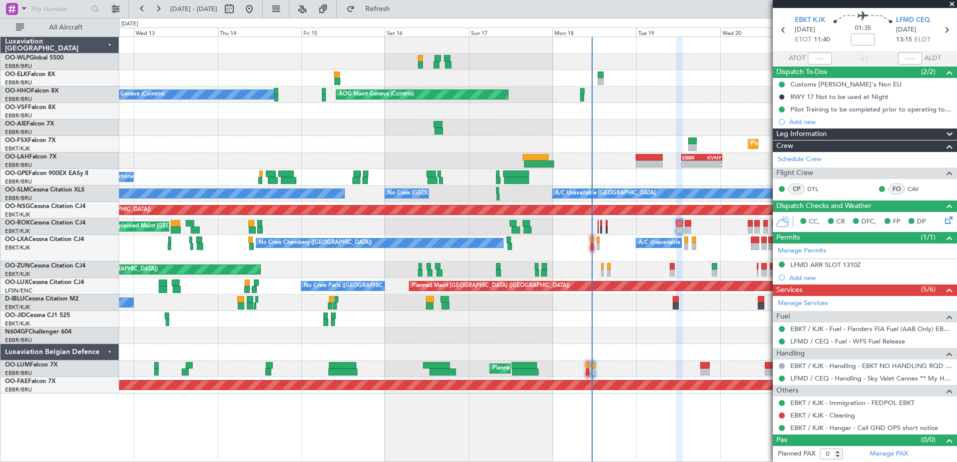
click at [944, 220] on icon at bounding box center [947, 219] width 8 height 8
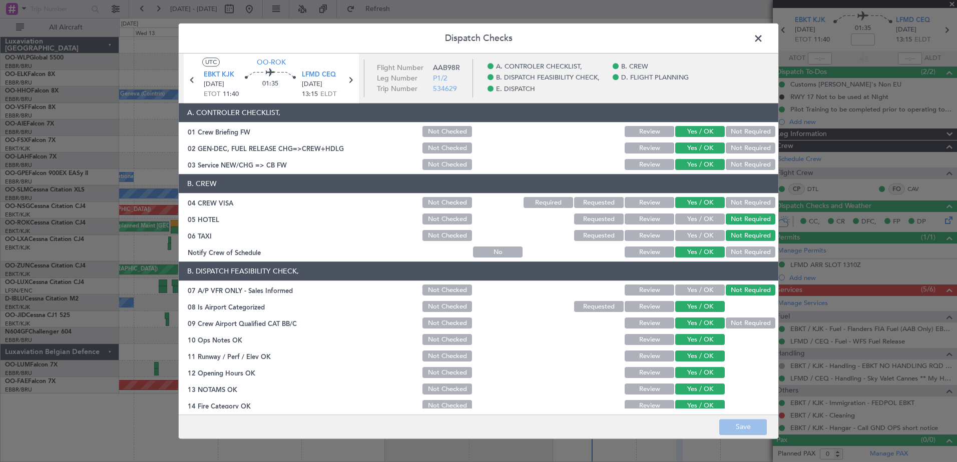
scroll to position [199, 0]
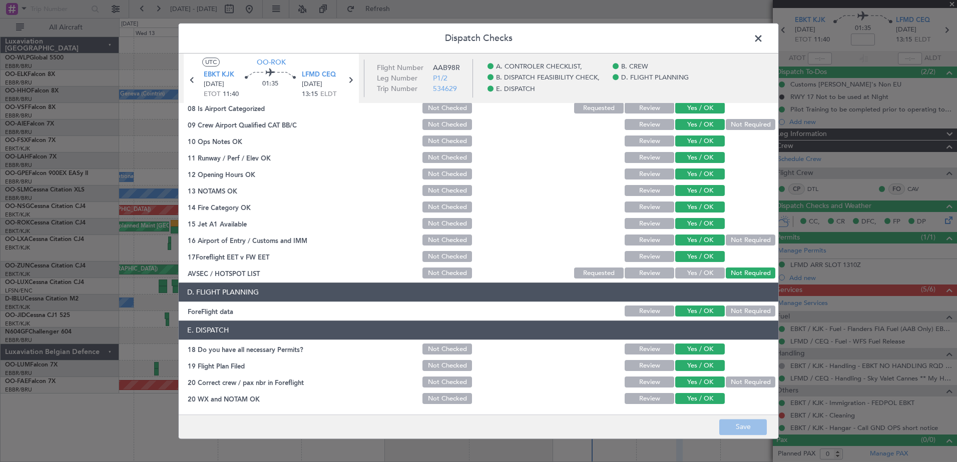
click at [763, 41] on span at bounding box center [763, 41] width 0 height 20
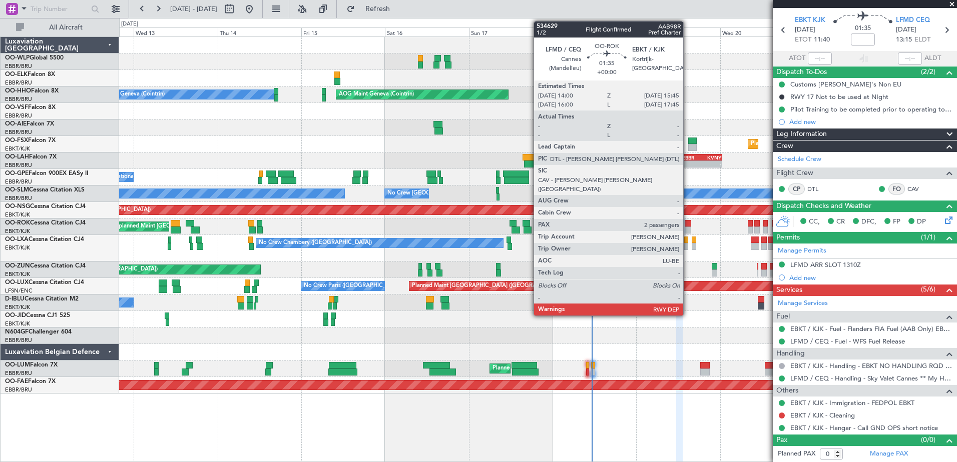
click at [688, 225] on div at bounding box center [688, 223] width 7 height 7
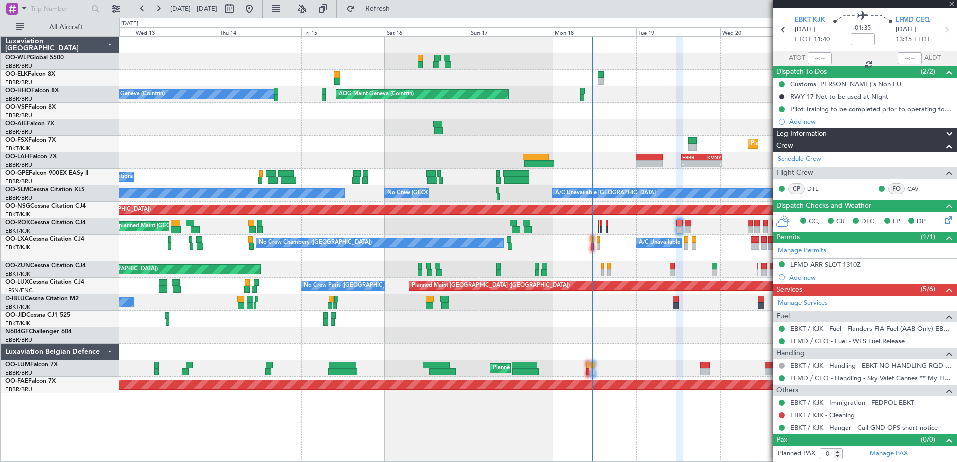
type input "2"
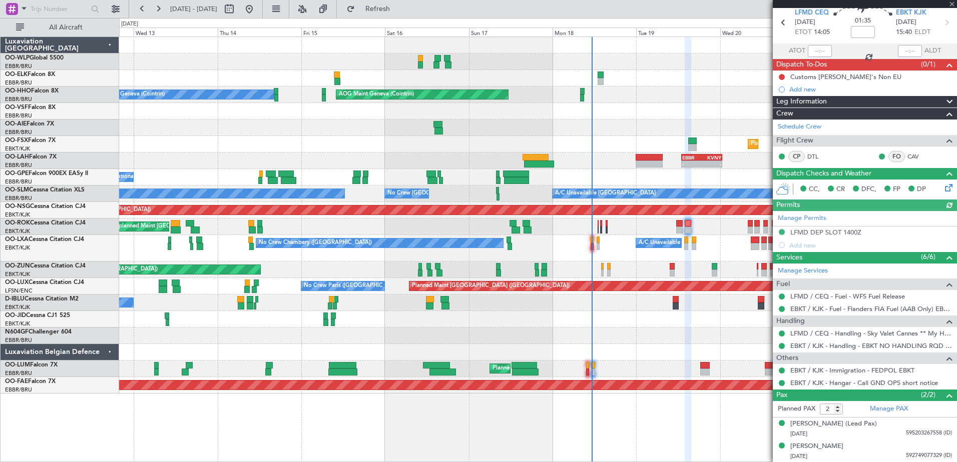
scroll to position [0, 0]
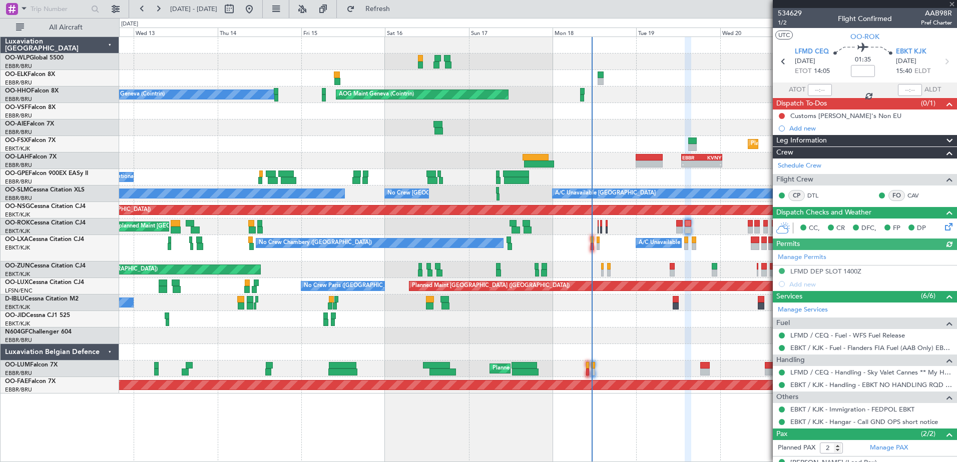
click at [943, 229] on icon at bounding box center [947, 225] width 8 height 8
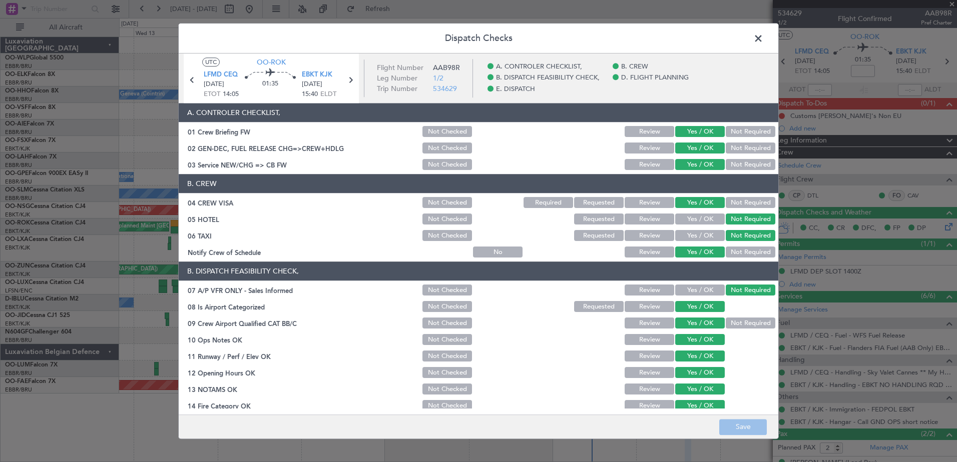
scroll to position [199, 0]
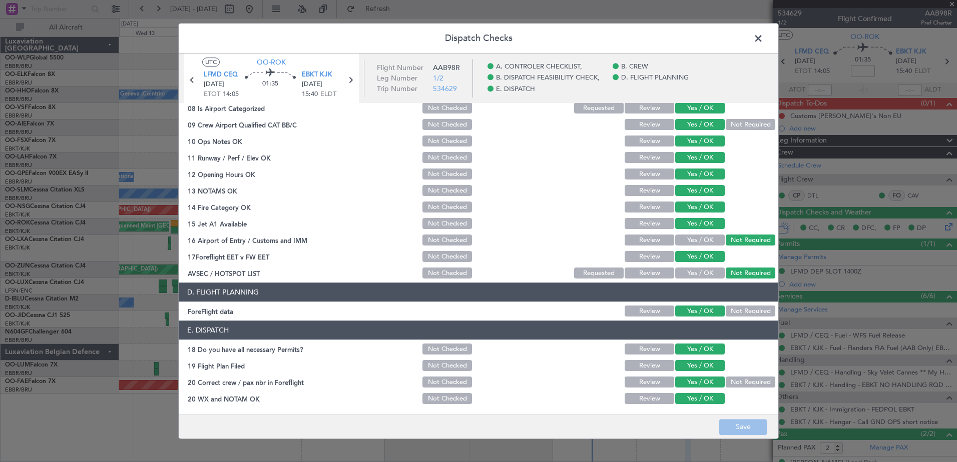
click at [763, 42] on span at bounding box center [763, 41] width 0 height 20
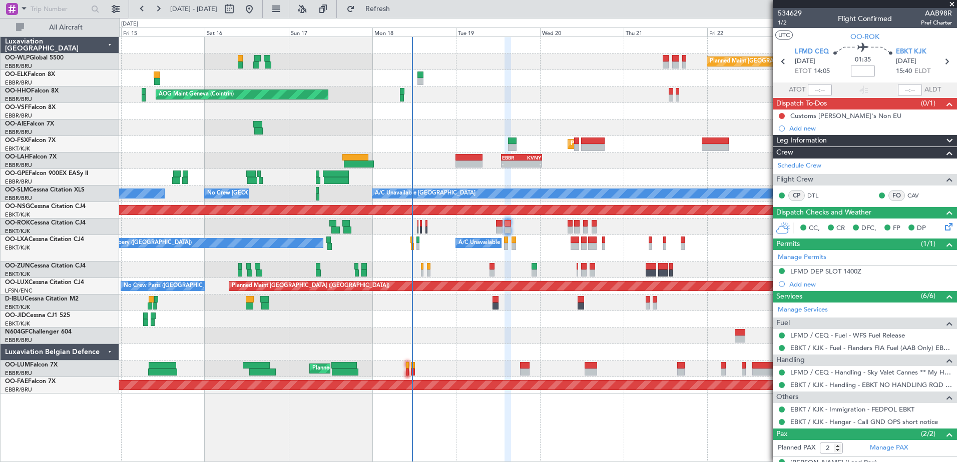
click at [528, 114] on div at bounding box center [537, 111] width 837 height 17
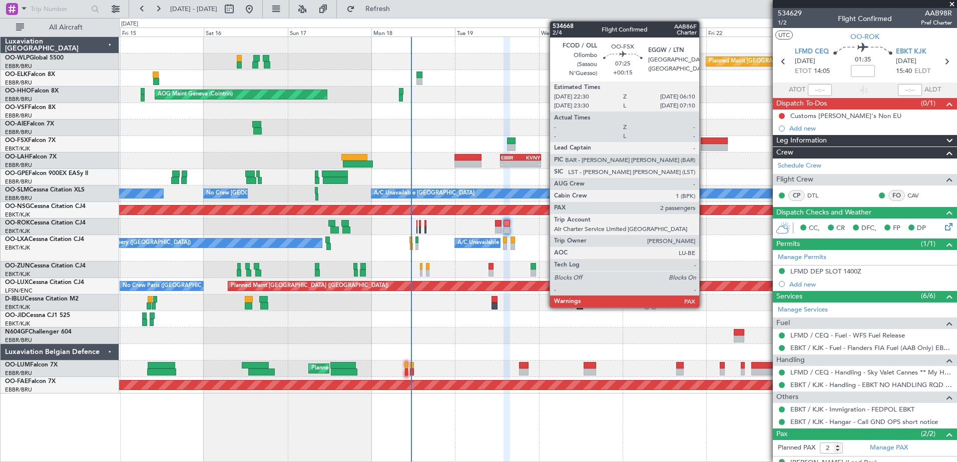
click at [704, 144] on div at bounding box center [714, 147] width 27 height 7
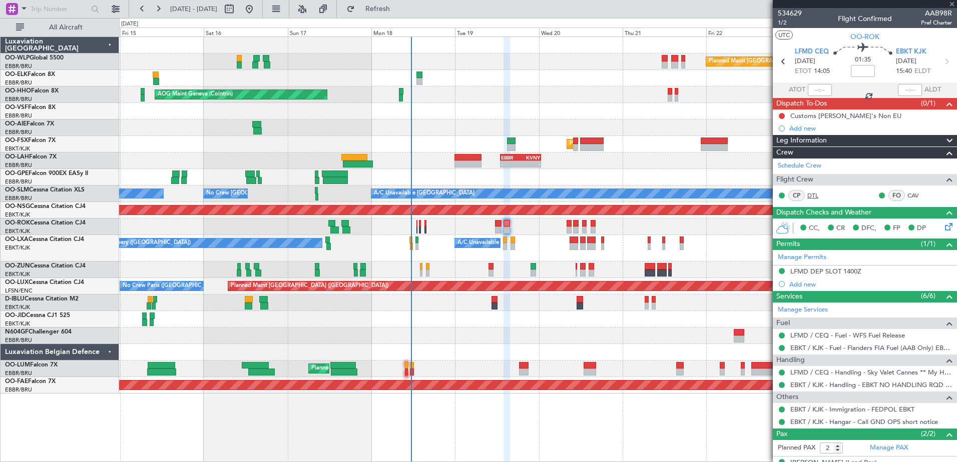
type input "+00:15"
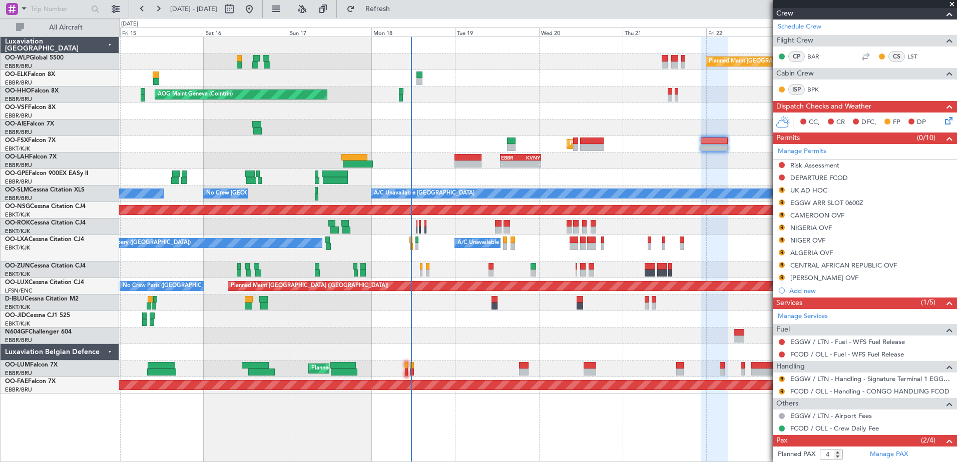
scroll to position [210, 0]
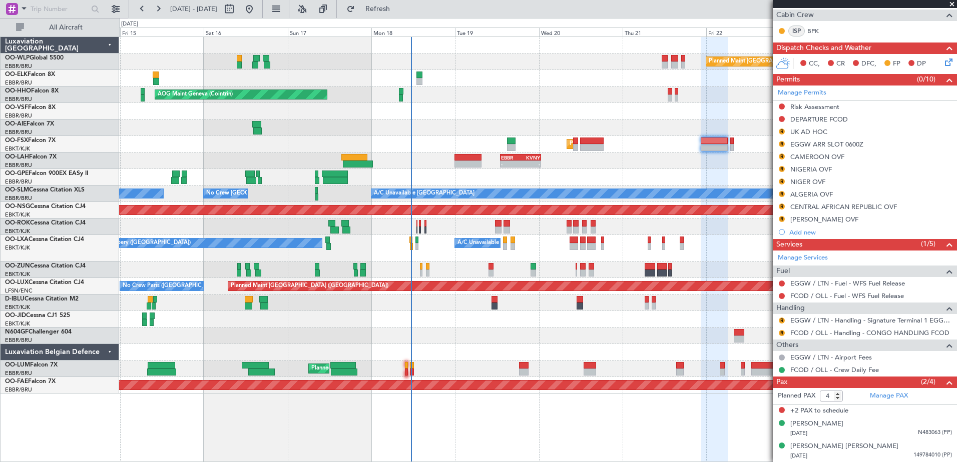
click at [951, 2] on span at bounding box center [952, 4] width 10 height 9
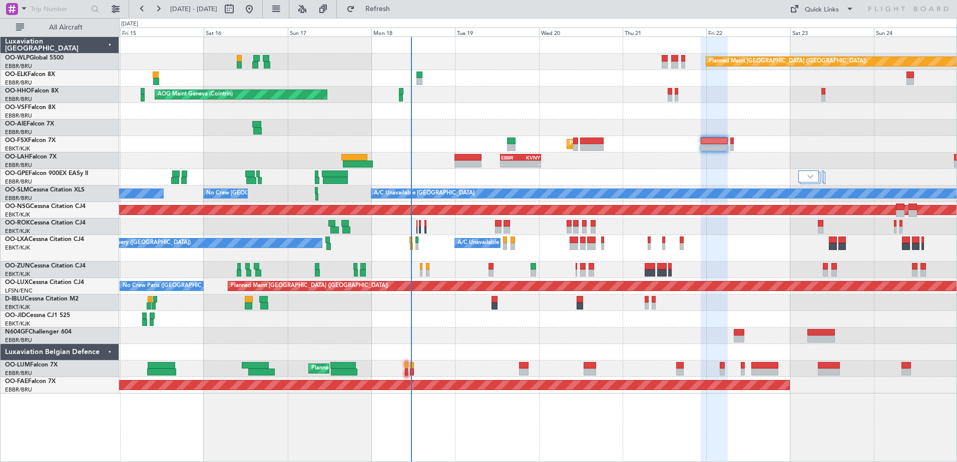
type input "0"
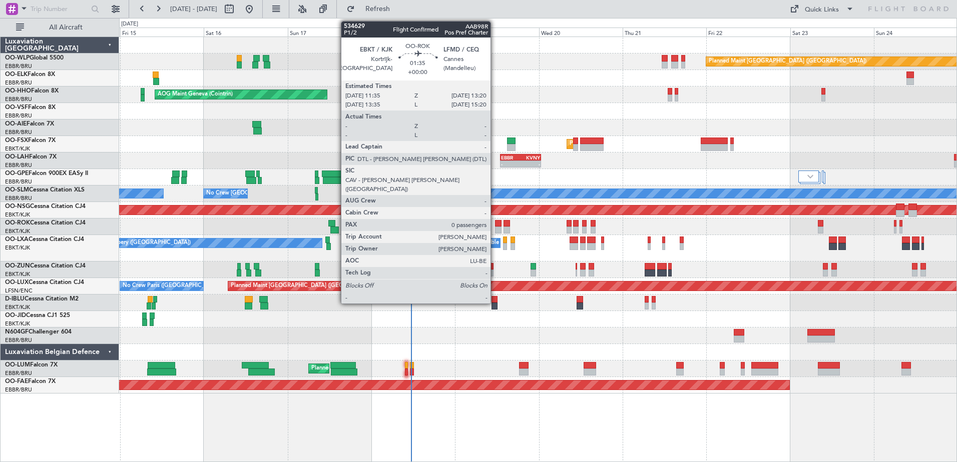
click at [495, 227] on div at bounding box center [498, 230] width 7 height 7
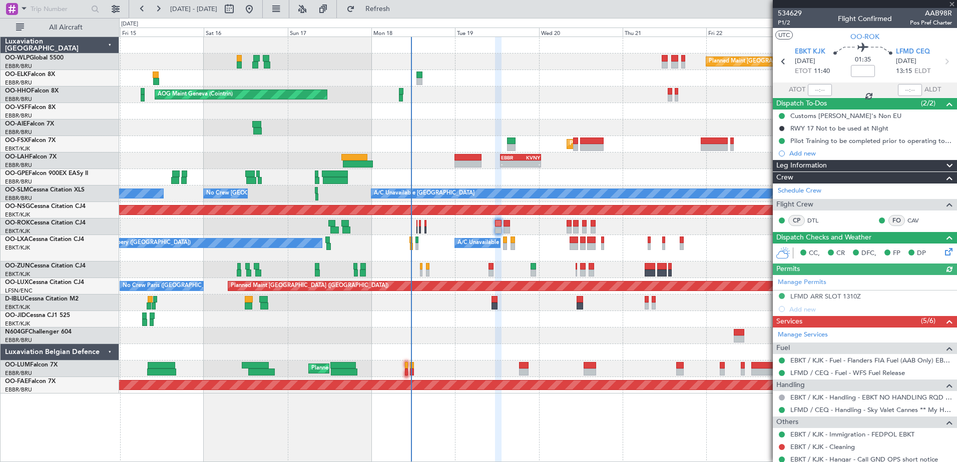
scroll to position [32, 0]
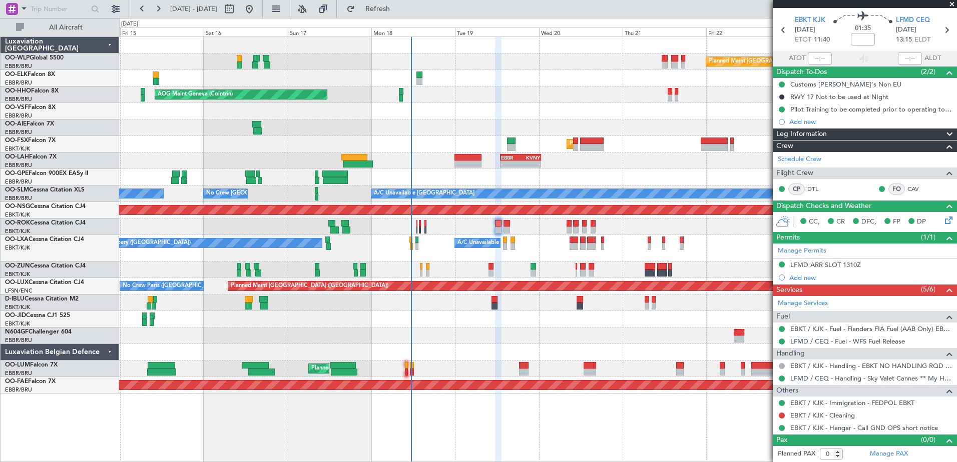
click at [951, 7] on span at bounding box center [952, 4] width 10 height 9
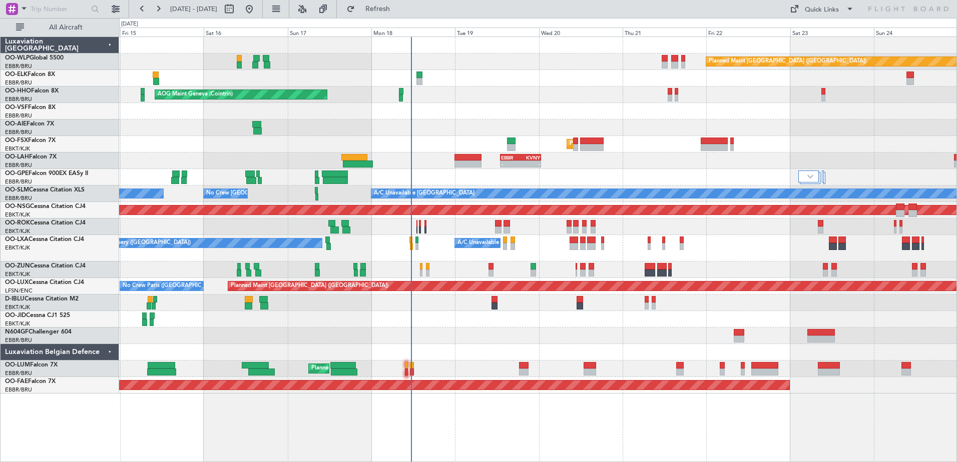
scroll to position [0, 0]
click at [378, 13] on button "Refresh" at bounding box center [372, 9] width 60 height 16
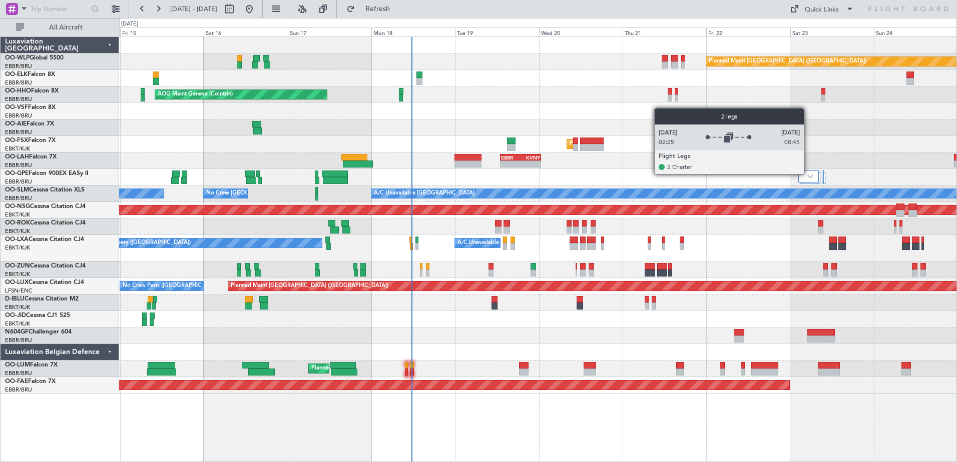
click at [805, 181] on div at bounding box center [808, 177] width 21 height 12
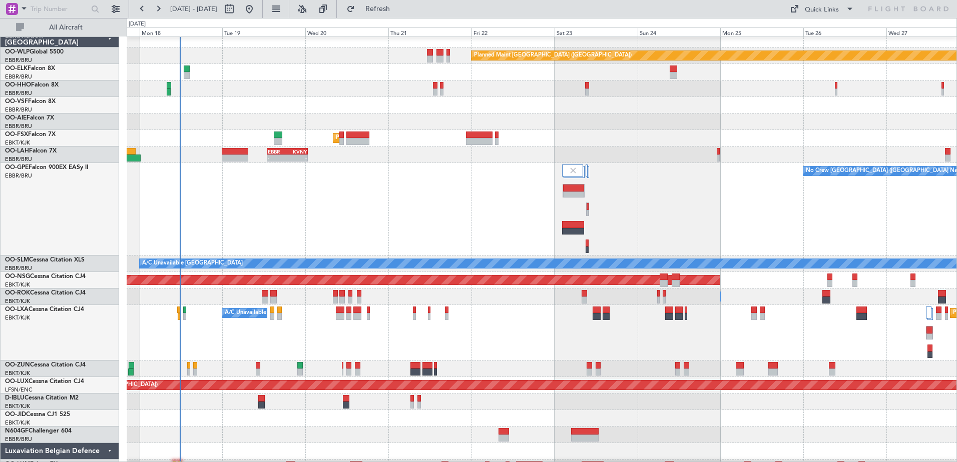
scroll to position [4, 0]
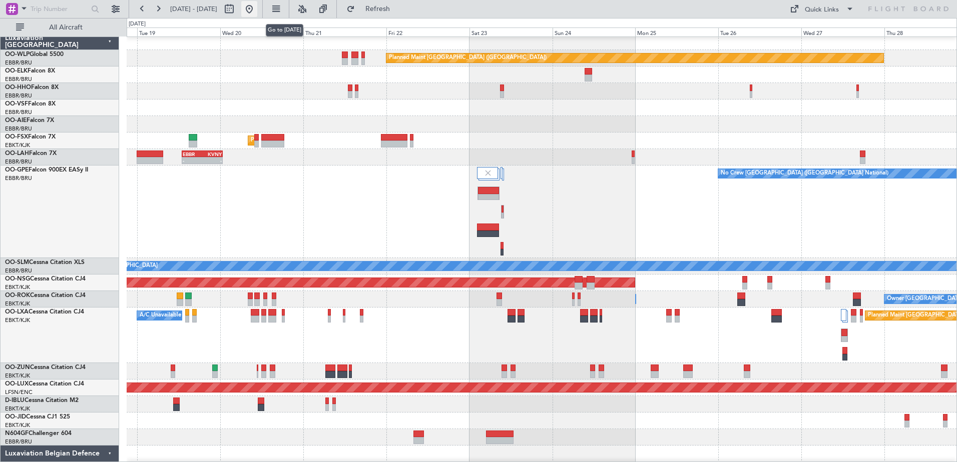
click at [257, 5] on button at bounding box center [249, 9] width 16 height 16
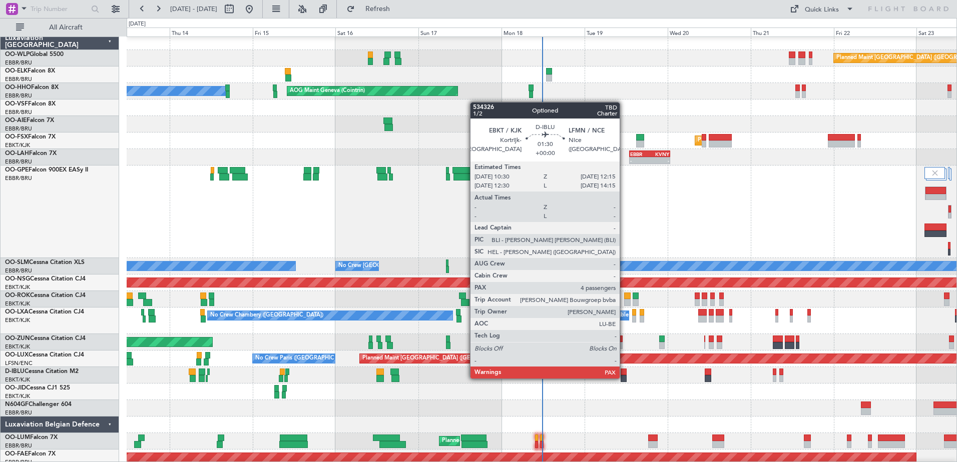
click at [624, 378] on div at bounding box center [624, 378] width 7 height 7
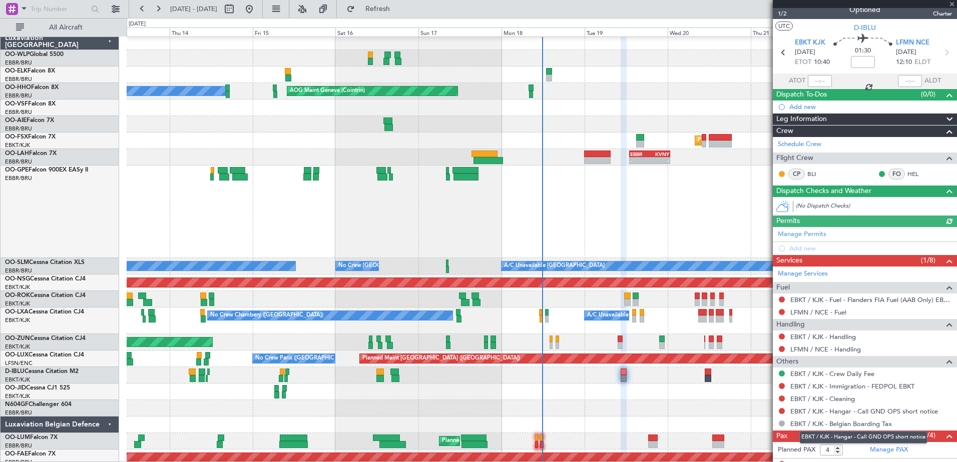
scroll to position [18, 0]
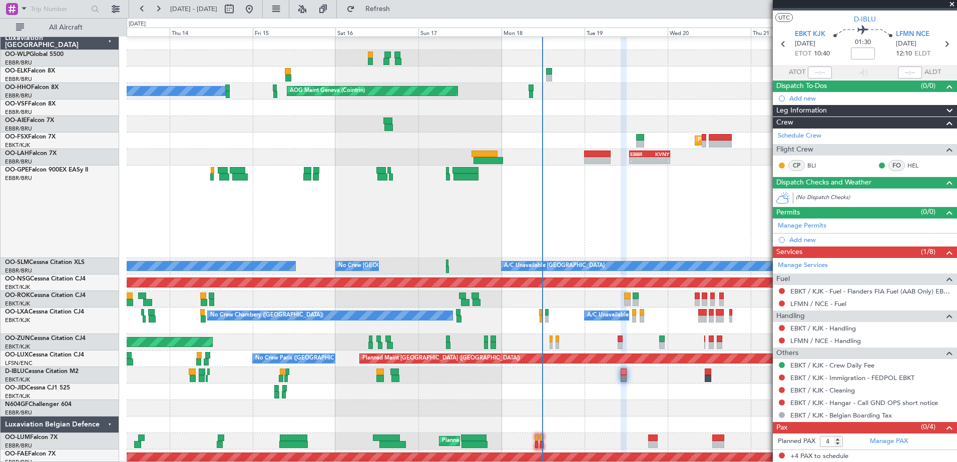
click at [657, 393] on div at bounding box center [542, 392] width 830 height 17
click at [953, 3] on span at bounding box center [952, 4] width 10 height 9
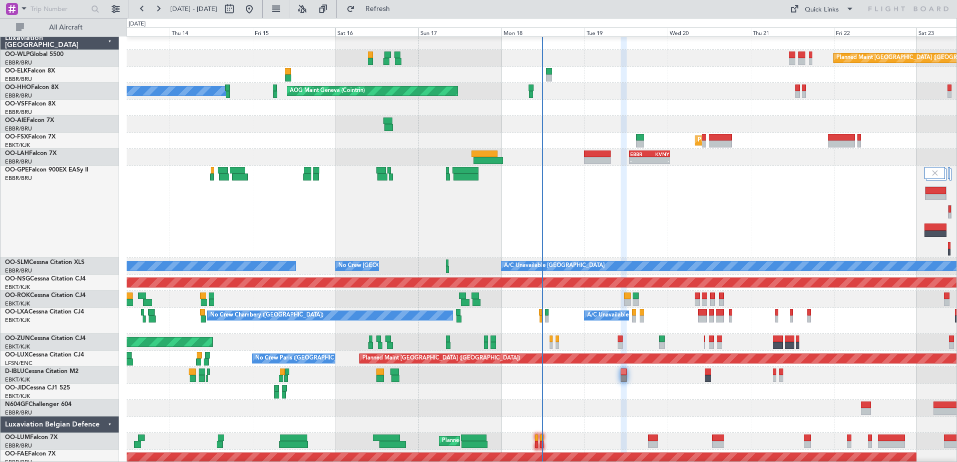
type input "0"
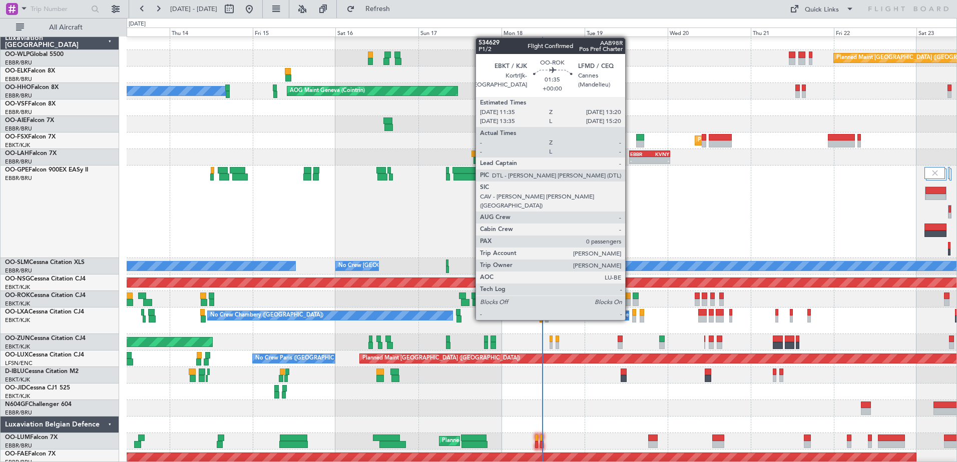
click at [630, 301] on div at bounding box center [627, 302] width 7 height 7
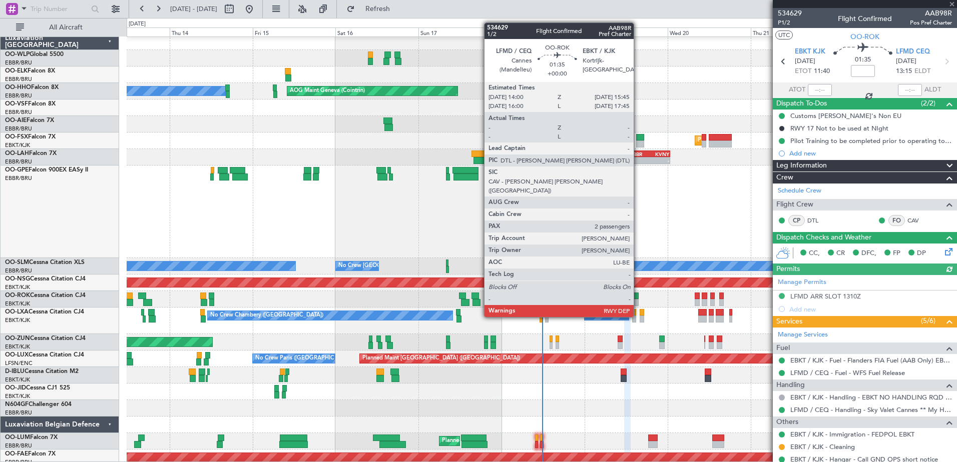
click at [638, 298] on div at bounding box center [636, 296] width 7 height 7
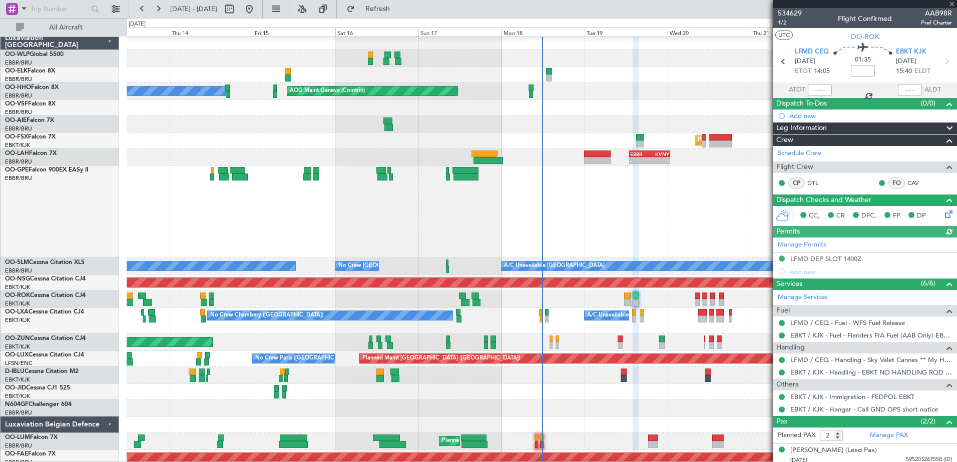
scroll to position [27, 0]
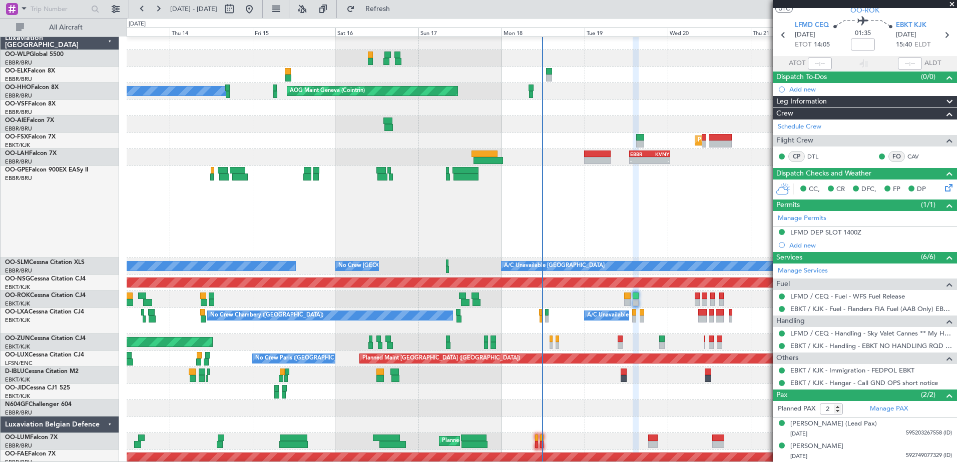
click at [649, 233] on div "No Crew [GEOGRAPHIC_DATA] ([GEOGRAPHIC_DATA] National)" at bounding box center [542, 212] width 830 height 93
click at [953, 7] on span at bounding box center [952, 4] width 10 height 9
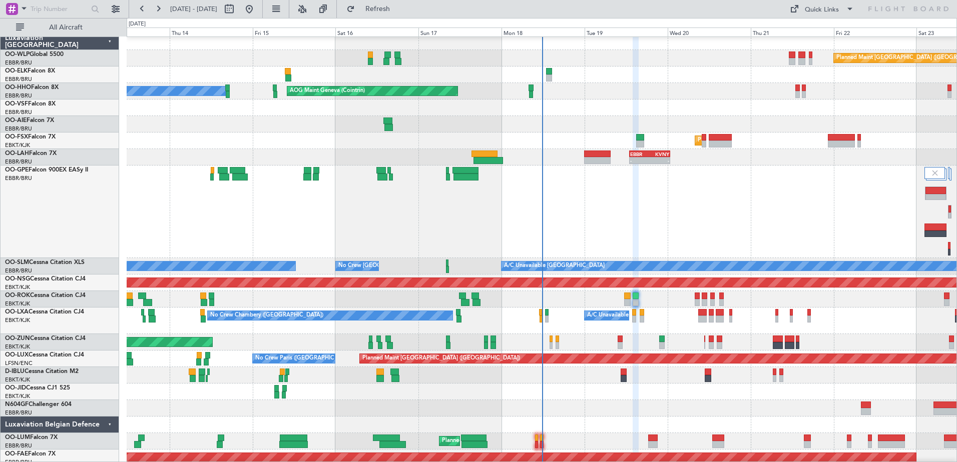
type input "0"
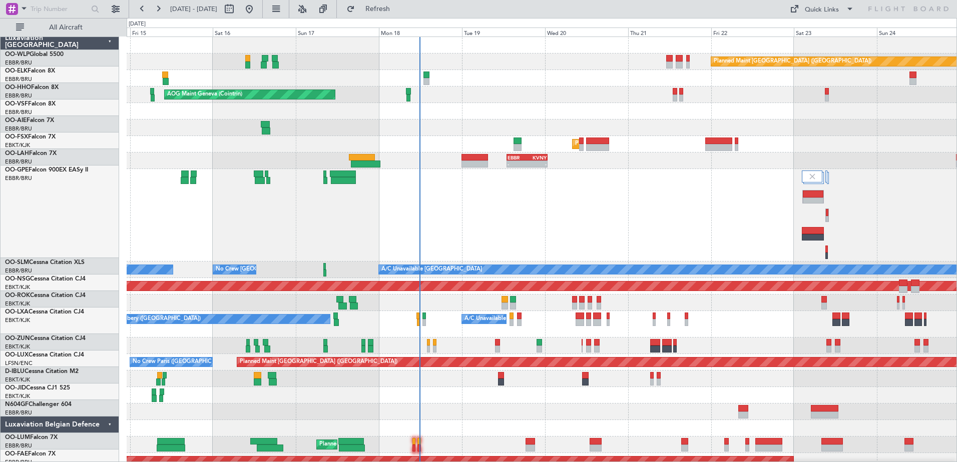
scroll to position [0, 0]
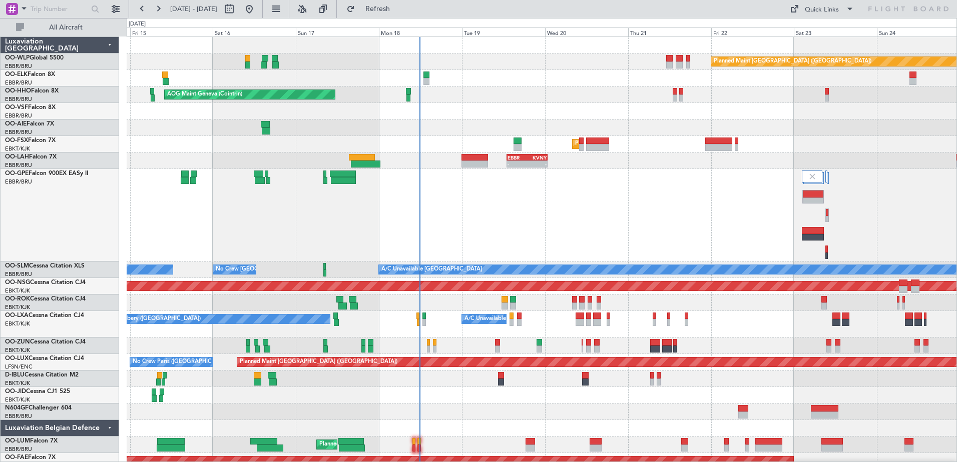
click at [726, 345] on div "Planned Maint [GEOGRAPHIC_DATA] ([GEOGRAPHIC_DATA]) AOG Maint Geneva ([GEOGRAPH…" at bounding box center [542, 253] width 830 height 433
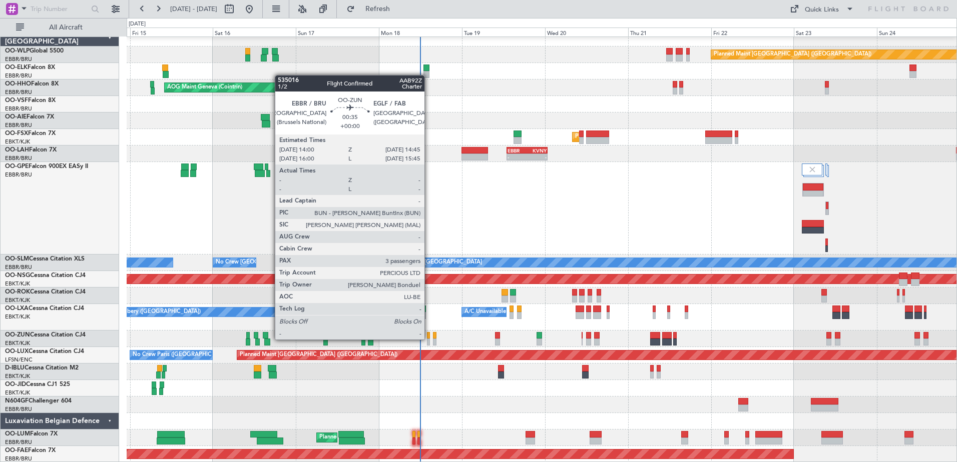
click at [429, 340] on div at bounding box center [428, 342] width 3 height 7
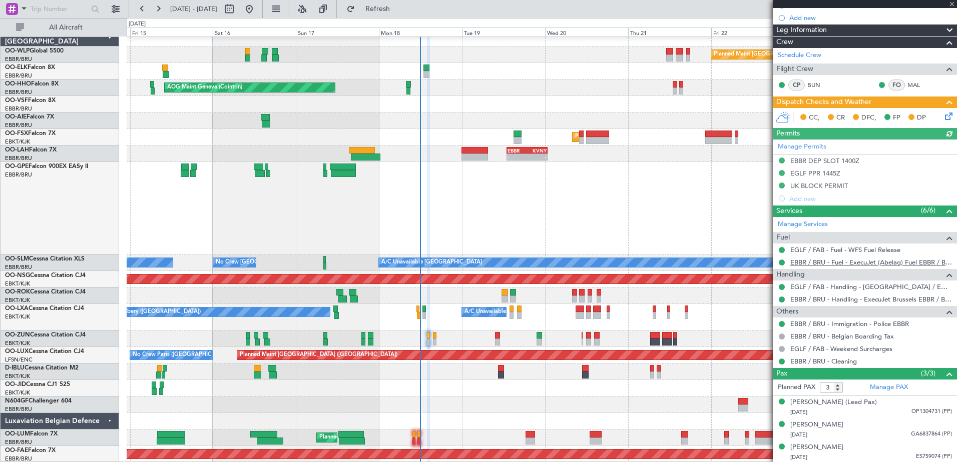
scroll to position [162, 0]
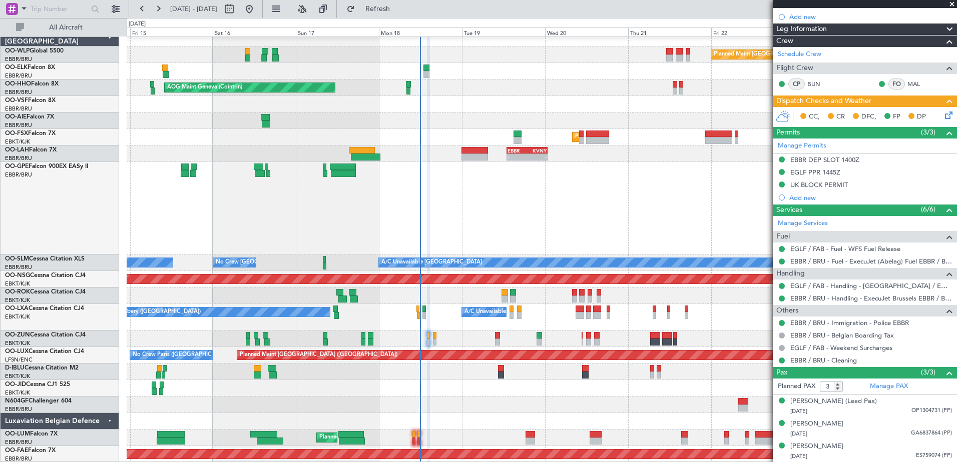
click at [498, 212] on div "No Crew [GEOGRAPHIC_DATA] ([GEOGRAPHIC_DATA] National) No Crew [GEOGRAPHIC_DATA…" at bounding box center [542, 208] width 830 height 93
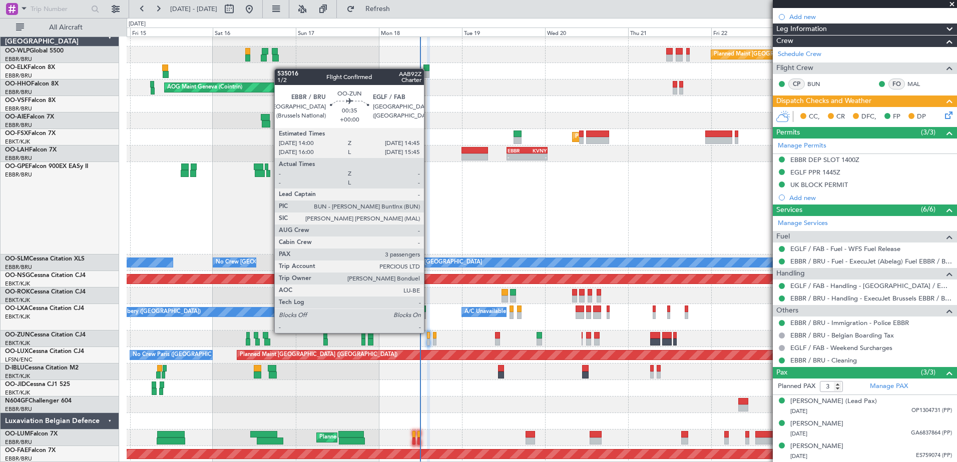
click at [428, 333] on div at bounding box center [428, 335] width 3 height 7
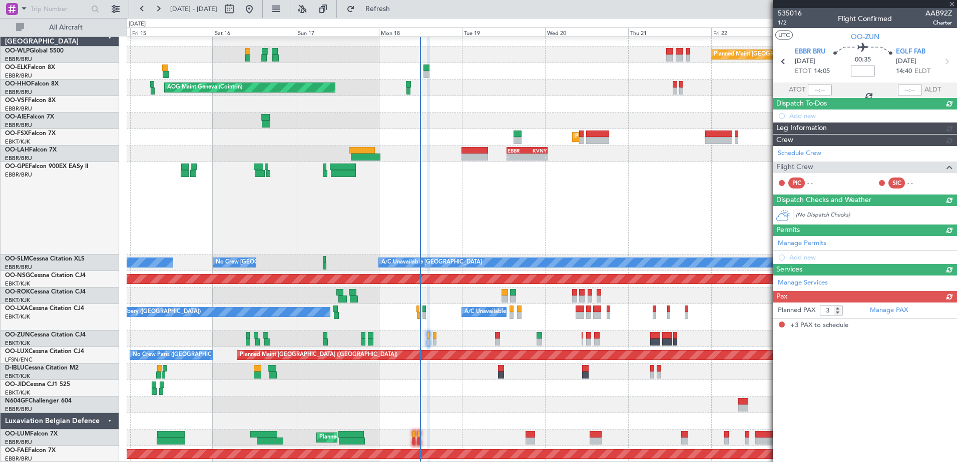
scroll to position [0, 0]
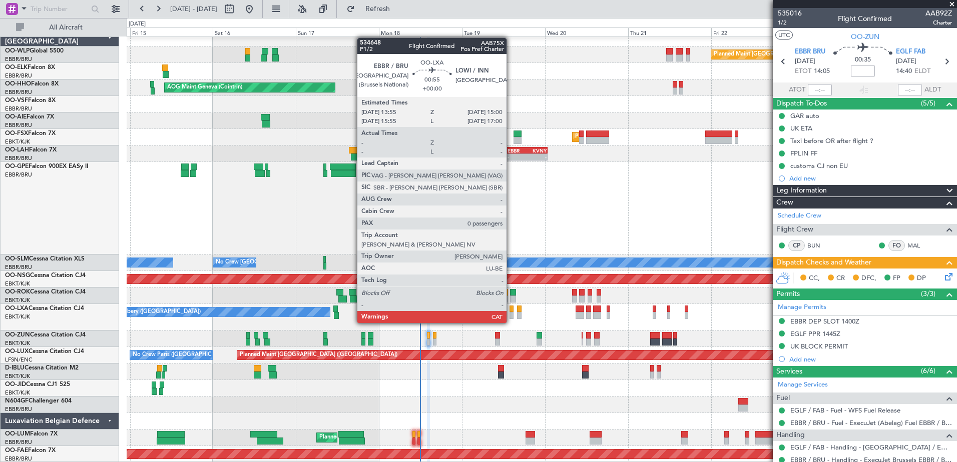
click at [511, 314] on div at bounding box center [511, 315] width 4 height 7
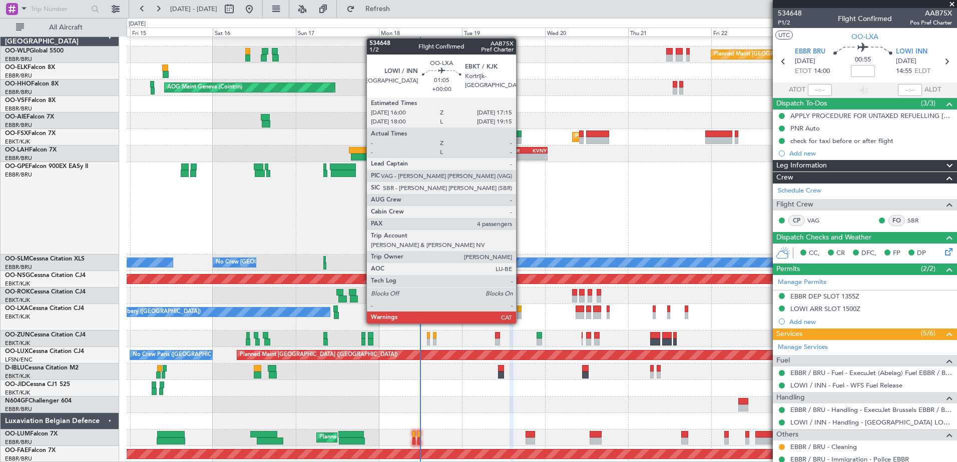
click at [520, 314] on div at bounding box center [519, 315] width 5 height 7
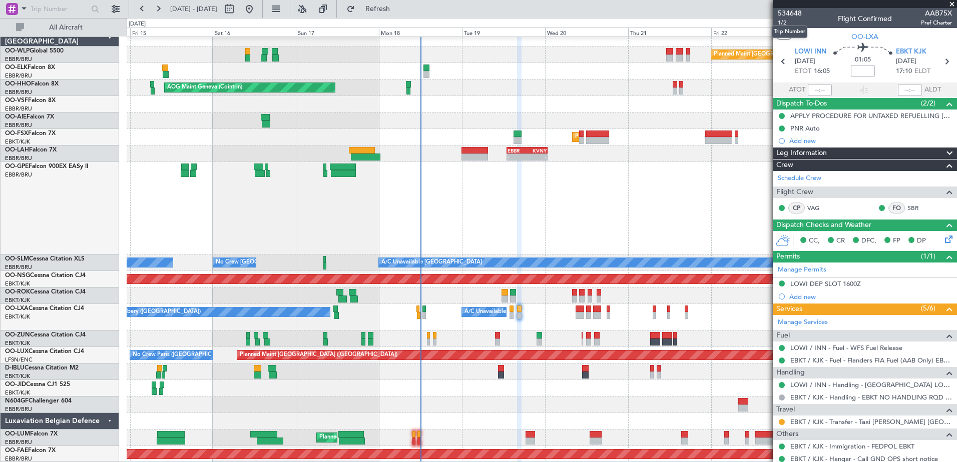
click at [781, 23] on mat-tooltip-component "Trip Number" at bounding box center [790, 32] width 50 height 27
click at [785, 21] on span "1/2" at bounding box center [790, 23] width 24 height 9
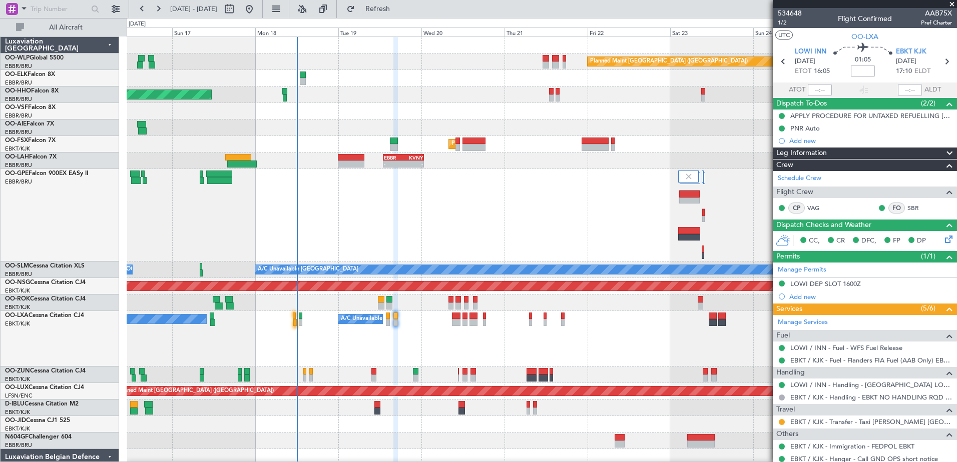
click at [473, 240] on div "No Crew [GEOGRAPHIC_DATA] ([GEOGRAPHIC_DATA] National) Planned Maint [GEOGRAPHI…" at bounding box center [542, 215] width 830 height 93
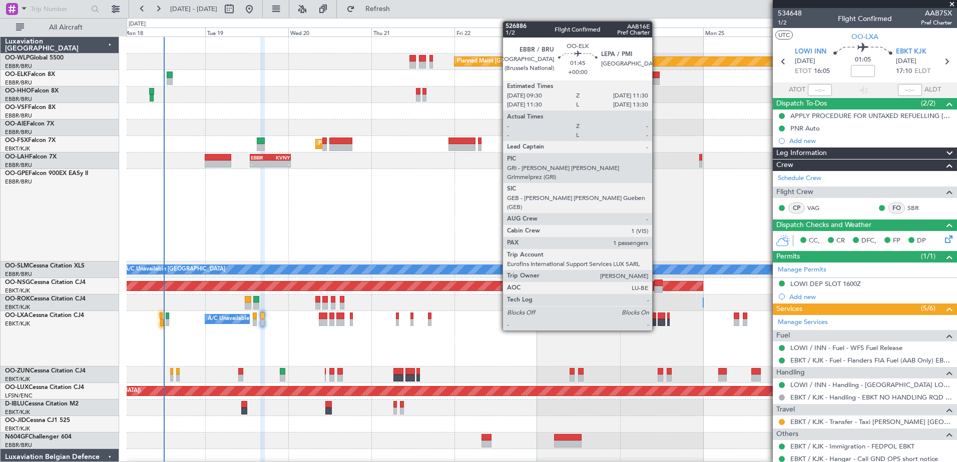
click at [657, 80] on div at bounding box center [656, 81] width 7 height 7
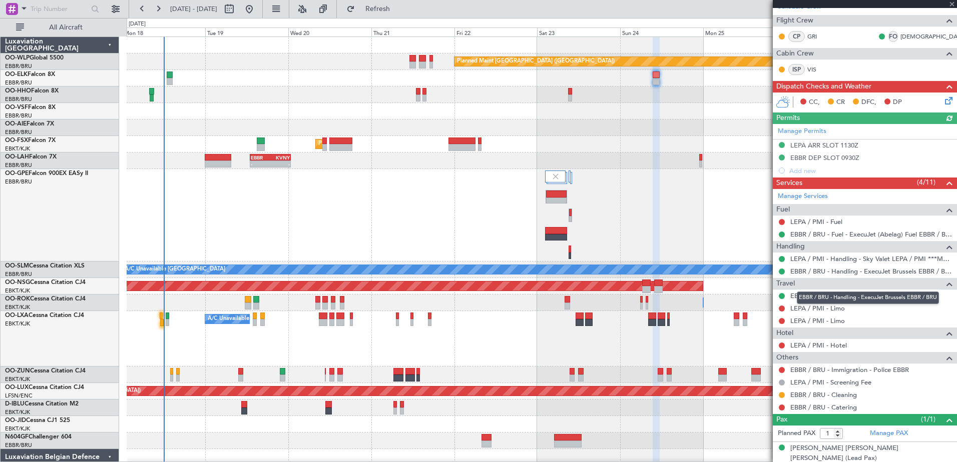
scroll to position [161, 0]
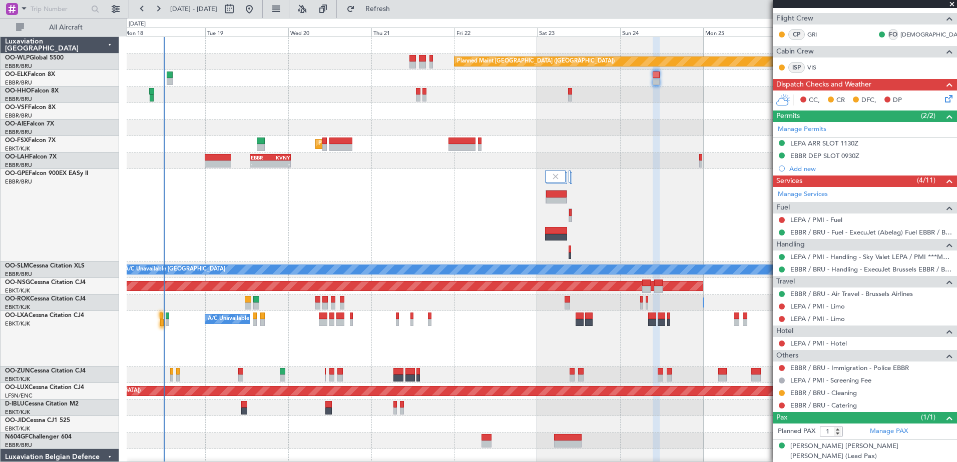
click at [698, 101] on div "AOG Maint Geneva (Cointrin)" at bounding box center [542, 95] width 830 height 17
click at [953, 6] on span at bounding box center [952, 4] width 10 height 9
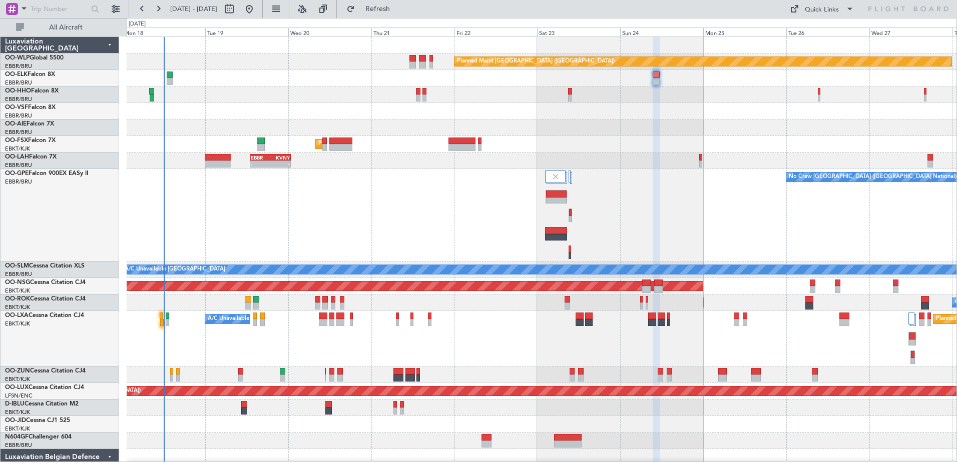
type input "0"
click at [257, 9] on button at bounding box center [249, 9] width 16 height 16
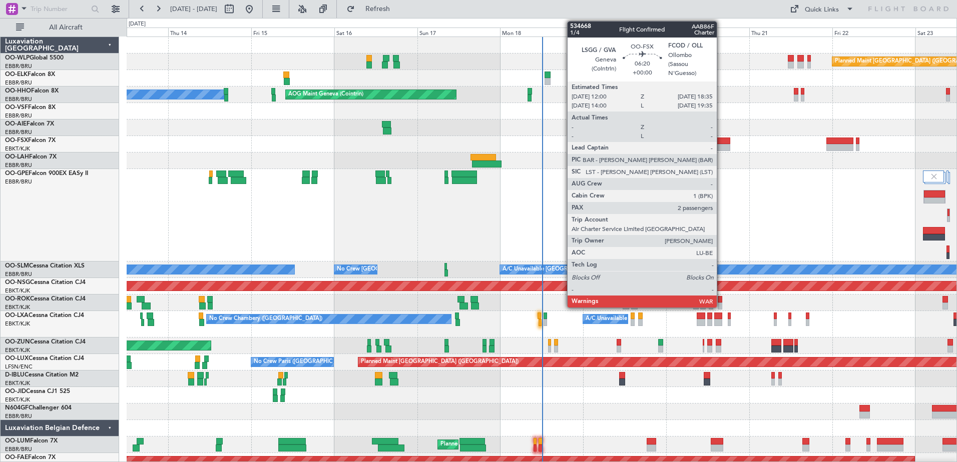
click at [721, 139] on div at bounding box center [718, 141] width 23 height 7
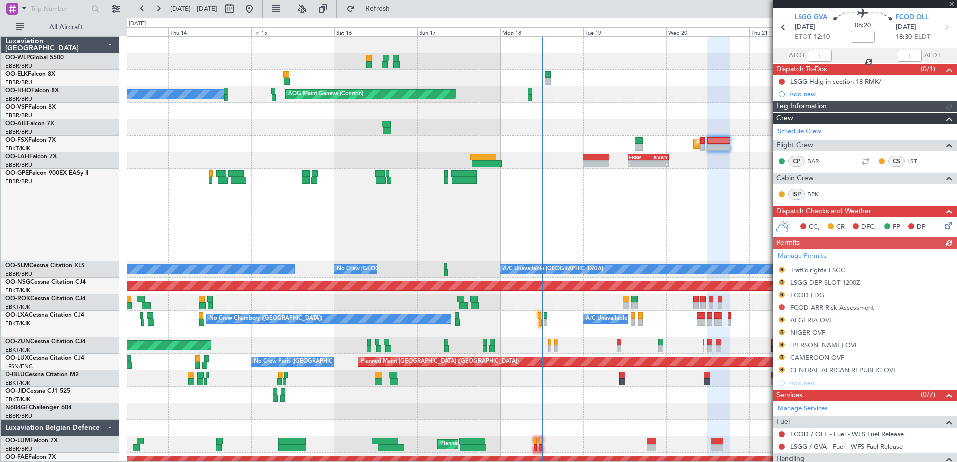
scroll to position [50, 0]
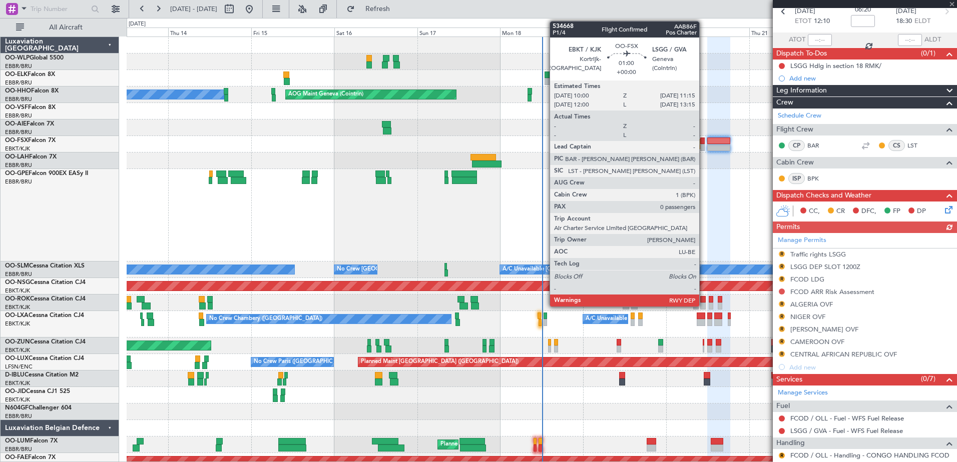
click at [704, 143] on div at bounding box center [702, 141] width 5 height 7
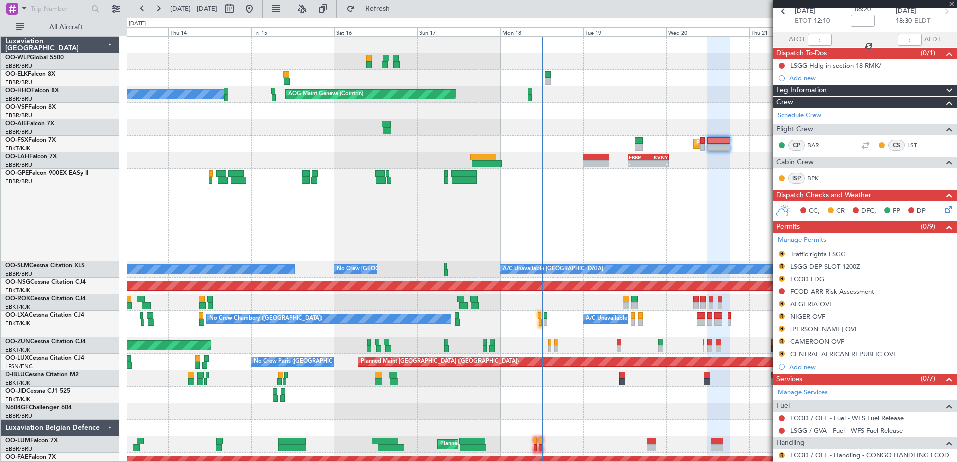
type input "0"
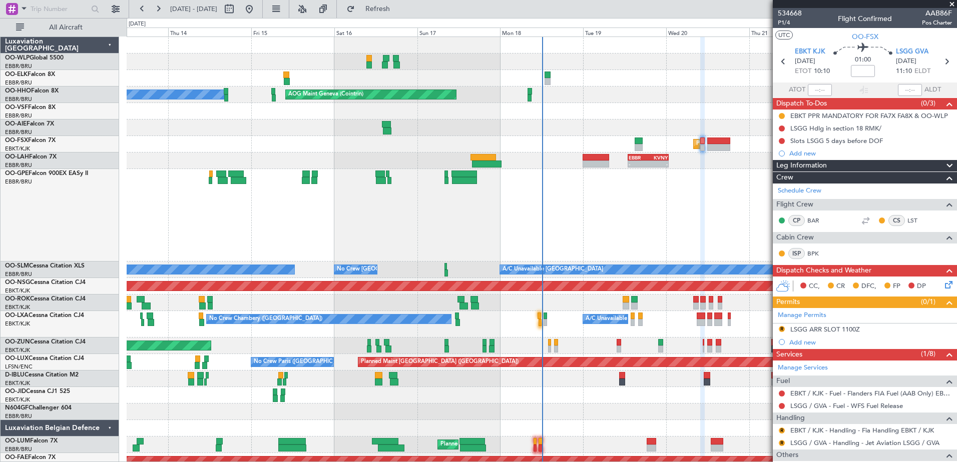
click at [685, 228] on div "No Crew [GEOGRAPHIC_DATA] ([GEOGRAPHIC_DATA] National) No Crew [GEOGRAPHIC_DATA…" at bounding box center [542, 215] width 830 height 93
click at [953, 1] on span at bounding box center [952, 4] width 10 height 9
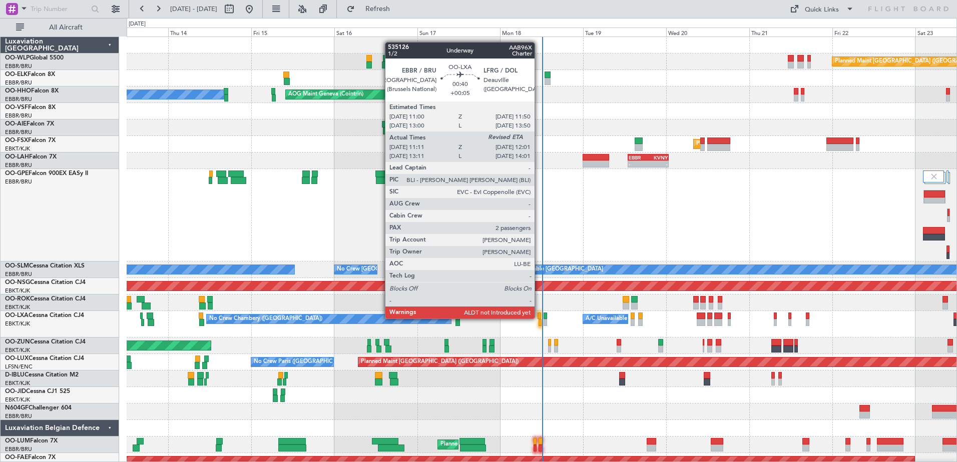
click at [539, 319] on div at bounding box center [538, 316] width 3 height 7
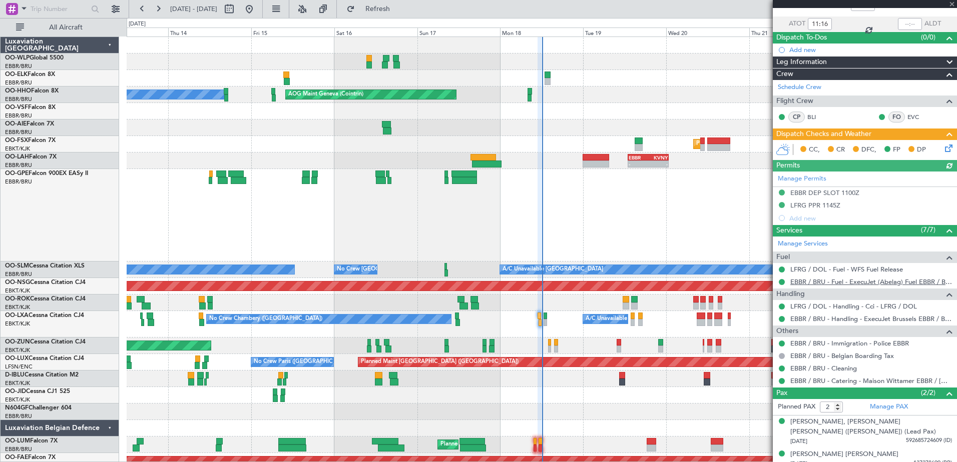
scroll to position [74, 0]
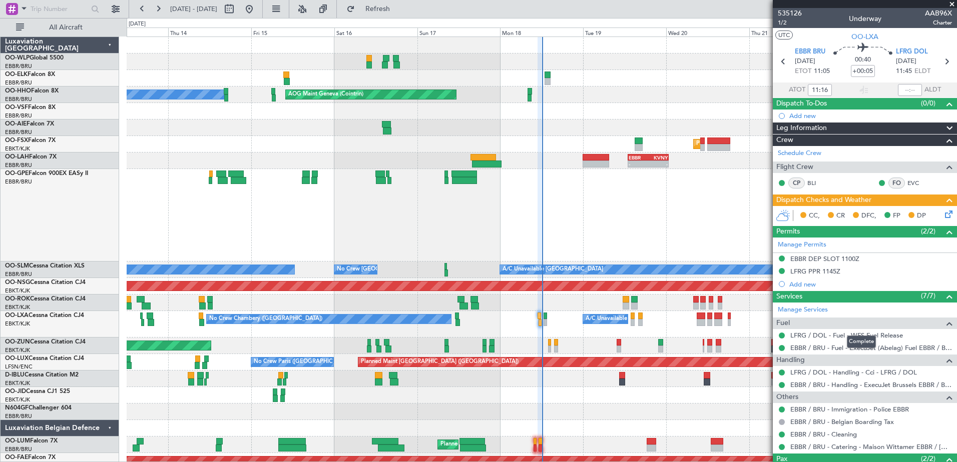
scroll to position [74, 0]
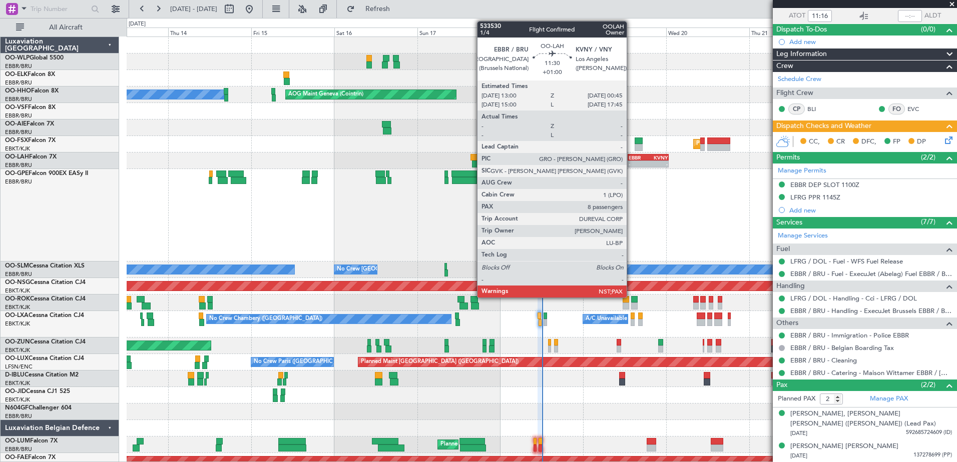
type input "11:57"
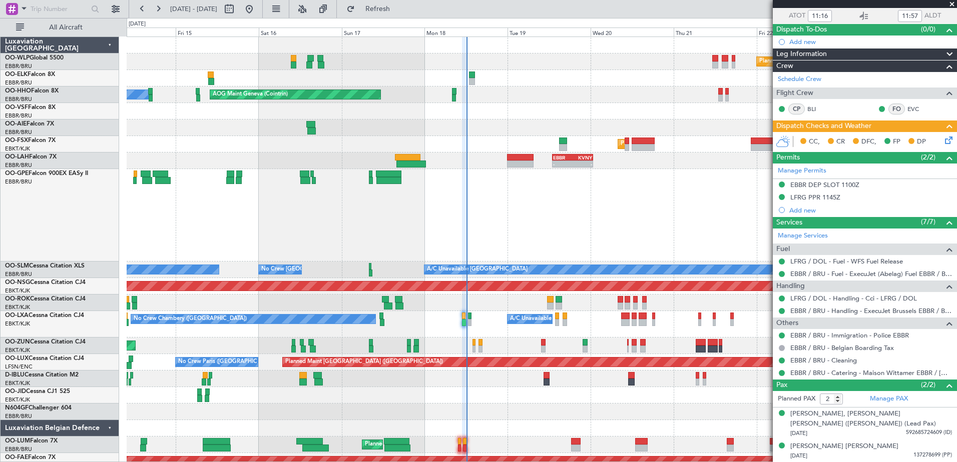
click at [622, 356] on div "Planned Maint [GEOGRAPHIC_DATA] ([GEOGRAPHIC_DATA]) AOG Maint Geneva ([GEOGRAPH…" at bounding box center [542, 253] width 830 height 433
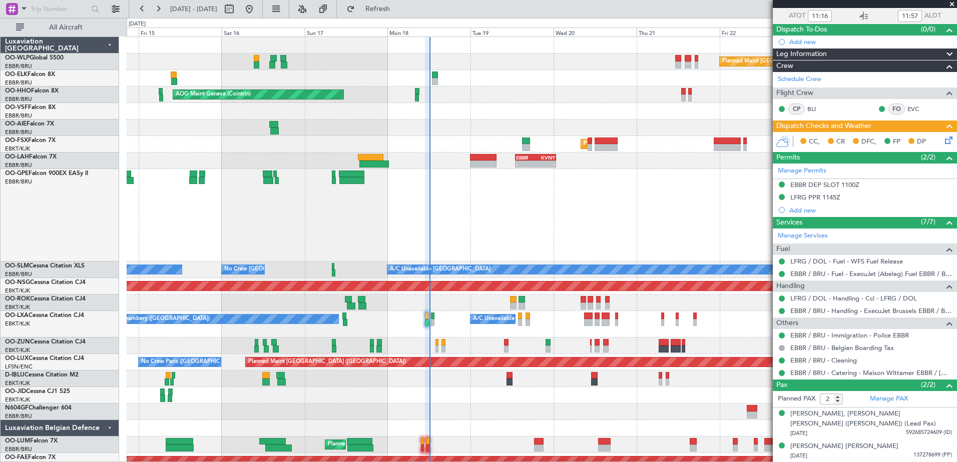
click at [643, 338] on div "Planned Maint [GEOGRAPHIC_DATA] ([GEOGRAPHIC_DATA]) AOG Maint Geneva ([GEOGRAPH…" at bounding box center [542, 253] width 830 height 433
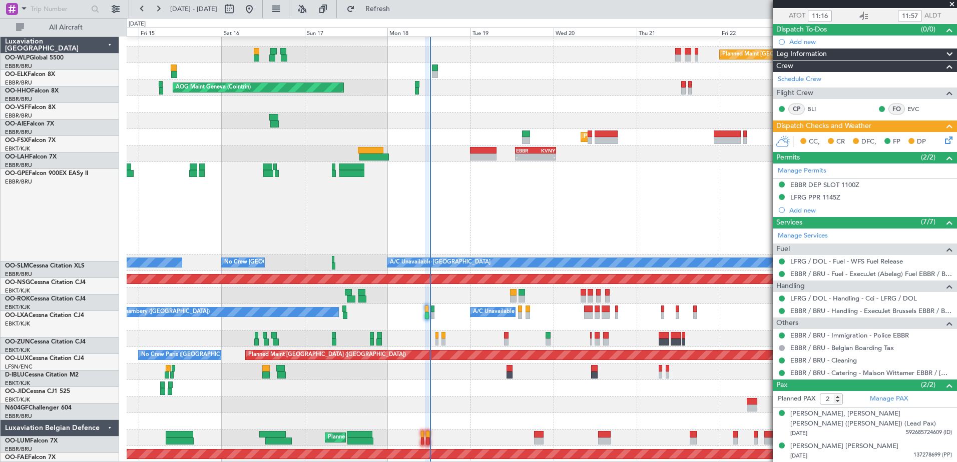
scroll to position [7, 0]
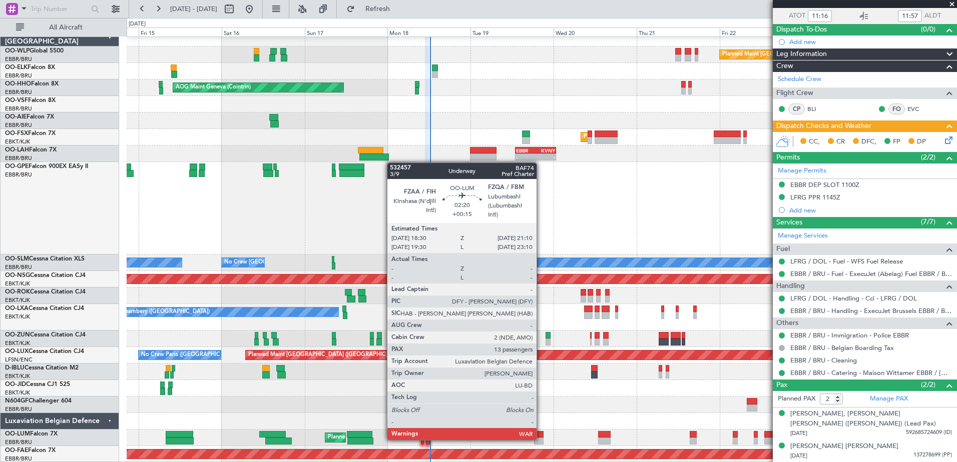
click at [541, 439] on div at bounding box center [539, 441] width 10 height 7
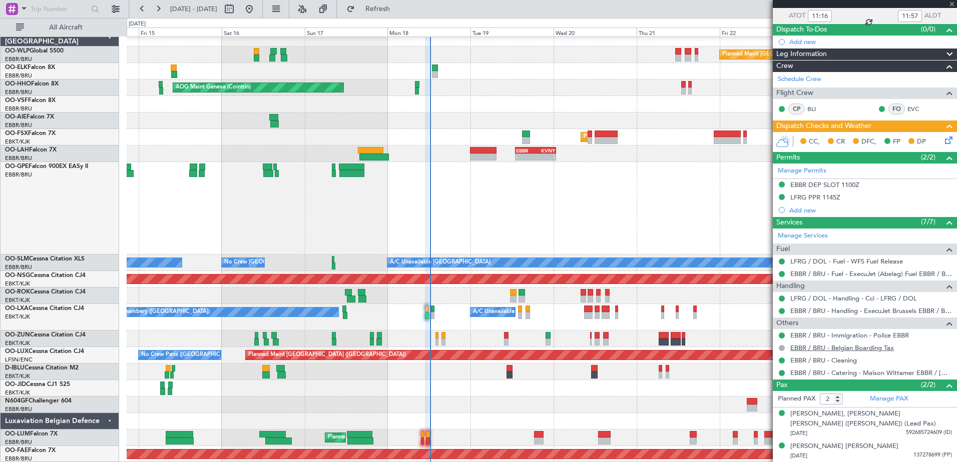
type input "+00:15"
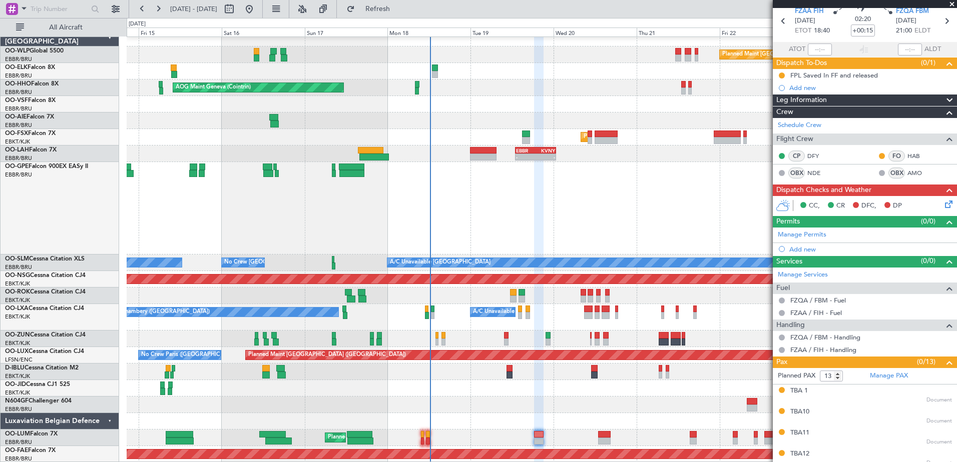
scroll to position [0, 0]
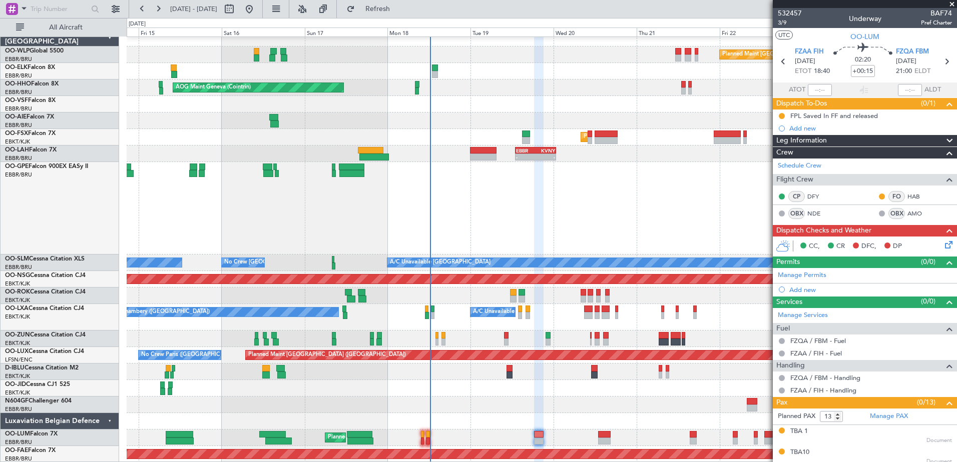
click at [943, 244] on icon at bounding box center [947, 243] width 8 height 8
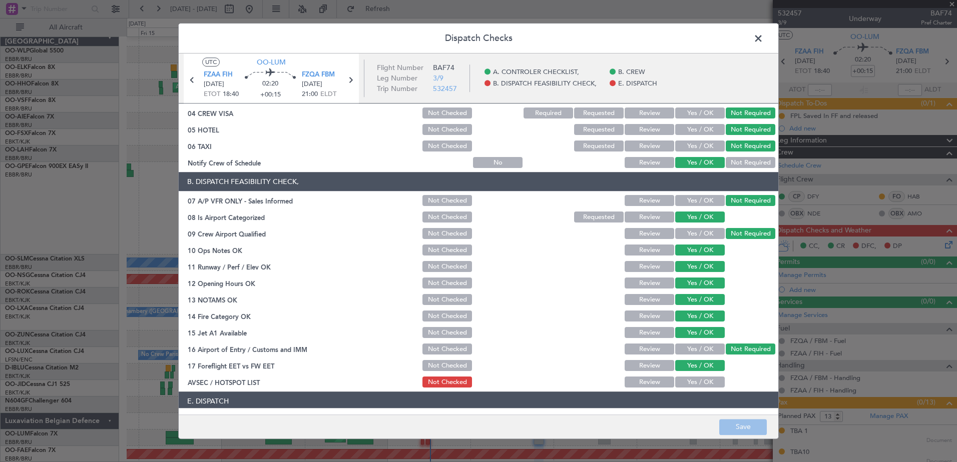
scroll to position [161, 0]
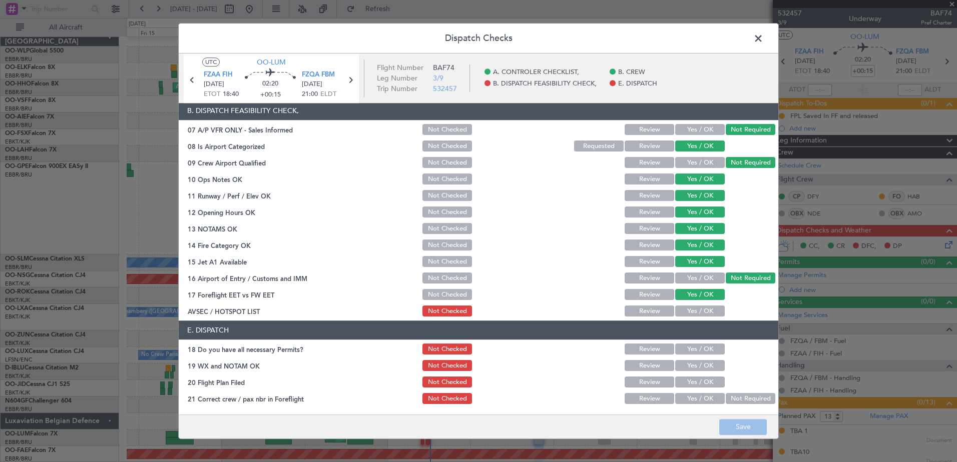
click at [763, 41] on span at bounding box center [763, 41] width 0 height 20
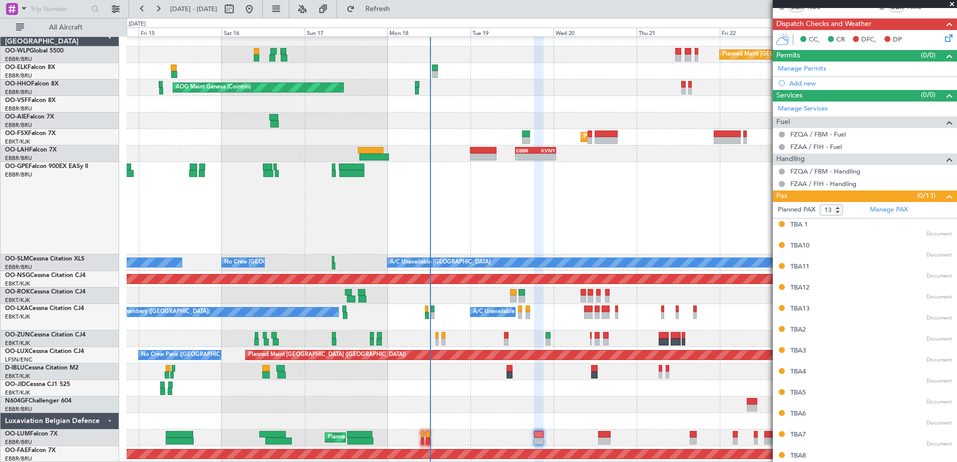
scroll to position [236, 0]
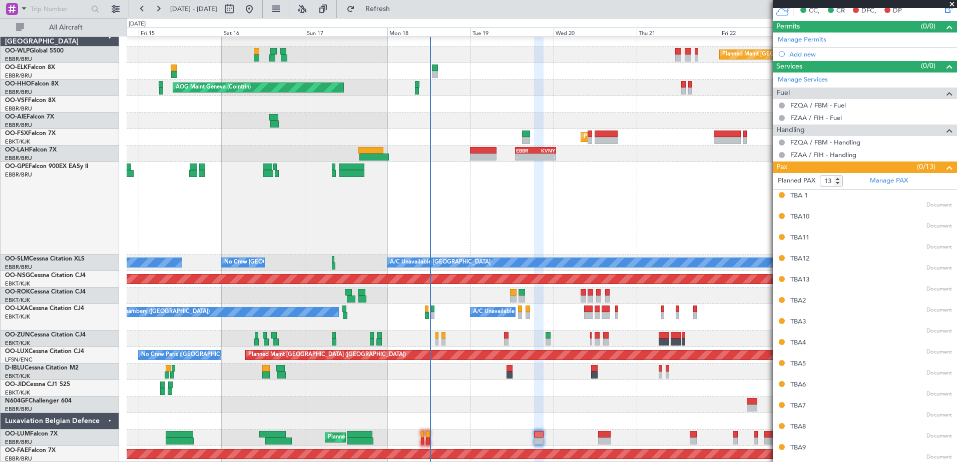
click at [950, 7] on span at bounding box center [952, 4] width 10 height 9
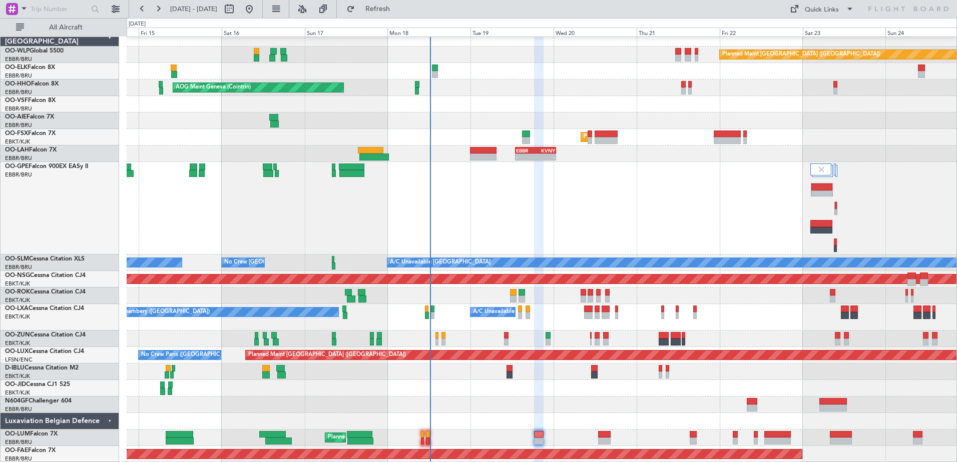
type input "0"
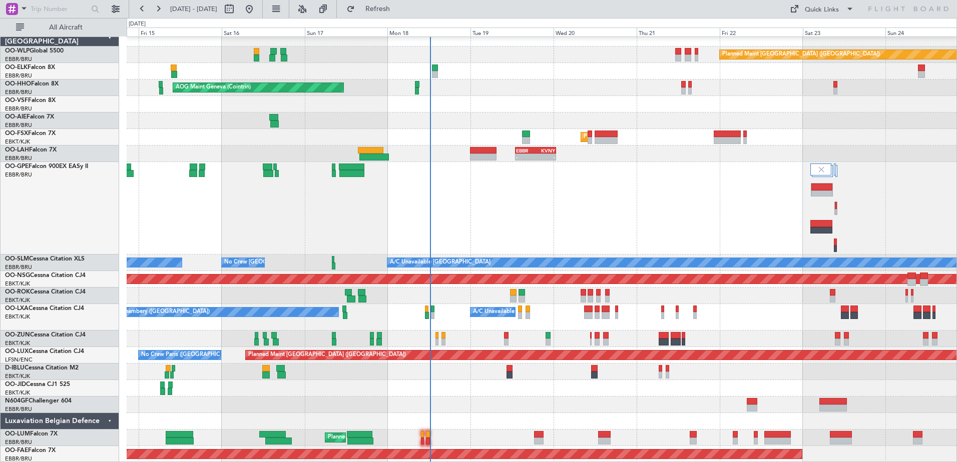
scroll to position [0, 0]
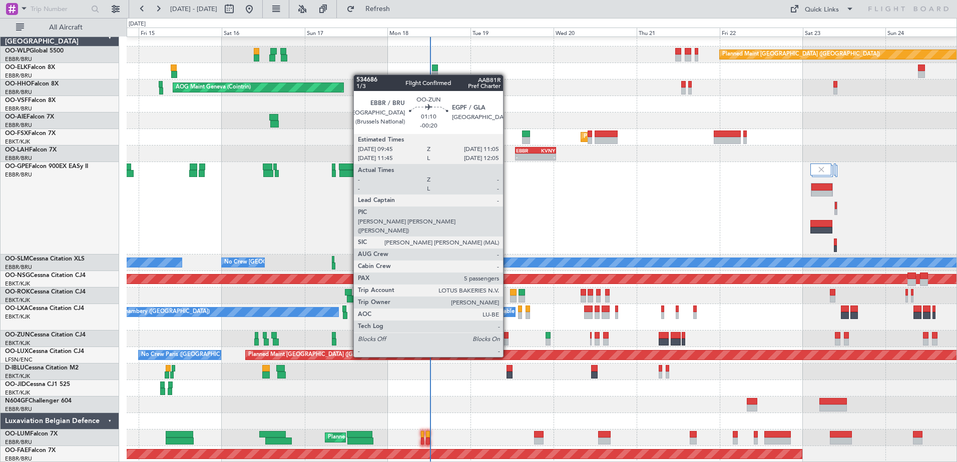
click at [507, 339] on div at bounding box center [506, 342] width 5 height 7
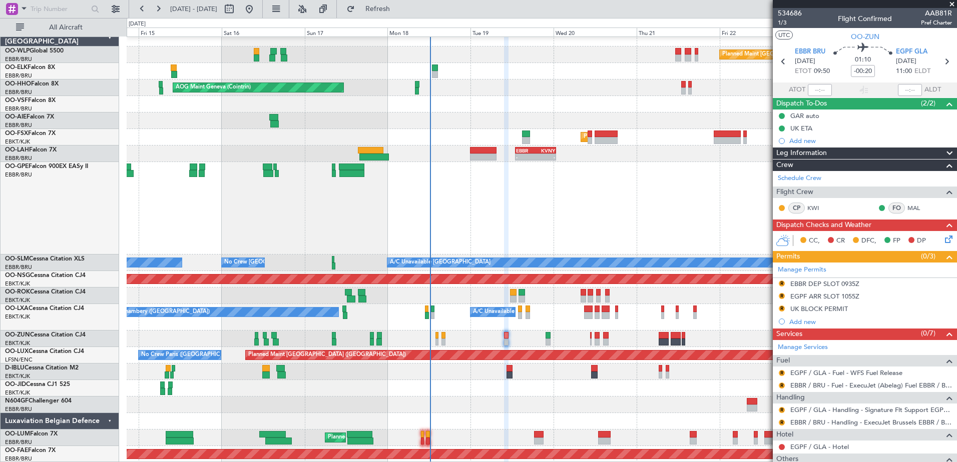
click at [950, 4] on span at bounding box center [952, 4] width 10 height 9
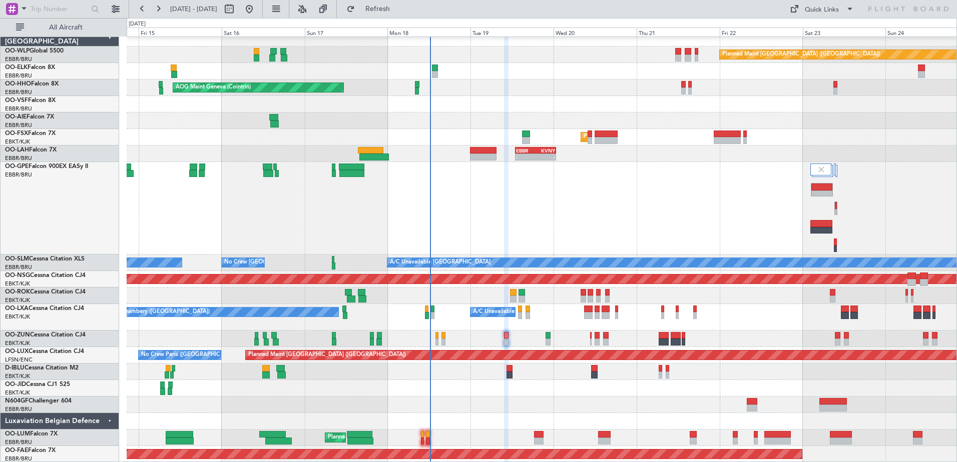
type input "0"
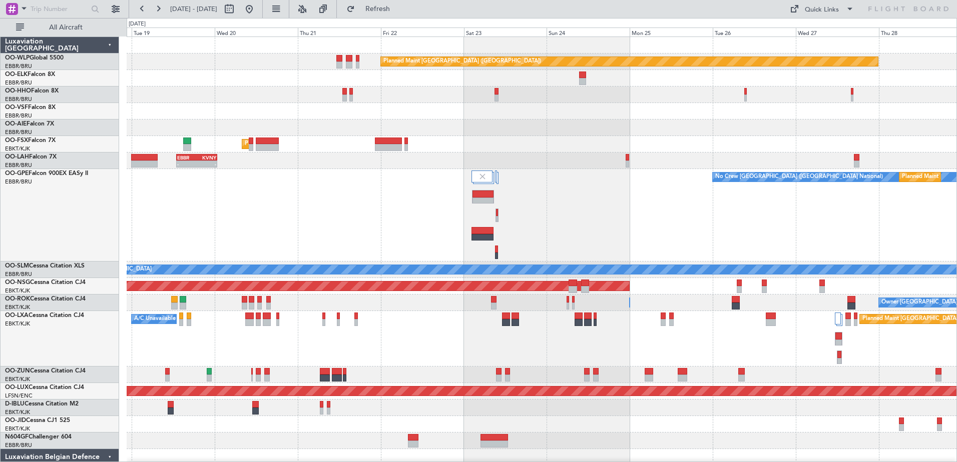
click at [798, 378] on div "Planned Maint [GEOGRAPHIC_DATA] ([GEOGRAPHIC_DATA]) AOG Maint Geneva ([GEOGRAPH…" at bounding box center [542, 268] width 830 height 462
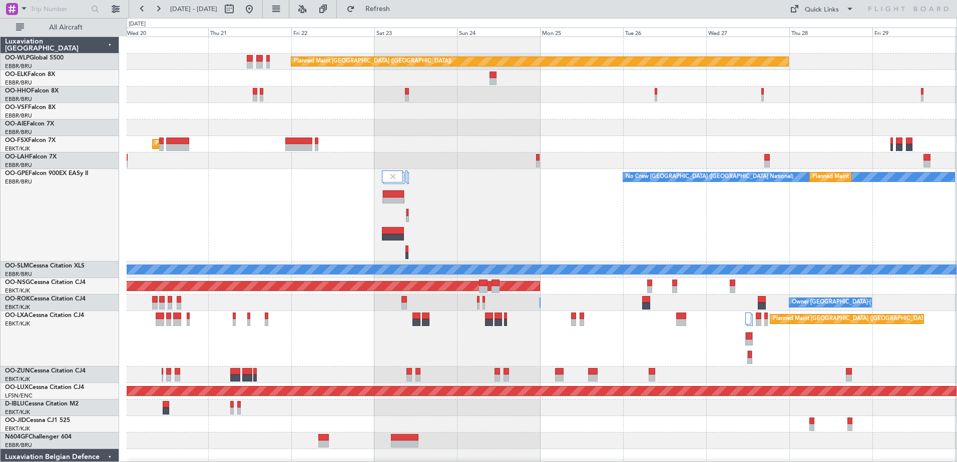
click at [796, 374] on div "Planned Maint [GEOGRAPHIC_DATA] ([GEOGRAPHIC_DATA]) Planned Maint [GEOGRAPHIC_D…" at bounding box center [542, 268] width 830 height 462
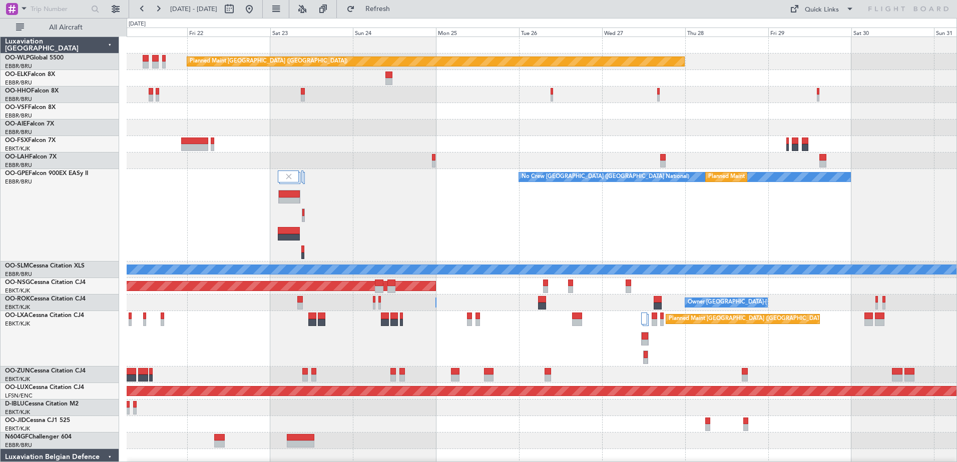
click at [718, 370] on div "Planned Maint [GEOGRAPHIC_DATA] ([GEOGRAPHIC_DATA]) Planned Maint [GEOGRAPHIC_D…" at bounding box center [542, 268] width 830 height 462
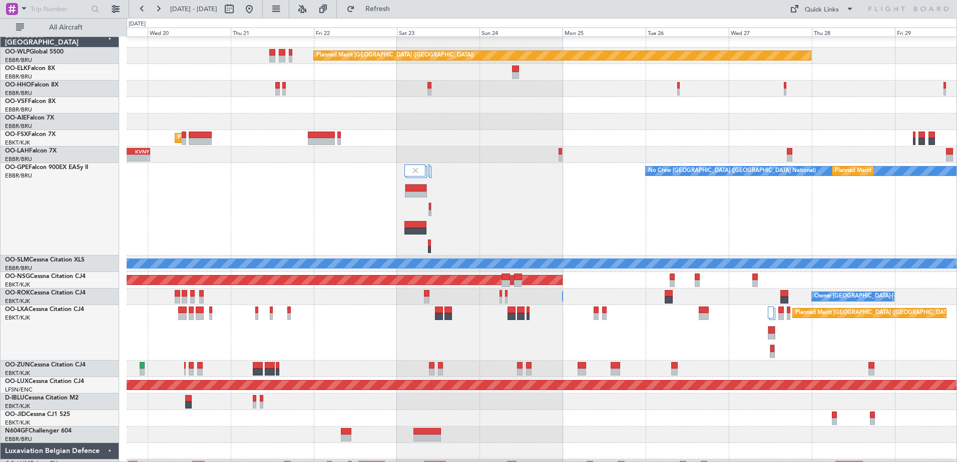
scroll to position [7, 0]
click at [824, 340] on div "Planned Maint [GEOGRAPHIC_DATA] ([GEOGRAPHIC_DATA] National) A/C Unavailable [G…" at bounding box center [542, 333] width 830 height 56
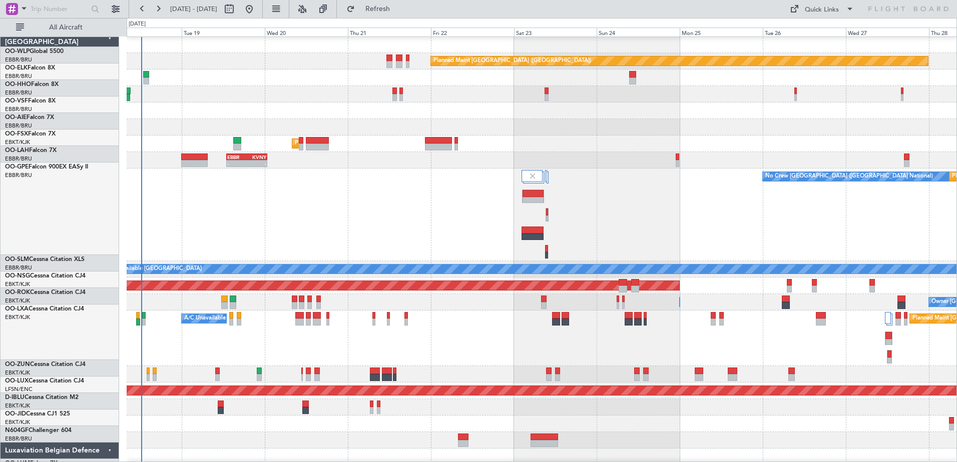
scroll to position [1, 0]
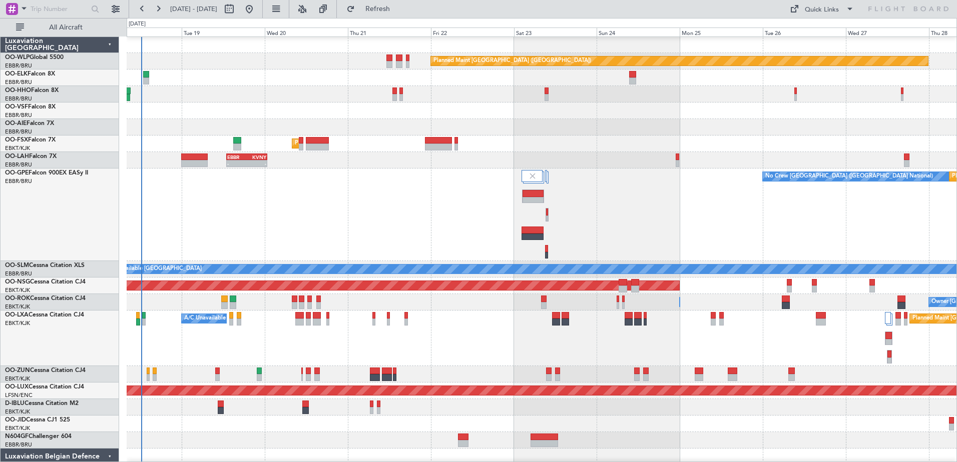
click at [448, 206] on div "No Crew [GEOGRAPHIC_DATA] ([GEOGRAPHIC_DATA] National) Planned Maint [GEOGRAPHI…" at bounding box center [542, 215] width 830 height 93
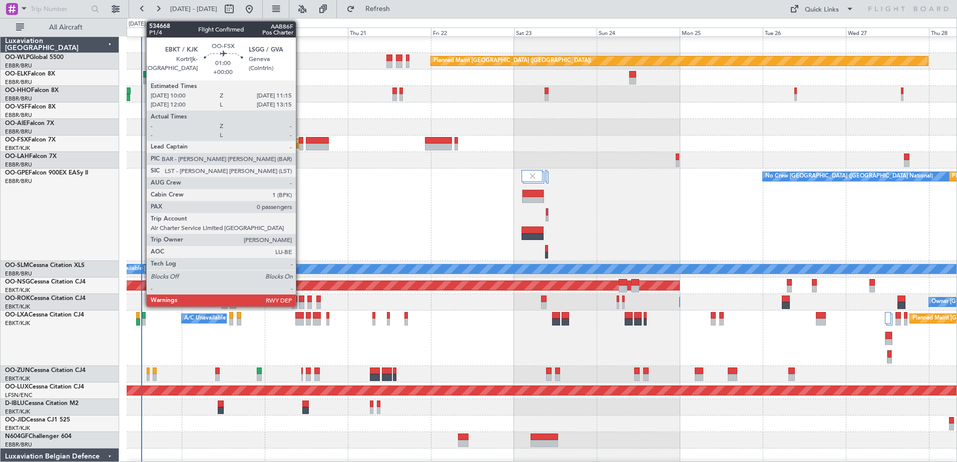
click at [300, 142] on div at bounding box center [301, 140] width 5 height 7
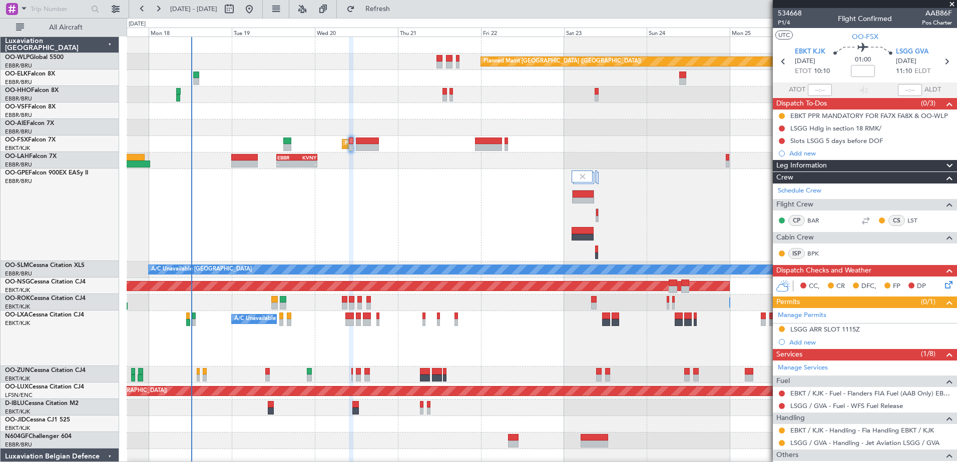
scroll to position [0, 0]
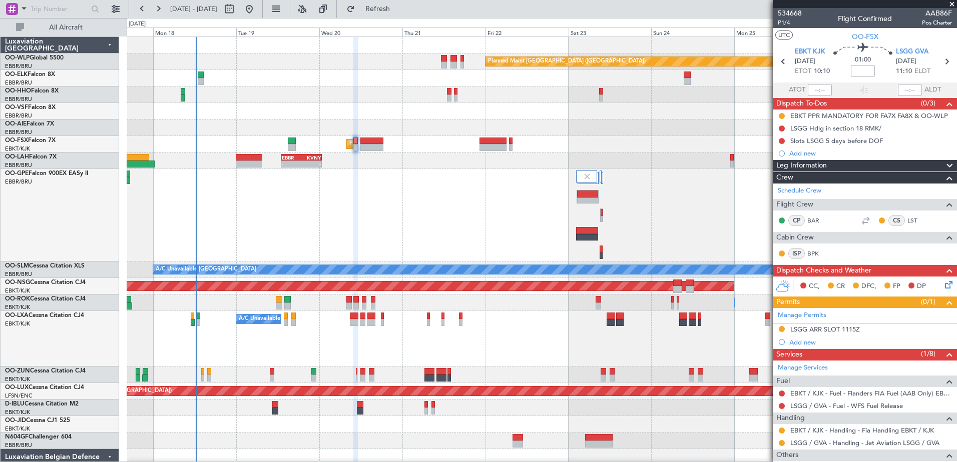
click at [427, 178] on div "No Crew [GEOGRAPHIC_DATA] ([GEOGRAPHIC_DATA] National) Planned Maint [GEOGRAPHI…" at bounding box center [542, 215] width 830 height 93
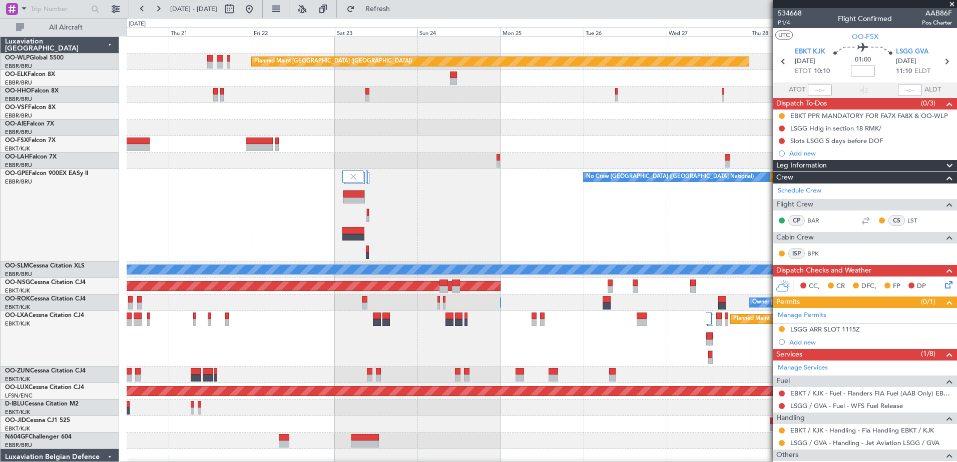
click at [477, 351] on div "Planned Maint [GEOGRAPHIC_DATA] ([GEOGRAPHIC_DATA] National) A/C Unavailable [G…" at bounding box center [542, 339] width 830 height 56
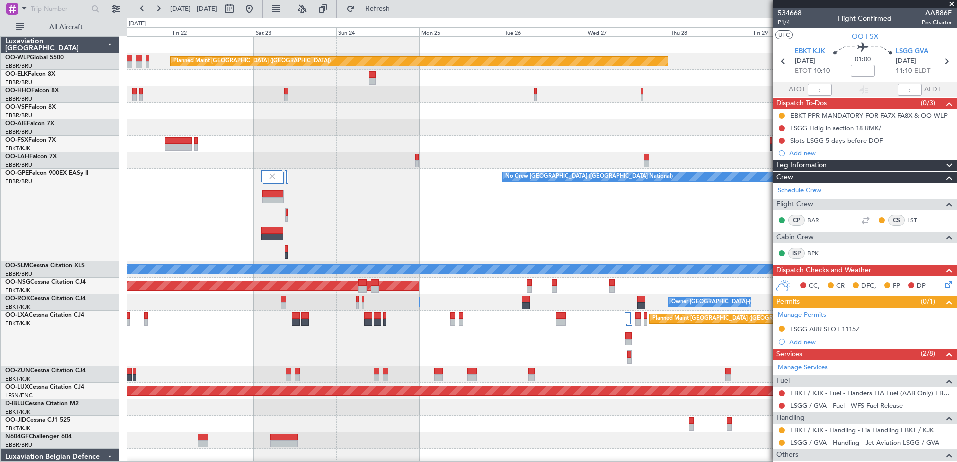
click at [579, 363] on div "Planned Maint [GEOGRAPHIC_DATA] ([GEOGRAPHIC_DATA] National) A/C Unavailable [G…" at bounding box center [542, 339] width 830 height 56
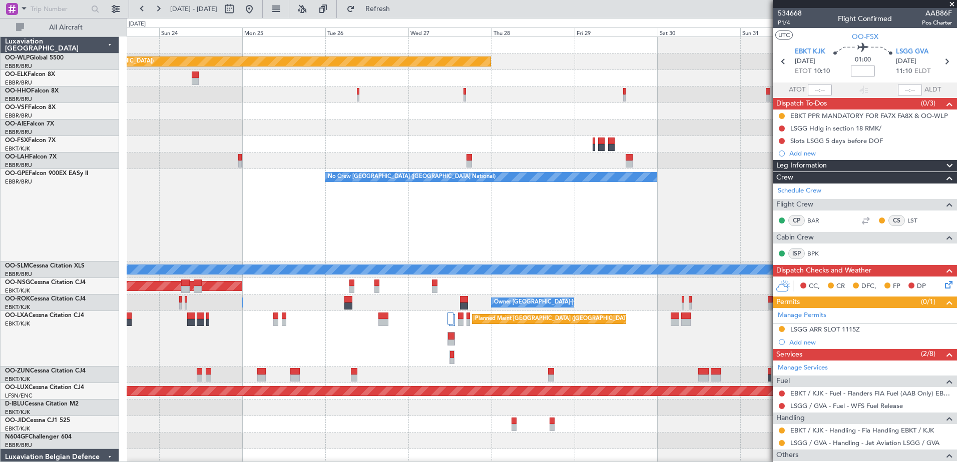
click at [511, 429] on div "Planned Maint [GEOGRAPHIC_DATA] ([GEOGRAPHIC_DATA]) Planned Maint [GEOGRAPHIC_D…" at bounding box center [542, 268] width 830 height 462
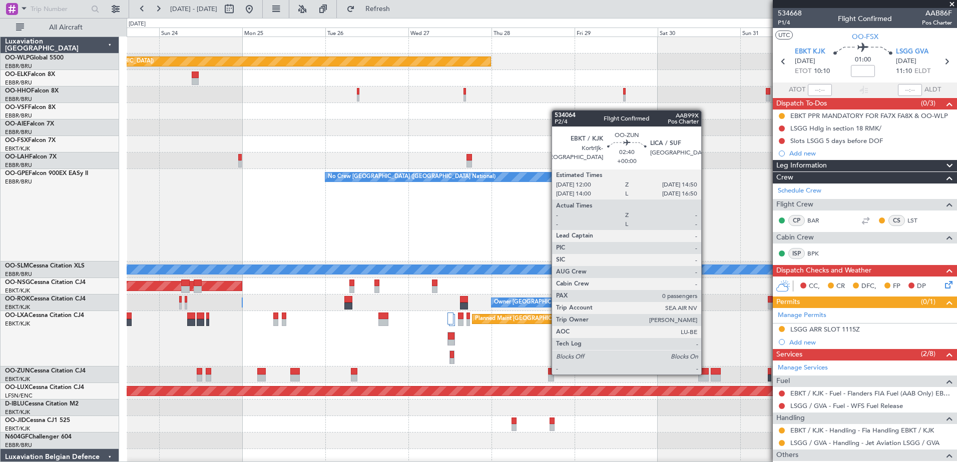
click at [706, 374] on div at bounding box center [703, 371] width 10 height 7
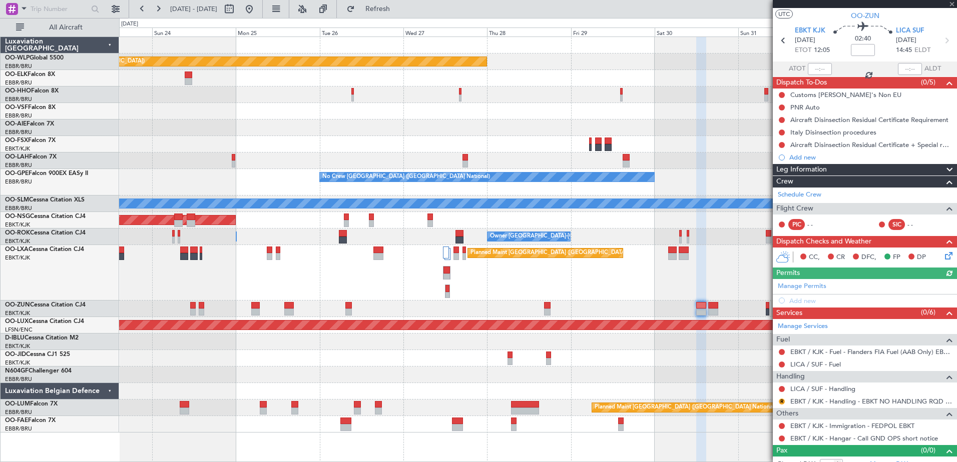
scroll to position [32, 0]
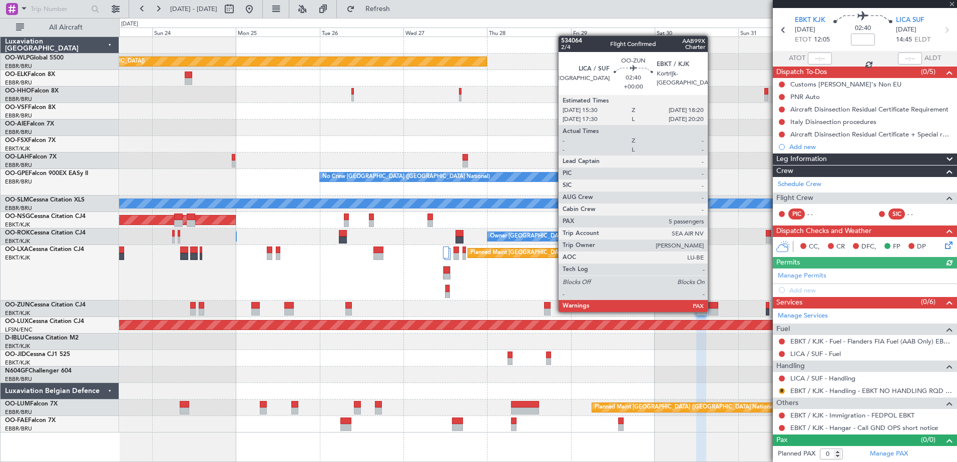
click at [712, 311] on div at bounding box center [713, 312] width 10 height 7
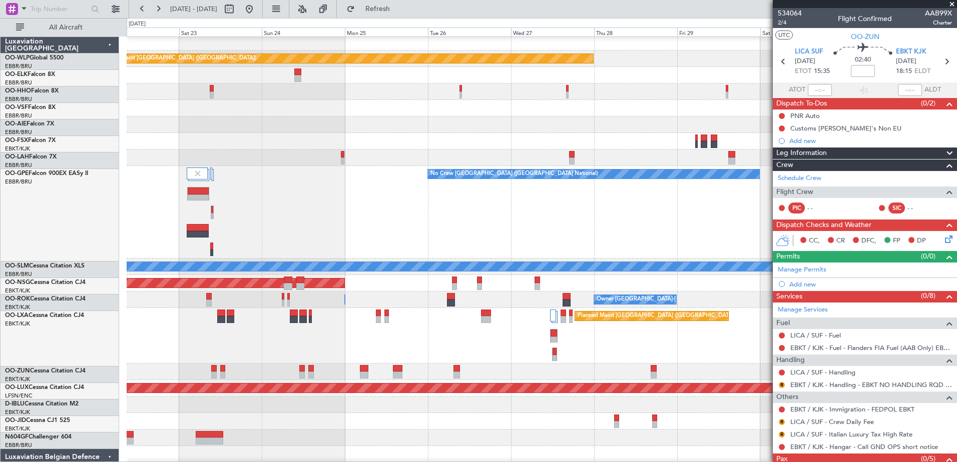
scroll to position [3, 0]
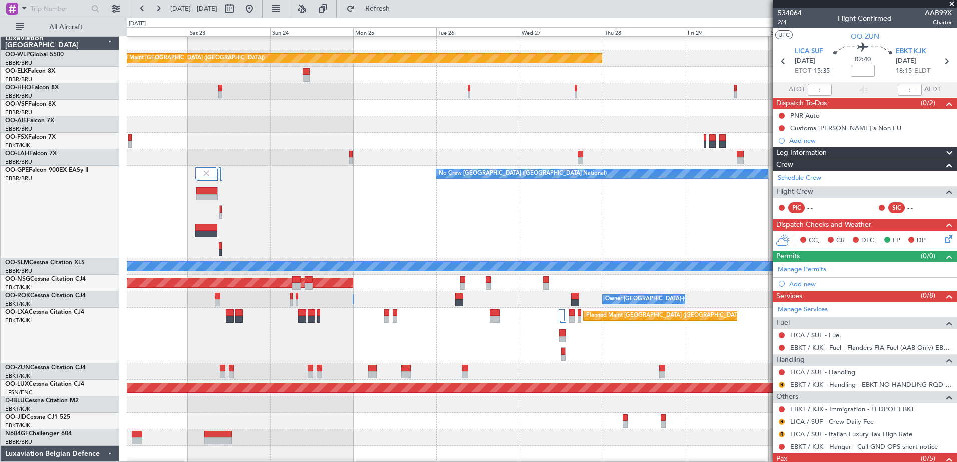
click at [520, 373] on div at bounding box center [542, 372] width 830 height 17
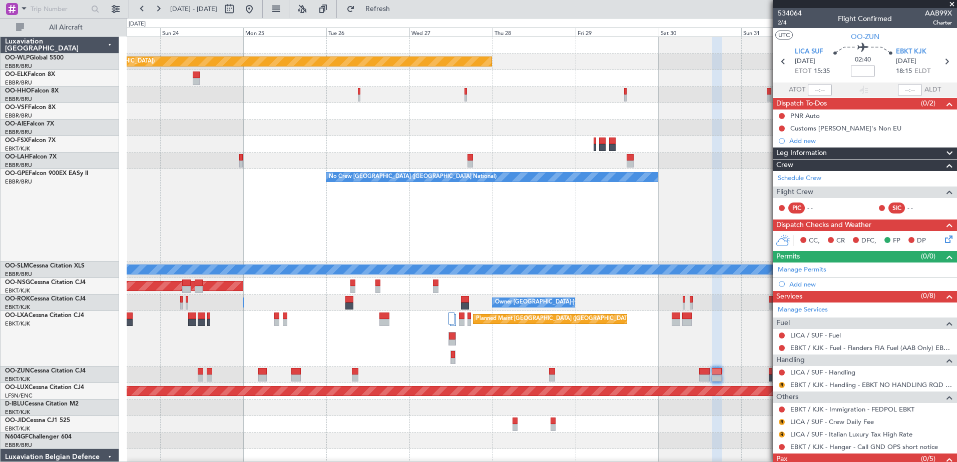
click at [531, 368] on div "Planned Maint [GEOGRAPHIC_DATA] ([GEOGRAPHIC_DATA]) Planned Maint [GEOGRAPHIC_D…" at bounding box center [542, 268] width 830 height 462
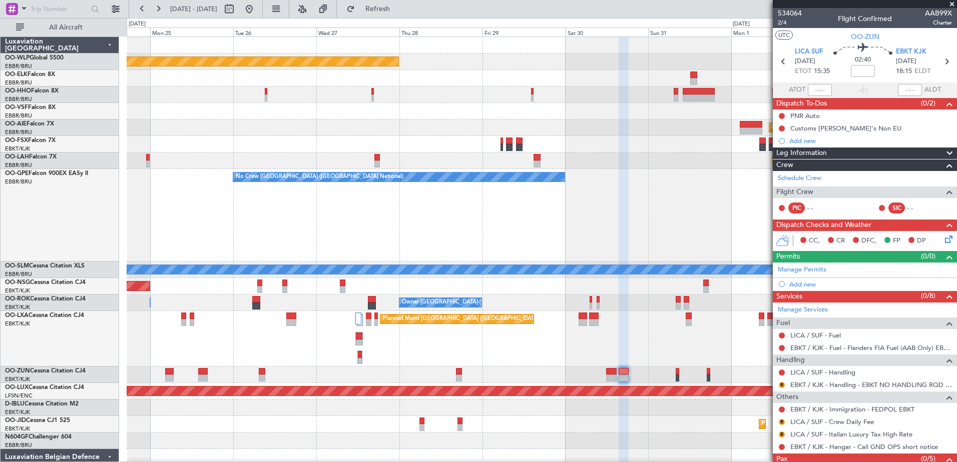
click at [634, 336] on div "Planned Maint [GEOGRAPHIC_DATA] ([GEOGRAPHIC_DATA] National)" at bounding box center [542, 339] width 830 height 56
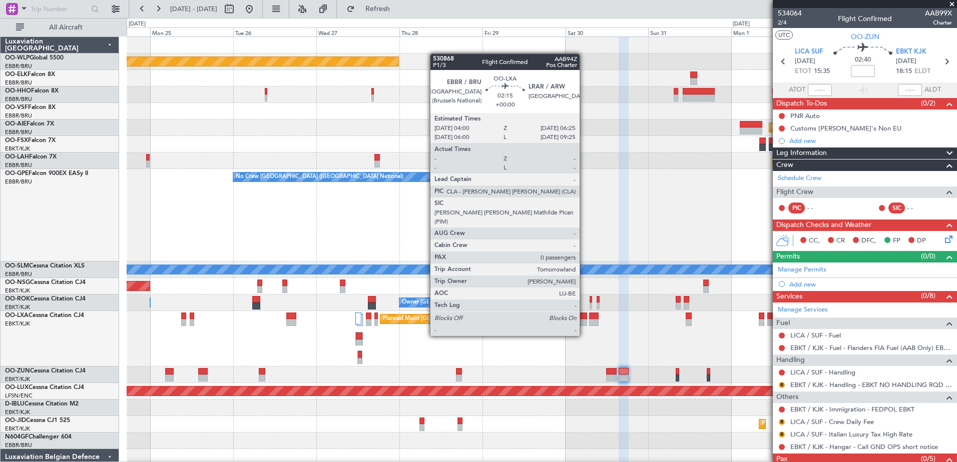
click at [584, 318] on div at bounding box center [583, 316] width 9 height 7
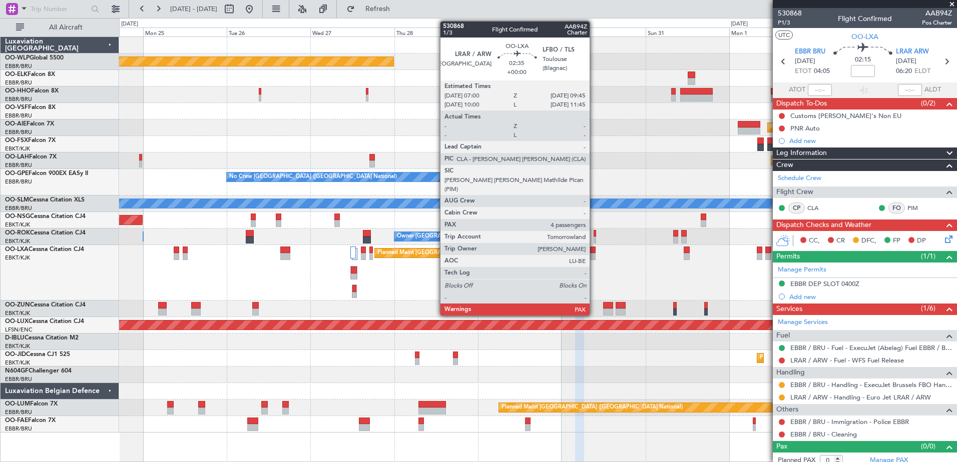
click at [594, 260] on div at bounding box center [591, 256] width 10 height 7
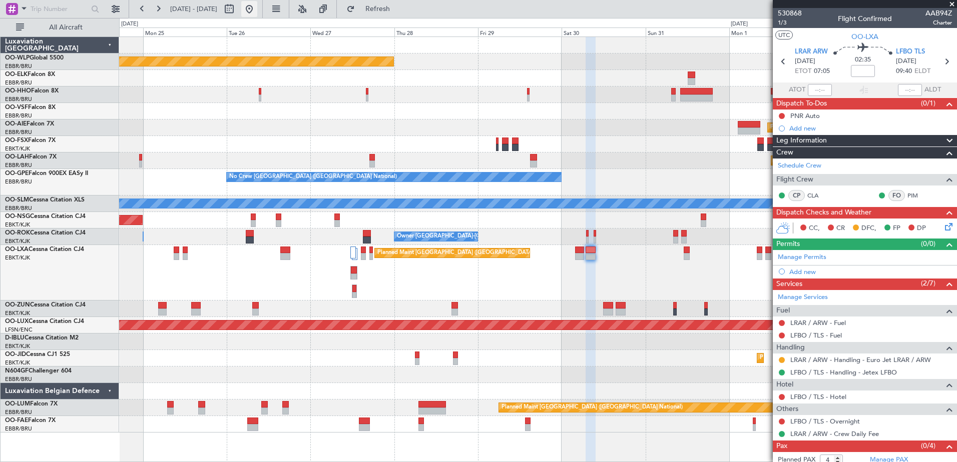
click at [257, 13] on button at bounding box center [249, 9] width 16 height 16
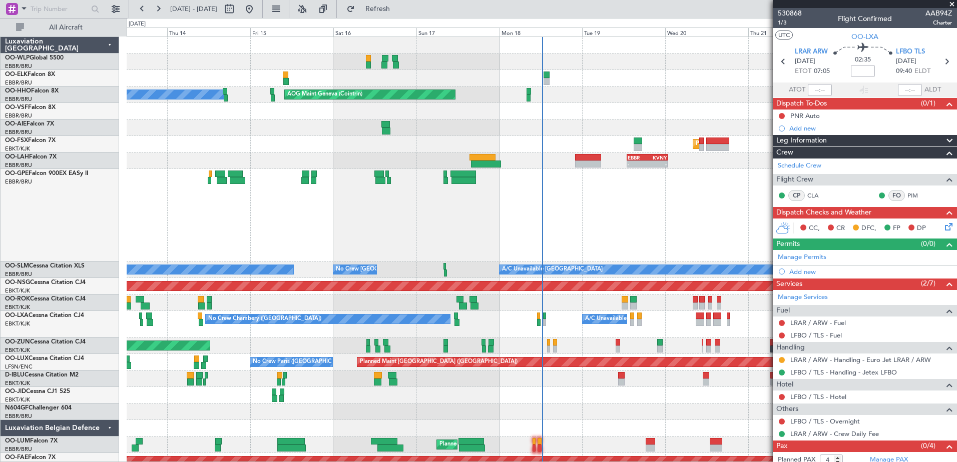
click at [545, 346] on div "Unplanned Maint [GEOGRAPHIC_DATA] ([GEOGRAPHIC_DATA])" at bounding box center [542, 346] width 830 height 17
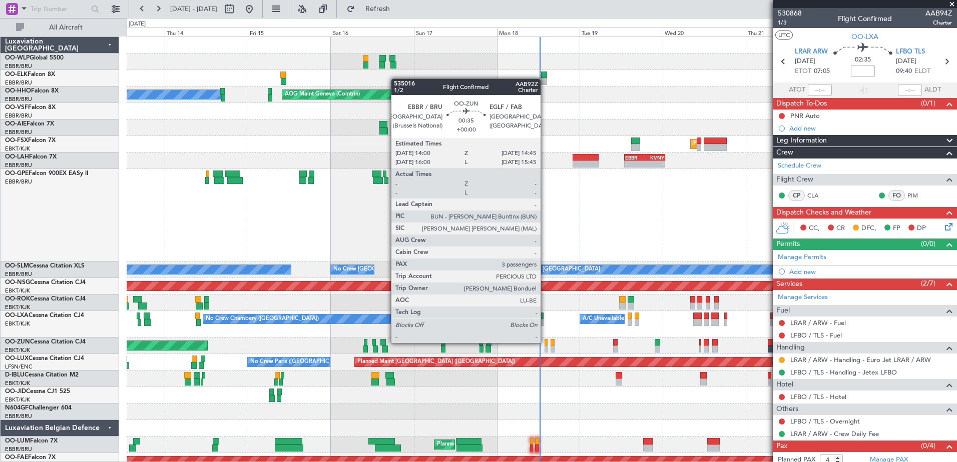
click at [545, 343] on div at bounding box center [545, 342] width 3 height 7
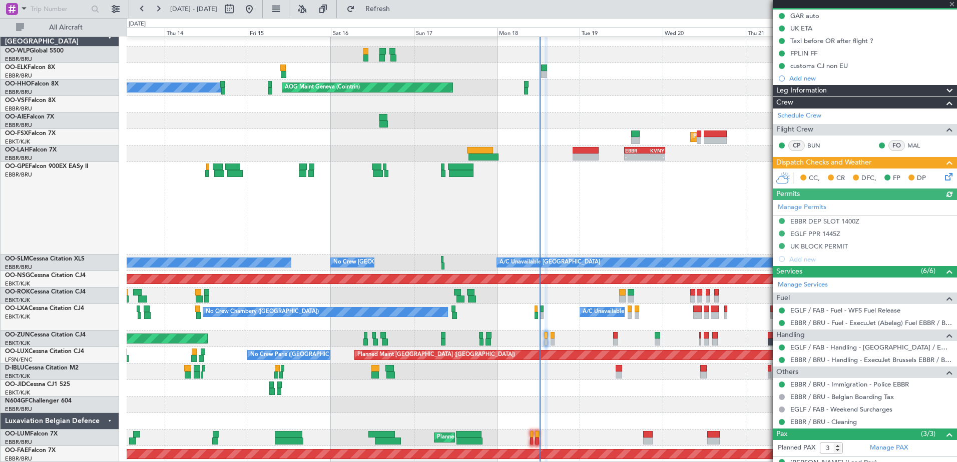
scroll to position [162, 0]
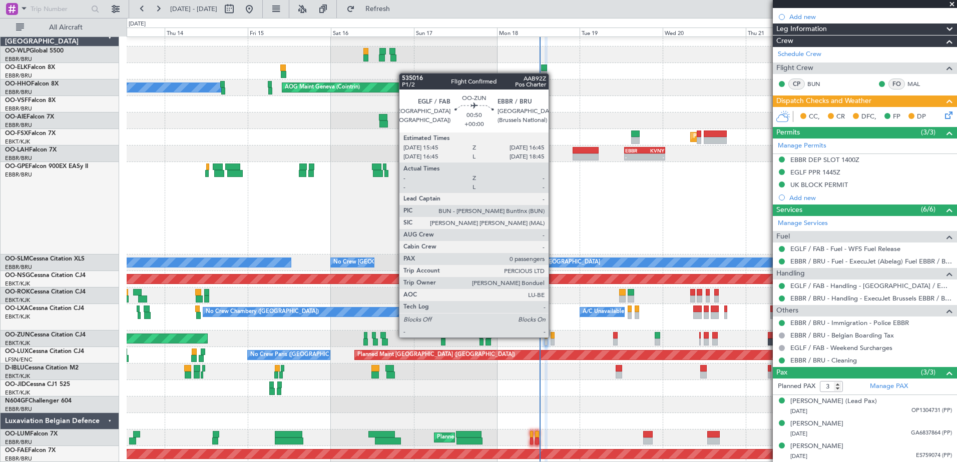
click at [553, 338] on div at bounding box center [552, 335] width 4 height 7
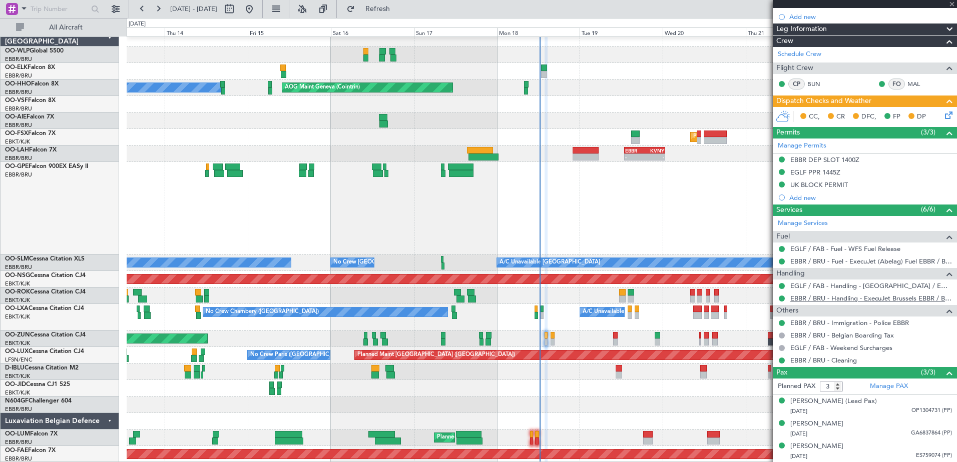
type input "0"
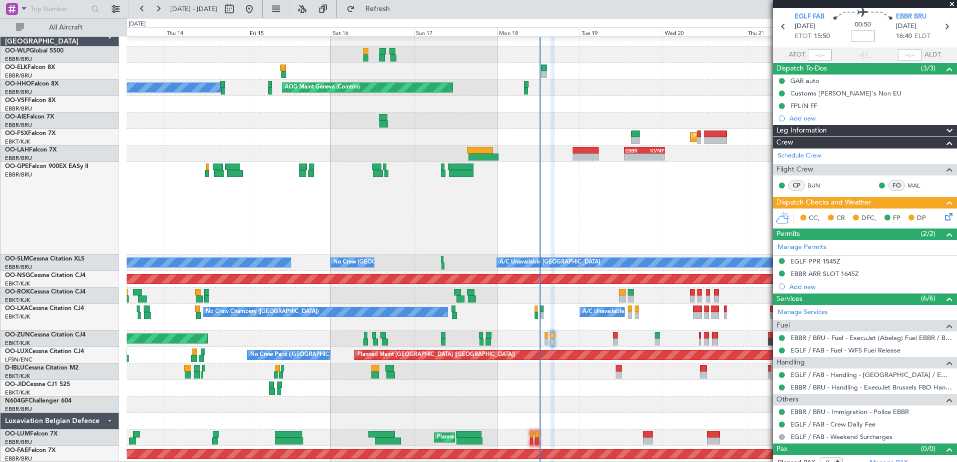
scroll to position [44, 0]
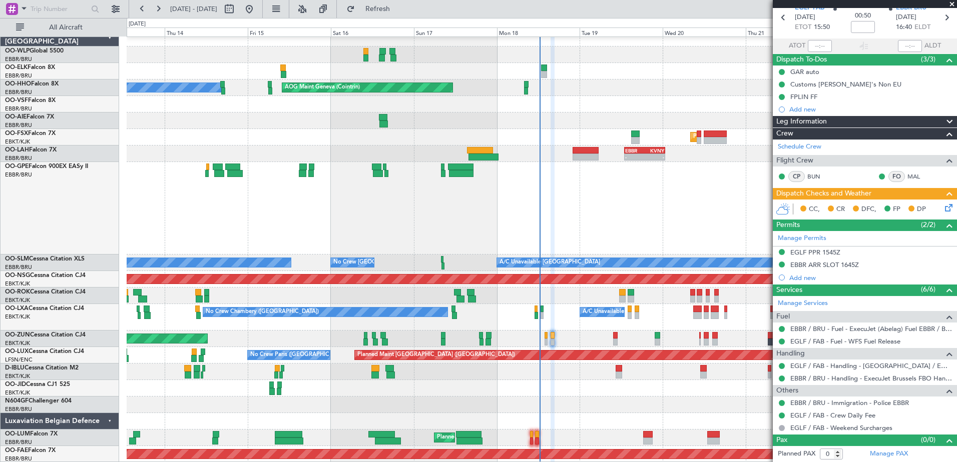
click at [948, 6] on span at bounding box center [952, 4] width 10 height 9
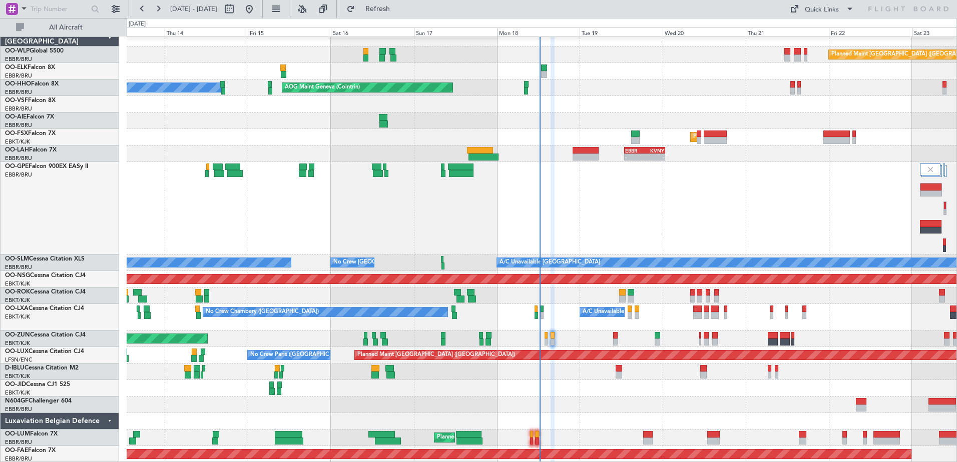
scroll to position [0, 0]
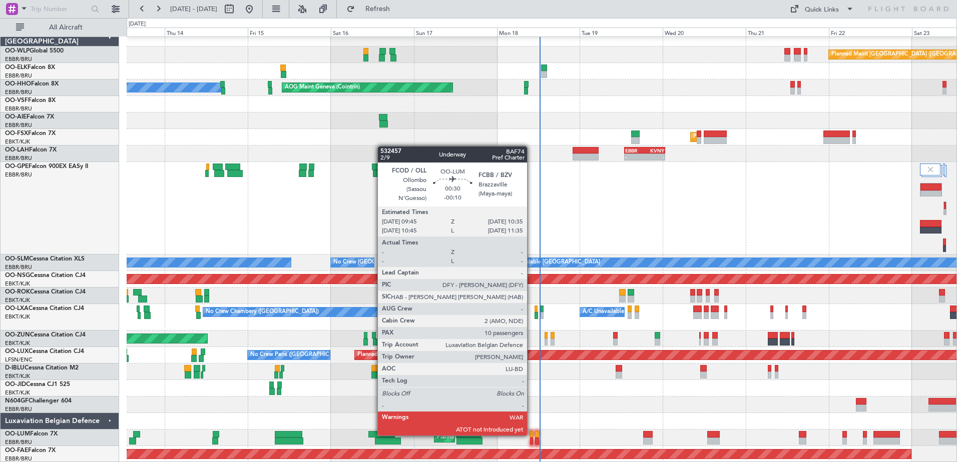
click at [531, 435] on div at bounding box center [531, 434] width 3 height 7
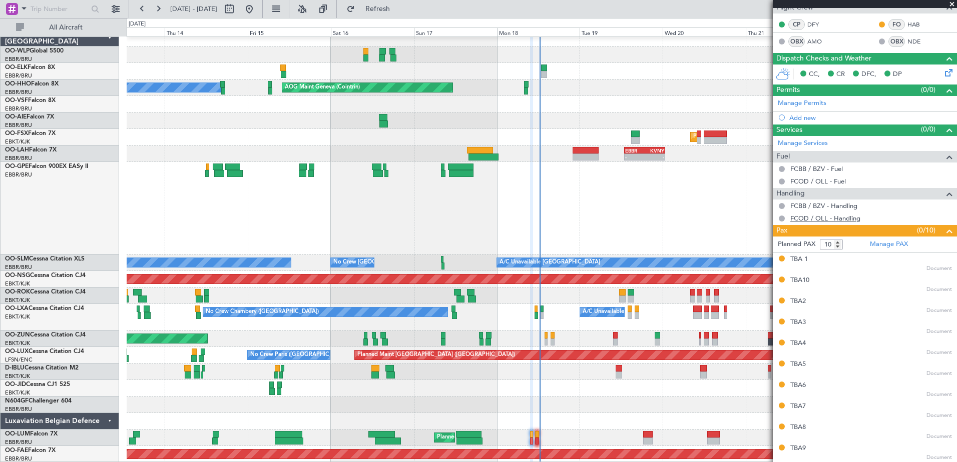
scroll to position [173, 0]
click at [949, 5] on span at bounding box center [952, 4] width 10 height 9
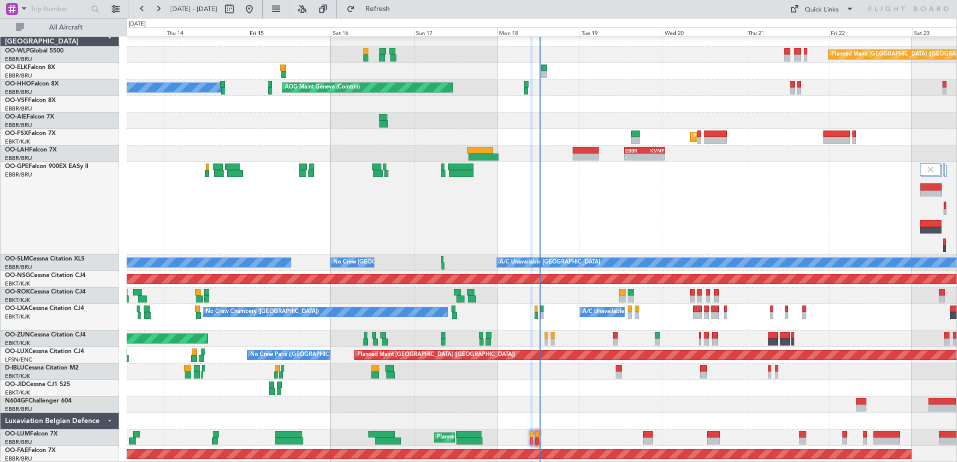
type input "0"
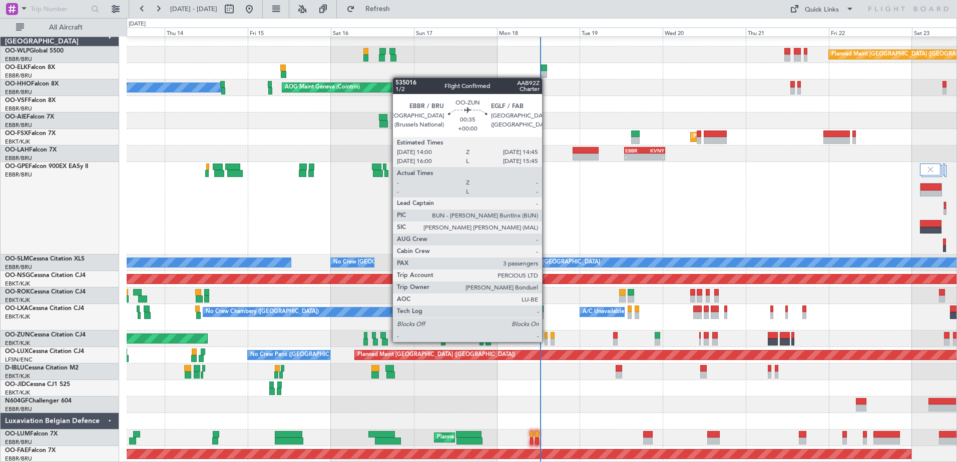
click at [546, 342] on div at bounding box center [545, 342] width 3 height 7
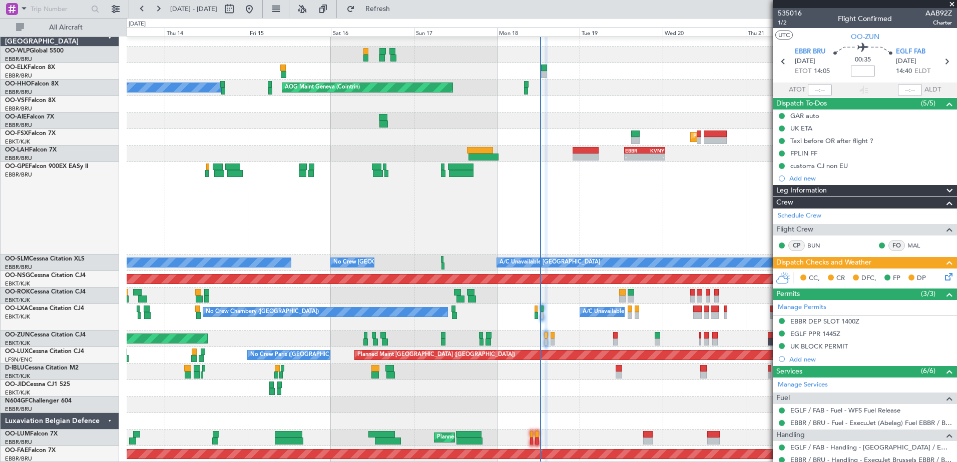
click at [953, 4] on div at bounding box center [865, 4] width 184 height 8
click at [953, 4] on span at bounding box center [952, 4] width 10 height 9
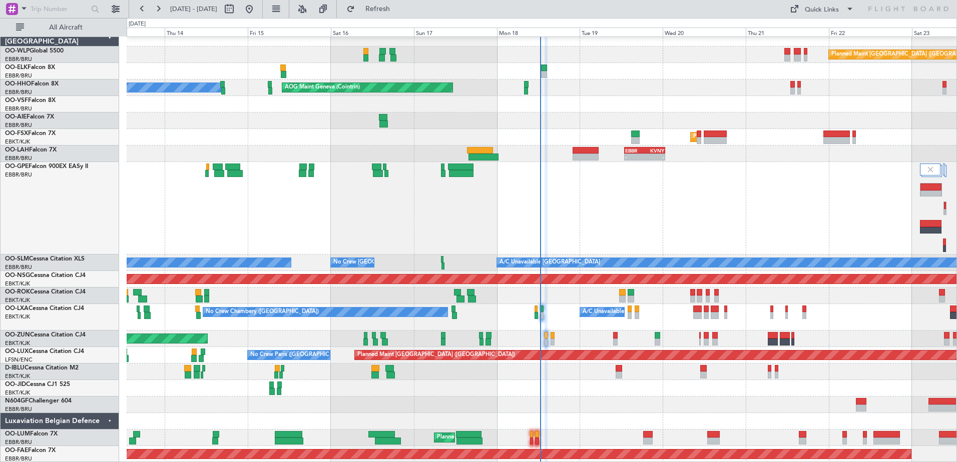
type input "0"
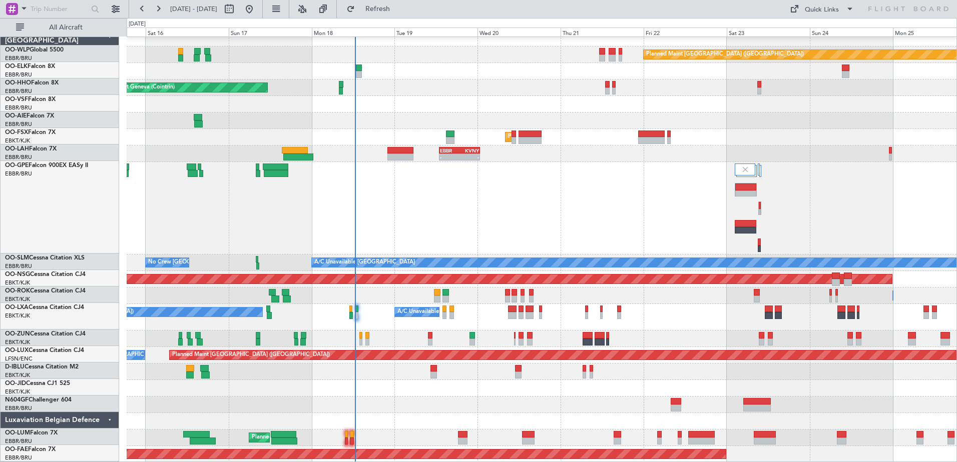
scroll to position [7, 0]
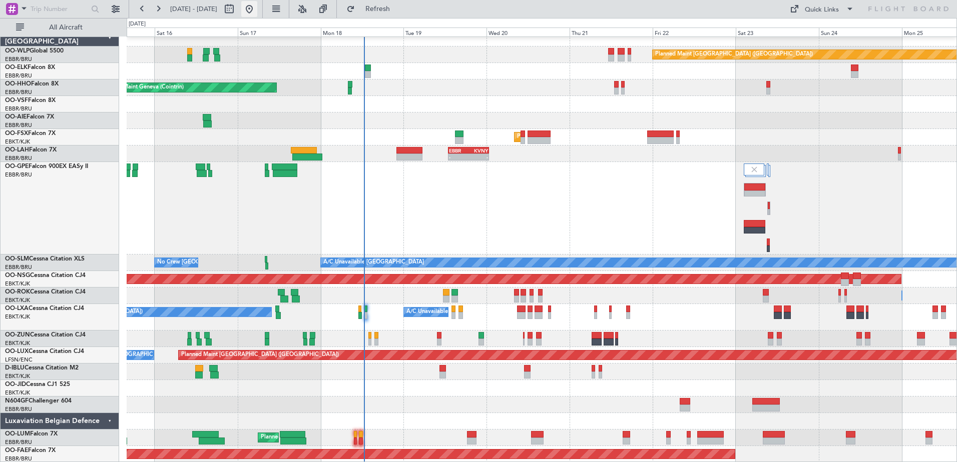
click at [257, 3] on button at bounding box center [249, 9] width 16 height 16
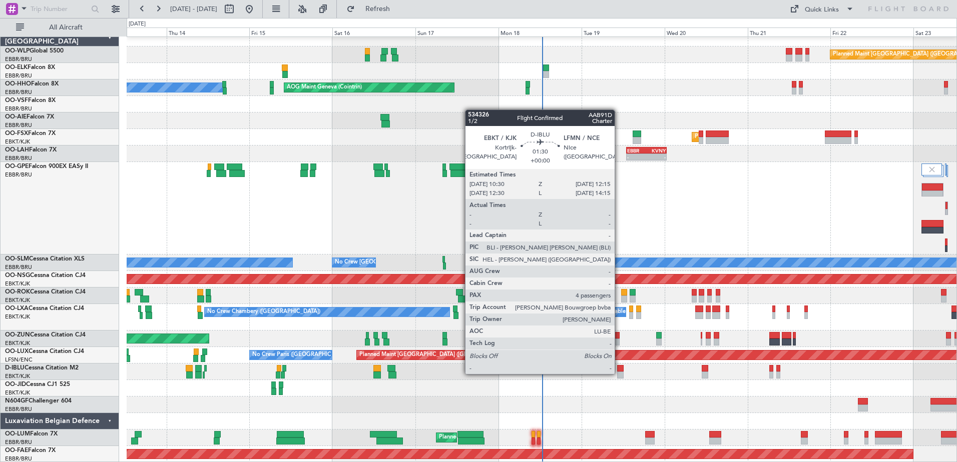
click at [619, 373] on div at bounding box center [620, 375] width 7 height 7
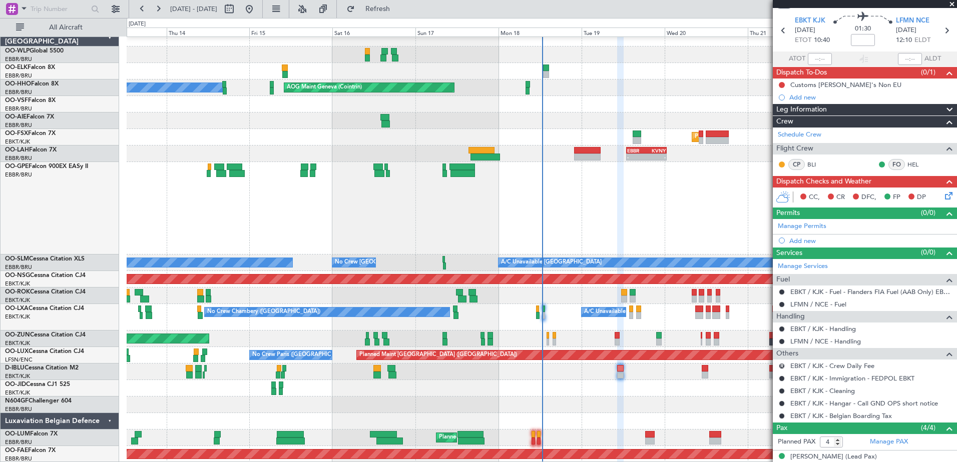
scroll to position [0, 0]
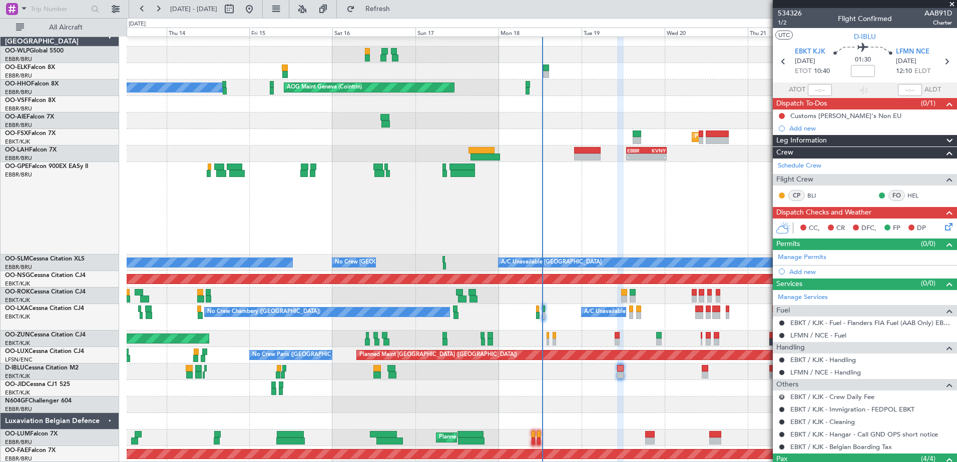
click at [950, 3] on span at bounding box center [952, 4] width 10 height 9
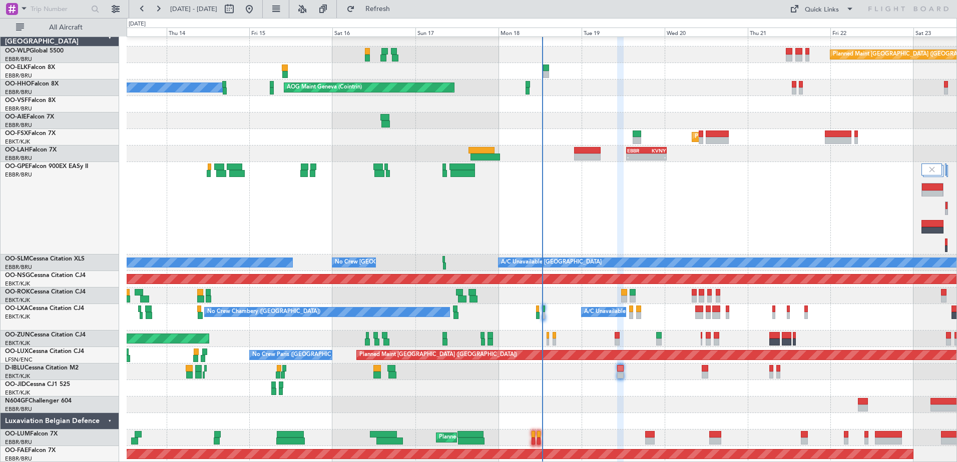
type input "0"
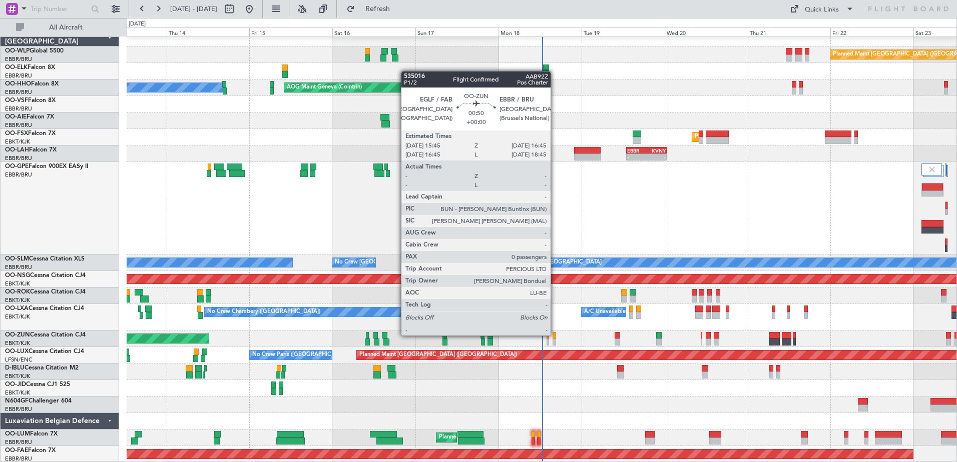
click at [555, 336] on div at bounding box center [554, 335] width 4 height 7
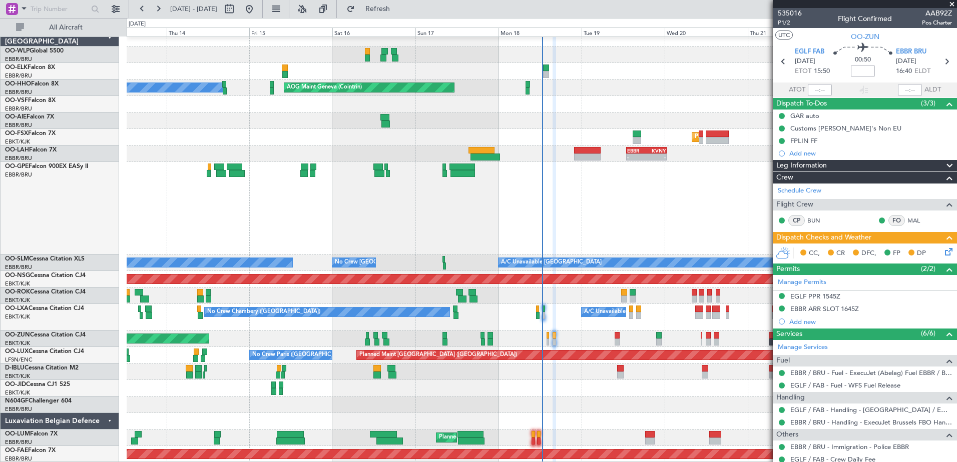
click at [951, 4] on span at bounding box center [952, 4] width 10 height 9
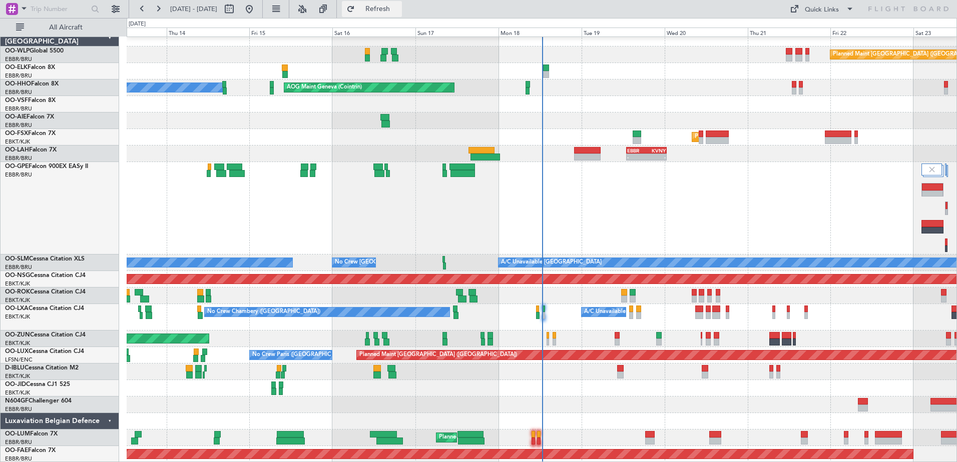
click at [398, 12] on span "Refresh" at bounding box center [378, 9] width 42 height 7
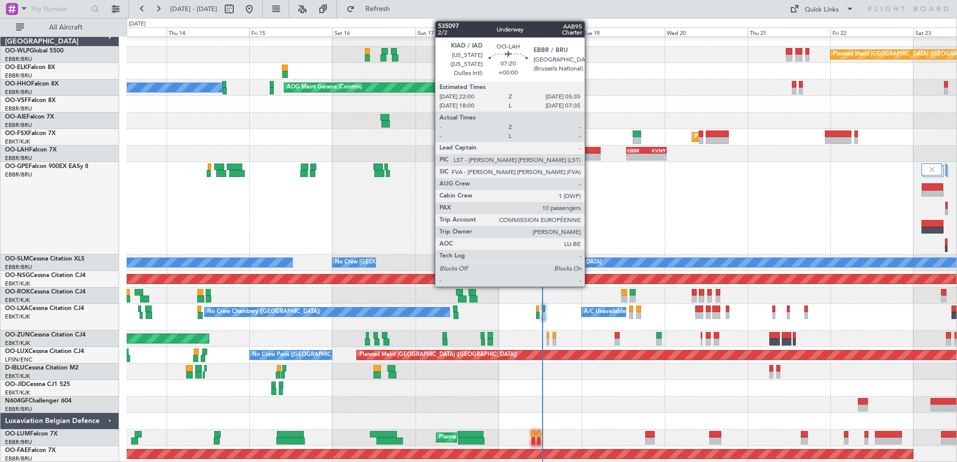
click at [589, 156] on div at bounding box center [587, 157] width 27 height 7
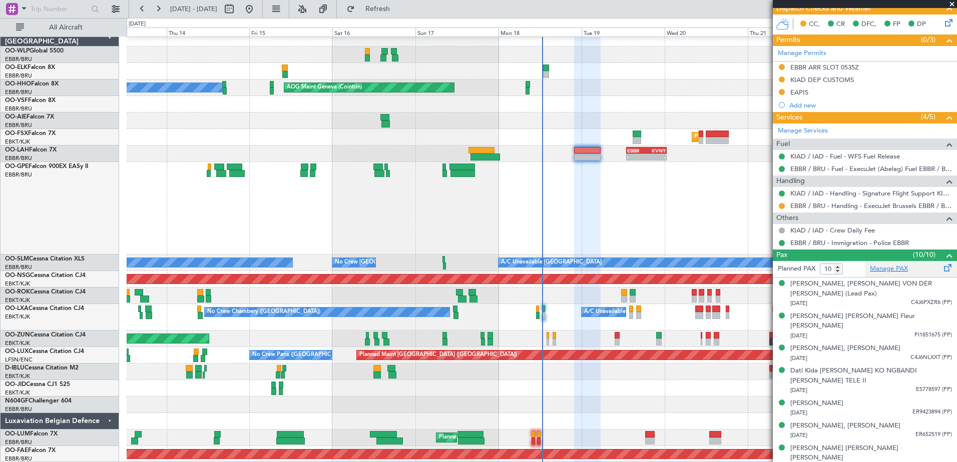
scroll to position [177, 0]
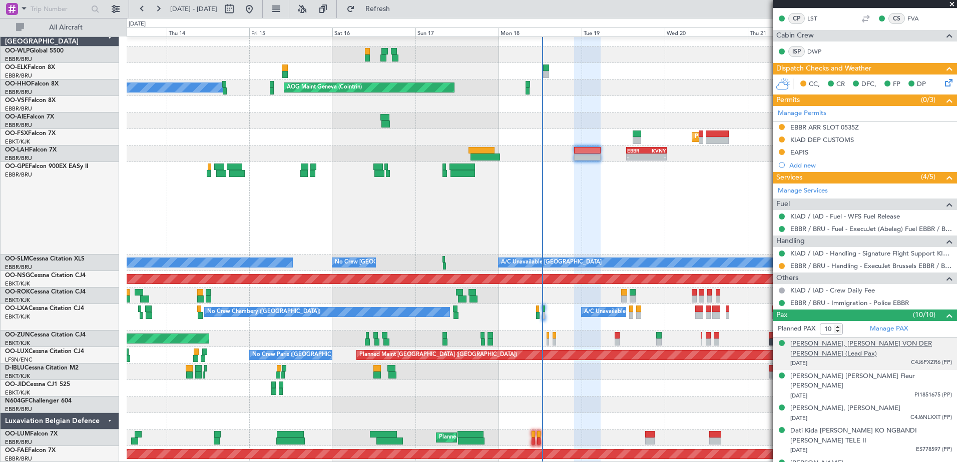
click at [874, 344] on div "[PERSON_NAME], [PERSON_NAME] VON DER [PERSON_NAME] (Lead Pax)" at bounding box center [871, 349] width 162 height 20
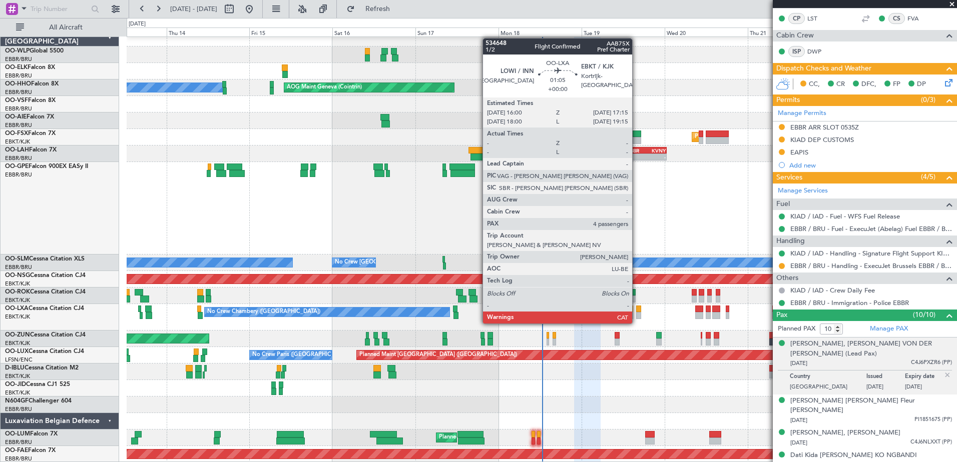
click at [637, 314] on div at bounding box center [638, 315] width 5 height 7
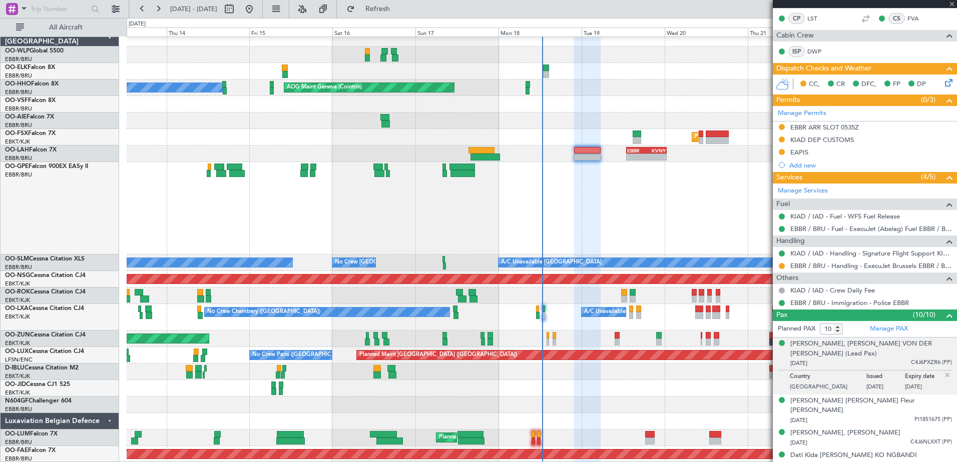
type input "4"
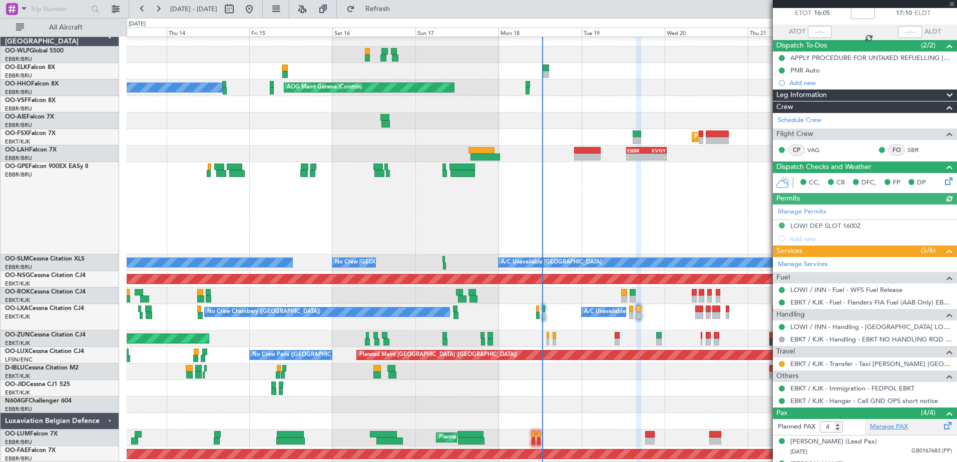
scroll to position [100, 0]
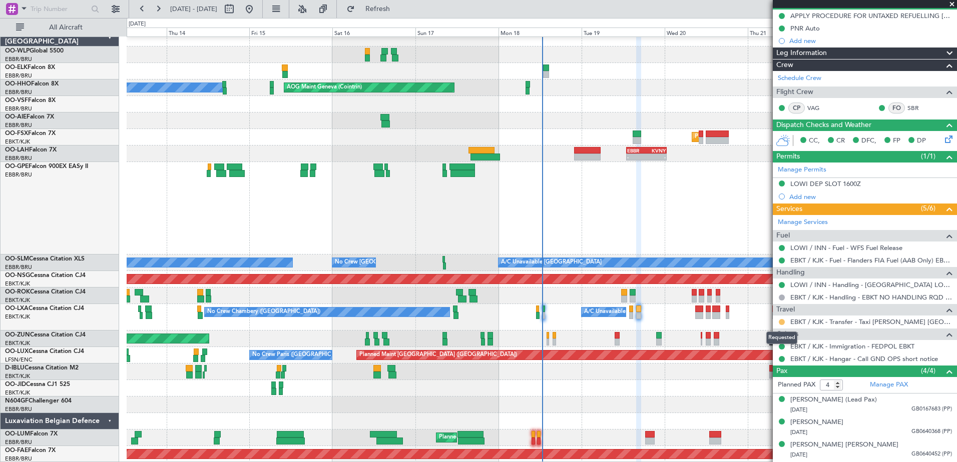
click at [781, 321] on button at bounding box center [782, 322] width 6 height 6
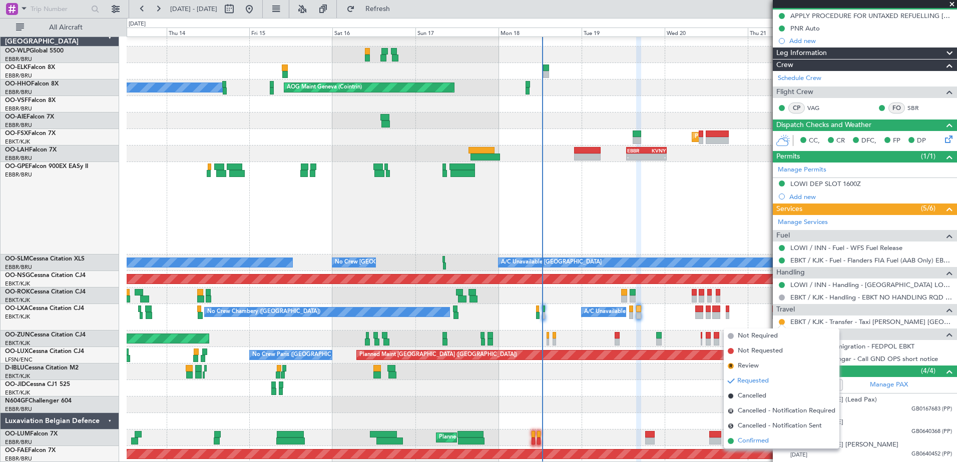
click at [769, 435] on li "Confirmed" at bounding box center [782, 441] width 116 height 15
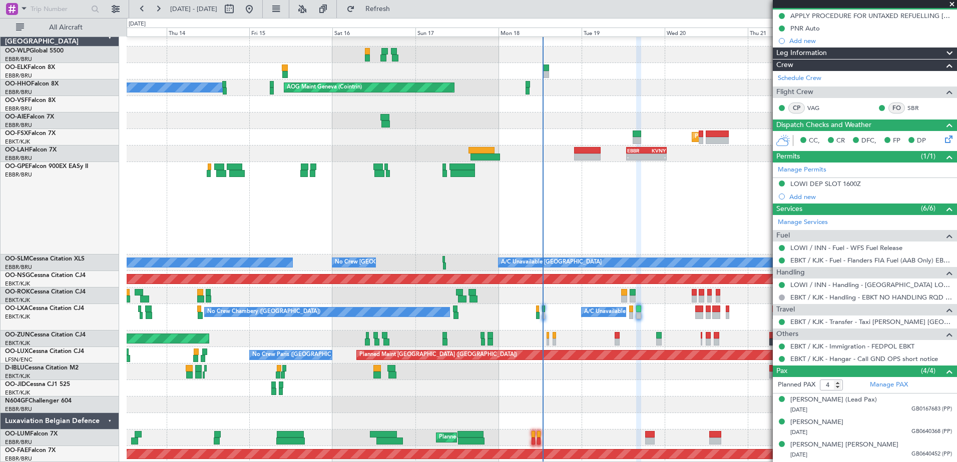
scroll to position [0, 0]
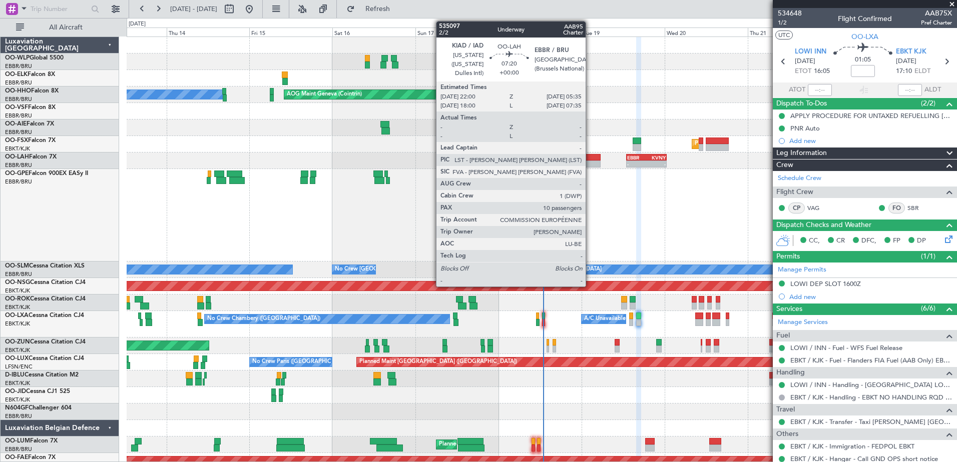
click at [594, 157] on div at bounding box center [587, 157] width 27 height 7
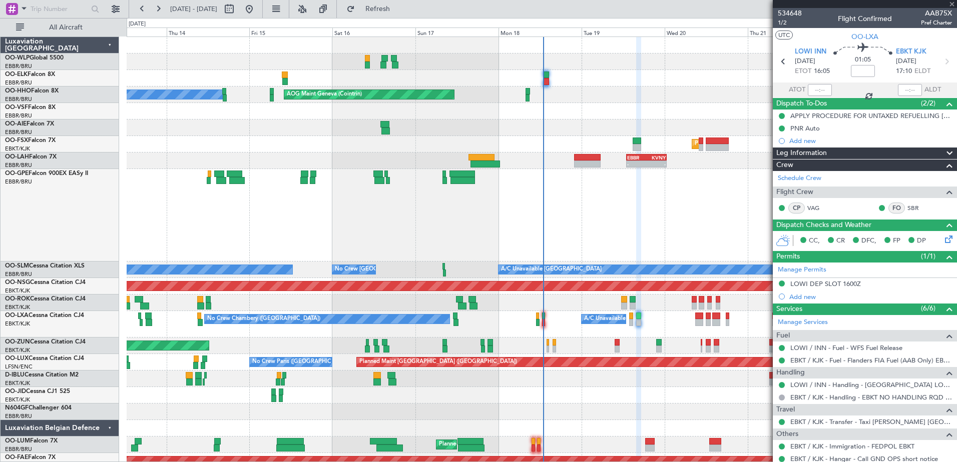
click at [593, 158] on div at bounding box center [587, 157] width 27 height 7
type input "10"
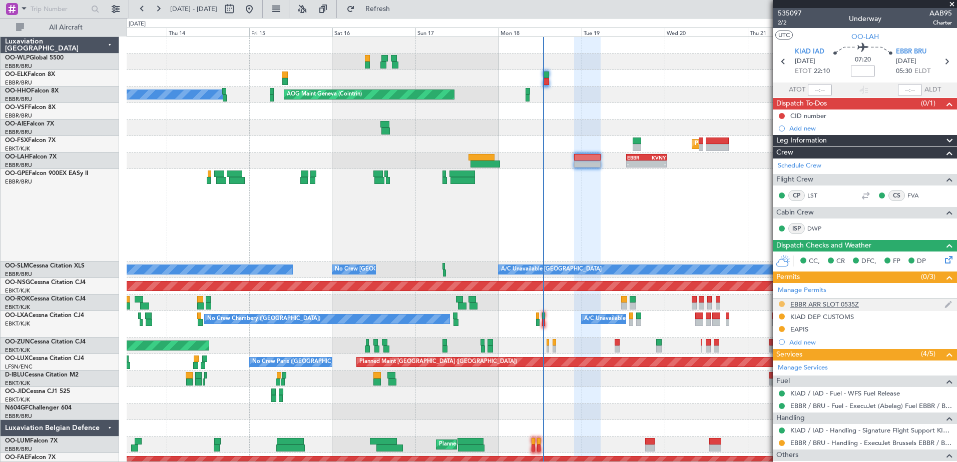
click at [782, 304] on button at bounding box center [782, 304] width 6 height 6
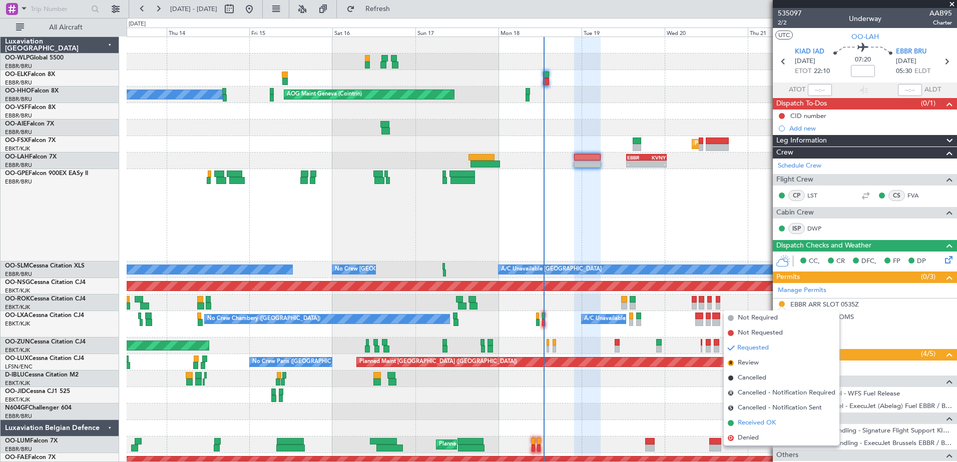
click at [769, 418] on li "Received OK" at bounding box center [782, 423] width 116 height 15
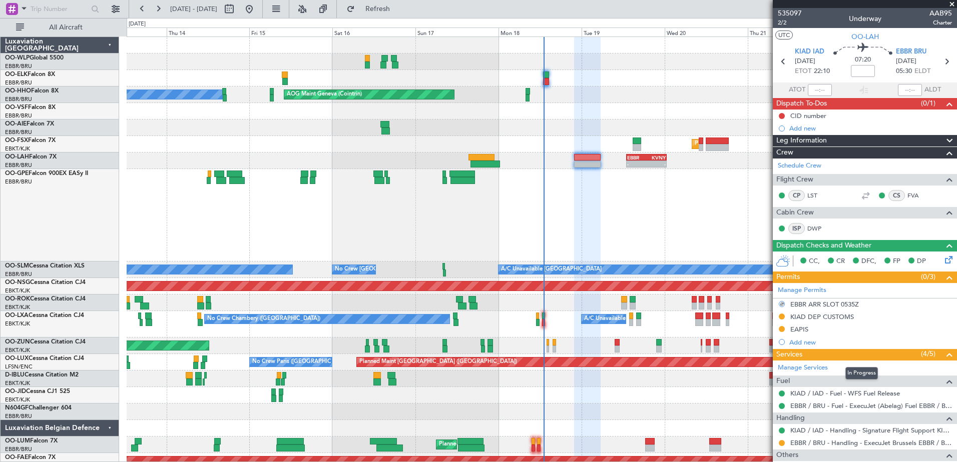
scroll to position [50, 0]
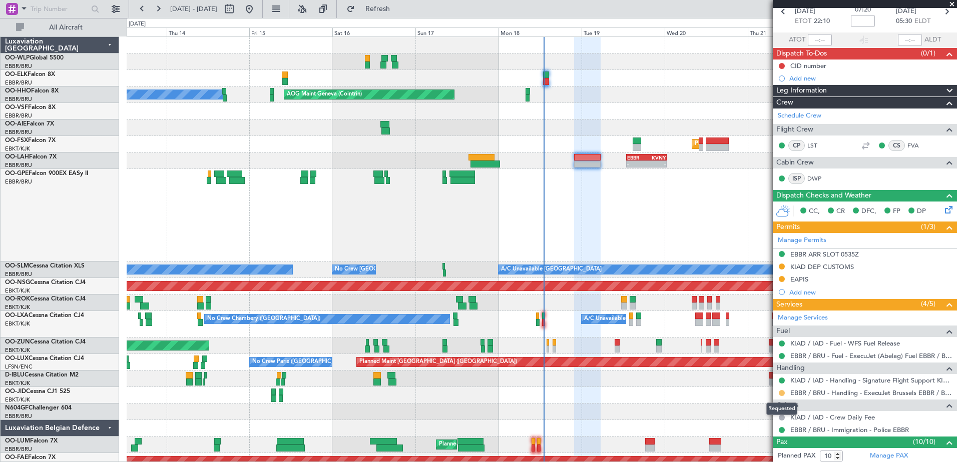
click at [779, 394] on button at bounding box center [782, 393] width 6 height 6
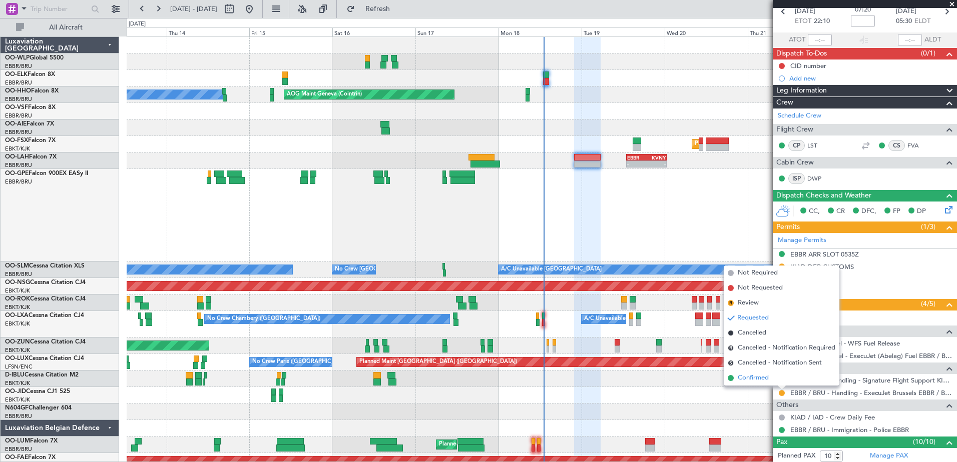
click at [753, 374] on span "Confirmed" at bounding box center [753, 378] width 31 height 10
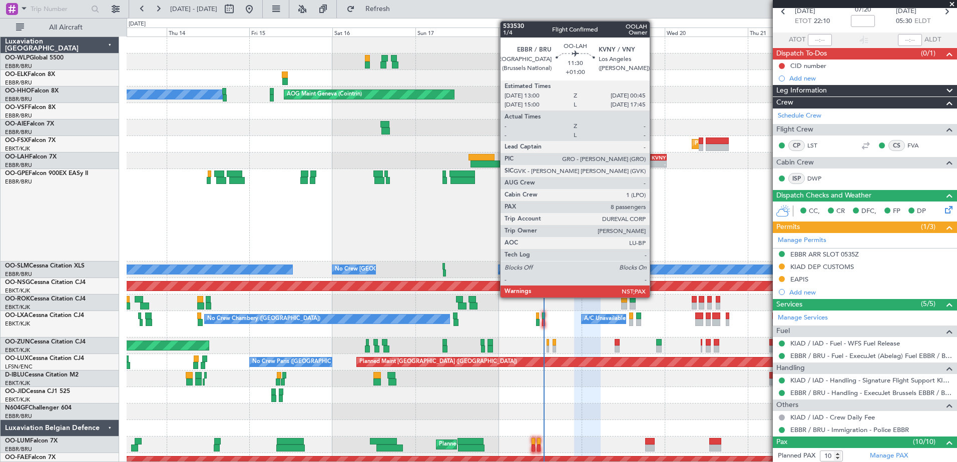
click at [654, 164] on div "-" at bounding box center [656, 164] width 20 height 6
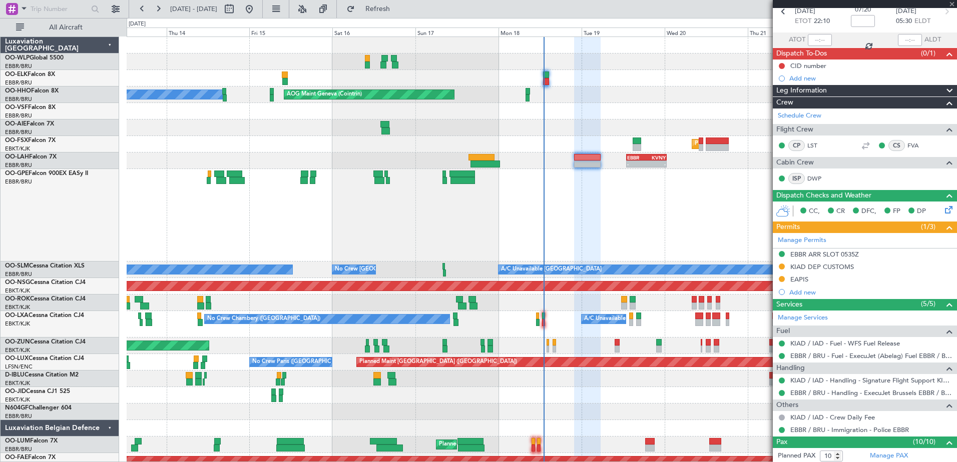
type input "+01:00"
type input "8"
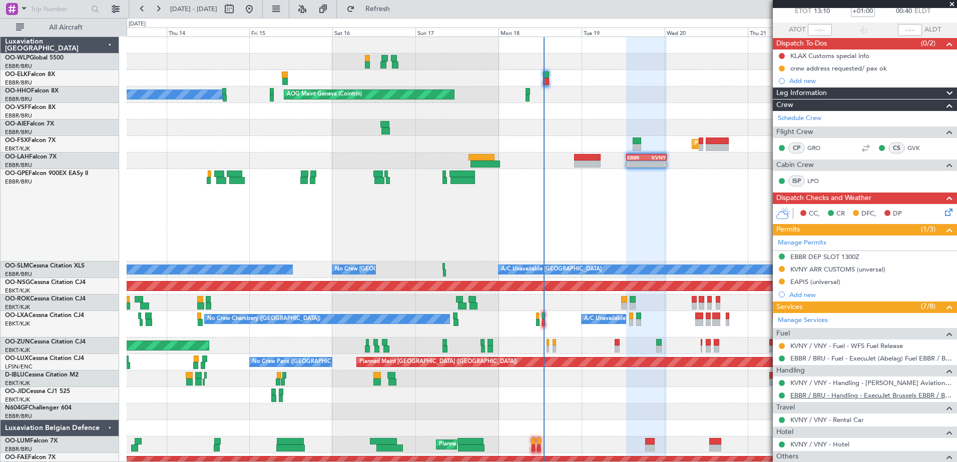
scroll to position [100, 0]
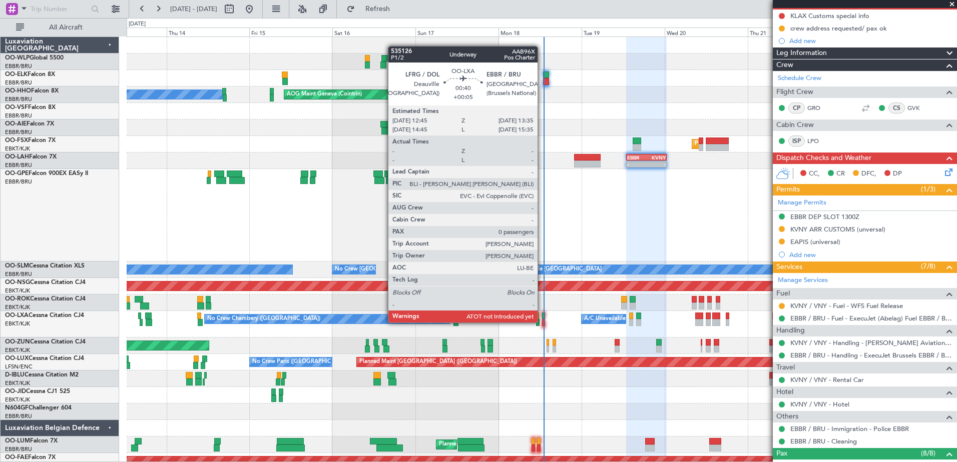
click at [562, 343] on div "Unplanned Maint [GEOGRAPHIC_DATA] ([GEOGRAPHIC_DATA])" at bounding box center [542, 346] width 830 height 17
click at [542, 321] on div at bounding box center [543, 322] width 3 height 7
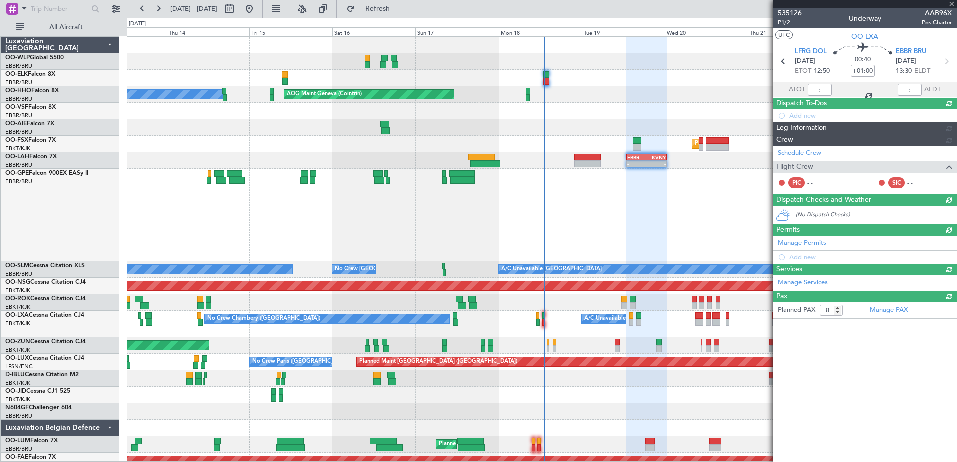
type input "+00:05"
type input "0"
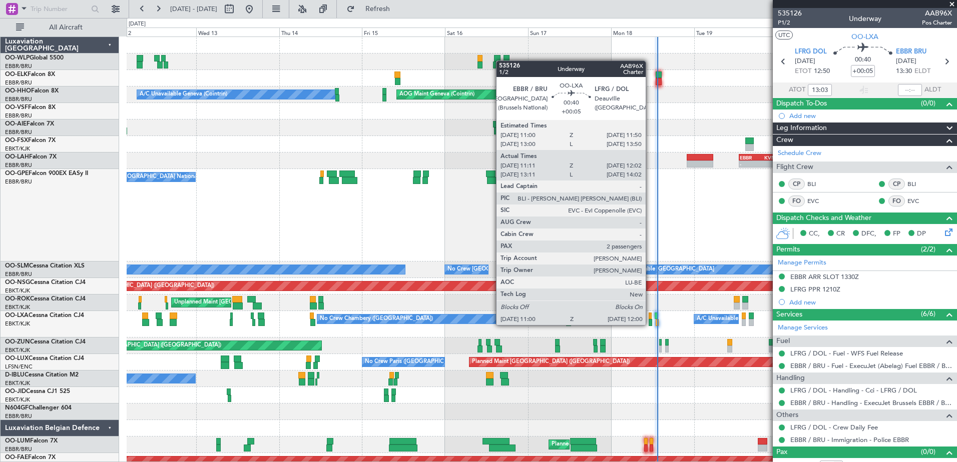
click at [650, 325] on div at bounding box center [651, 322] width 4 height 7
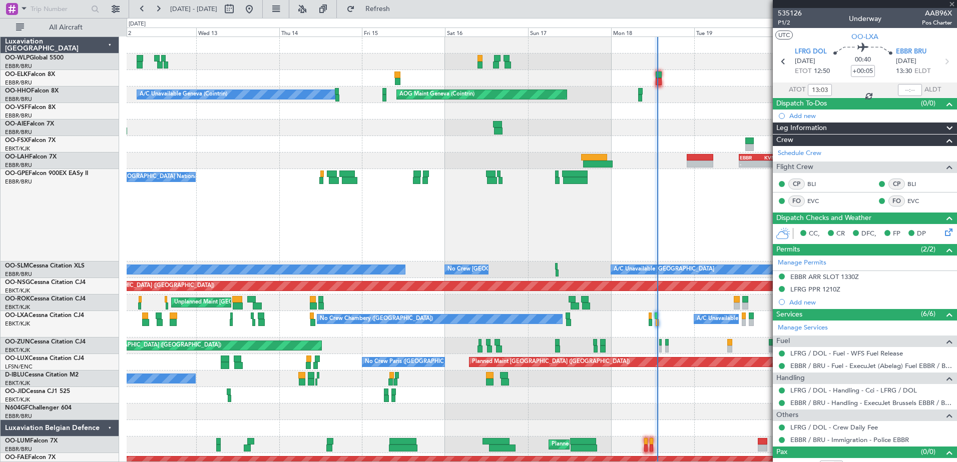
type input "11:16"
type input "11:57"
type input "2"
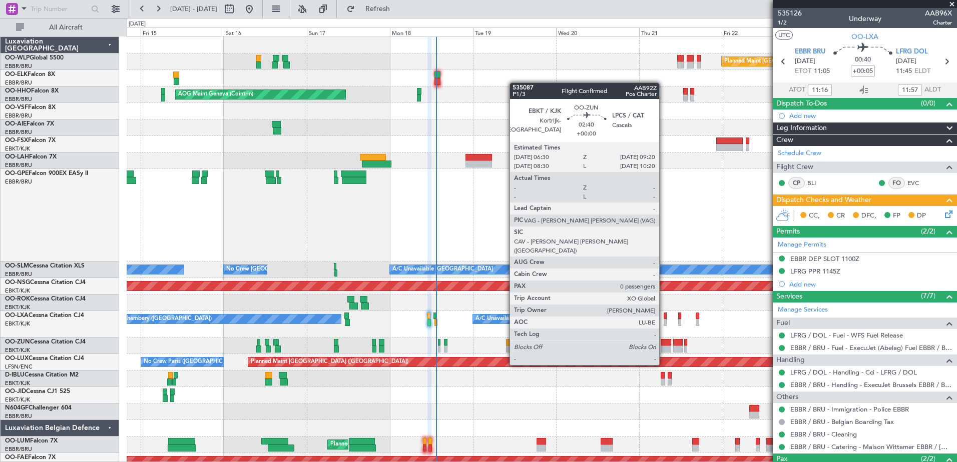
click at [664, 346] on div at bounding box center [666, 349] width 10 height 7
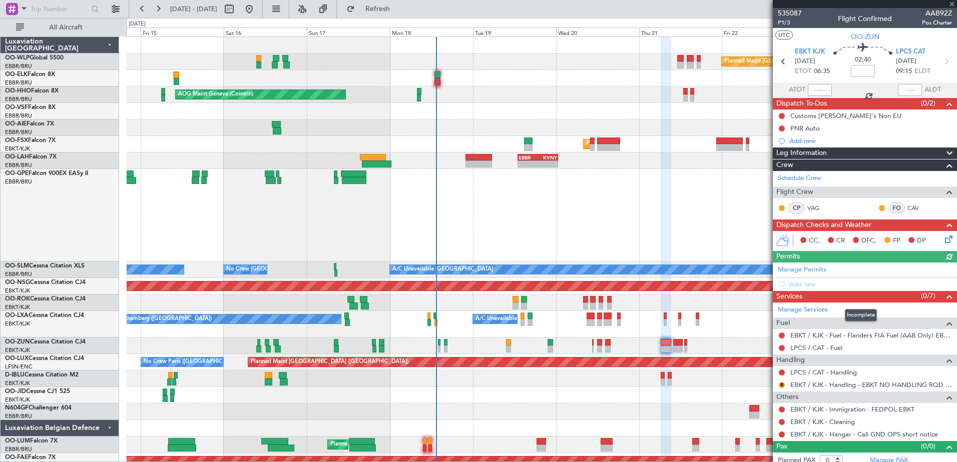
scroll to position [7, 0]
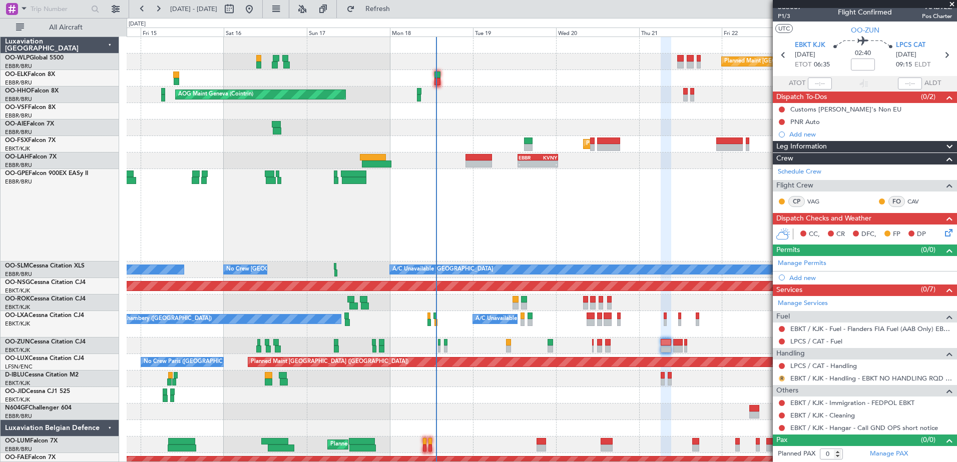
click at [784, 377] on button "R" at bounding box center [782, 379] width 6 height 6
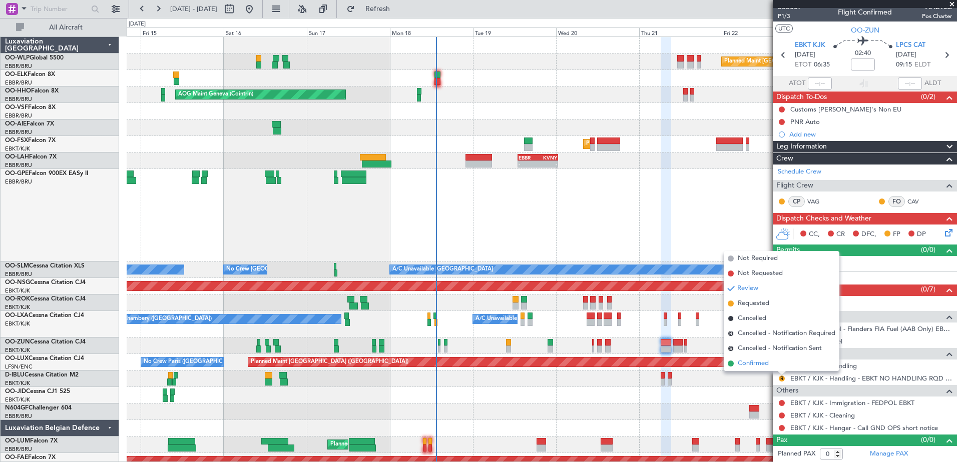
click at [765, 360] on span "Confirmed" at bounding box center [753, 364] width 31 height 10
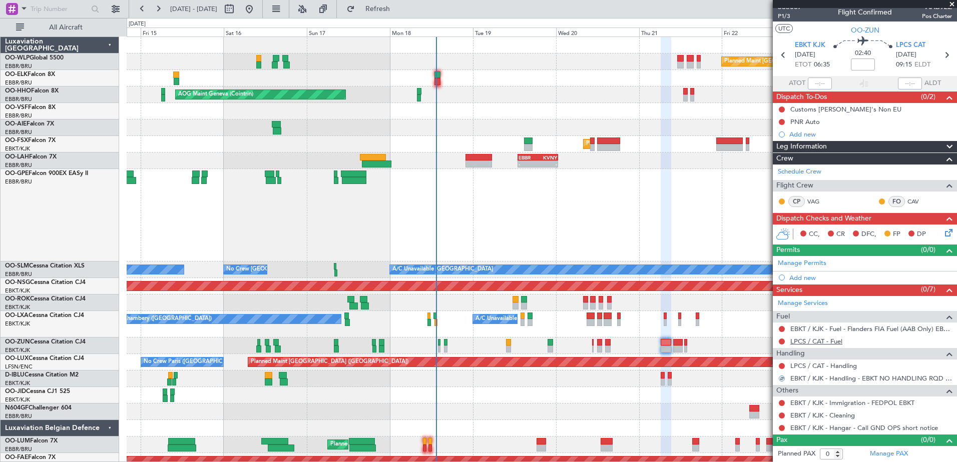
click at [842, 343] on link "LPCS / CAT - Fuel" at bounding box center [816, 341] width 52 height 9
click at [393, 11] on span "Refresh" at bounding box center [378, 9] width 42 height 7
click at [854, 367] on link "LPCS / CAT - Handling" at bounding box center [823, 366] width 67 height 9
click at [913, 45] on span "LPCS CAT" at bounding box center [911, 46] width 30 height 10
click at [946, 232] on icon at bounding box center [947, 231] width 8 height 8
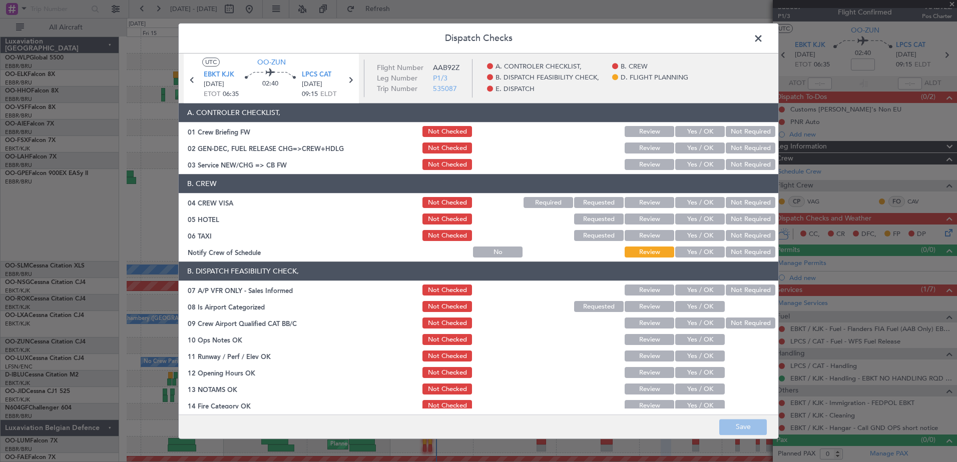
click at [697, 202] on button "Yes / OK" at bounding box center [700, 203] width 50 height 11
click at [763, 43] on span at bounding box center [763, 41] width 0 height 20
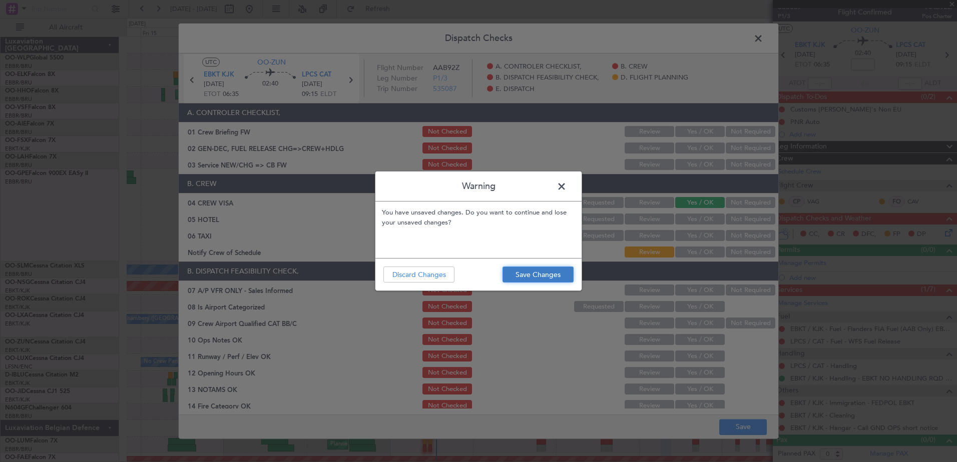
click at [523, 274] on button "Save Changes" at bounding box center [537, 275] width 71 height 16
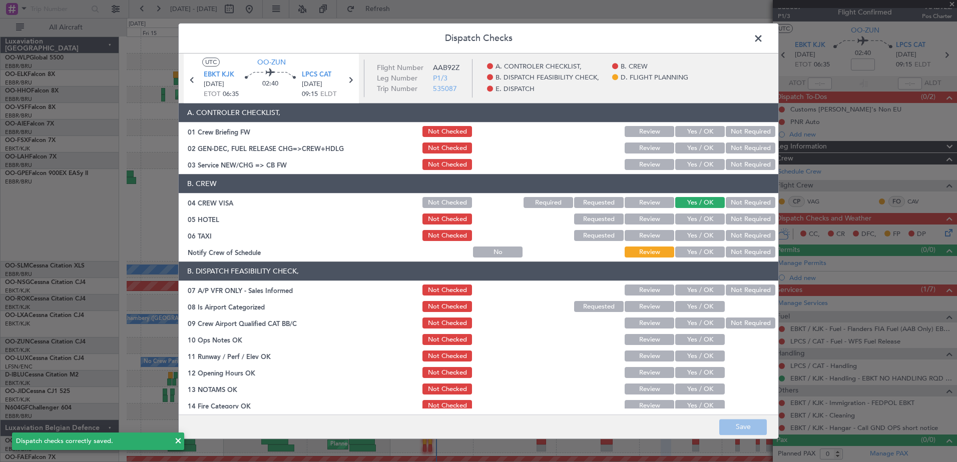
click at [763, 37] on span at bounding box center [763, 41] width 0 height 20
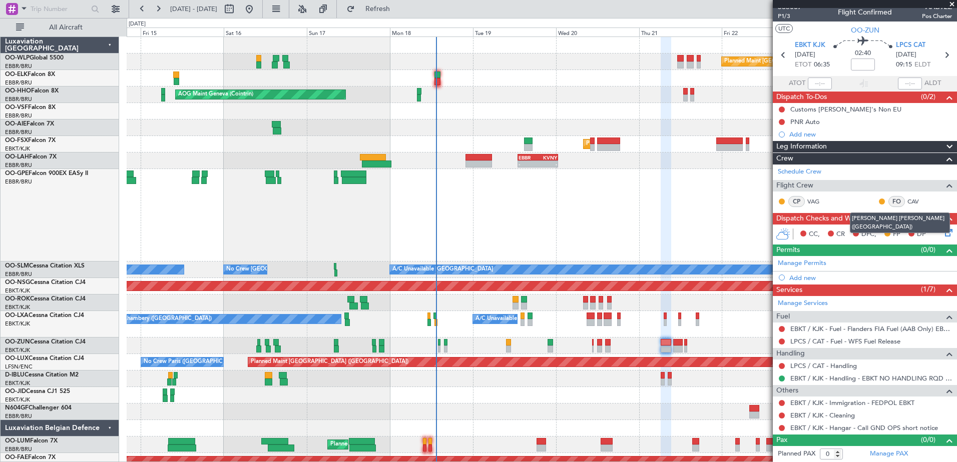
click at [943, 228] on mat-tooltip-component "[PERSON_NAME] [PERSON_NAME] ([GEOGRAPHIC_DATA])" at bounding box center [900, 223] width 114 height 35
click at [943, 233] on icon at bounding box center [947, 231] width 8 height 8
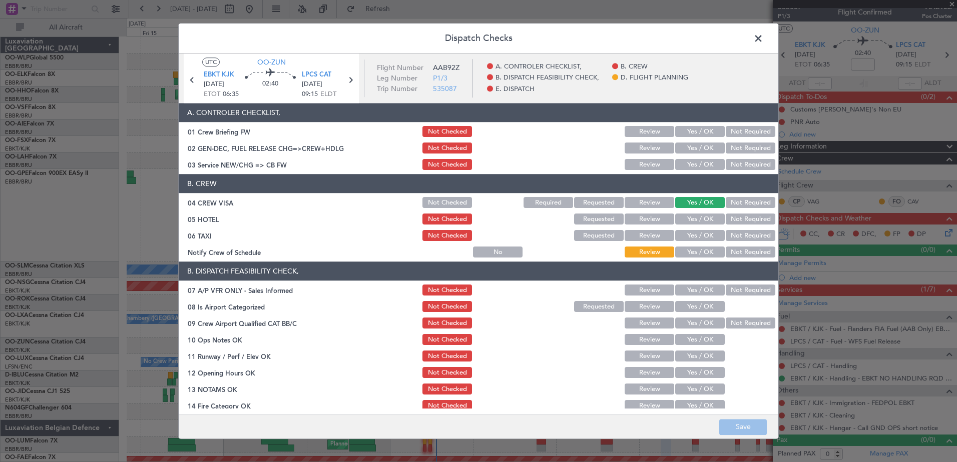
click at [751, 203] on button "Not Required" at bounding box center [751, 203] width 50 height 11
click at [745, 252] on button "Not Required" at bounding box center [751, 252] width 50 height 11
click at [744, 219] on button "Not Required" at bounding box center [751, 219] width 50 height 11
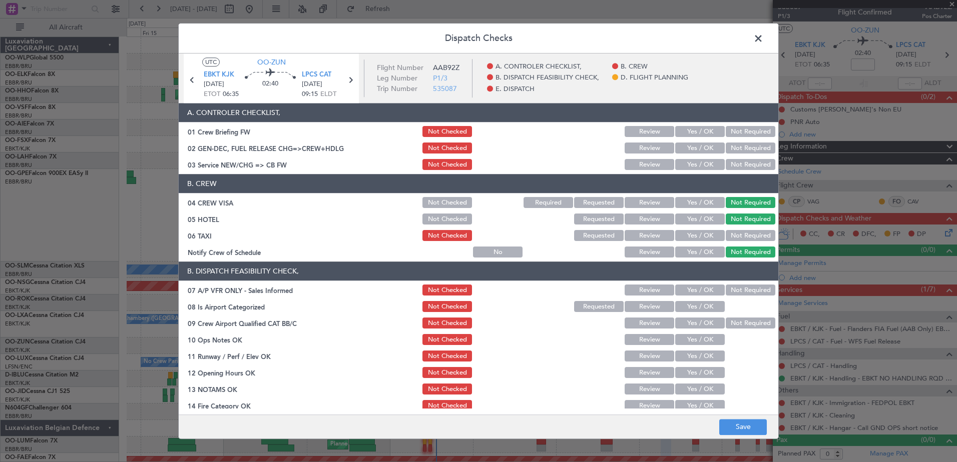
click at [741, 232] on button "Not Required" at bounding box center [751, 236] width 50 height 11
click at [701, 203] on button "Yes / OK" at bounding box center [700, 203] width 50 height 11
click at [692, 249] on button "Yes / OK" at bounding box center [700, 252] width 50 height 11
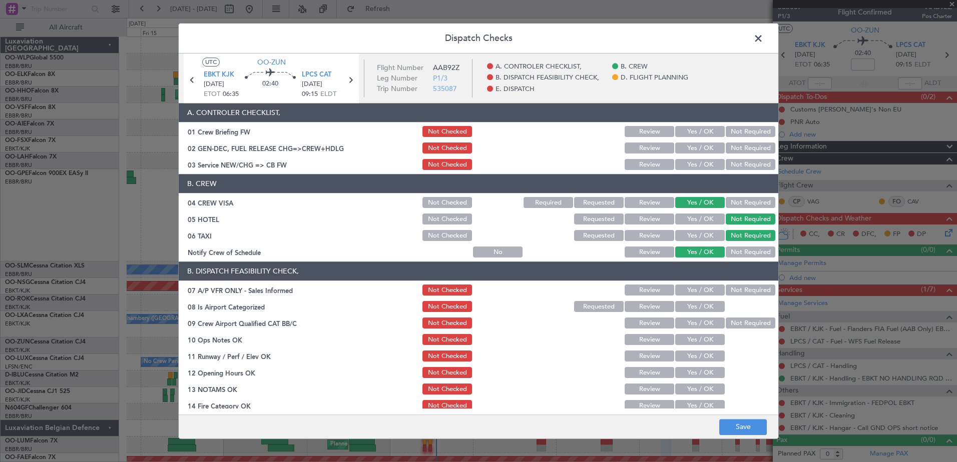
click at [696, 170] on button "Yes / OK" at bounding box center [700, 165] width 50 height 11
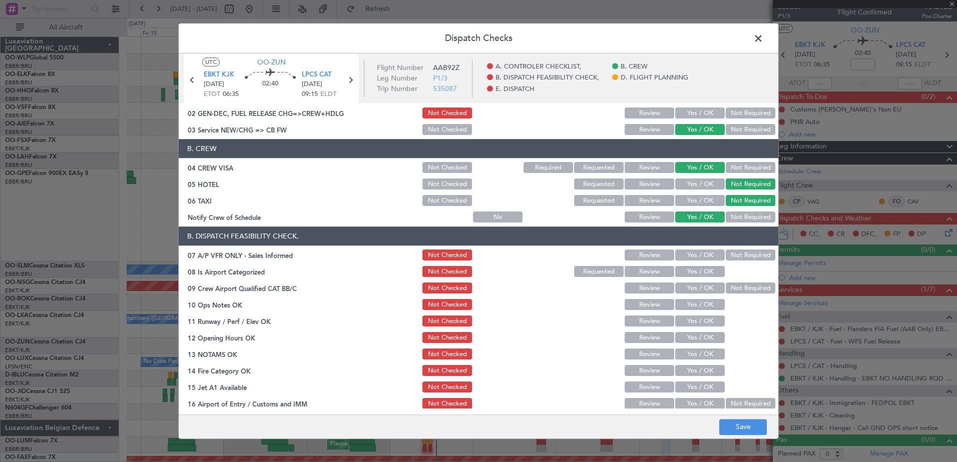
scroll to position [50, 0]
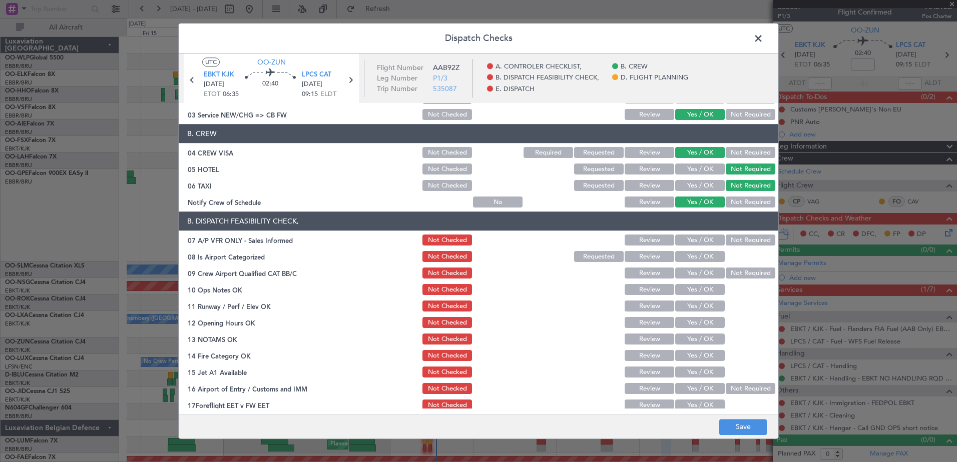
click at [695, 240] on button "Yes / OK" at bounding box center [700, 240] width 50 height 11
click at [736, 241] on button "Not Required" at bounding box center [751, 240] width 50 height 11
click at [701, 259] on button "Yes / OK" at bounding box center [700, 257] width 50 height 11
click at [739, 270] on button "Not Required" at bounding box center [751, 273] width 50 height 11
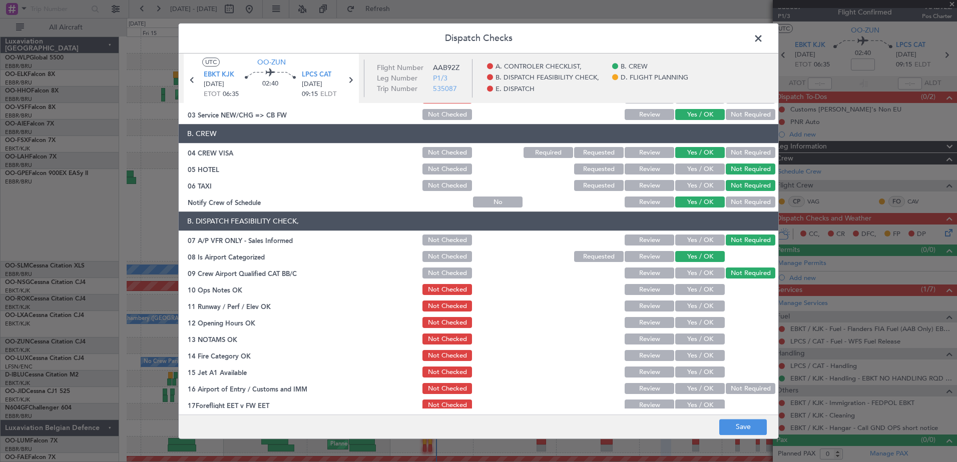
click at [709, 289] on button "Yes / OK" at bounding box center [700, 290] width 50 height 11
click at [684, 307] on button "Yes / OK" at bounding box center [700, 306] width 50 height 11
click at [690, 325] on button "Yes / OK" at bounding box center [700, 323] width 50 height 11
click at [690, 341] on button "Yes / OK" at bounding box center [700, 339] width 50 height 11
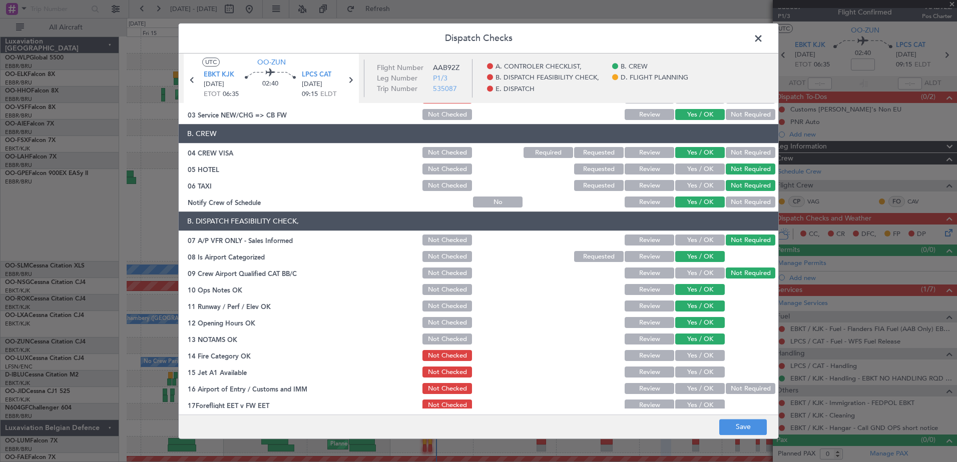
click at [688, 349] on div "Yes / OK" at bounding box center [699, 356] width 51 height 14
click at [688, 358] on button "Yes / OK" at bounding box center [700, 356] width 50 height 11
click at [689, 370] on button "Yes / OK" at bounding box center [700, 372] width 50 height 11
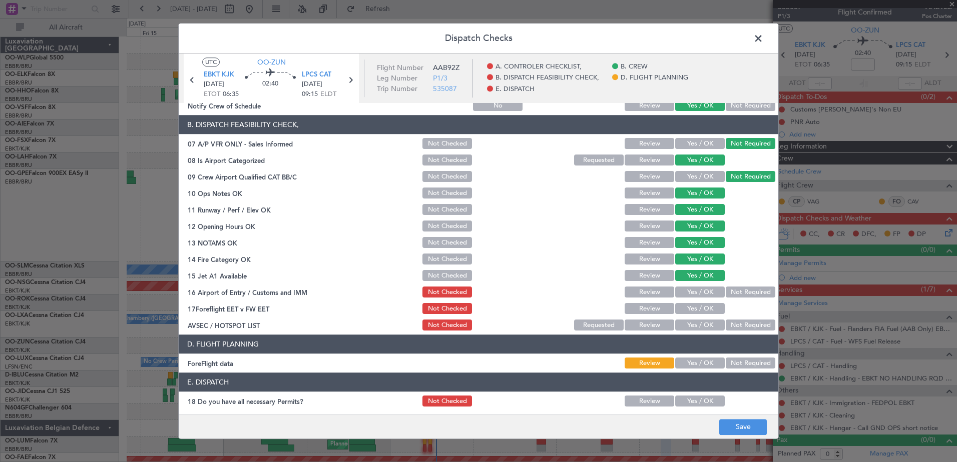
scroll to position [150, 0]
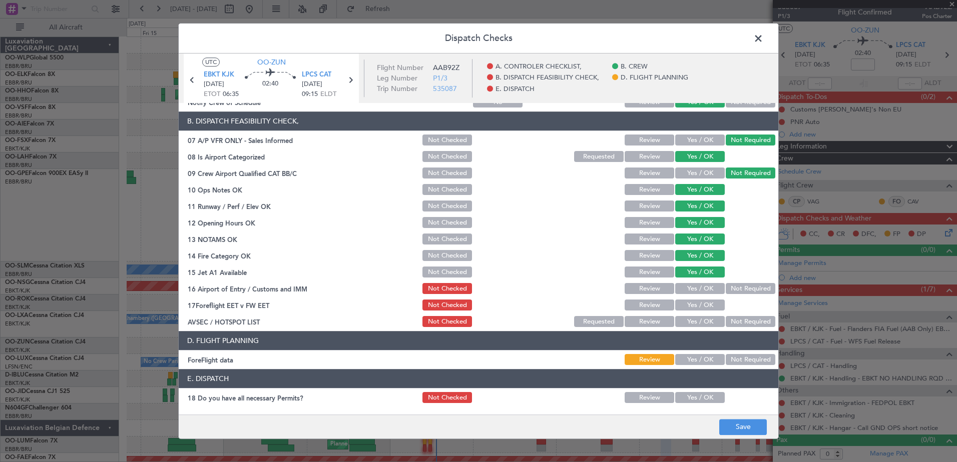
click at [683, 294] on button "Yes / OK" at bounding box center [700, 289] width 50 height 11
click at [683, 301] on button "Yes / OK" at bounding box center [700, 305] width 50 height 11
click at [683, 320] on button "Yes / OK" at bounding box center [700, 322] width 50 height 11
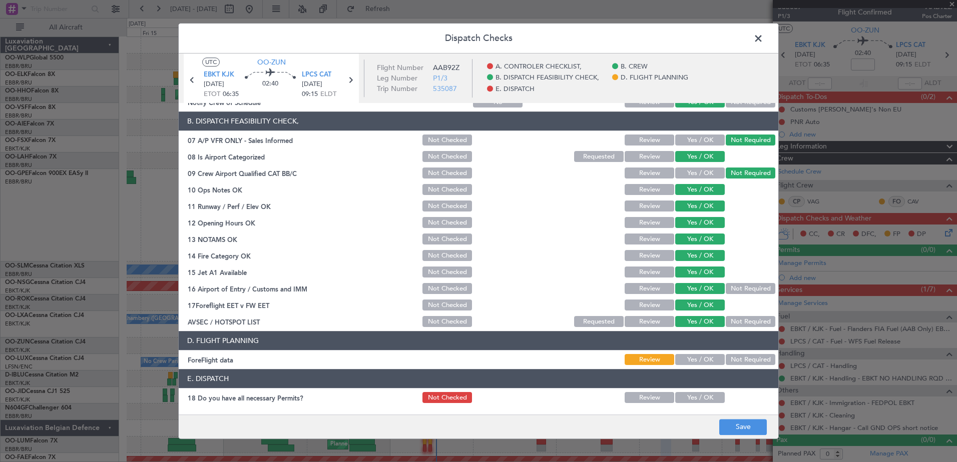
click at [696, 366] on div "Yes / OK" at bounding box center [699, 360] width 51 height 14
click at [701, 359] on button "Yes / OK" at bounding box center [700, 360] width 50 height 11
click at [743, 322] on button "Not Required" at bounding box center [751, 322] width 50 height 11
click at [745, 292] on button "Not Required" at bounding box center [751, 289] width 50 height 11
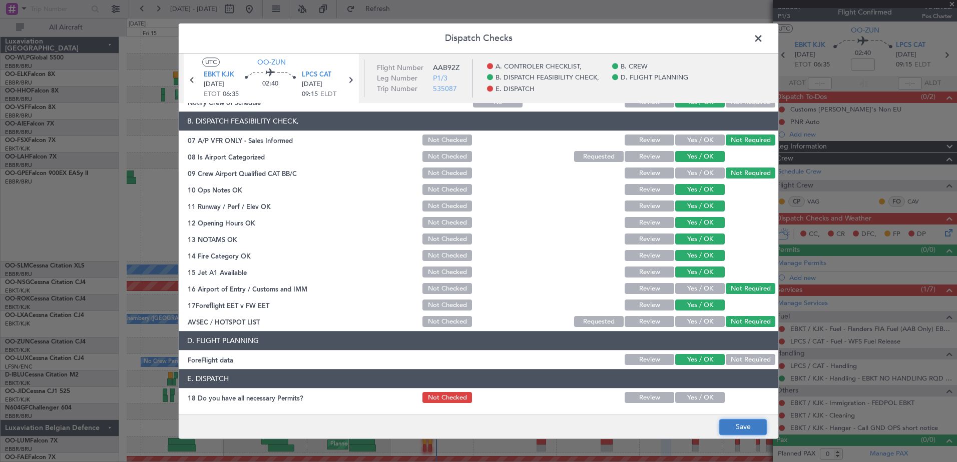
click at [751, 430] on button "Save" at bounding box center [743, 427] width 48 height 16
click at [763, 37] on span at bounding box center [763, 41] width 0 height 20
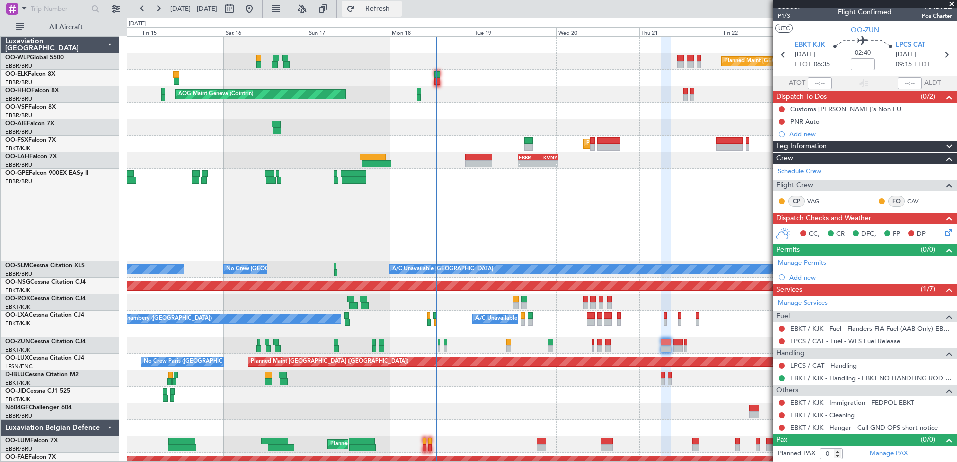
click at [402, 14] on button "Refresh" at bounding box center [372, 9] width 60 height 16
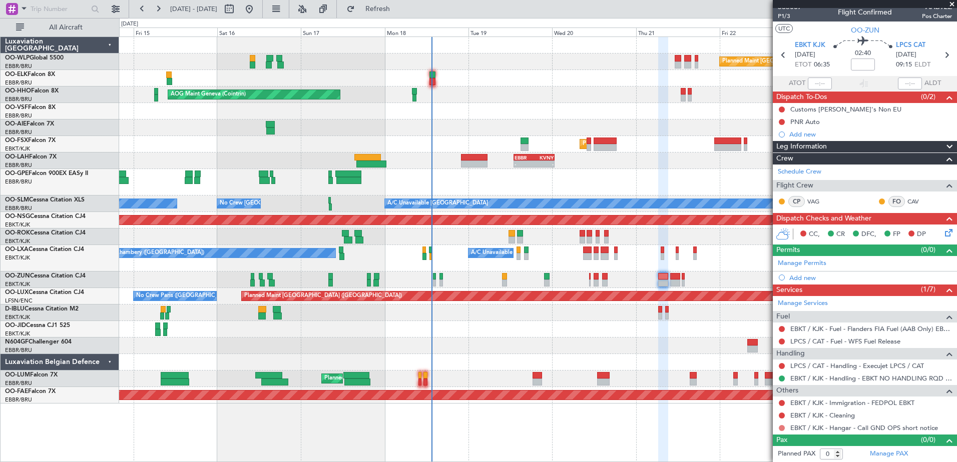
click at [782, 428] on button at bounding box center [782, 428] width 6 height 6
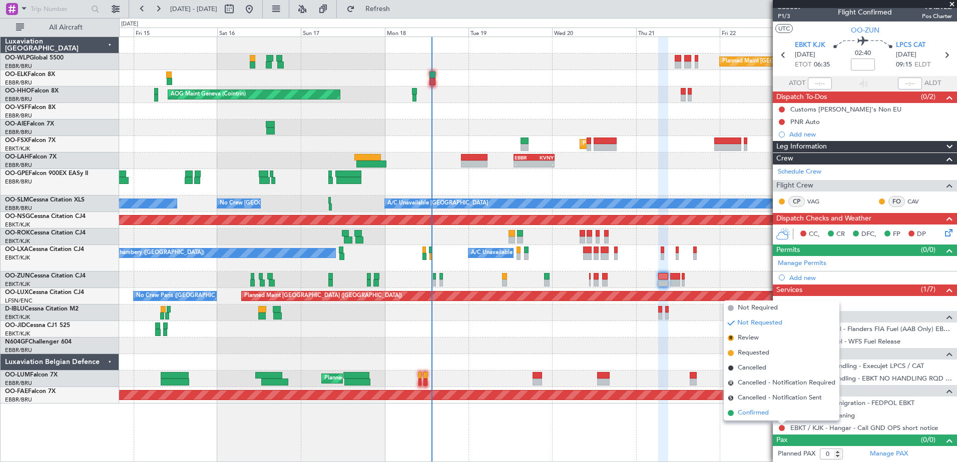
click at [756, 410] on span "Confirmed" at bounding box center [753, 413] width 31 height 10
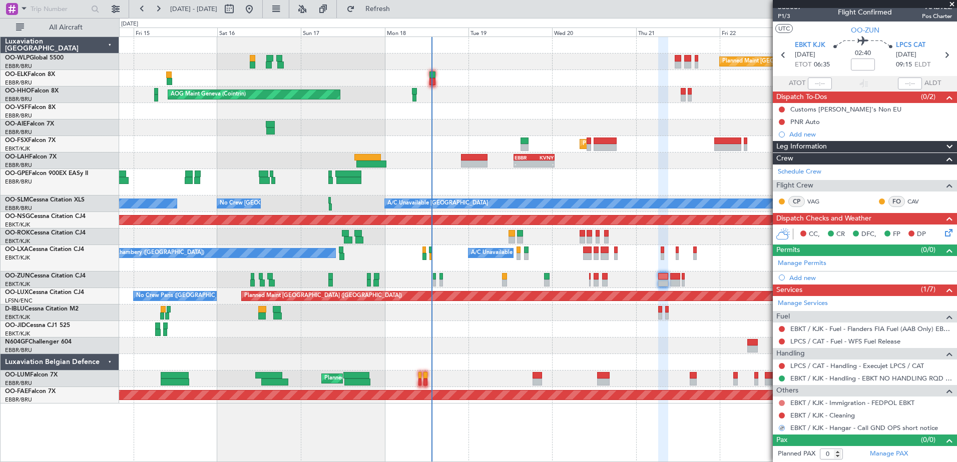
click at [782, 403] on button at bounding box center [782, 403] width 6 height 6
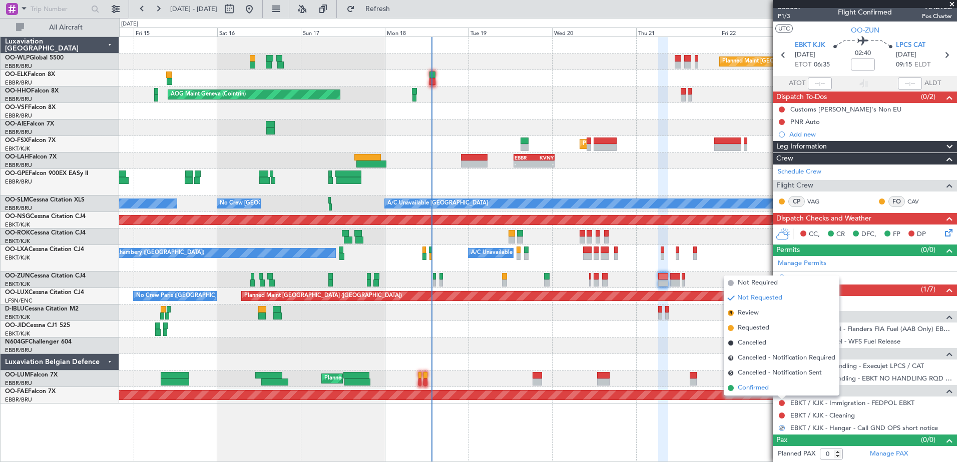
click at [774, 394] on li "Confirmed" at bounding box center [782, 388] width 116 height 15
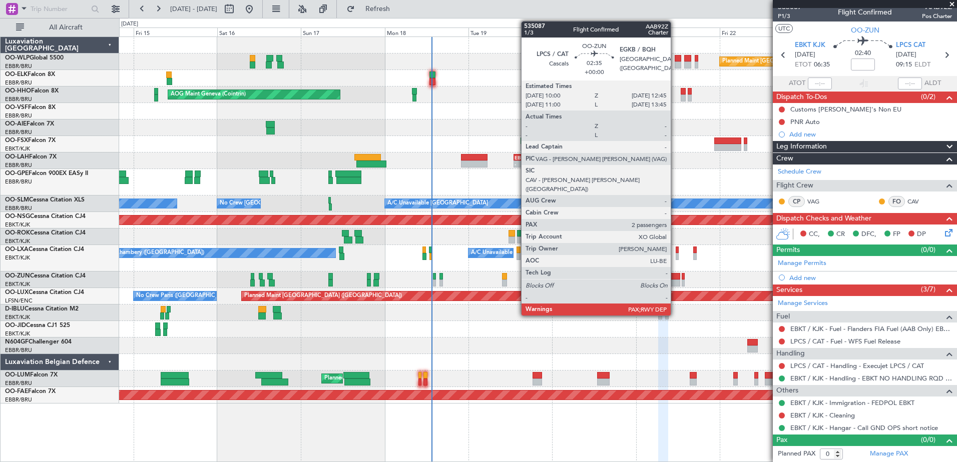
click at [675, 279] on div at bounding box center [675, 276] width 10 height 7
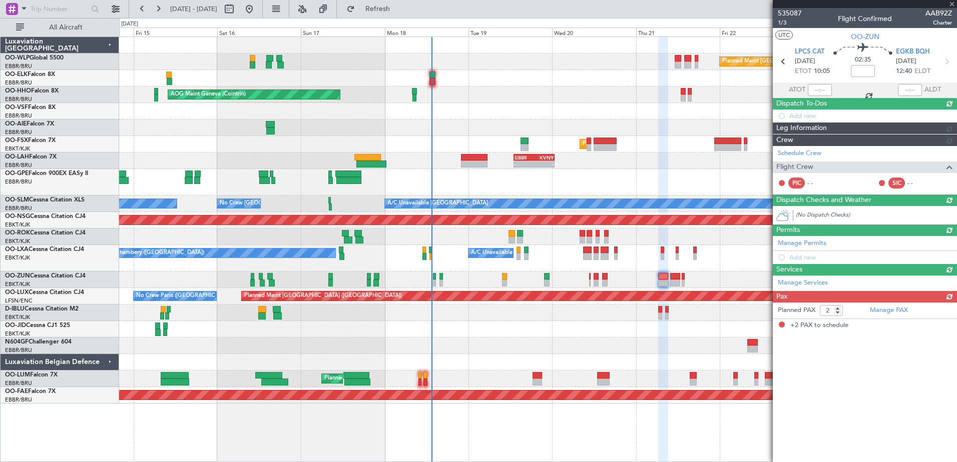
scroll to position [0, 0]
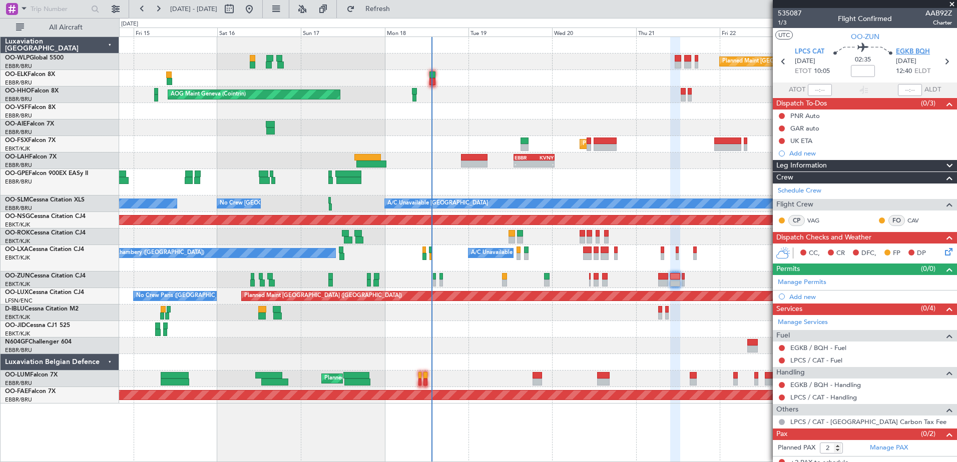
click at [901, 51] on span "EGKB BQH" at bounding box center [913, 52] width 34 height 10
click at [943, 252] on icon at bounding box center [947, 250] width 8 height 8
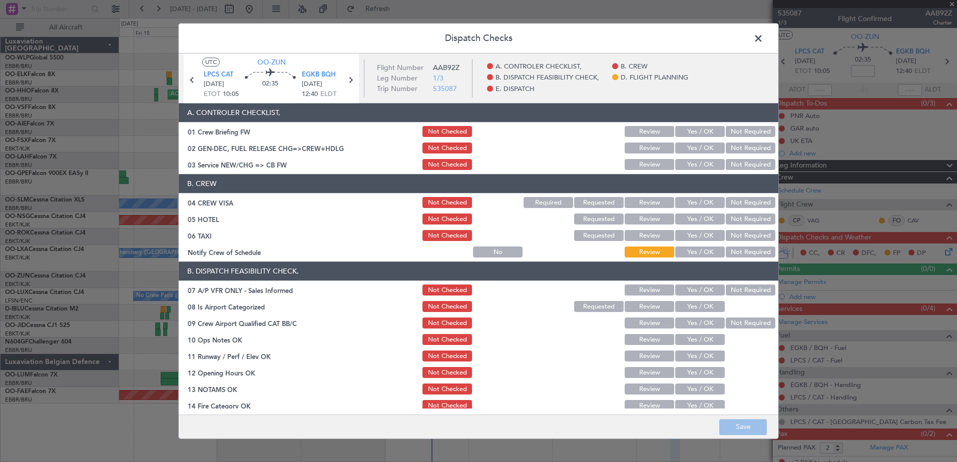
click at [695, 168] on button "Yes / OK" at bounding box center [700, 165] width 50 height 11
click at [687, 204] on button "Yes / OK" at bounding box center [700, 203] width 50 height 11
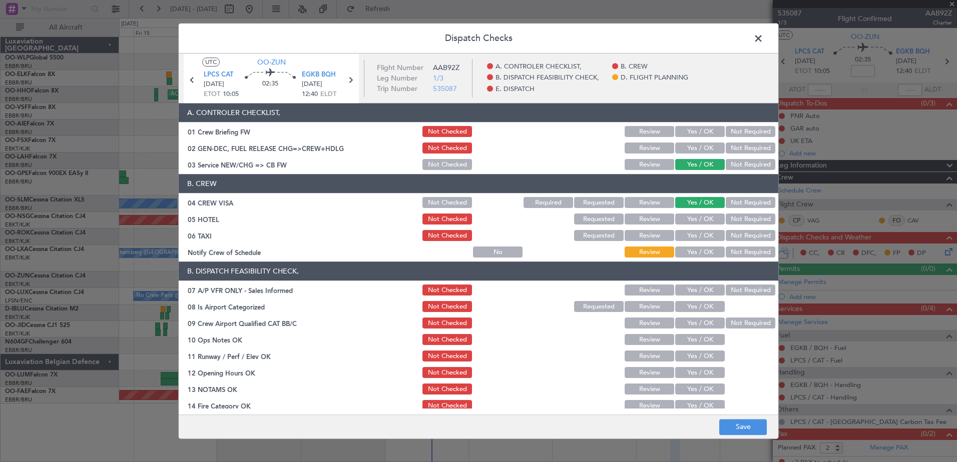
click at [699, 255] on button "Yes / OK" at bounding box center [700, 252] width 50 height 11
click at [748, 223] on button "Not Required" at bounding box center [751, 219] width 50 height 11
click at [745, 229] on div "Not Required" at bounding box center [749, 236] width 51 height 14
click at [737, 238] on button "Not Required" at bounding box center [751, 236] width 50 height 11
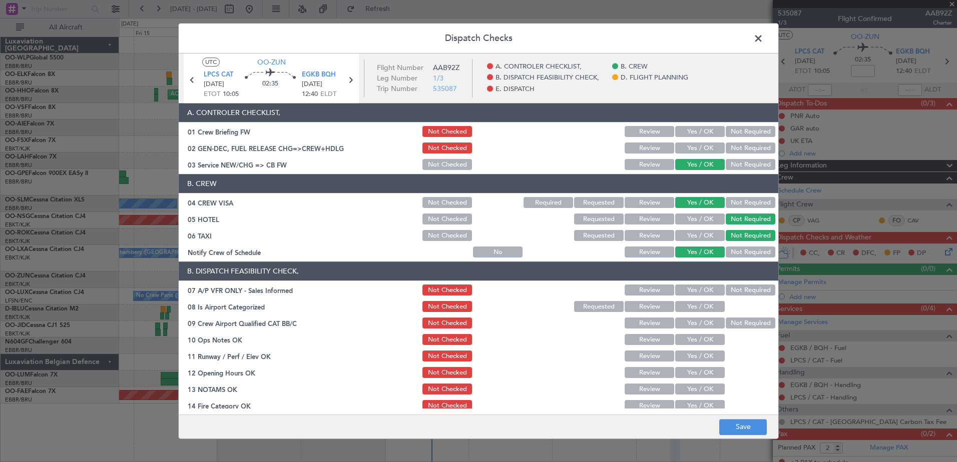
click at [702, 219] on button "Yes / OK" at bounding box center [700, 219] width 50 height 11
click at [595, 223] on button "Requested" at bounding box center [599, 219] width 50 height 11
click at [731, 222] on button "Not Required" at bounding box center [751, 219] width 50 height 11
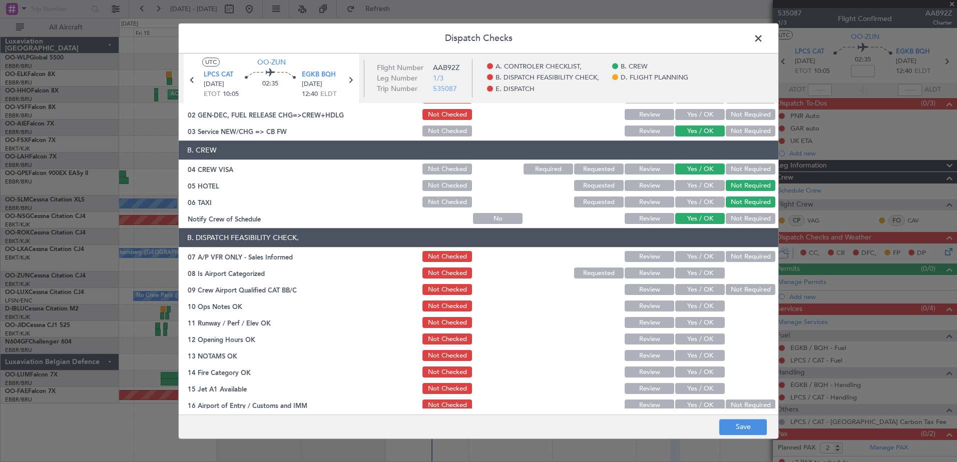
scroll to position [50, 0]
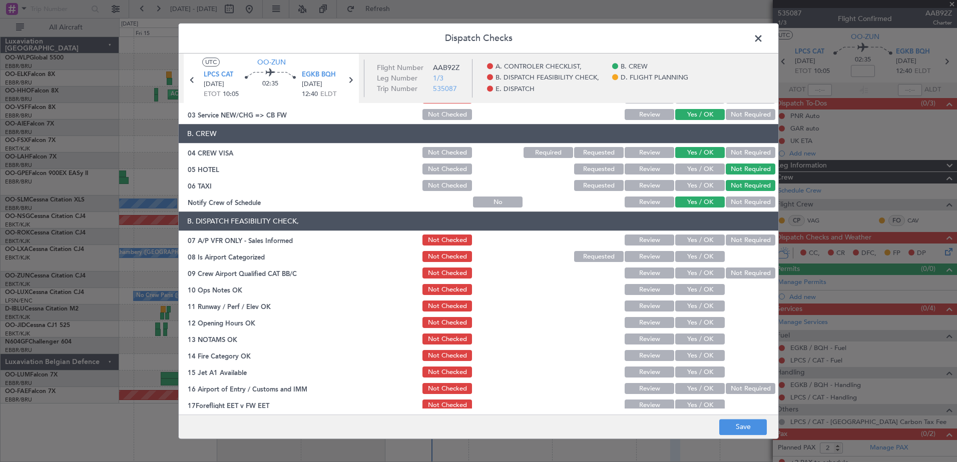
click at [678, 245] on button "Yes / OK" at bounding box center [700, 240] width 50 height 11
click at [680, 254] on button "Yes / OK" at bounding box center [700, 257] width 50 height 11
click at [681, 270] on button "Yes / OK" at bounding box center [700, 273] width 50 height 11
click at [686, 286] on button "Yes / OK" at bounding box center [700, 290] width 50 height 11
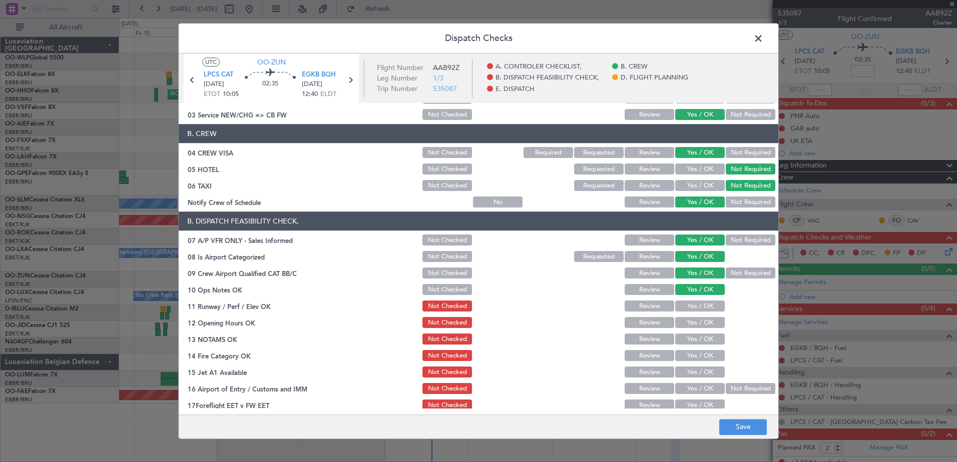
click at [694, 305] on button "Yes / OK" at bounding box center [700, 306] width 50 height 11
click at [690, 329] on div "Yes / OK" at bounding box center [699, 323] width 51 height 14
click at [690, 326] on button "Yes / OK" at bounding box center [700, 323] width 50 height 11
click at [690, 333] on div "Yes / OK" at bounding box center [699, 340] width 51 height 14
click at [744, 246] on div "Not Required" at bounding box center [749, 241] width 51 height 14
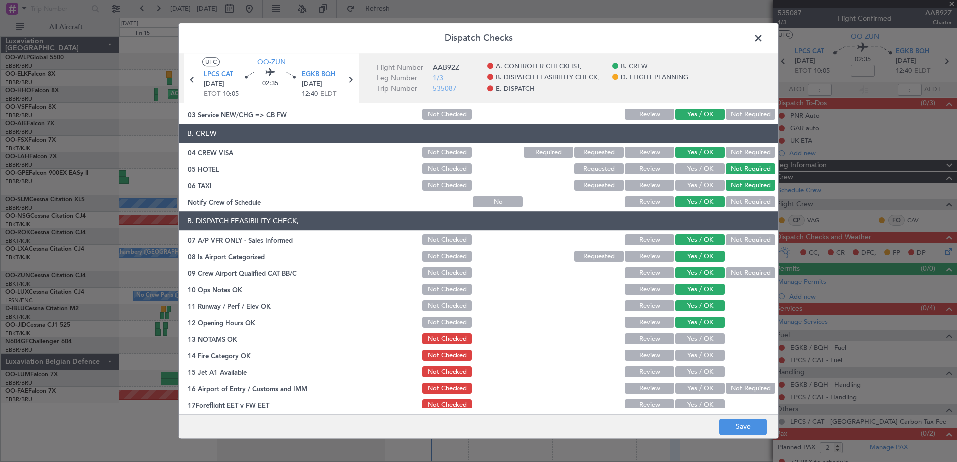
click at [744, 243] on button "Not Required" at bounding box center [751, 240] width 50 height 11
click at [742, 270] on button "Not Required" at bounding box center [751, 273] width 50 height 11
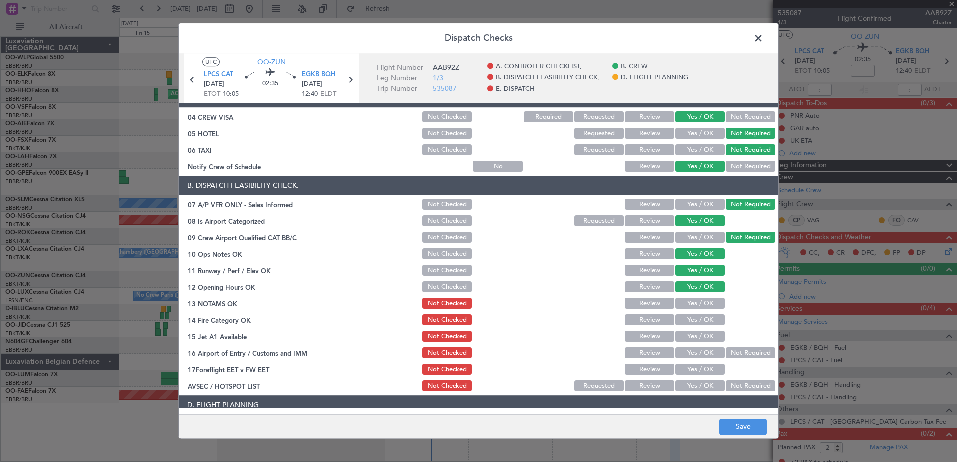
scroll to position [100, 0]
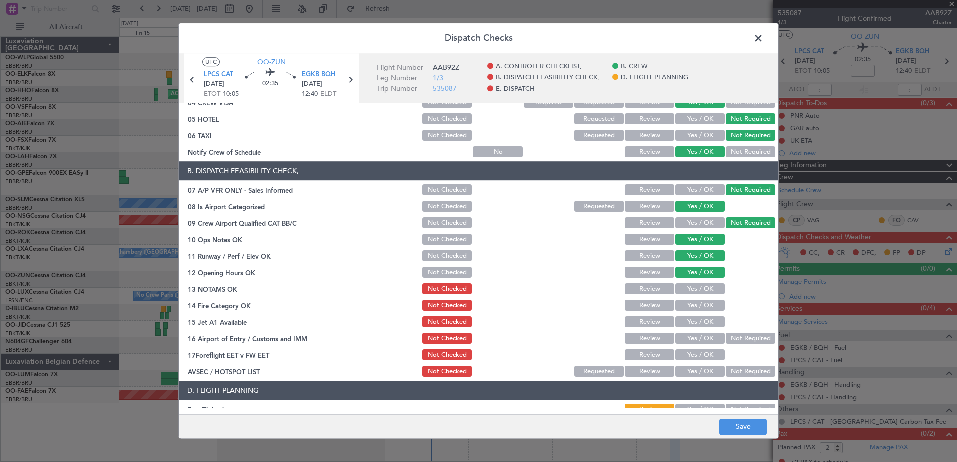
click at [689, 287] on button "Yes / OK" at bounding box center [700, 289] width 50 height 11
click at [690, 302] on button "Yes / OK" at bounding box center [700, 306] width 50 height 11
click at [685, 327] on button "Yes / OK" at bounding box center [700, 322] width 50 height 11
click at [686, 345] on div "Yes / OK" at bounding box center [699, 339] width 51 height 14
click at [691, 338] on button "Yes / OK" at bounding box center [700, 339] width 50 height 11
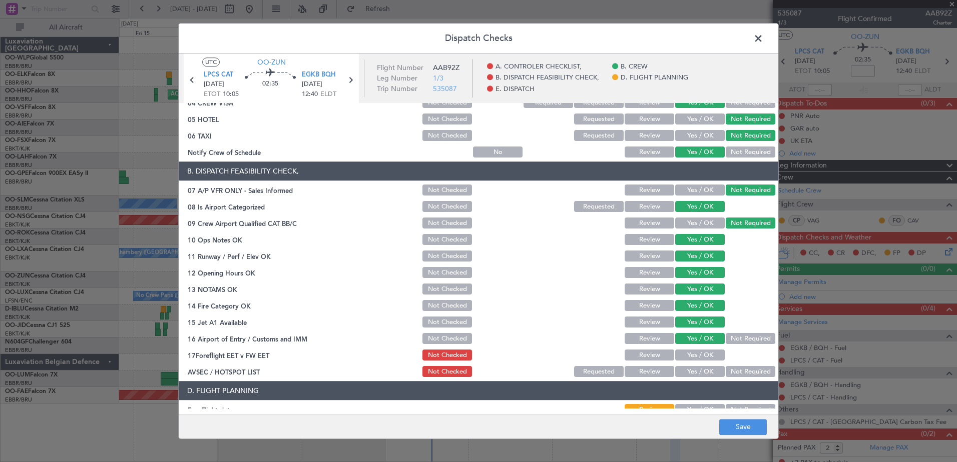
click at [691, 353] on button "Yes / OK" at bounding box center [700, 355] width 50 height 11
click at [734, 368] on button "Not Required" at bounding box center [751, 372] width 50 height 11
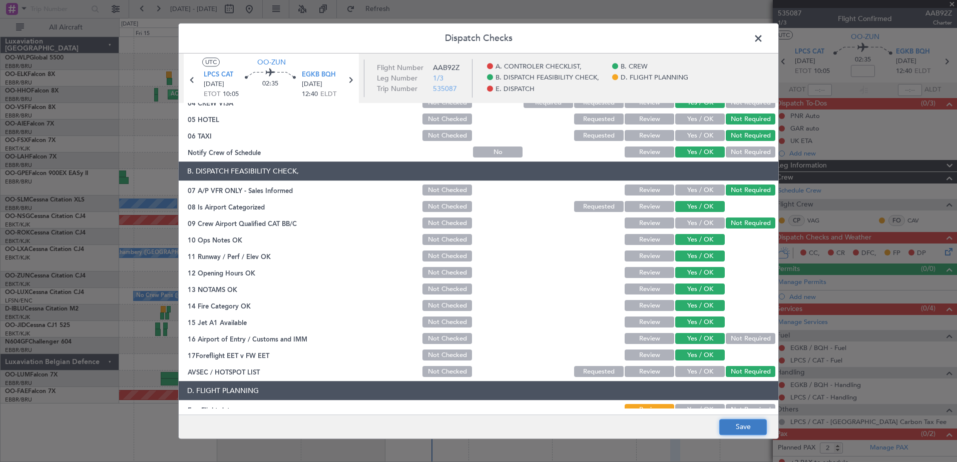
click at [740, 427] on button "Save" at bounding box center [743, 427] width 48 height 16
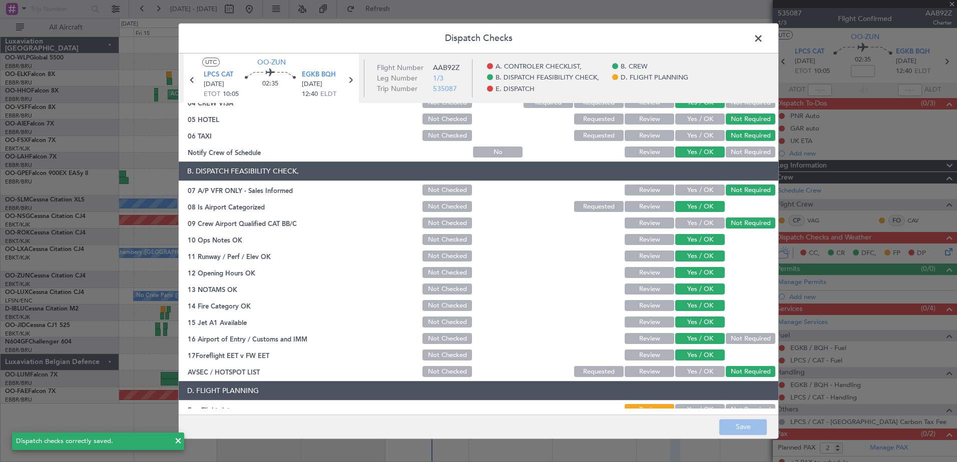
click at [763, 39] on span at bounding box center [763, 41] width 0 height 20
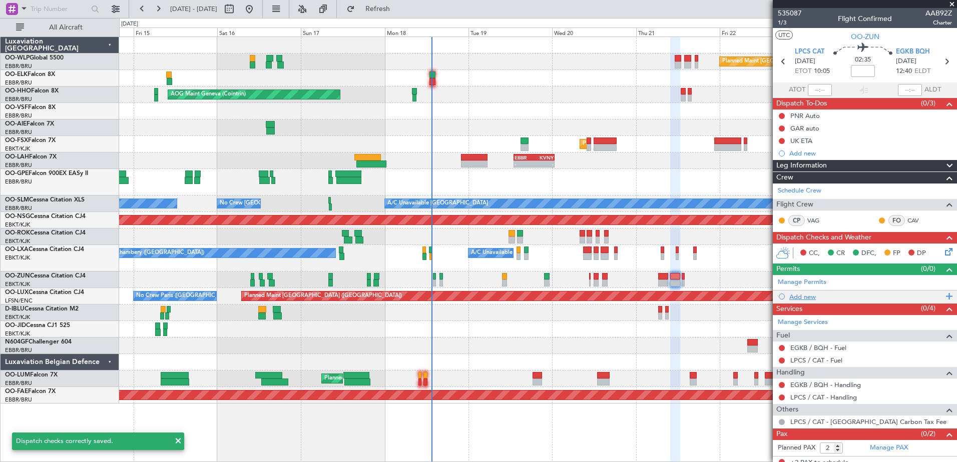
click at [801, 291] on div "Add new" at bounding box center [865, 297] width 184 height 13
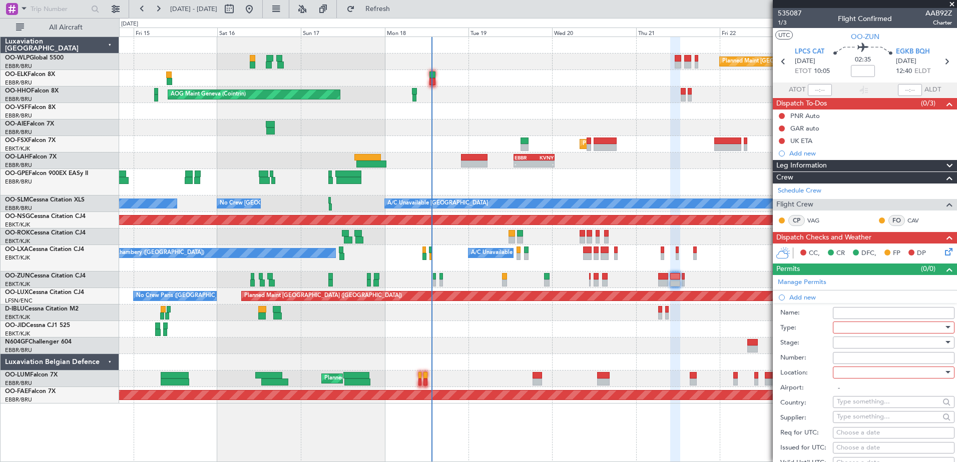
click at [869, 328] on div at bounding box center [890, 327] width 107 height 15
click at [717, 263] on div at bounding box center [478, 231] width 957 height 462
click at [943, 271] on span at bounding box center [949, 270] width 12 height 12
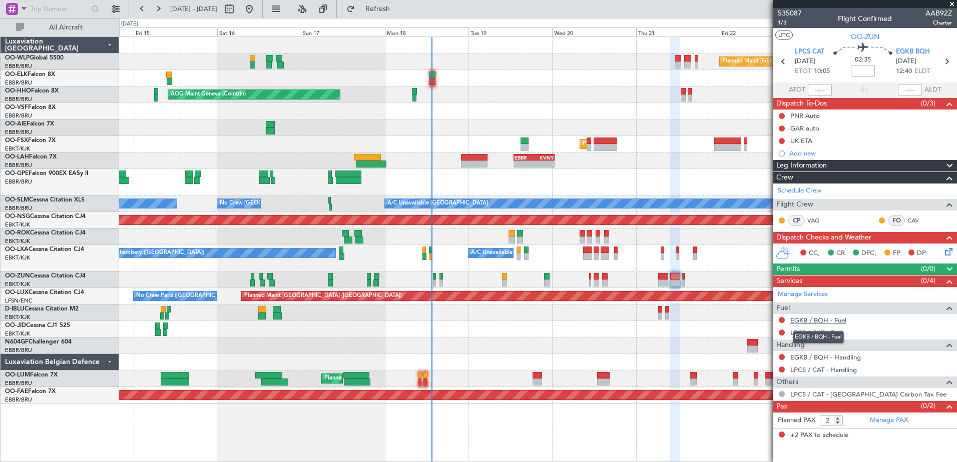
click at [843, 323] on link "EGKB / BQH - Fuel" at bounding box center [818, 320] width 56 height 9
click at [399, 13] on span "Refresh" at bounding box center [378, 9] width 42 height 7
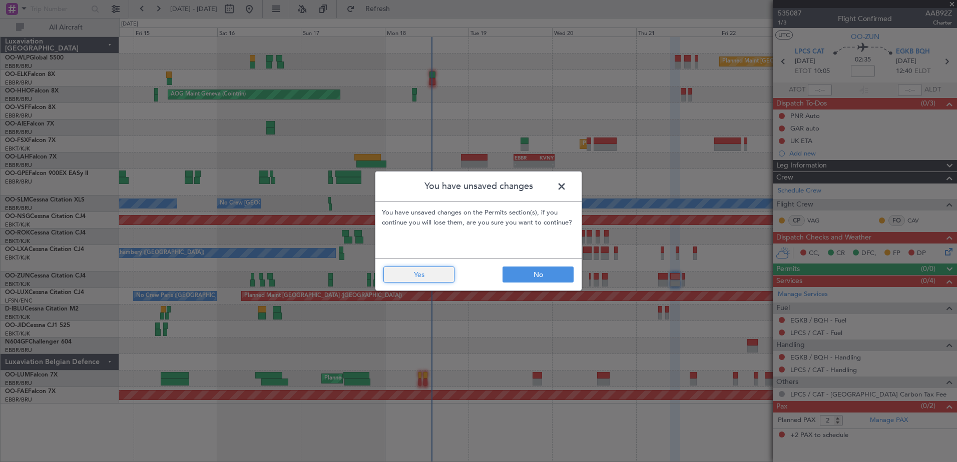
click at [448, 276] on button "Yes" at bounding box center [418, 275] width 71 height 16
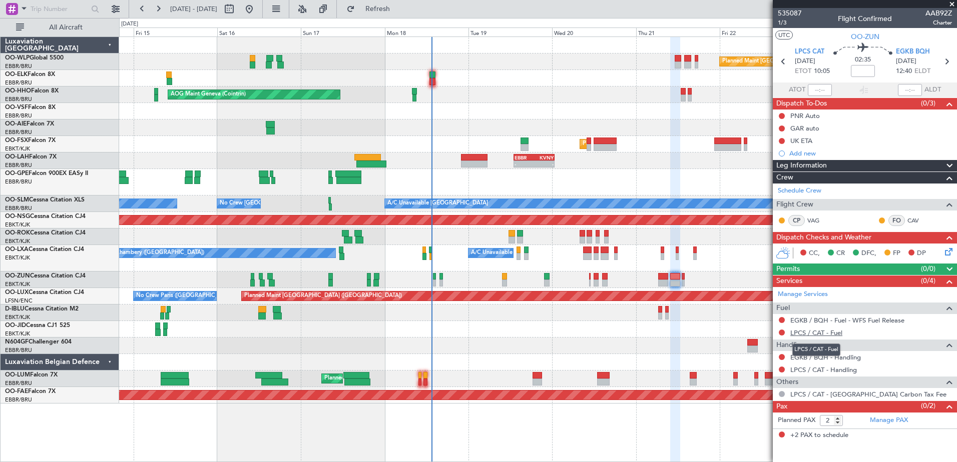
click at [840, 333] on link "LPCS / CAT - Fuel" at bounding box center [816, 333] width 52 height 9
click at [836, 333] on link "LPCS / CAT - Fuel" at bounding box center [816, 333] width 52 height 9
click at [399, 11] on span "Refresh" at bounding box center [378, 9] width 42 height 7
click at [879, 359] on div "EGKB / BQH - Handling" at bounding box center [865, 357] width 184 height 13
click at [878, 359] on div "EGKB / BQH - Handling" at bounding box center [865, 357] width 184 height 13
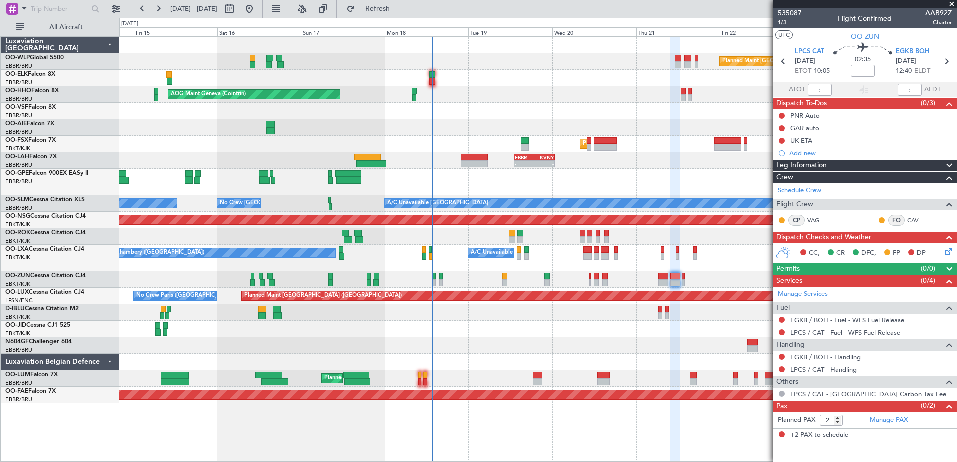
drag, startPoint x: 878, startPoint y: 359, endPoint x: 856, endPoint y: 355, distance: 23.0
click at [856, 355] on link "EGKB / BQH - Handling" at bounding box center [825, 357] width 71 height 9
click at [846, 372] on link "LPCS / CAT - Handling" at bounding box center [823, 370] width 67 height 9
click at [394, 6] on span "Refresh" at bounding box center [378, 9] width 42 height 7
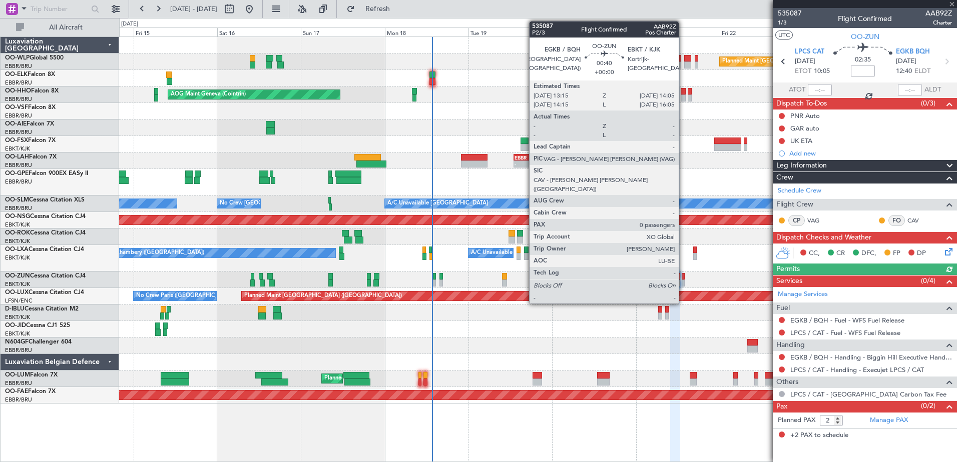
click at [683, 280] on div at bounding box center [683, 283] width 3 height 7
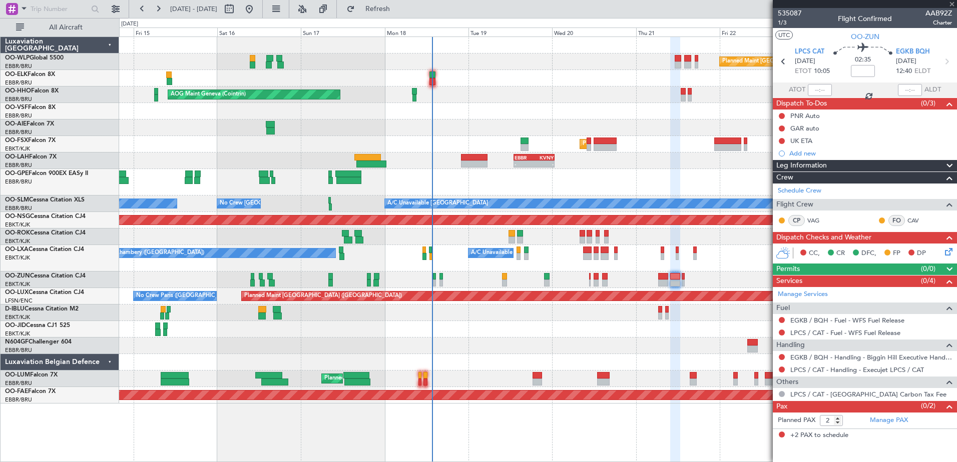
type input "0"
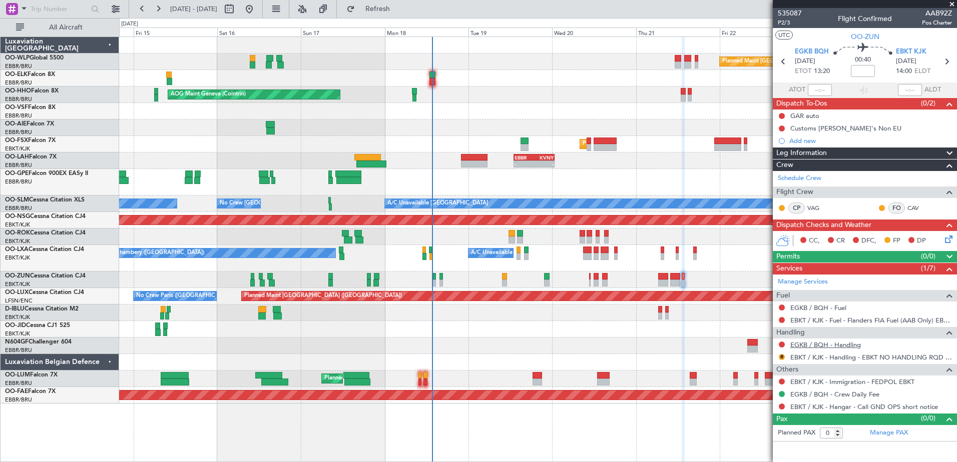
click at [855, 348] on link "EGKB / BQH - Handling" at bounding box center [825, 345] width 71 height 9
click at [384, 10] on button "Refresh" at bounding box center [372, 9] width 60 height 16
click at [783, 396] on button at bounding box center [782, 394] width 6 height 6
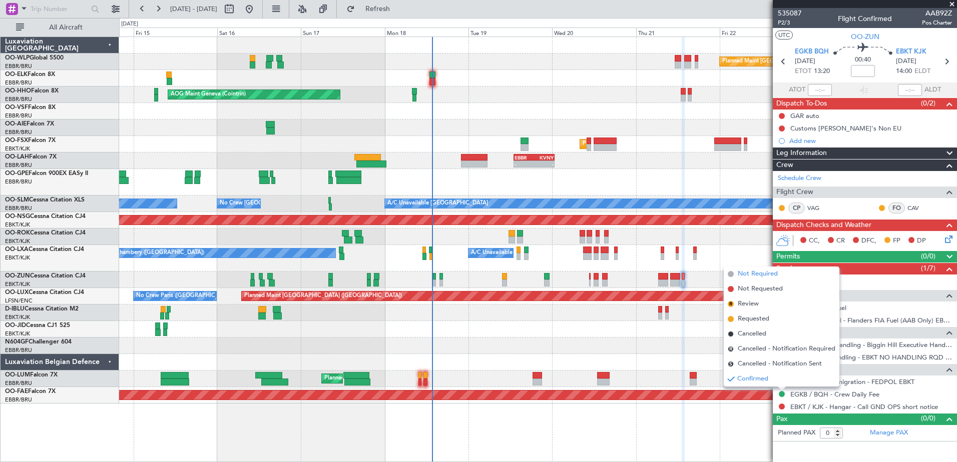
click at [765, 278] on span "Not Required" at bounding box center [758, 274] width 40 height 10
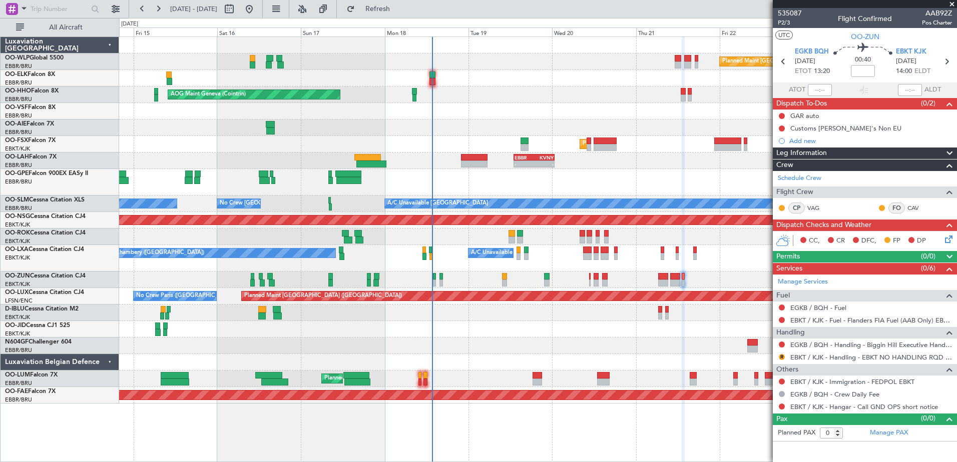
click at [785, 357] on div "R" at bounding box center [782, 357] width 8 height 8
click at [784, 357] on button "R" at bounding box center [782, 357] width 6 height 6
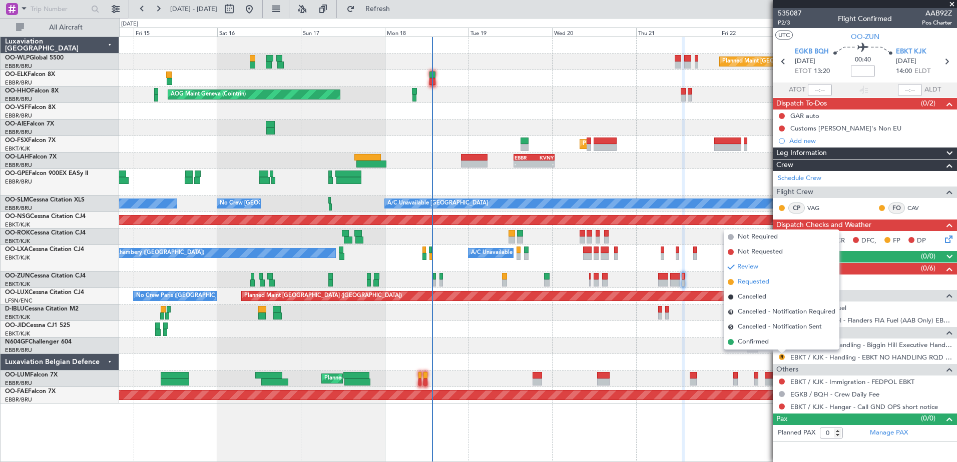
click at [758, 287] on span "Requested" at bounding box center [754, 282] width 32 height 10
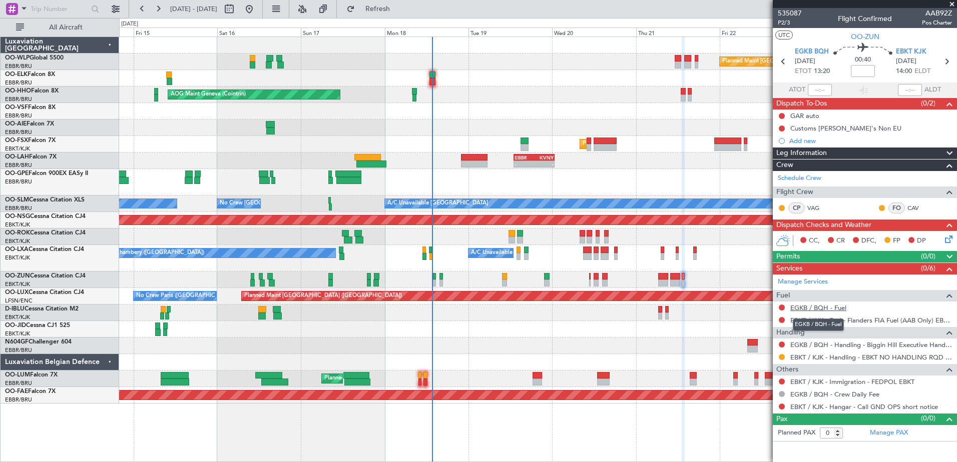
click at [842, 311] on link "EGKB / BQH - Fuel" at bounding box center [818, 308] width 56 height 9
click at [395, 13] on button "Refresh" at bounding box center [372, 9] width 60 height 16
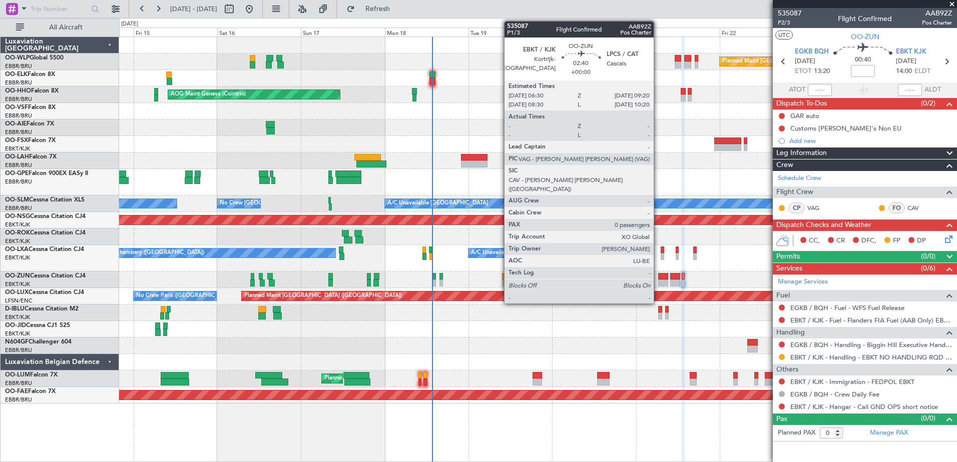
click at [660, 276] on div at bounding box center [663, 276] width 10 height 7
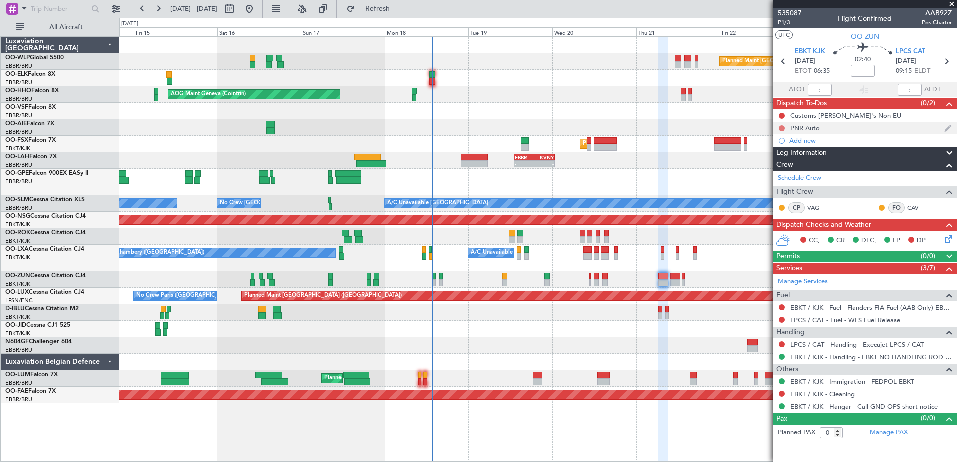
click at [781, 129] on button at bounding box center [782, 129] width 6 height 6
click at [775, 175] on span "Completed" at bounding box center [786, 173] width 33 height 10
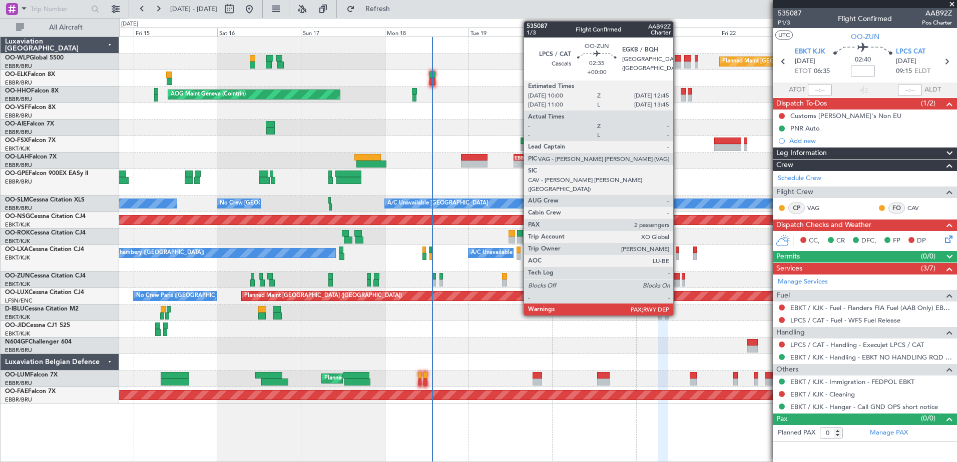
click at [677, 282] on div at bounding box center [675, 283] width 10 height 7
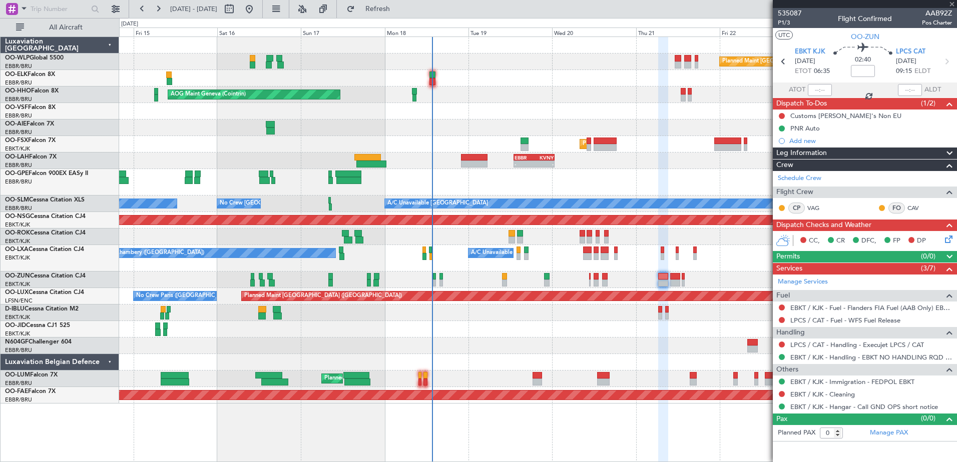
type input "2"
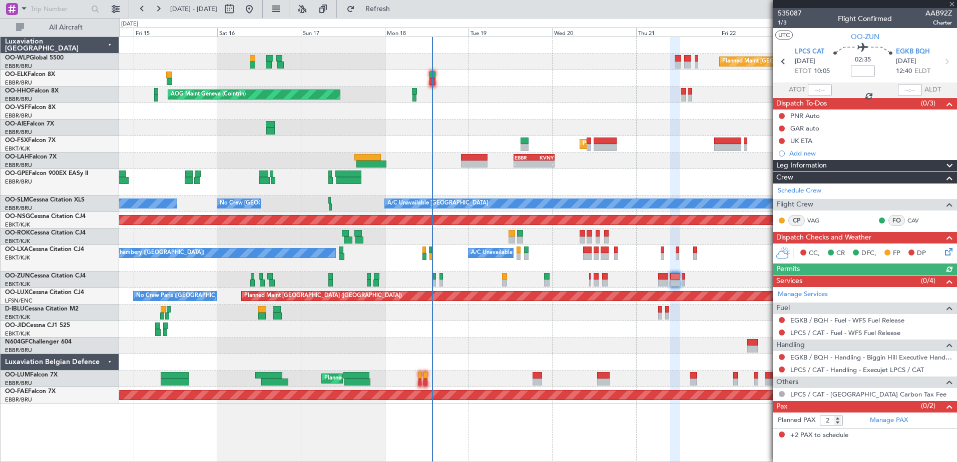
click at [950, 254] on icon at bounding box center [947, 250] width 8 height 8
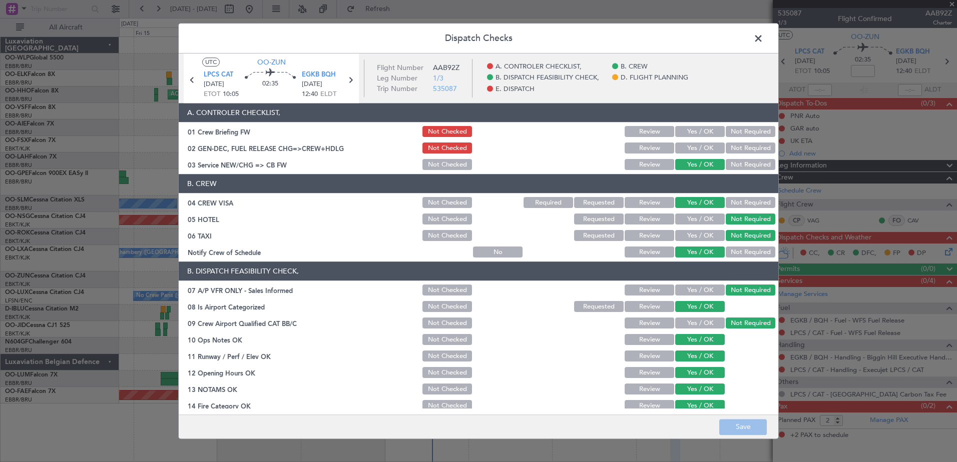
click at [950, 255] on div "Dispatch Checks UTC OO-ZUN LPCS CAT [DATE] ETOT 10:05 02:35 EGKB BQH [DATE] 12:…" at bounding box center [478, 231] width 957 height 462
click at [763, 42] on span at bounding box center [763, 41] width 0 height 20
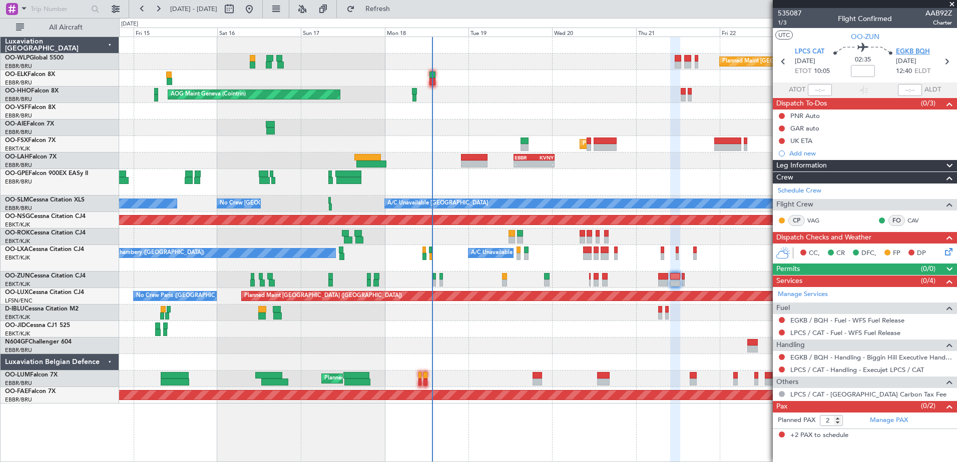
click at [921, 50] on span "EGKB BQH" at bounding box center [913, 52] width 34 height 10
click at [808, 291] on link "Manage Services" at bounding box center [803, 295] width 50 height 10
click at [802, 265] on div "Permits (0/0)" at bounding box center [865, 270] width 184 height 12
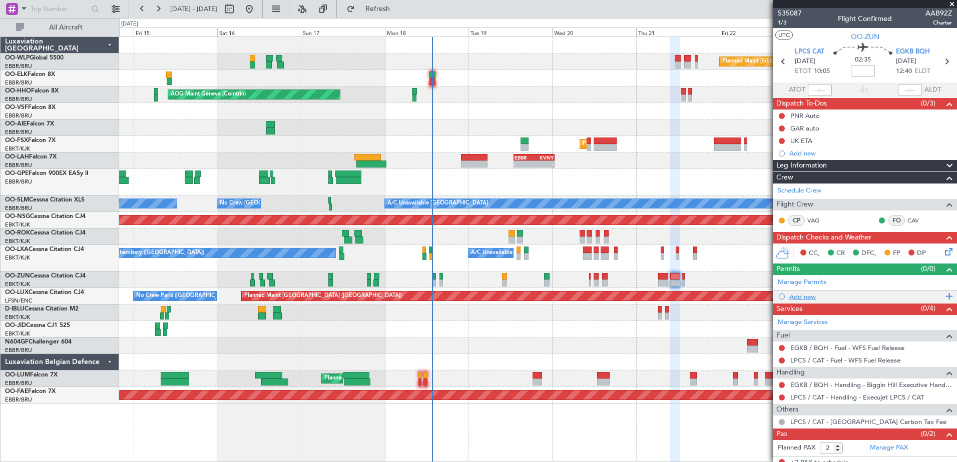
click at [832, 293] on div "Add new" at bounding box center [866, 297] width 154 height 9
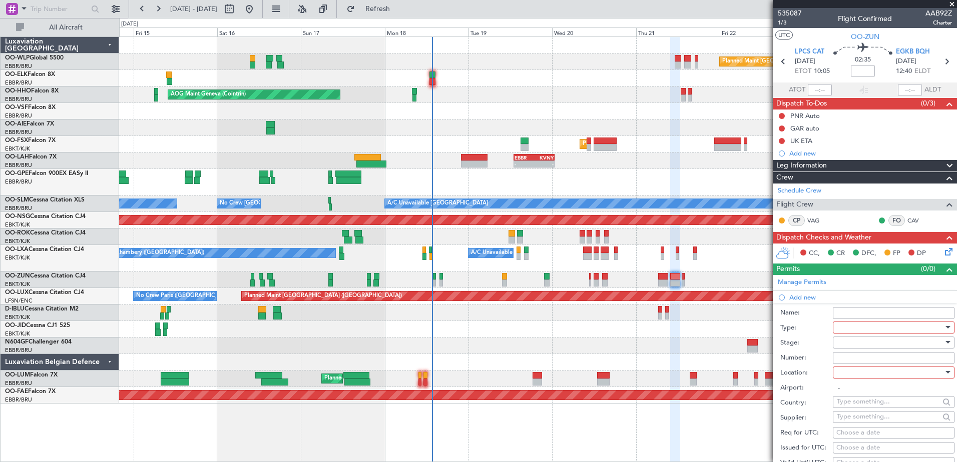
click at [858, 327] on div at bounding box center [890, 327] width 107 height 15
click at [850, 378] on span "PPR" at bounding box center [889, 377] width 105 height 15
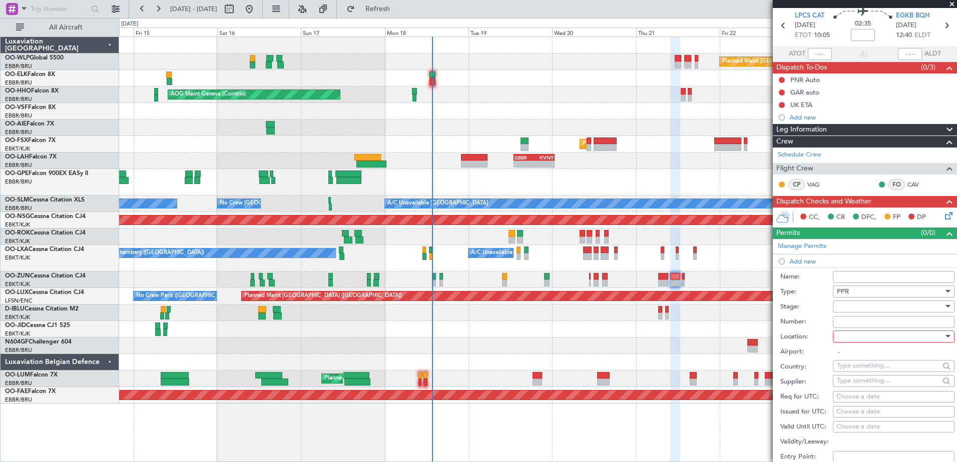
scroll to position [50, 0]
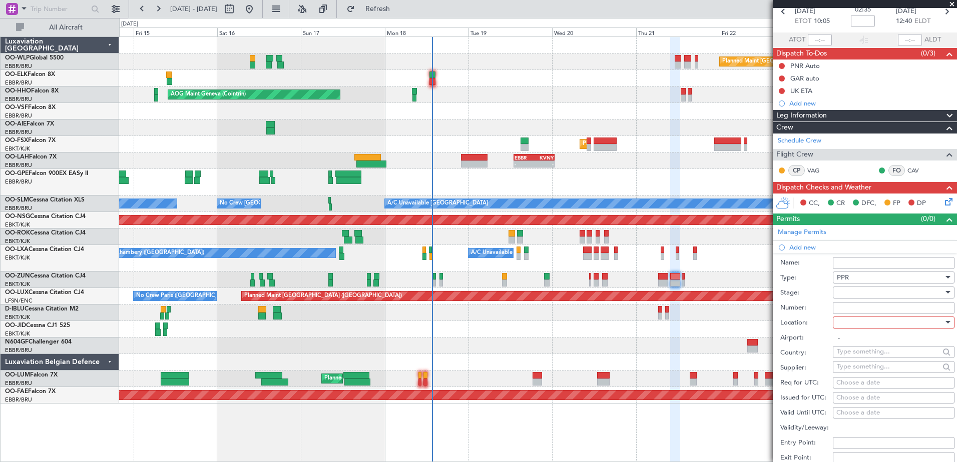
click at [867, 384] on div "Choose a date" at bounding box center [893, 383] width 115 height 10
select select "8"
select select "2025"
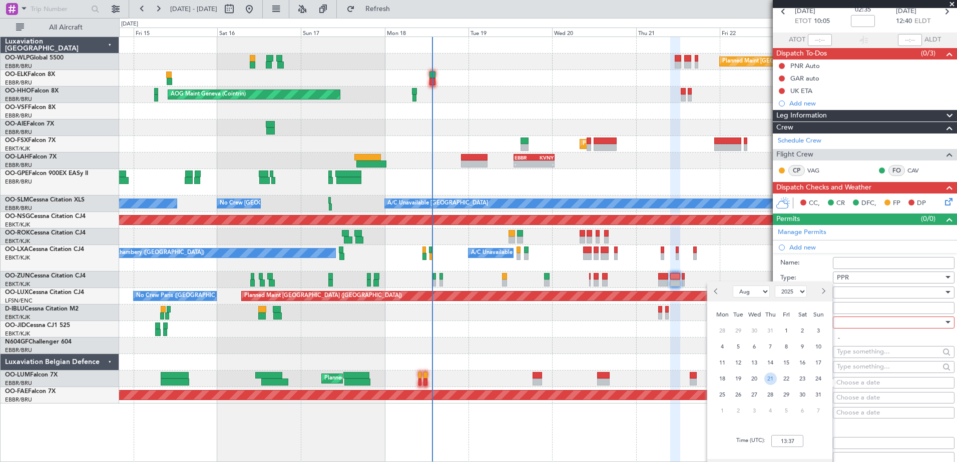
click at [773, 380] on span "21" at bounding box center [770, 379] width 13 height 13
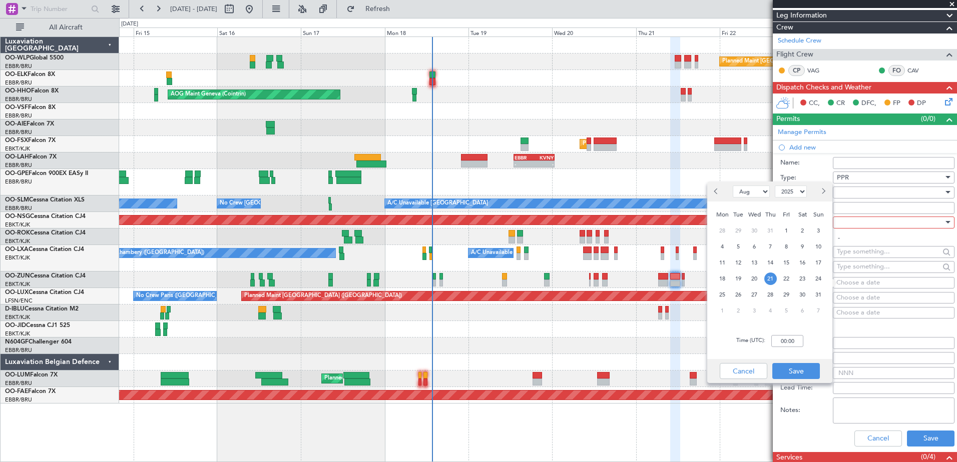
scroll to position [200, 0]
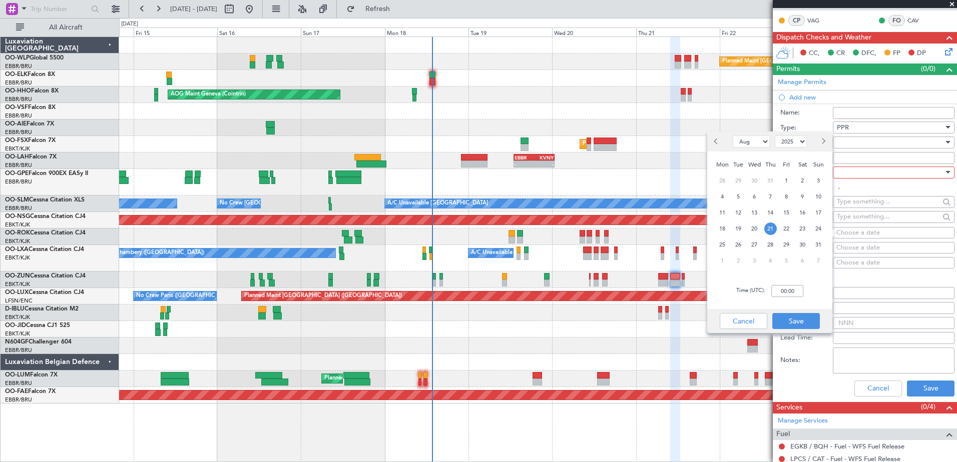
drag, startPoint x: 778, startPoint y: 283, endPoint x: 777, endPoint y: 295, distance: 11.6
click at [778, 285] on div "Time (UTC): 00:00" at bounding box center [769, 291] width 125 height 36
click at [777, 295] on input "00:00" at bounding box center [787, 291] width 32 height 12
type input "12:45"
click at [795, 314] on button "Save" at bounding box center [796, 321] width 48 height 16
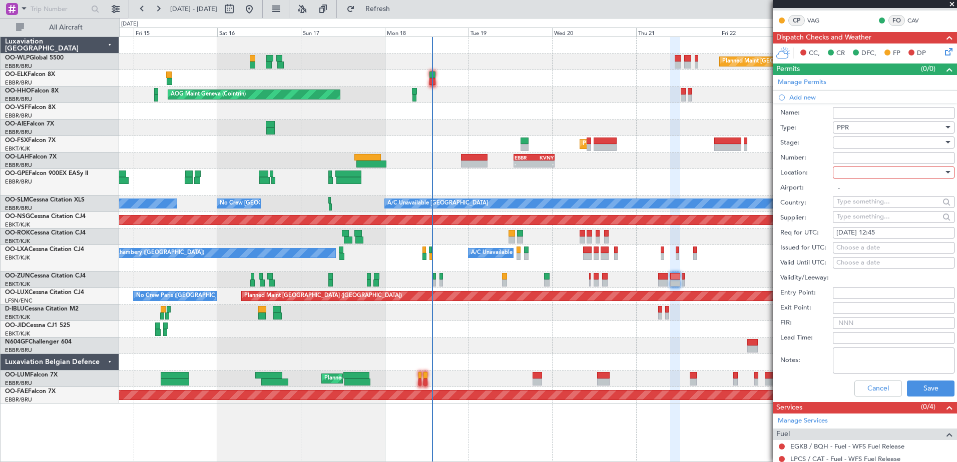
click at [876, 177] on div at bounding box center [890, 172] width 107 height 15
click at [864, 219] on span "Arrival" at bounding box center [889, 222] width 105 height 15
type input "EGKB / BQH"
click at [880, 144] on div at bounding box center [890, 142] width 107 height 15
click at [867, 184] on span "Not Requested" at bounding box center [889, 177] width 105 height 15
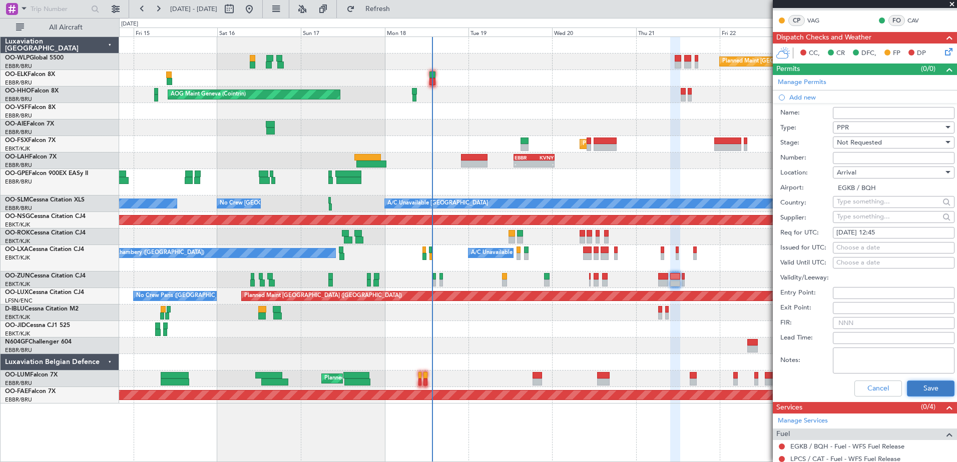
click at [927, 386] on button "Save" at bounding box center [931, 389] width 48 height 16
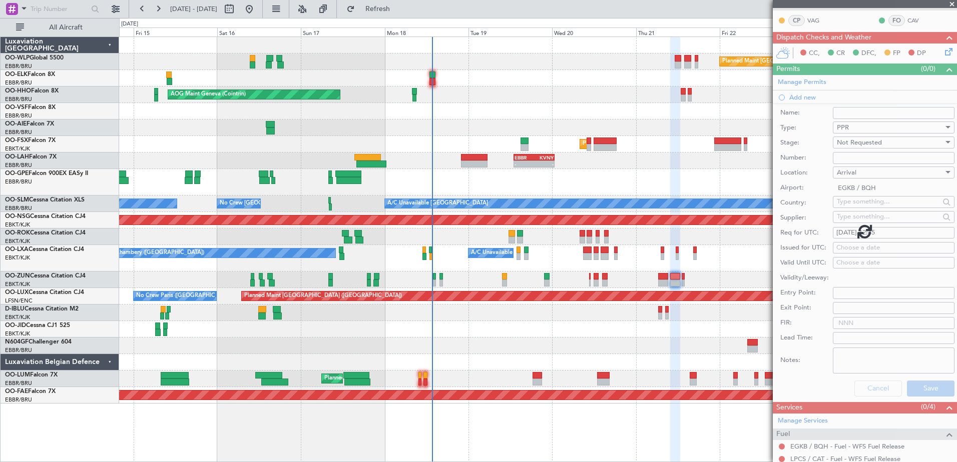
scroll to position [20, 0]
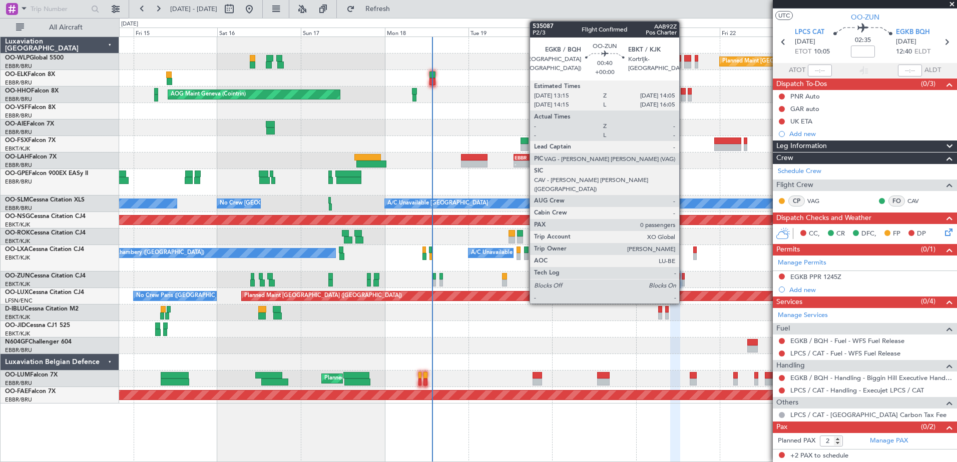
click at [684, 281] on div at bounding box center [683, 283] width 3 height 7
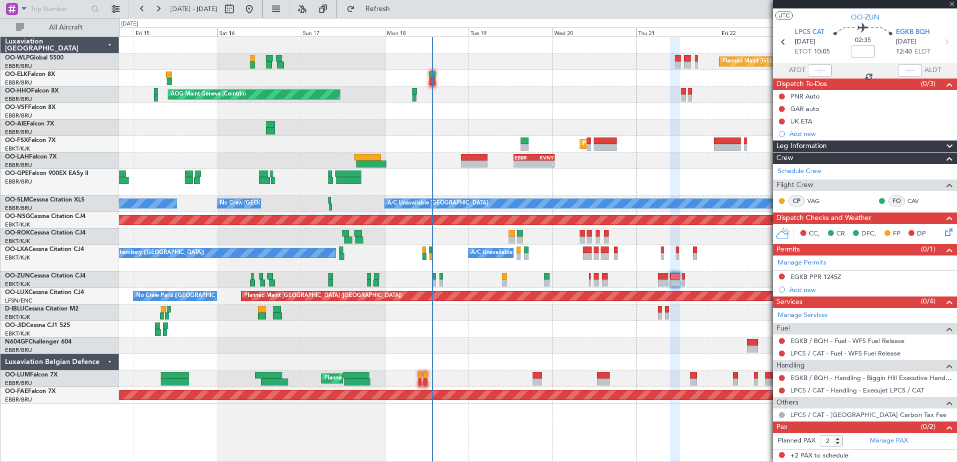
type input "0"
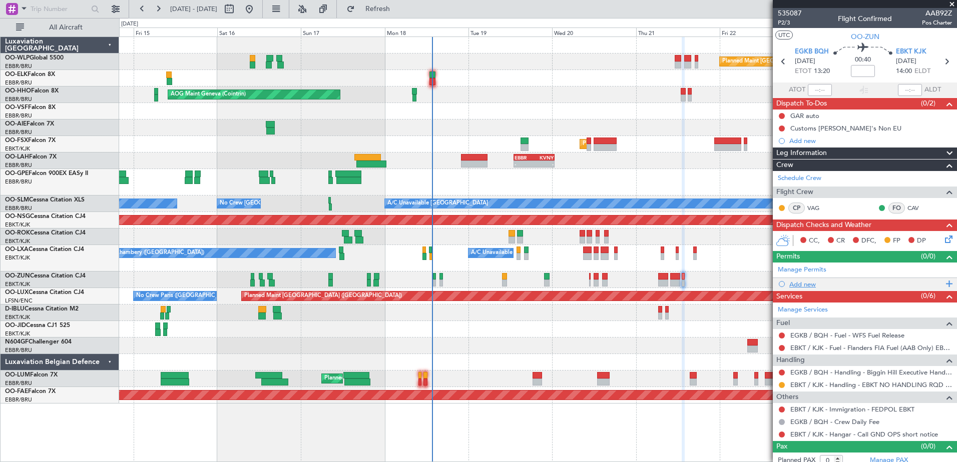
click at [812, 281] on div "Add new" at bounding box center [866, 284] width 154 height 9
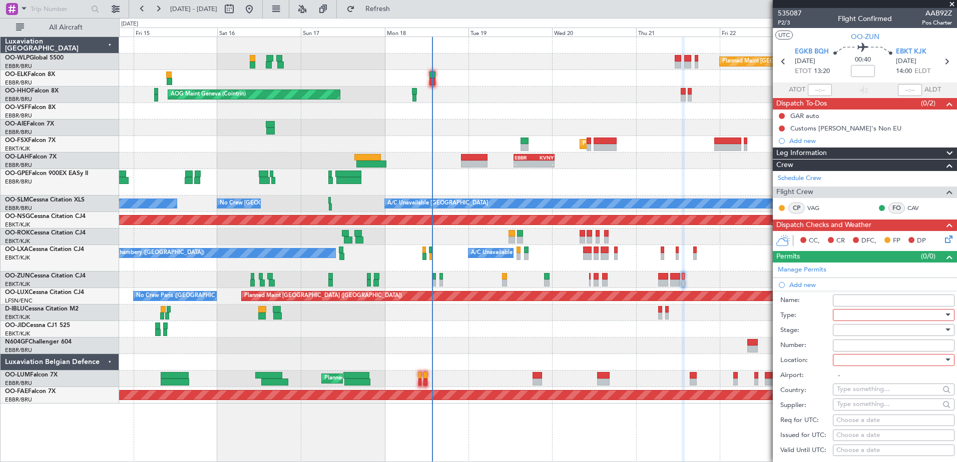
click at [889, 310] on div at bounding box center [890, 315] width 107 height 15
click at [869, 365] on span "PPR" at bounding box center [889, 365] width 105 height 15
click at [867, 332] on div at bounding box center [890, 330] width 107 height 15
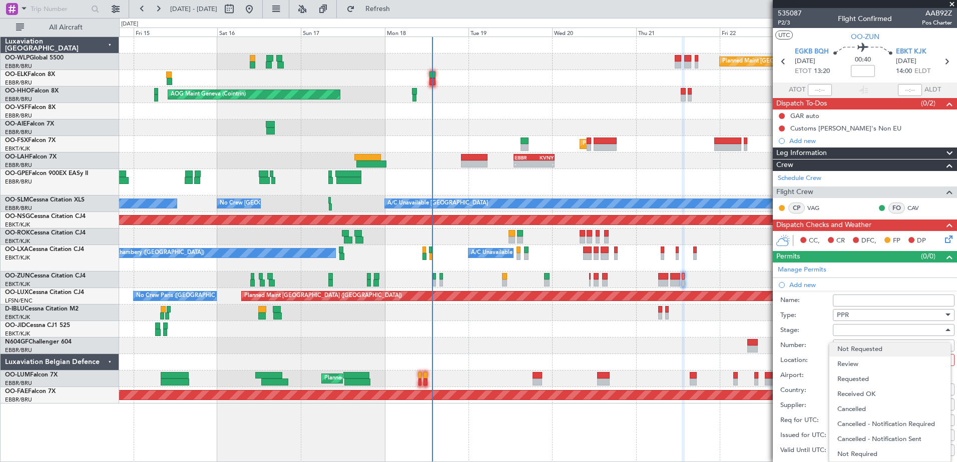
scroll to position [0, 0]
click at [873, 370] on span "Not Requested" at bounding box center [889, 365] width 105 height 15
click at [862, 366] on div at bounding box center [890, 360] width 107 height 15
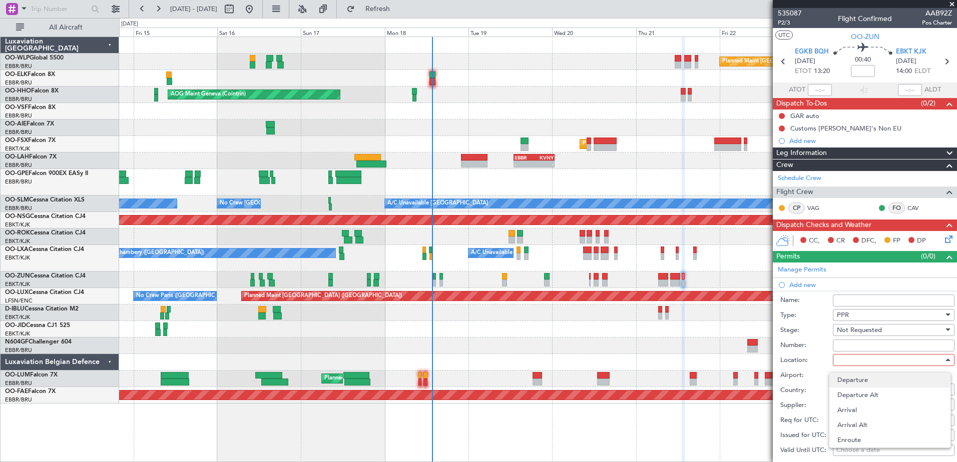
click at [865, 383] on span "Departure" at bounding box center [889, 380] width 105 height 15
type input "EGKB / BQH"
click at [857, 420] on div "Choose a date" at bounding box center [893, 421] width 115 height 10
select select "8"
select select "2025"
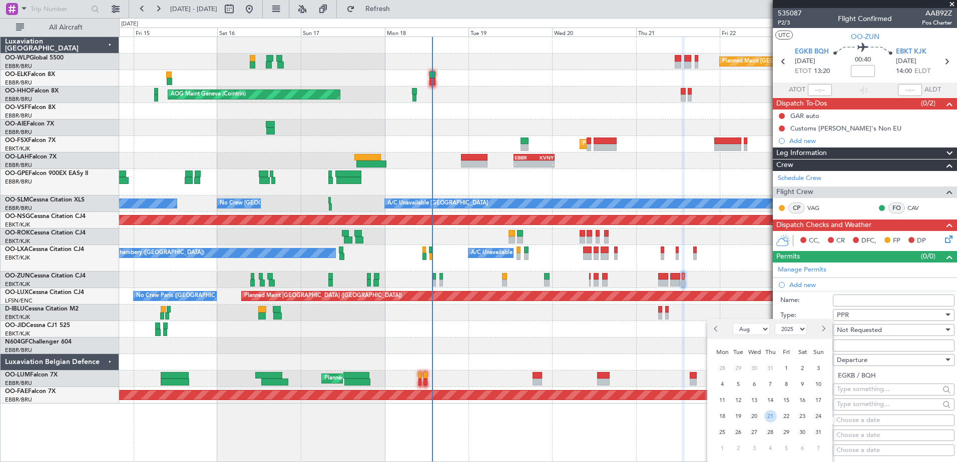
click at [769, 416] on span "21" at bounding box center [770, 416] width 13 height 13
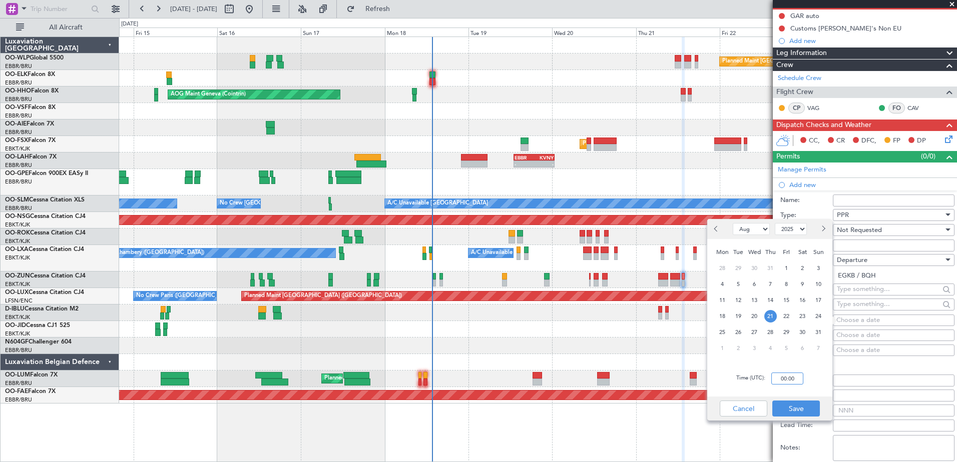
click at [782, 379] on input "00:00" at bounding box center [787, 379] width 32 height 12
type input "13:15"
click at [801, 410] on button "Save" at bounding box center [796, 409] width 48 height 16
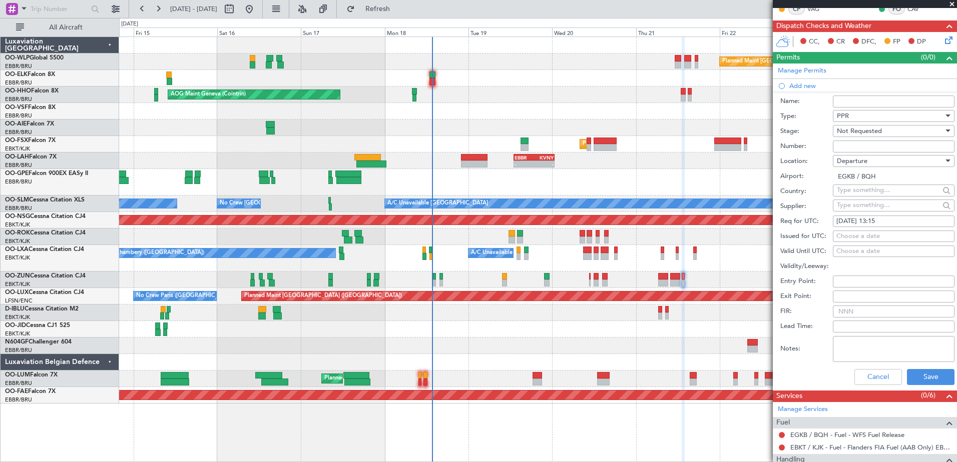
scroll to position [200, 0]
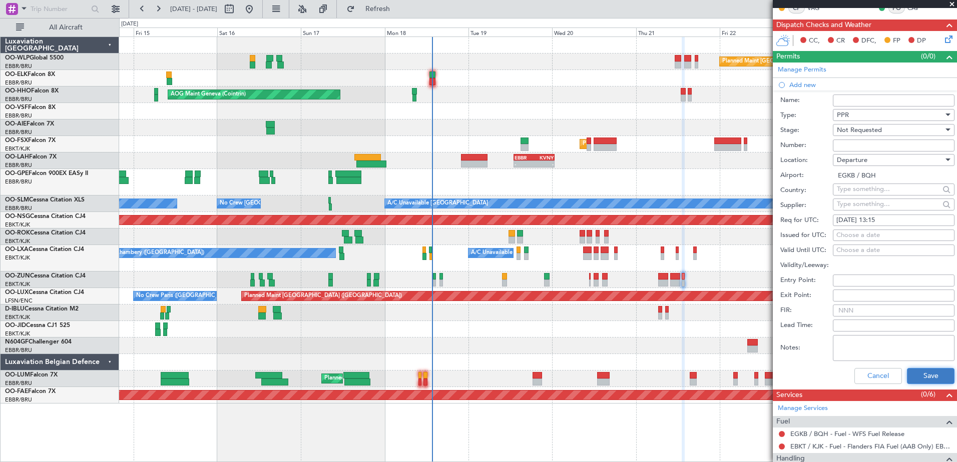
click at [910, 375] on button "Save" at bounding box center [931, 376] width 48 height 16
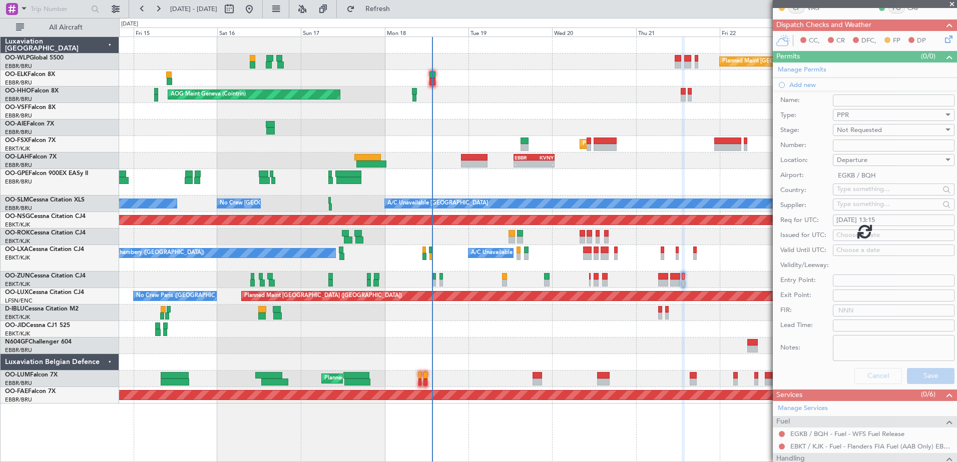
scroll to position [19, 0]
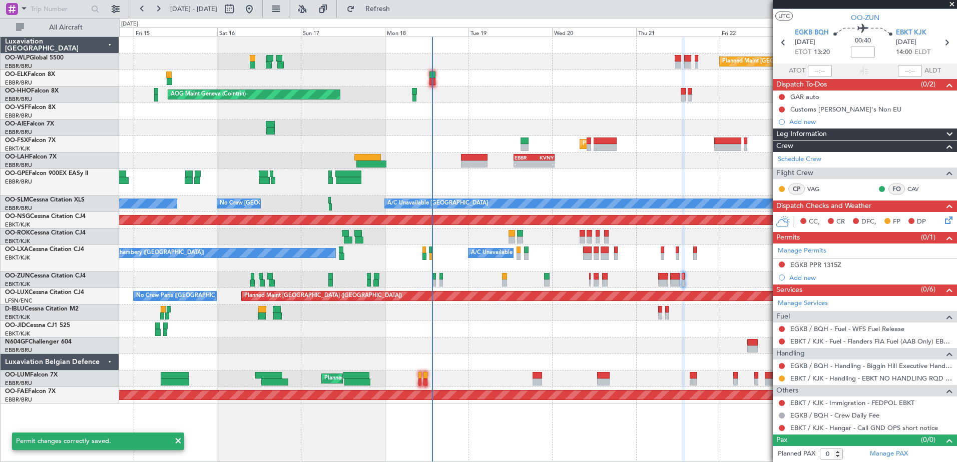
click at [945, 218] on icon at bounding box center [947, 219] width 8 height 8
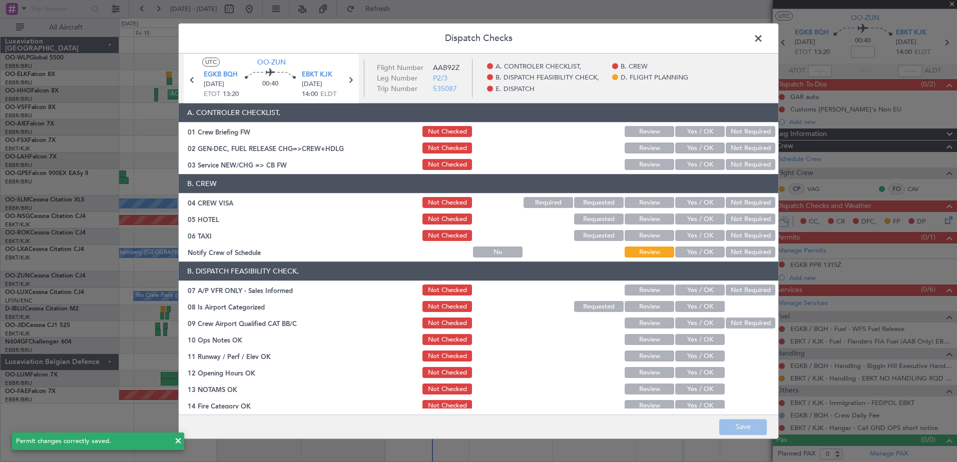
click at [693, 165] on button "Yes / OK" at bounding box center [700, 165] width 50 height 11
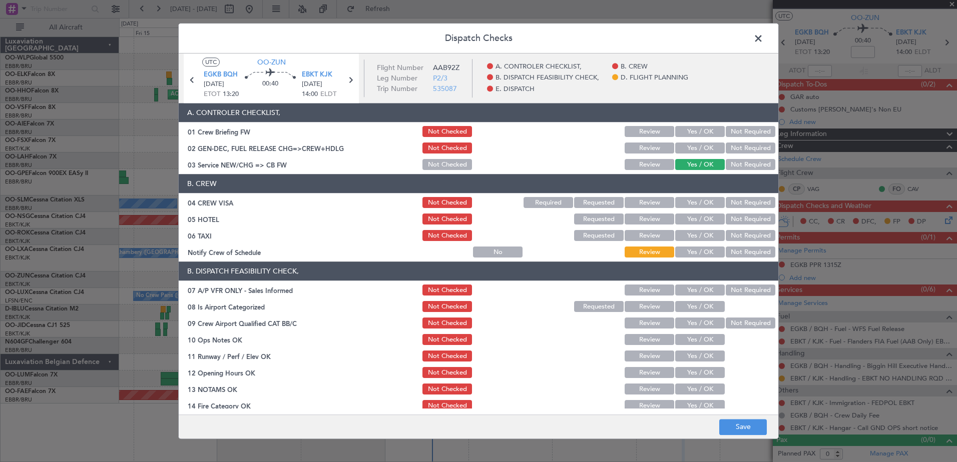
click at [739, 201] on button "Not Required" at bounding box center [751, 203] width 50 height 11
click at [704, 205] on button "Yes / OK" at bounding box center [700, 203] width 50 height 11
drag, startPoint x: 700, startPoint y: 253, endPoint x: 705, endPoint y: 248, distance: 7.4
click at [700, 253] on button "Yes / OK" at bounding box center [700, 252] width 50 height 11
click at [741, 216] on button "Not Required" at bounding box center [751, 219] width 50 height 11
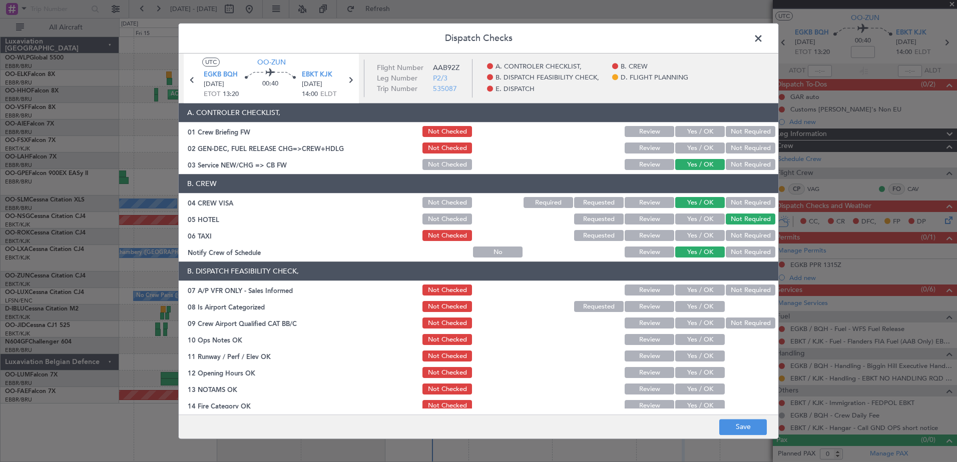
click at [740, 229] on div "Not Required" at bounding box center [749, 236] width 51 height 14
click at [730, 235] on button "Not Required" at bounding box center [751, 236] width 50 height 11
click at [729, 289] on button "Not Required" at bounding box center [751, 290] width 50 height 11
click at [701, 310] on button "Yes / OK" at bounding box center [700, 307] width 50 height 11
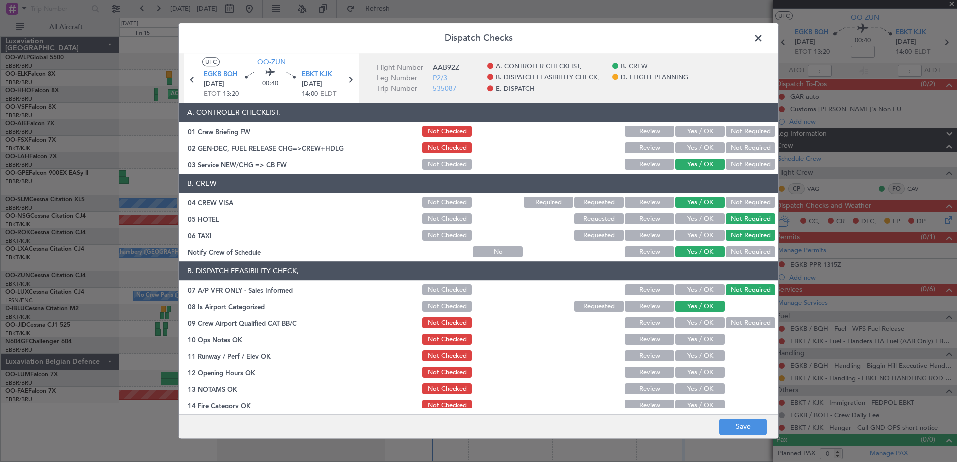
click at [735, 318] on button "Not Required" at bounding box center [751, 323] width 50 height 11
click at [708, 342] on button "Yes / OK" at bounding box center [700, 340] width 50 height 11
click at [704, 364] on section "B. DISPATCH FEASIBILITY CHECK, 07 A/P VFR ONLY - Sales Informed Not Checked Rev…" at bounding box center [479, 370] width 600 height 217
click at [699, 359] on button "Yes / OK" at bounding box center [700, 356] width 50 height 11
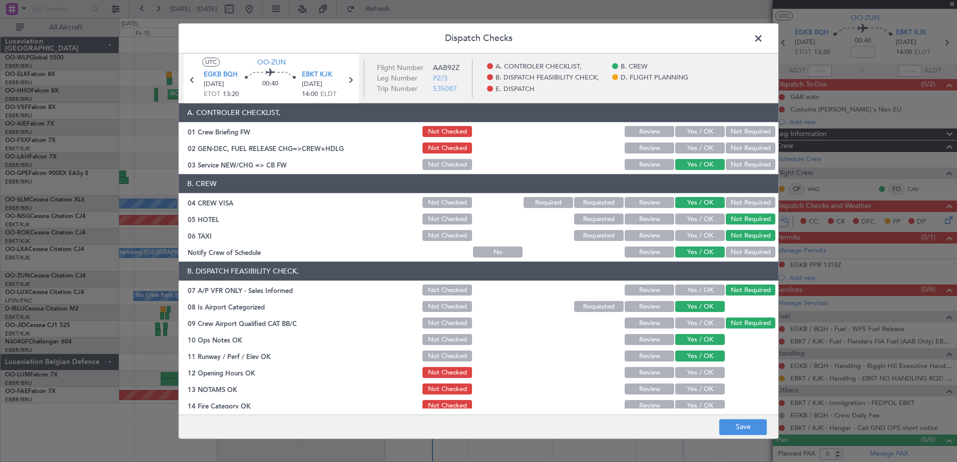
click at [700, 369] on button "Yes / OK" at bounding box center [700, 373] width 50 height 11
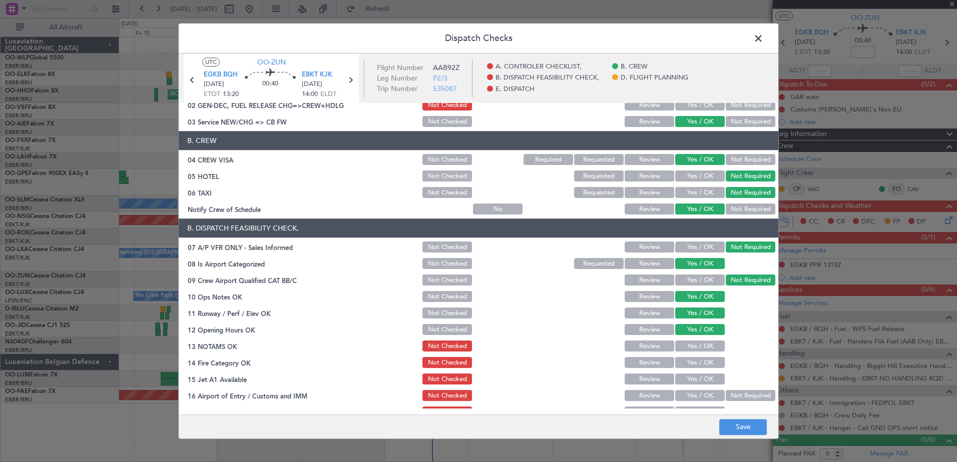
scroll to position [100, 0]
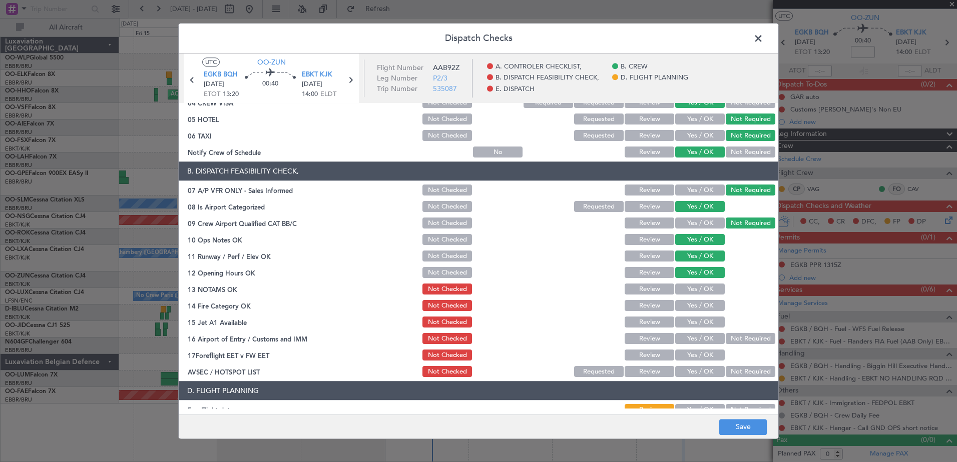
click at [686, 283] on div "Yes / OK" at bounding box center [699, 290] width 51 height 14
click at [687, 290] on button "Yes / OK" at bounding box center [700, 289] width 50 height 11
click at [691, 314] on section "B. DISPATCH FEASIBILITY CHECK, 07 A/P VFR ONLY - Sales Informed Not Checked Rev…" at bounding box center [479, 270] width 600 height 217
click at [694, 308] on button "Yes / OK" at bounding box center [700, 306] width 50 height 11
click at [694, 329] on div "Yes / OK" at bounding box center [699, 323] width 51 height 14
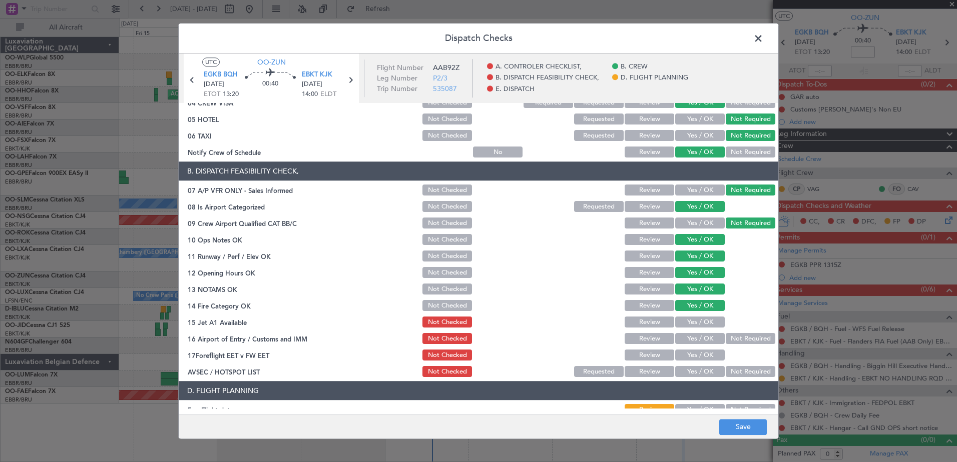
click at [694, 323] on button "Yes / OK" at bounding box center [700, 322] width 50 height 11
click at [726, 336] on button "Not Required" at bounding box center [751, 339] width 50 height 11
click at [708, 351] on button "Yes / OK" at bounding box center [700, 355] width 50 height 11
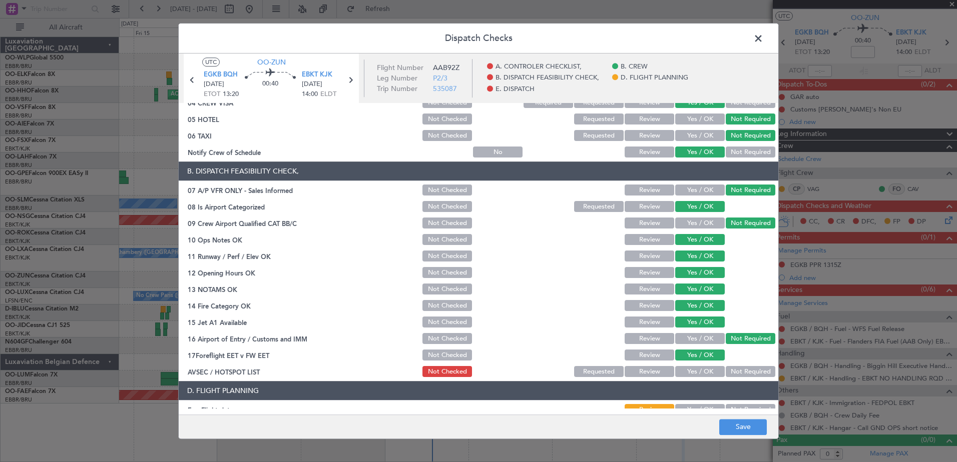
click at [727, 370] on button "Not Required" at bounding box center [751, 372] width 50 height 11
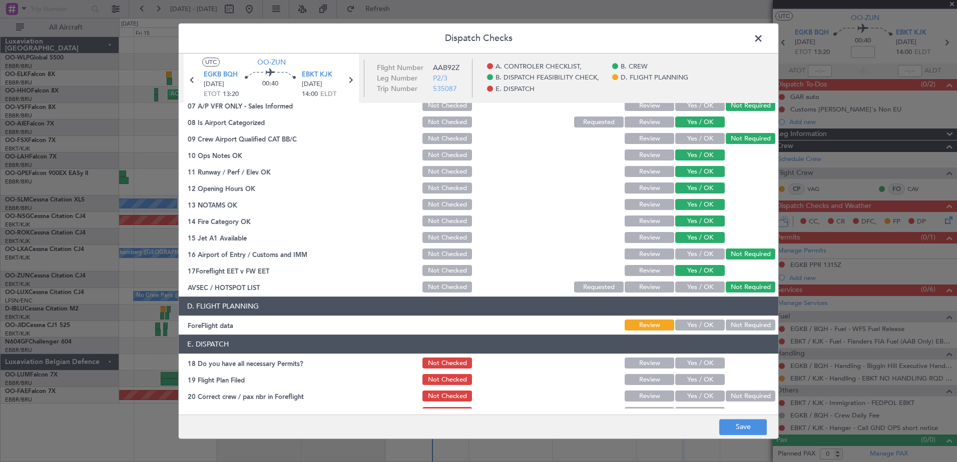
scroll to position [199, 0]
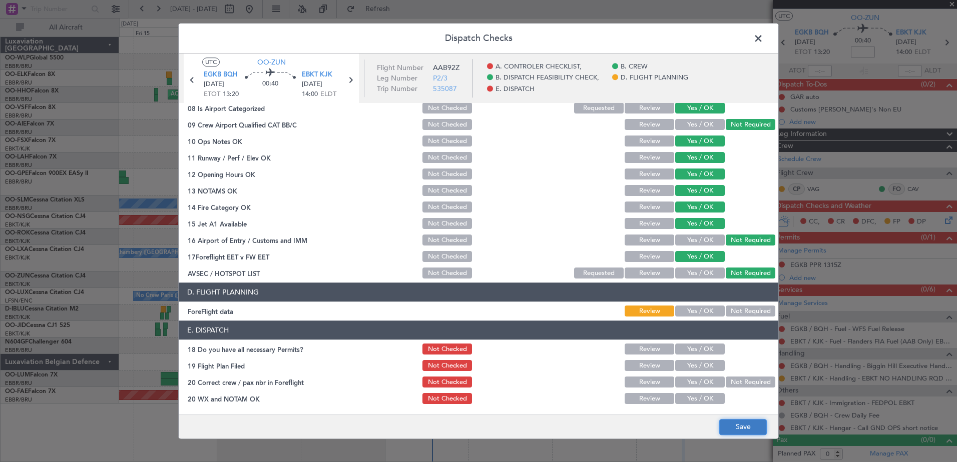
click at [734, 421] on button "Save" at bounding box center [743, 427] width 48 height 16
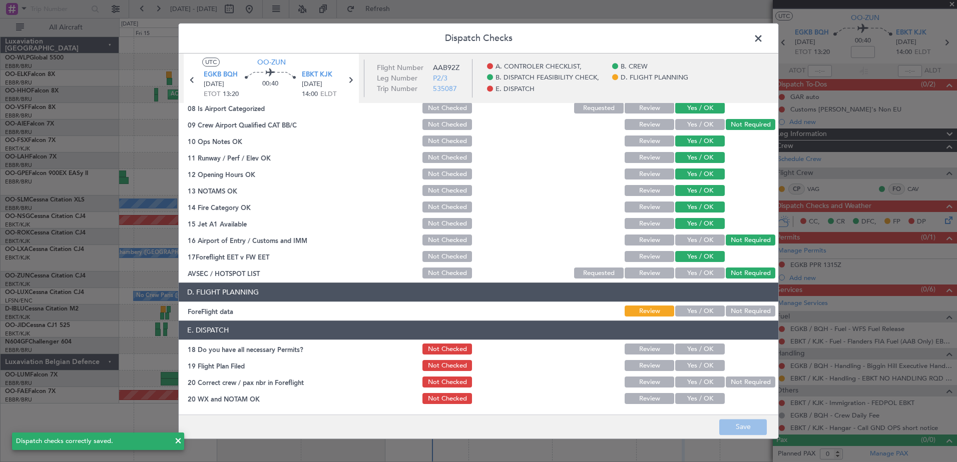
click at [763, 41] on span at bounding box center [763, 41] width 0 height 20
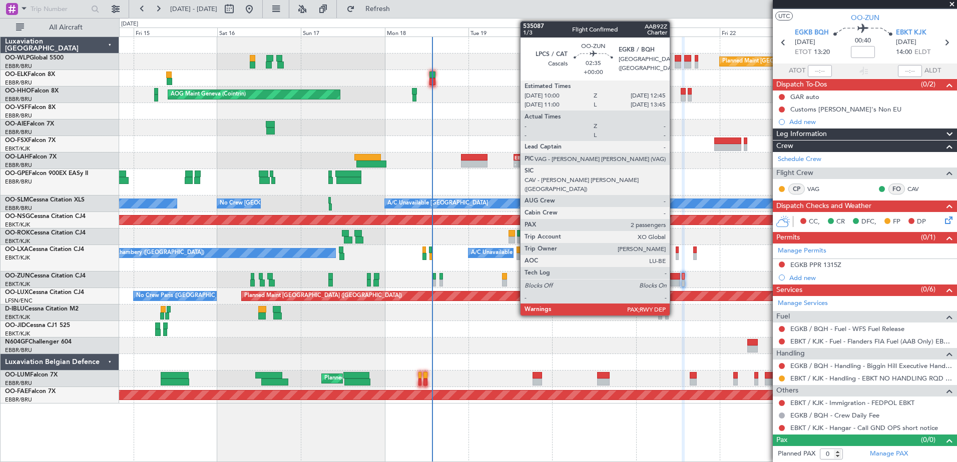
click at [674, 279] on div at bounding box center [675, 276] width 10 height 7
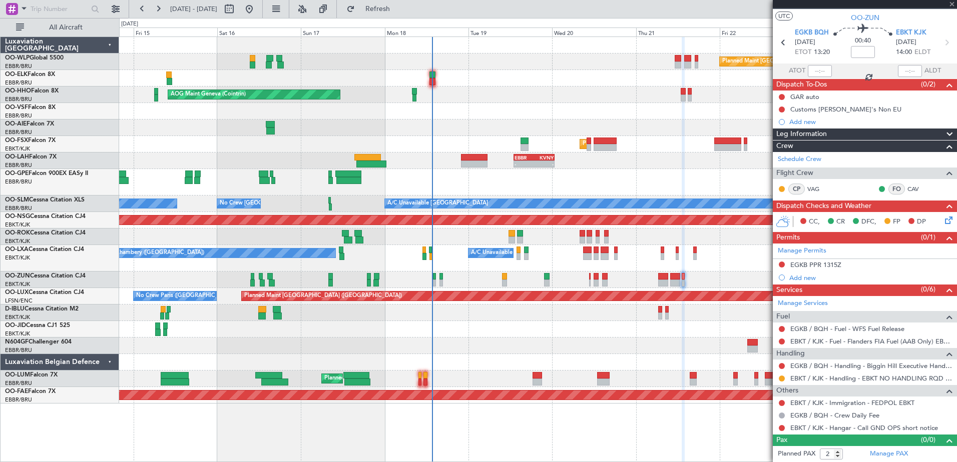
scroll to position [0, 0]
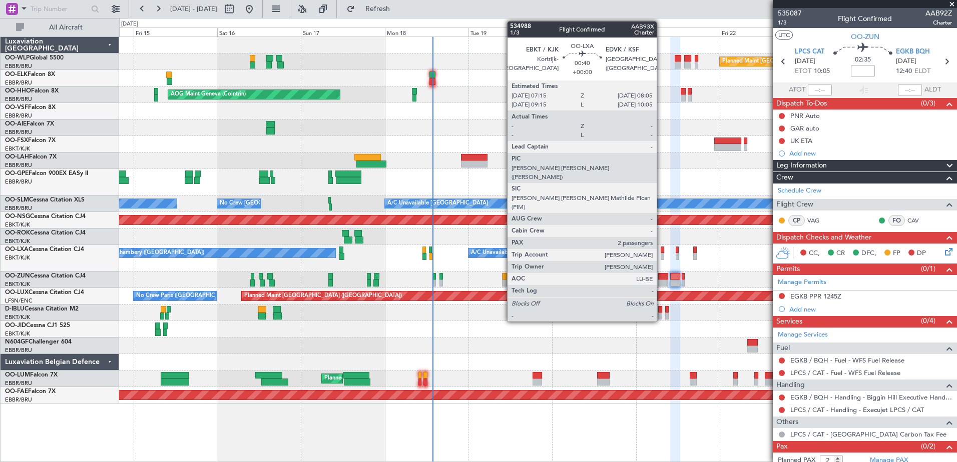
click at [661, 255] on div at bounding box center [662, 256] width 3 height 7
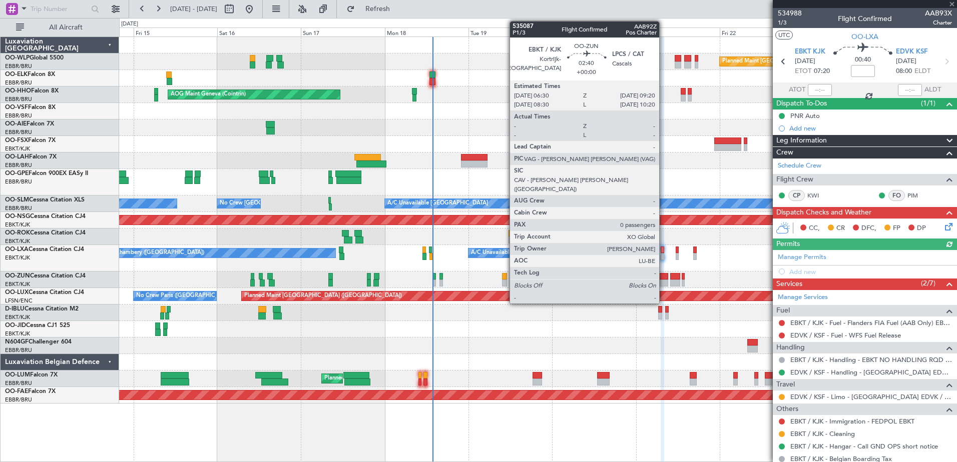
click at [664, 276] on div at bounding box center [663, 276] width 10 height 7
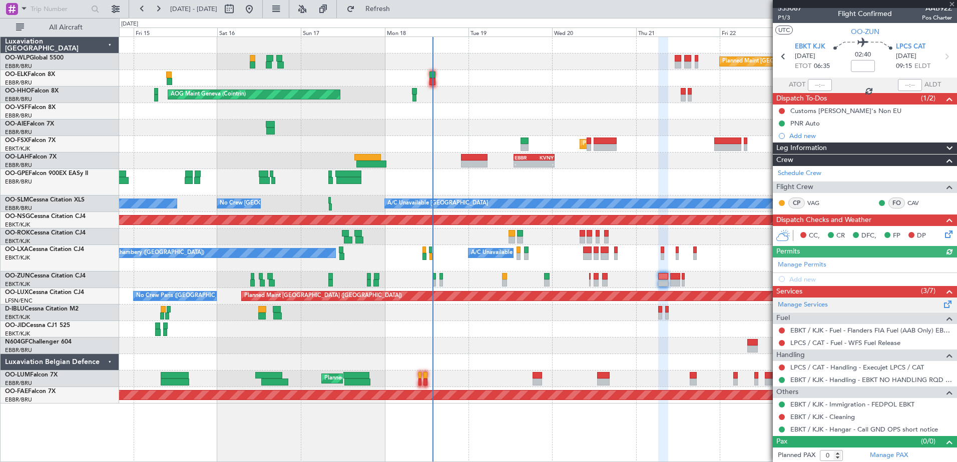
scroll to position [7, 0]
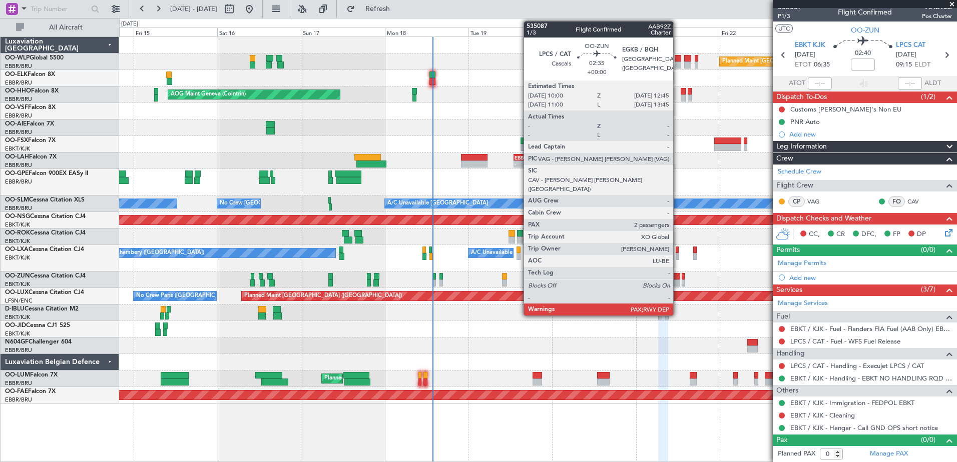
click at [678, 279] on div at bounding box center [675, 276] width 10 height 7
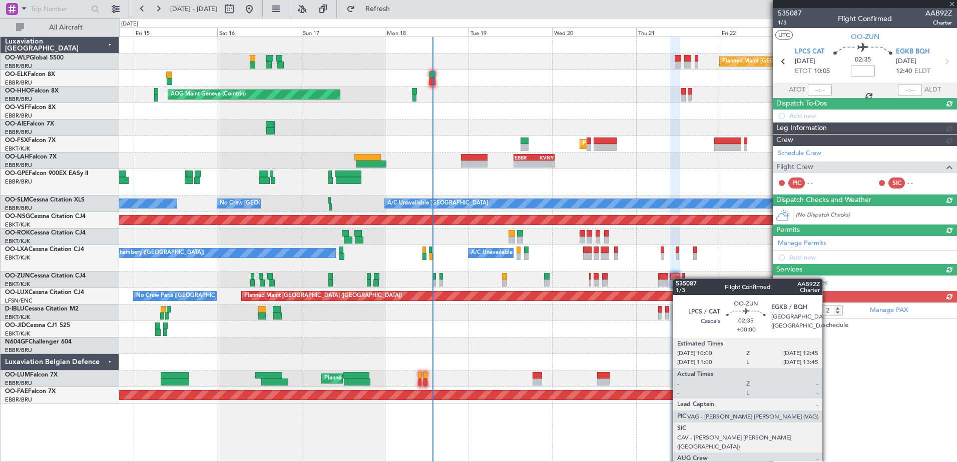
scroll to position [0, 0]
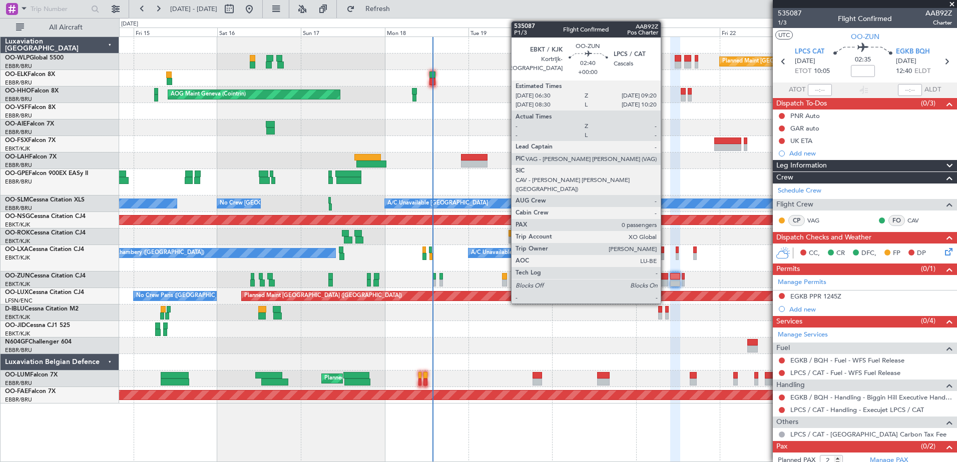
click at [665, 276] on div at bounding box center [663, 276] width 10 height 7
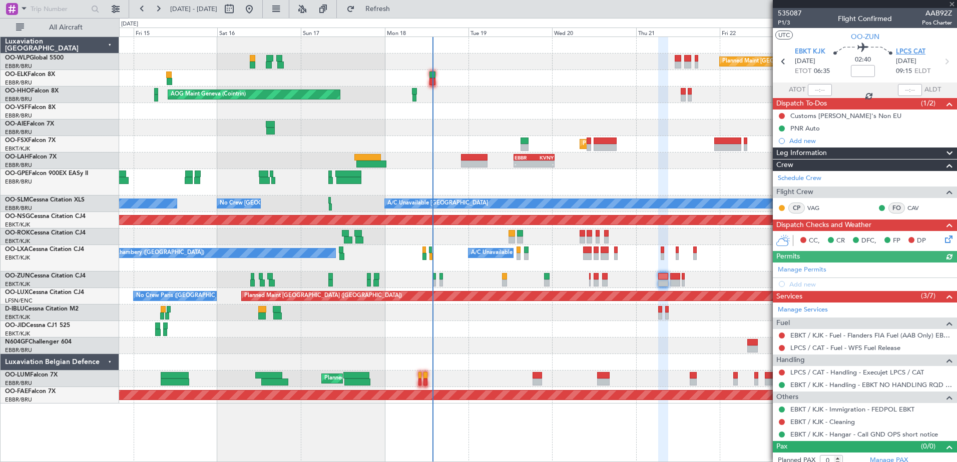
click at [904, 49] on span "LPCS CAT" at bounding box center [911, 52] width 30 height 10
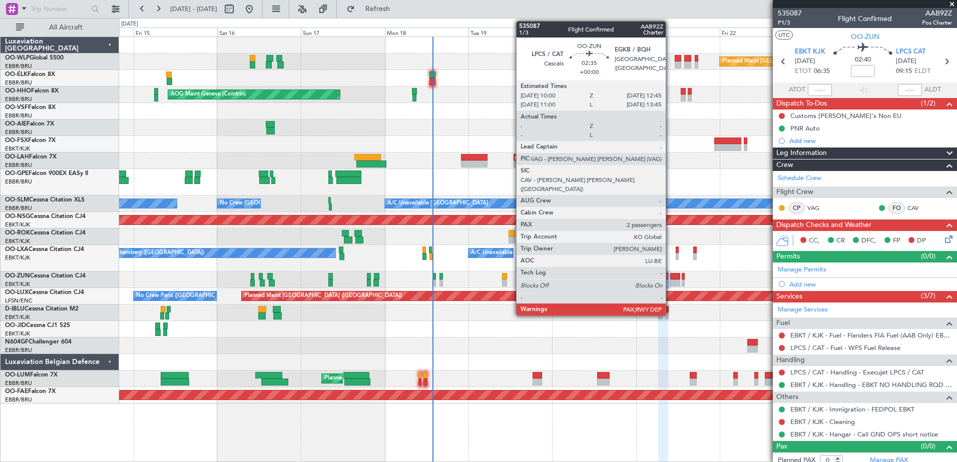
click at [670, 276] on div at bounding box center [675, 276] width 10 height 7
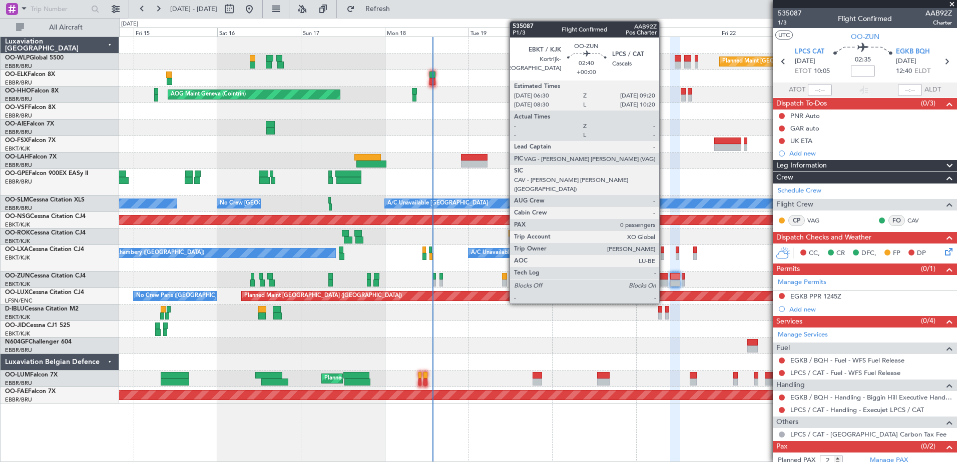
click at [664, 275] on div at bounding box center [663, 276] width 10 height 7
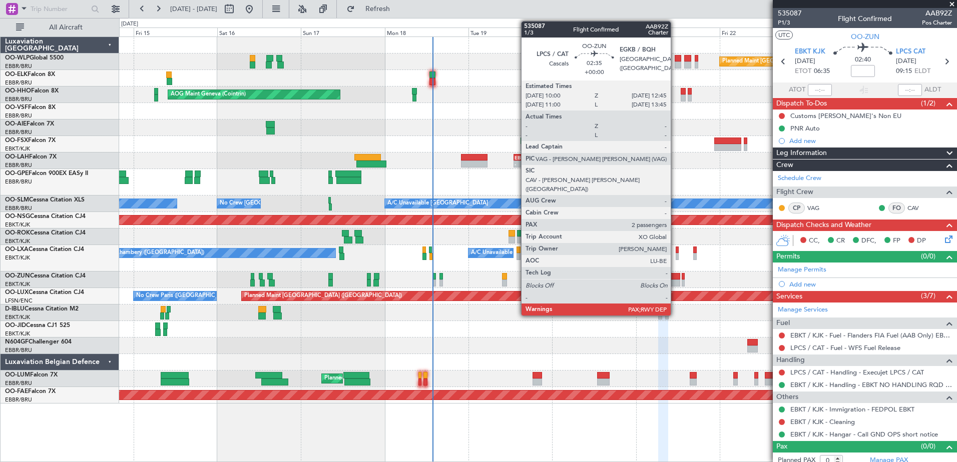
click at [675, 276] on div at bounding box center [675, 276] width 10 height 7
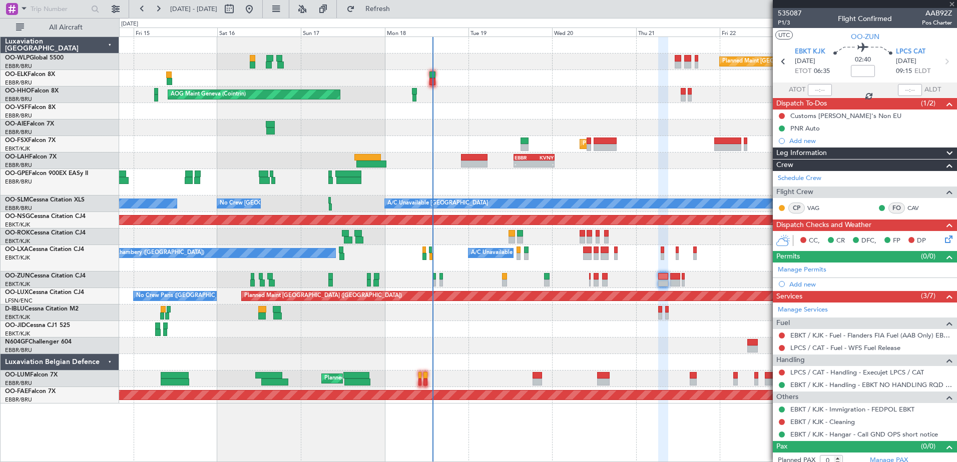
type input "2"
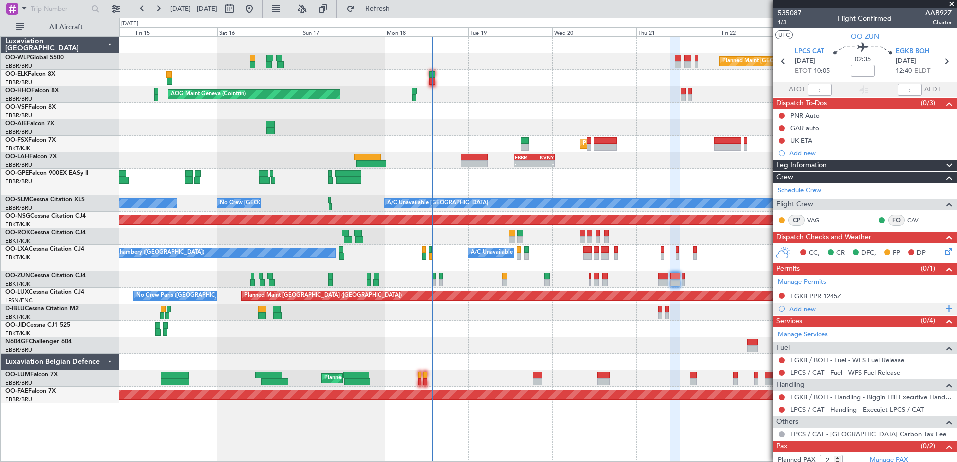
click at [808, 310] on div "Add new" at bounding box center [866, 309] width 154 height 9
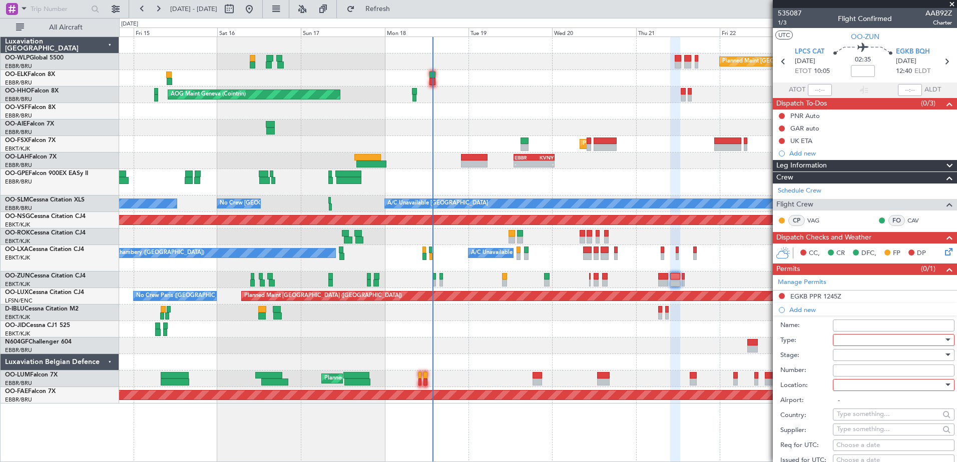
click at [864, 339] on div at bounding box center [890, 340] width 107 height 15
click at [854, 401] on span "Landing" at bounding box center [889, 400] width 105 height 15
click at [867, 384] on div at bounding box center [890, 385] width 107 height 15
click at [865, 429] on span "Arrival" at bounding box center [889, 435] width 105 height 15
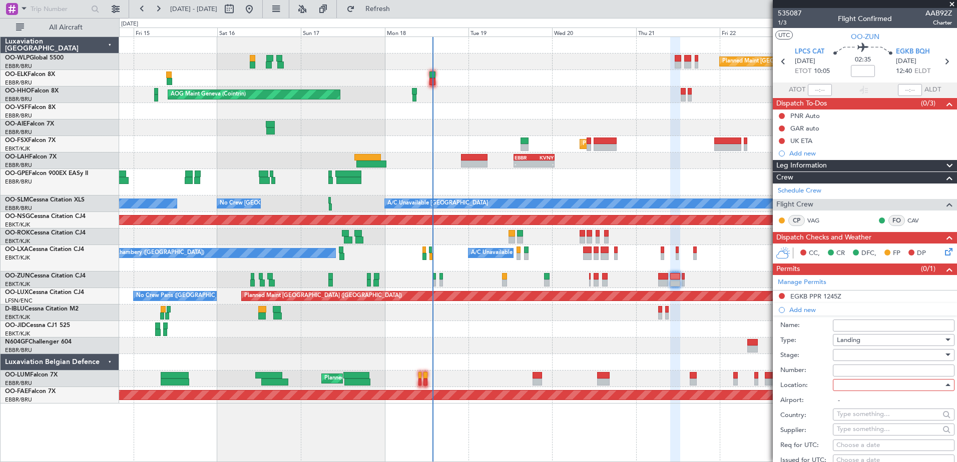
type input "EGKB / BQH"
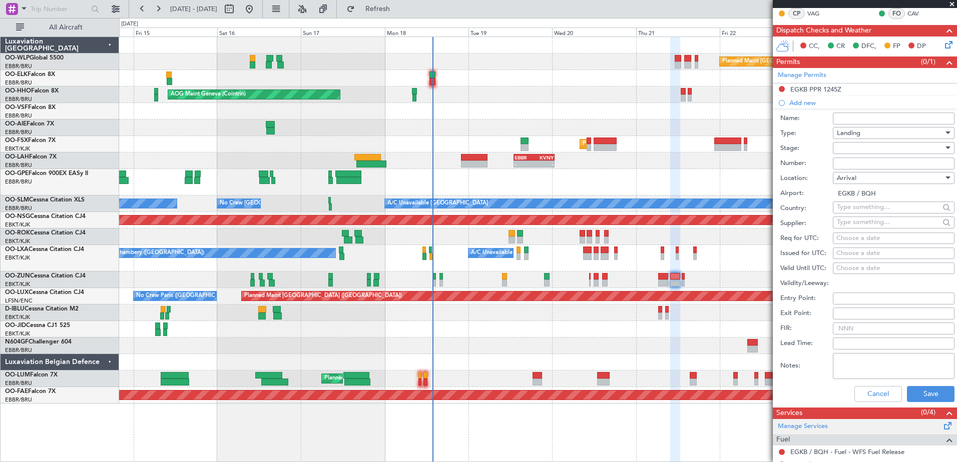
scroll to position [250, 0]
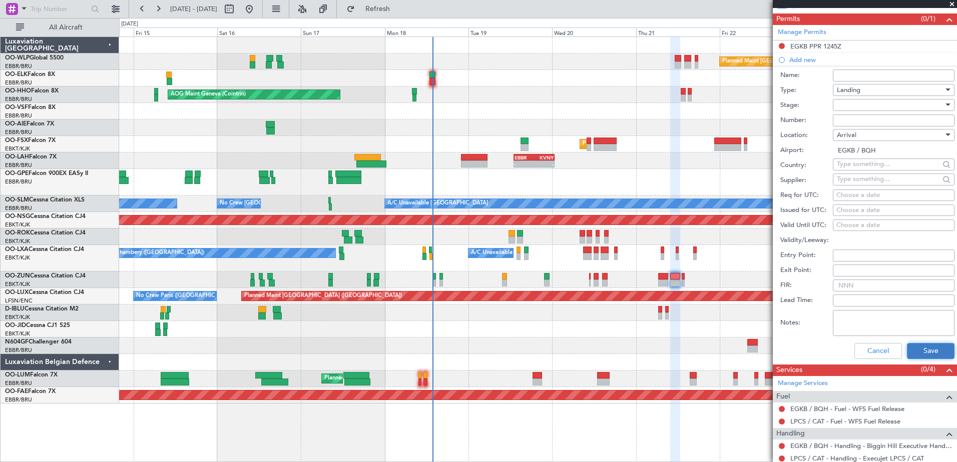
click at [914, 353] on button "Save" at bounding box center [931, 351] width 48 height 16
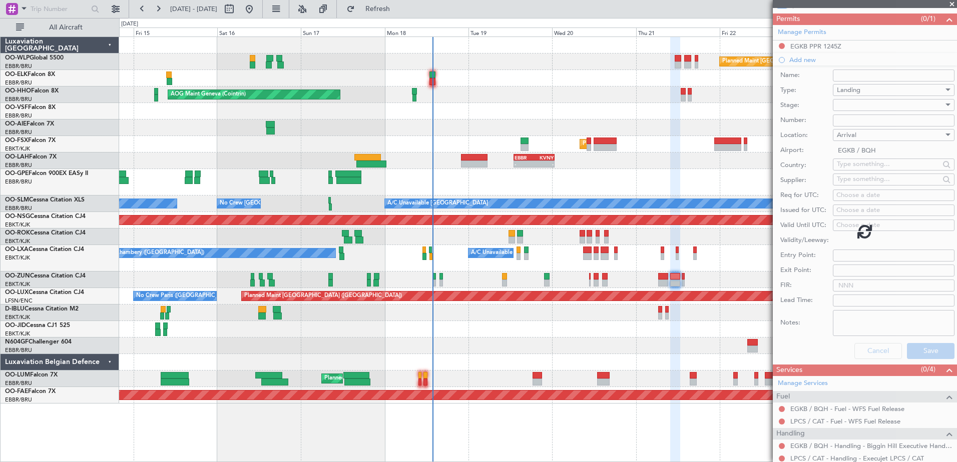
scroll to position [32, 0]
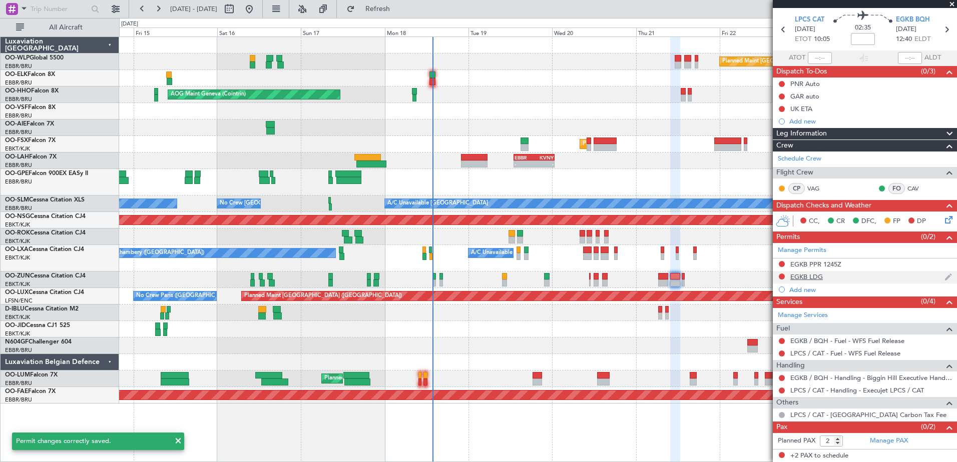
click at [944, 276] on img at bounding box center [948, 277] width 8 height 9
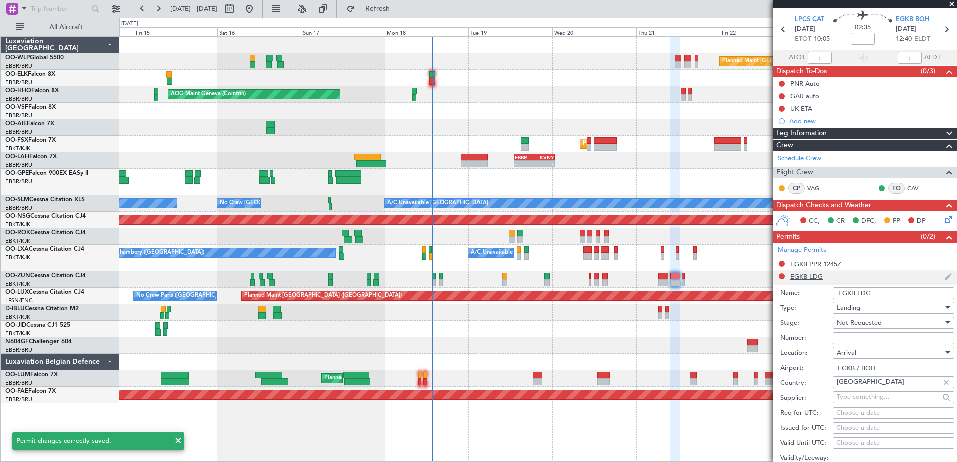
scroll to position [250, 0]
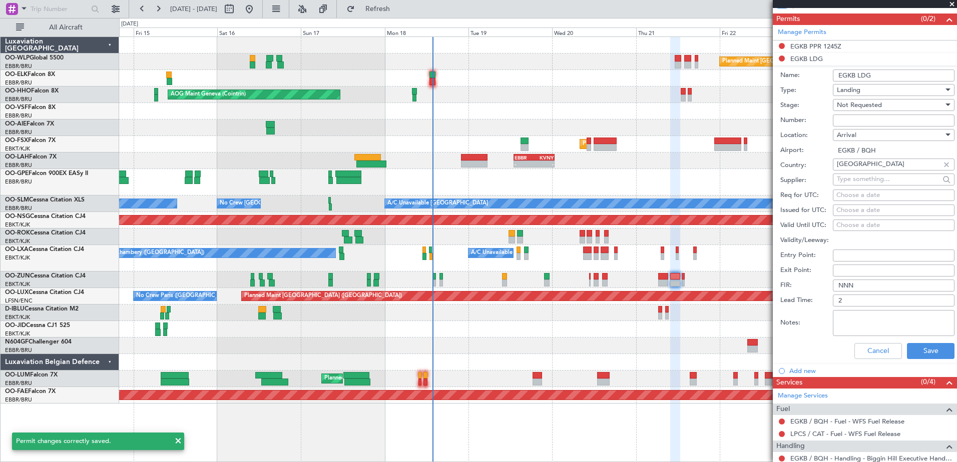
drag, startPoint x: 876, startPoint y: 76, endPoint x: 831, endPoint y: 79, distance: 45.2
click at [831, 79] on div "Name: EGKB LDG" at bounding box center [867, 75] width 174 height 15
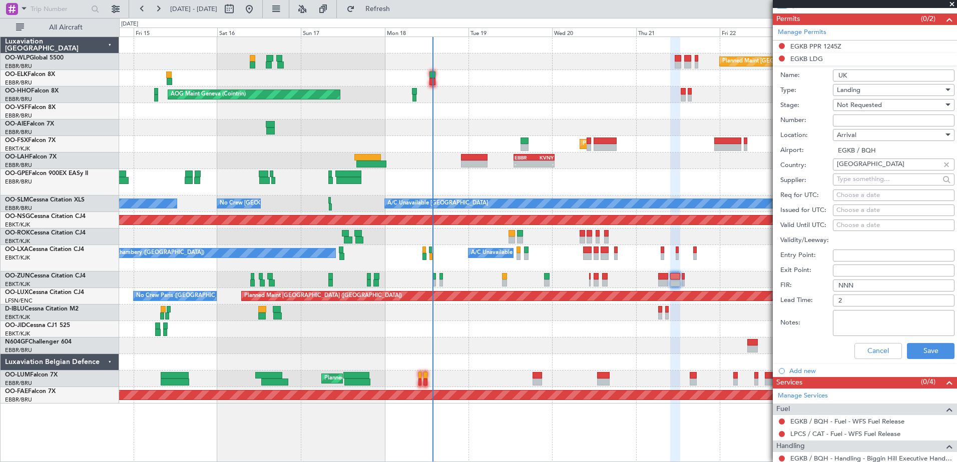
type input "UK BLOCK PERMIT"
click at [869, 119] on input "Number:" at bounding box center [894, 121] width 122 height 12
paste input ": BFOP-2024-30105V8"
click at [843, 120] on input ": BFOP-2024-30105V8" at bounding box center [894, 121] width 122 height 12
type input "BFOP-2024-30105V8"
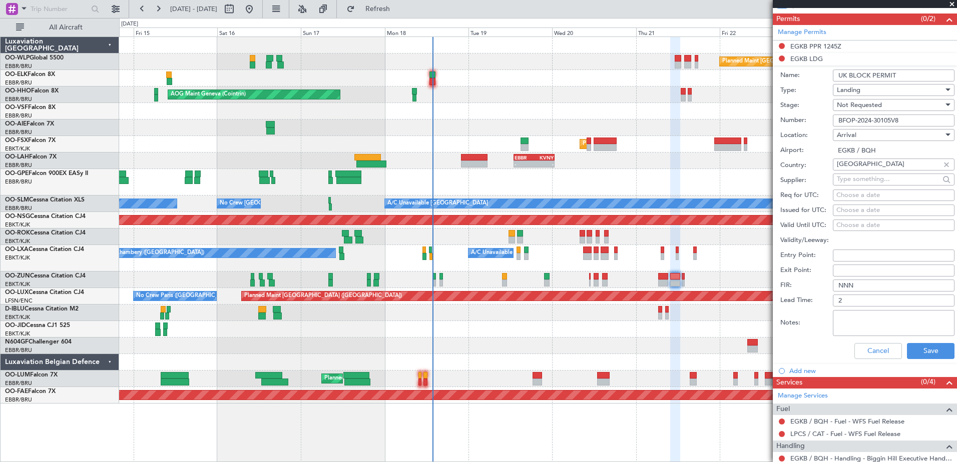
click at [874, 105] on span "Not Requested" at bounding box center [859, 105] width 45 height 9
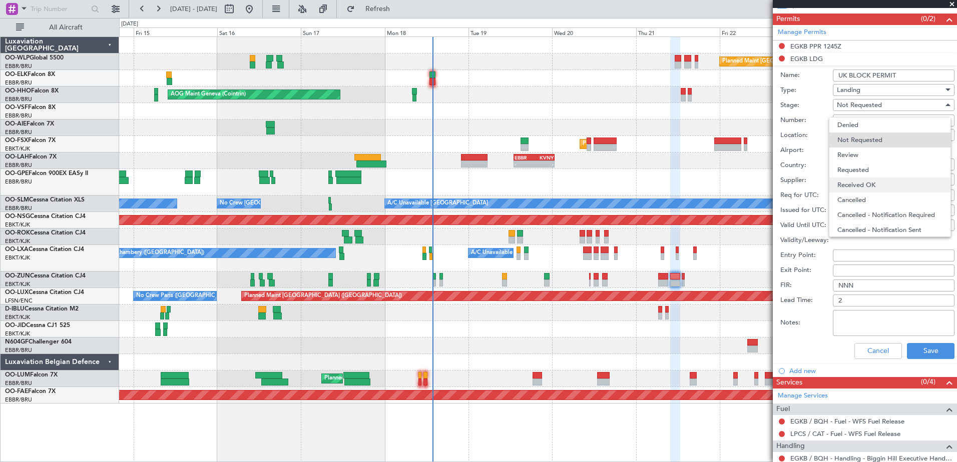
click at [868, 186] on span "Received OK" at bounding box center [889, 185] width 105 height 15
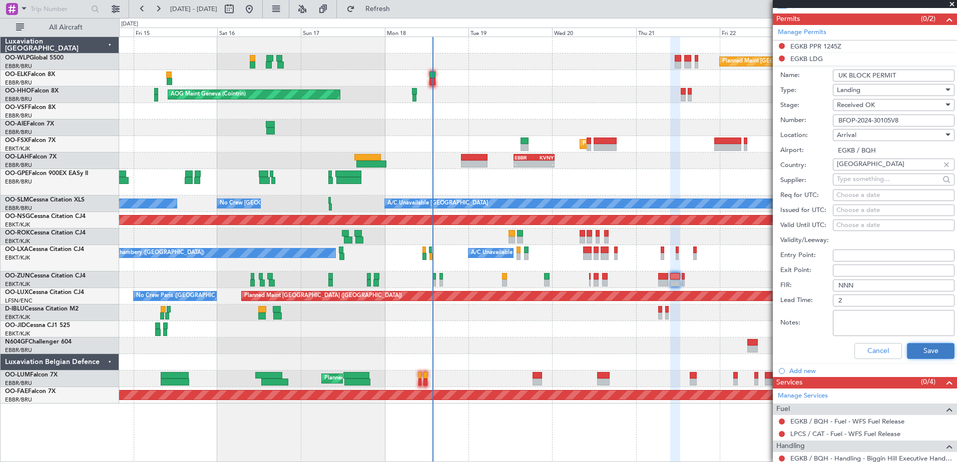
click at [923, 346] on button "Save" at bounding box center [931, 351] width 48 height 16
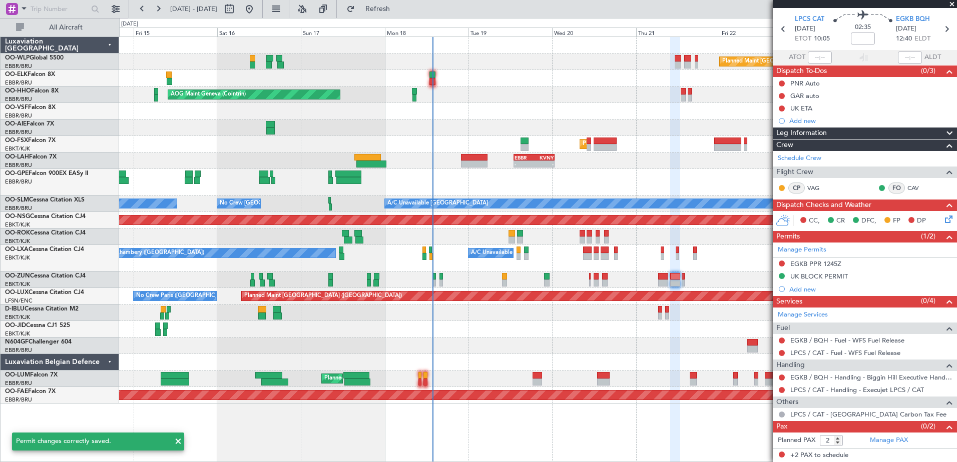
scroll to position [32, 0]
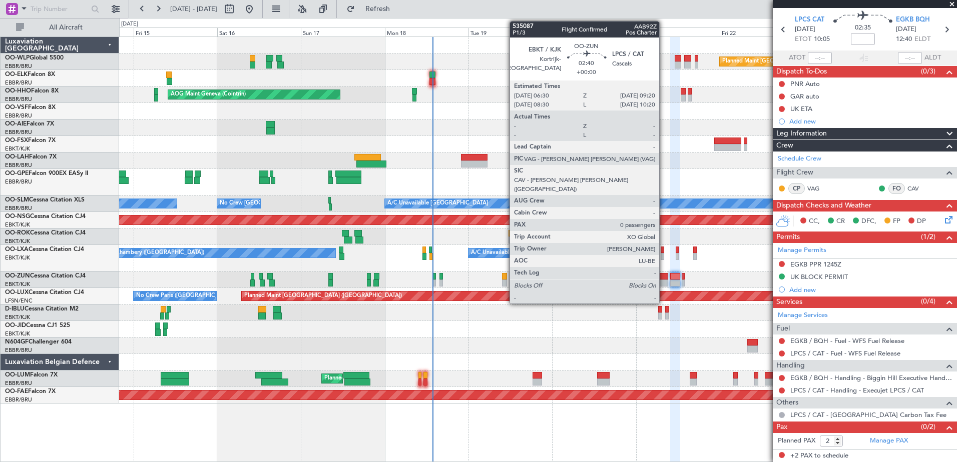
click at [664, 281] on div at bounding box center [663, 283] width 10 height 7
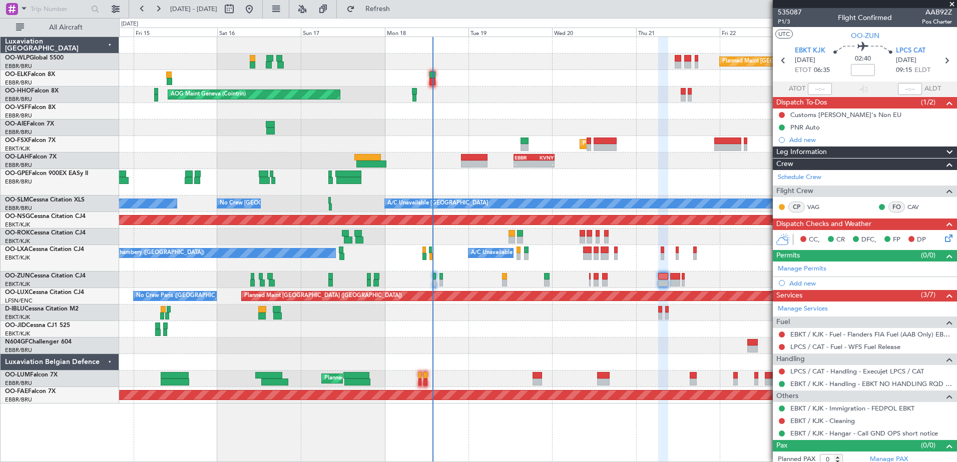
scroll to position [0, 0]
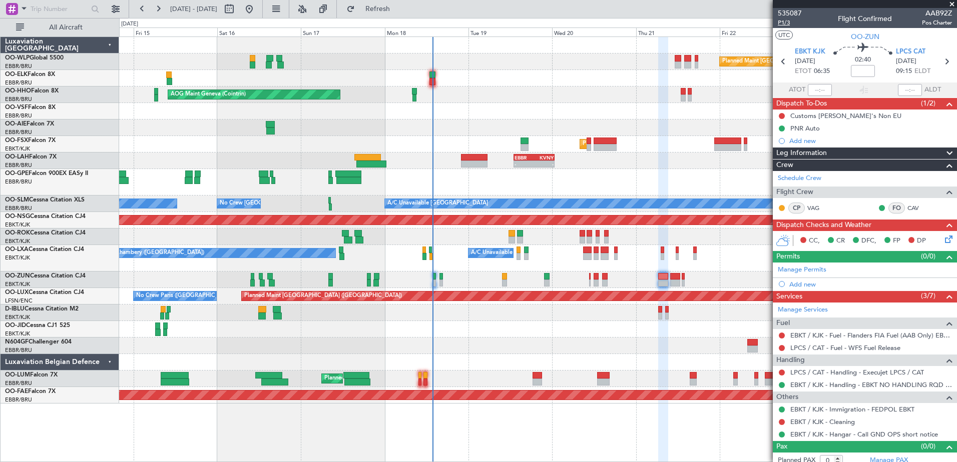
click at [787, 27] on span "P1/3" at bounding box center [790, 23] width 24 height 9
click at [400, 3] on button "Refresh" at bounding box center [372, 9] width 60 height 16
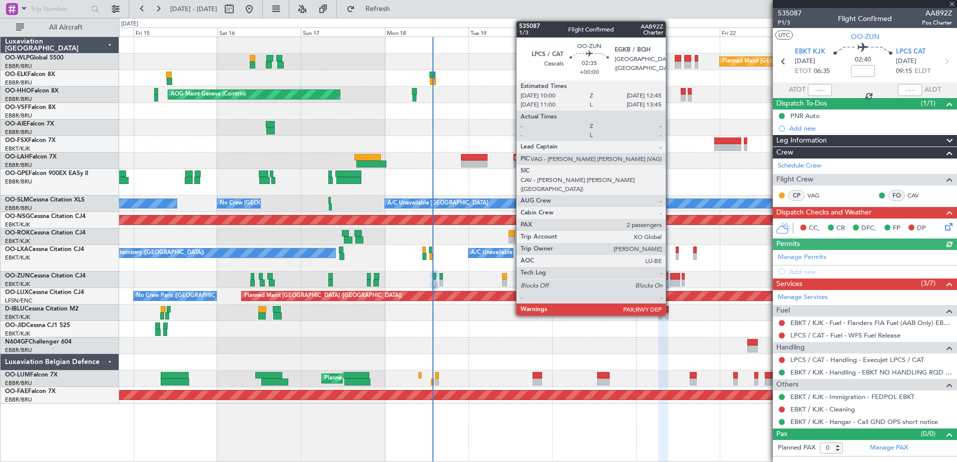
click at [670, 275] on div at bounding box center [675, 276] width 10 height 7
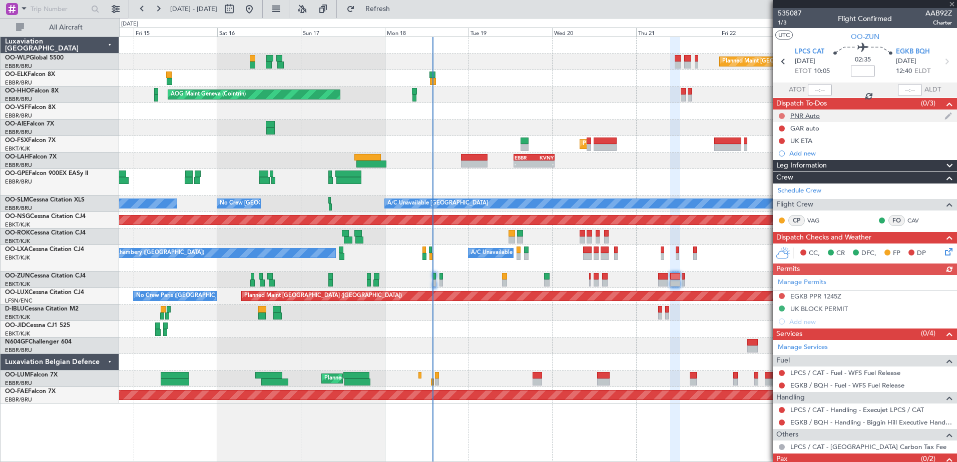
click at [780, 117] on button at bounding box center [782, 116] width 6 height 6
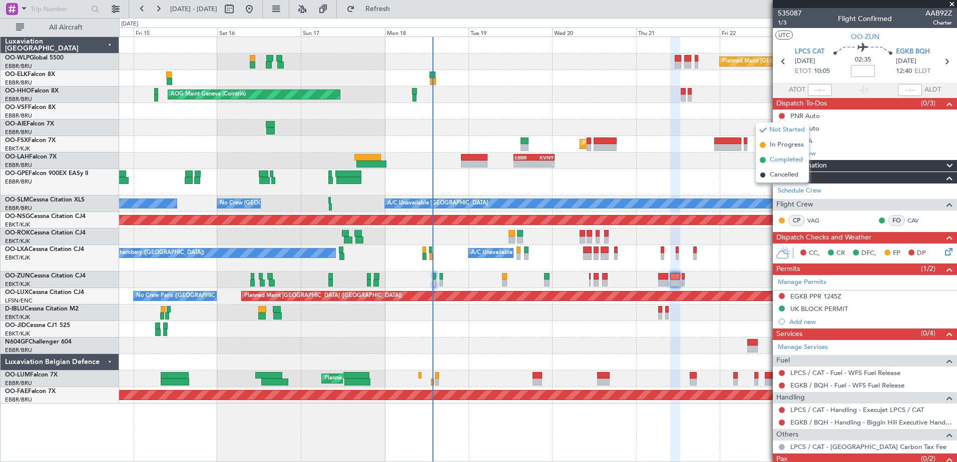
click at [775, 158] on span "Completed" at bounding box center [786, 160] width 33 height 10
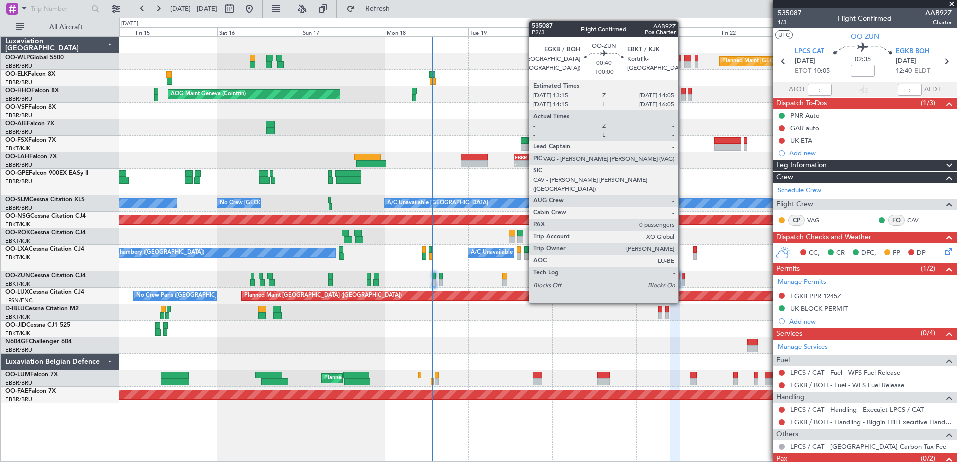
click at [683, 279] on div at bounding box center [683, 276] width 3 height 7
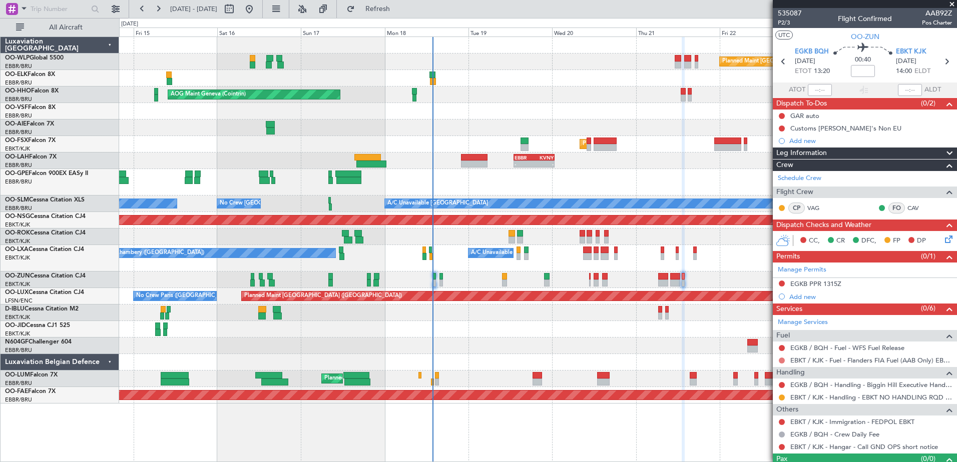
click at [780, 368] on mat-tooltip-component "Not Requested" at bounding box center [782, 376] width 57 height 27
click at [779, 359] on button at bounding box center [782, 361] width 6 height 6
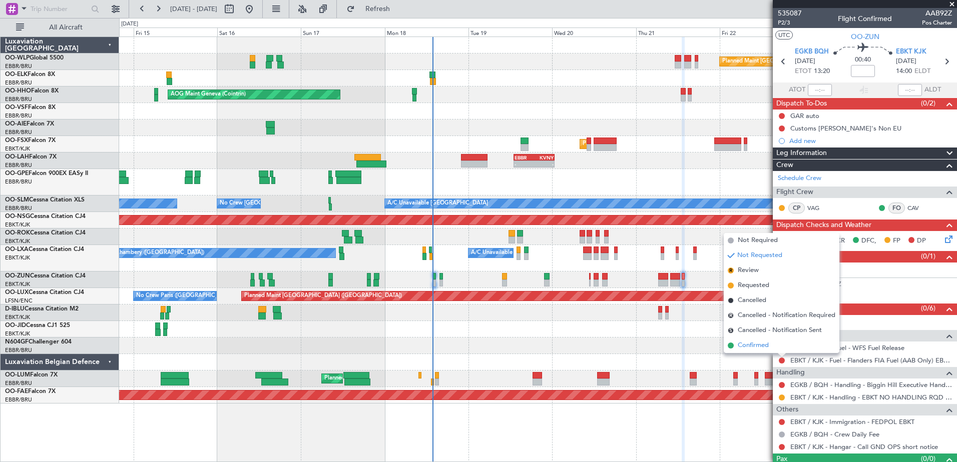
click at [773, 350] on li "Confirmed" at bounding box center [782, 345] width 116 height 15
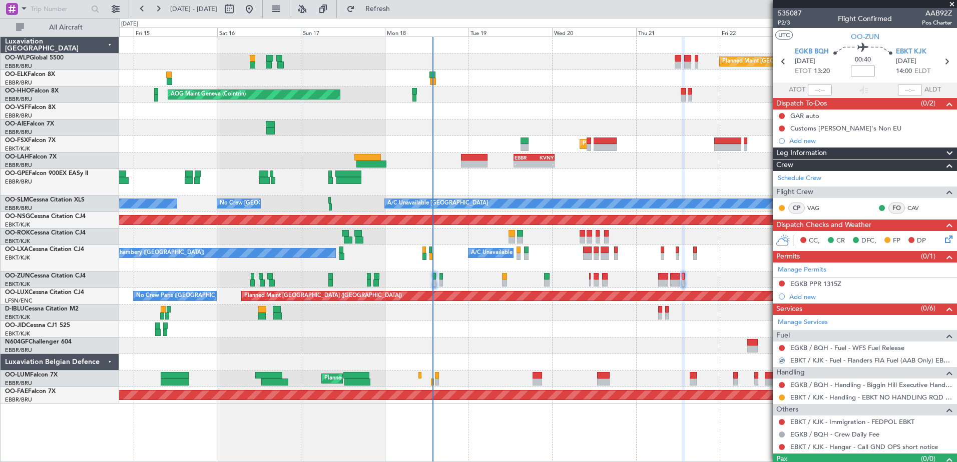
click at [778, 448] on div at bounding box center [782, 447] width 8 height 8
click at [781, 448] on button at bounding box center [782, 447] width 6 height 6
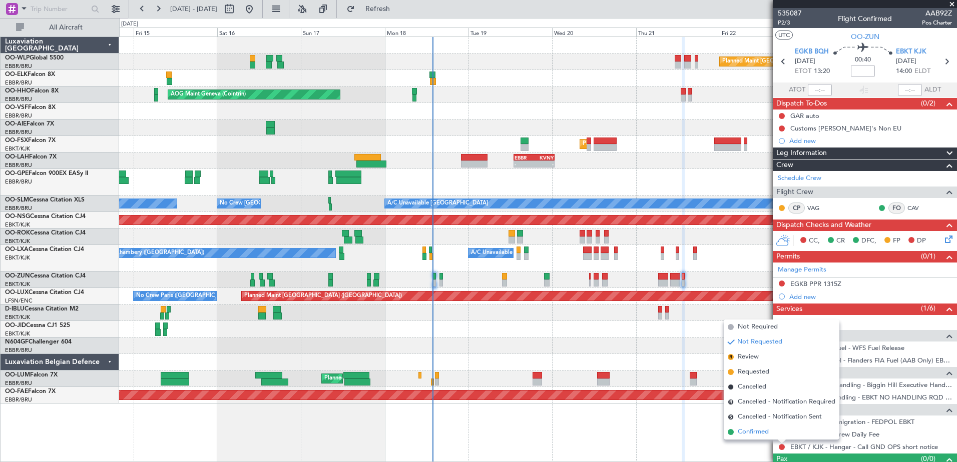
click at [737, 430] on li "Confirmed" at bounding box center [782, 432] width 116 height 15
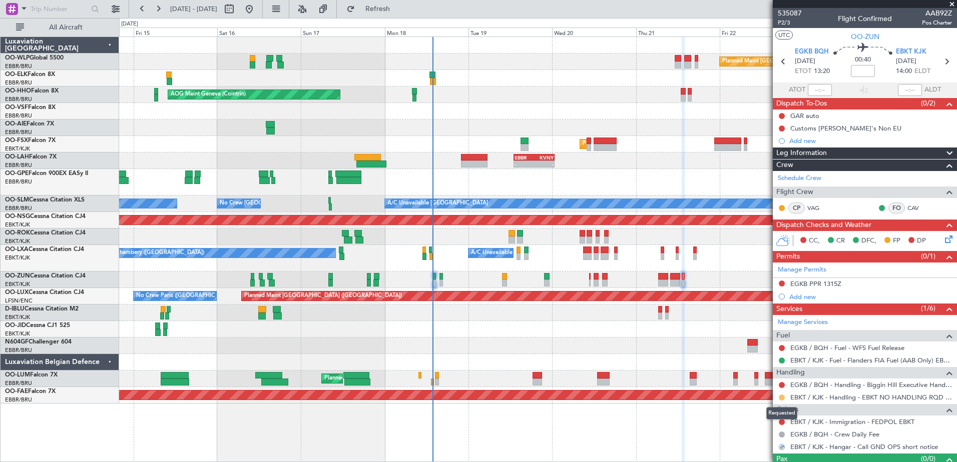
click at [780, 398] on button at bounding box center [782, 398] width 6 height 6
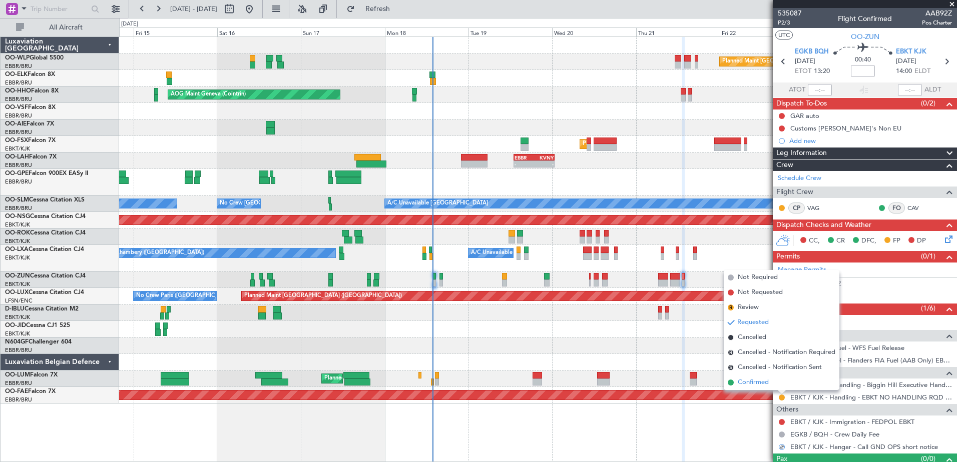
click at [774, 380] on li "Confirmed" at bounding box center [782, 382] width 116 height 15
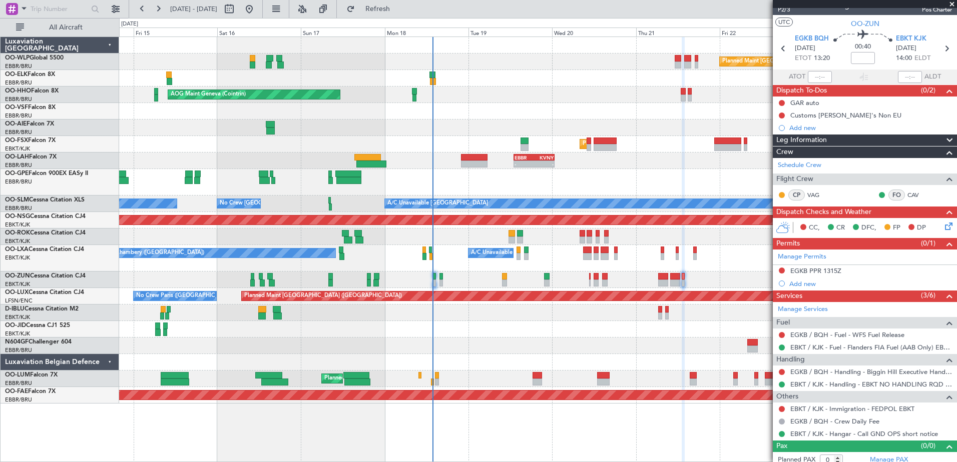
scroll to position [19, 0]
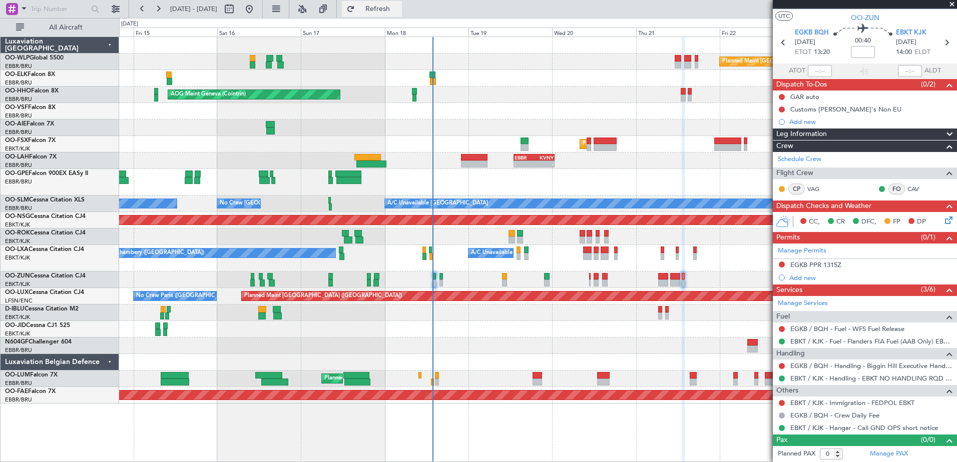
click at [386, 7] on button "Refresh" at bounding box center [372, 9] width 60 height 16
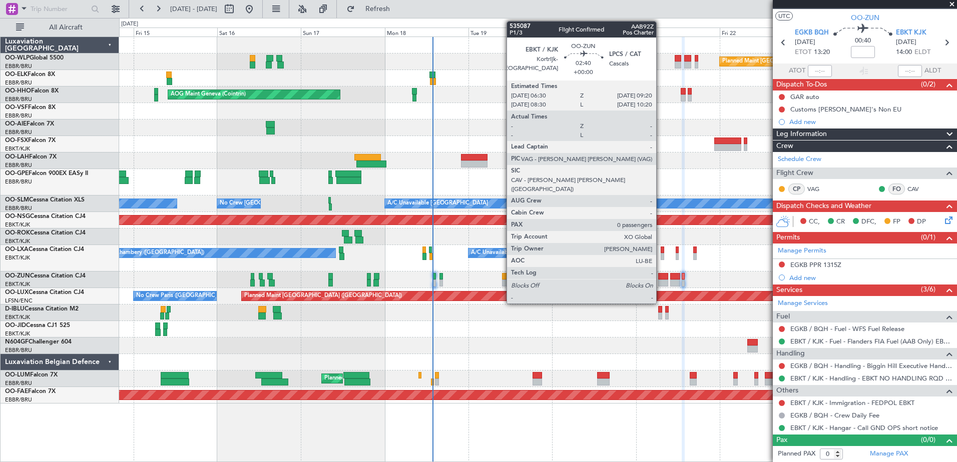
click at [661, 281] on div at bounding box center [663, 283] width 10 height 7
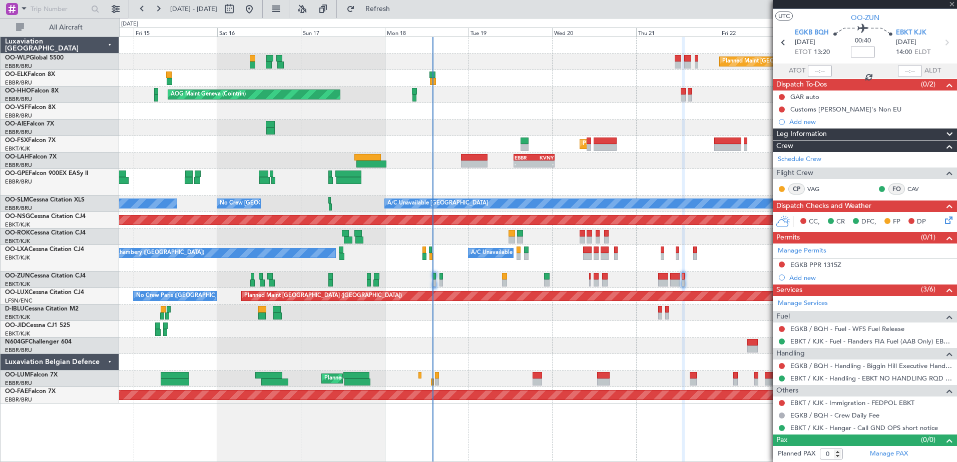
scroll to position [0, 0]
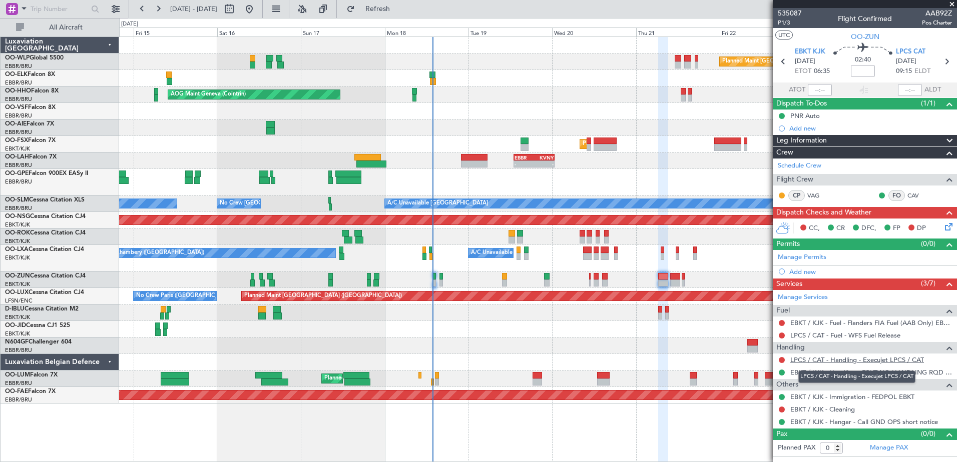
click at [910, 361] on link "LPCS / CAT - Handling - Execujet LPCS / CAT" at bounding box center [857, 360] width 134 height 9
click at [780, 359] on button at bounding box center [782, 360] width 6 height 6
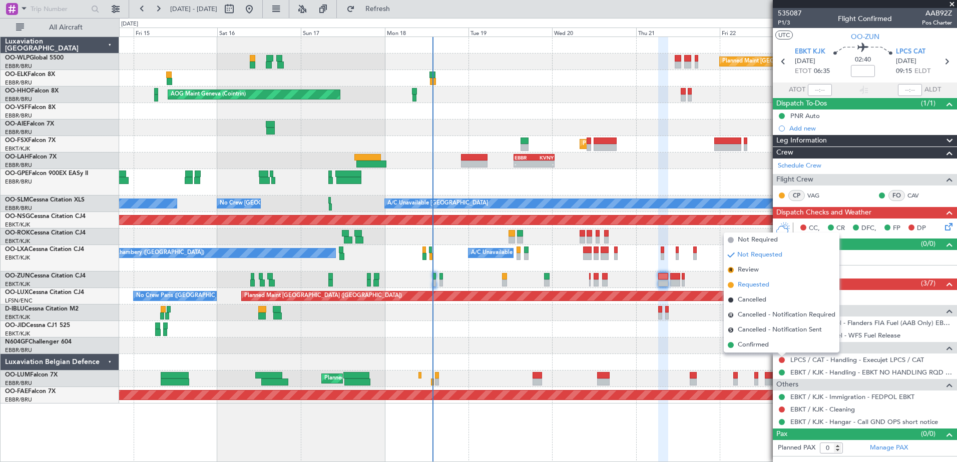
click at [775, 286] on li "Requested" at bounding box center [782, 285] width 116 height 15
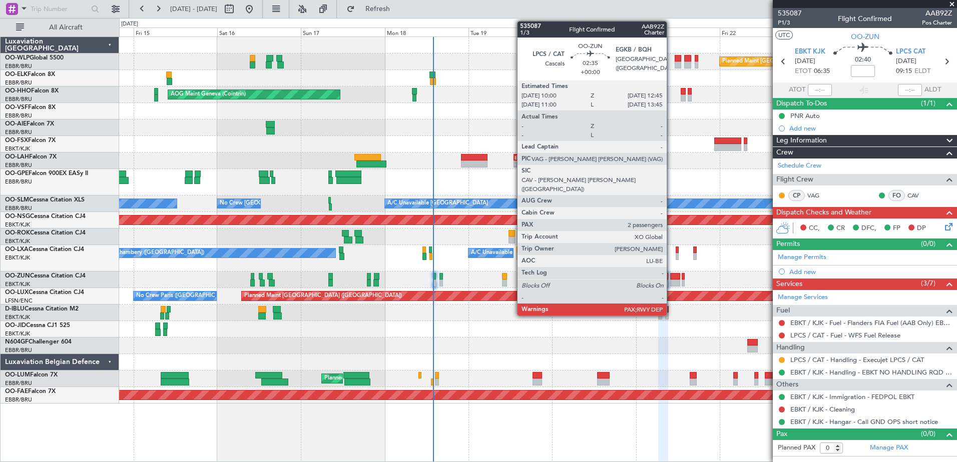
click at [671, 280] on div at bounding box center [675, 283] width 10 height 7
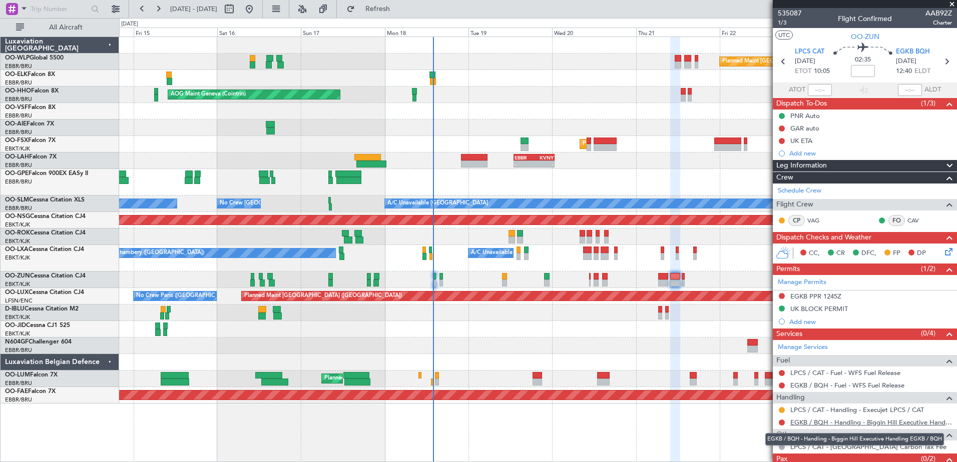
click at [849, 421] on link "EGKB / BQH - Handling - Biggin Hill Executive Handling EGKB / BQH" at bounding box center [871, 422] width 162 height 9
click at [378, 4] on button "Refresh" at bounding box center [372, 9] width 60 height 16
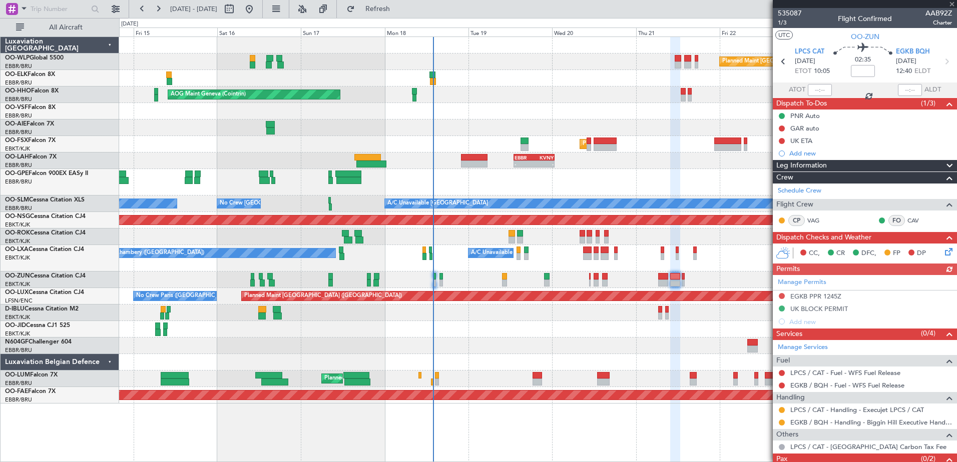
click at [781, 296] on div "Manage Permits EGKB PPR 1245Z UK BLOCK PERMIT Add new" at bounding box center [865, 301] width 184 height 53
click at [778, 293] on div at bounding box center [782, 296] width 8 height 8
click at [782, 296] on button at bounding box center [782, 296] width 6 height 6
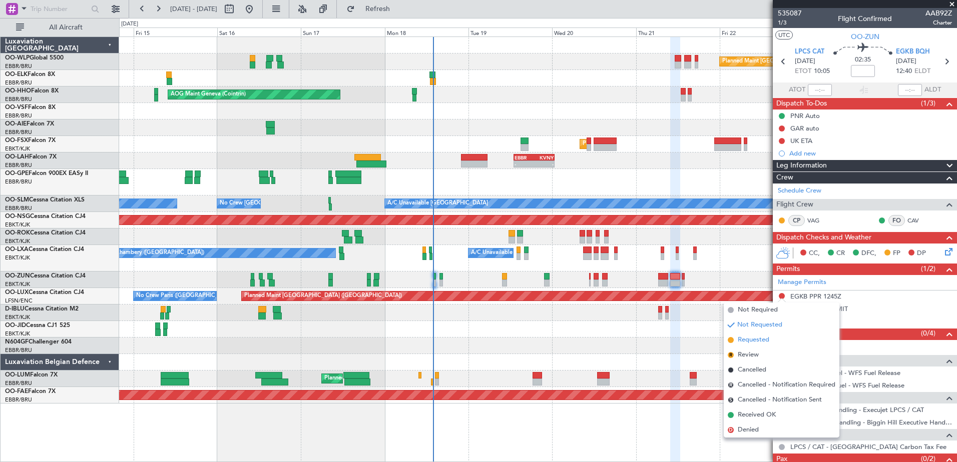
click at [754, 342] on span "Requested" at bounding box center [754, 340] width 32 height 10
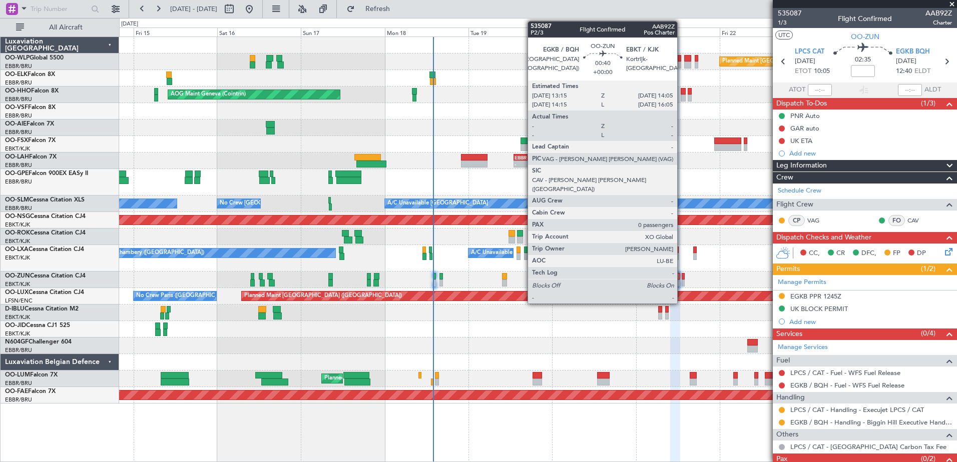
click at [682, 279] on div at bounding box center [683, 276] width 3 height 7
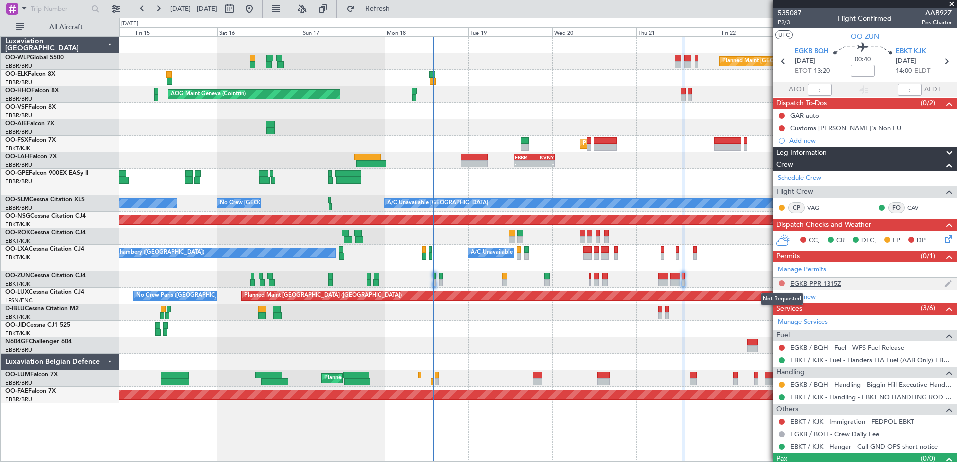
click at [781, 284] on button at bounding box center [782, 284] width 6 height 6
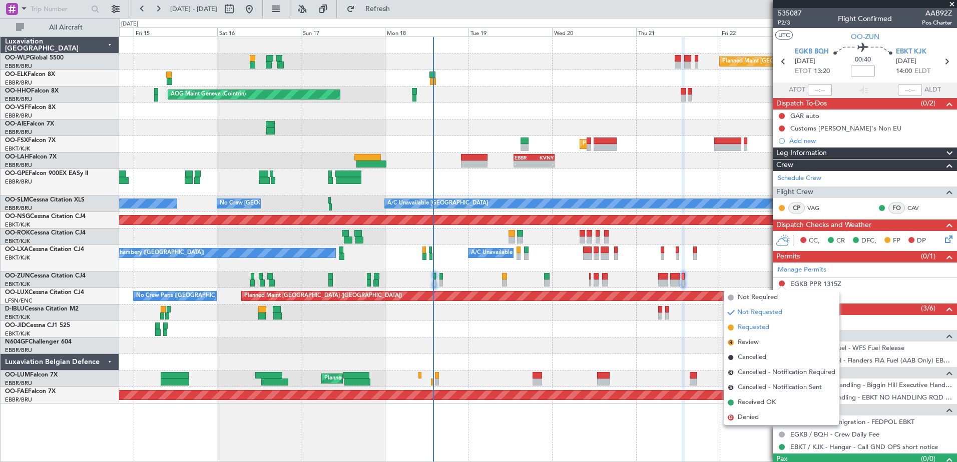
click at [753, 332] on span "Requested" at bounding box center [754, 328] width 32 height 10
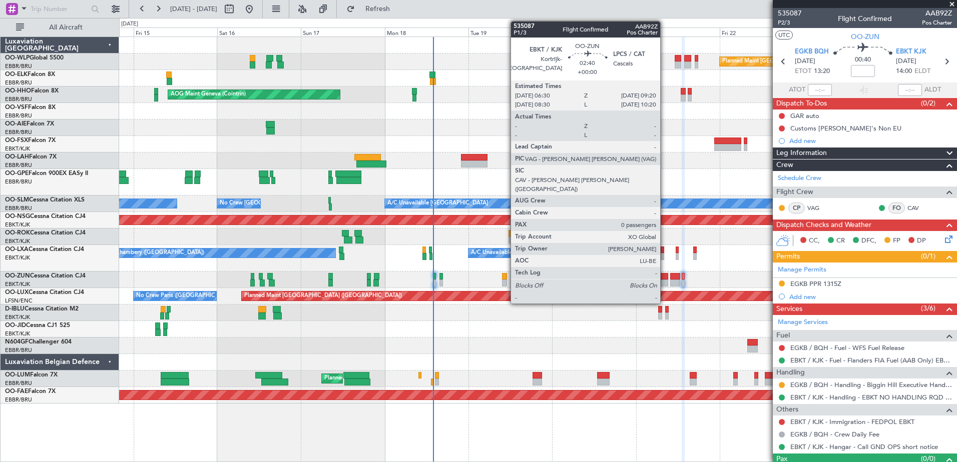
click at [665, 282] on div at bounding box center [663, 283] width 10 height 7
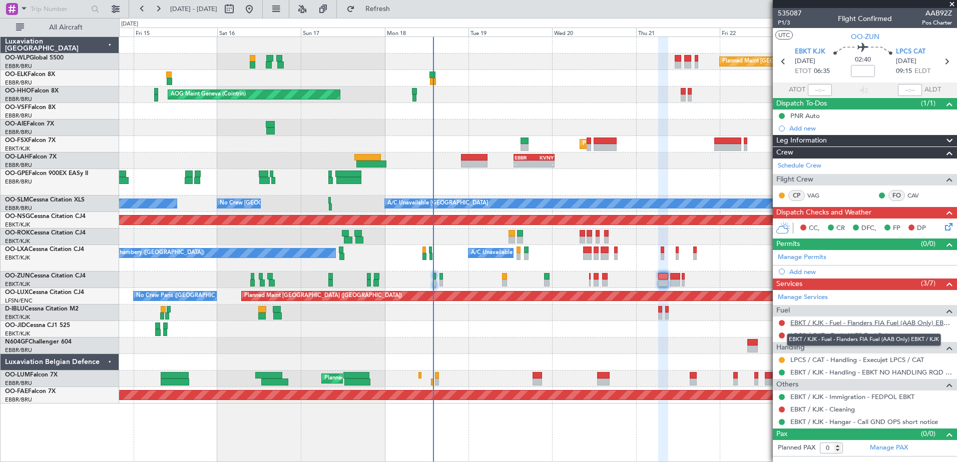
click at [896, 324] on link "EBKT / KJK - Fuel - Flanders FIA Fuel (AAB Only) EBKT / KJK" at bounding box center [871, 323] width 162 height 9
click at [385, 9] on button "Refresh" at bounding box center [372, 9] width 60 height 16
click at [911, 52] on span "LPCS CAT" at bounding box center [911, 52] width 30 height 10
click at [892, 335] on link "LPCS / CAT - Fuel - WFS Fuel Release" at bounding box center [845, 335] width 110 height 9
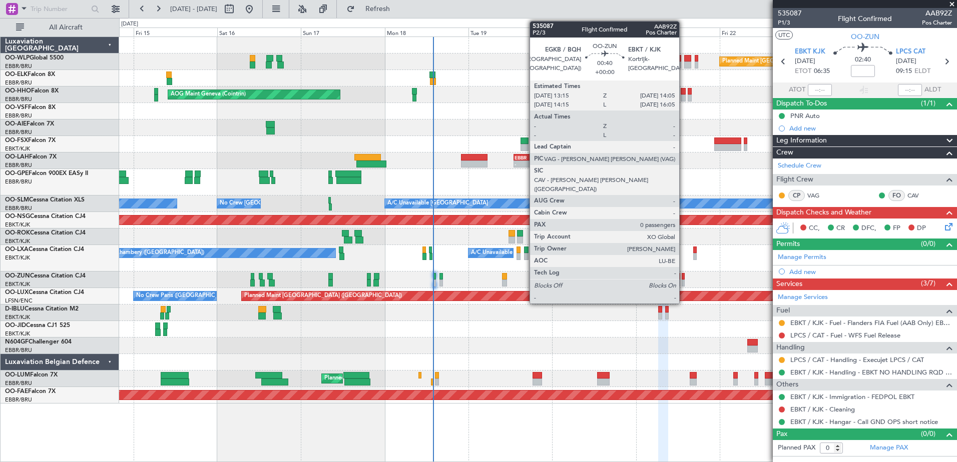
click at [684, 283] on div at bounding box center [683, 283] width 3 height 7
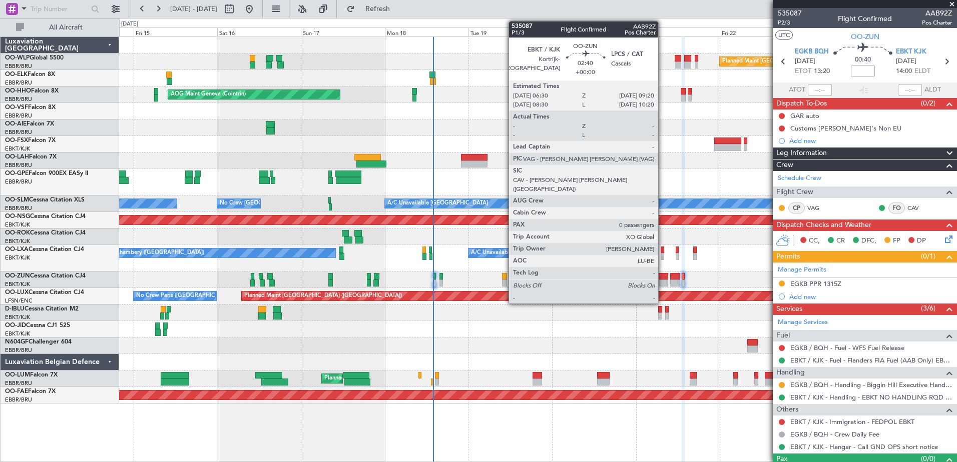
click at [663, 281] on div at bounding box center [663, 283] width 10 height 7
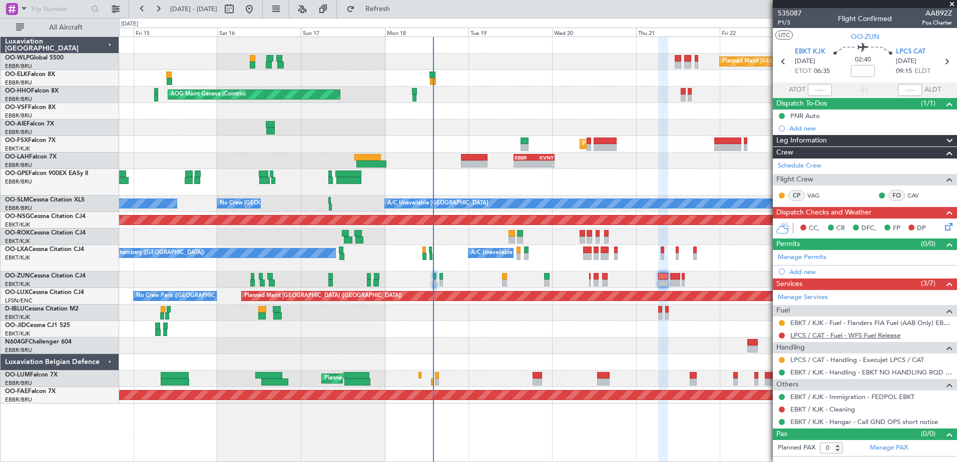
click at [842, 338] on link "LPCS / CAT - Fuel - WFS Fuel Release" at bounding box center [845, 335] width 110 height 9
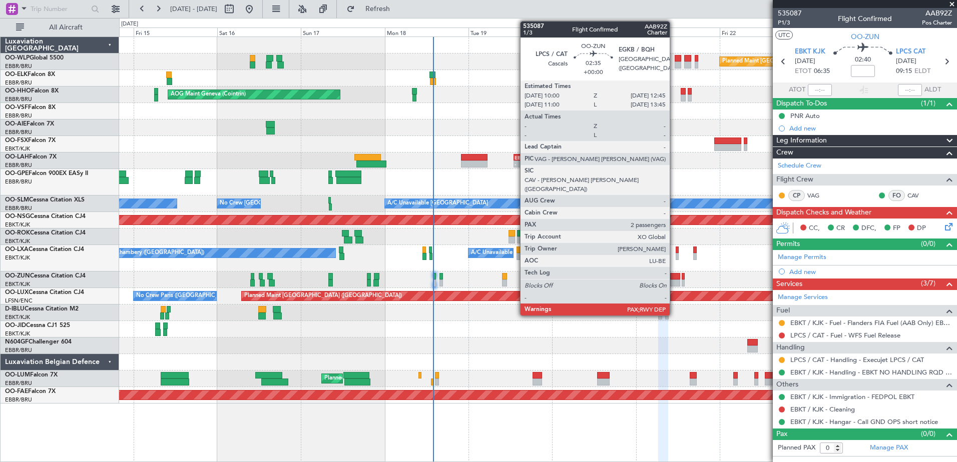
click at [674, 277] on div at bounding box center [675, 276] width 10 height 7
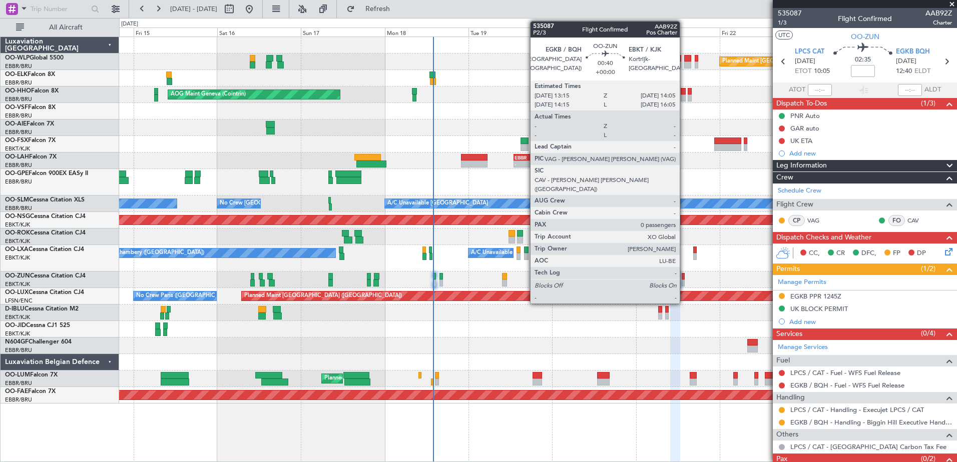
click at [684, 281] on div at bounding box center [683, 283] width 3 height 7
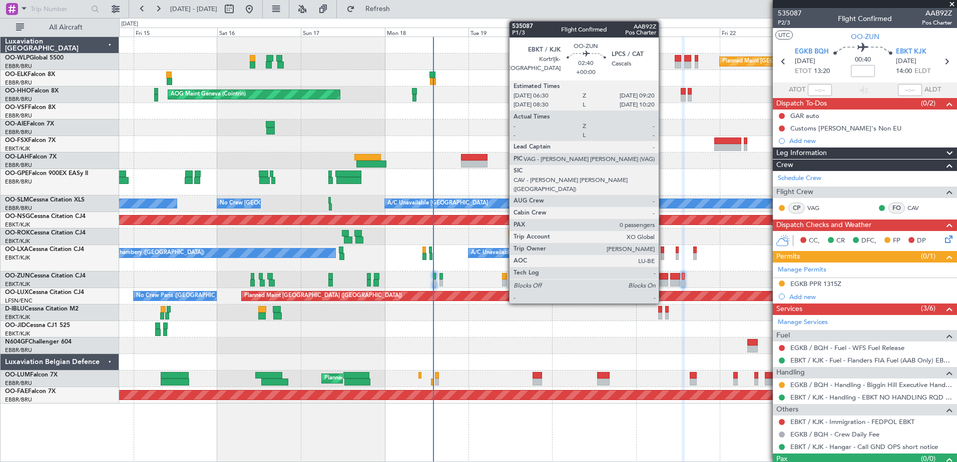
click at [662, 281] on div at bounding box center [663, 283] width 10 height 7
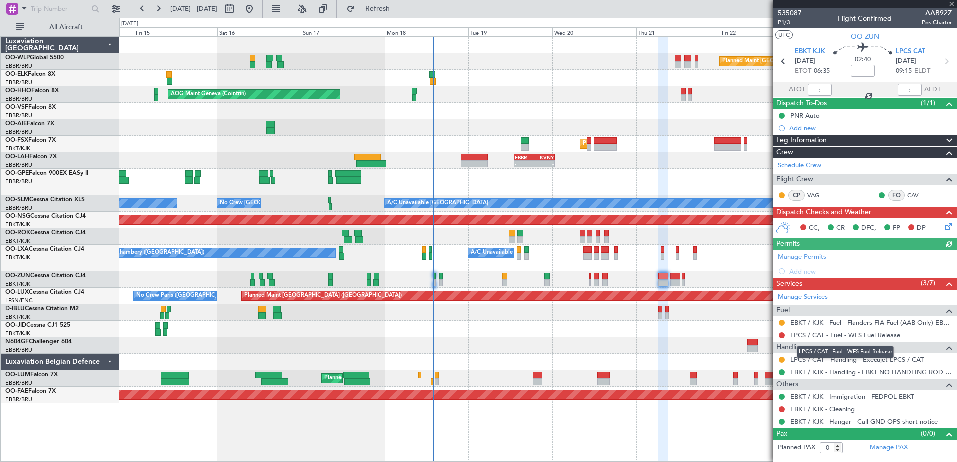
click at [876, 336] on link "LPCS / CAT - Fuel - WFS Fuel Release" at bounding box center [845, 335] width 110 height 9
click at [388, 5] on button "Refresh" at bounding box center [372, 9] width 60 height 16
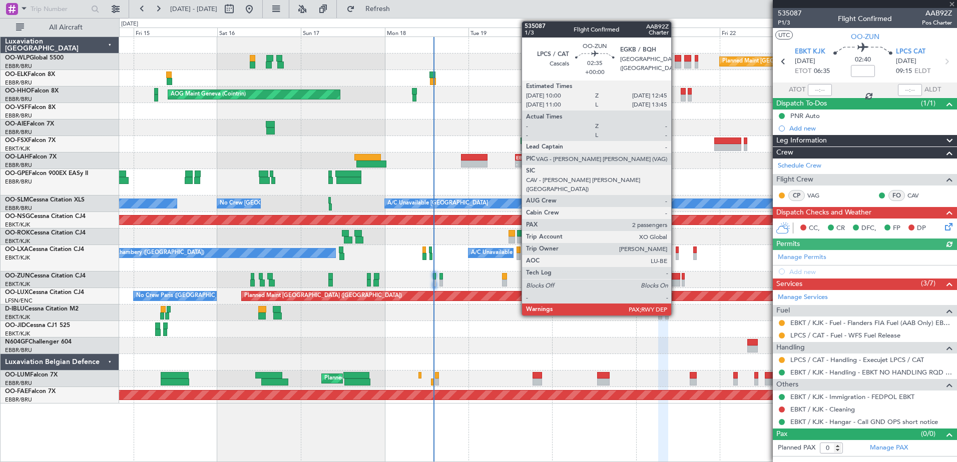
click at [676, 279] on div at bounding box center [675, 276] width 10 height 7
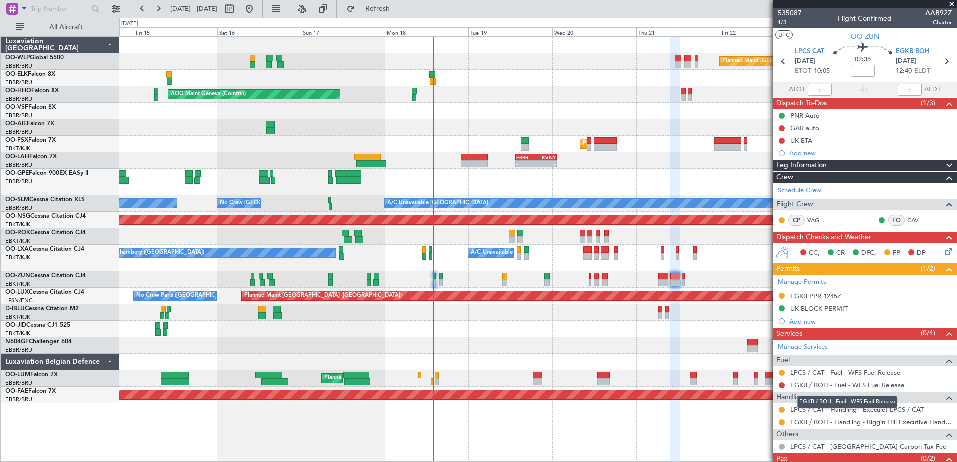
click at [854, 384] on link "EGKB / BQH - Fuel - WFS Fuel Release" at bounding box center [847, 385] width 114 height 9
click at [386, 15] on button "Refresh" at bounding box center [372, 9] width 60 height 16
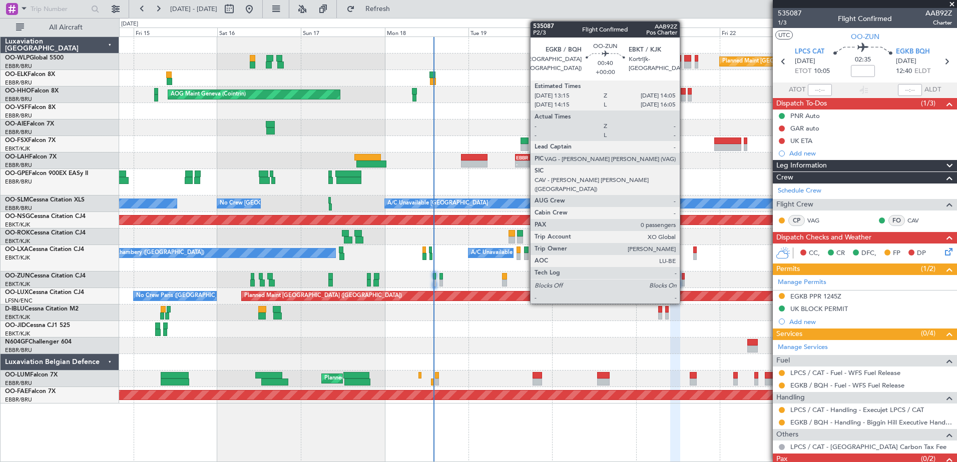
click at [684, 279] on div at bounding box center [683, 276] width 3 height 7
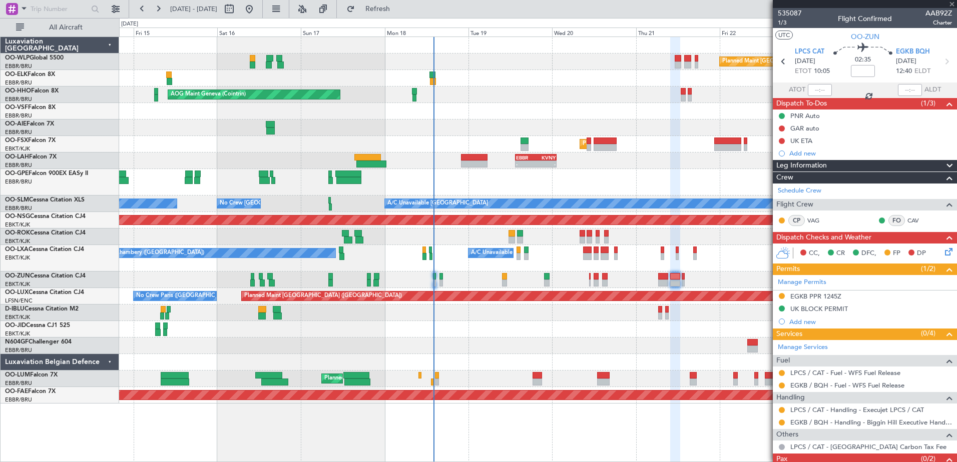
type input "0"
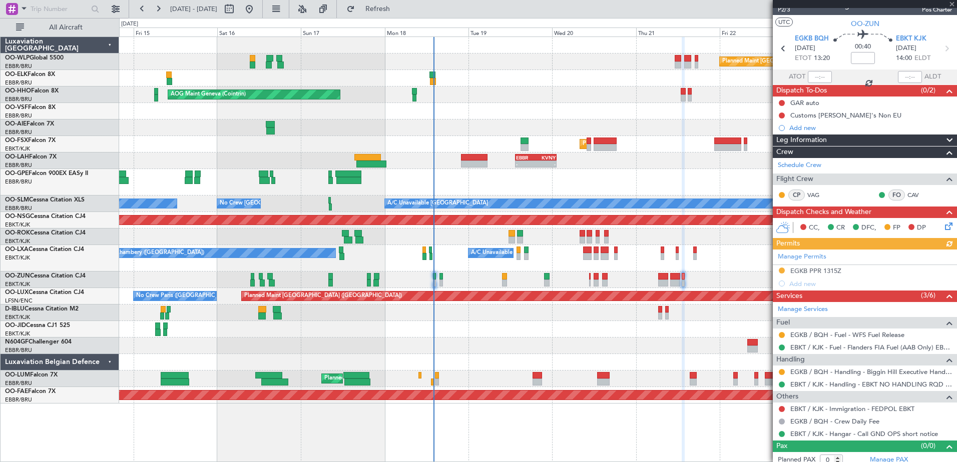
scroll to position [19, 0]
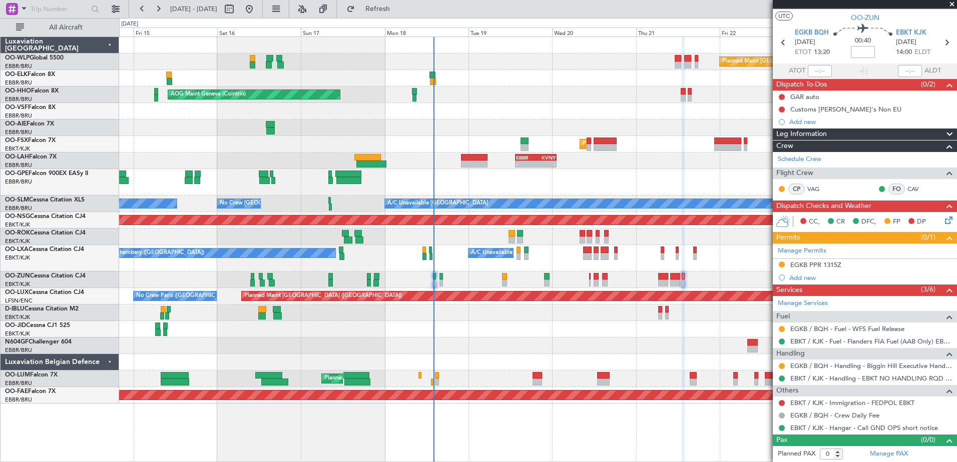
click at [671, 276] on div at bounding box center [675, 276] width 10 height 7
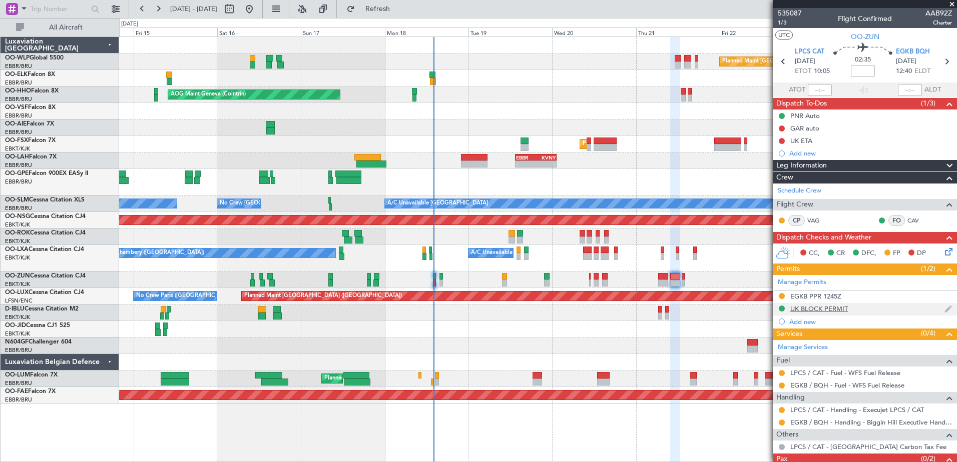
click at [944, 307] on img at bounding box center [948, 309] width 8 height 9
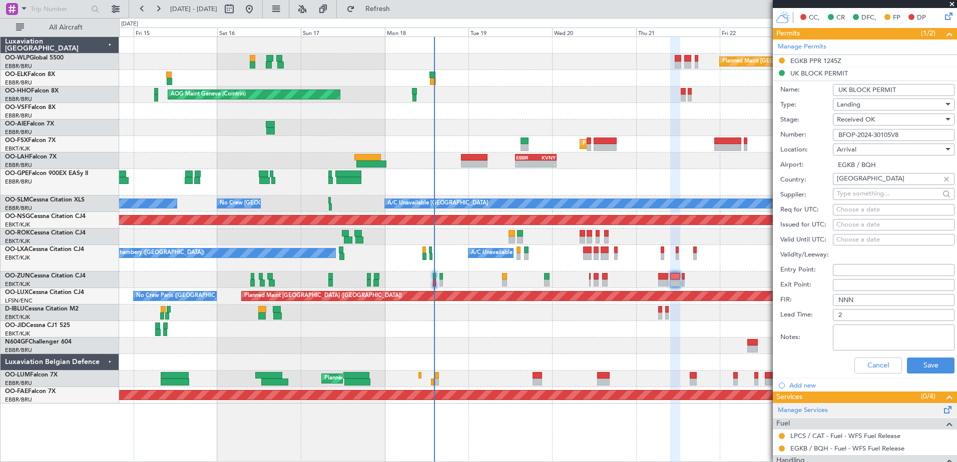
scroll to position [331, 0]
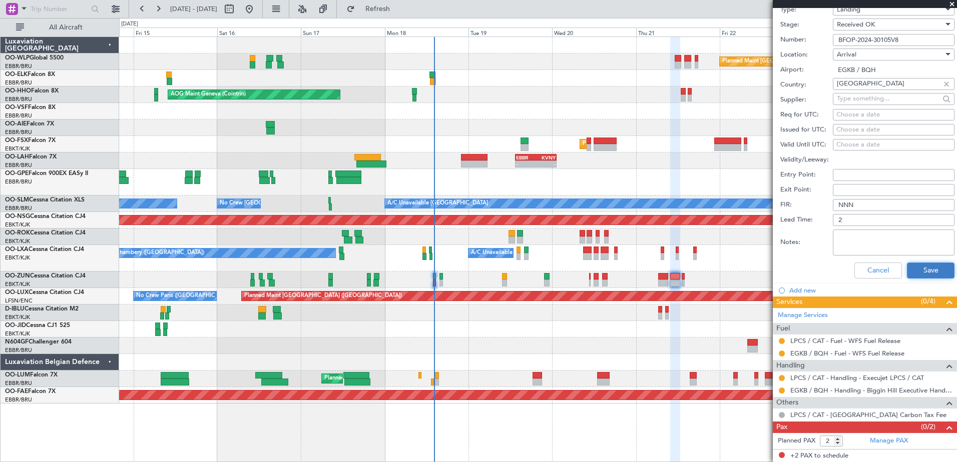
click at [922, 273] on button "Save" at bounding box center [931, 271] width 48 height 16
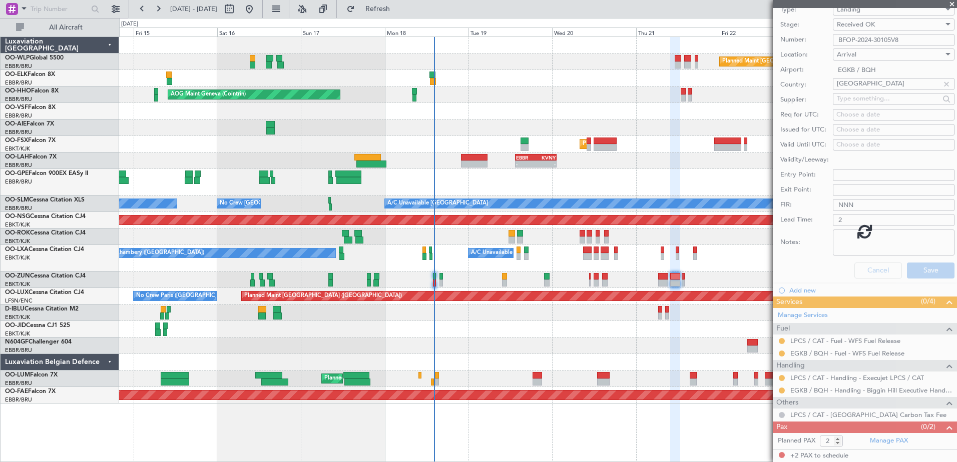
scroll to position [32, 0]
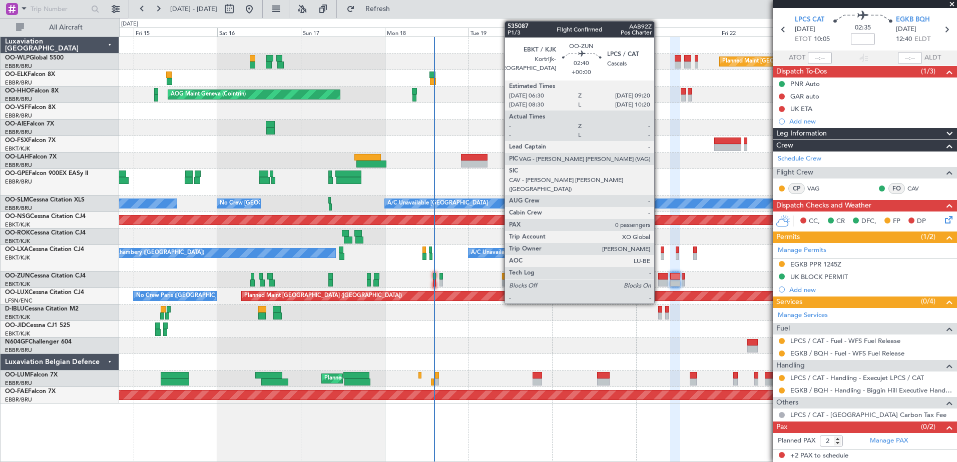
click at [659, 279] on div at bounding box center [663, 276] width 10 height 7
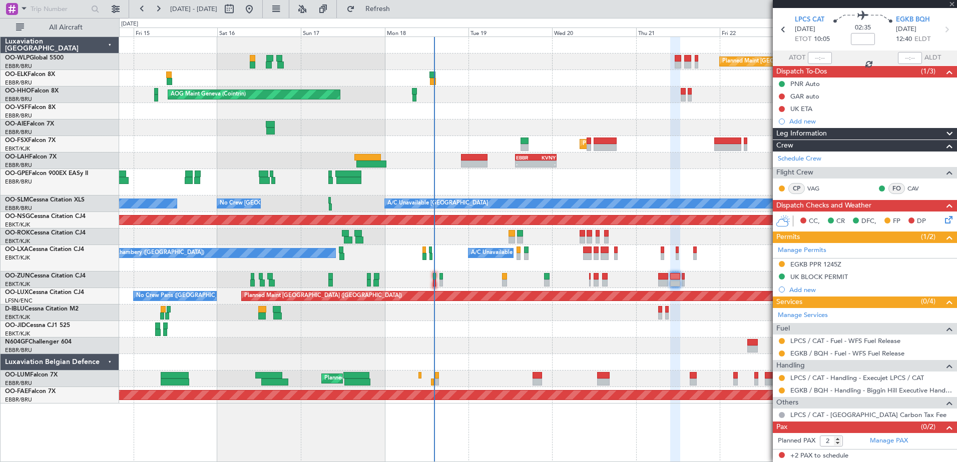
type input "0"
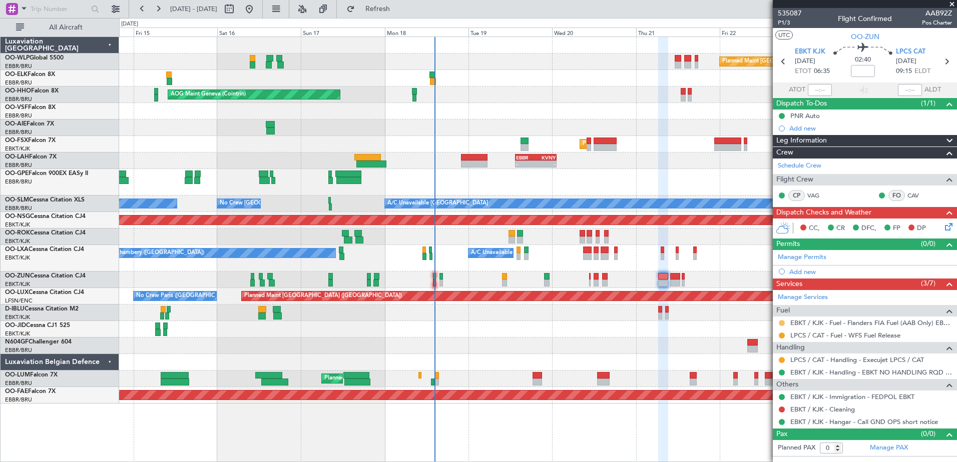
click at [783, 324] on button at bounding box center [782, 323] width 6 height 6
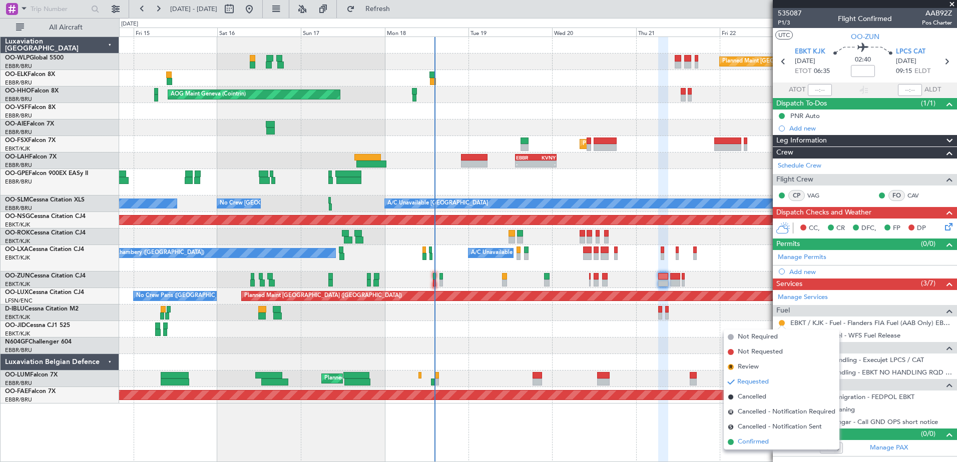
click at [758, 442] on span "Confirmed" at bounding box center [753, 442] width 31 height 10
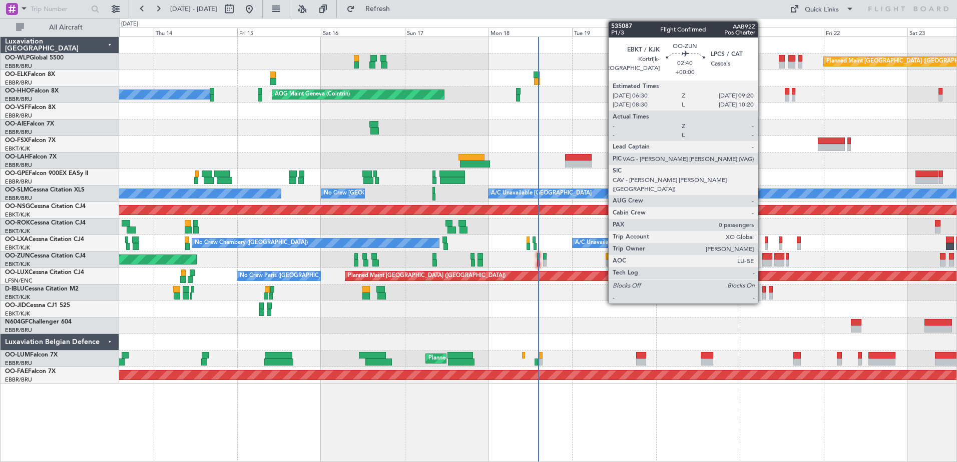
click at [762, 255] on div at bounding box center [767, 256] width 10 height 7
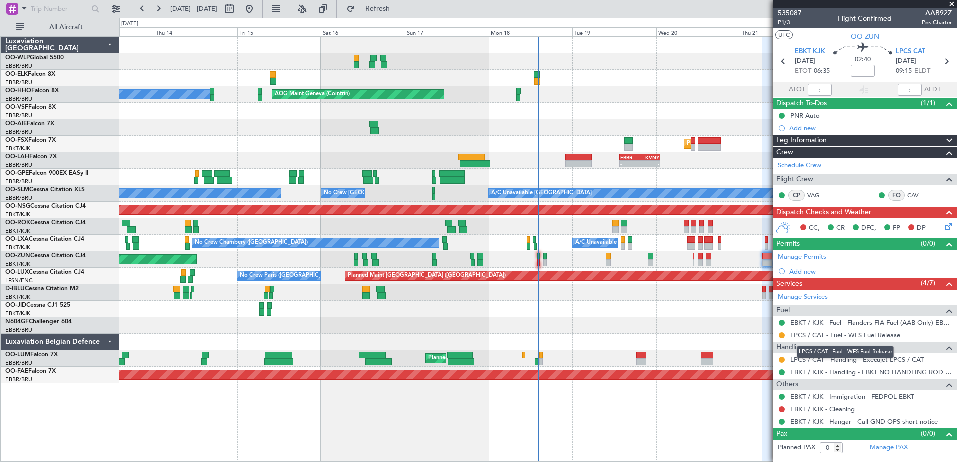
click at [886, 333] on link "LPCS / CAT - Fuel - WFS Fuel Release" at bounding box center [845, 335] width 110 height 9
click at [780, 334] on button at bounding box center [782, 336] width 6 height 6
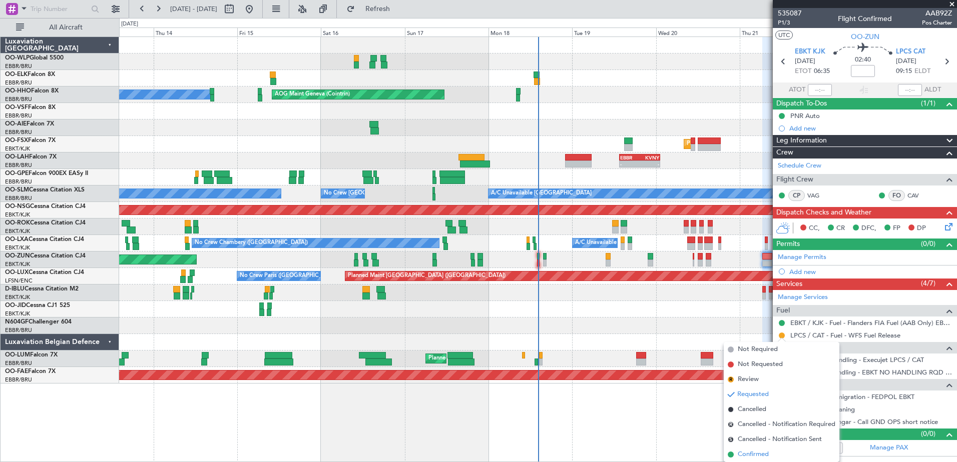
click at [750, 452] on span "Confirmed" at bounding box center [753, 455] width 31 height 10
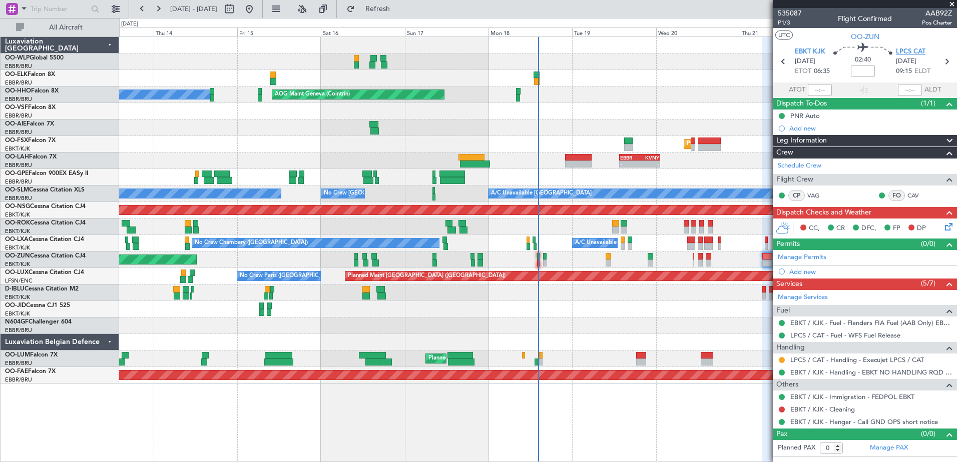
click at [913, 49] on span "LPCS CAT" at bounding box center [911, 52] width 30 height 10
